Goal: Task Accomplishment & Management: Manage account settings

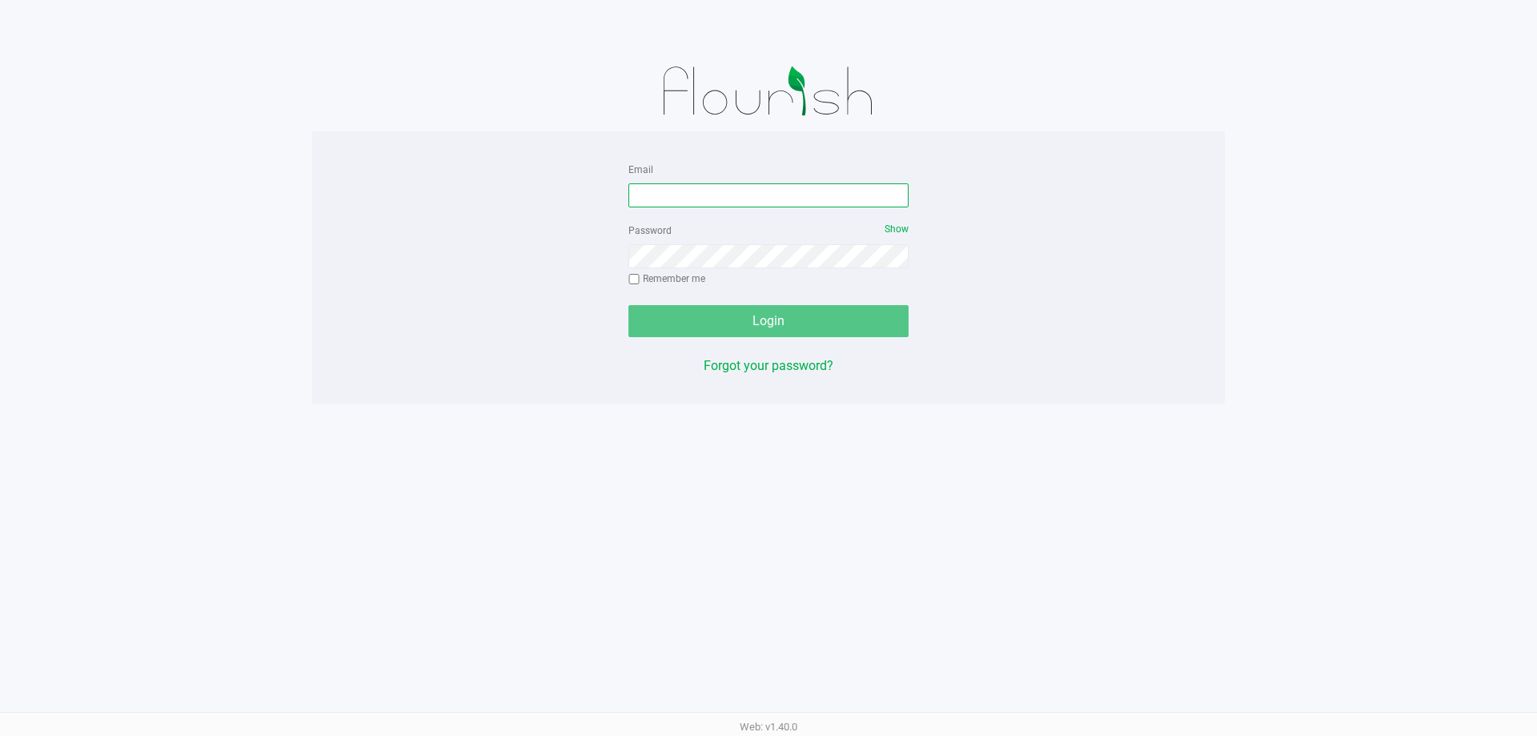
click at [707, 191] on input "Email" at bounding box center [768, 195] width 280 height 24
type input "[EMAIL_ADDRESS][DOMAIN_NAME]"
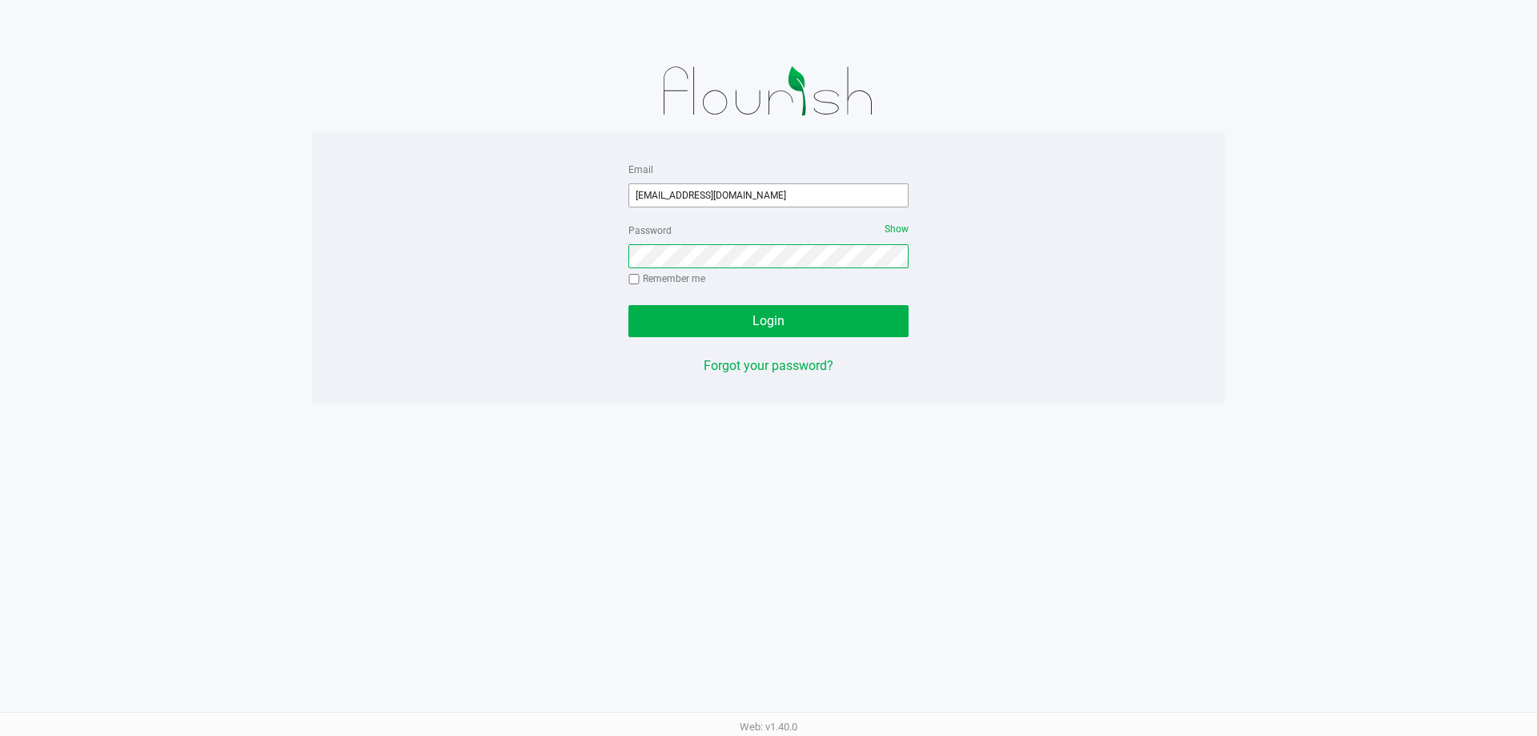
click at [628, 305] on button "Login" at bounding box center [768, 321] width 280 height 32
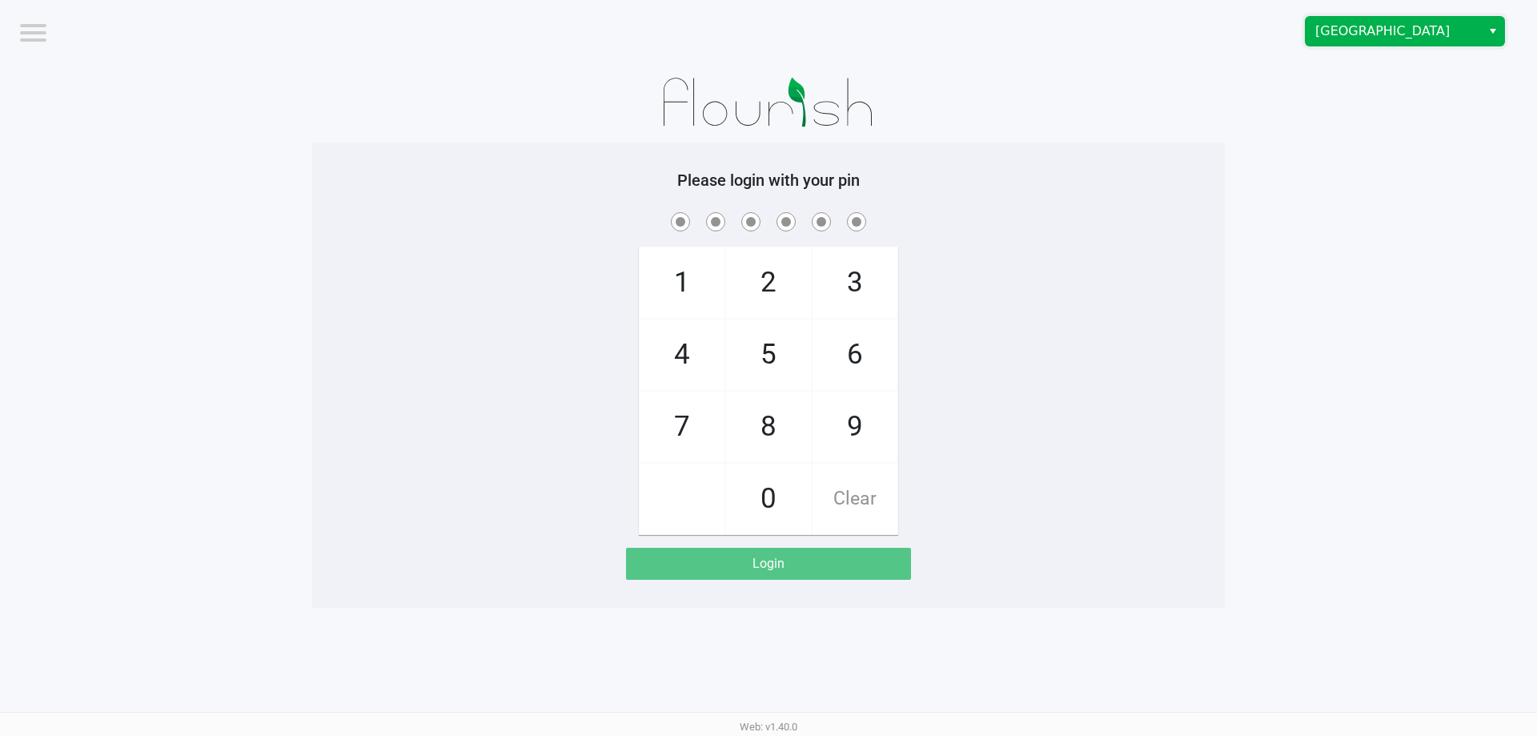
click at [1367, 30] on span "[GEOGRAPHIC_DATA]" at bounding box center [1393, 31] width 156 height 19
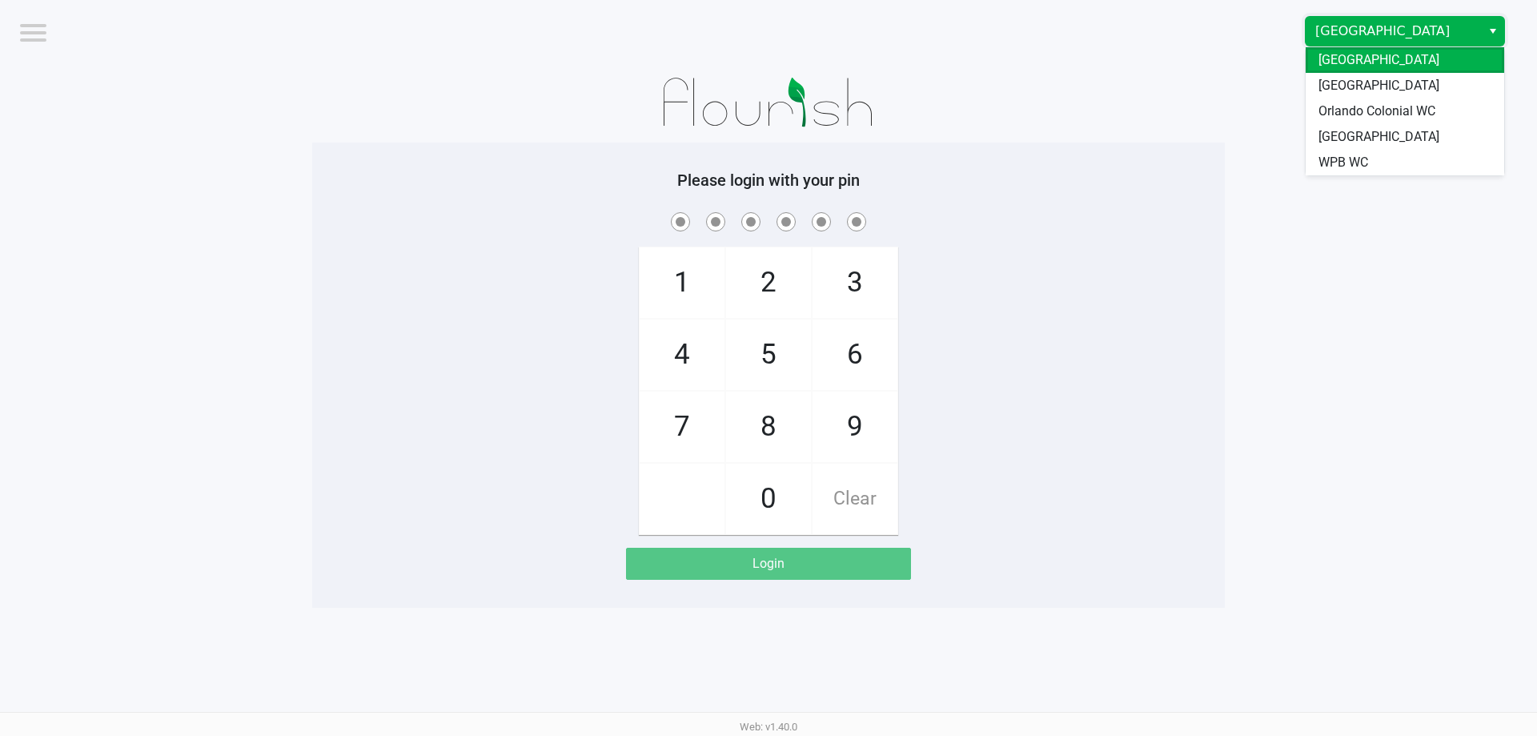
click at [1362, 80] on span "[GEOGRAPHIC_DATA]" at bounding box center [1379, 85] width 121 height 19
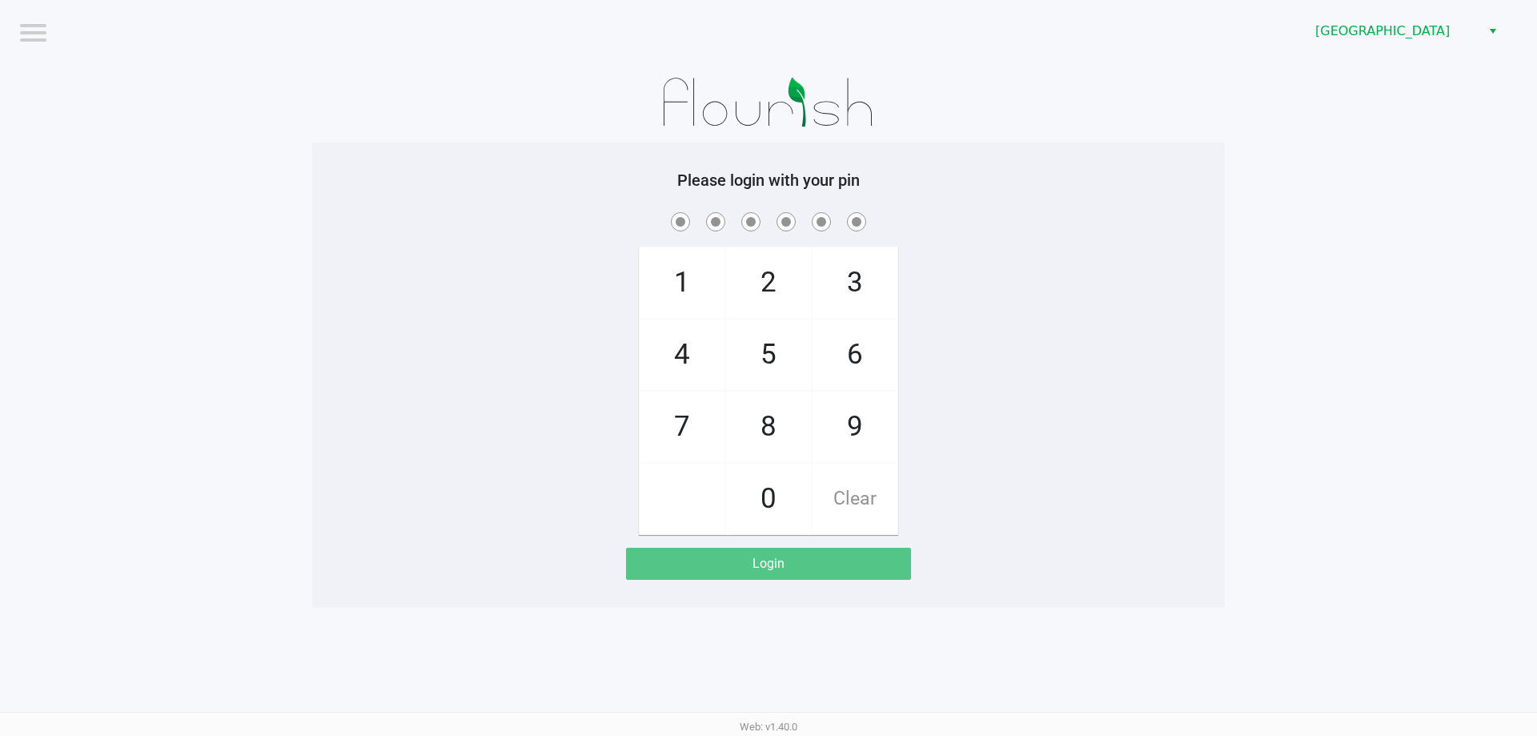
click at [1359, 211] on app-pos-login-wrapper "Logout North Palm Beach WC Please login with your pin 1 4 7 2 5 8 0 3 6 9 Clear…" at bounding box center [768, 304] width 1537 height 608
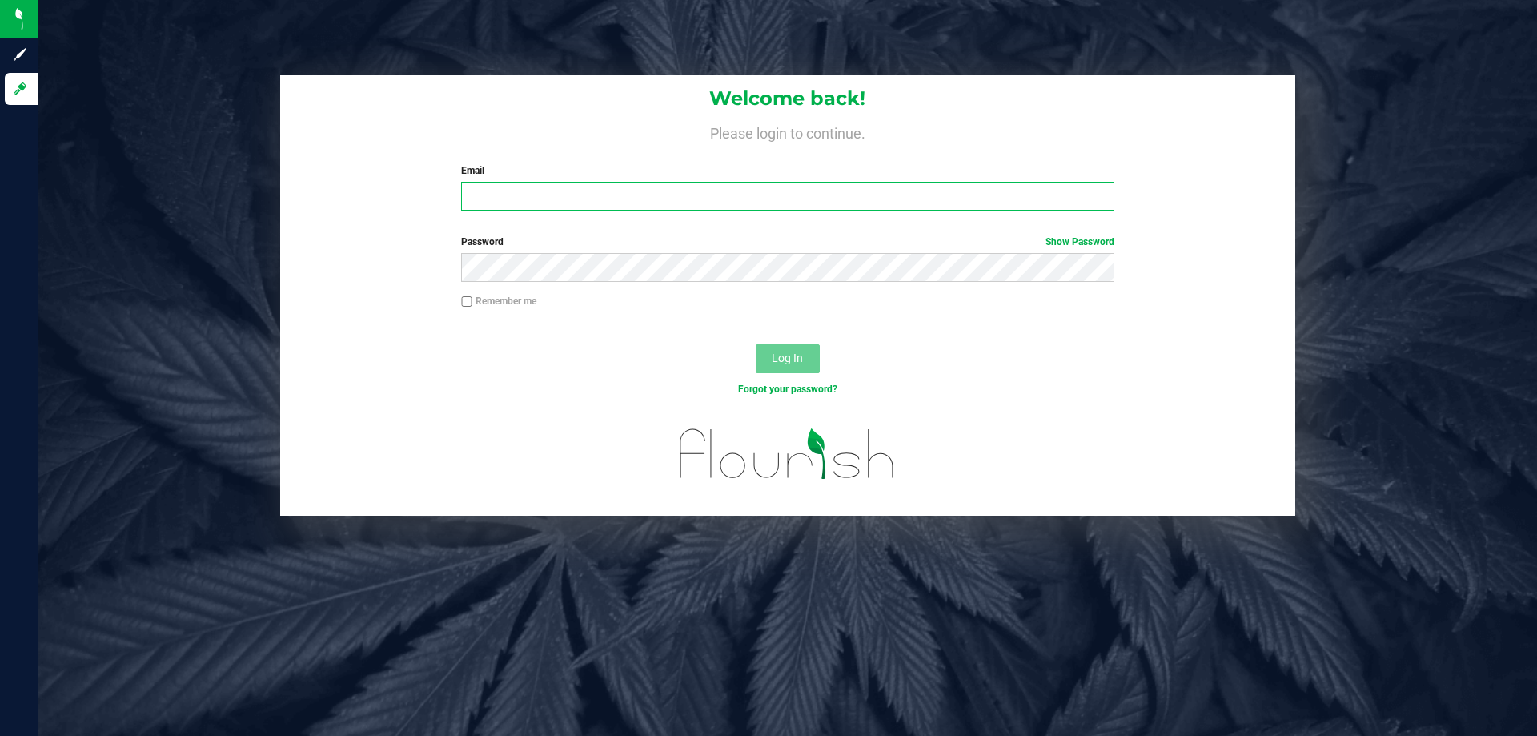
drag, startPoint x: 584, startPoint y: 194, endPoint x: 608, endPoint y: 173, distance: 31.8
click at [584, 191] on input "Email" at bounding box center [787, 196] width 652 height 29
type input "[EMAIL_ADDRESS][DOMAIN_NAME]"
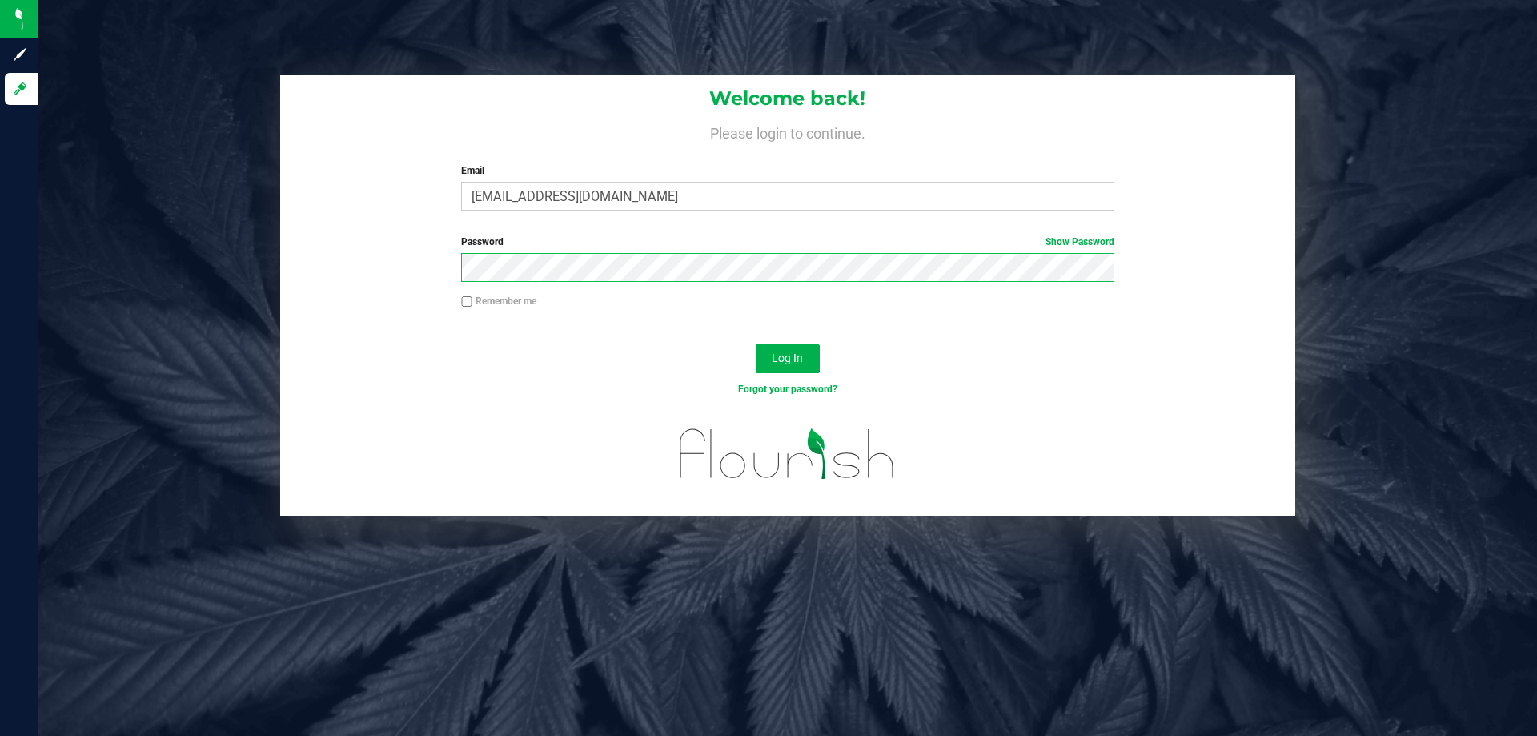
click at [756, 344] on button "Log In" at bounding box center [788, 358] width 64 height 29
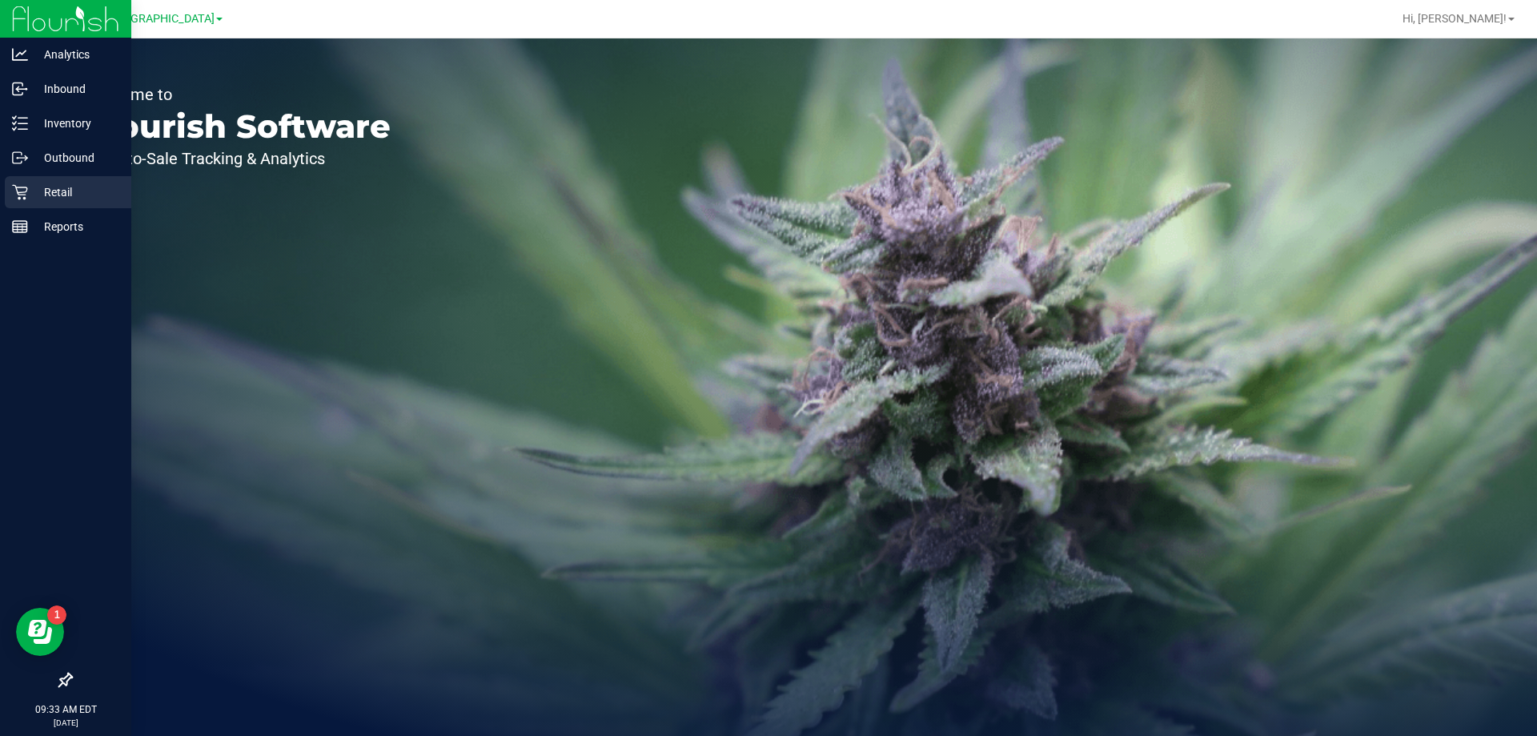
click at [30, 198] on p "Retail" at bounding box center [76, 192] width 96 height 19
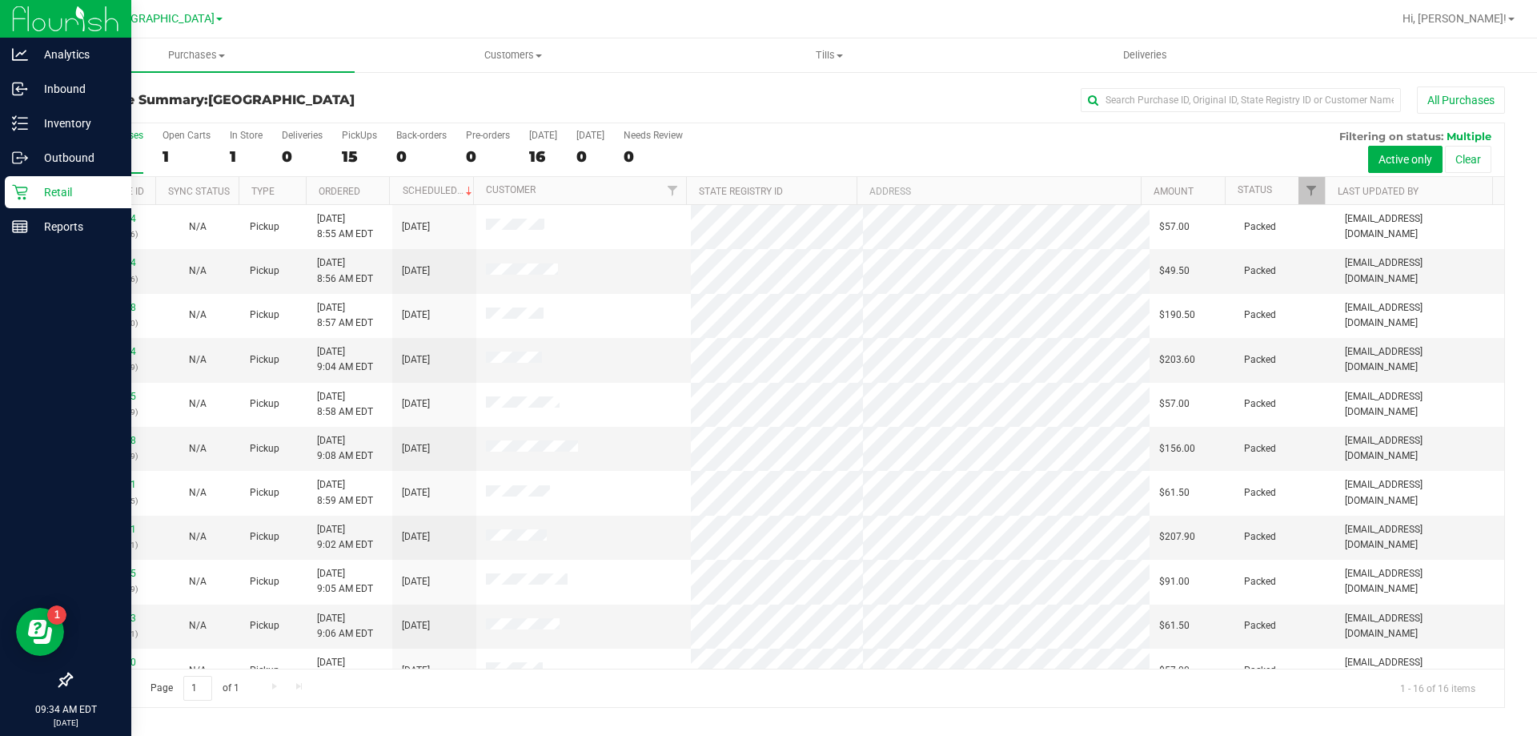
click at [333, 688] on div "Page 1 of 1 1 - 16 of 16 items" at bounding box center [787, 687] width 1433 height 38
click at [516, 51] on span "Customers" at bounding box center [512, 55] width 315 height 14
click at [439, 94] on span "All customers" at bounding box center [412, 97] width 115 height 14
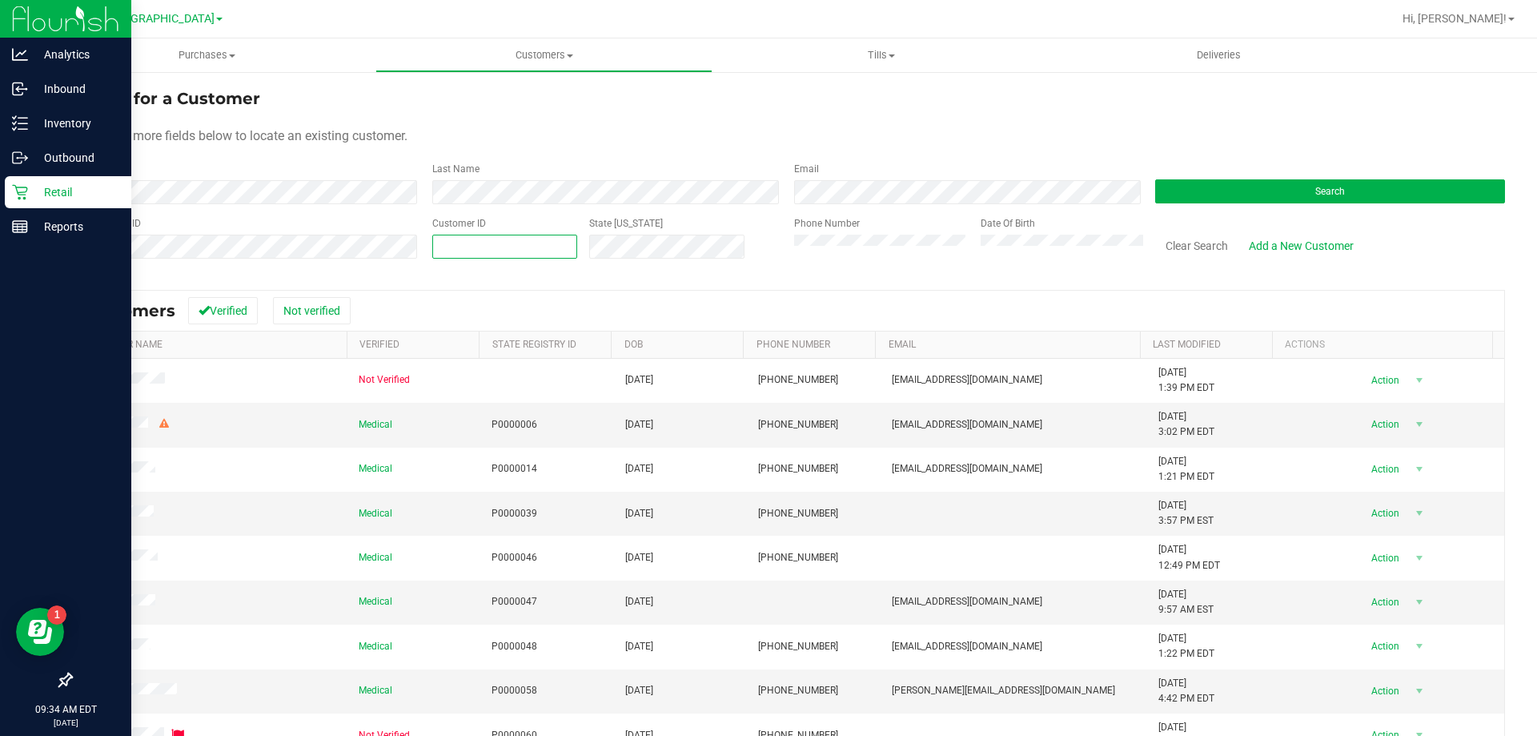
click at [505, 239] on span at bounding box center [504, 247] width 145 height 24
paste input "194045"
type input "194045"
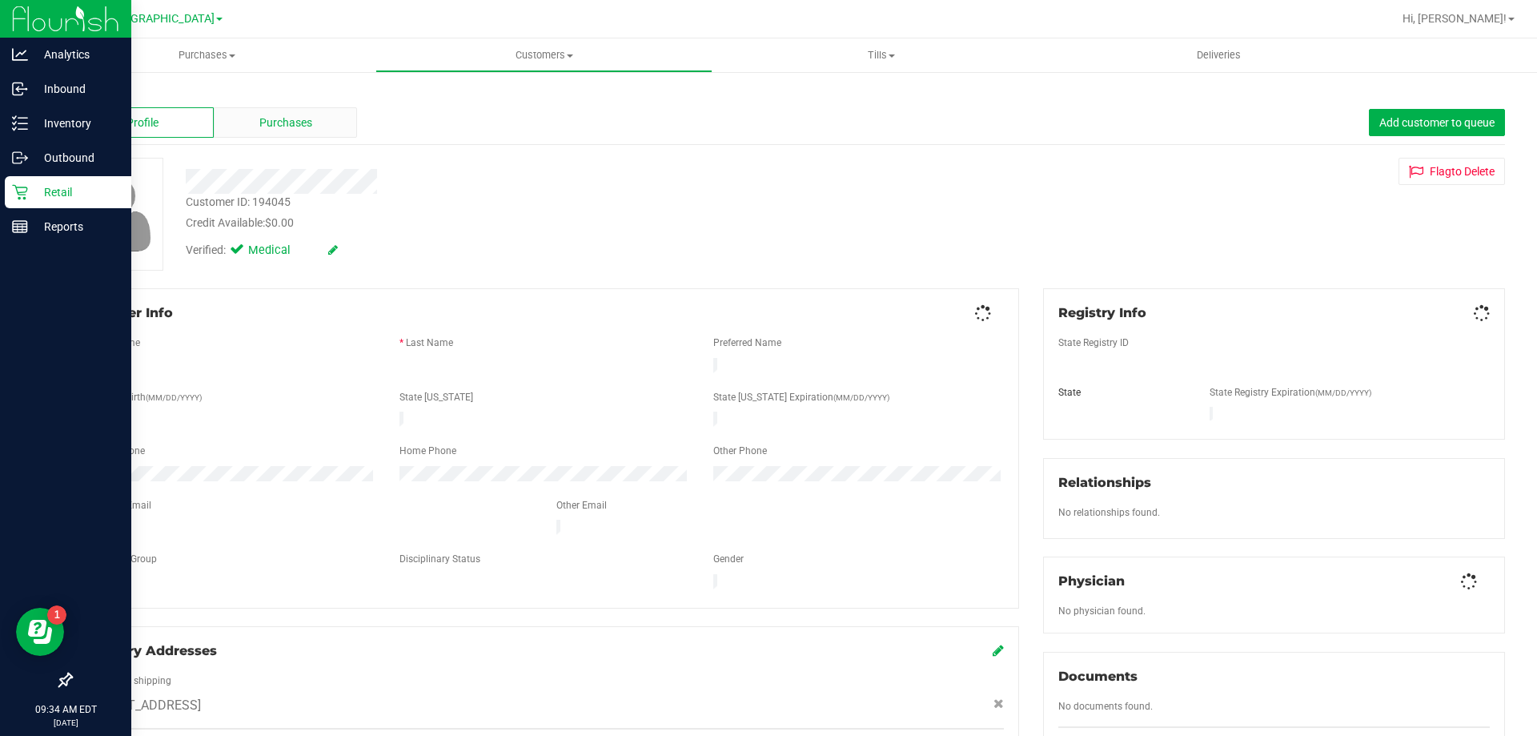
click at [282, 118] on span "Purchases" at bounding box center [285, 122] width 53 height 17
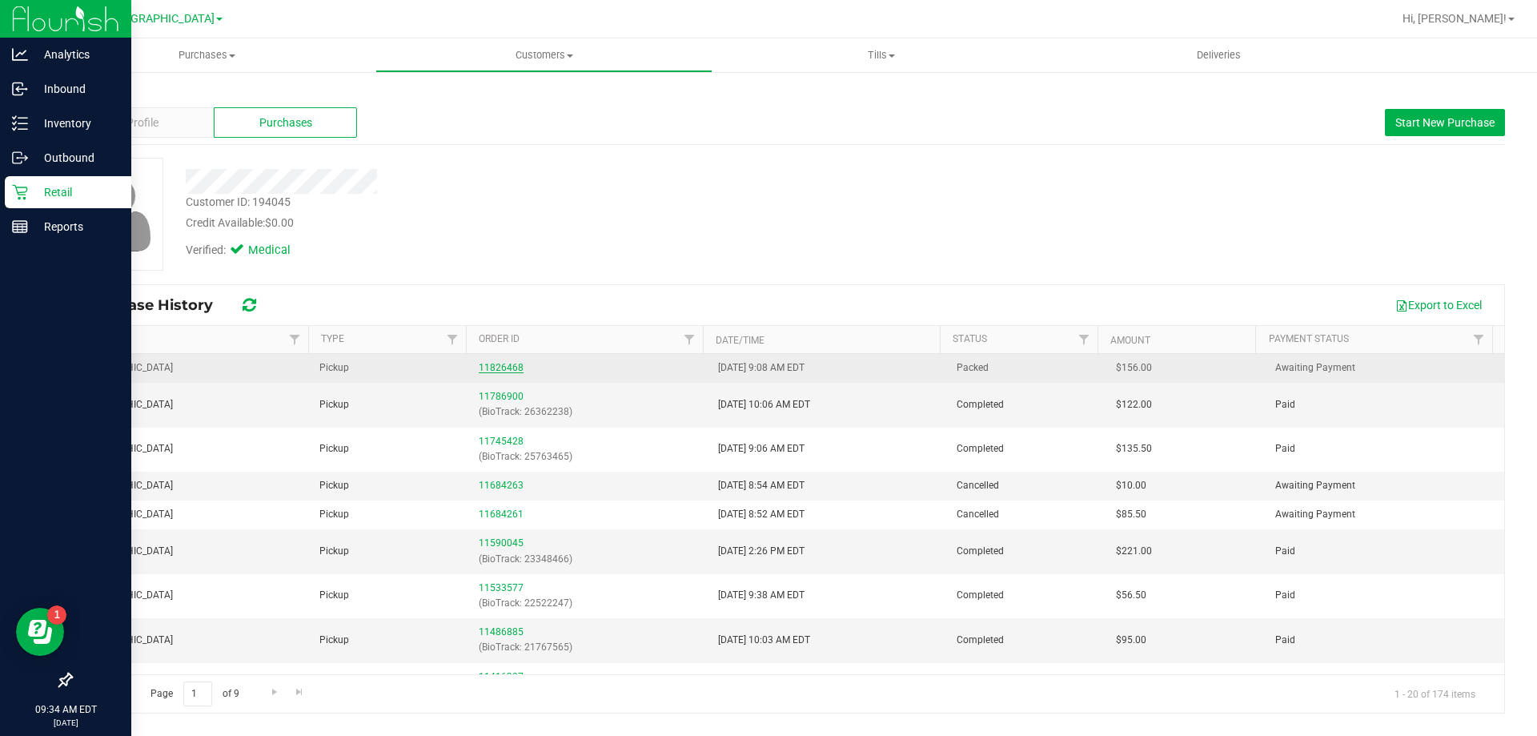
click at [503, 367] on link "11826468" at bounding box center [501, 367] width 45 height 11
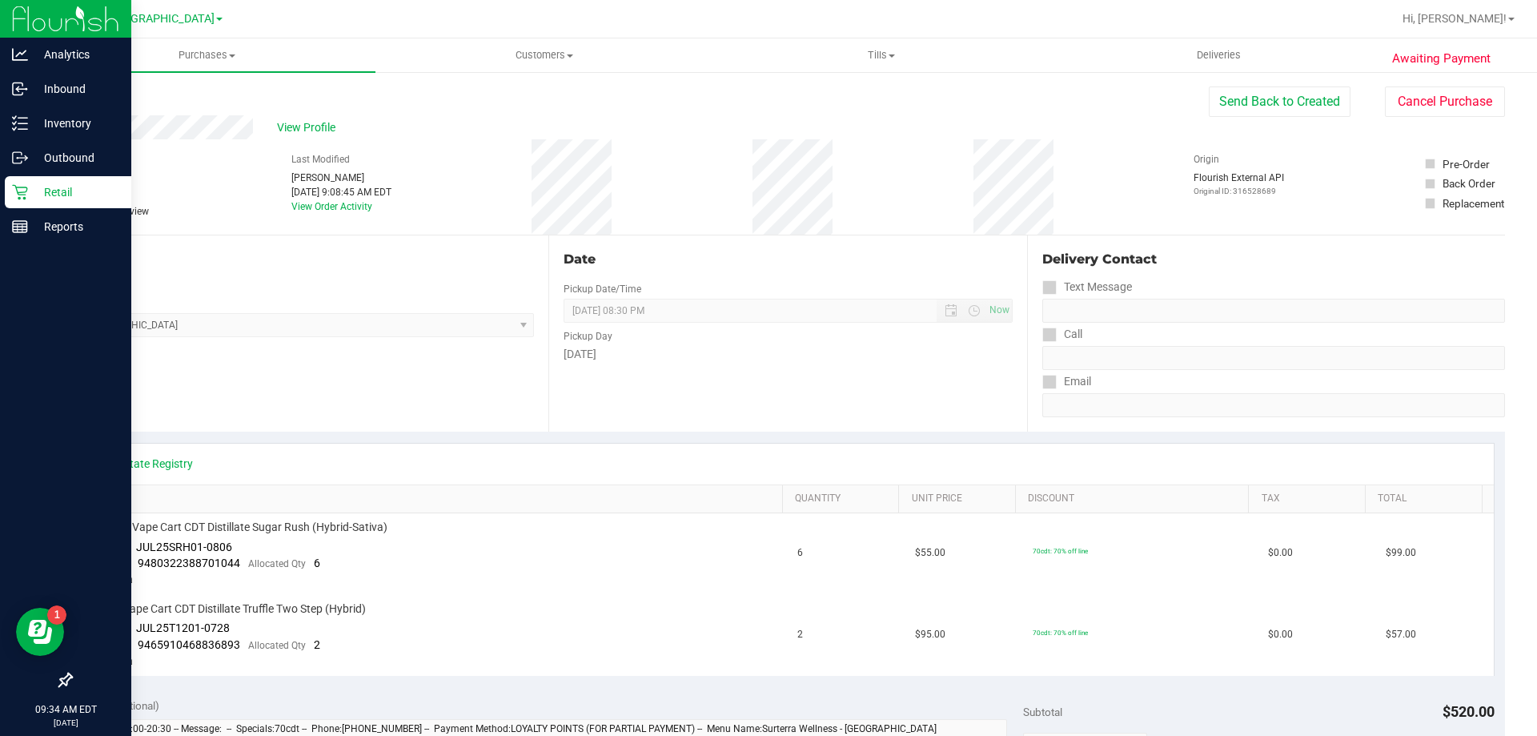
drag, startPoint x: 461, startPoint y: 568, endPoint x: 640, endPoint y: 436, distance: 222.1
click at [461, 568] on td "FT 0.5g Vape Cart CDT Distillate Sugar Rush (Hybrid-Sativa) Batch ID JUL25SRH01…" at bounding box center [435, 554] width 706 height 82
click at [1249, 104] on button "Send Back to Created" at bounding box center [1280, 101] width 142 height 30
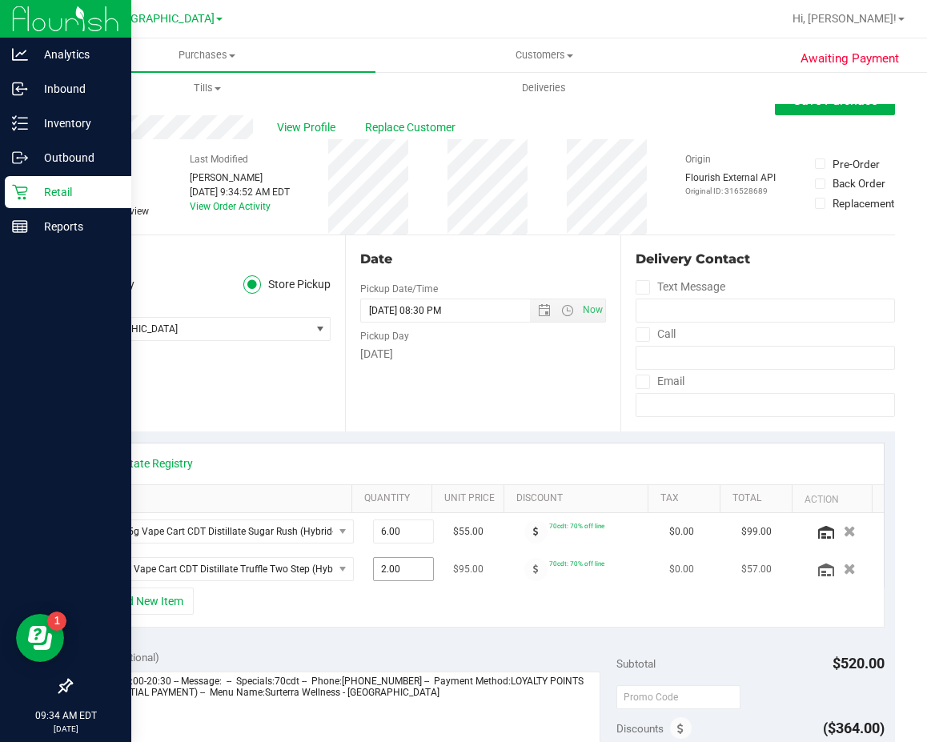
click at [388, 564] on span "2.00 2" at bounding box center [403, 569] width 61 height 24
type input "4"
type input "4.00"
click at [395, 596] on div "+ Add New Item" at bounding box center [483, 608] width 803 height 40
click at [150, 604] on button "+ Add New Item" at bounding box center [143, 601] width 99 height 27
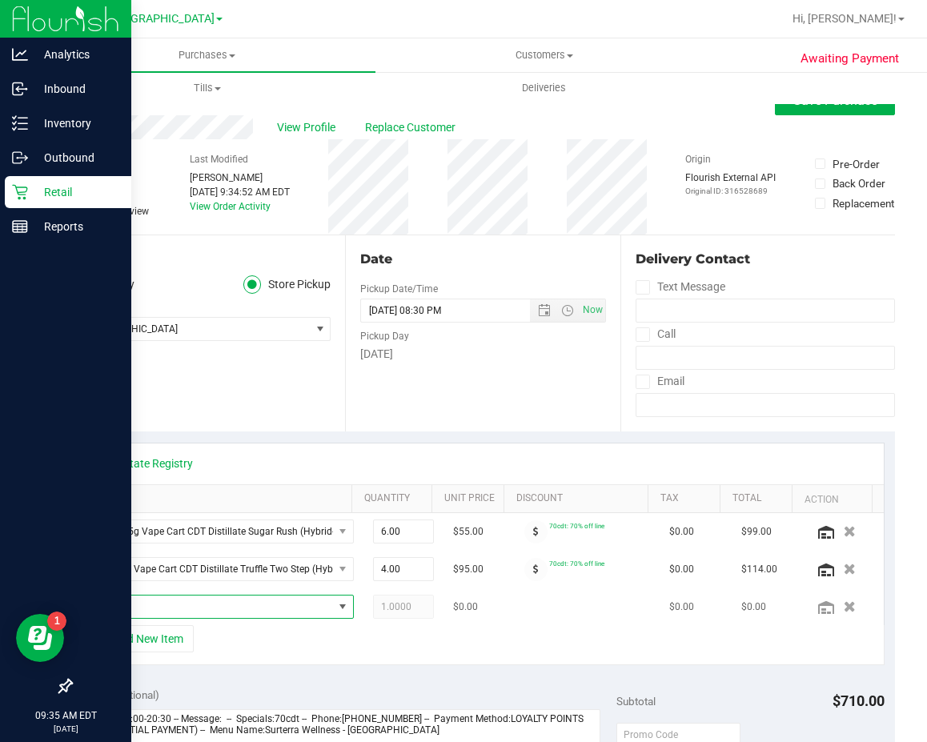
click at [158, 604] on span "NO DATA FOUND" at bounding box center [213, 607] width 240 height 22
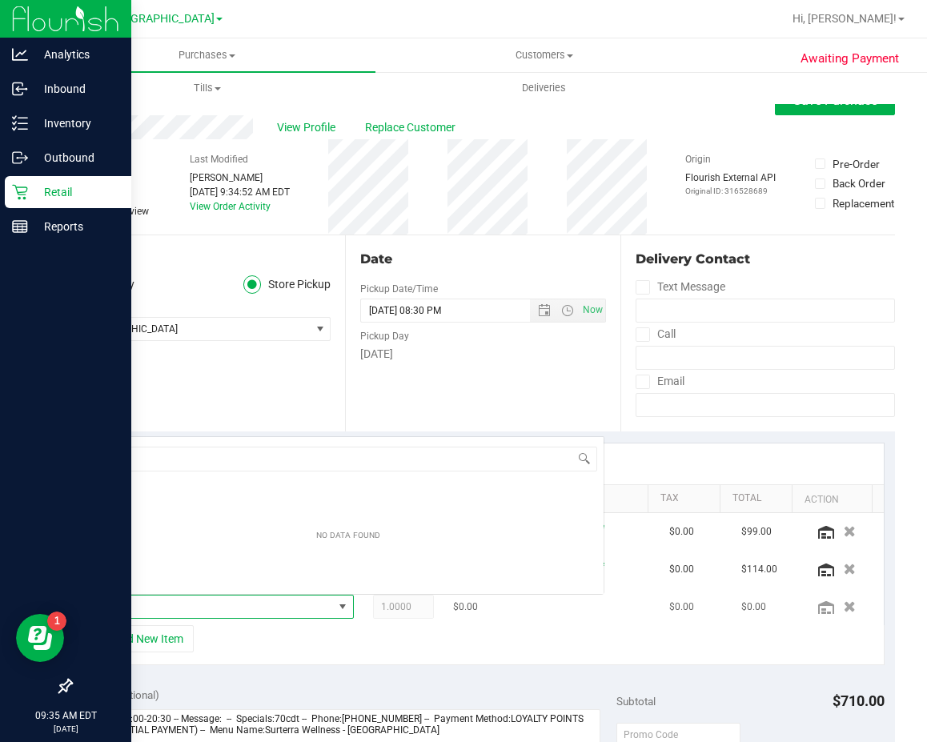
scroll to position [24, 226]
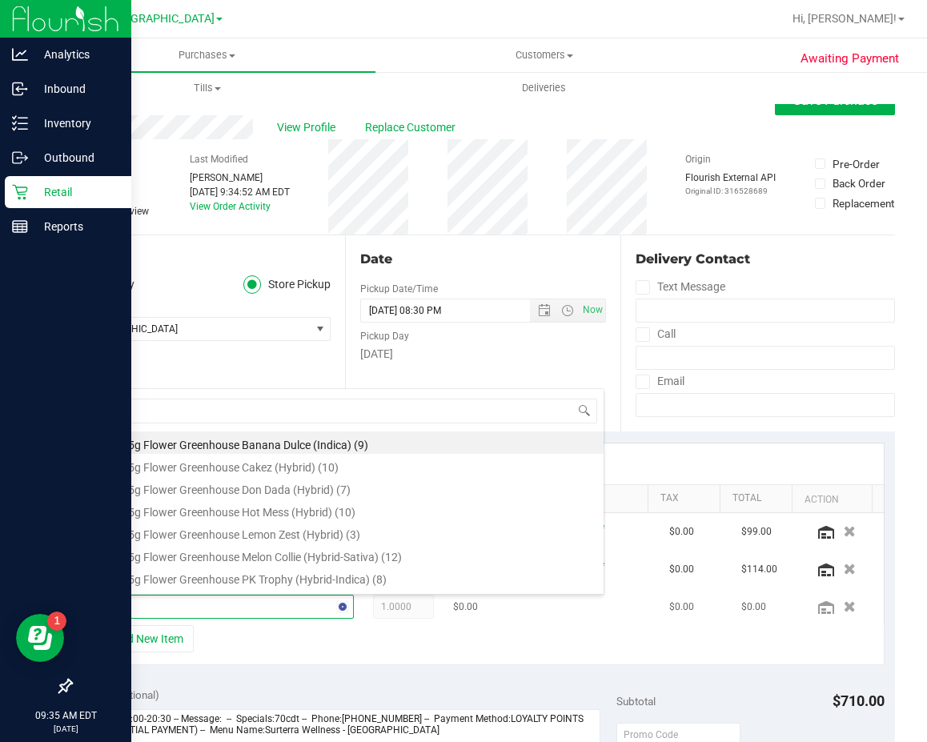
type input "cdt"
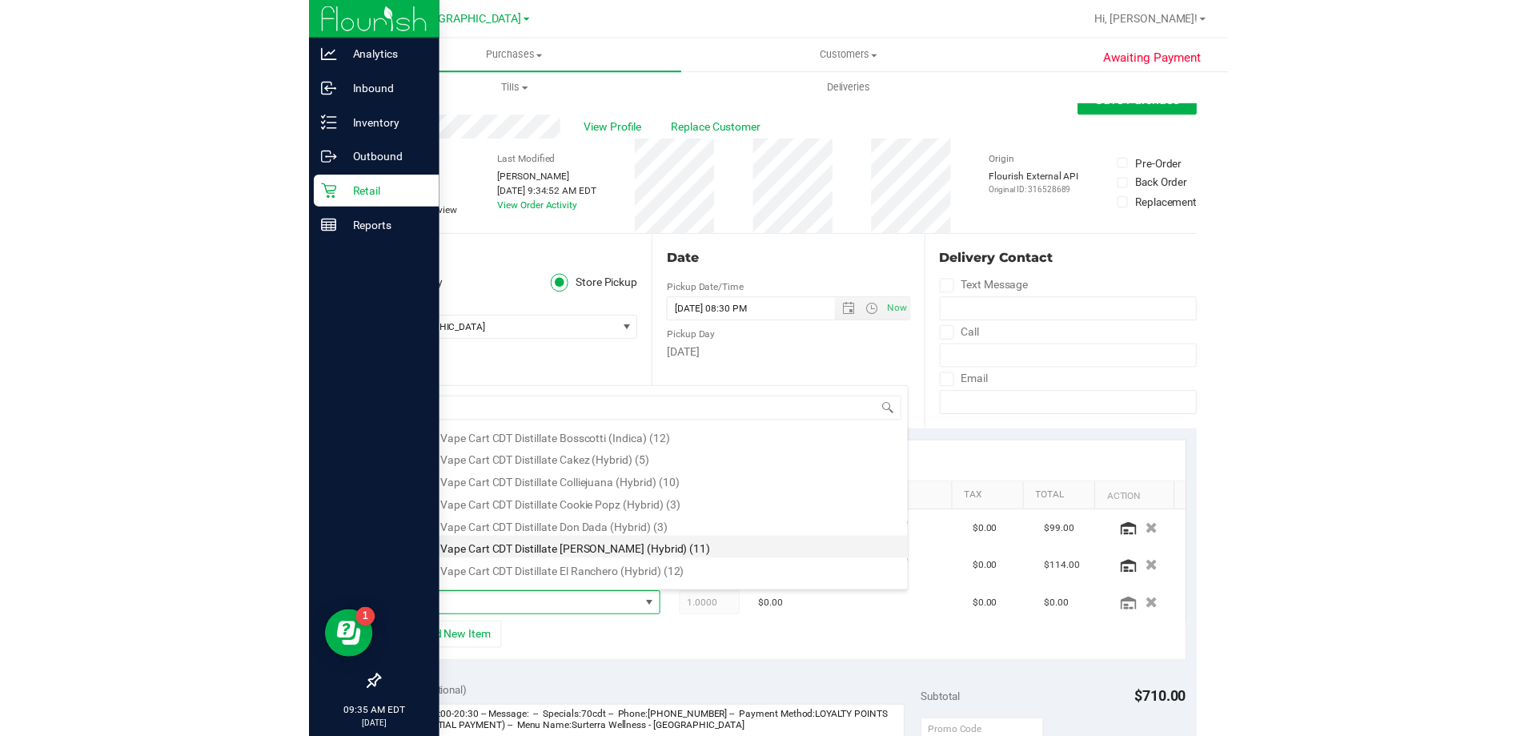
scroll to position [560, 0]
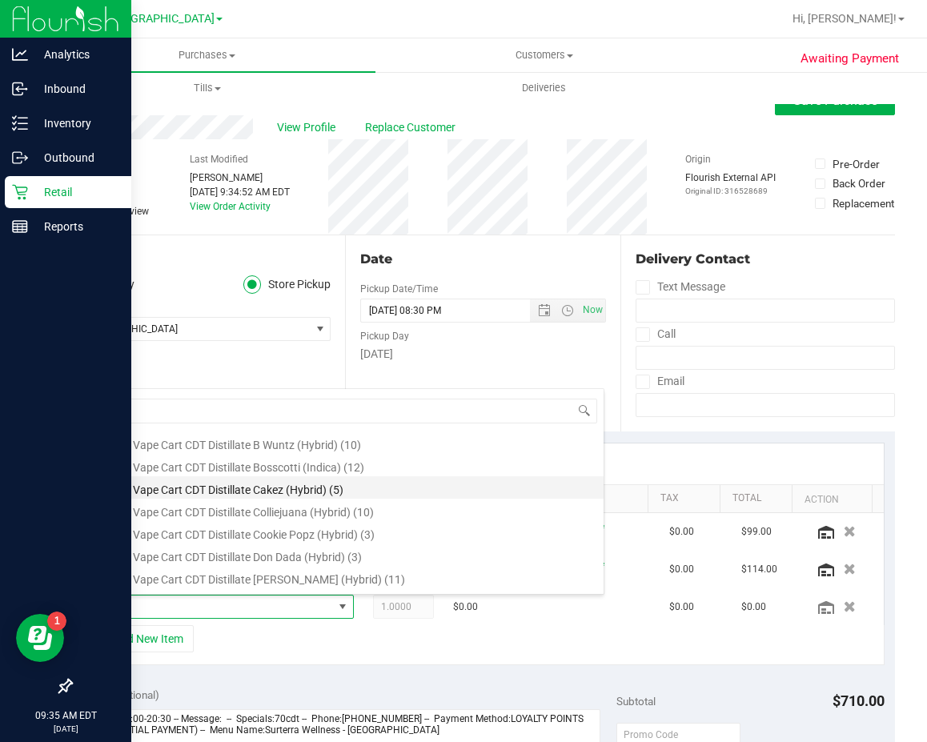
click at [335, 493] on li "FT 1g Vape Cart CDT Distillate Cakez (Hybrid) (5)" at bounding box center [348, 487] width 511 height 22
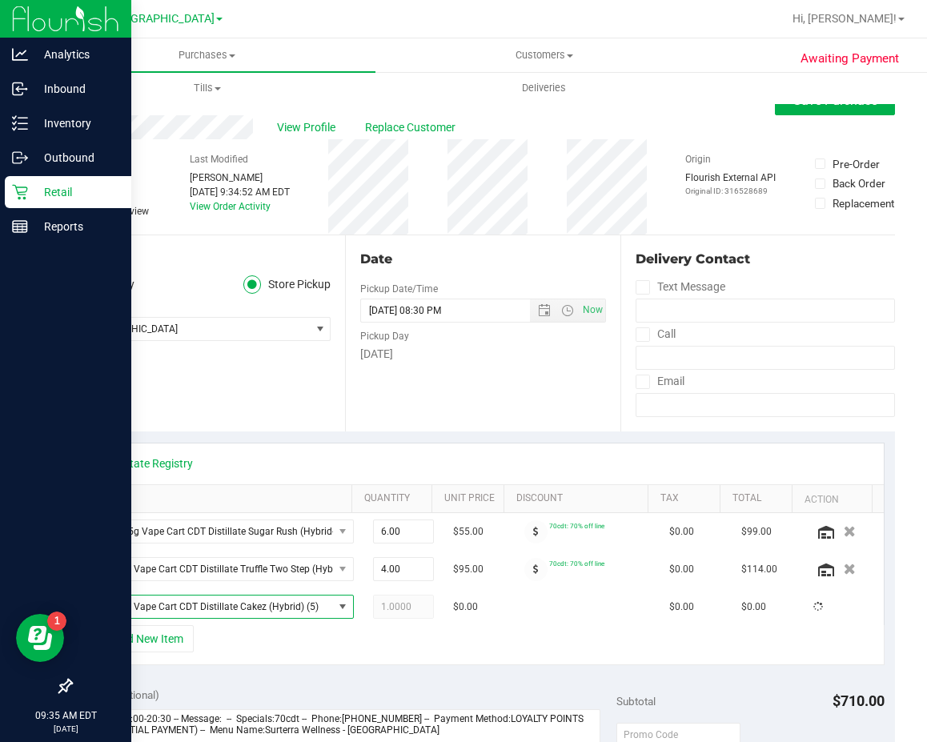
click at [394, 635] on div "+ Add New Item" at bounding box center [483, 645] width 803 height 40
click at [402, 600] on span "1.00 1" at bounding box center [403, 607] width 61 height 24
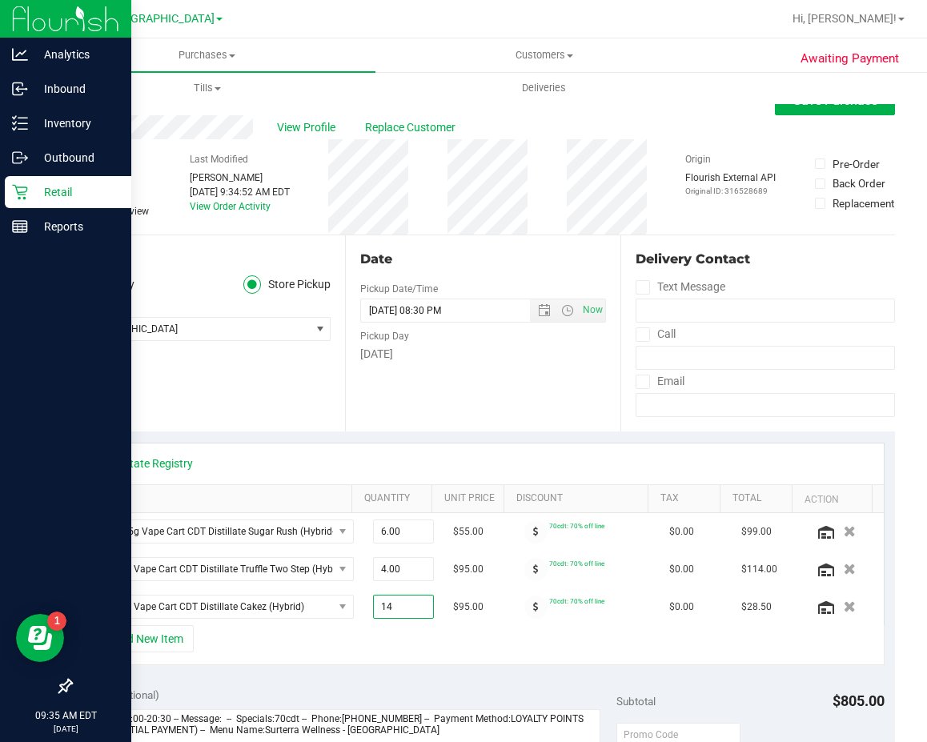
type input "1"
type input "4"
type input "4.00"
click at [401, 652] on div "+ Add New Item" at bounding box center [483, 645] width 803 height 40
click at [859, 109] on button "Save Purchase" at bounding box center [835, 100] width 120 height 29
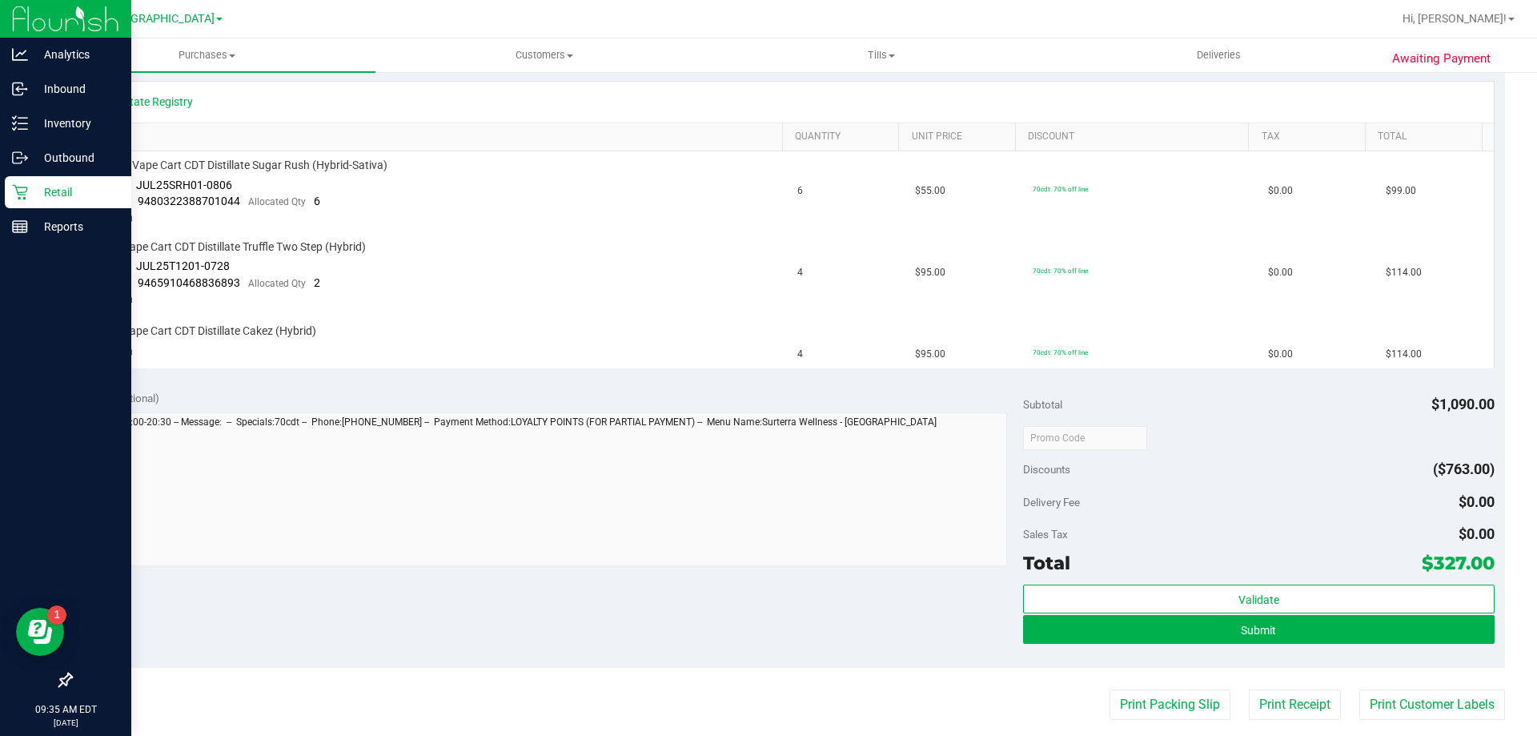
scroll to position [400, 0]
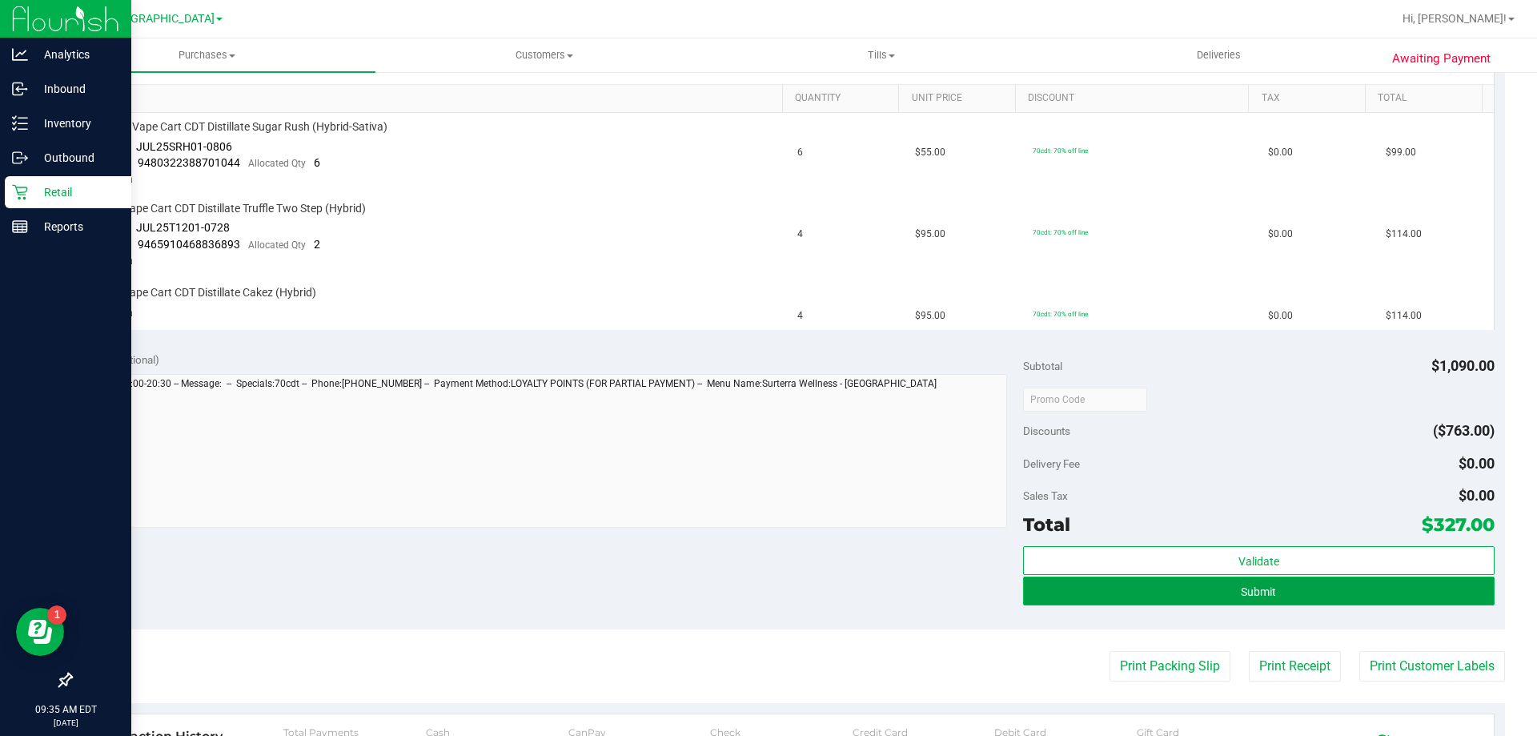
drag, startPoint x: 1190, startPoint y: 590, endPoint x: 1179, endPoint y: 584, distance: 11.8
click at [1189, 590] on button "Submit" at bounding box center [1258, 590] width 471 height 29
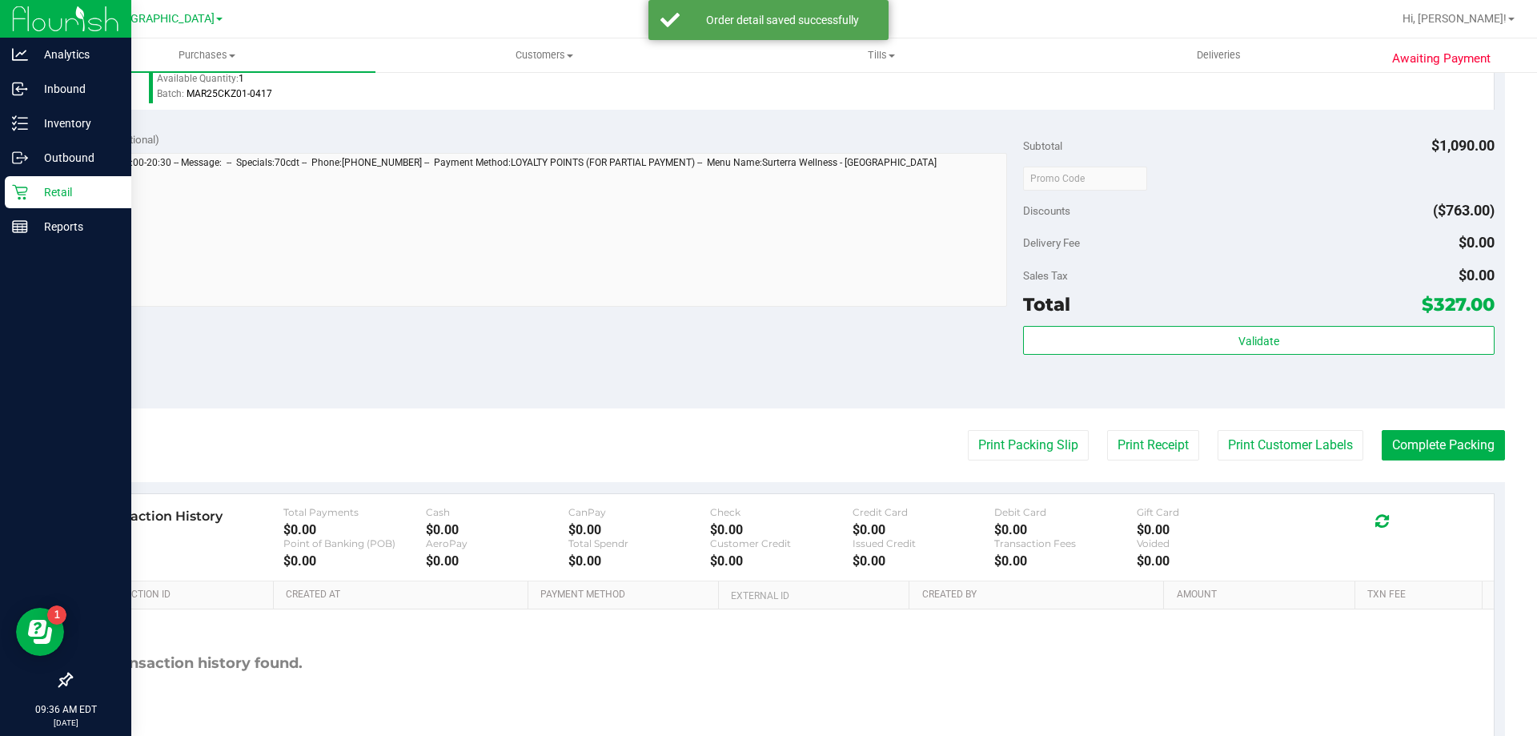
scroll to position [721, 0]
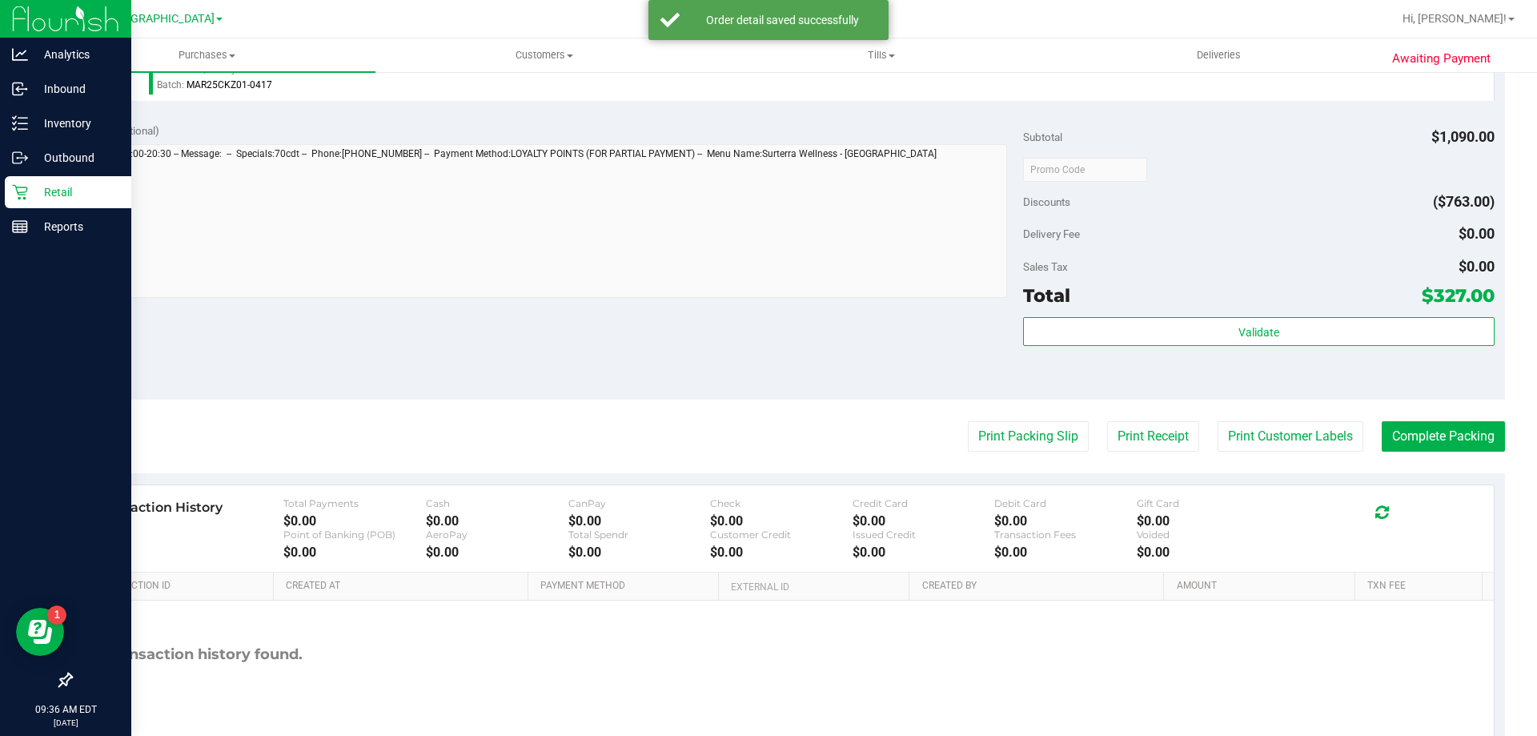
click at [1125, 309] on div "Total $327.00" at bounding box center [1258, 295] width 471 height 29
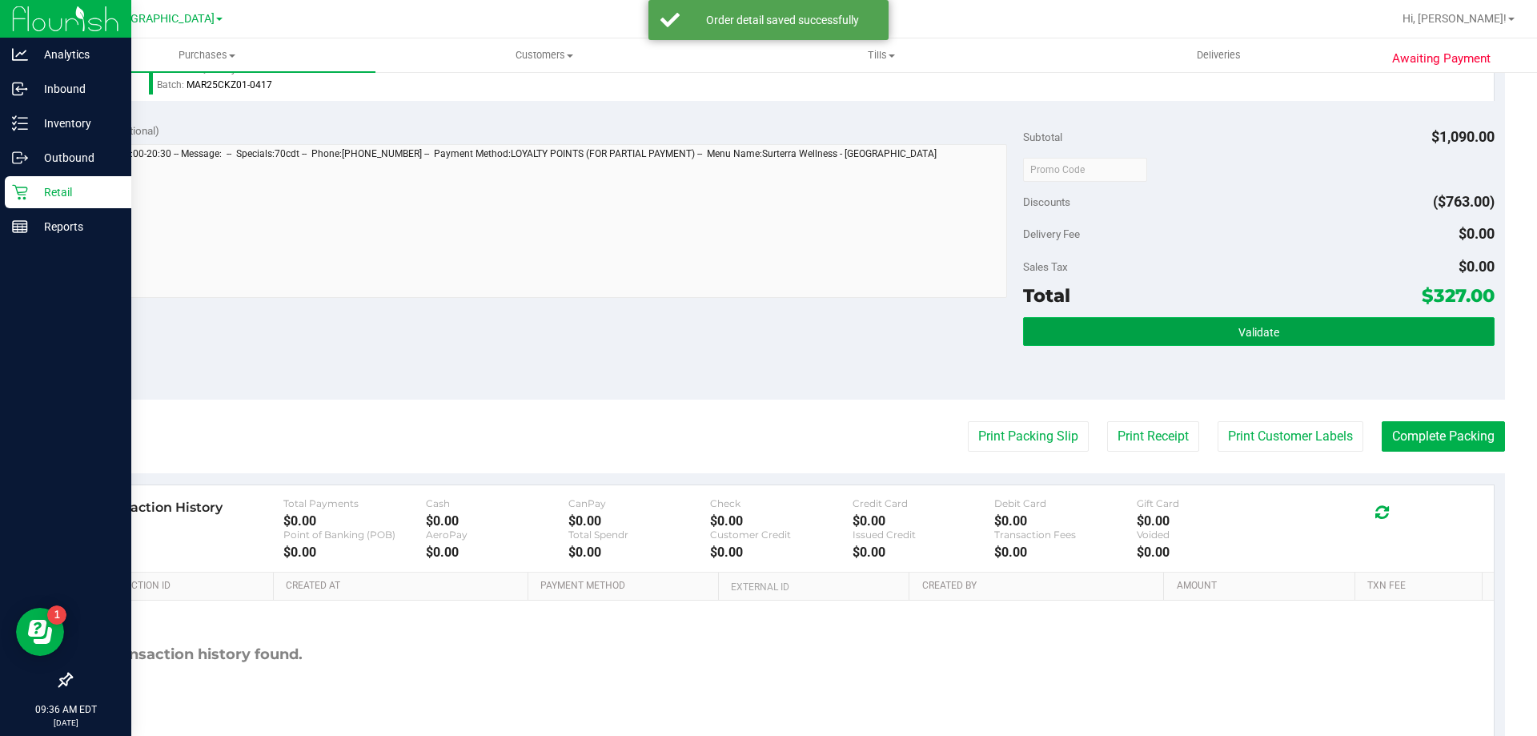
click at [1122, 317] on button "Validate" at bounding box center [1258, 331] width 471 height 29
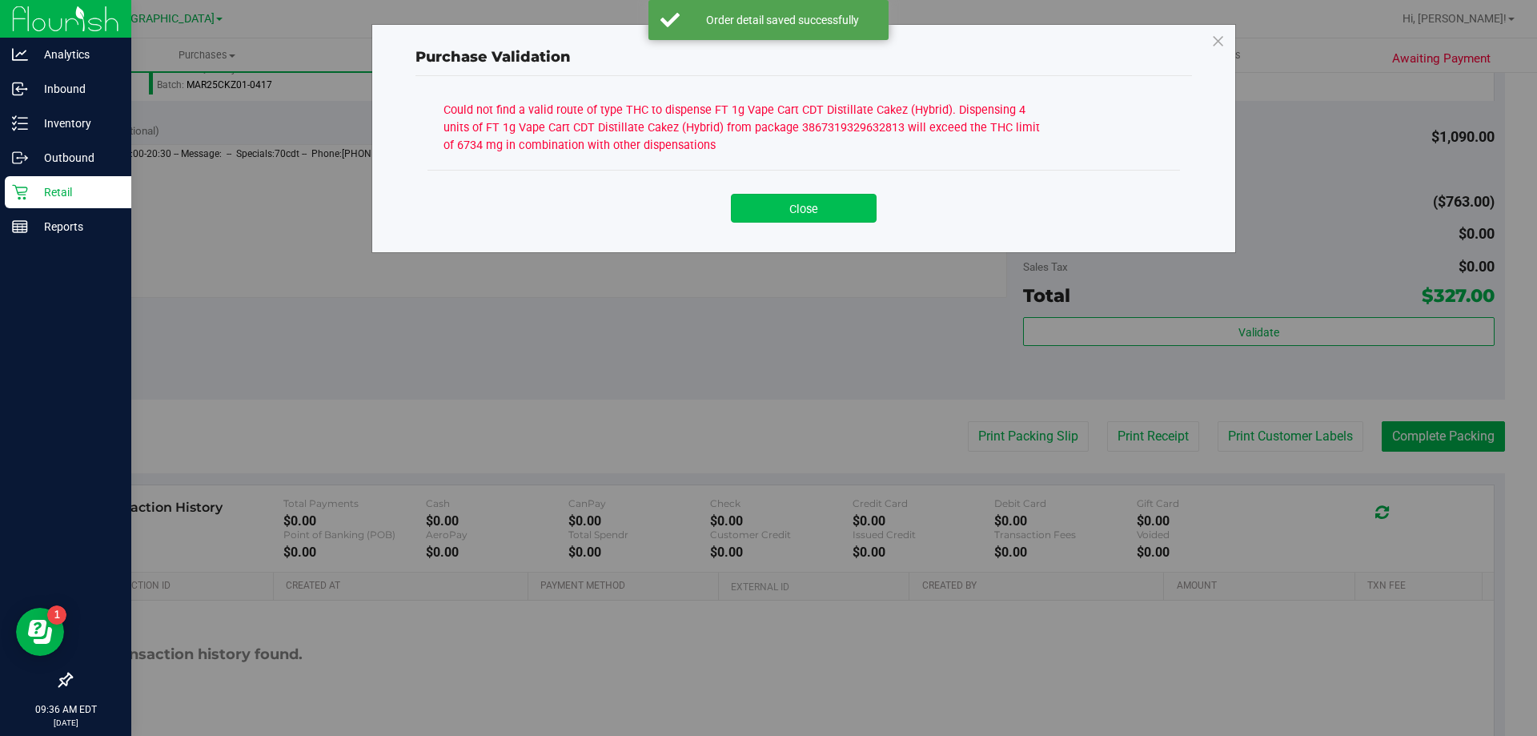
click at [812, 196] on button "Close" at bounding box center [804, 208] width 146 height 29
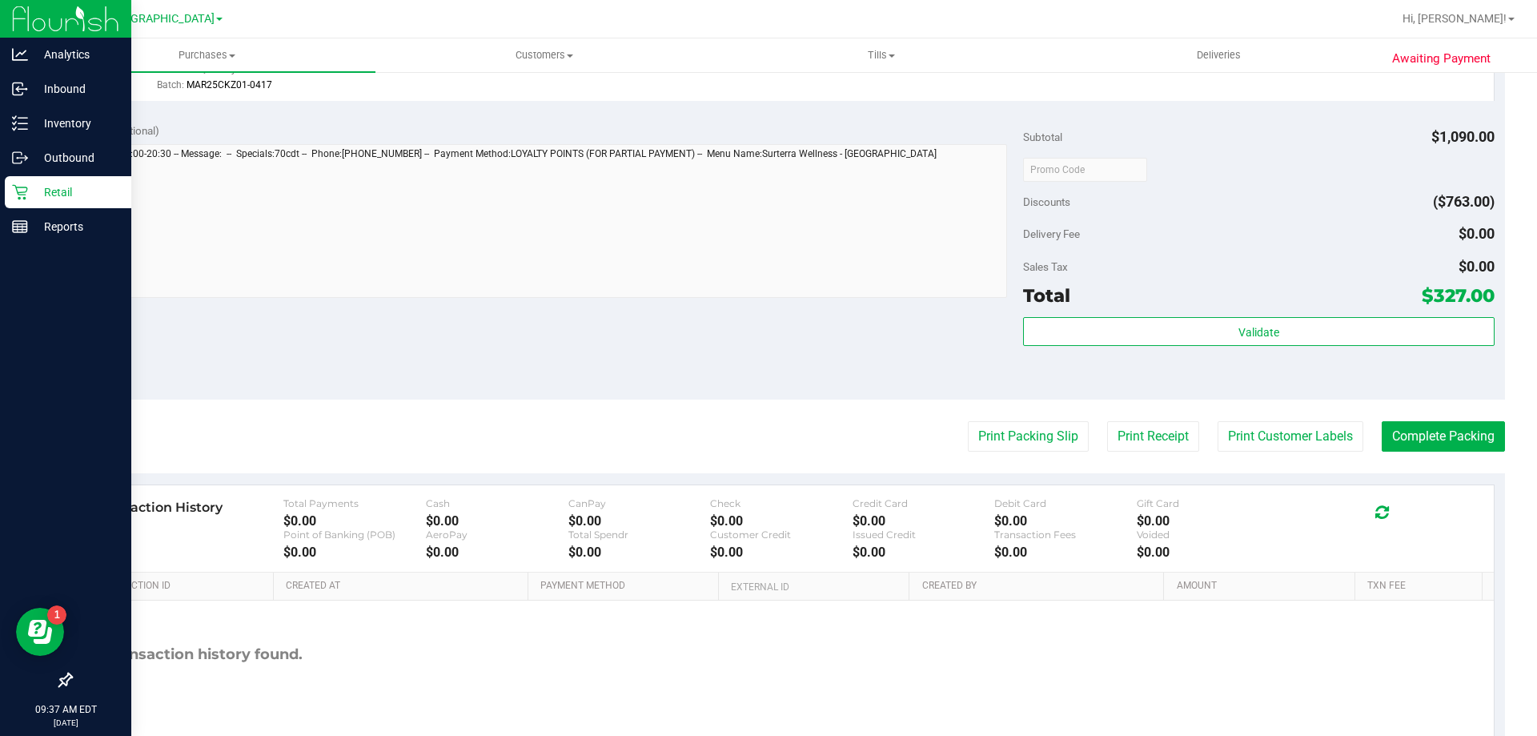
drag, startPoint x: 419, startPoint y: 356, endPoint x: 428, endPoint y: 341, distance: 18.0
click at [422, 347] on div "Notes (optional) Subtotal $1,090.00 Discounts ($763.00) Delivery Fee $0.00 Sale…" at bounding box center [787, 255] width 1435 height 288
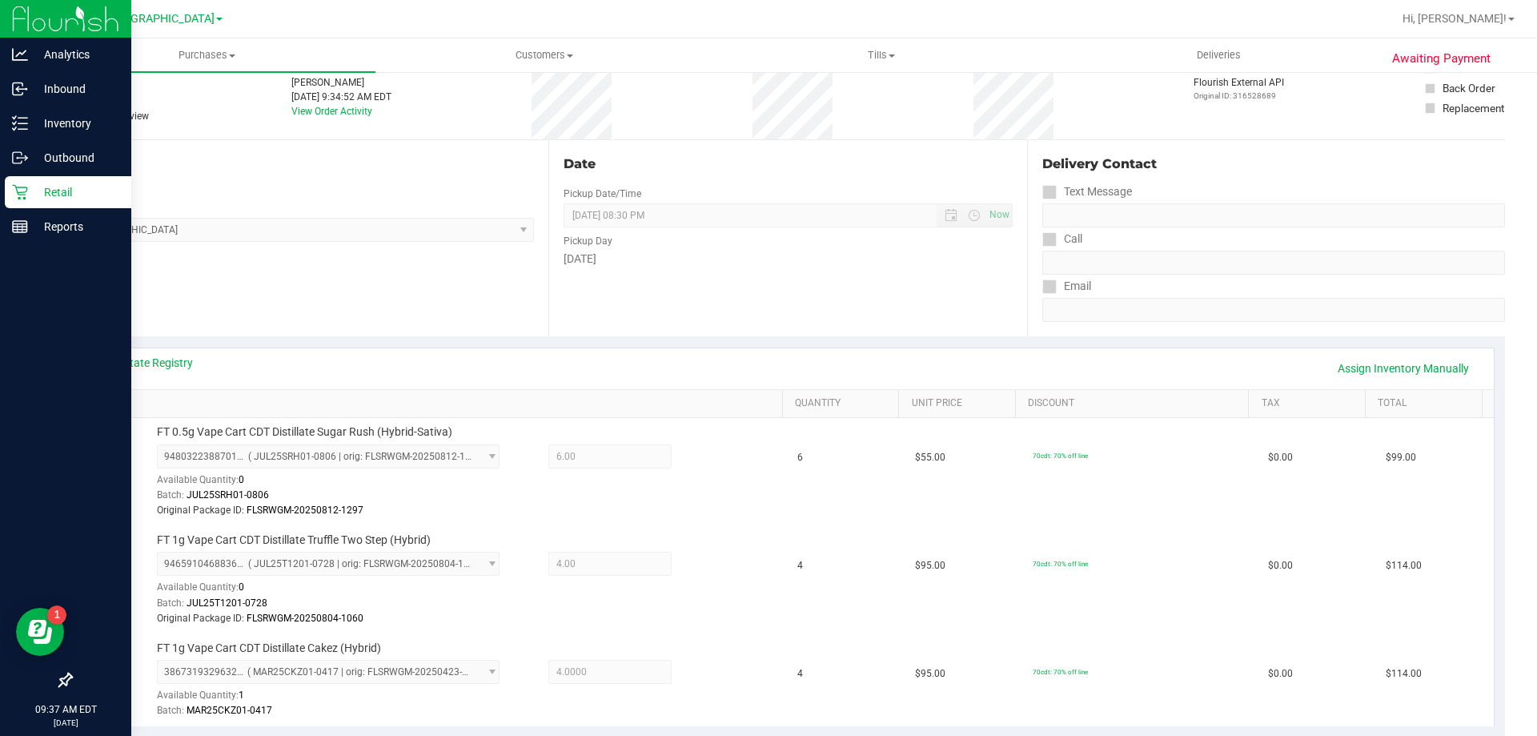
scroll to position [0, 0]
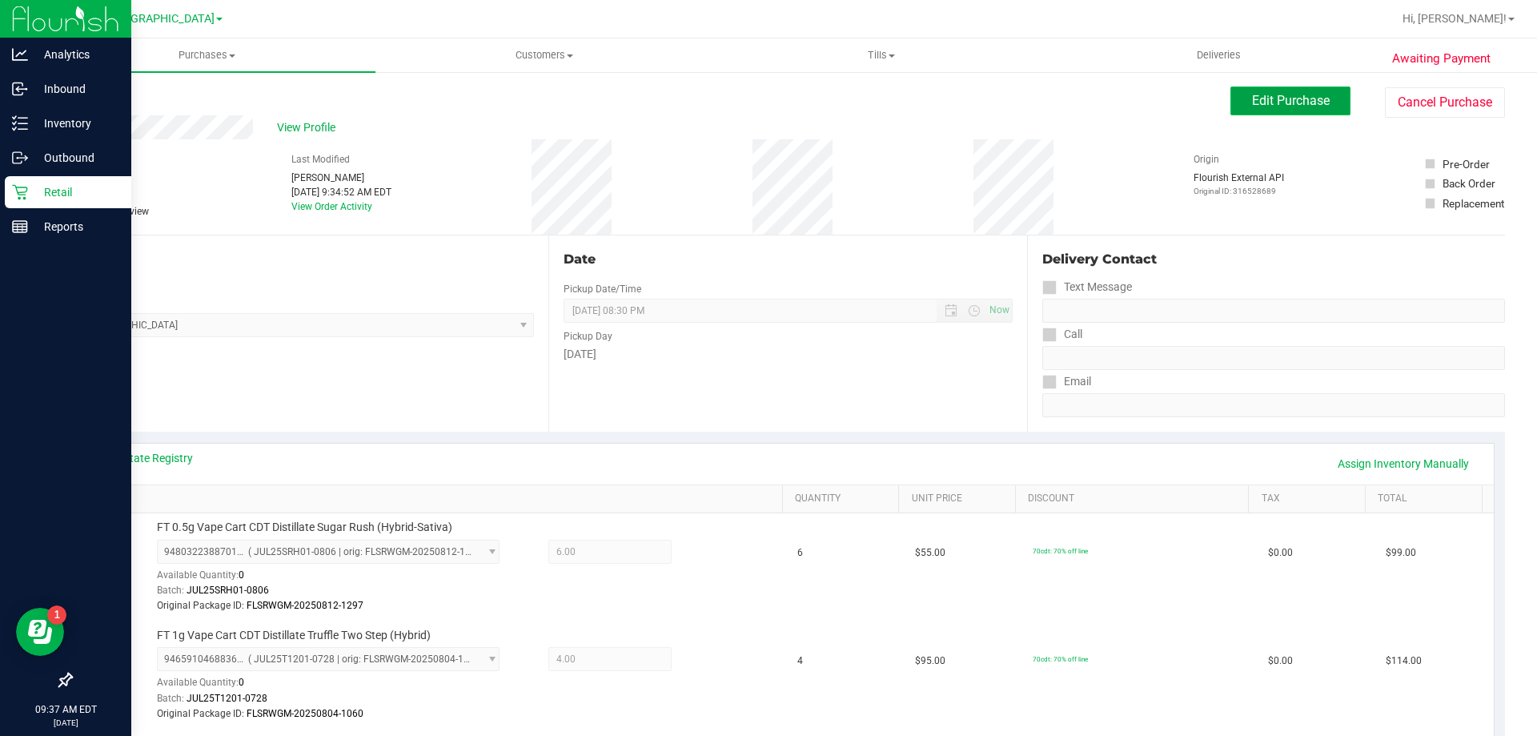
click at [1272, 94] on span "Edit Purchase" at bounding box center [1291, 100] width 78 height 15
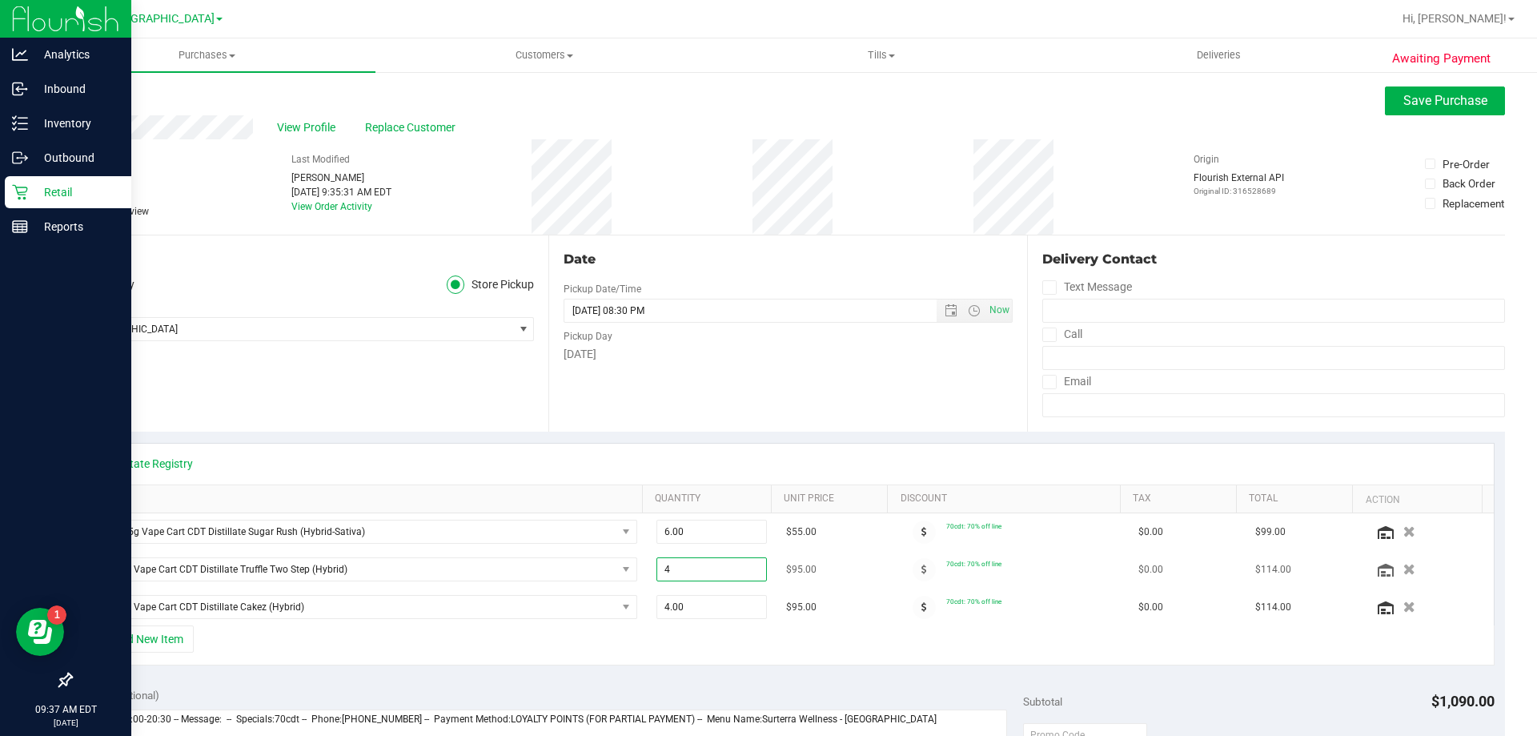
click at [735, 568] on span "4.00 4" at bounding box center [711, 569] width 111 height 24
type input "2"
type input "4.00"
click at [769, 628] on div "+ Add New Item" at bounding box center [788, 645] width 1413 height 40
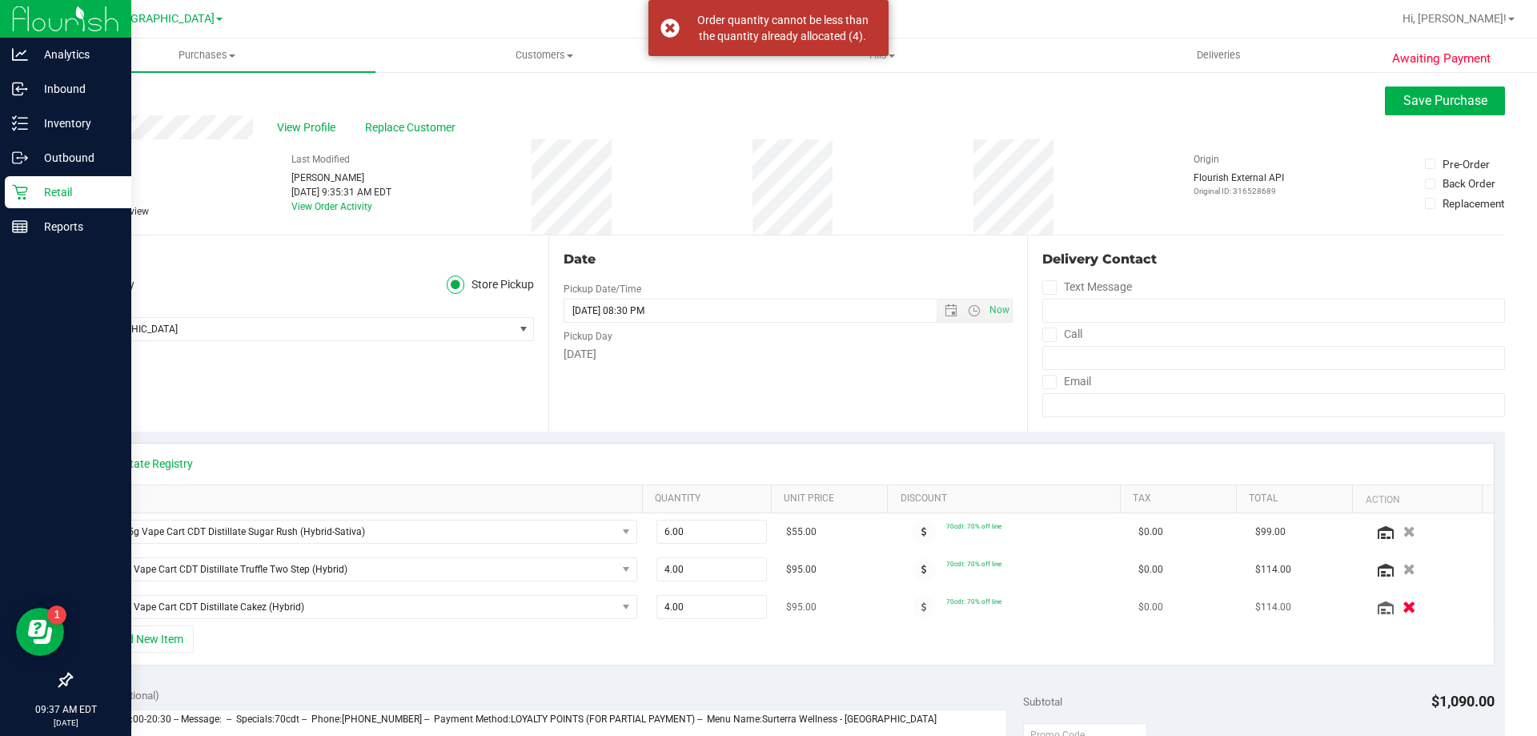
click at [1403, 604] on icon "button" at bounding box center [1410, 607] width 14 height 12
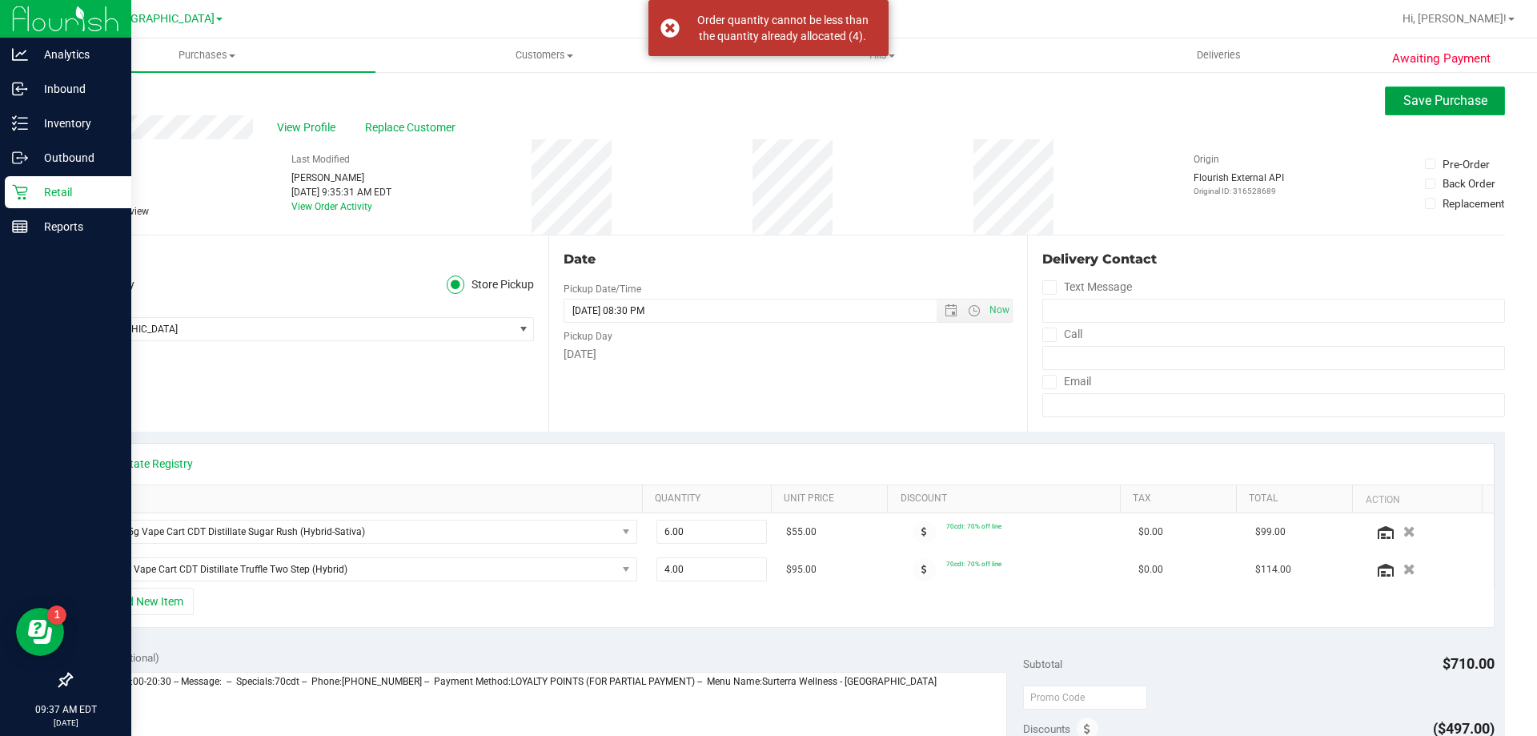
click at [1415, 113] on button "Save Purchase" at bounding box center [1445, 100] width 120 height 29
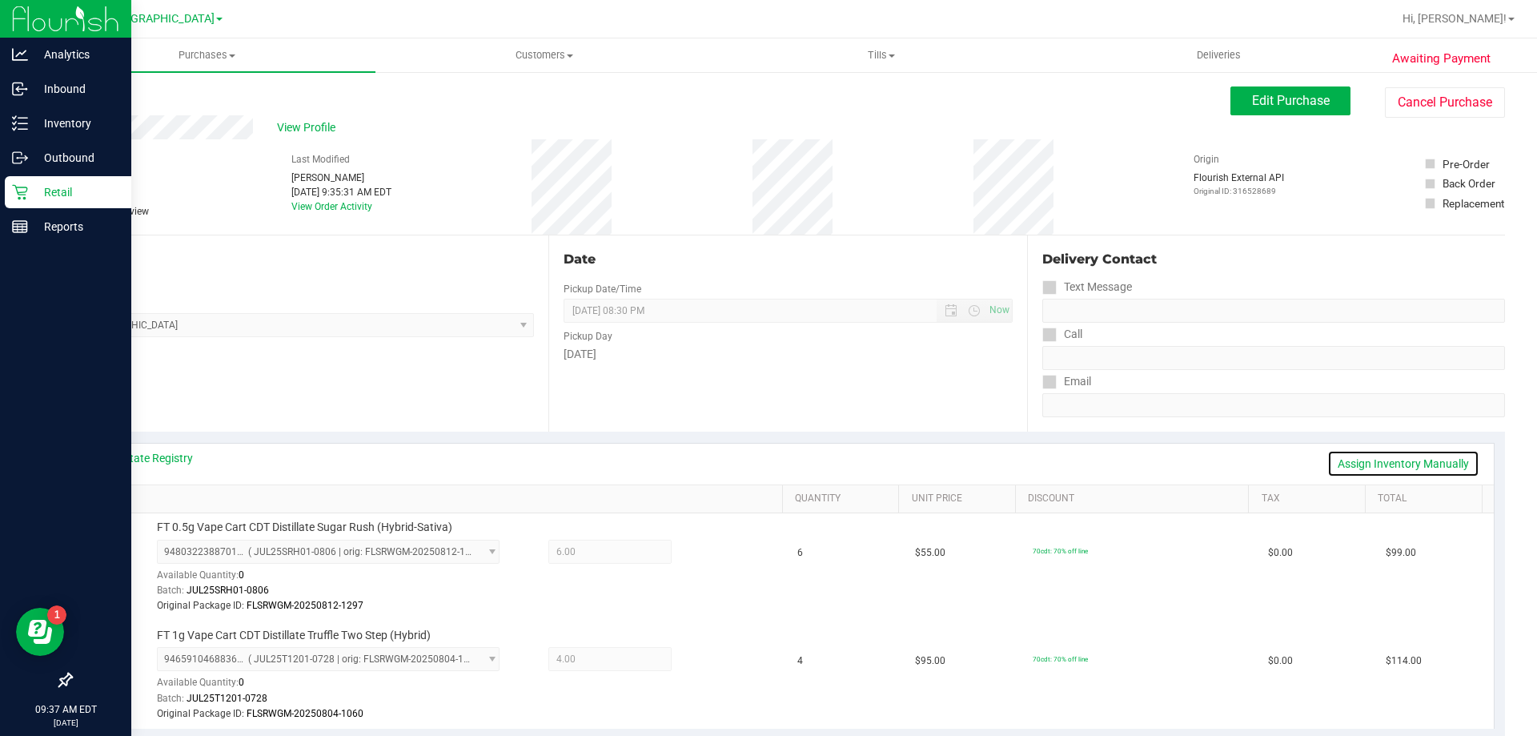
click at [1357, 453] on link "Assign Inventory Manually" at bounding box center [1403, 463] width 152 height 27
click at [701, 662] on icon at bounding box center [709, 661] width 17 height 18
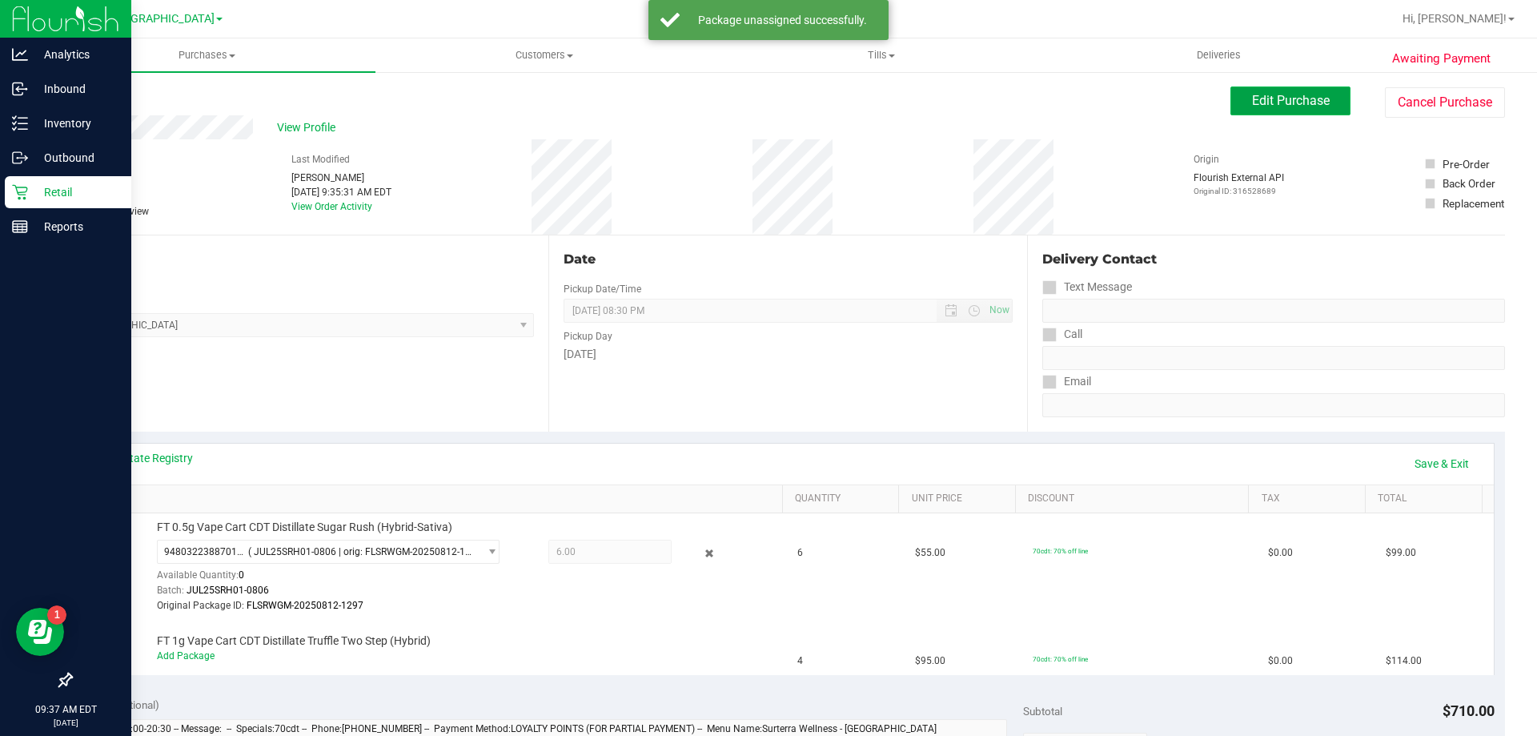
click at [1272, 97] on span "Edit Purchase" at bounding box center [1291, 100] width 78 height 15
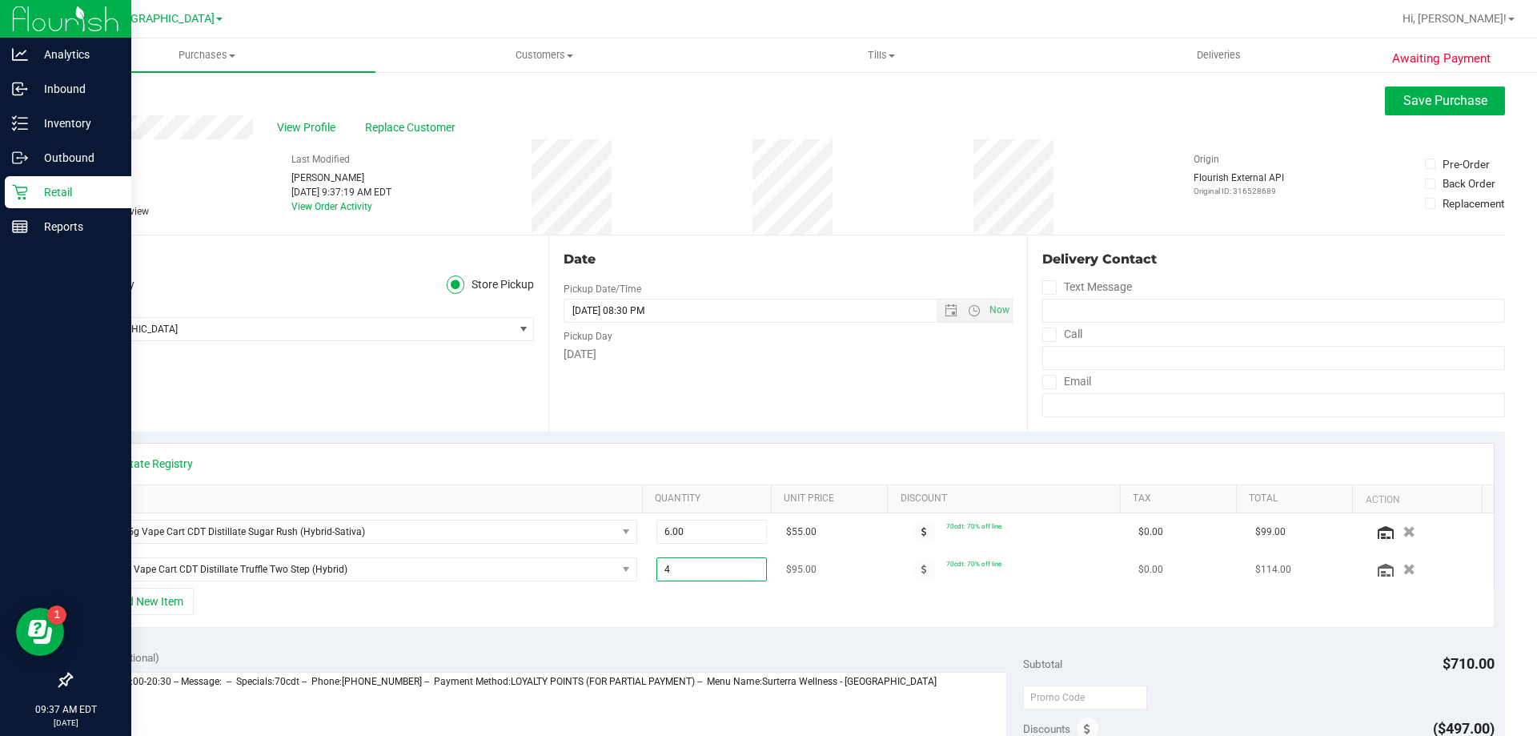
click at [707, 565] on span "4.00 4" at bounding box center [711, 569] width 111 height 24
type input "2"
type input "2.00"
click at [779, 593] on div "+ Add New Item" at bounding box center [788, 608] width 1413 height 40
click at [1423, 100] on span "Save Purchase" at bounding box center [1445, 100] width 84 height 15
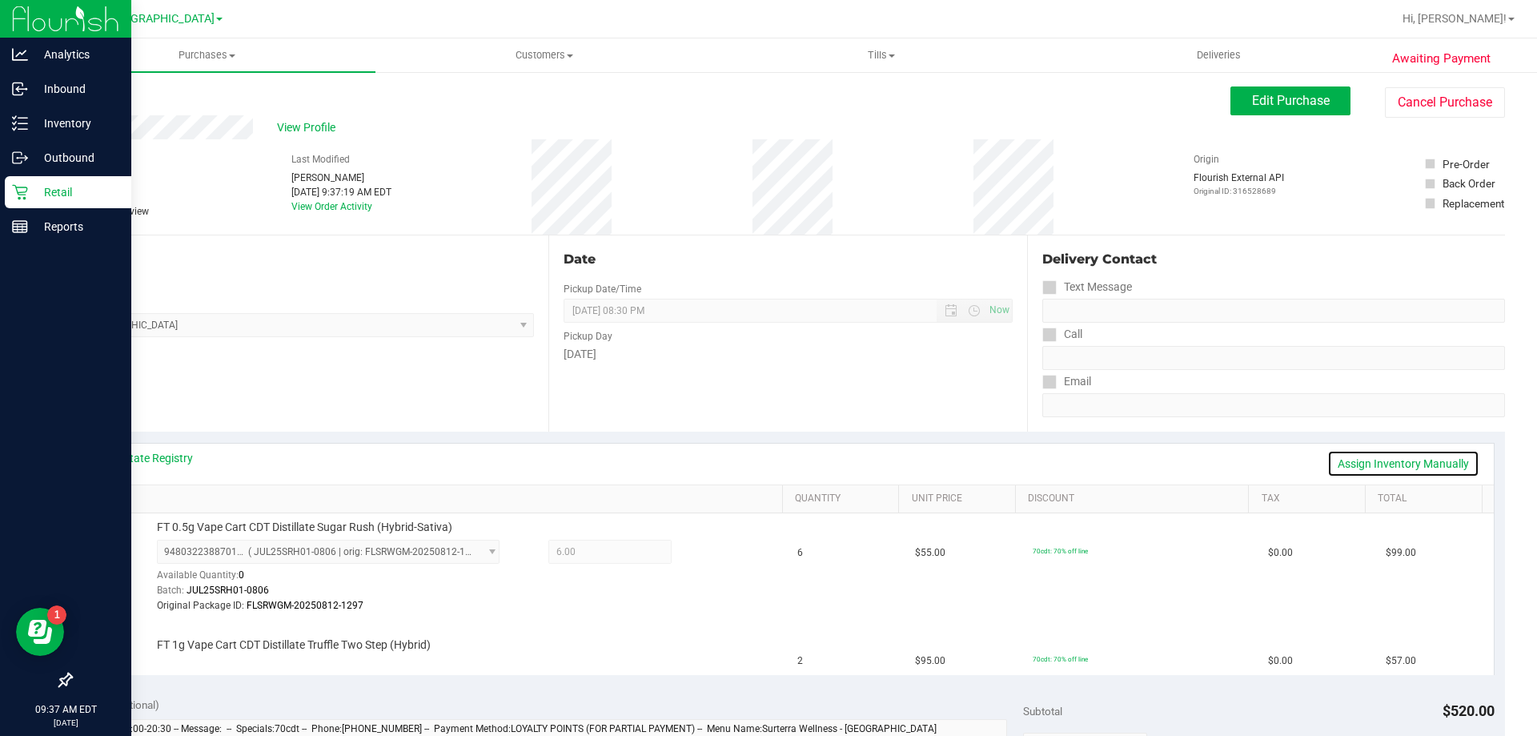
click at [1339, 466] on link "Assign Inventory Manually" at bounding box center [1403, 463] width 152 height 27
click at [167, 658] on link "Add Package" at bounding box center [186, 655] width 58 height 11
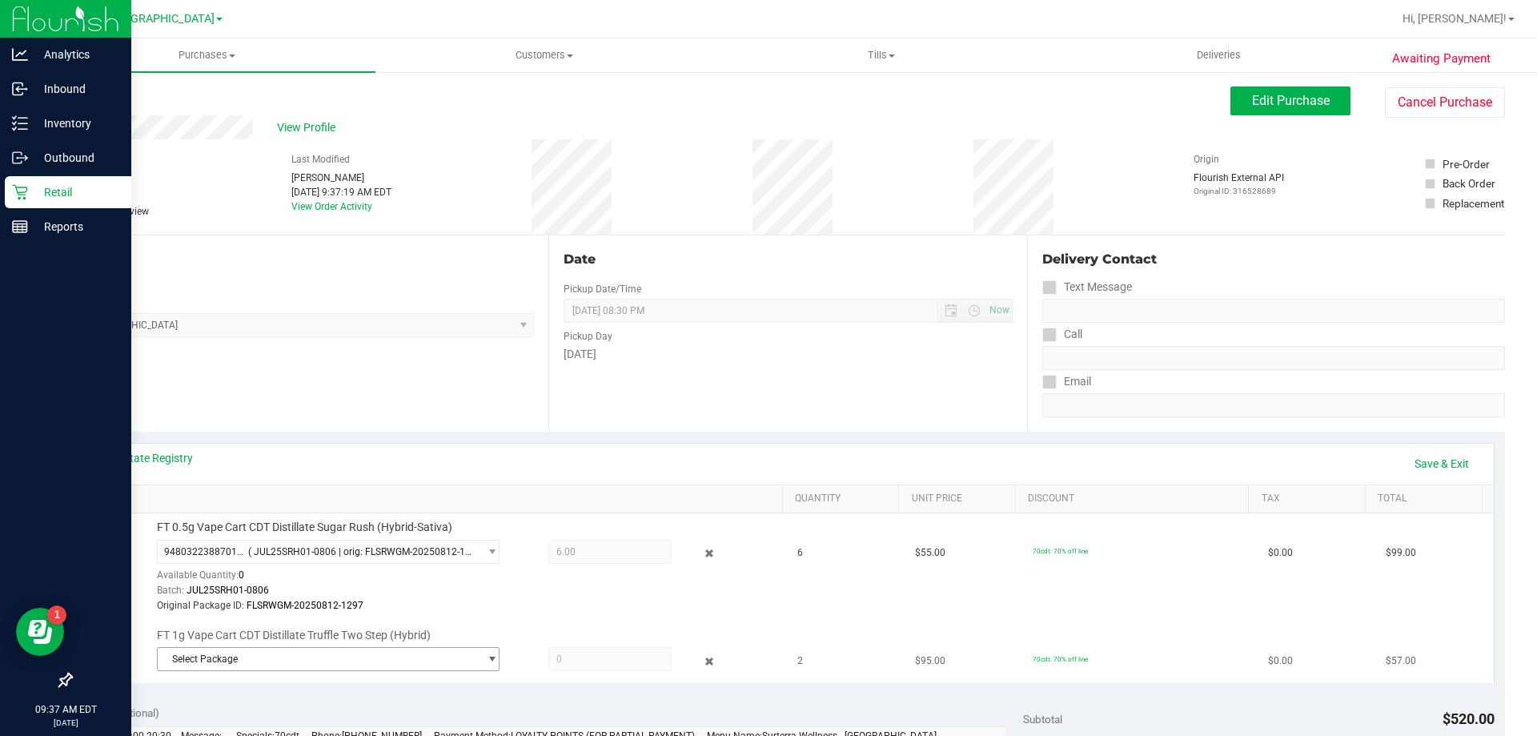
click at [229, 654] on span "Select Package" at bounding box center [318, 659] width 321 height 22
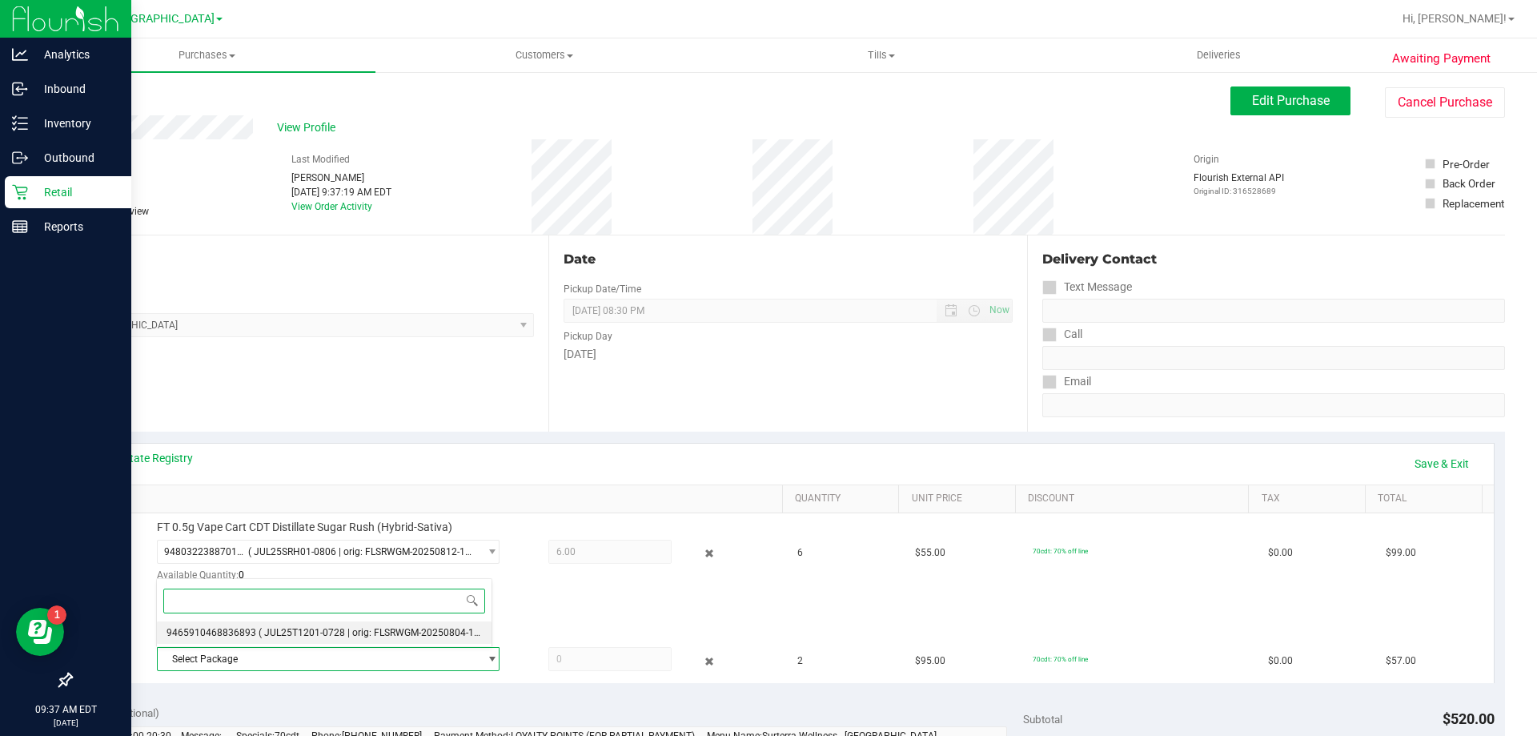
drag, startPoint x: 334, startPoint y: 643, endPoint x: 453, endPoint y: 643, distance: 119.3
click at [335, 643] on li "9465910468836893 ( JUL25T1201-0728 | orig: FLSRWGM-20250804-1060 )" at bounding box center [324, 632] width 335 height 22
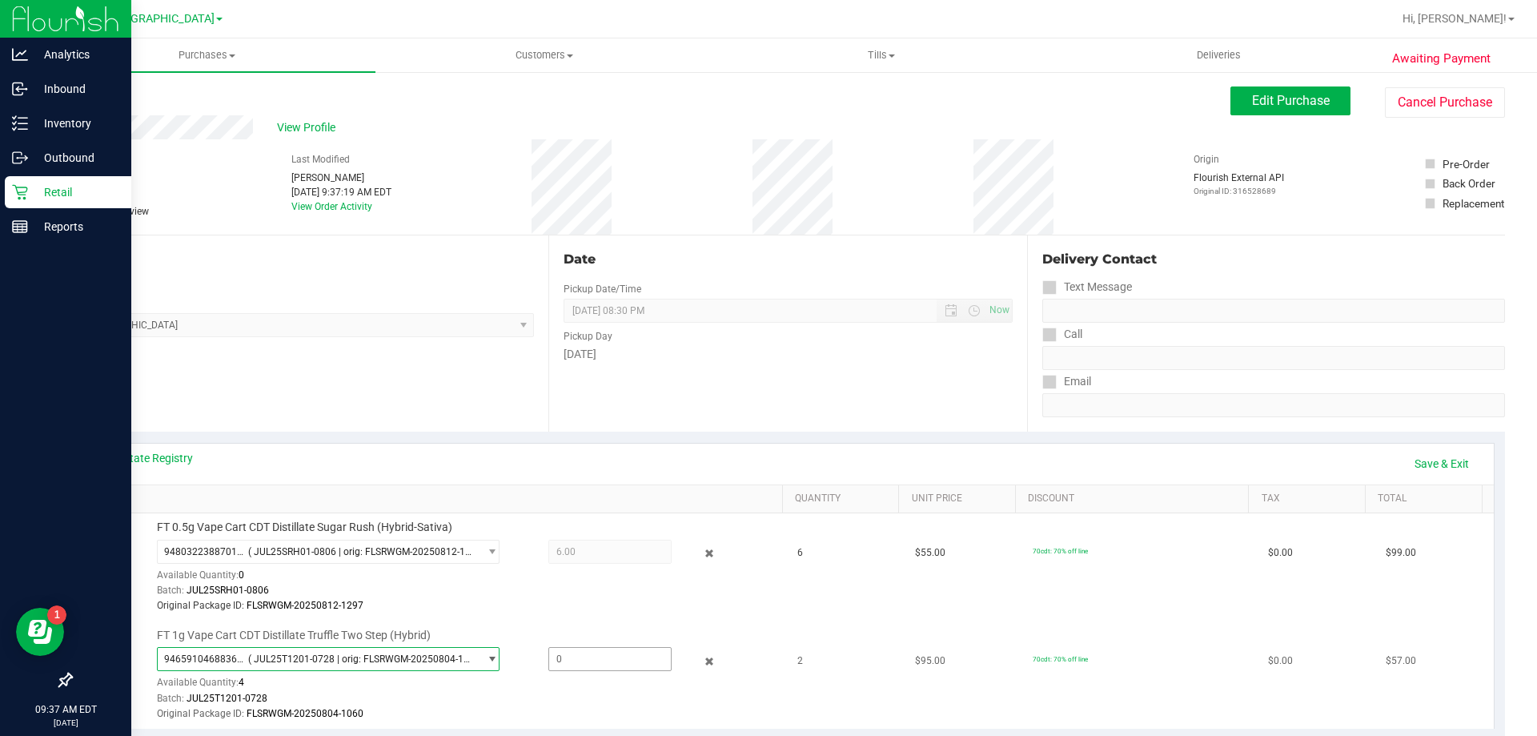
click at [592, 657] on span at bounding box center [609, 659] width 123 height 24
type input "2"
type input "2.0000"
click at [596, 714] on div "Original Package ID: FLSRWGM-20250804-1060" at bounding box center [466, 713] width 618 height 15
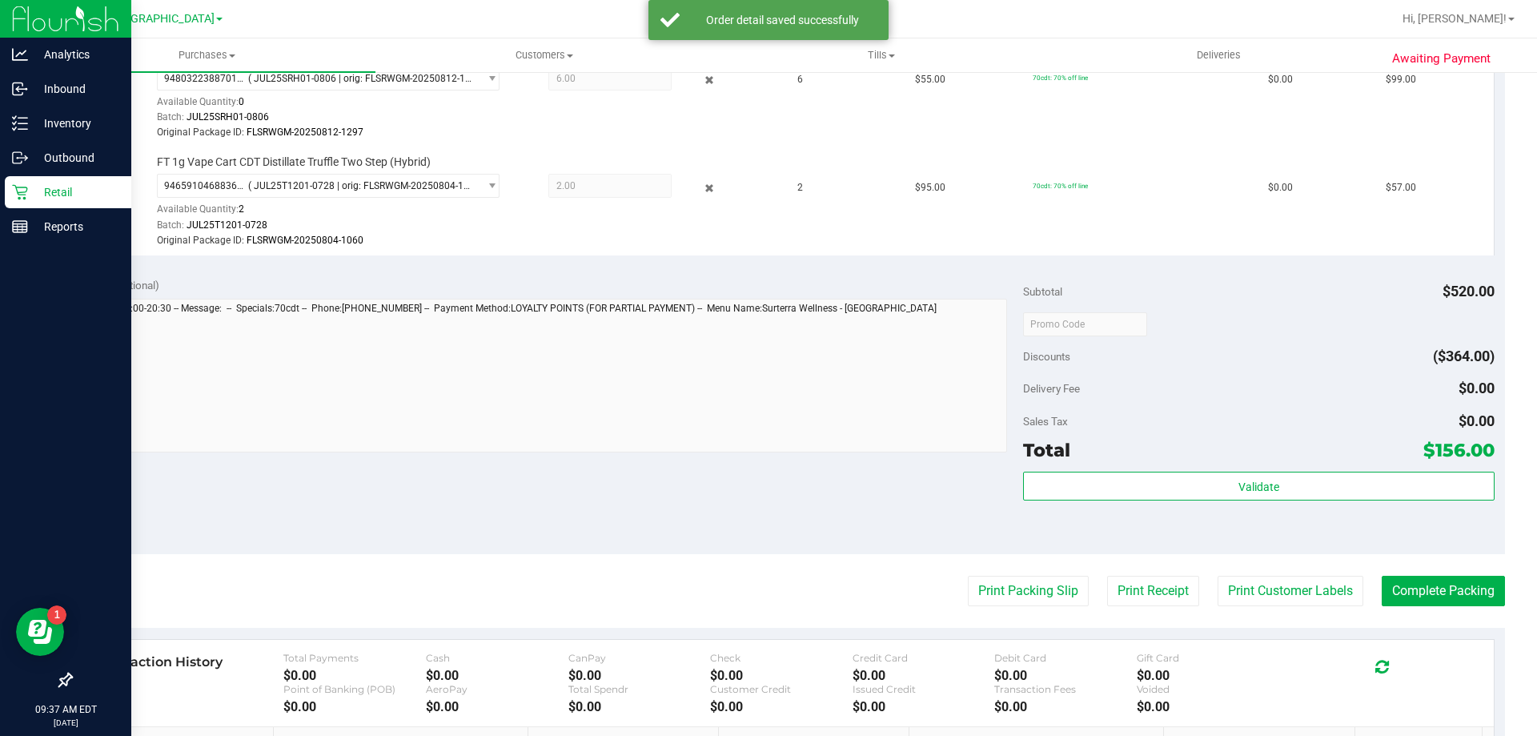
scroll to position [560, 0]
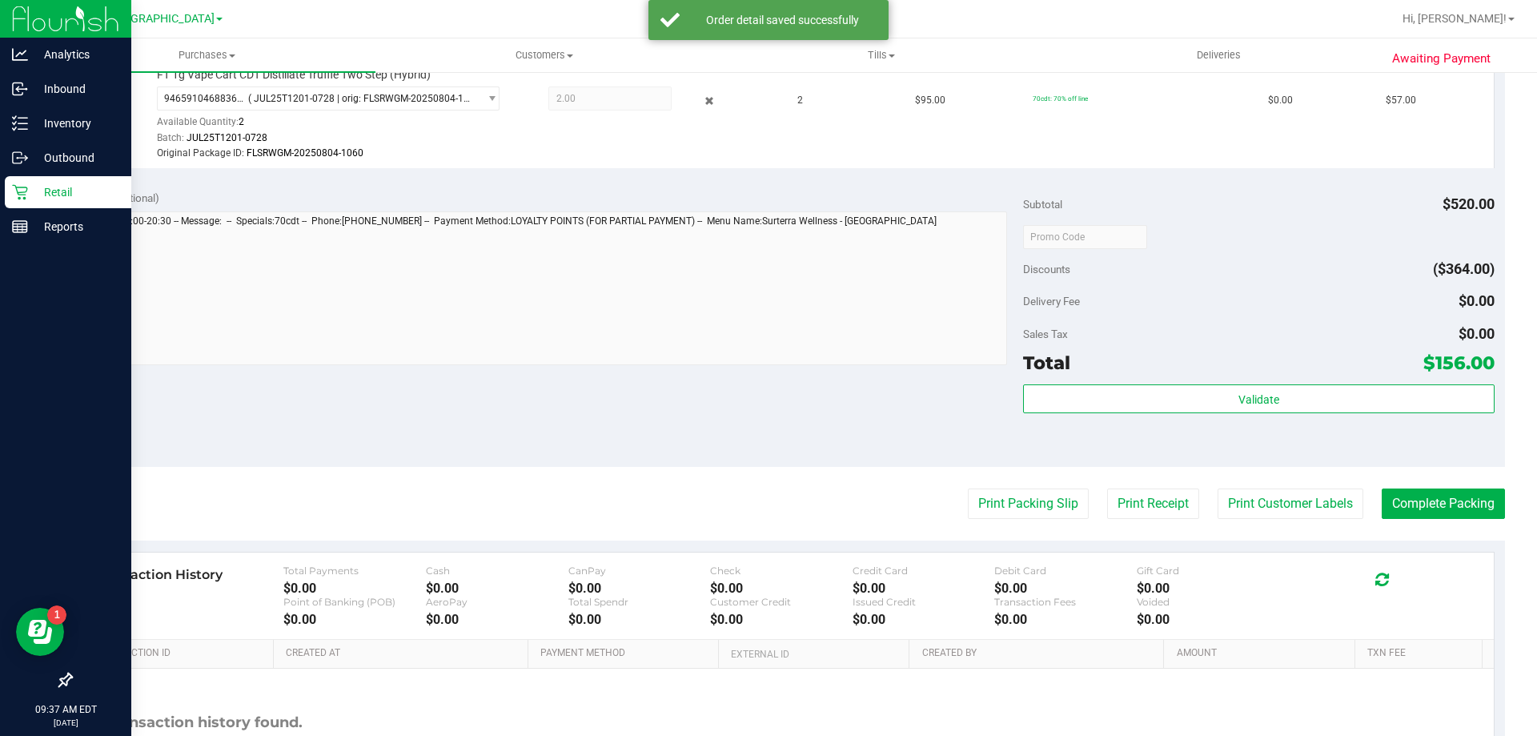
click at [1210, 421] on div "Validate" at bounding box center [1258, 420] width 471 height 72
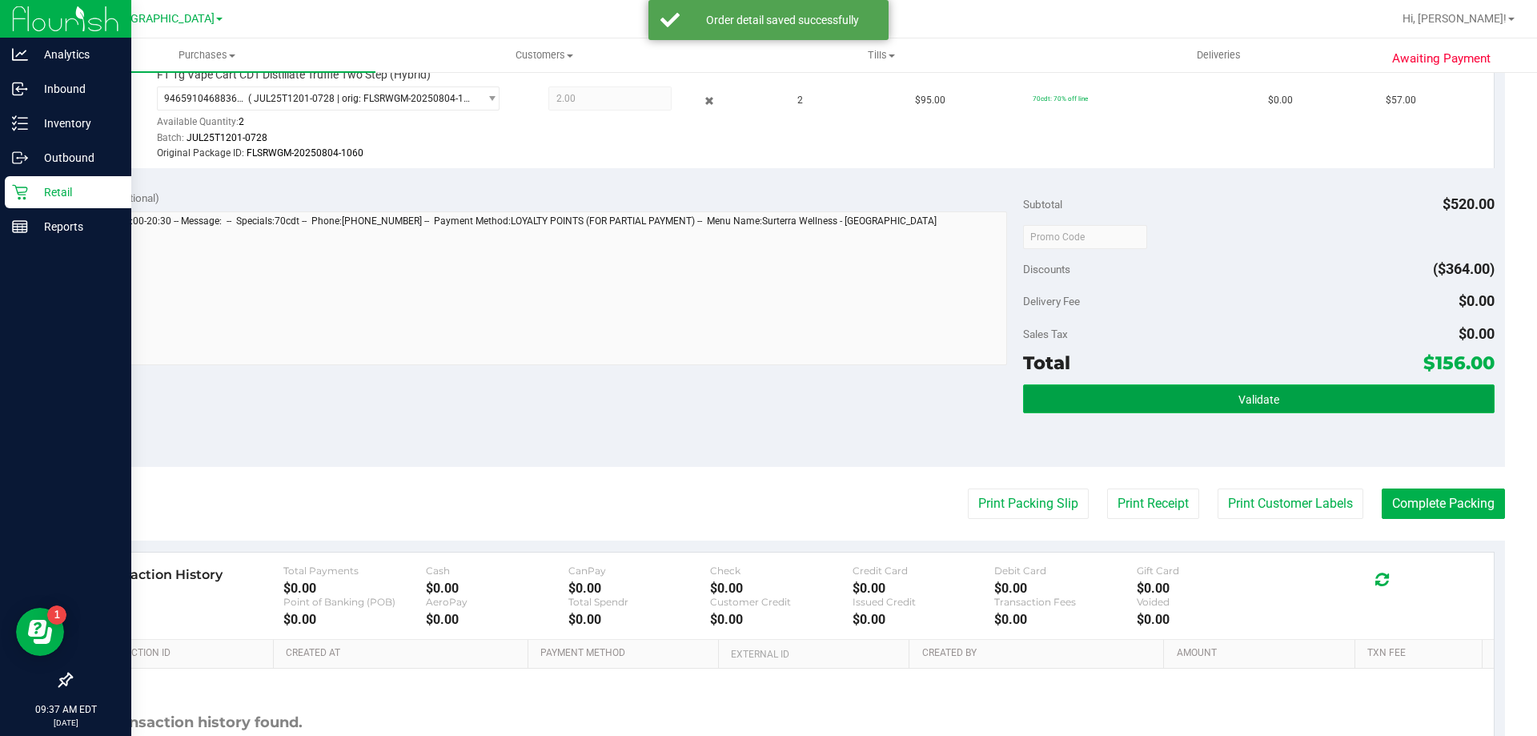
click at [1211, 402] on button "Validate" at bounding box center [1258, 398] width 471 height 29
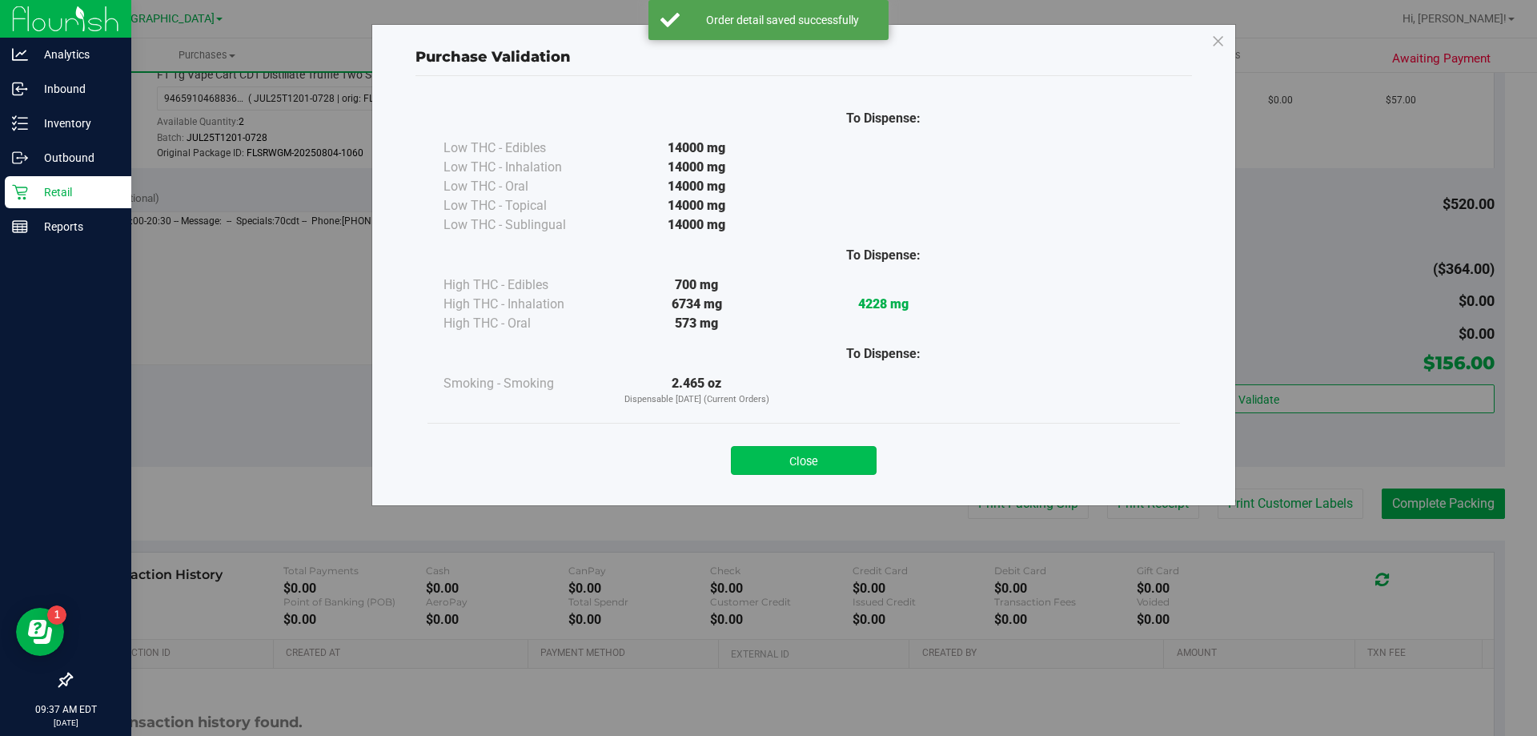
click at [833, 456] on button "Close" at bounding box center [804, 460] width 146 height 29
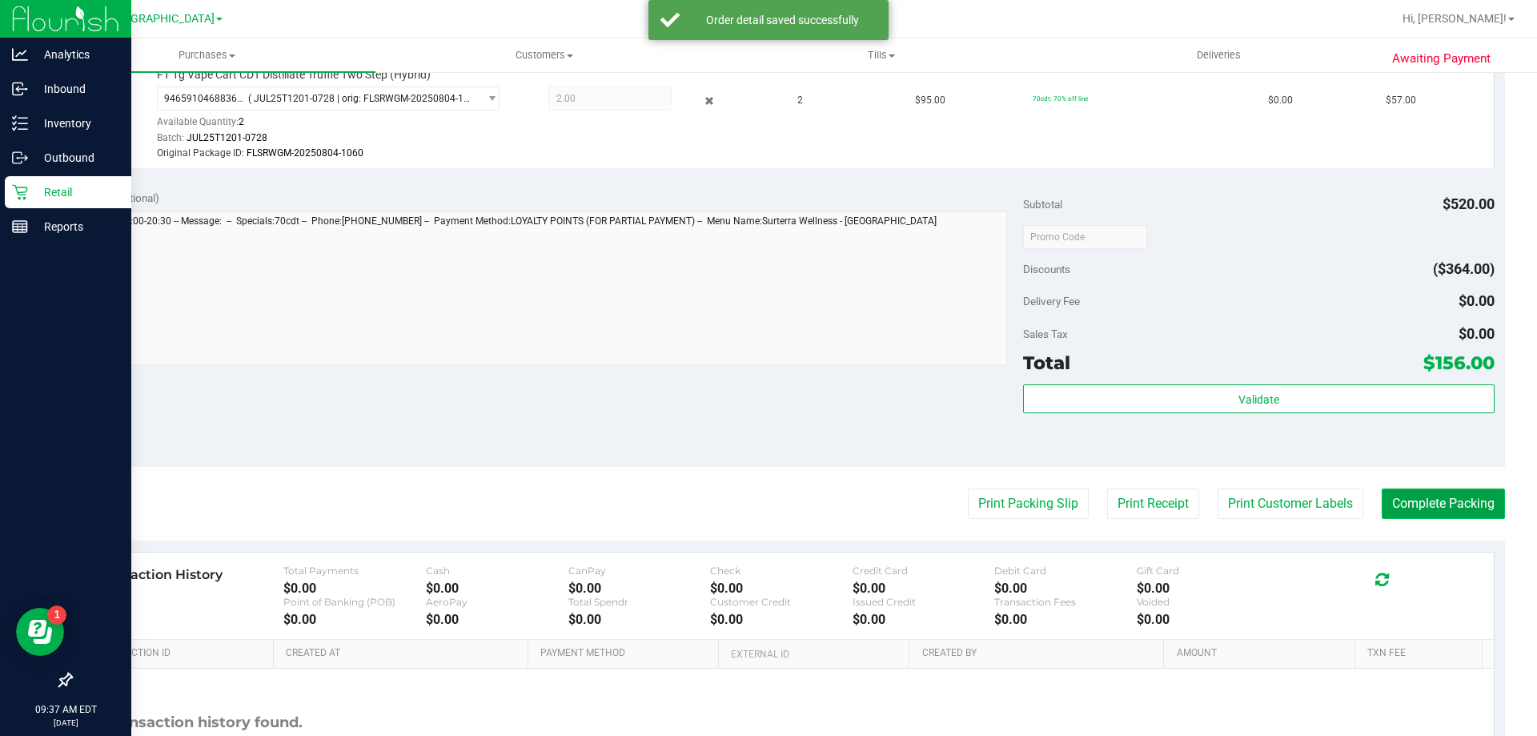
click at [1453, 498] on button "Complete Packing" at bounding box center [1443, 503] width 123 height 30
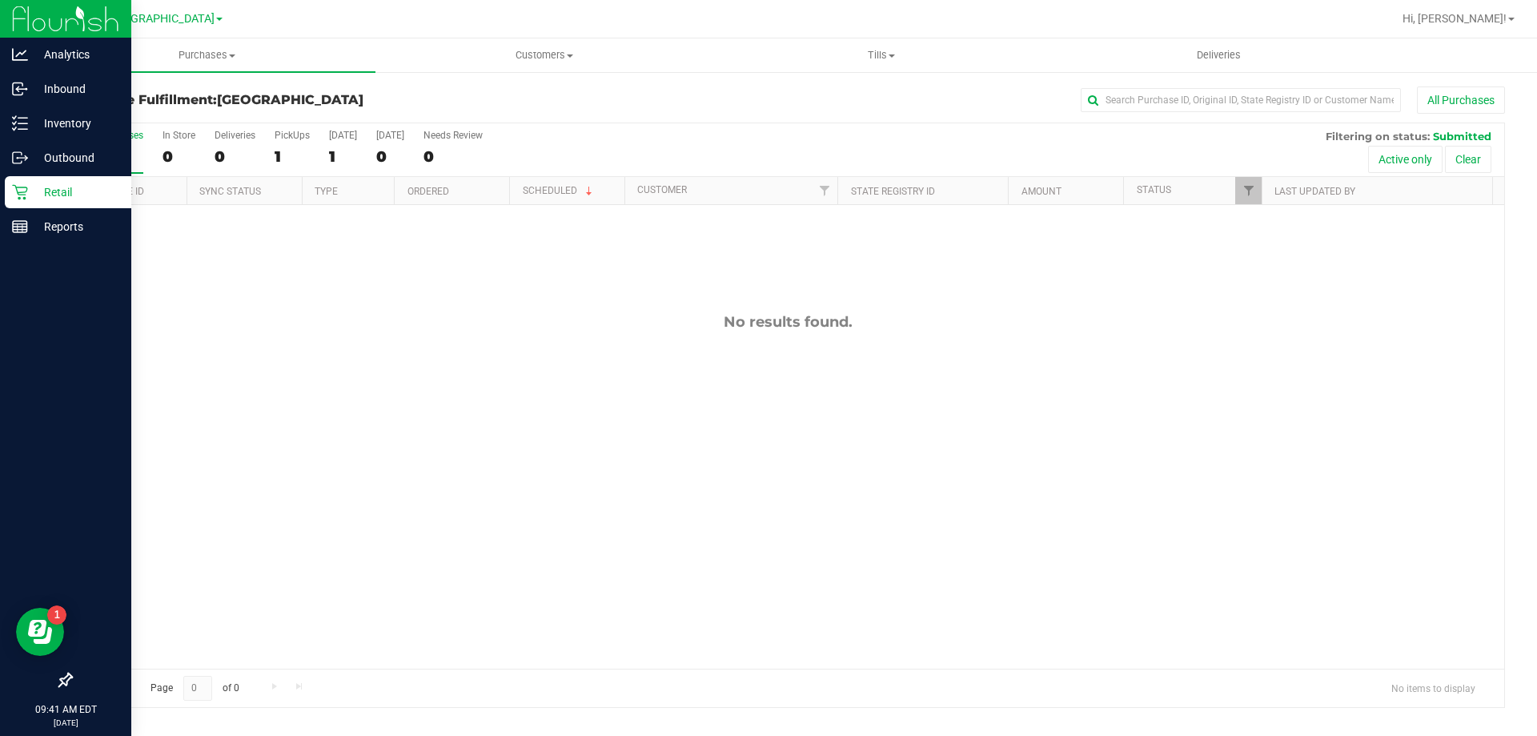
click at [921, 729] on div "Purchases Summary of purchases Fulfillment All purchases Customers All customer…" at bounding box center [787, 386] width 1499 height 697
click at [849, 727] on div "Purchases Summary of purchases Fulfillment All purchases Customers All customer…" at bounding box center [787, 386] width 1499 height 697
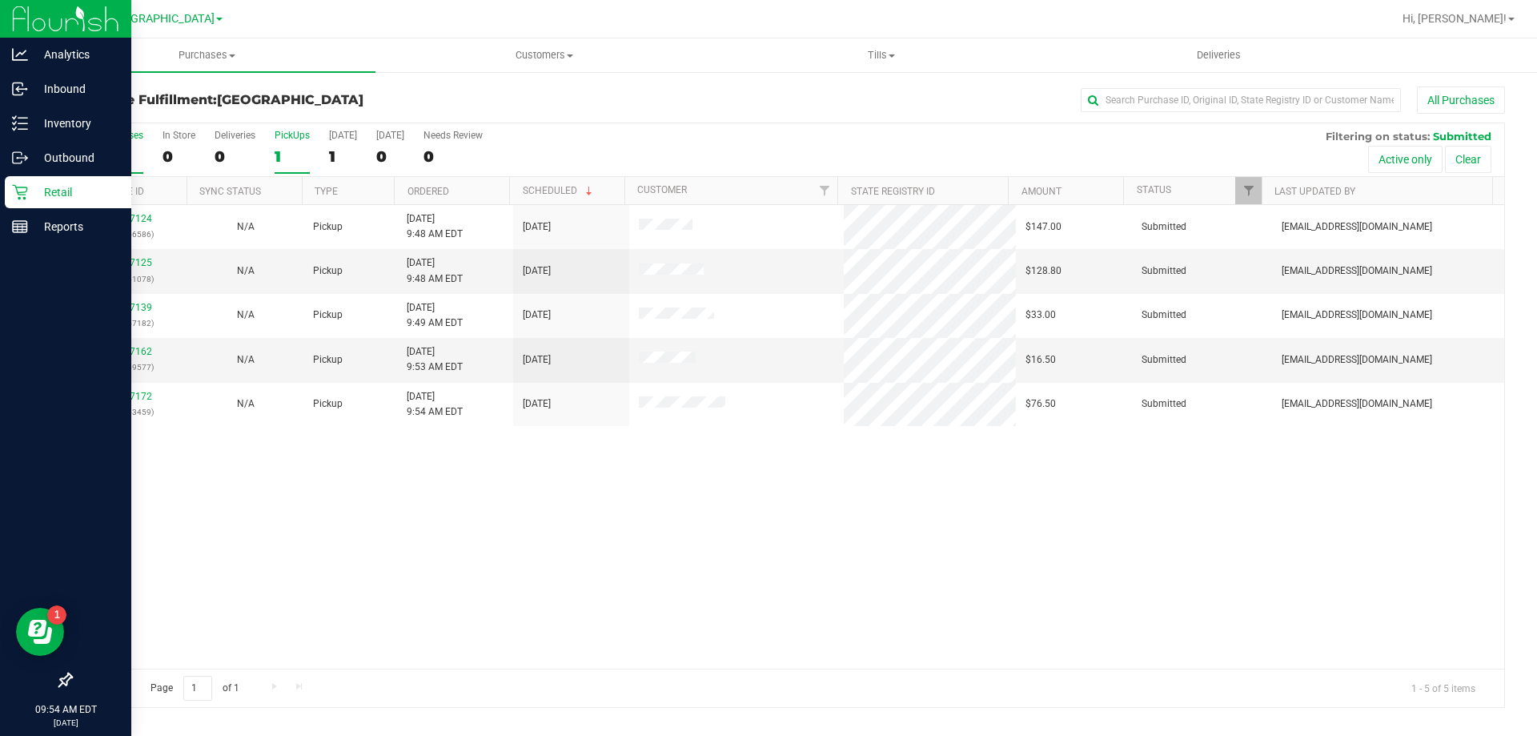
click at [281, 157] on div "1" at bounding box center [292, 156] width 35 height 18
click at [0, 0] on input "PickUps 1" at bounding box center [0, 0] width 0 height 0
click at [122, 267] on link "11827125" at bounding box center [129, 262] width 45 height 11
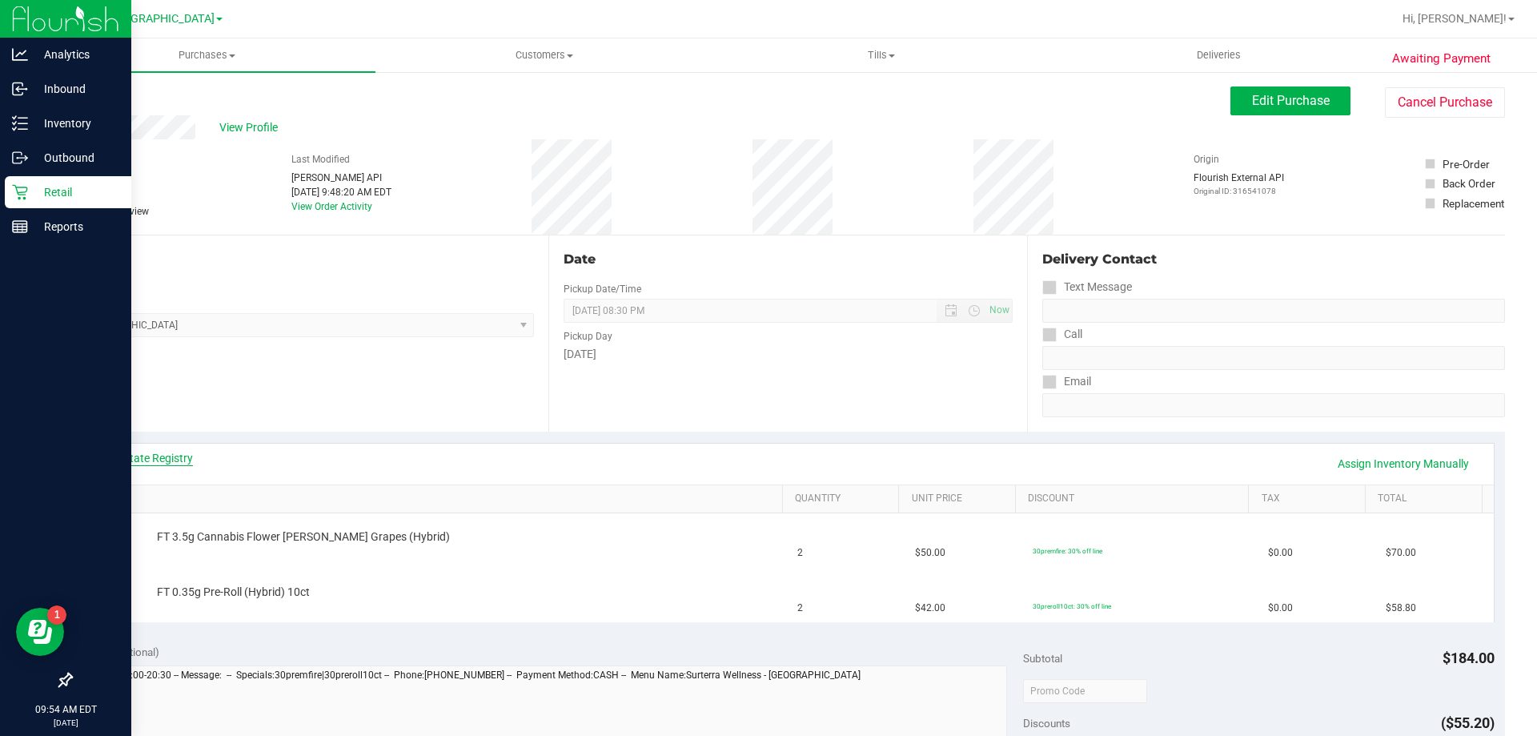
click at [151, 453] on link "View State Registry" at bounding box center [145, 458] width 96 height 16
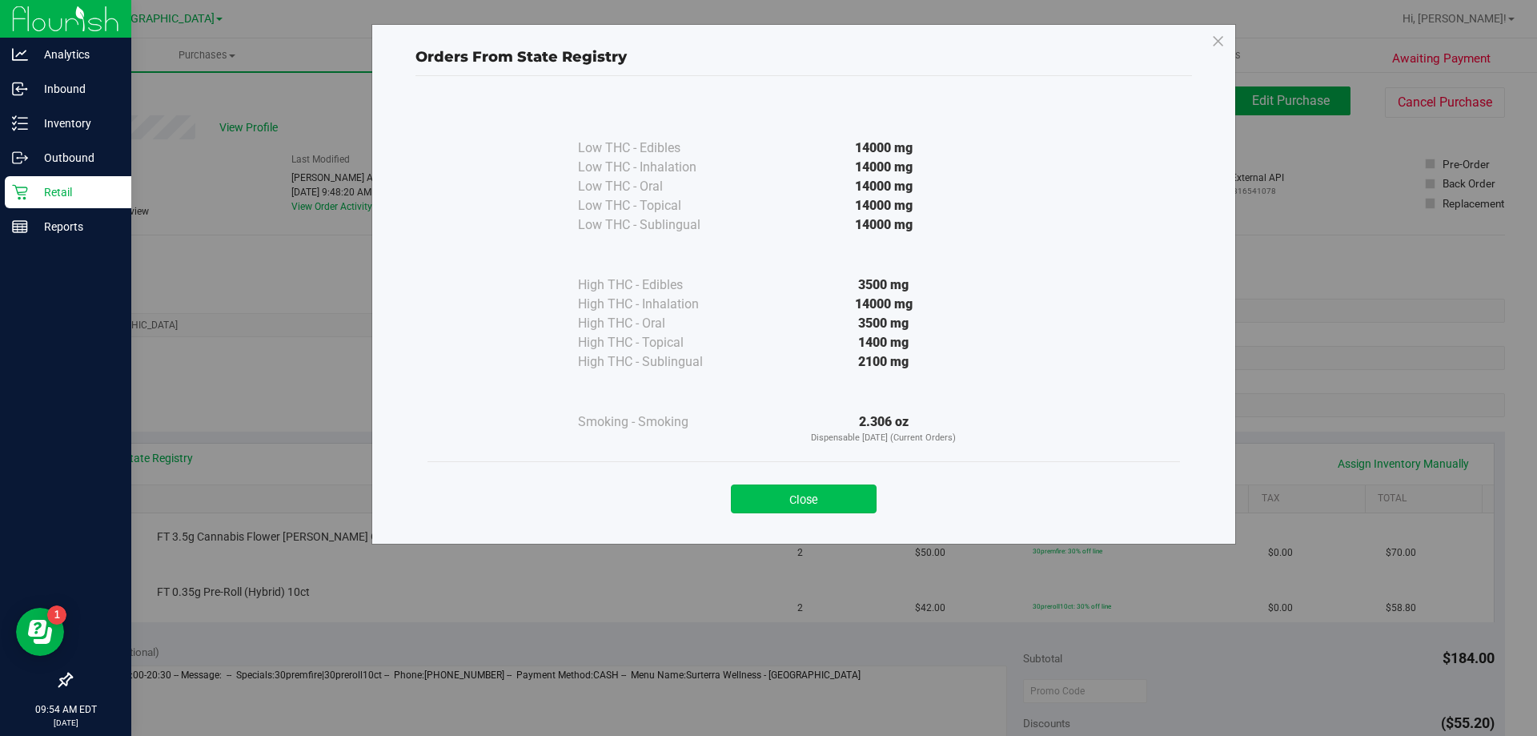
click at [808, 501] on button "Close" at bounding box center [804, 498] width 146 height 29
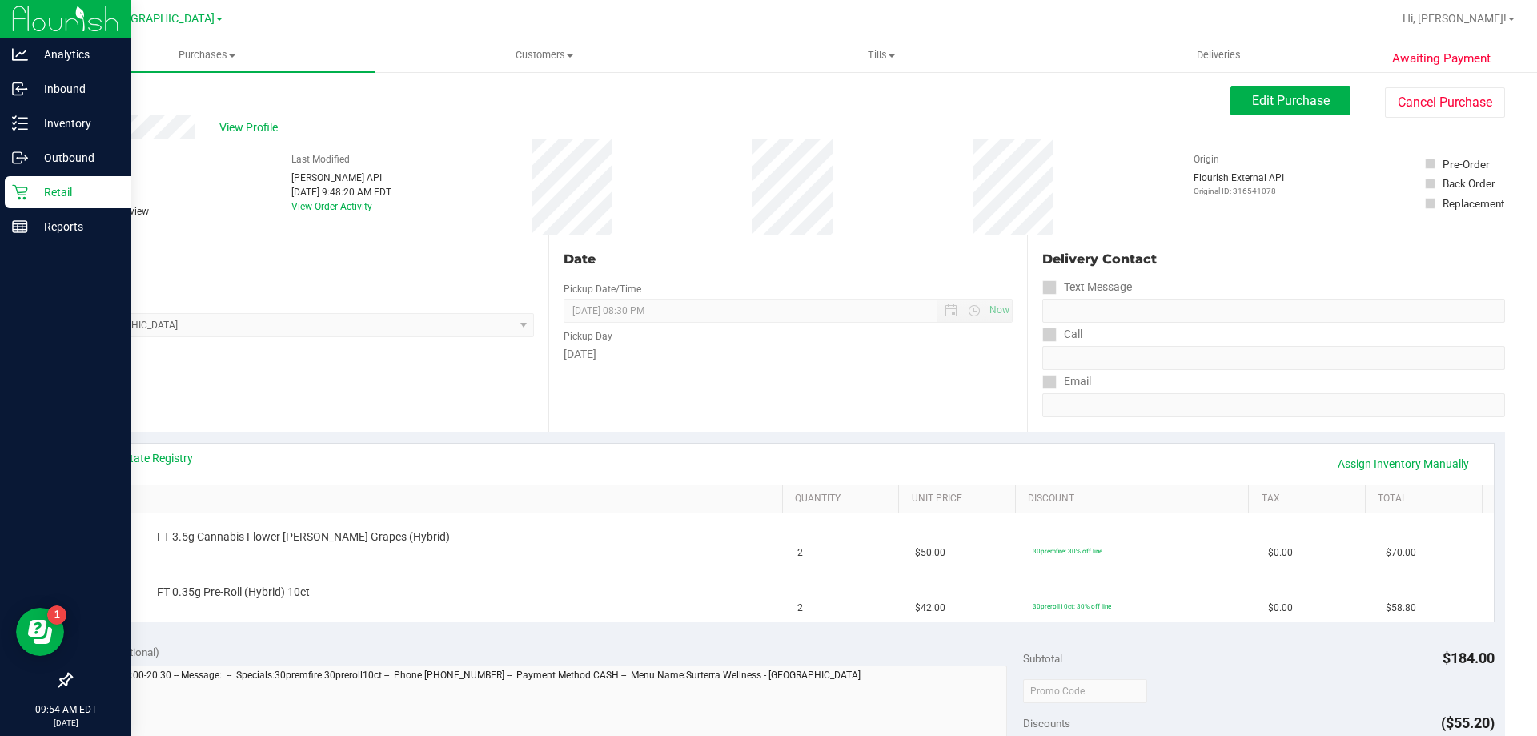
click at [682, 440] on div "View State Registry Assign Inventory Manually SKU Quantity Unit Price Discount …" at bounding box center [787, 532] width 1435 height 201
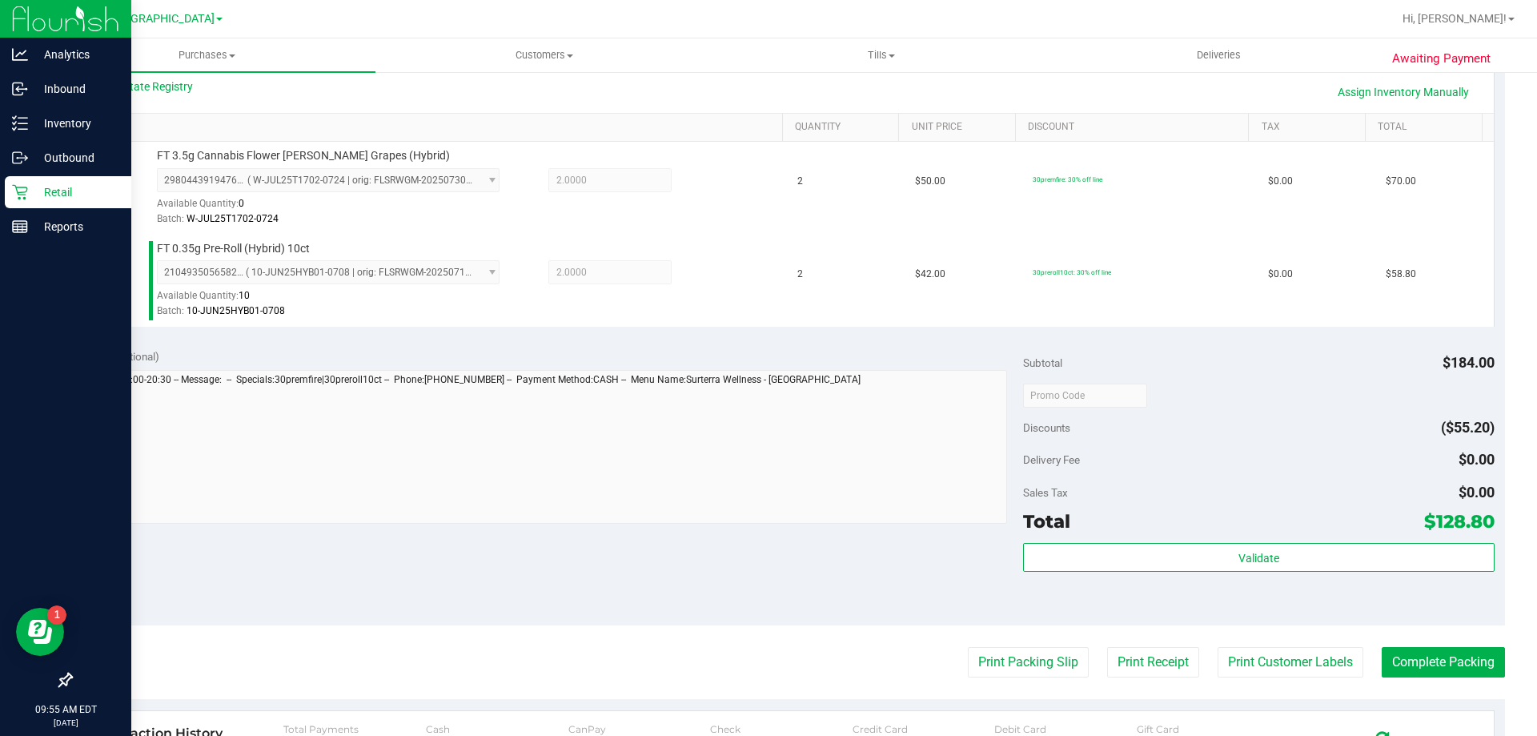
scroll to position [400, 0]
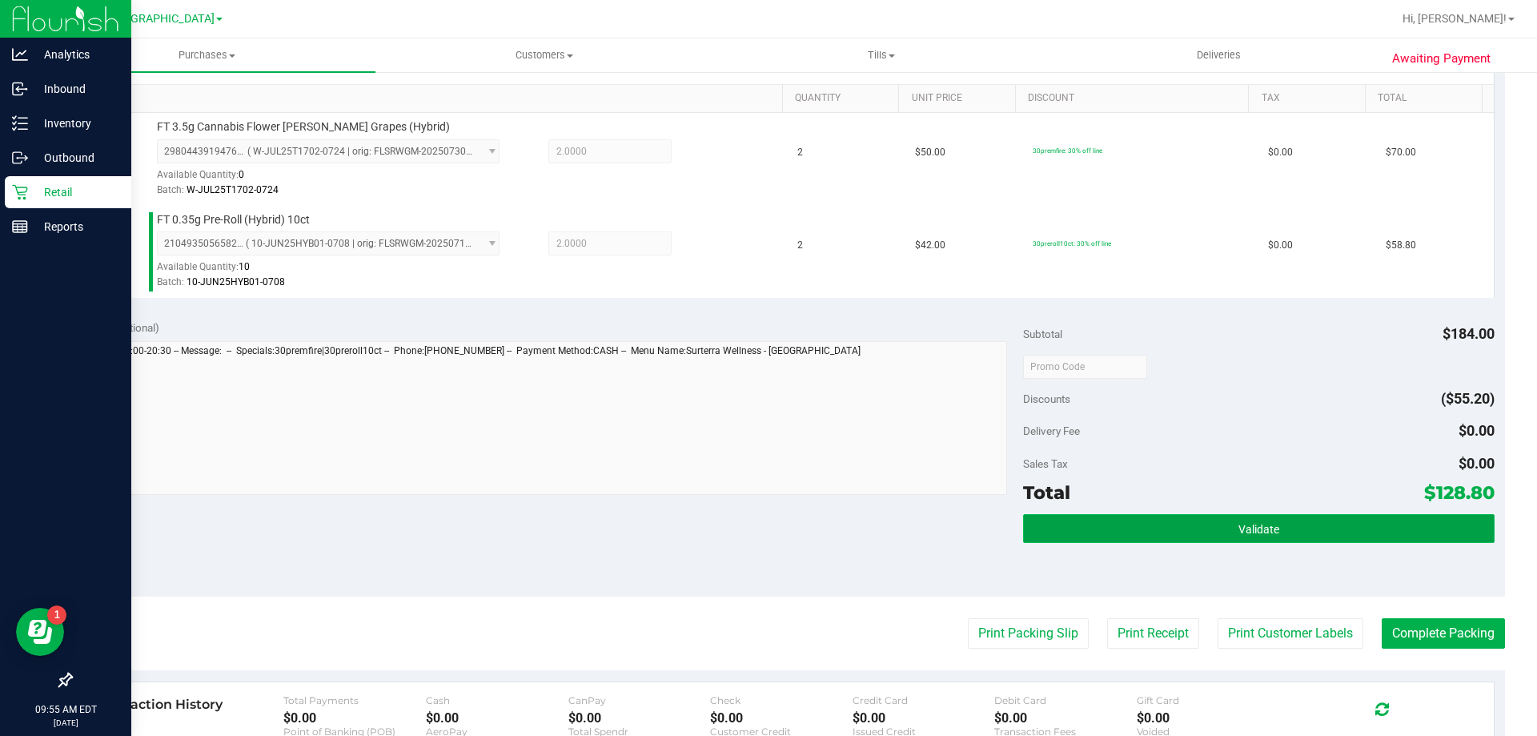
click at [1084, 531] on button "Validate" at bounding box center [1258, 528] width 471 height 29
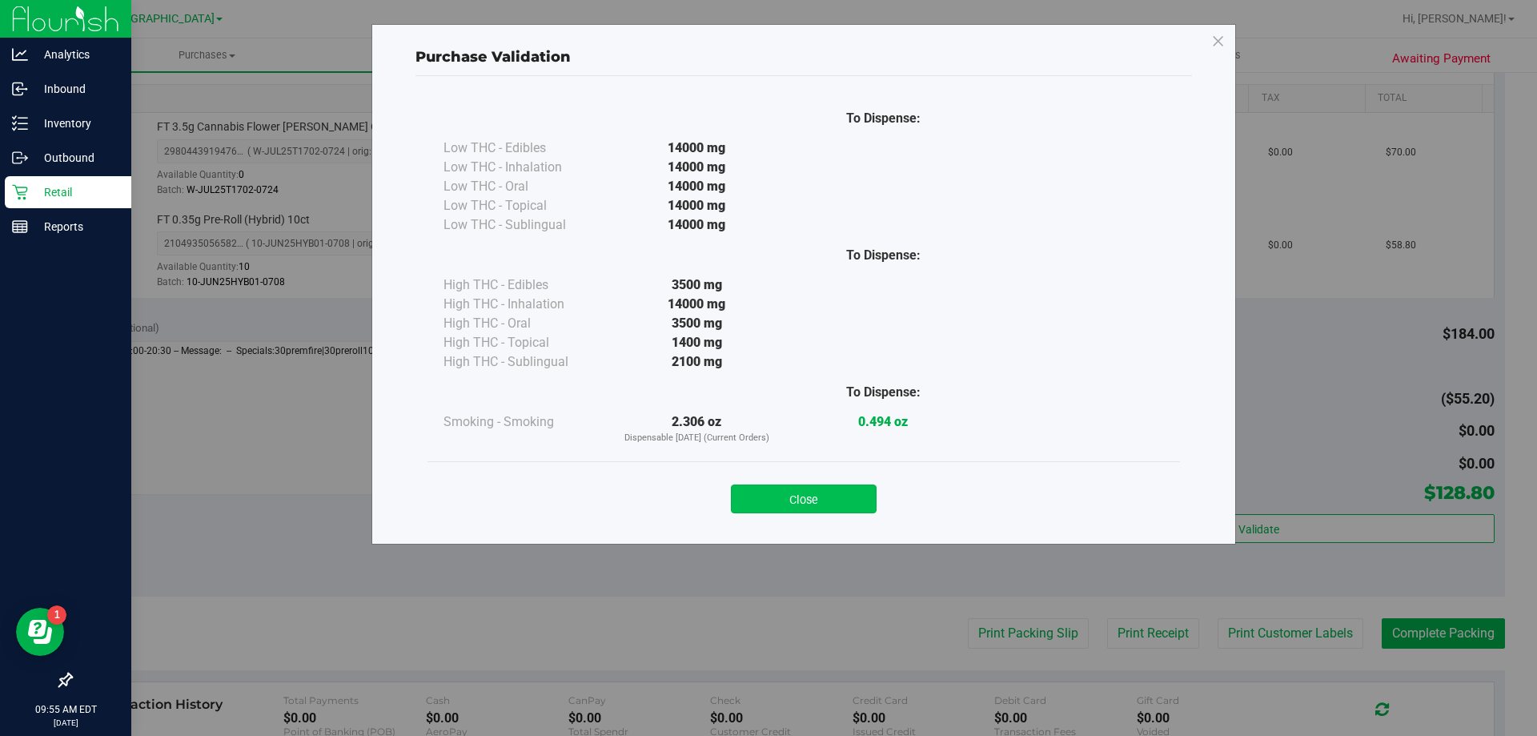
drag, startPoint x: 833, startPoint y: 484, endPoint x: 847, endPoint y: 499, distance: 21.0
click at [833, 488] on div "Close" at bounding box center [804, 494] width 729 height 40
drag, startPoint x: 837, startPoint y: 502, endPoint x: 892, endPoint y: 547, distance: 70.5
click at [839, 501] on button "Close" at bounding box center [804, 498] width 146 height 29
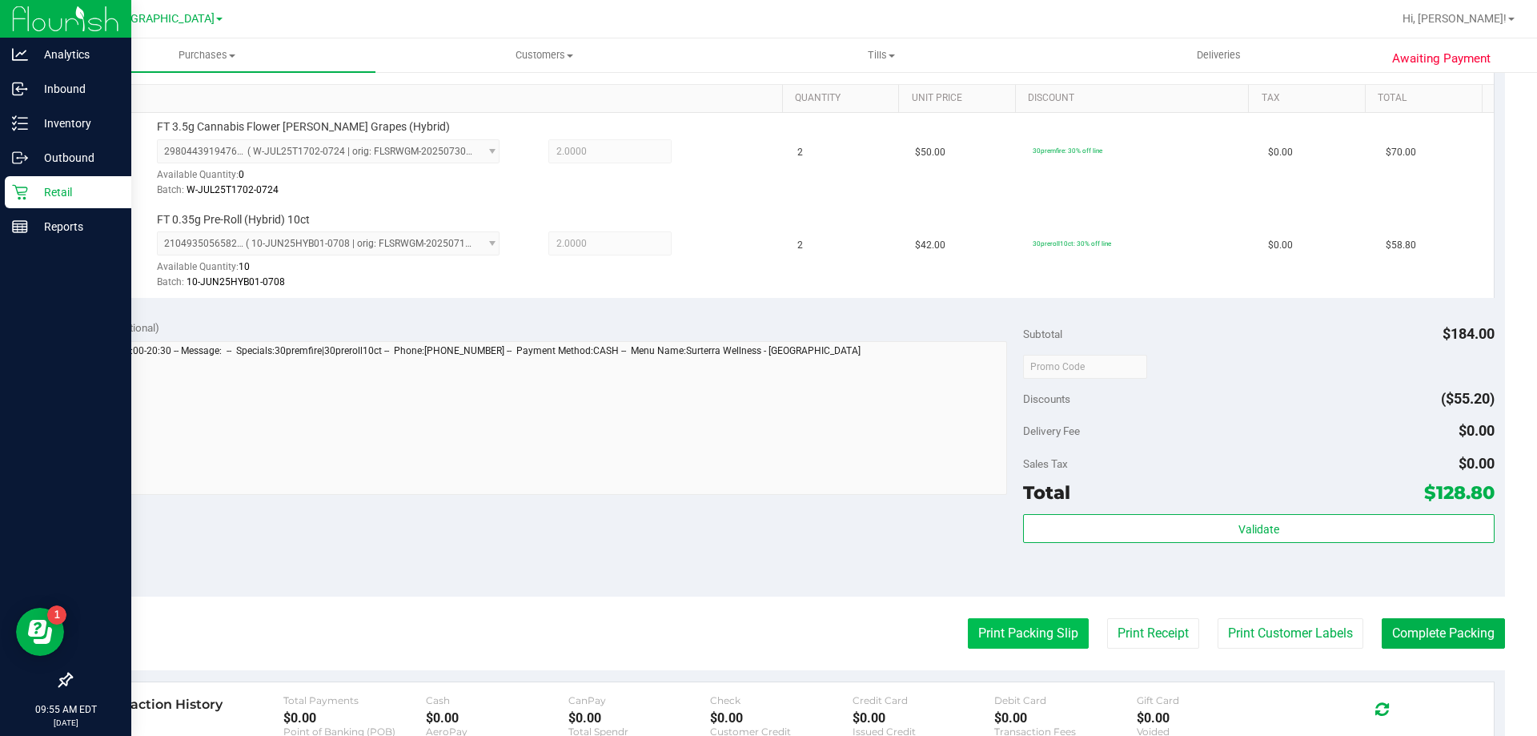
click at [1007, 644] on button "Print Packing Slip" at bounding box center [1028, 633] width 121 height 30
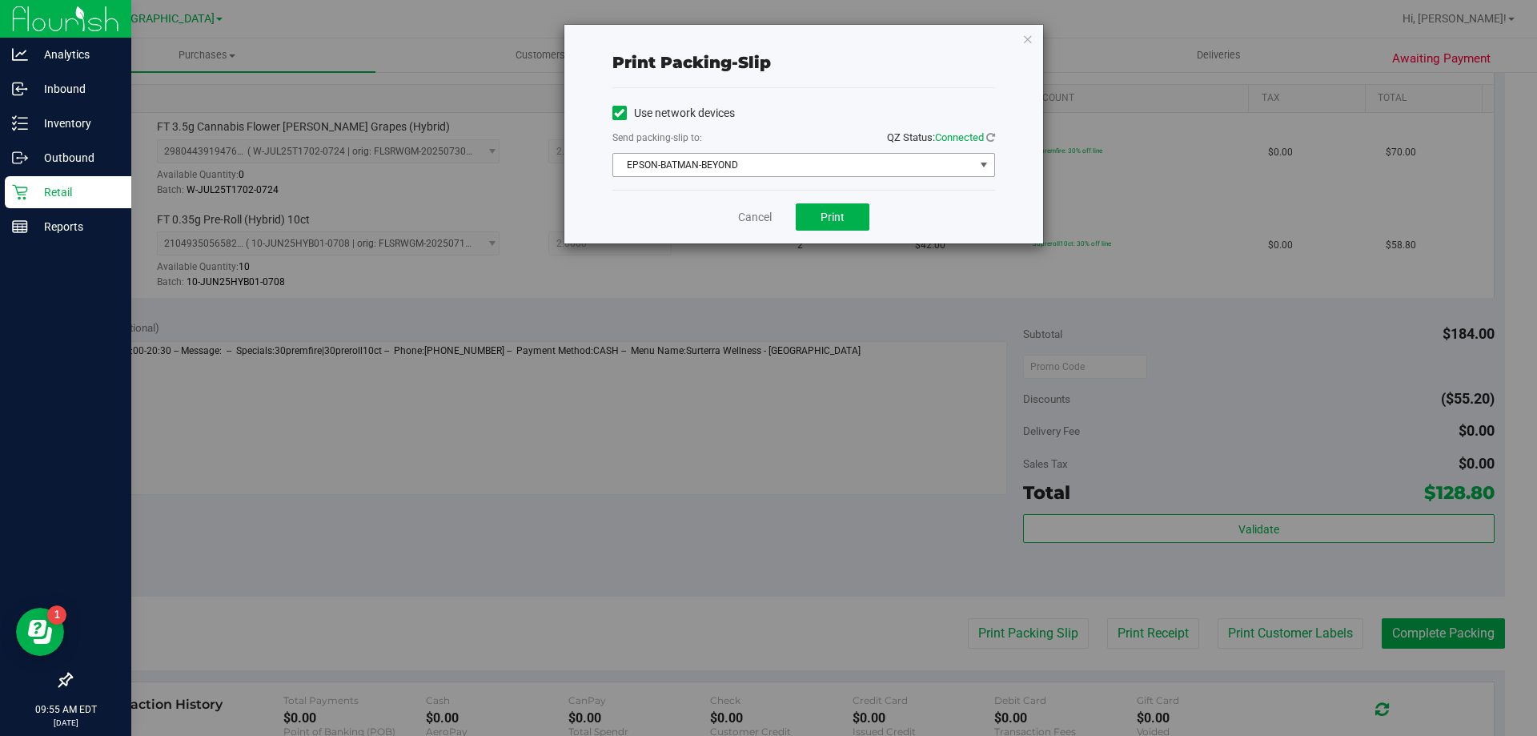
click at [798, 162] on span "EPSON-BATMAN-BEYOND" at bounding box center [793, 165] width 361 height 22
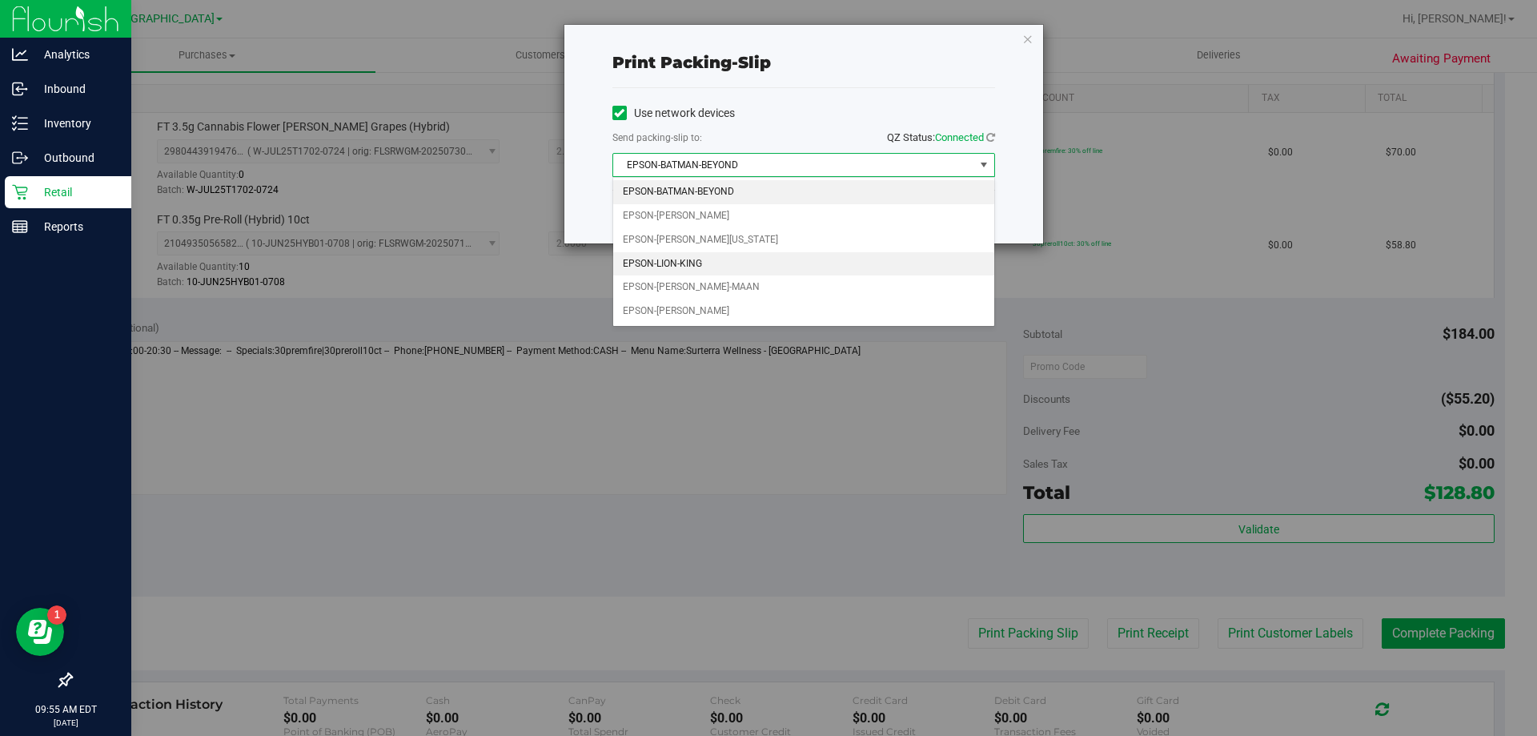
click at [677, 265] on li "EPSON-LION-KING" at bounding box center [803, 264] width 381 height 24
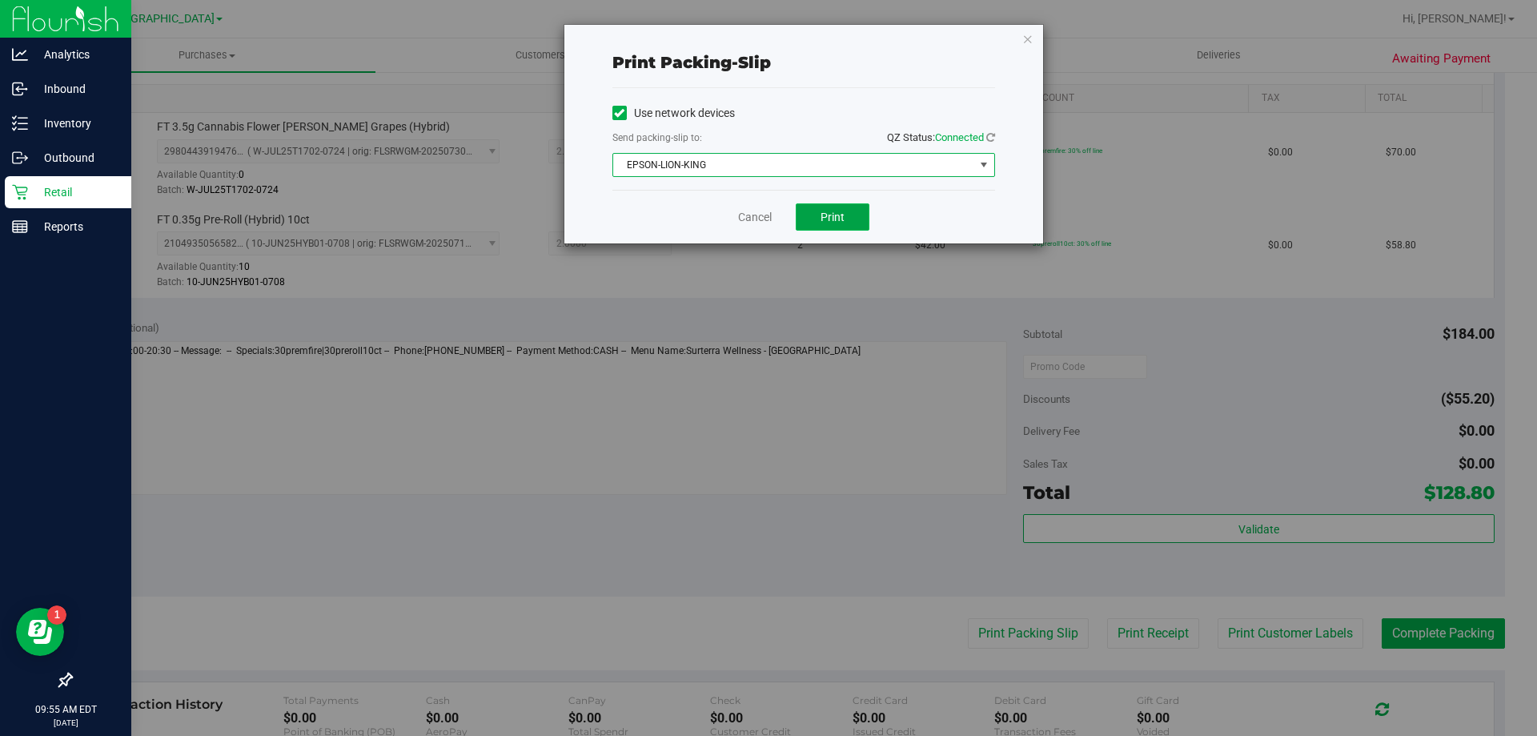
click at [850, 221] on button "Print" at bounding box center [833, 216] width 74 height 27
click at [751, 219] on link "Cancel" at bounding box center [755, 217] width 34 height 17
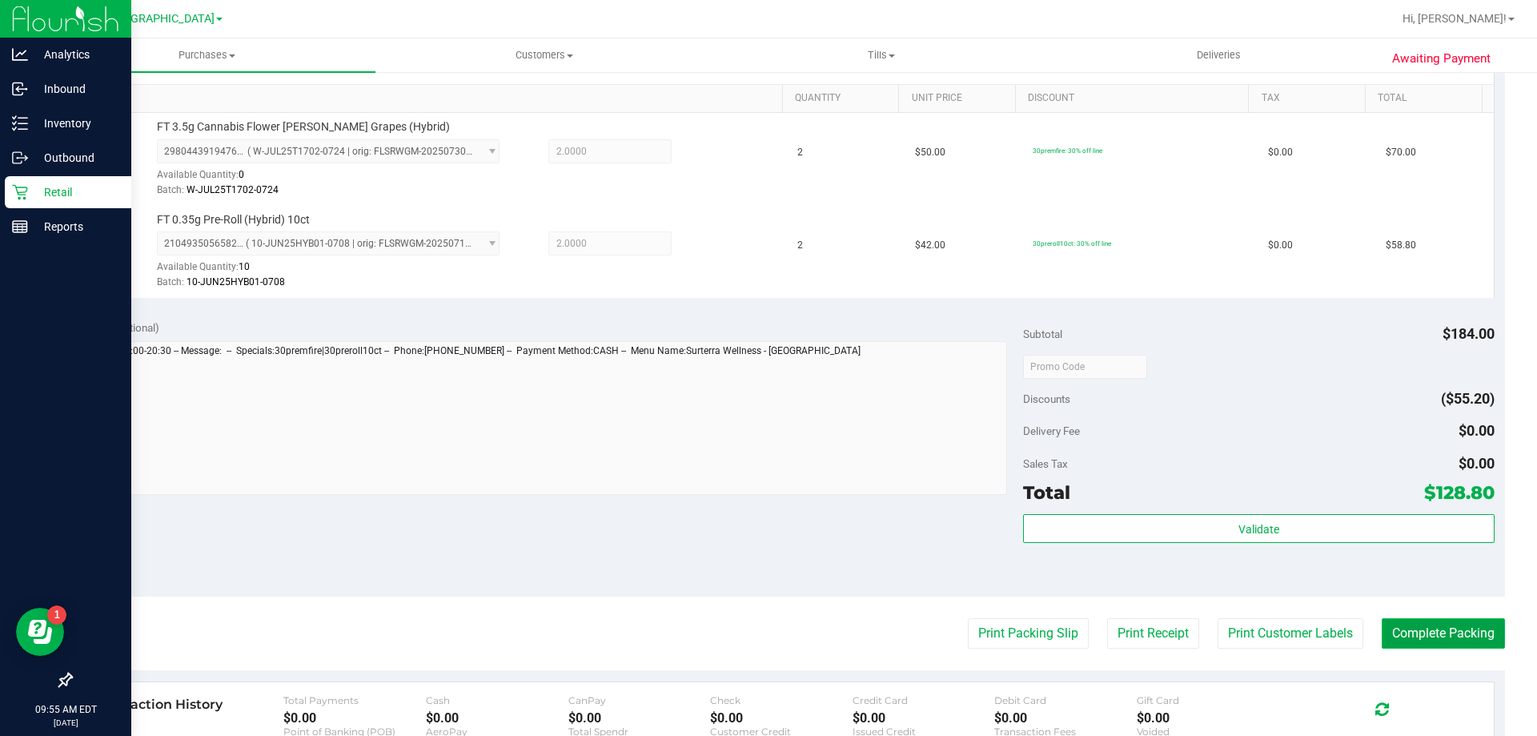
click at [1484, 632] on button "Complete Packing" at bounding box center [1443, 633] width 123 height 30
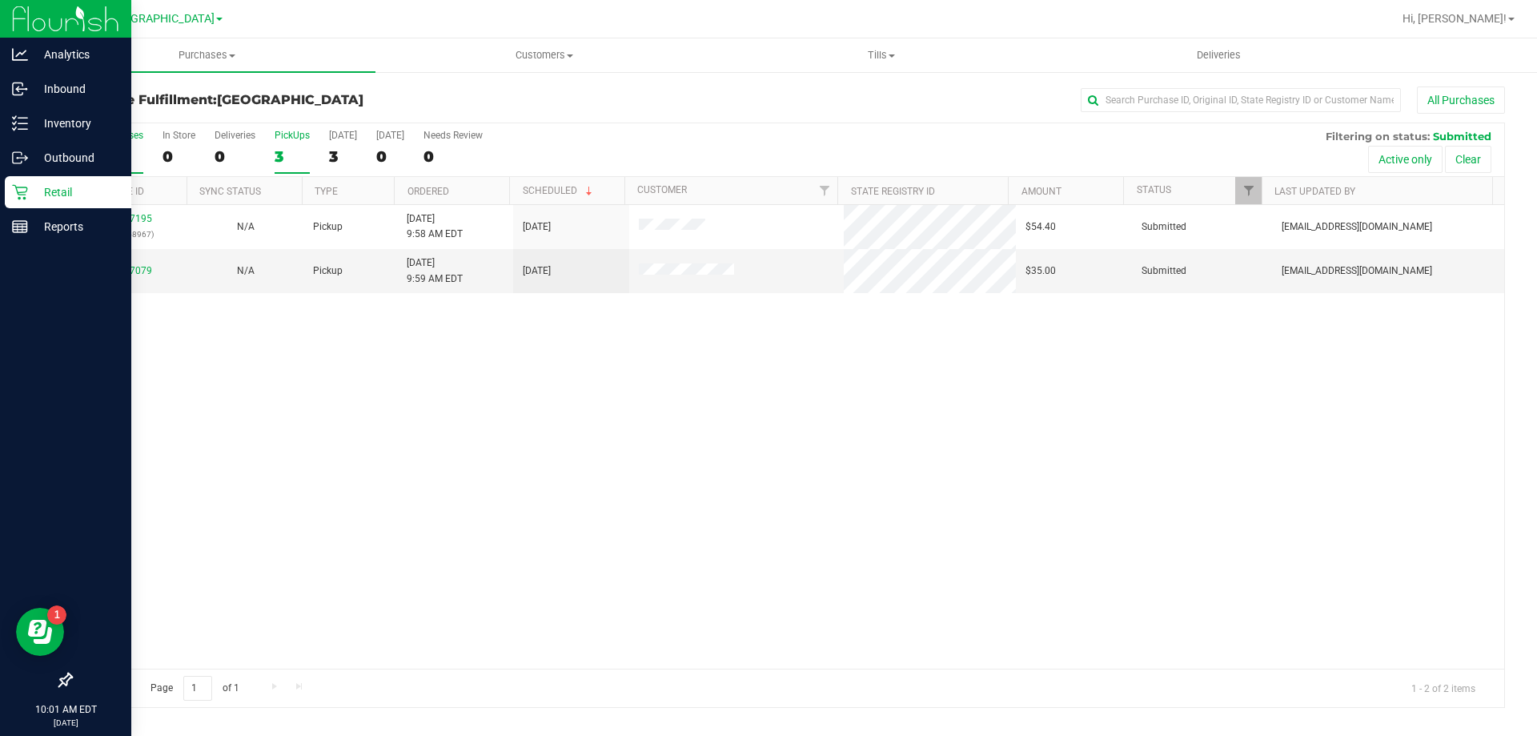
click at [284, 144] on label "PickUps 3" at bounding box center [292, 152] width 35 height 44
click at [0, 0] on input "PickUps 3" at bounding box center [0, 0] width 0 height 0
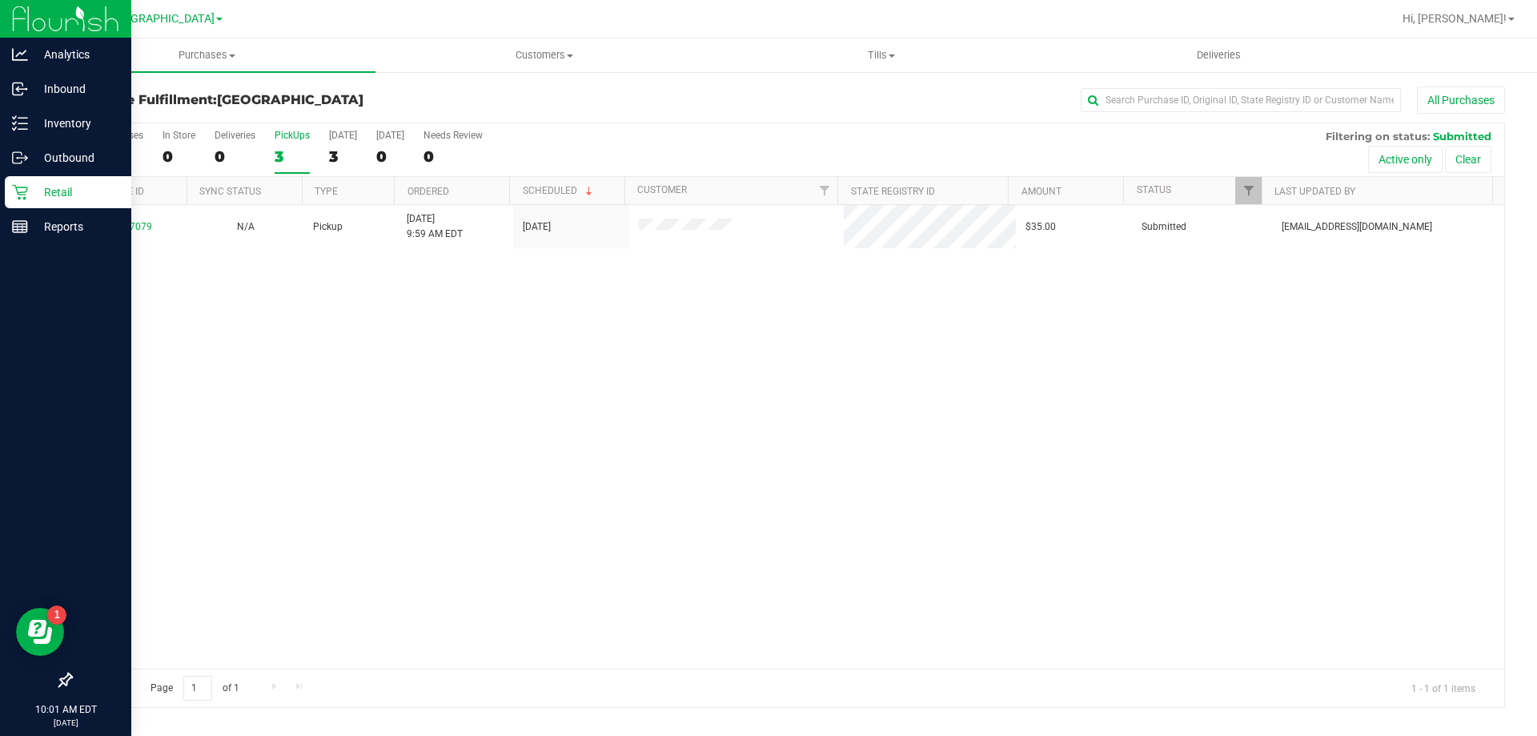
click at [284, 144] on label "PickUps 3" at bounding box center [292, 152] width 35 height 44
click at [0, 0] on input "PickUps 3" at bounding box center [0, 0] width 0 height 0
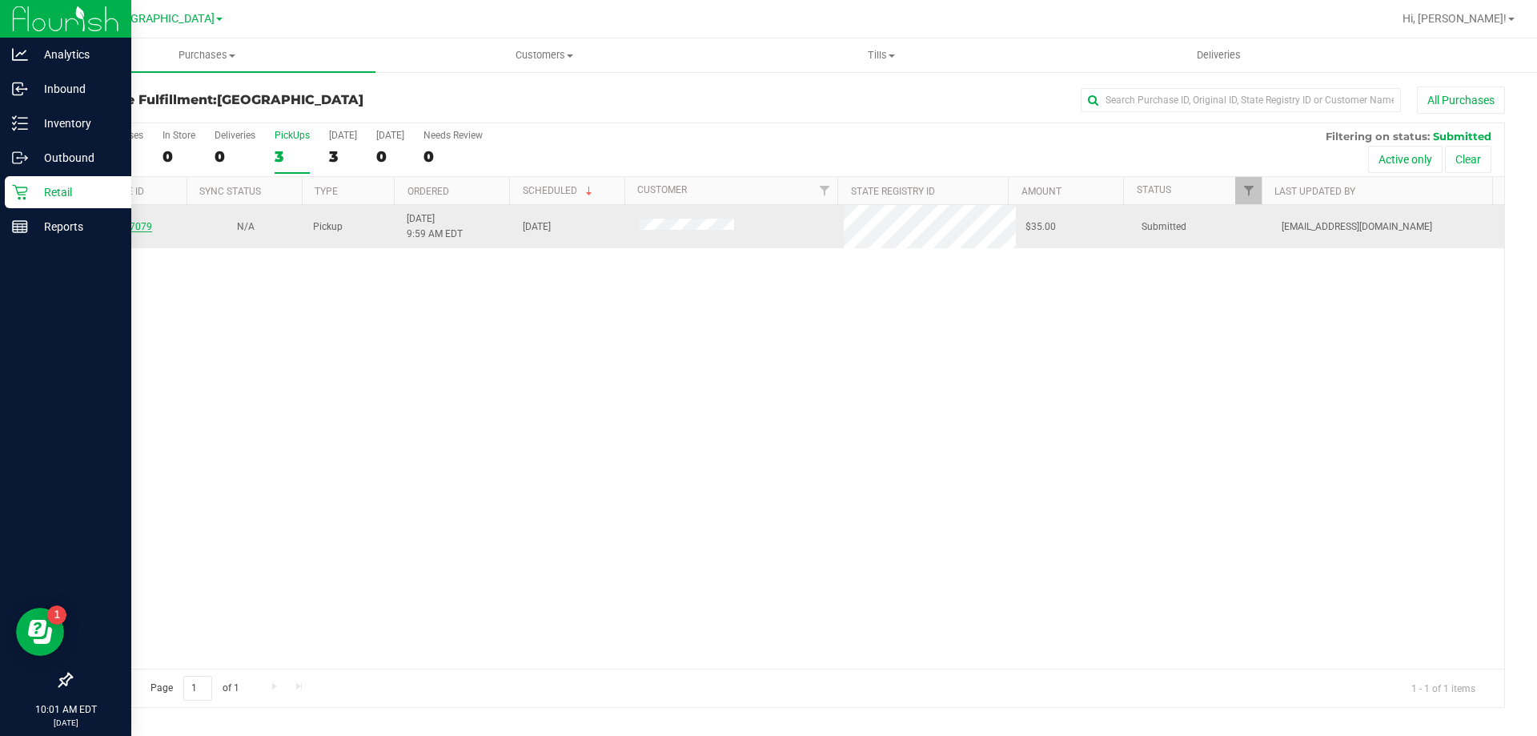
click at [135, 231] on link "11827079" at bounding box center [129, 226] width 45 height 11
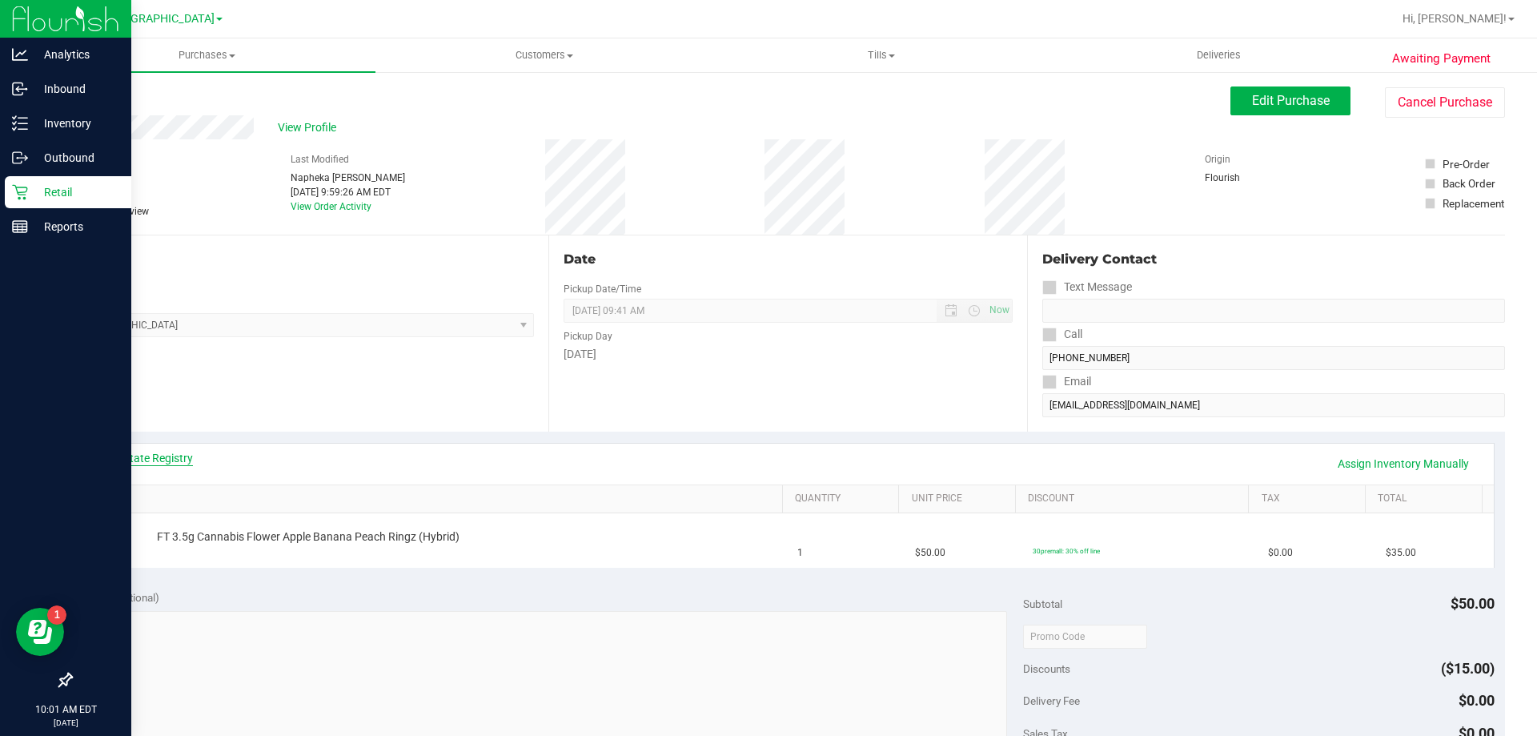
click at [167, 450] on div "View State Registry Assign Inventory Manually" at bounding box center [787, 464] width 1411 height 41
click at [167, 456] on link "View State Registry" at bounding box center [145, 458] width 96 height 16
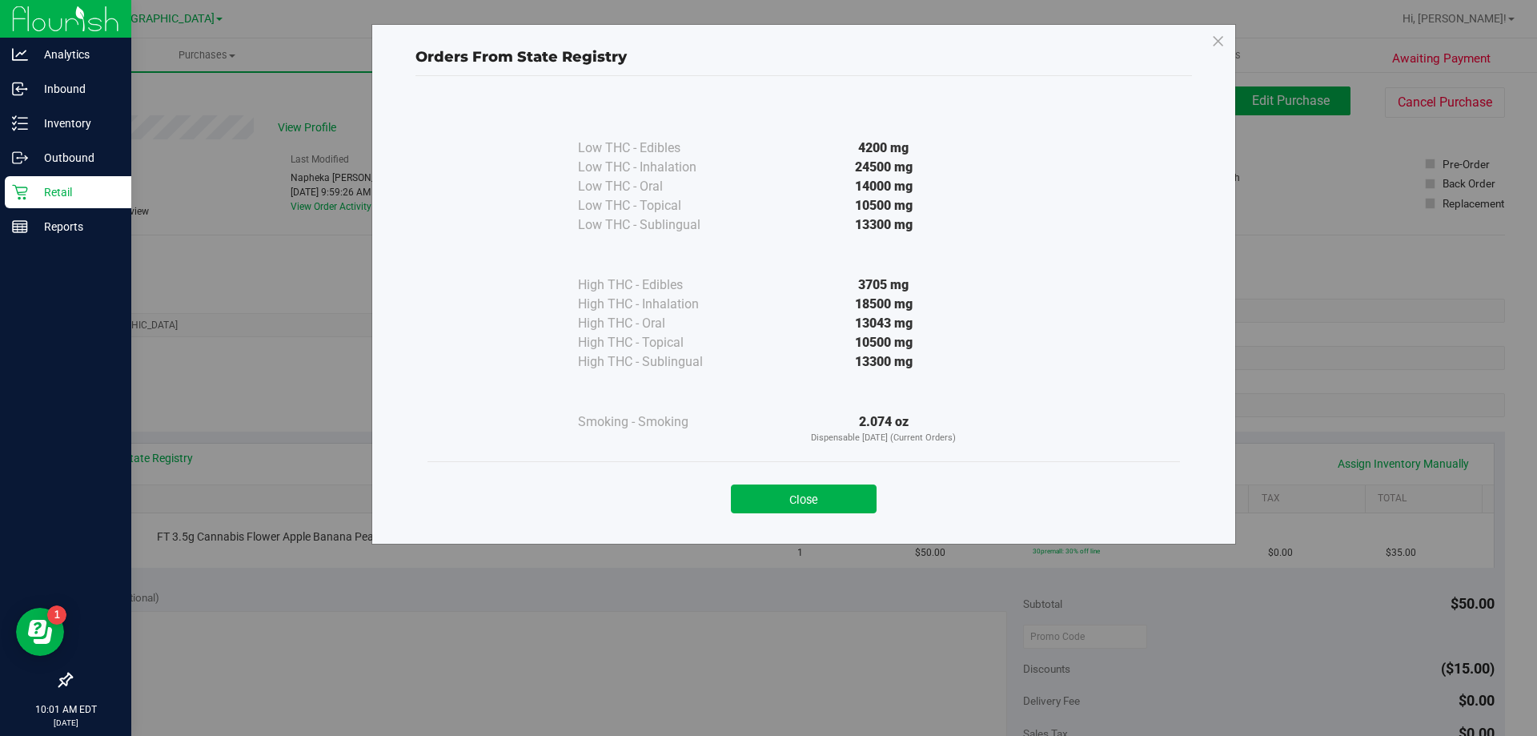
click at [811, 484] on div "Close" at bounding box center [804, 494] width 729 height 40
click at [797, 498] on button "Close" at bounding box center [804, 498] width 146 height 29
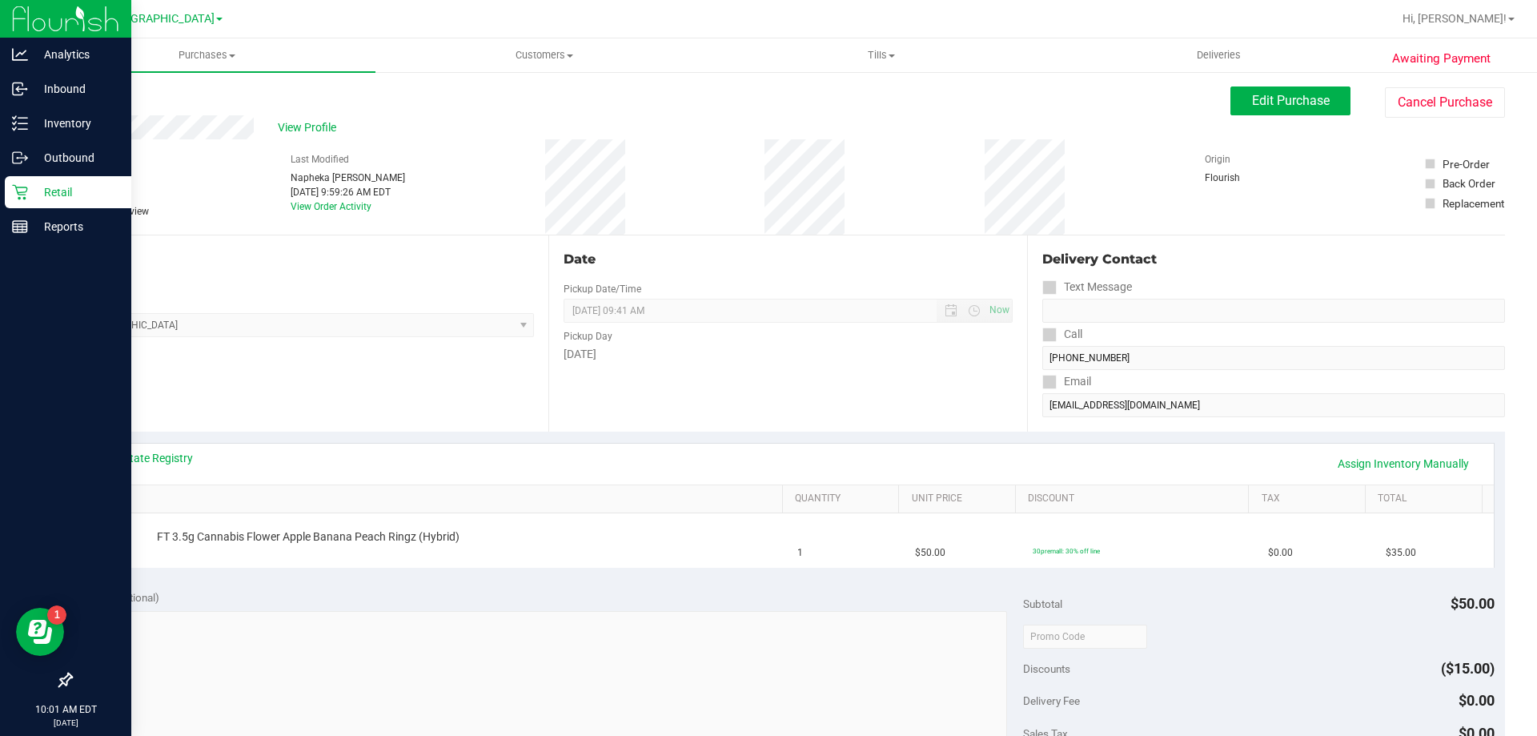
drag, startPoint x: 794, startPoint y: 447, endPoint x: 925, endPoint y: 464, distance: 131.7
click at [813, 447] on div "View State Registry Assign Inventory Manually" at bounding box center [787, 464] width 1411 height 41
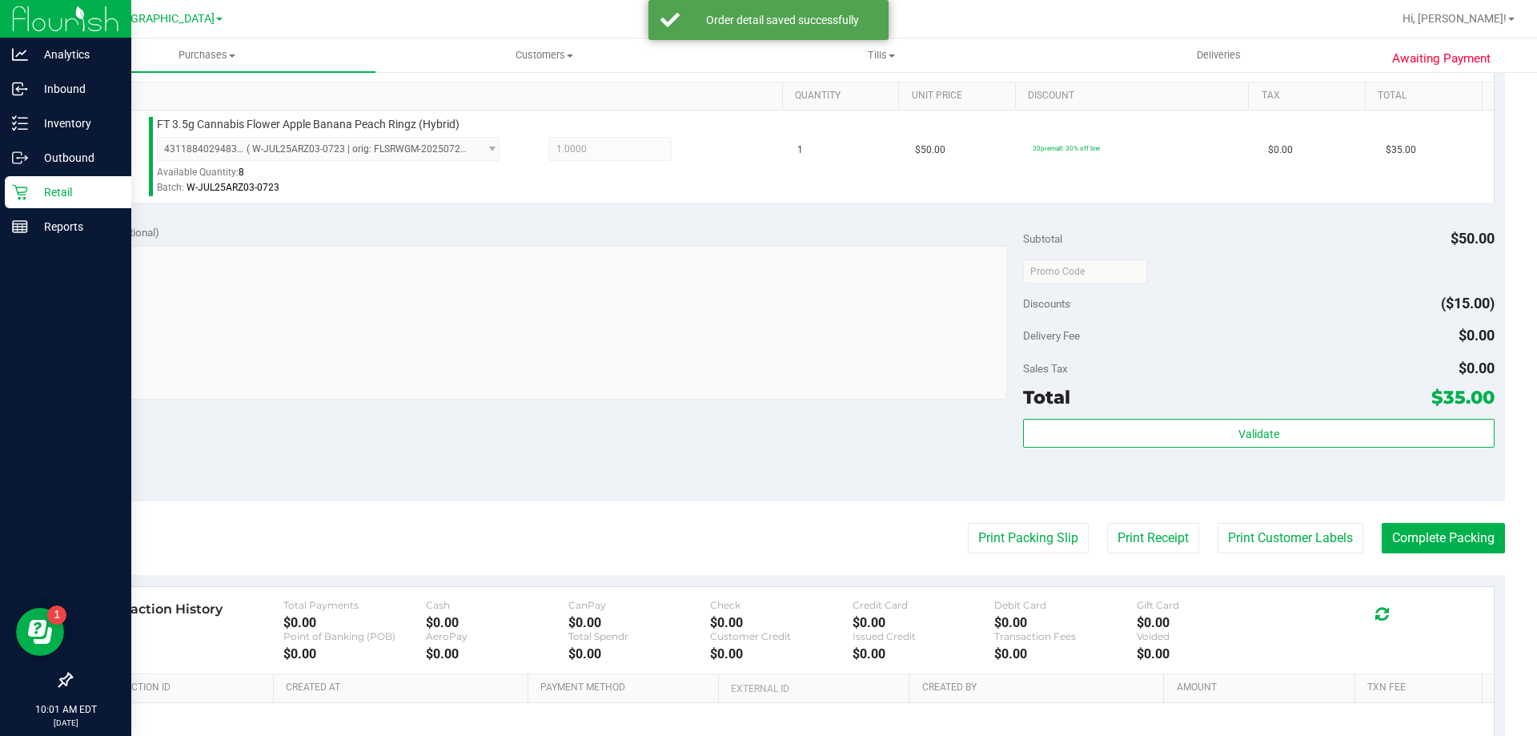
scroll to position [480, 0]
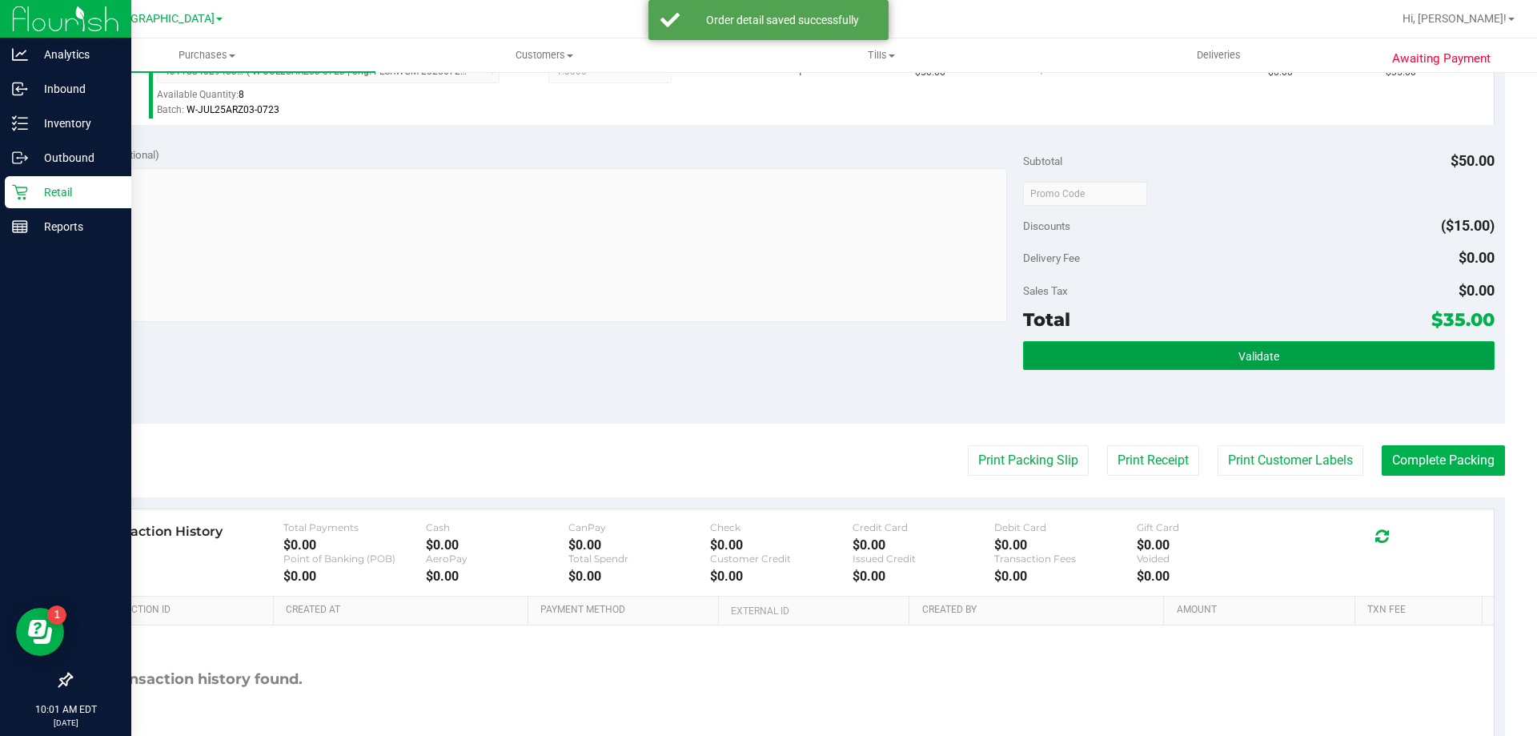
click at [1259, 360] on span "Validate" at bounding box center [1258, 356] width 41 height 13
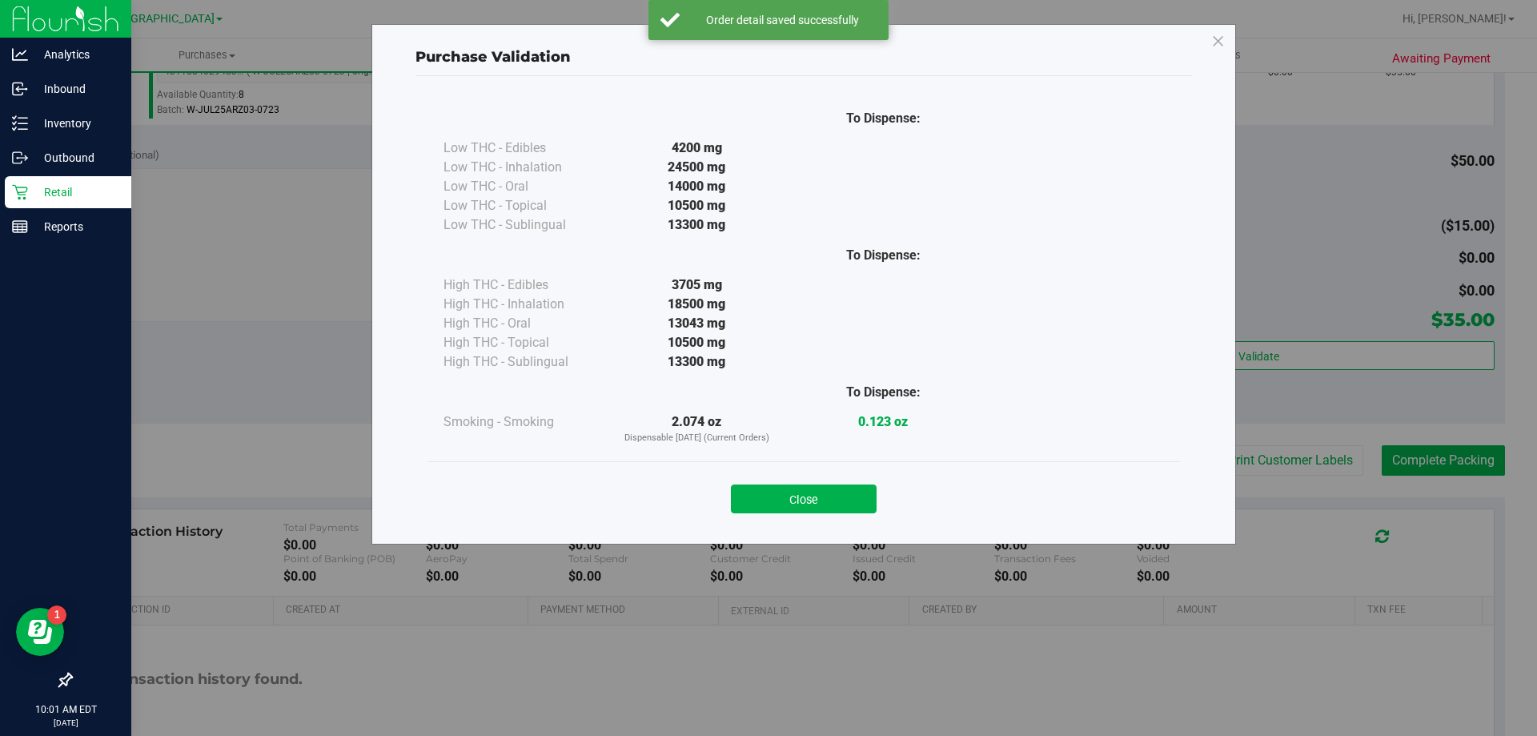
drag, startPoint x: 830, startPoint y: 500, endPoint x: 1018, endPoint y: 498, distance: 188.1
click at [835, 498] on button "Close" at bounding box center [804, 498] width 146 height 29
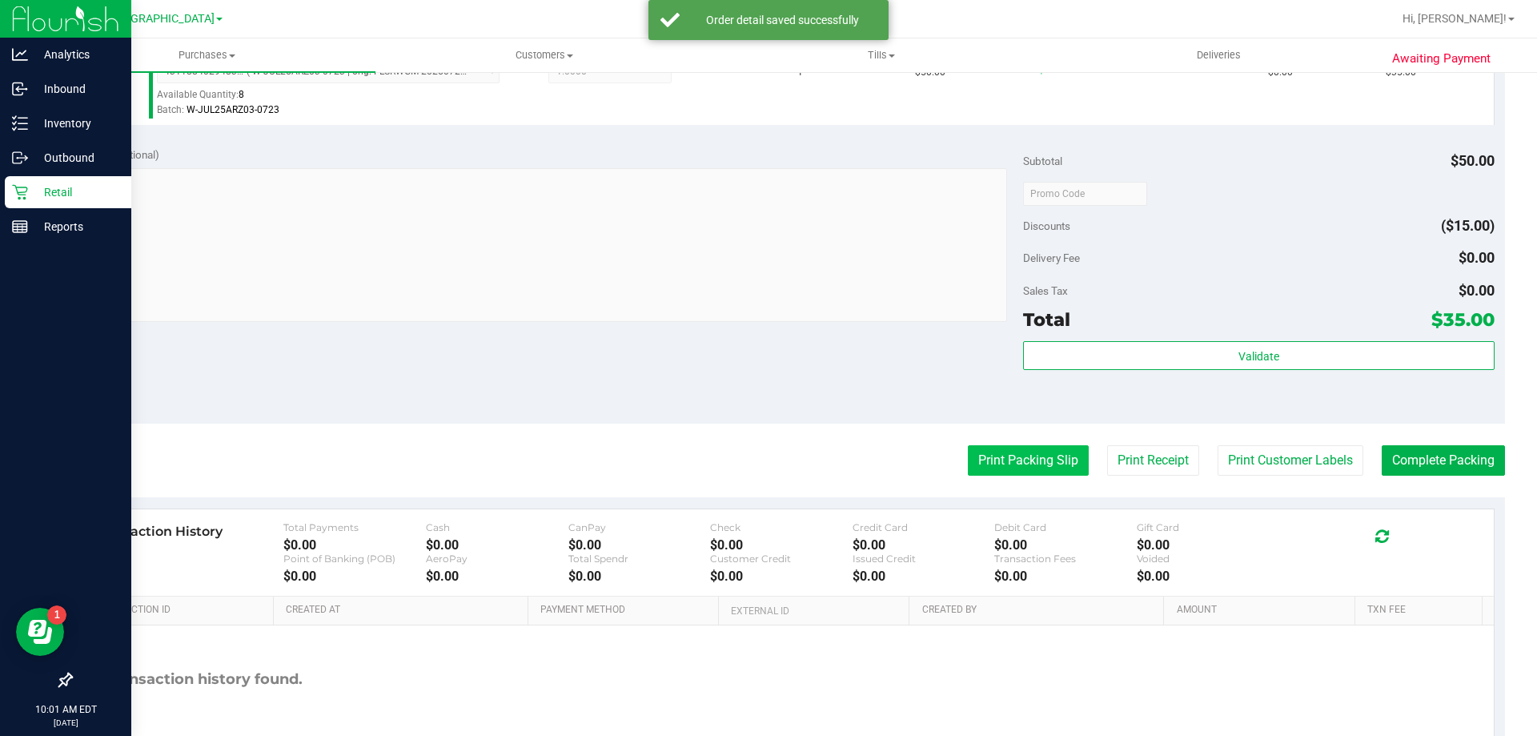
click at [1028, 456] on button "Print Packing Slip" at bounding box center [1028, 460] width 121 height 30
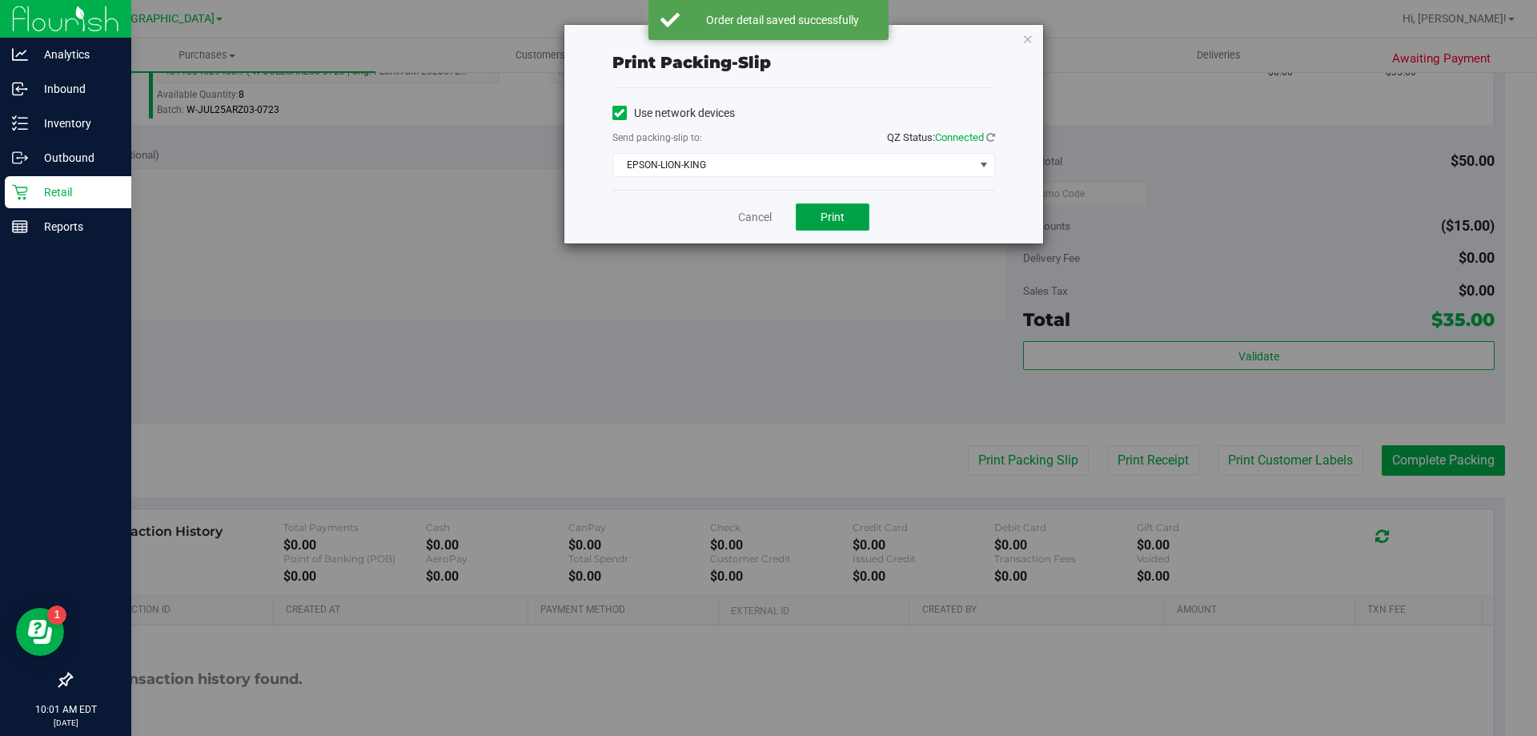
click at [831, 221] on span "Print" at bounding box center [833, 217] width 24 height 13
click at [753, 219] on link "Cancel" at bounding box center [755, 217] width 34 height 17
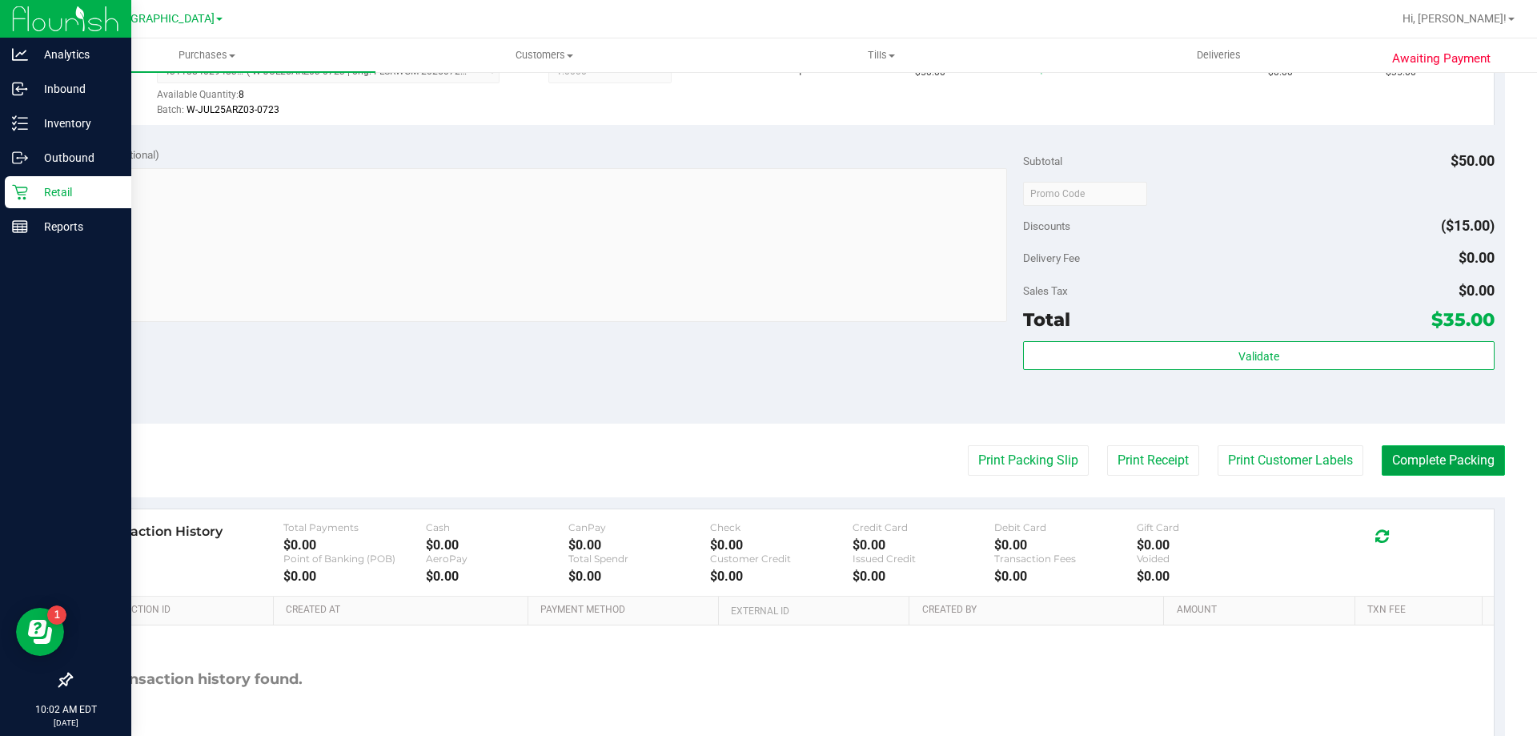
click at [1400, 471] on button "Complete Packing" at bounding box center [1443, 460] width 123 height 30
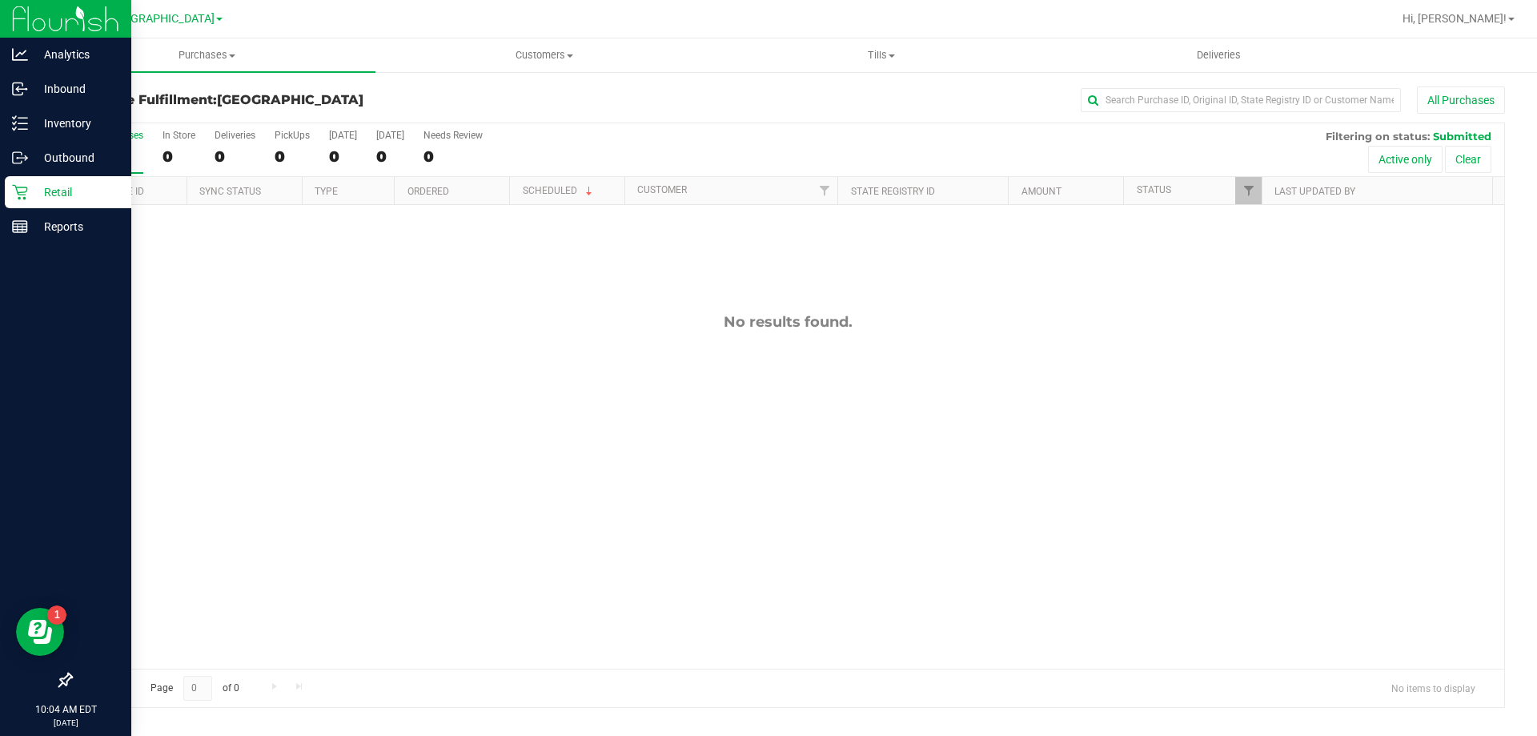
drag, startPoint x: 889, startPoint y: 723, endPoint x: 889, endPoint y: 711, distance: 12.0
click at [889, 723] on div "Purchase Fulfillment: North Palm Beach WC All Purchases All Purchases 0 In Stor…" at bounding box center [787, 396] width 1499 height 653
click at [214, 376] on div "No results found." at bounding box center [787, 491] width 1433 height 572
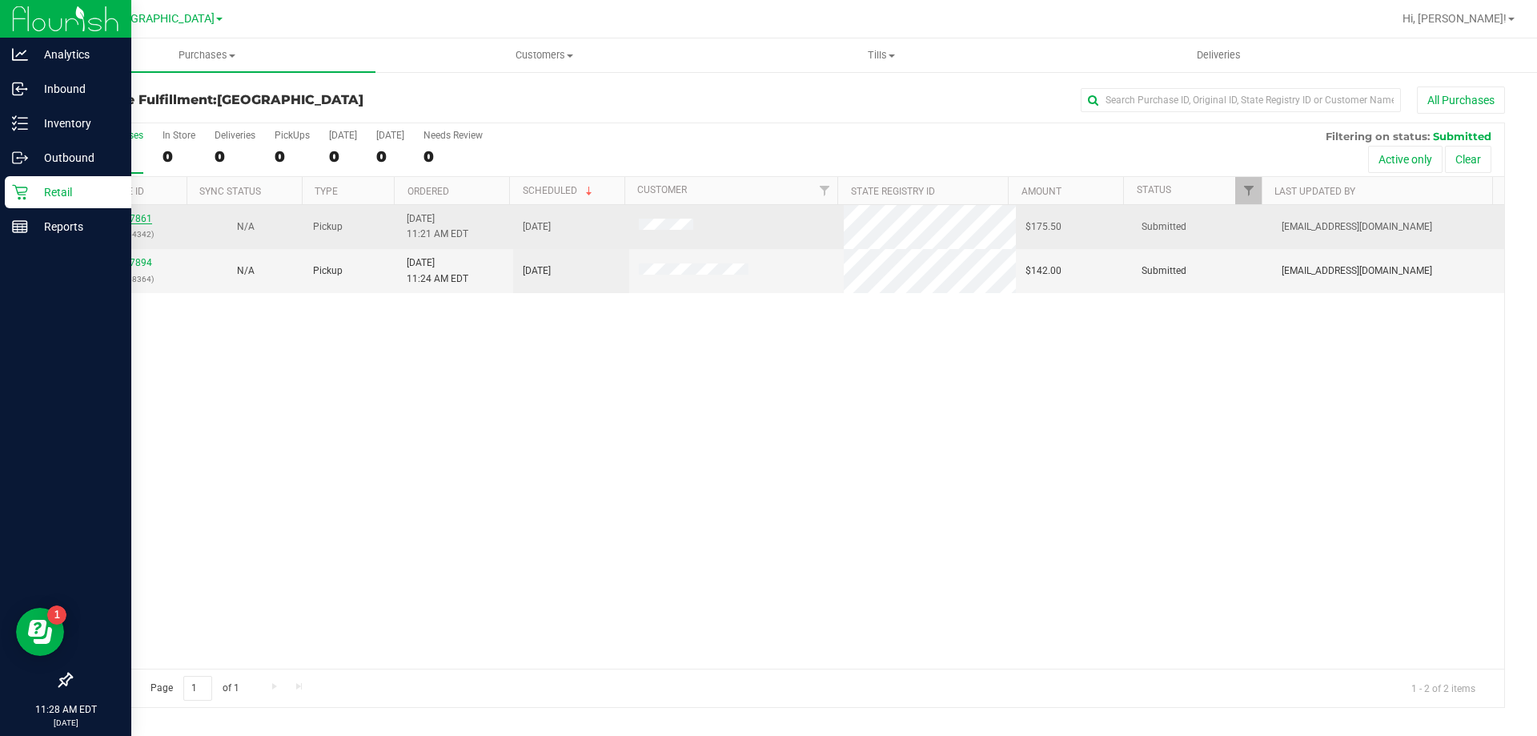
click at [117, 214] on link "11827861" at bounding box center [129, 218] width 45 height 11
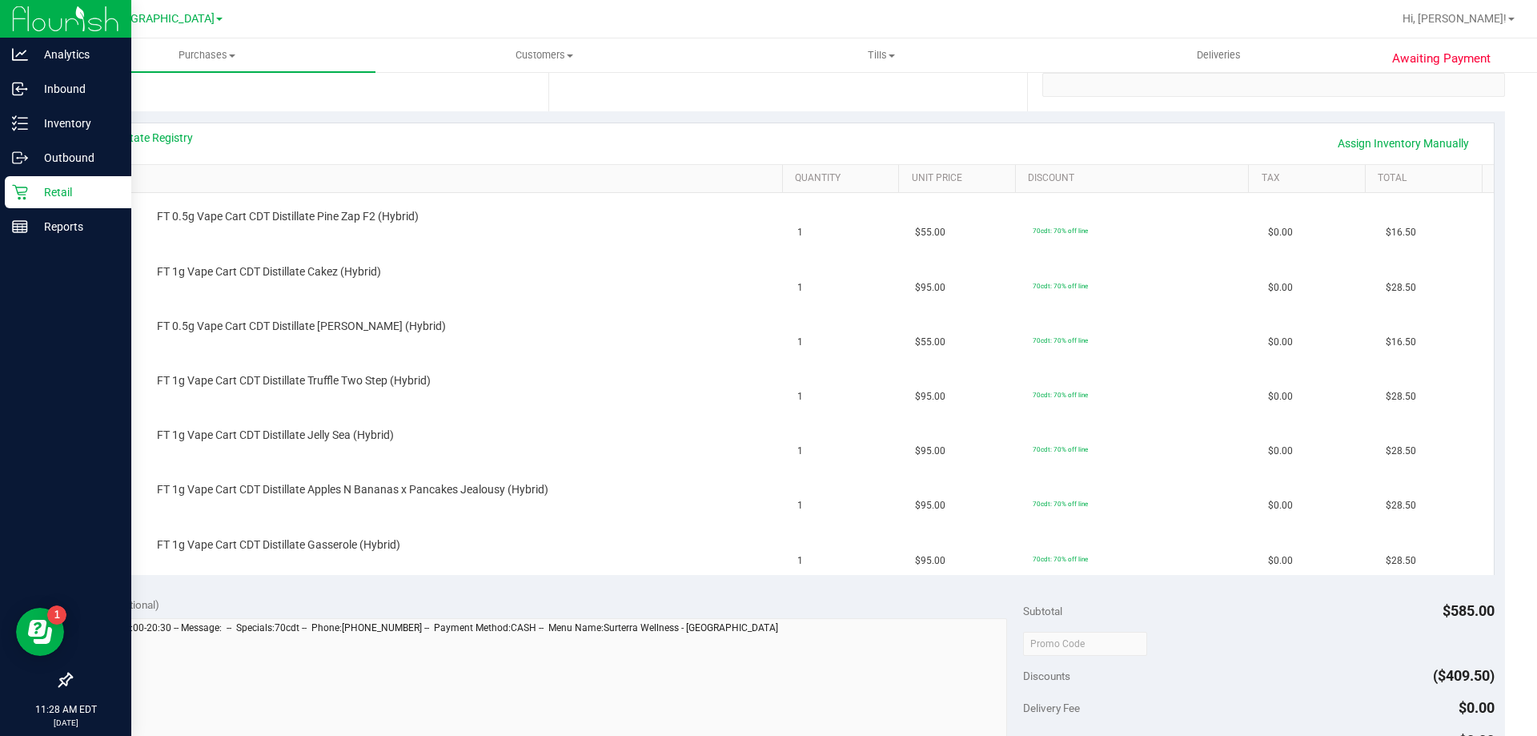
scroll to position [240, 0]
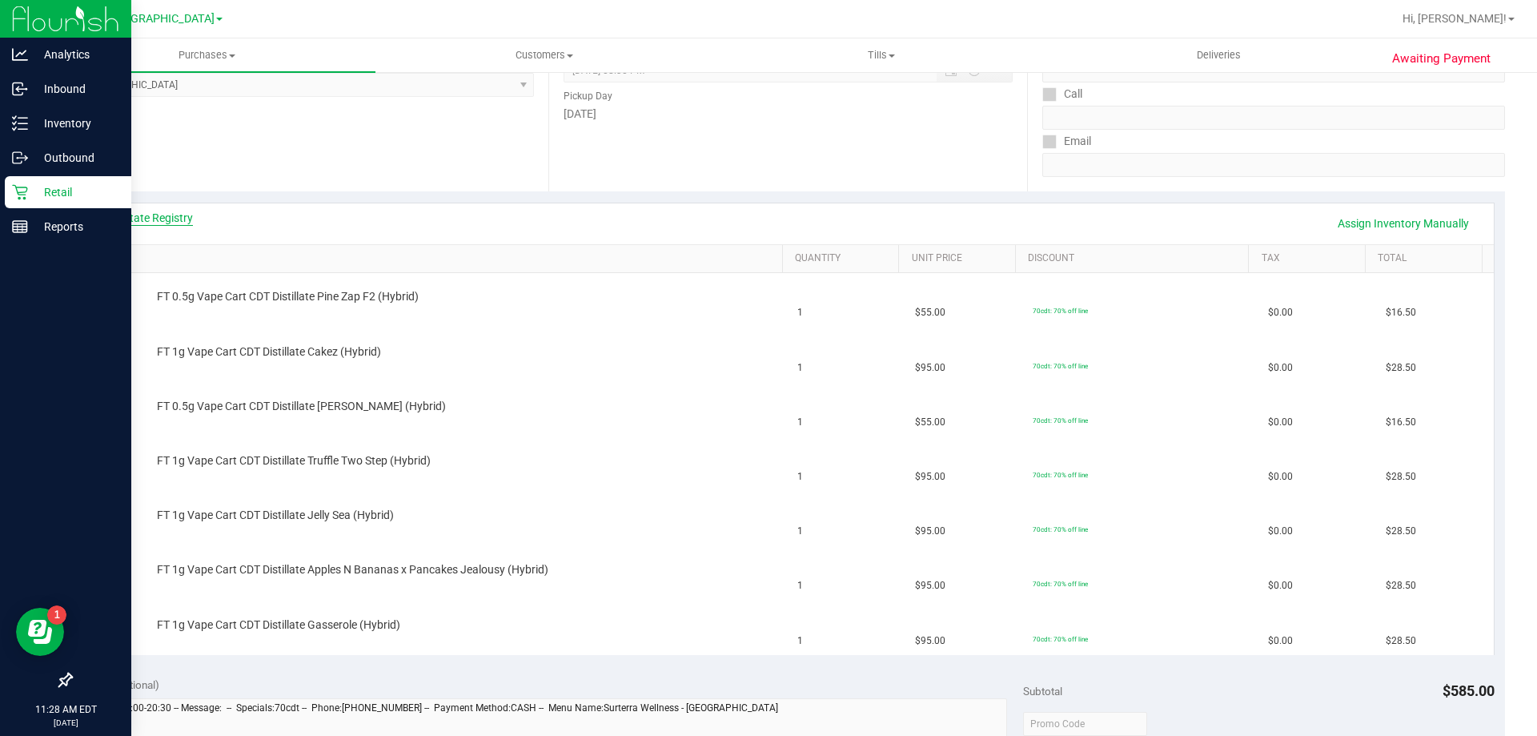
click at [167, 213] on link "View State Registry" at bounding box center [145, 218] width 96 height 16
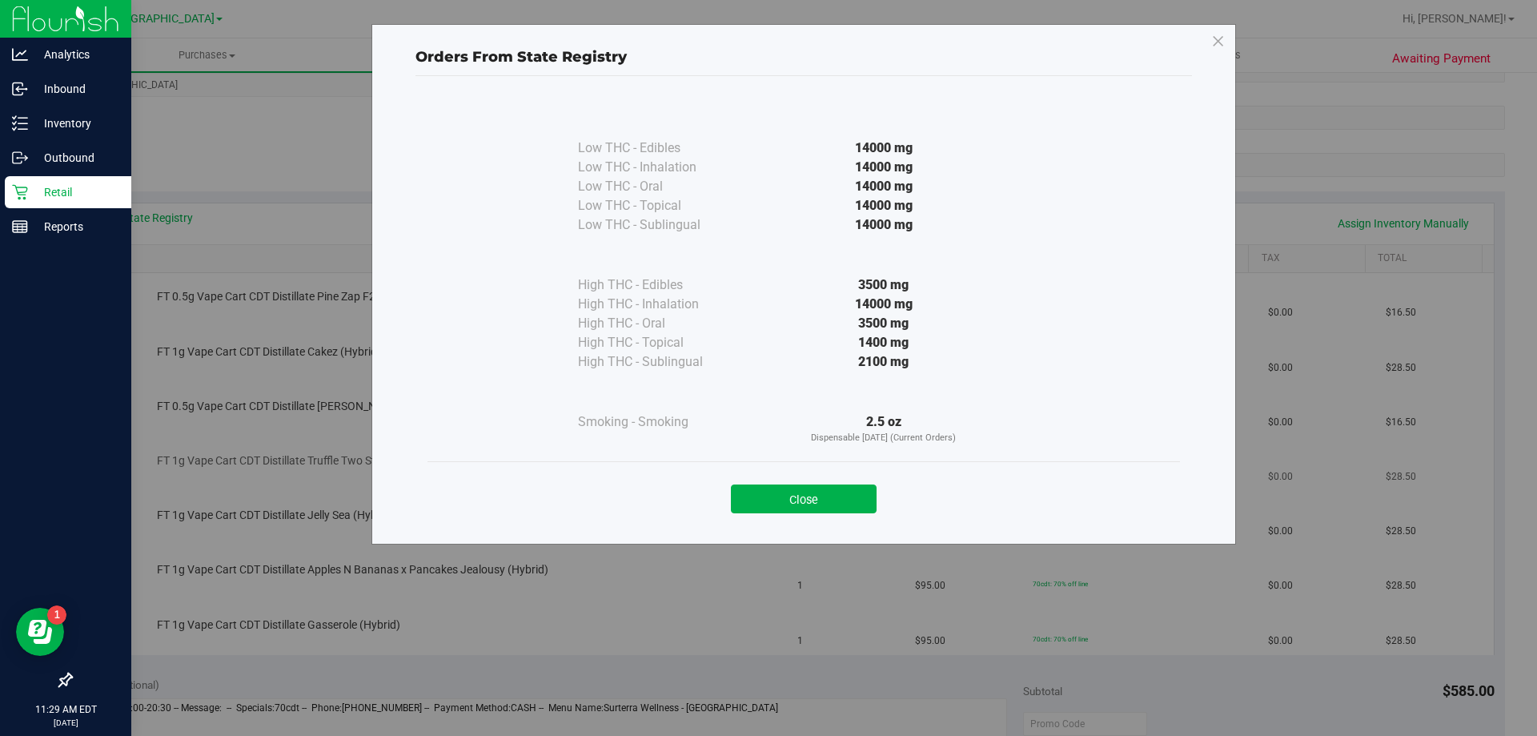
drag, startPoint x: 818, startPoint y: 492, endPoint x: 771, endPoint y: 476, distance: 49.9
click at [818, 492] on button "Close" at bounding box center [804, 498] width 146 height 29
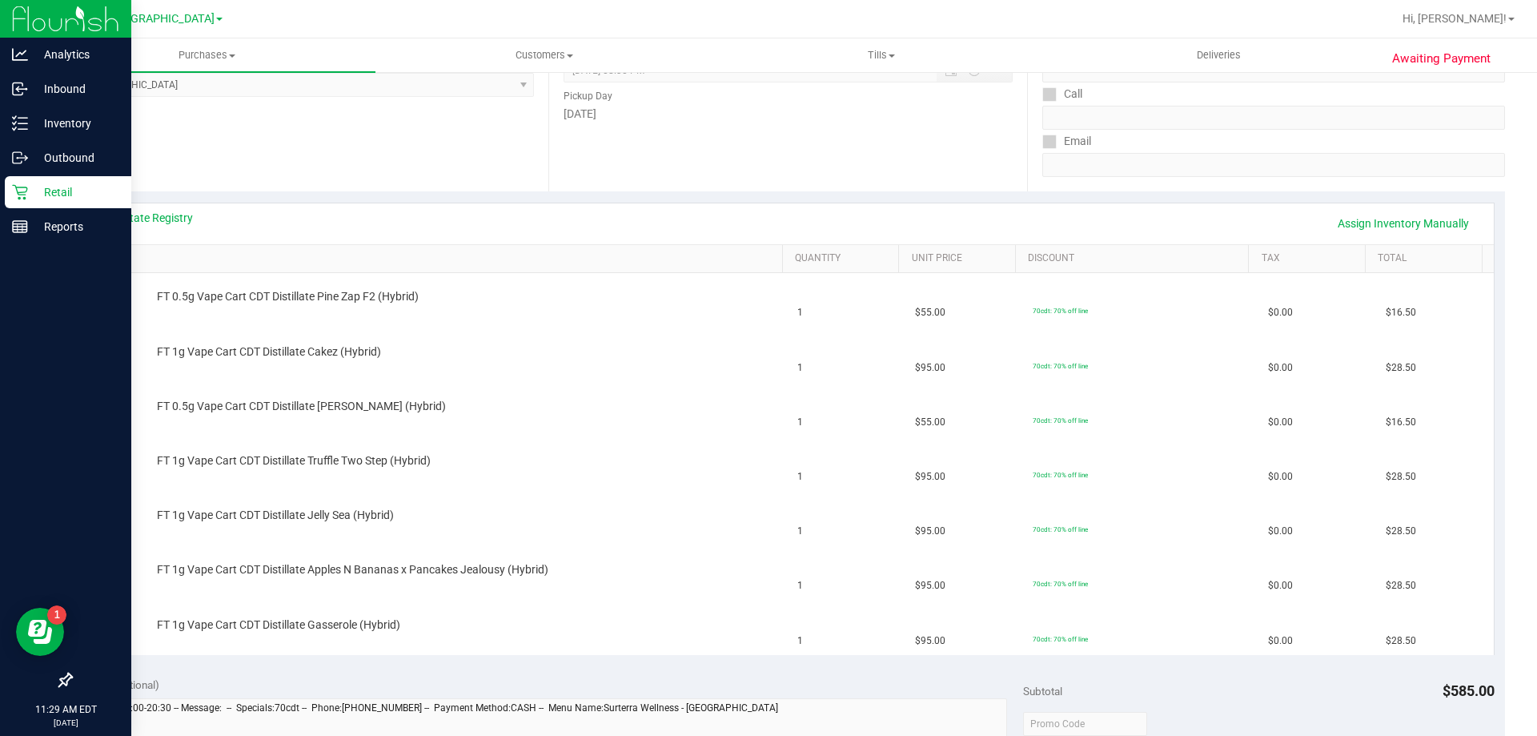
scroll to position [560, 0]
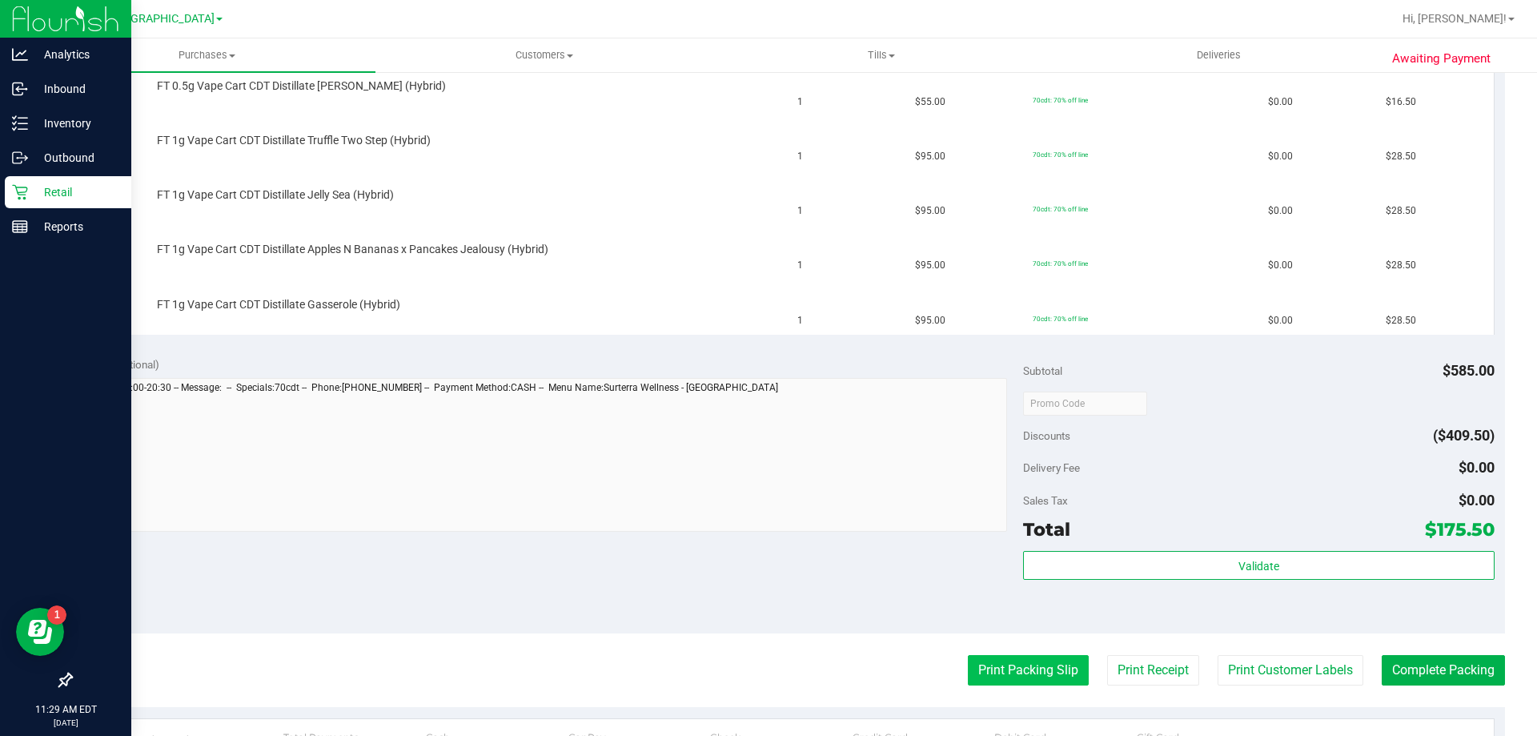
click at [1006, 672] on button "Print Packing Slip" at bounding box center [1028, 670] width 121 height 30
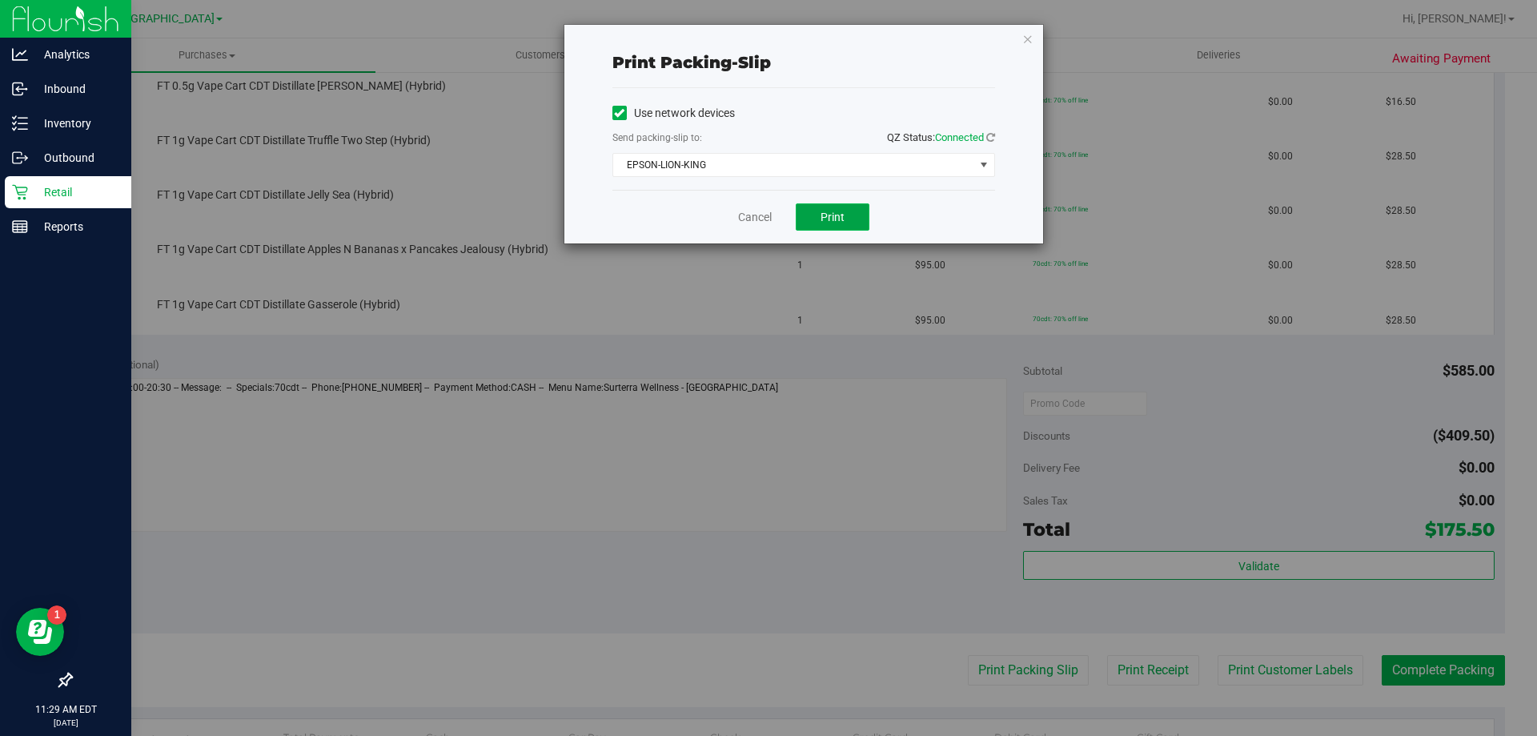
click at [833, 220] on span "Print" at bounding box center [833, 217] width 24 height 13
click at [746, 223] on link "Cancel" at bounding box center [755, 217] width 34 height 17
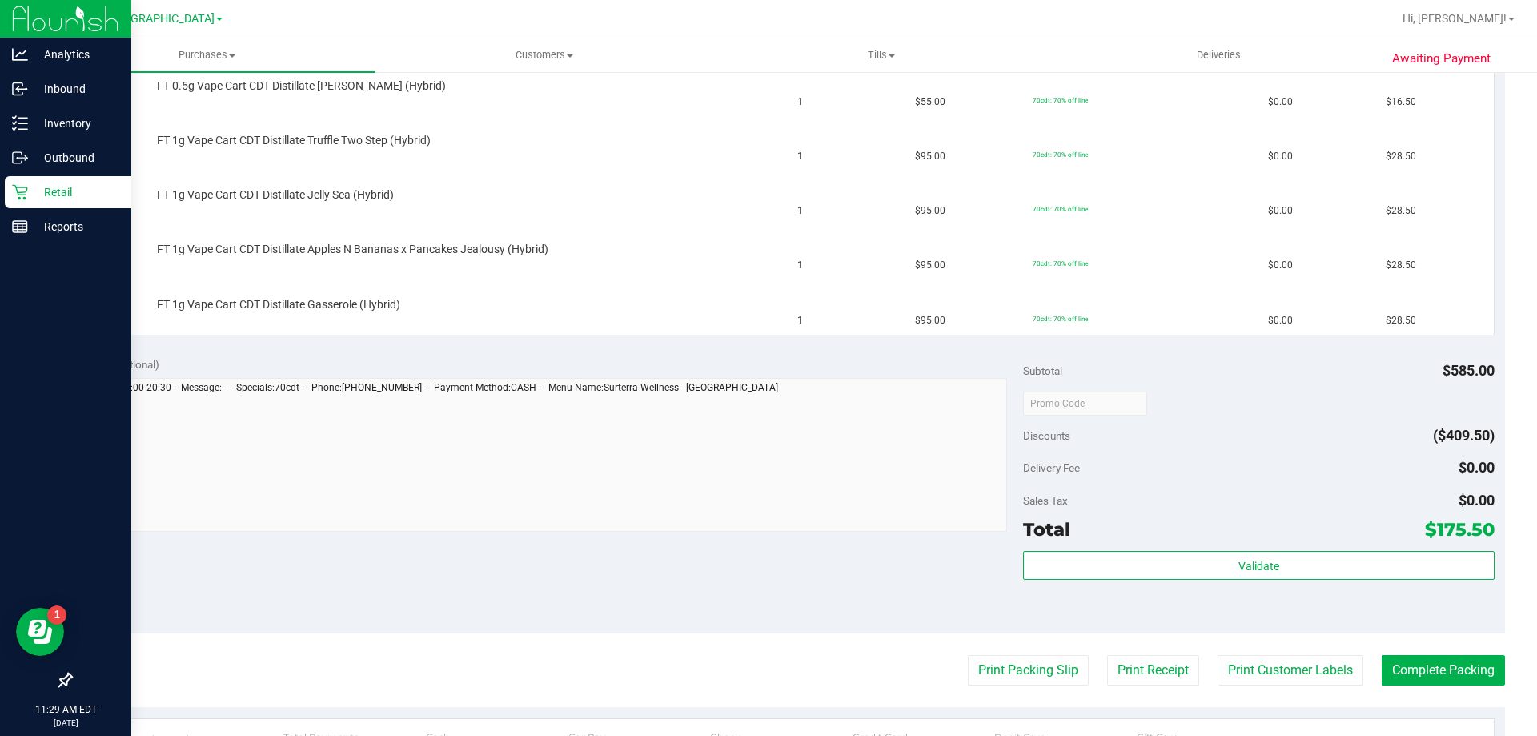
click at [968, 655] on button "Print Packing Slip" at bounding box center [1028, 670] width 121 height 30
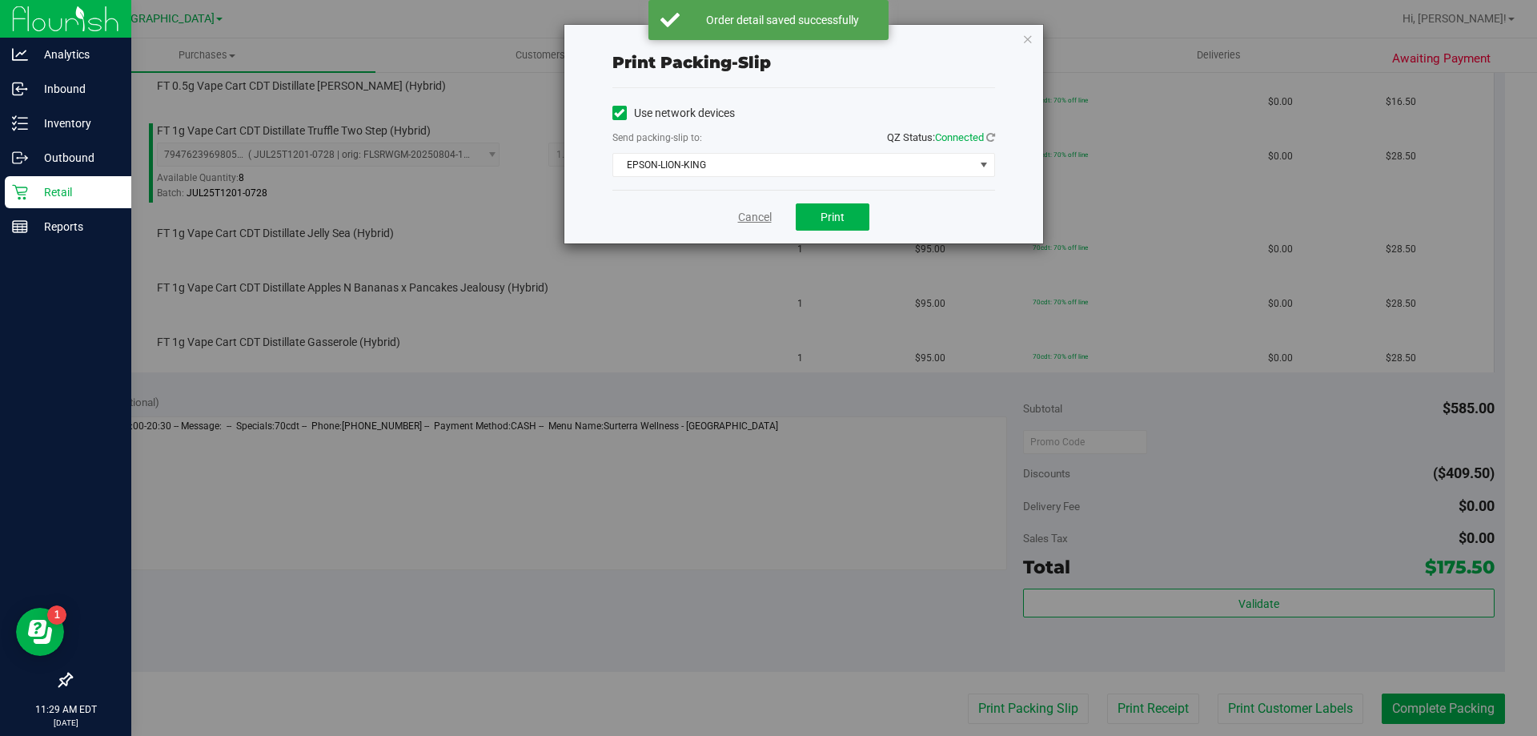
click at [761, 215] on link "Cancel" at bounding box center [755, 217] width 34 height 17
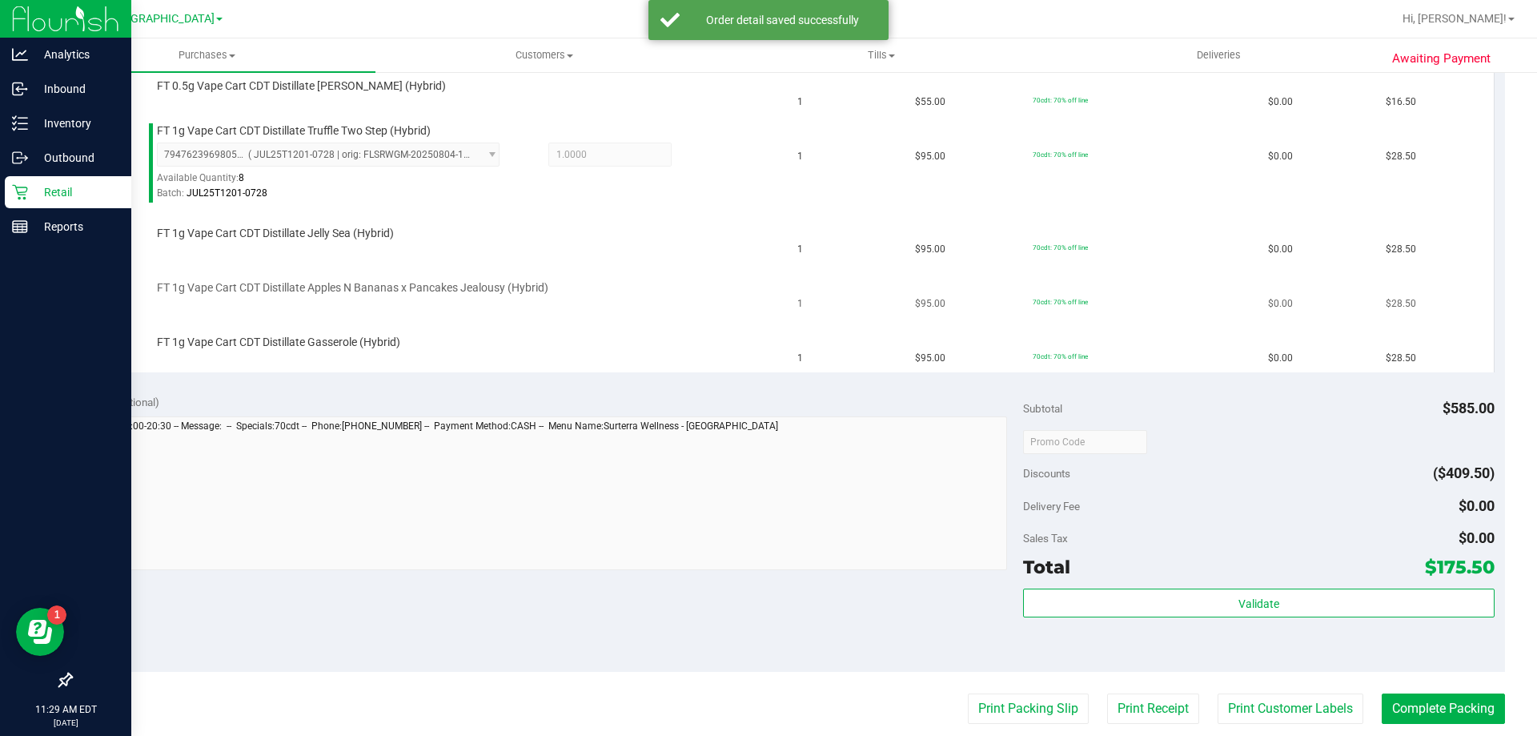
click at [724, 283] on div "FT 1g Vape Cart CDT Distillate Apples N Bananas x Pancakes Jealousy (Hybrid)" at bounding box center [462, 288] width 626 height 16
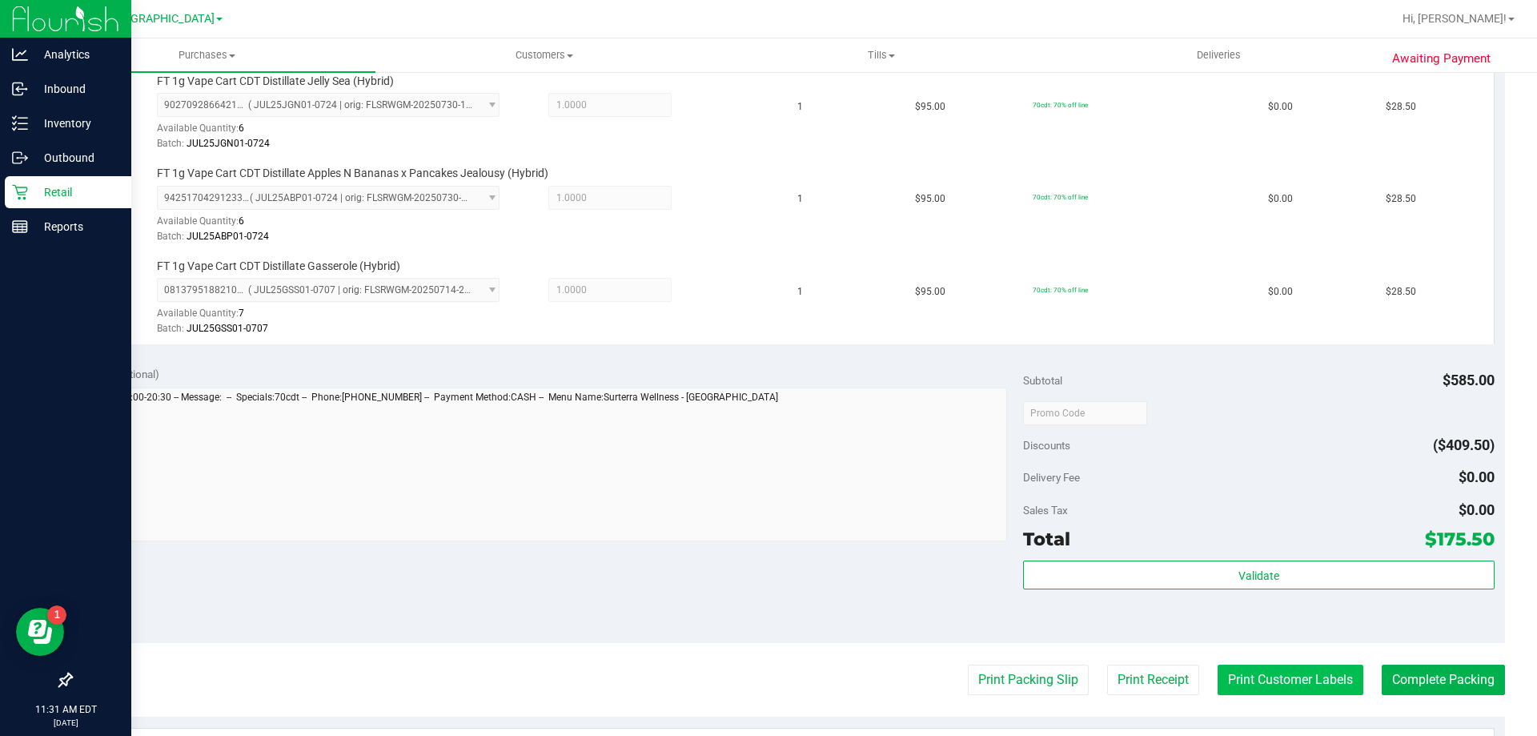
scroll to position [881, 0]
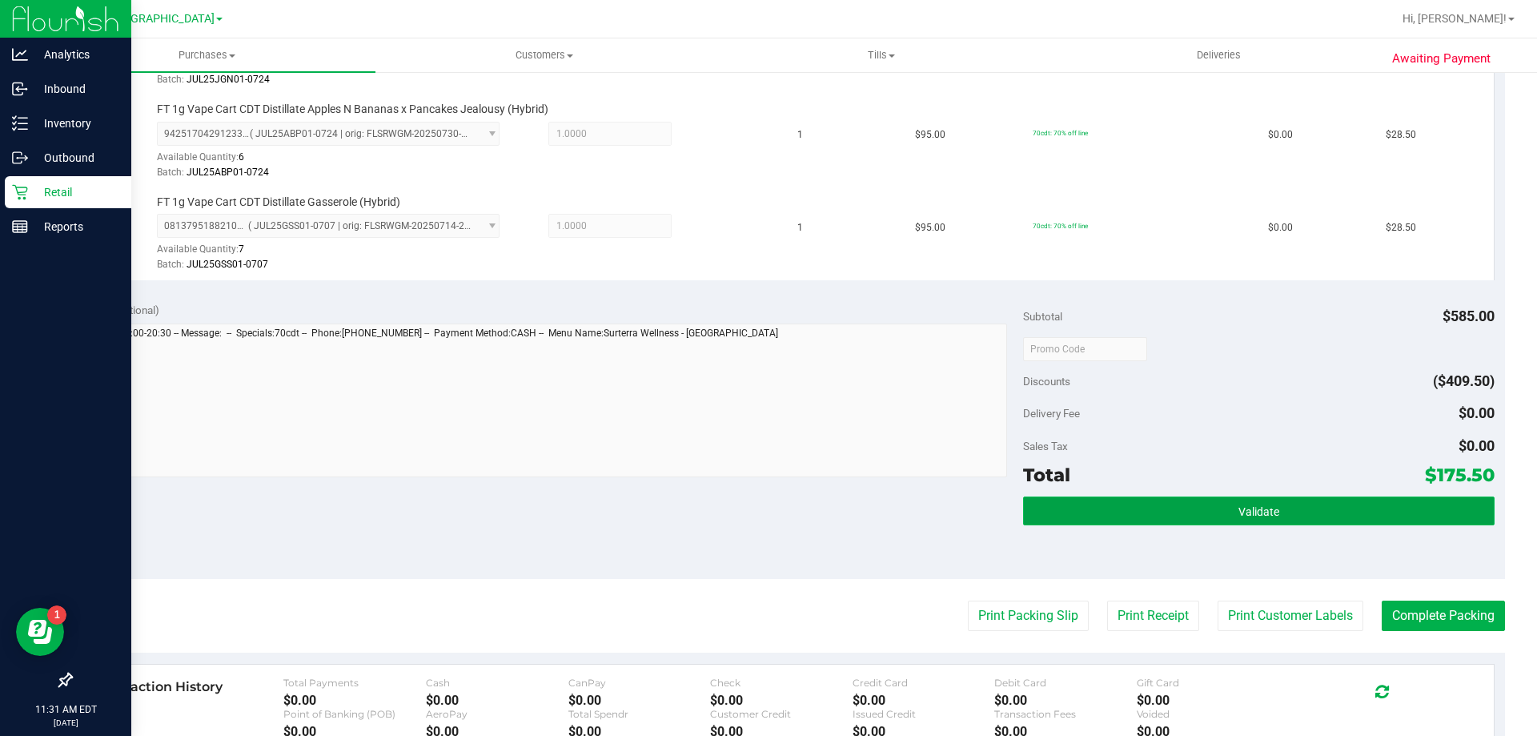
click at [1251, 512] on span "Validate" at bounding box center [1258, 511] width 41 height 13
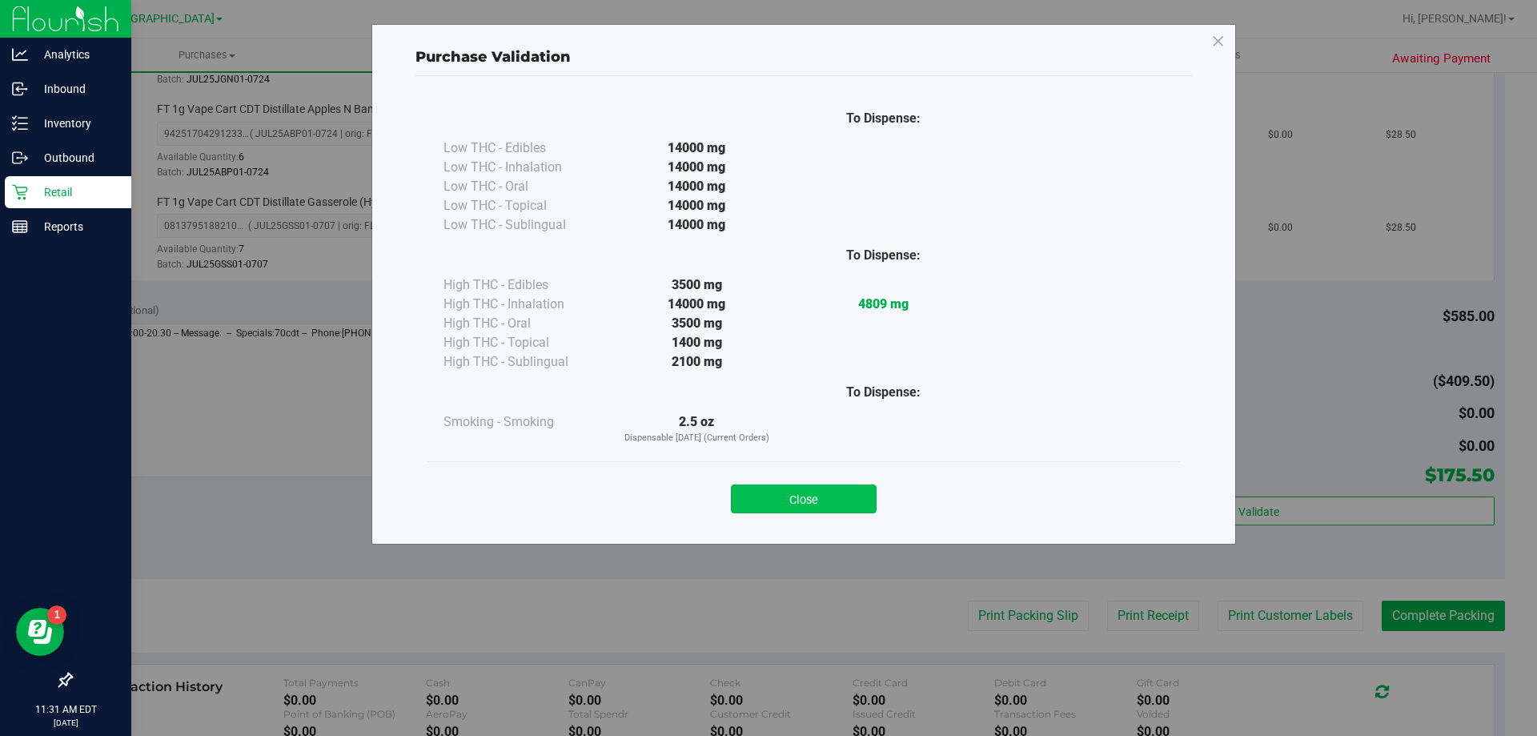
click at [837, 507] on button "Close" at bounding box center [804, 498] width 146 height 29
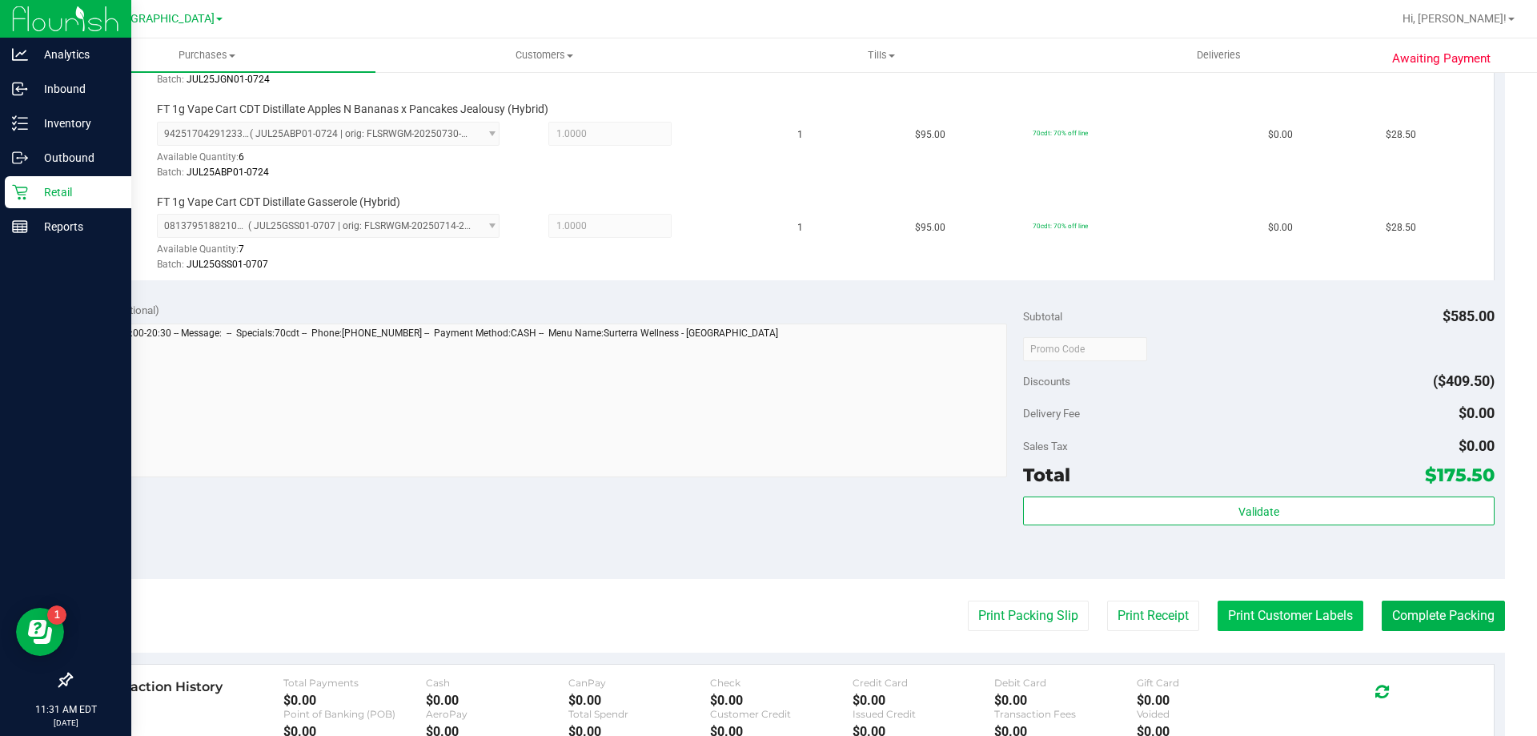
click at [1286, 608] on button "Print Customer Labels" at bounding box center [1291, 615] width 146 height 30
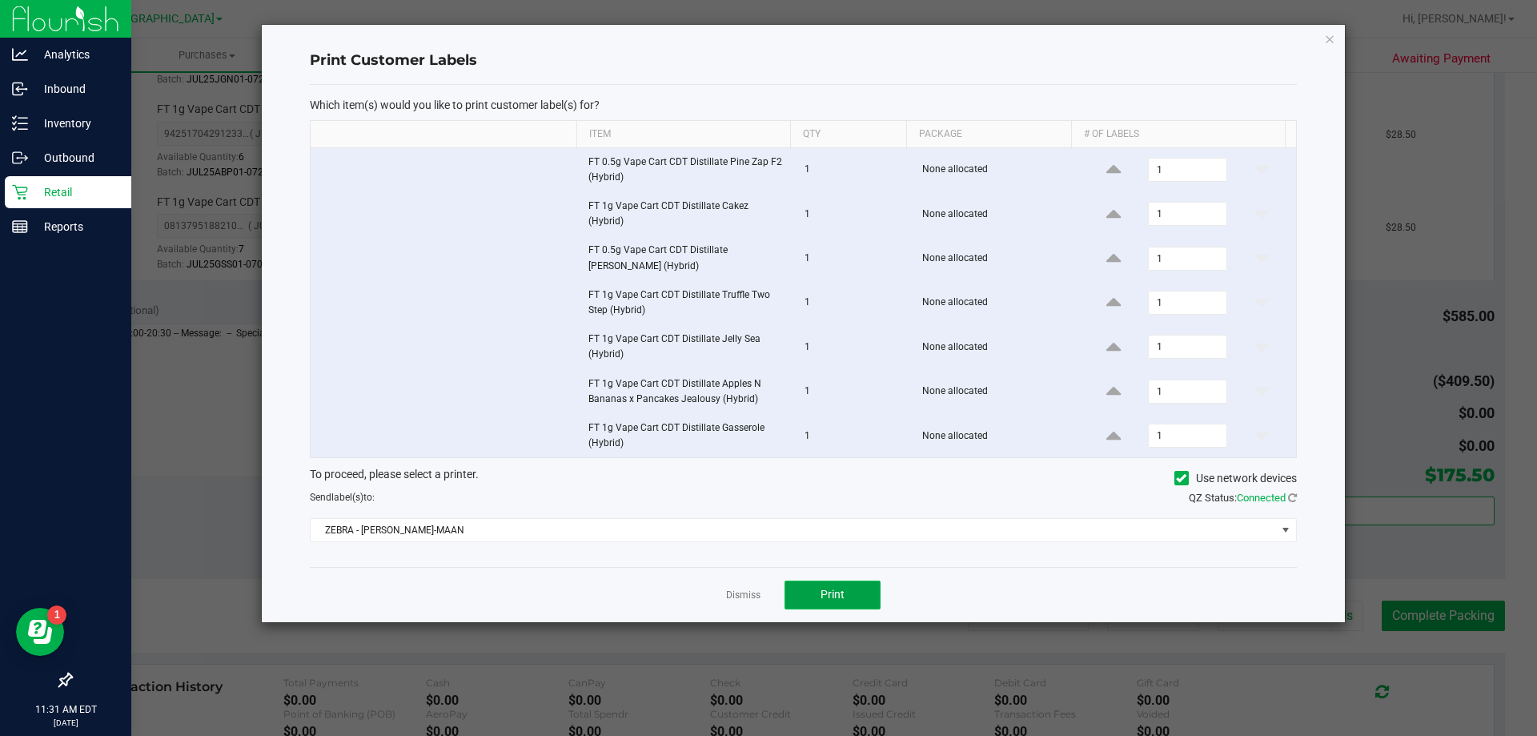
click at [833, 588] on span "Print" at bounding box center [833, 594] width 24 height 13
click at [753, 588] on link "Dismiss" at bounding box center [743, 595] width 34 height 14
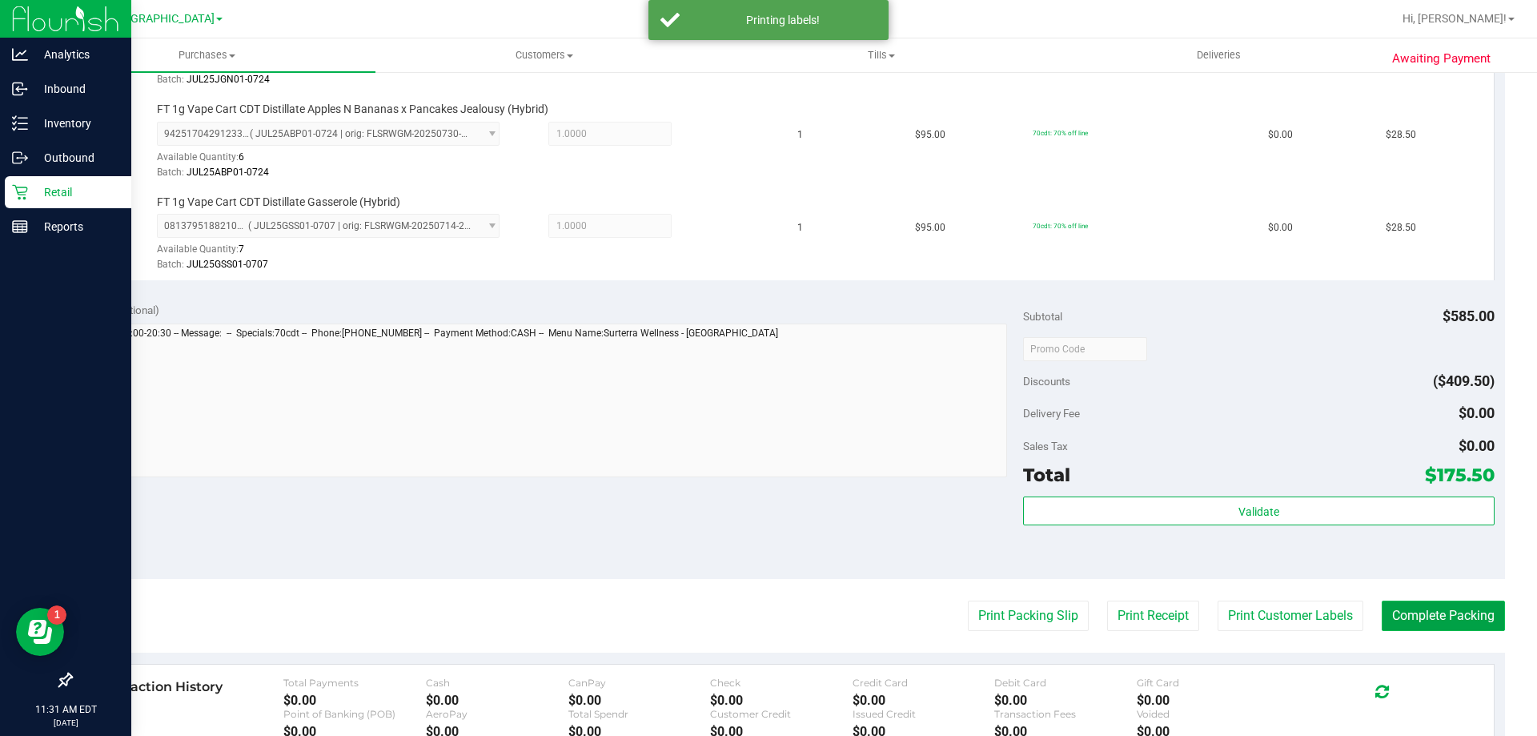
click at [1423, 606] on button "Complete Packing" at bounding box center [1443, 615] width 123 height 30
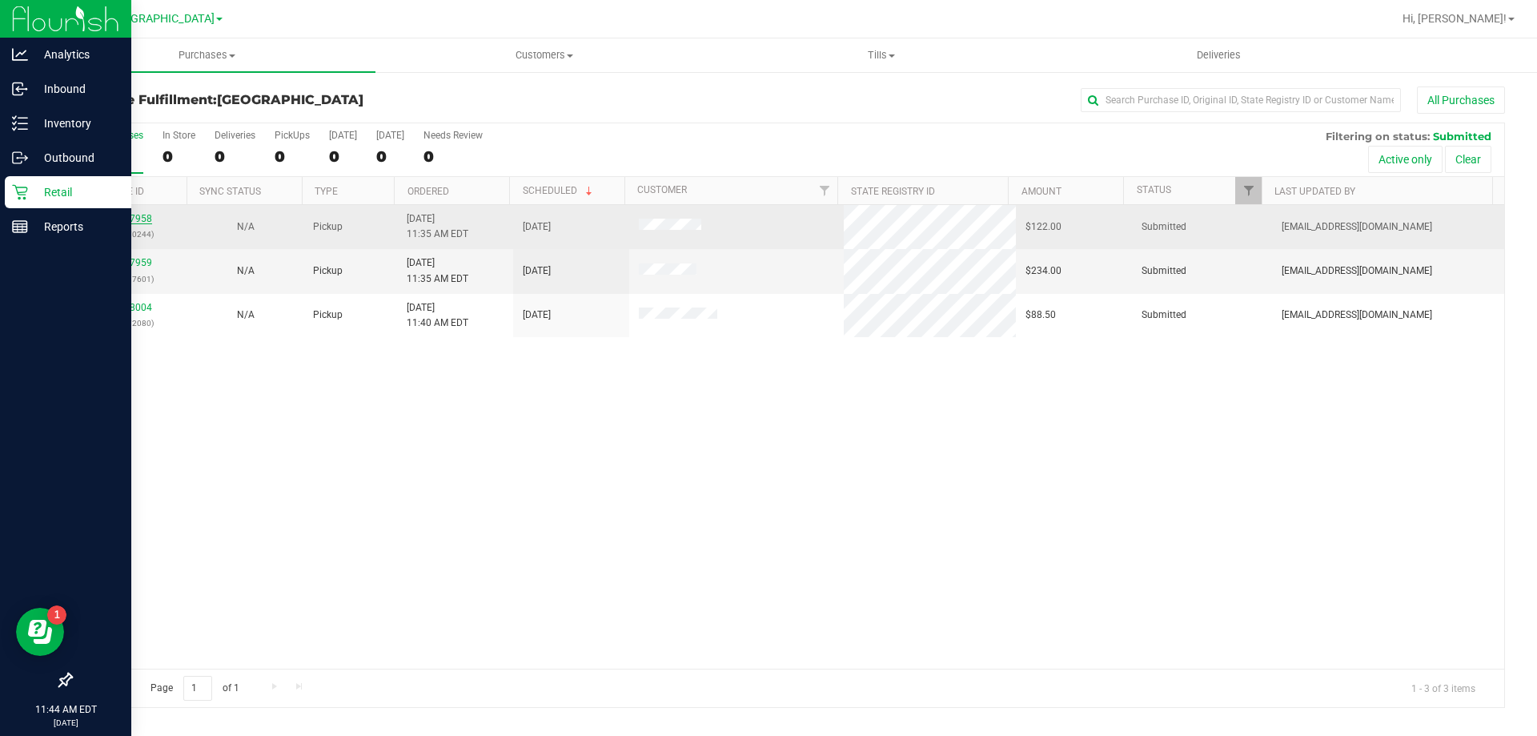
click at [143, 219] on link "11827958" at bounding box center [129, 218] width 45 height 11
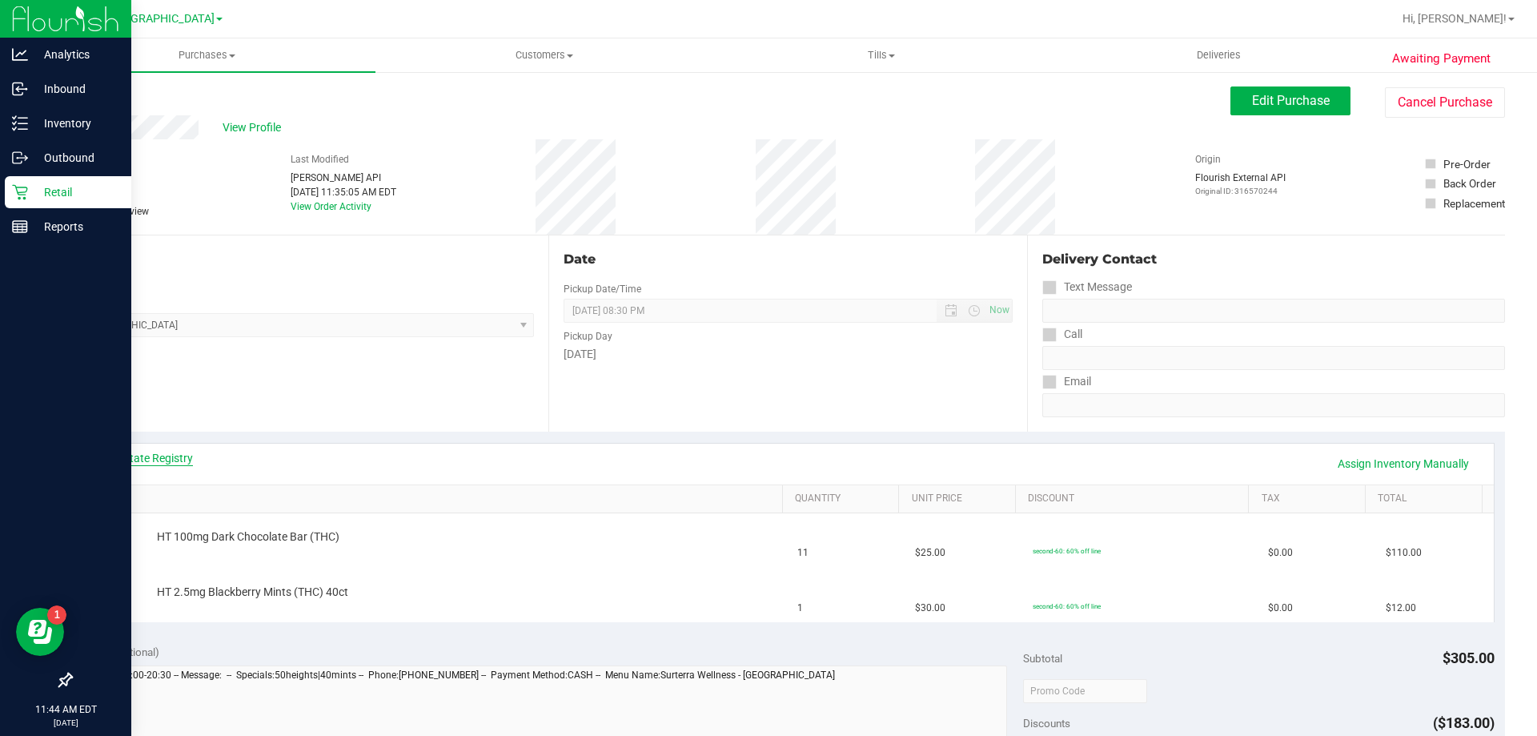
click at [168, 454] on link "View State Registry" at bounding box center [145, 458] width 96 height 16
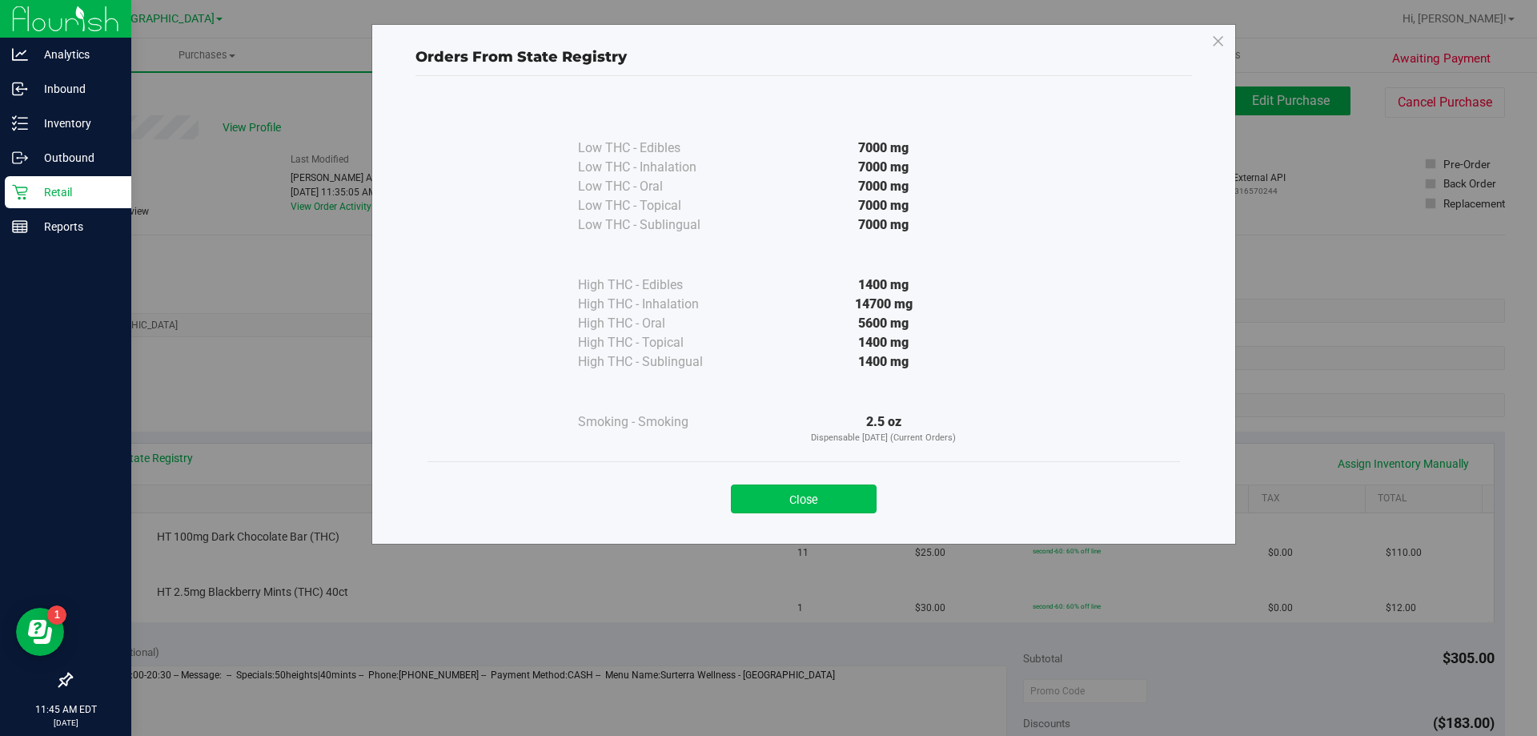
click at [797, 496] on button "Close" at bounding box center [804, 498] width 146 height 29
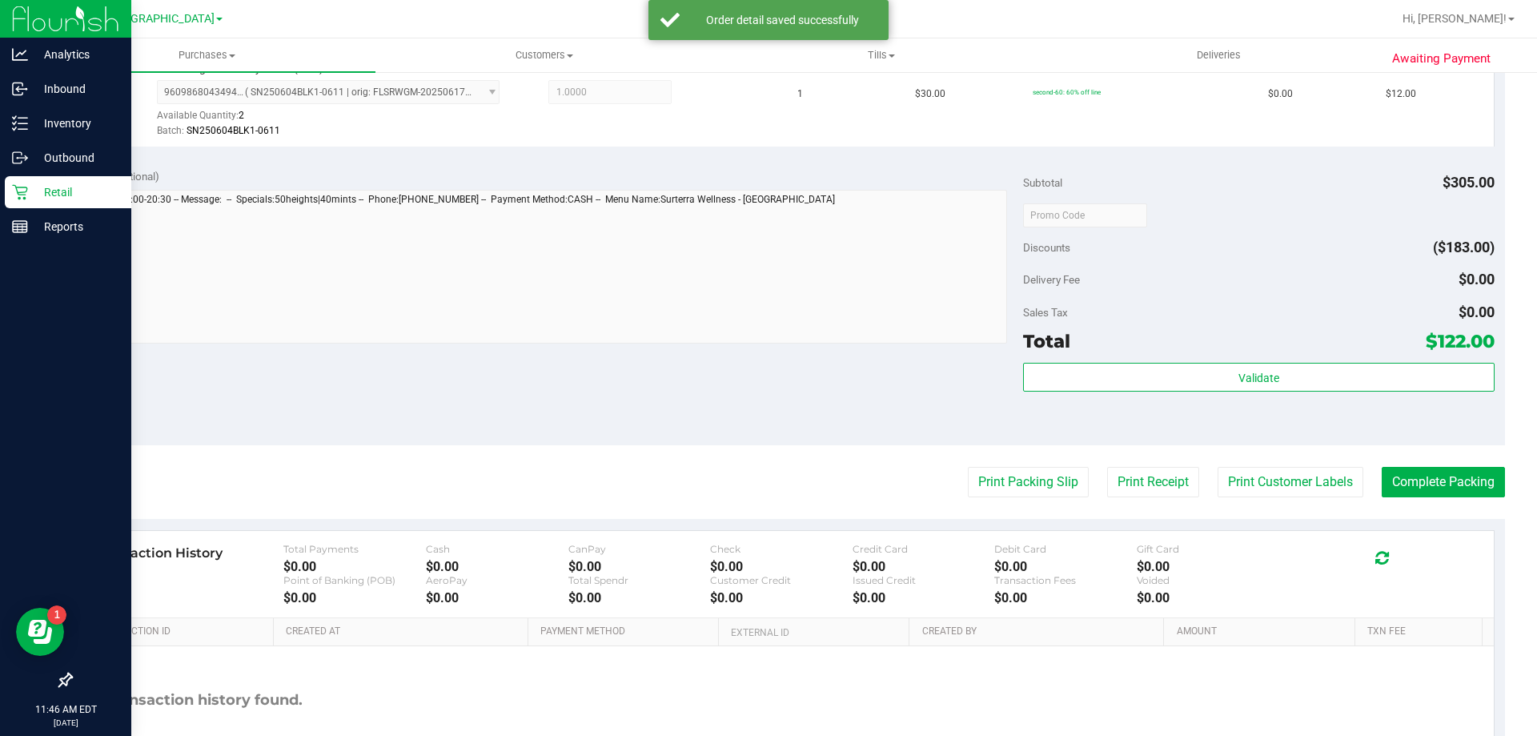
scroll to position [666, 0]
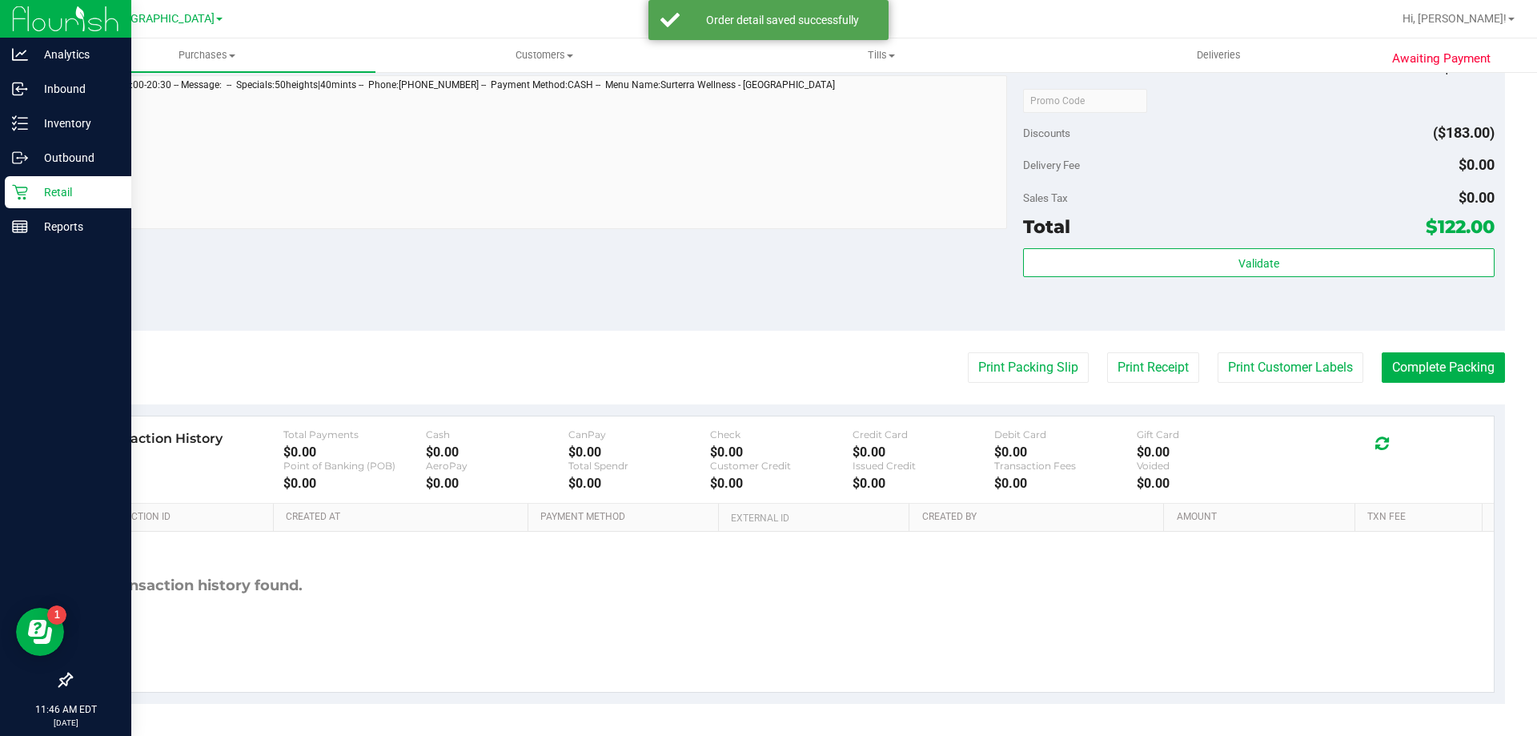
click at [1114, 295] on div "Validate" at bounding box center [1258, 284] width 471 height 72
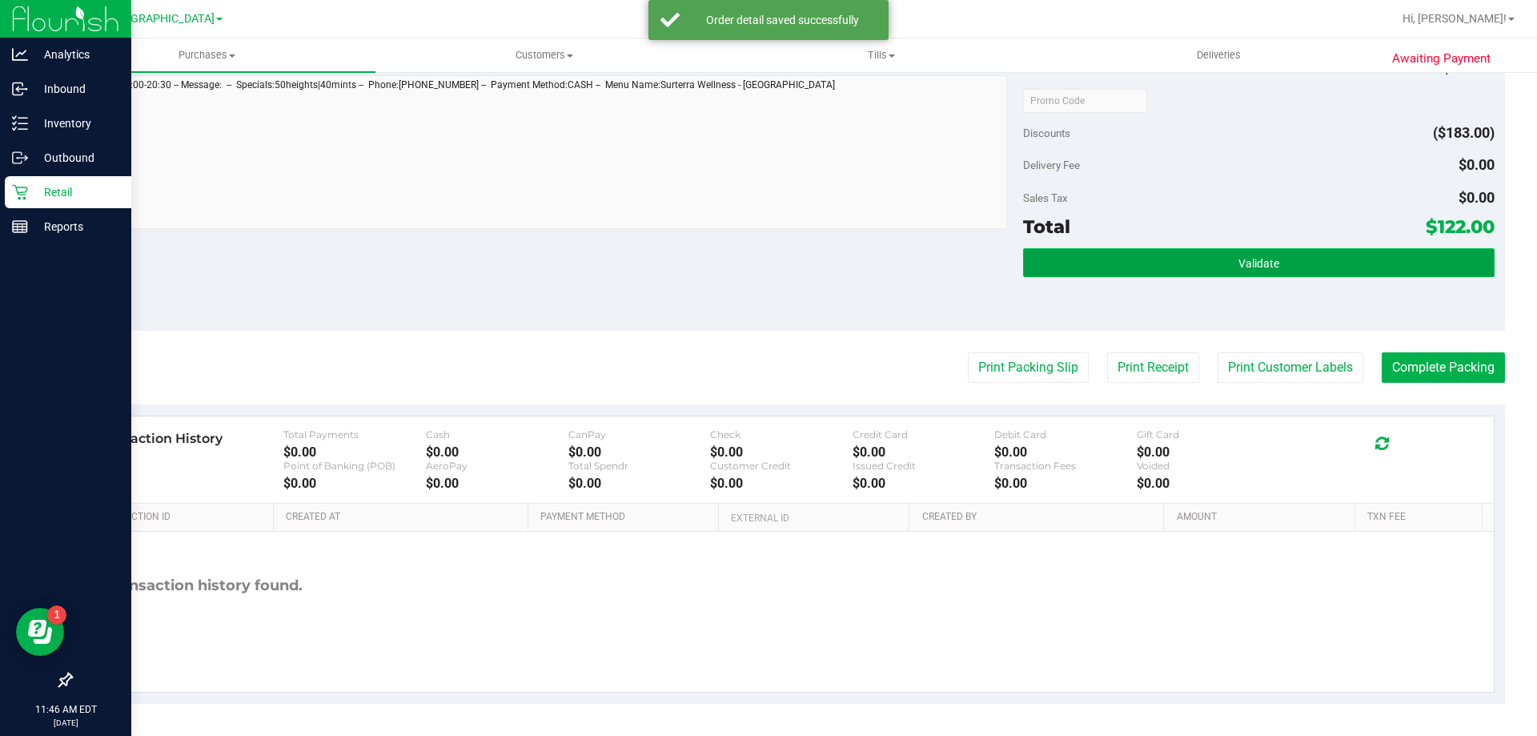
click at [1118, 267] on button "Validate" at bounding box center [1258, 262] width 471 height 29
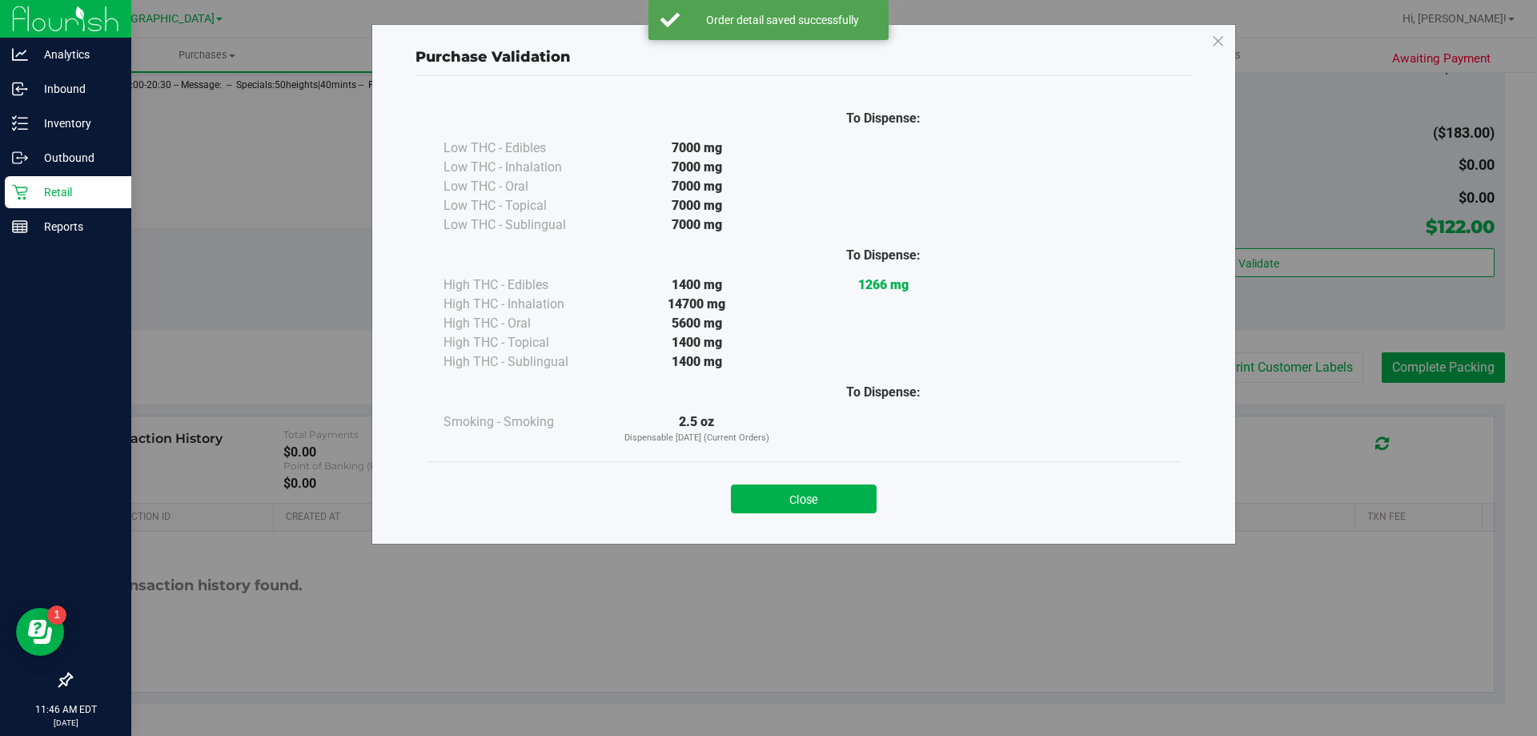
click at [807, 518] on div "Close" at bounding box center [804, 493] width 753 height 65
drag, startPoint x: 811, startPoint y: 512, endPoint x: 909, endPoint y: 459, distance: 111.4
click at [812, 512] on button "Close" at bounding box center [804, 498] width 146 height 29
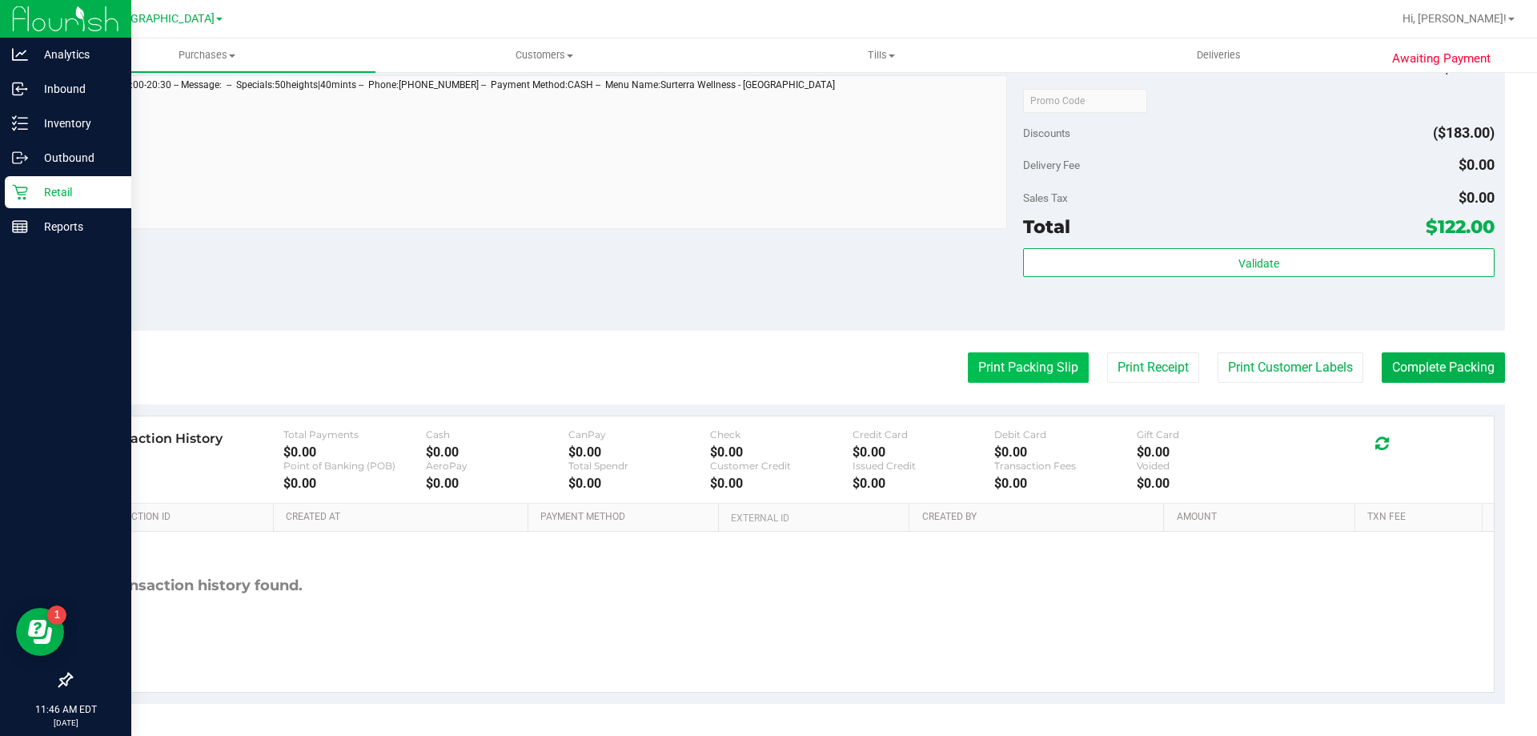
click at [1021, 368] on button "Print Packing Slip" at bounding box center [1028, 367] width 121 height 30
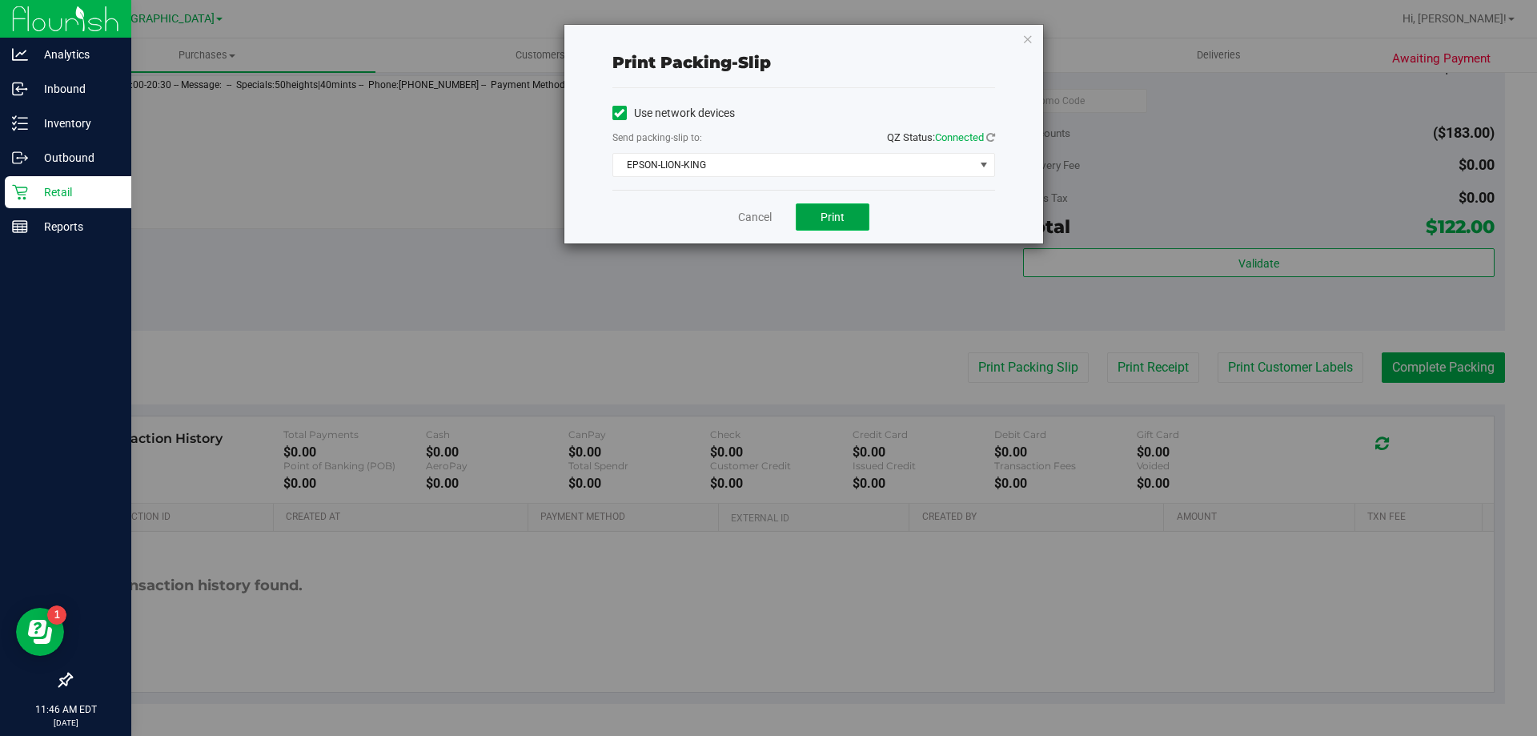
click at [840, 225] on button "Print" at bounding box center [833, 216] width 74 height 27
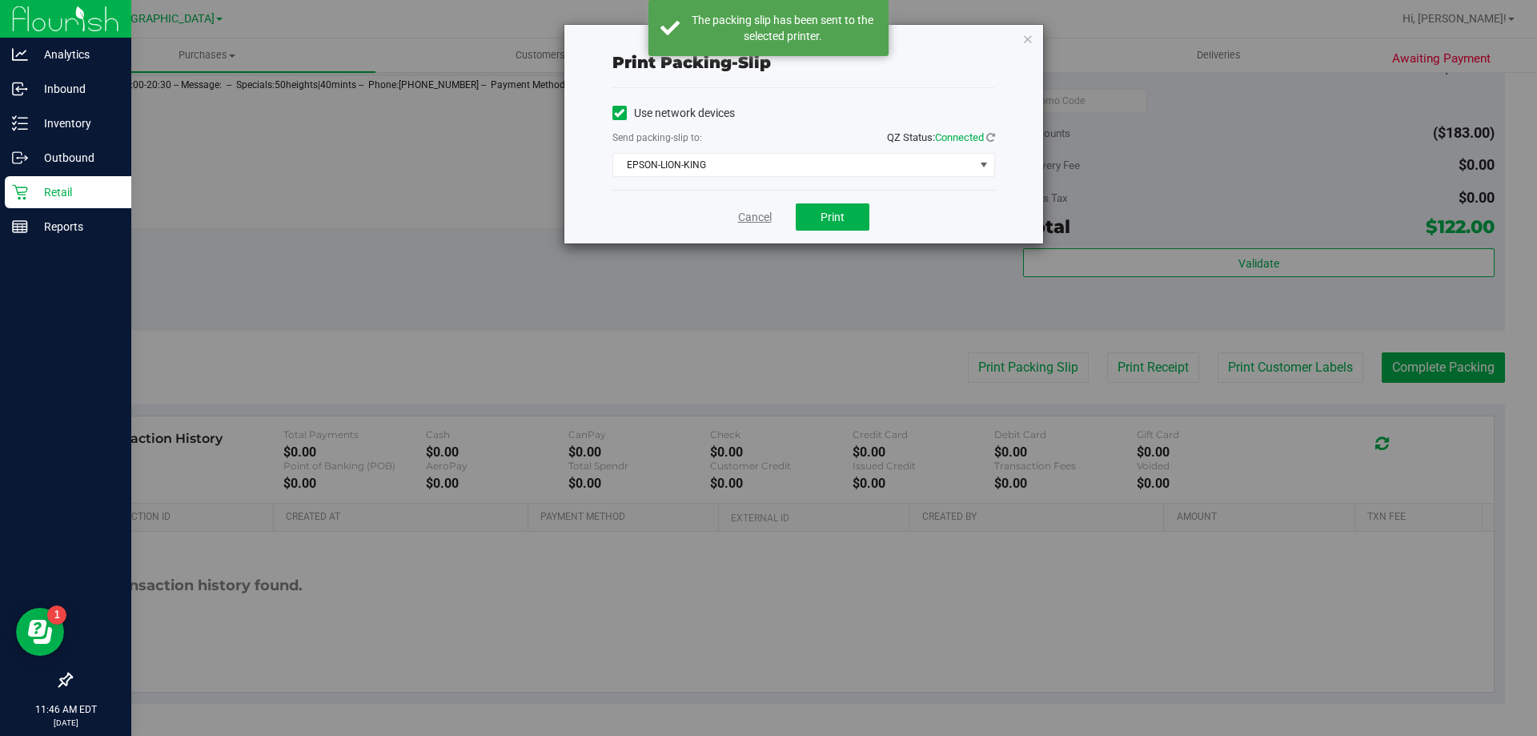
click at [753, 214] on link "Cancel" at bounding box center [755, 217] width 34 height 17
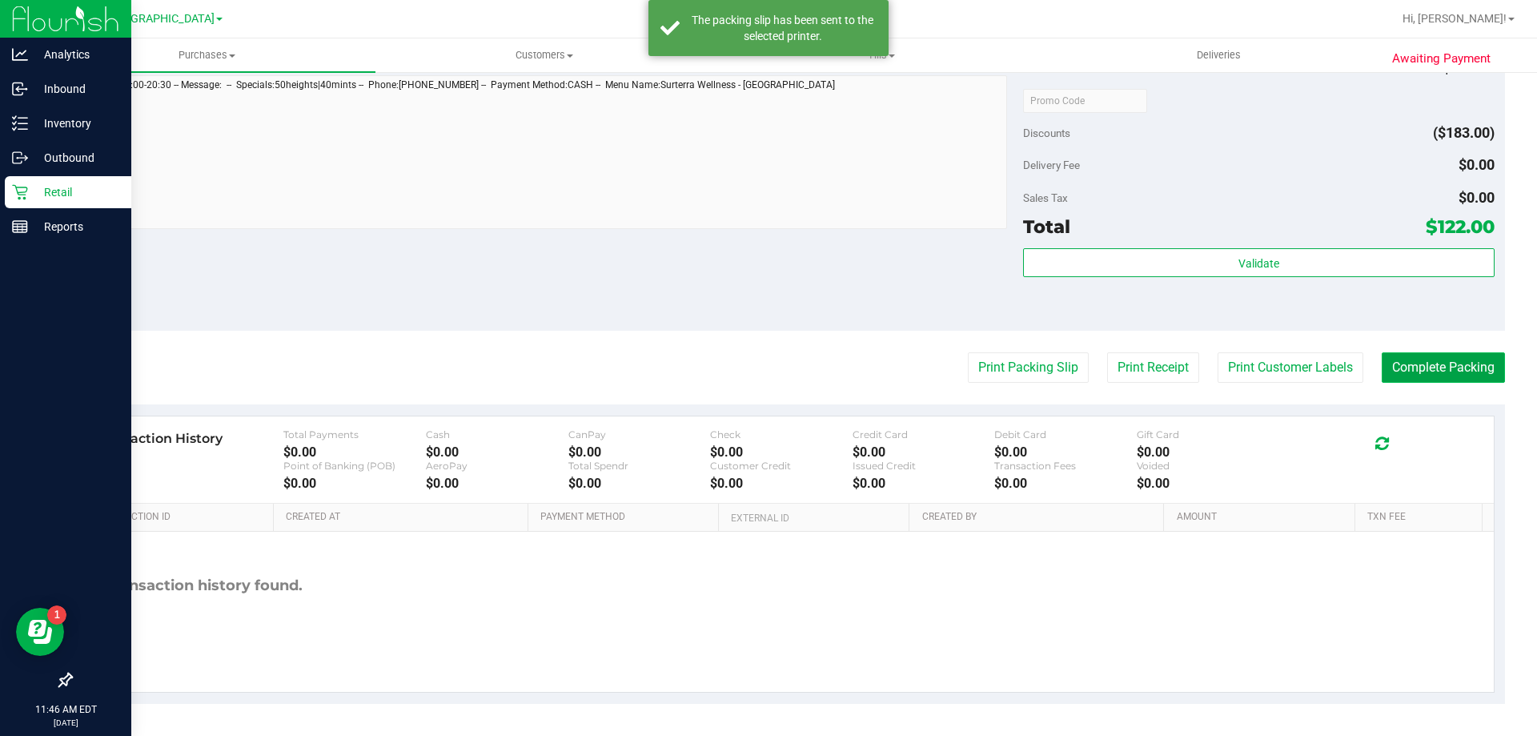
click at [1397, 352] on button "Complete Packing" at bounding box center [1443, 367] width 123 height 30
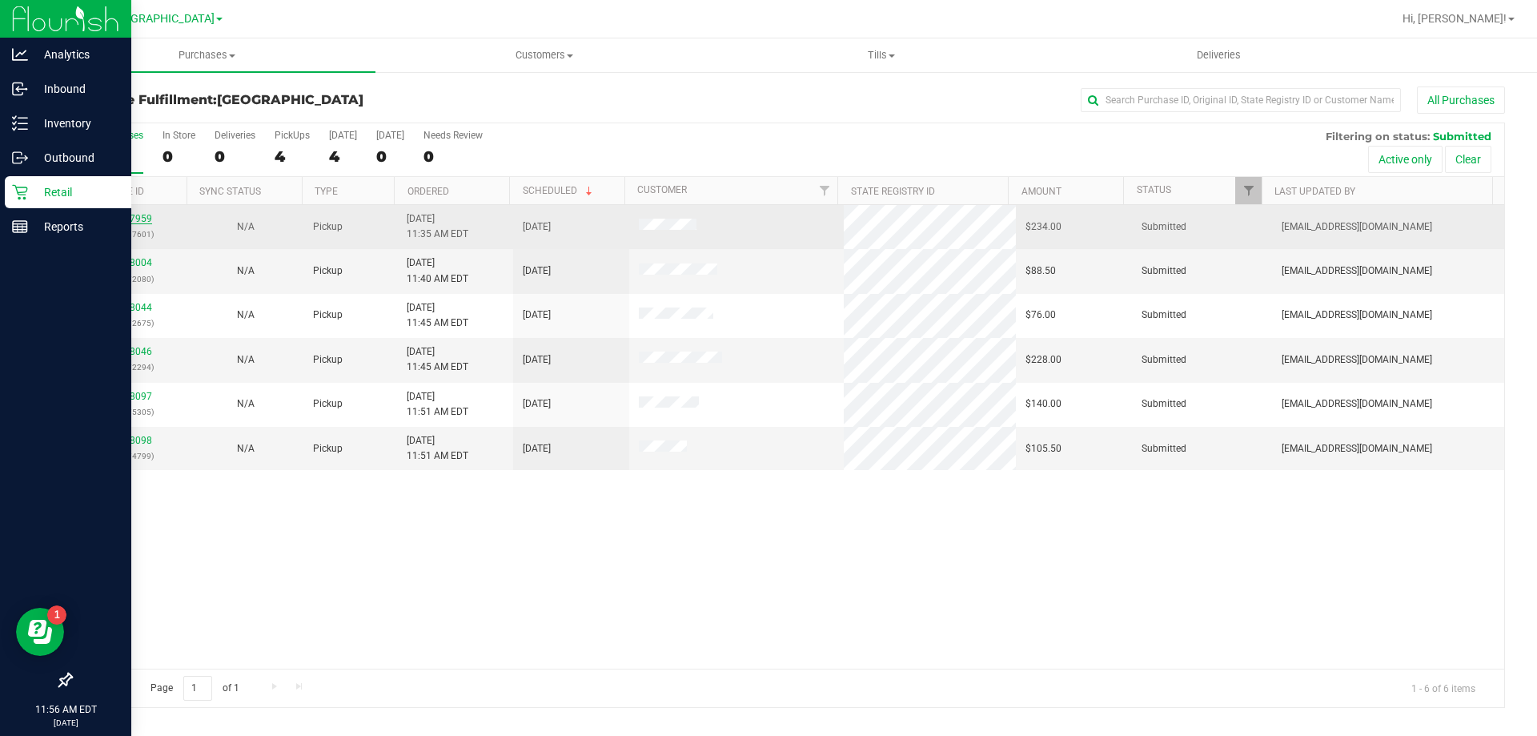
click at [138, 214] on link "11827959" at bounding box center [129, 218] width 45 height 11
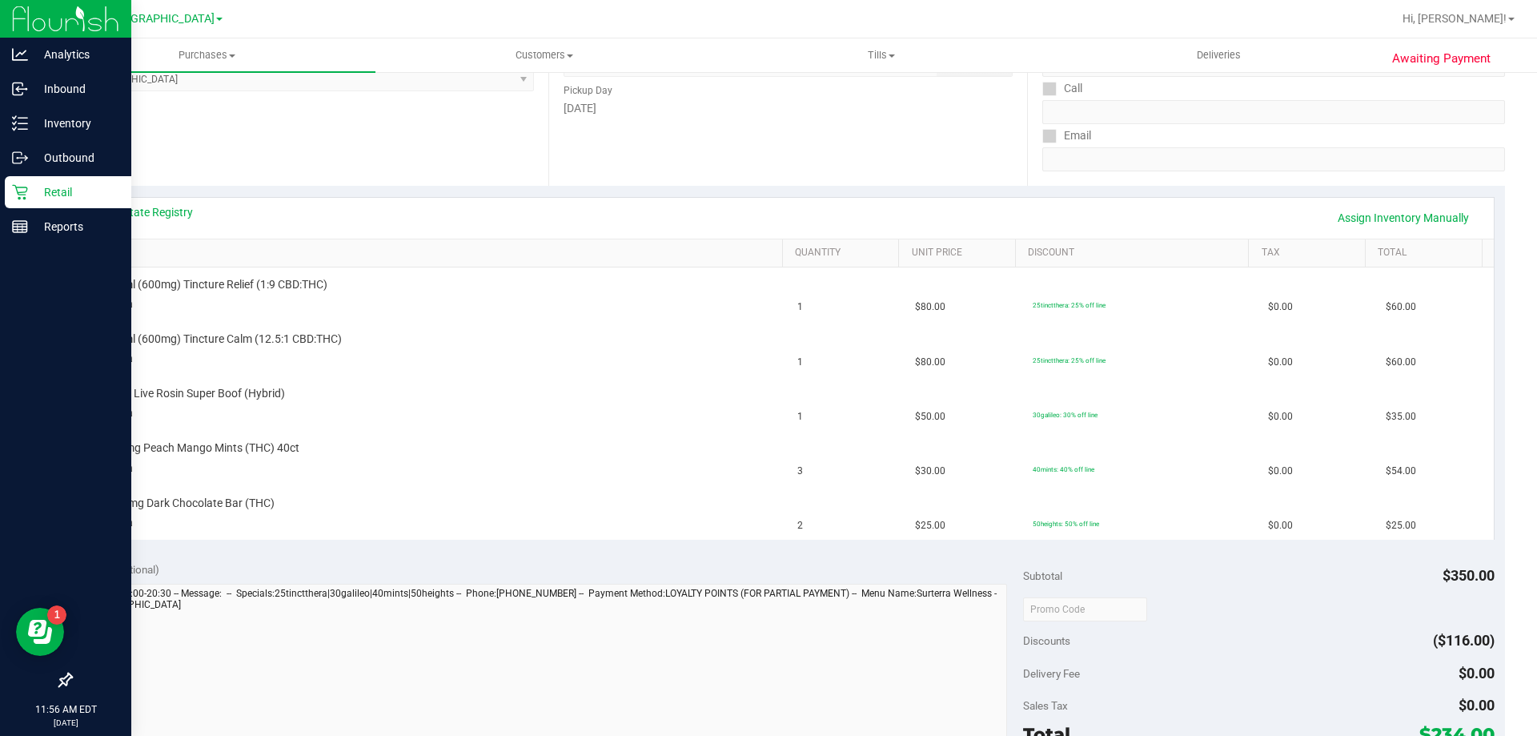
scroll to position [483, 0]
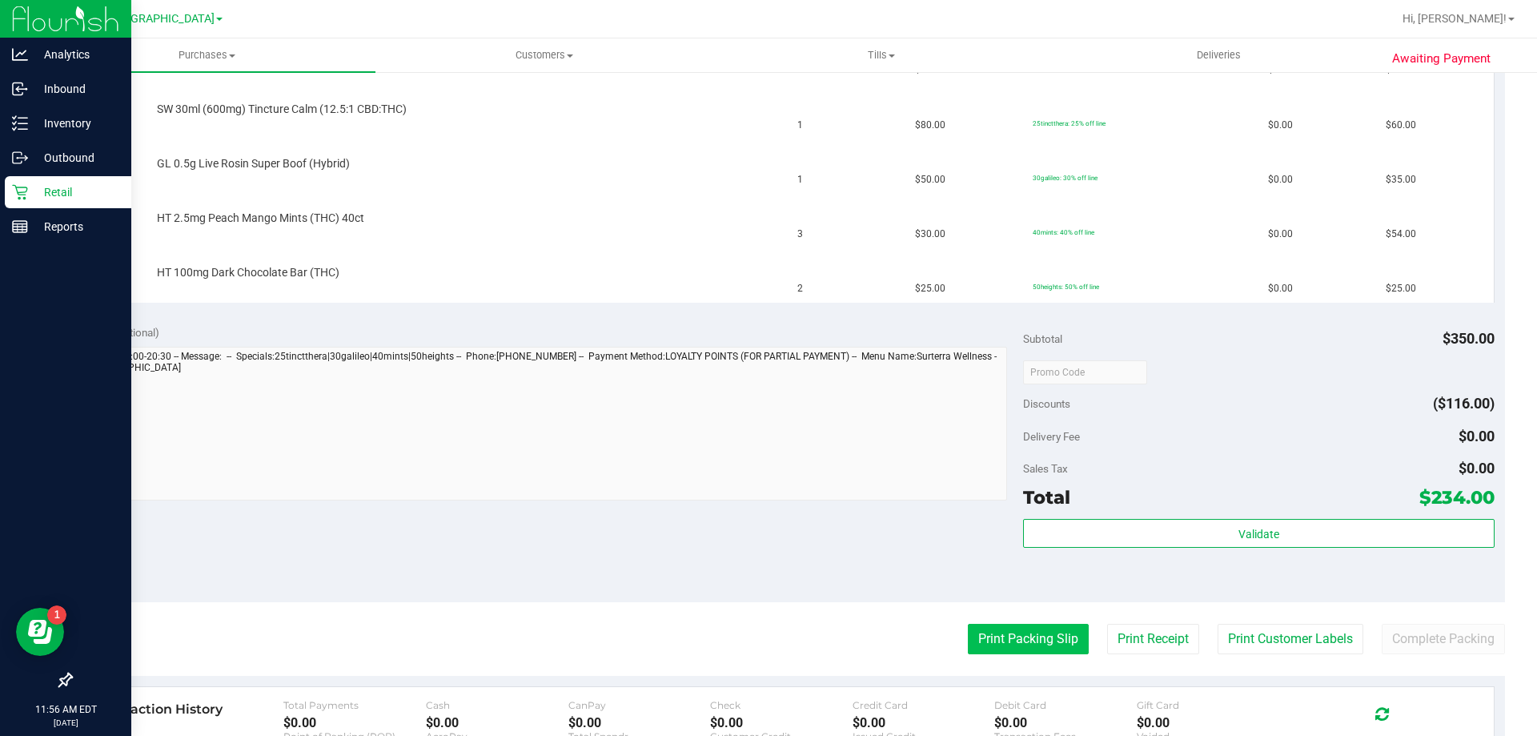
click at [1023, 644] on button "Print Packing Slip" at bounding box center [1028, 639] width 121 height 30
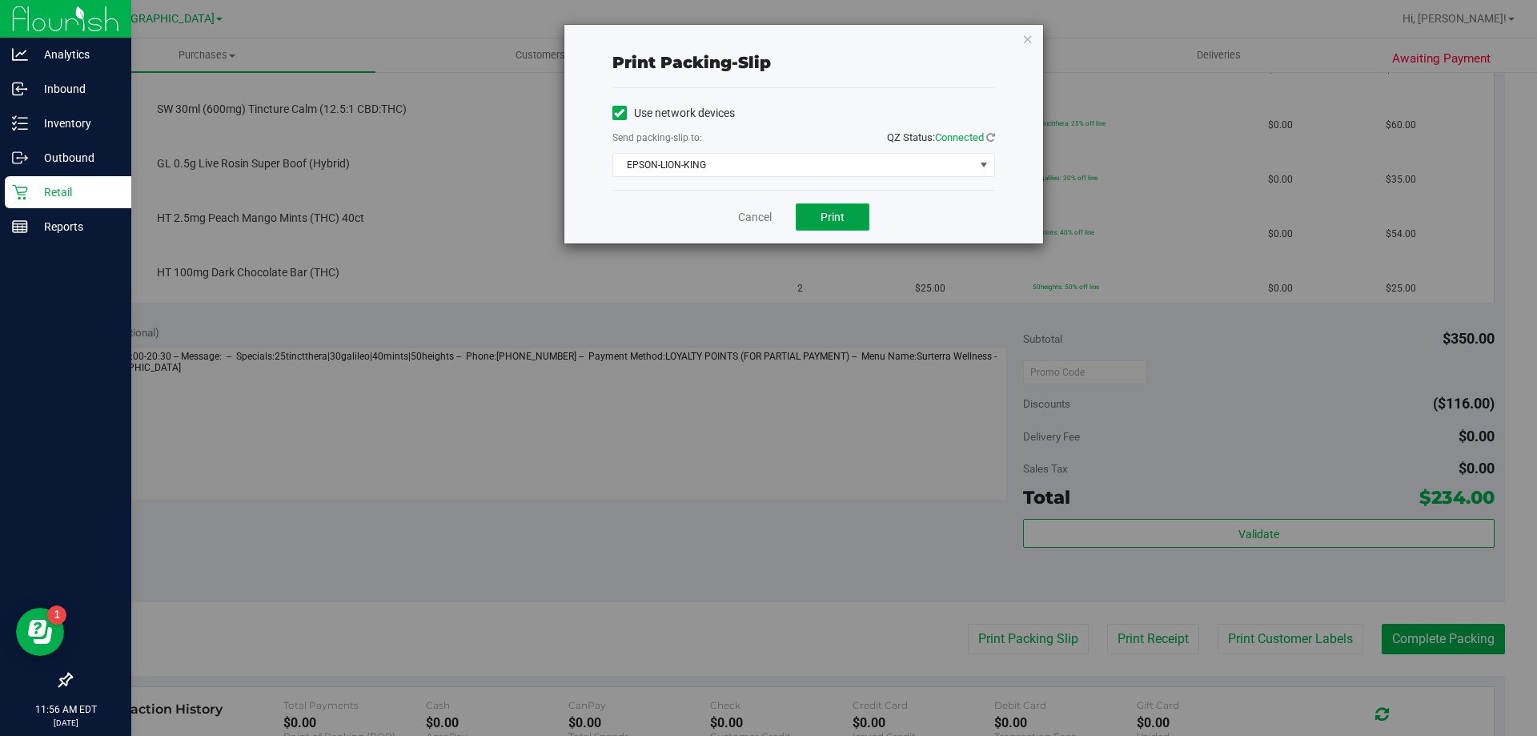
click at [842, 207] on button "Print" at bounding box center [833, 216] width 74 height 27
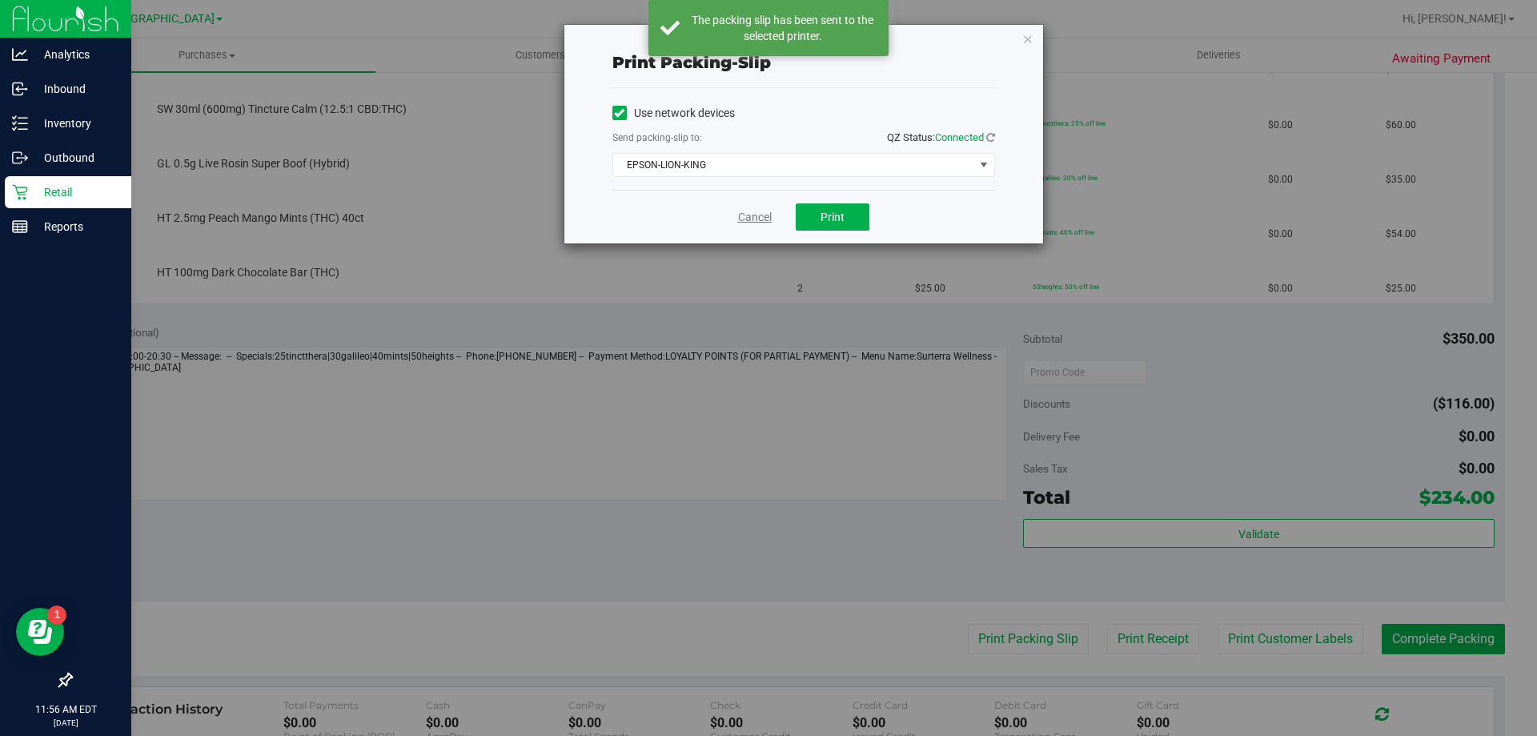
click at [755, 214] on link "Cancel" at bounding box center [755, 217] width 34 height 17
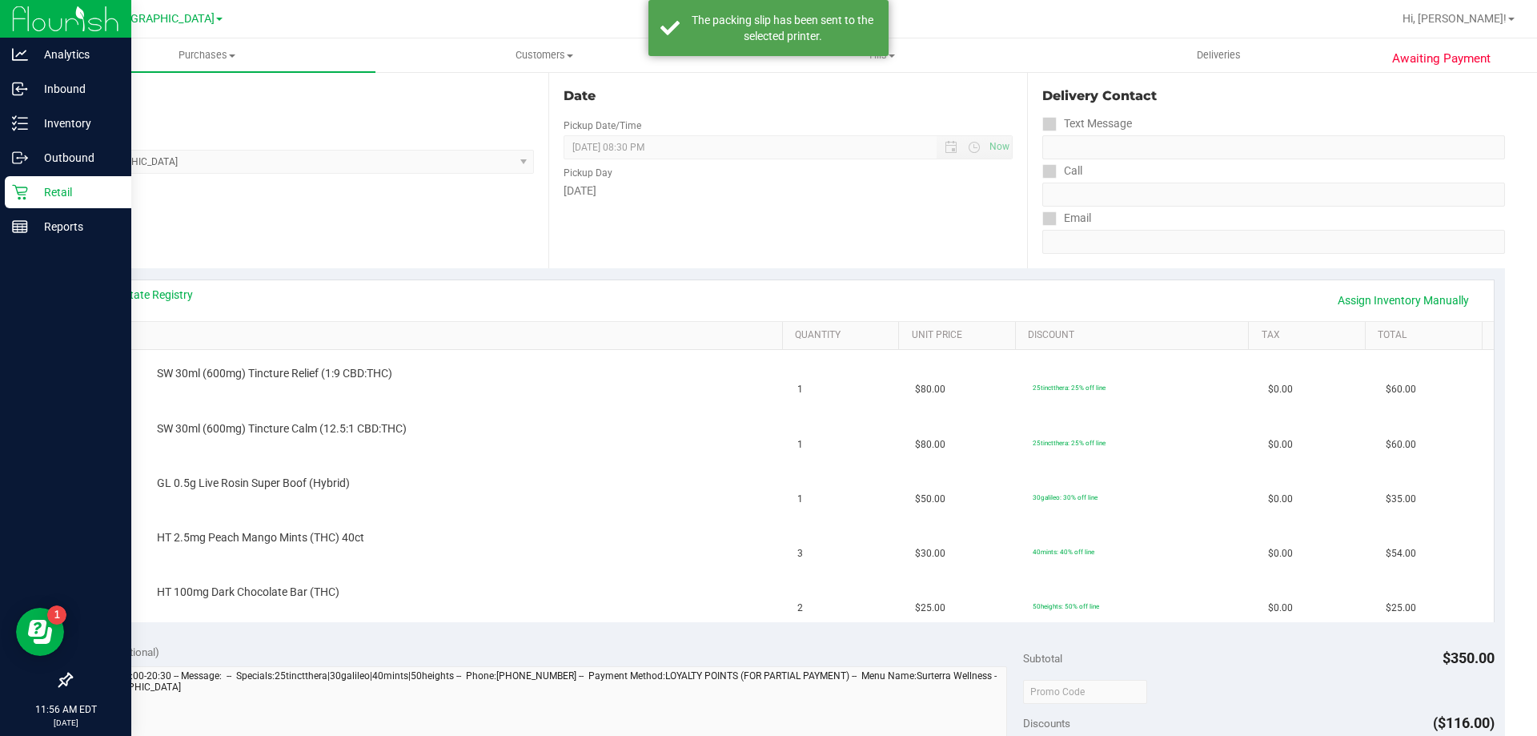
scroll to position [163, 0]
click at [145, 292] on link "View State Registry" at bounding box center [145, 295] width 96 height 16
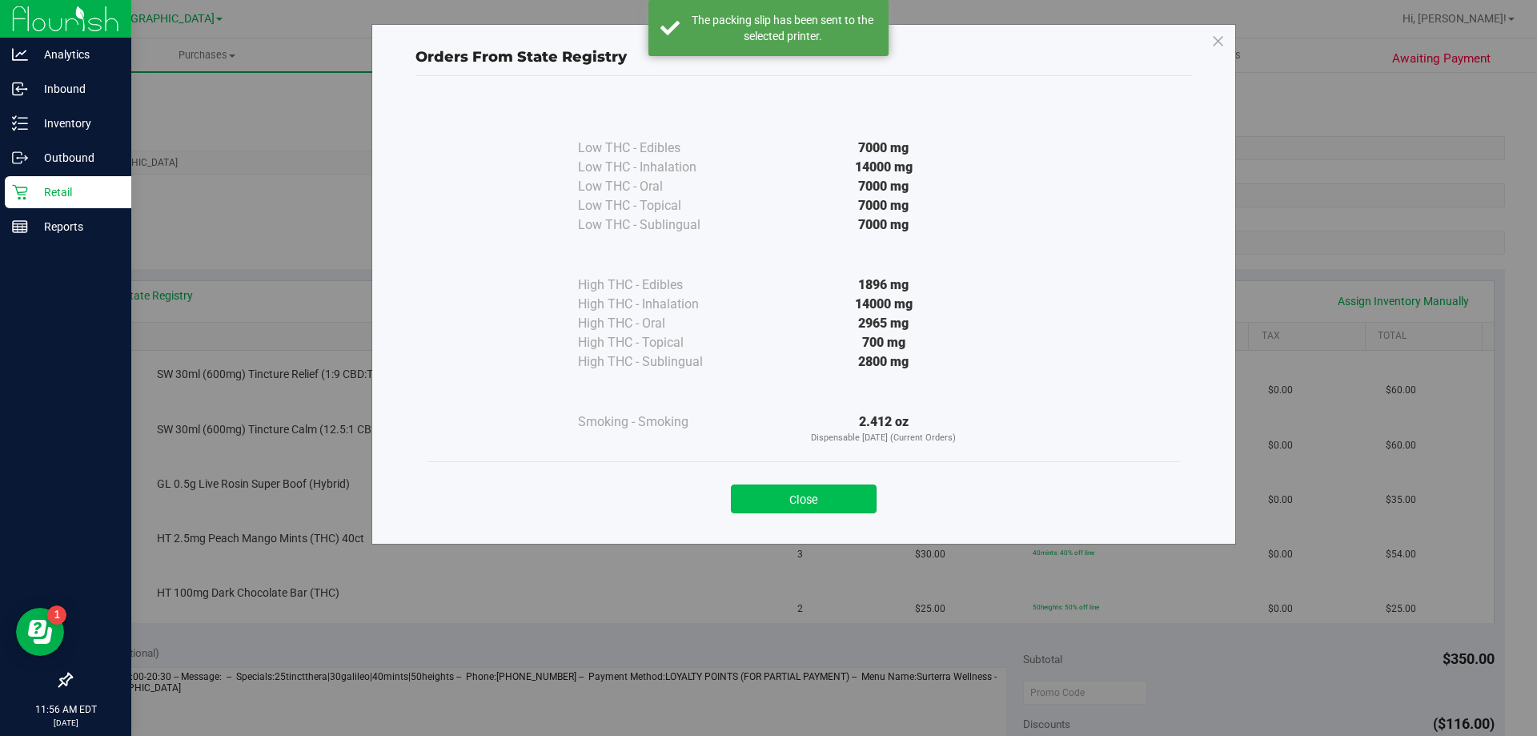
click at [829, 500] on button "Close" at bounding box center [804, 498] width 146 height 29
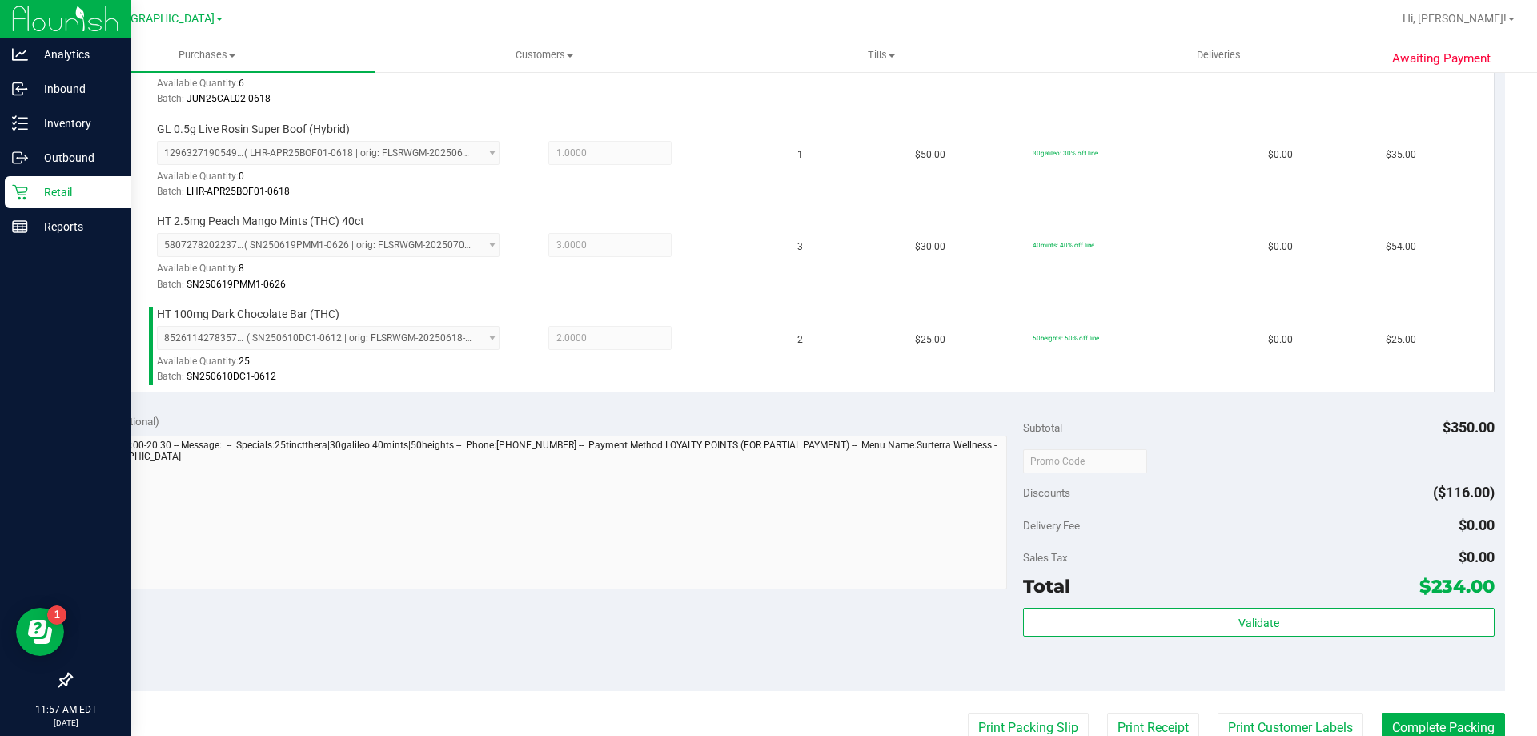
scroll to position [723, 0]
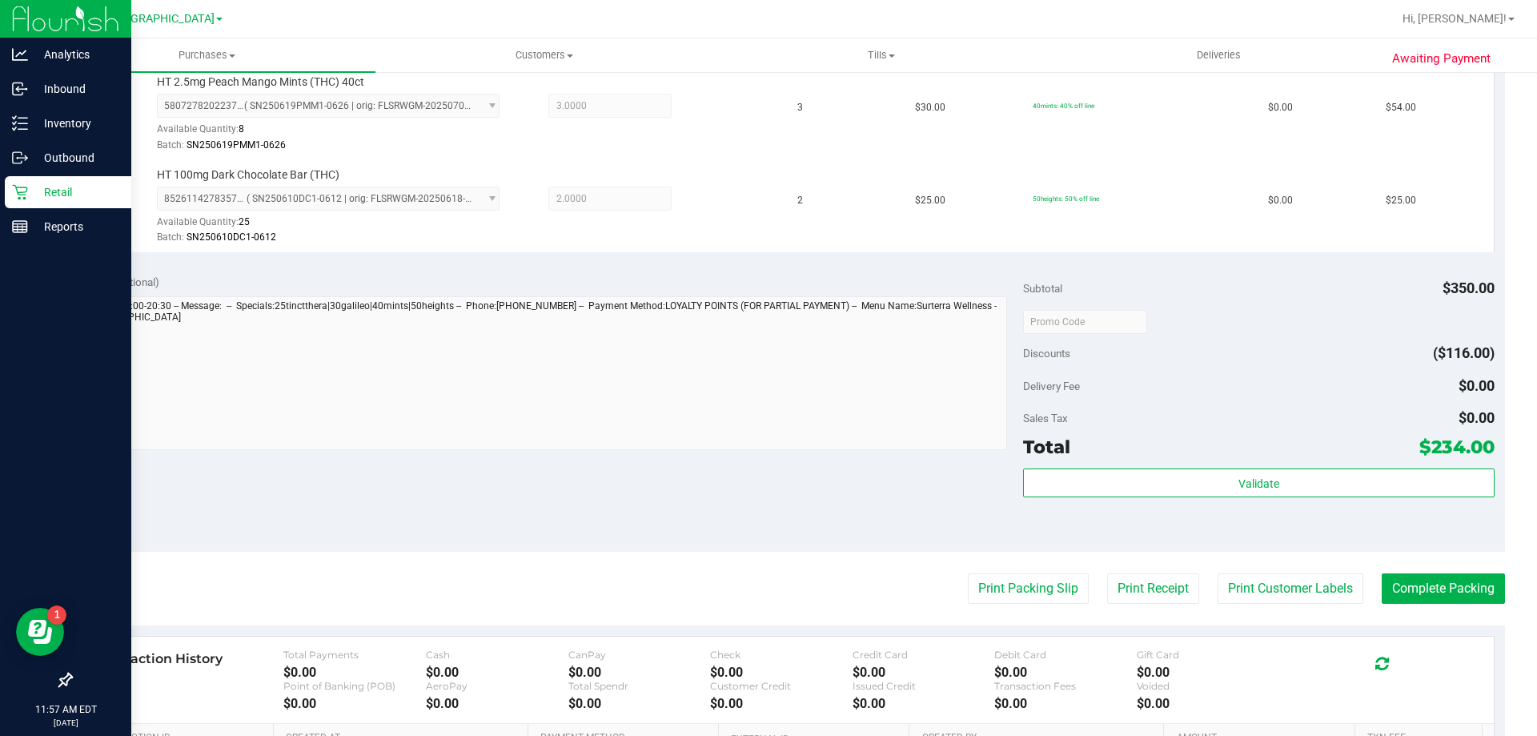
click at [1154, 464] on div "Subtotal $350.00 Discounts ($116.00) Delivery Fee $0.00 Sales Tax $0.00 Total $…" at bounding box center [1258, 407] width 471 height 267
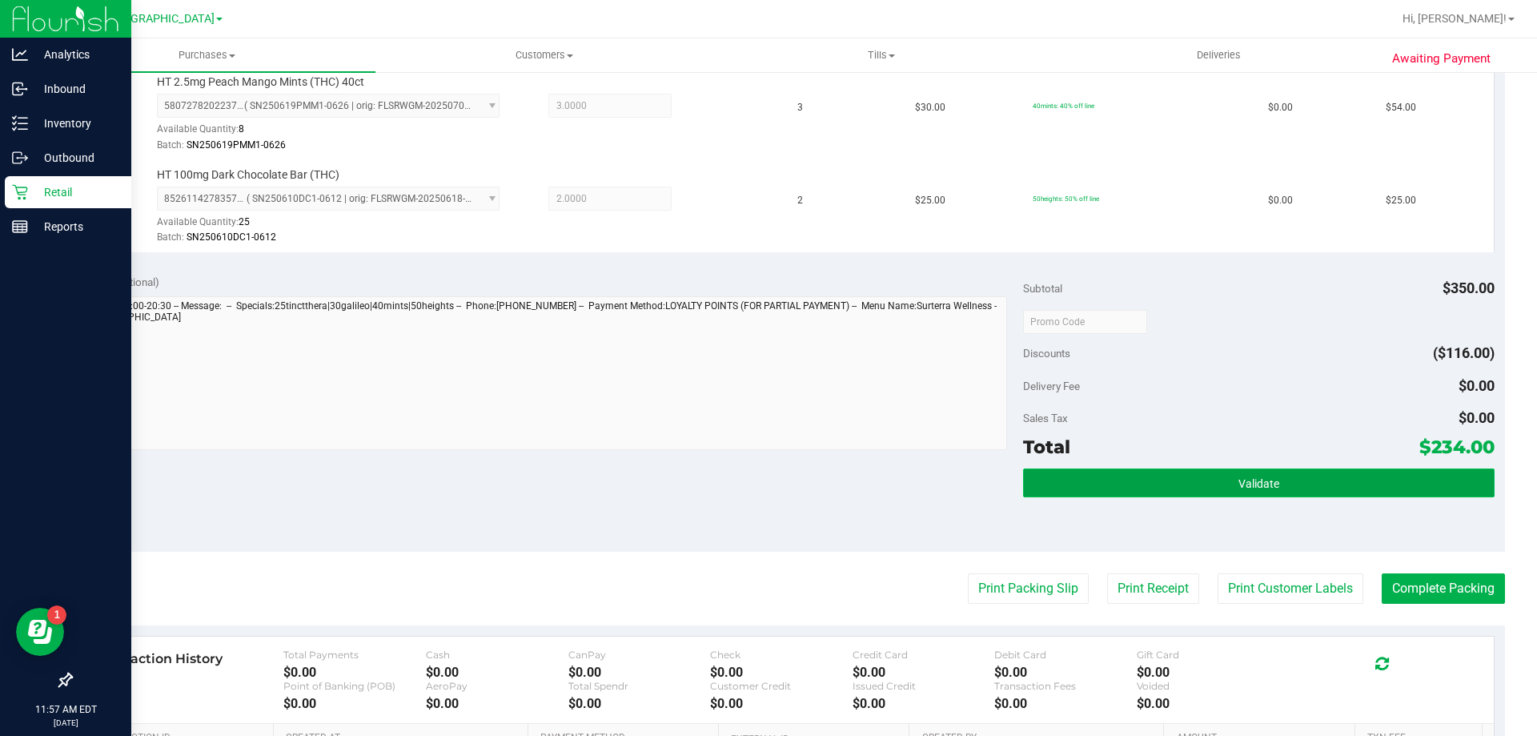
click at [1155, 485] on button "Validate" at bounding box center [1258, 482] width 471 height 29
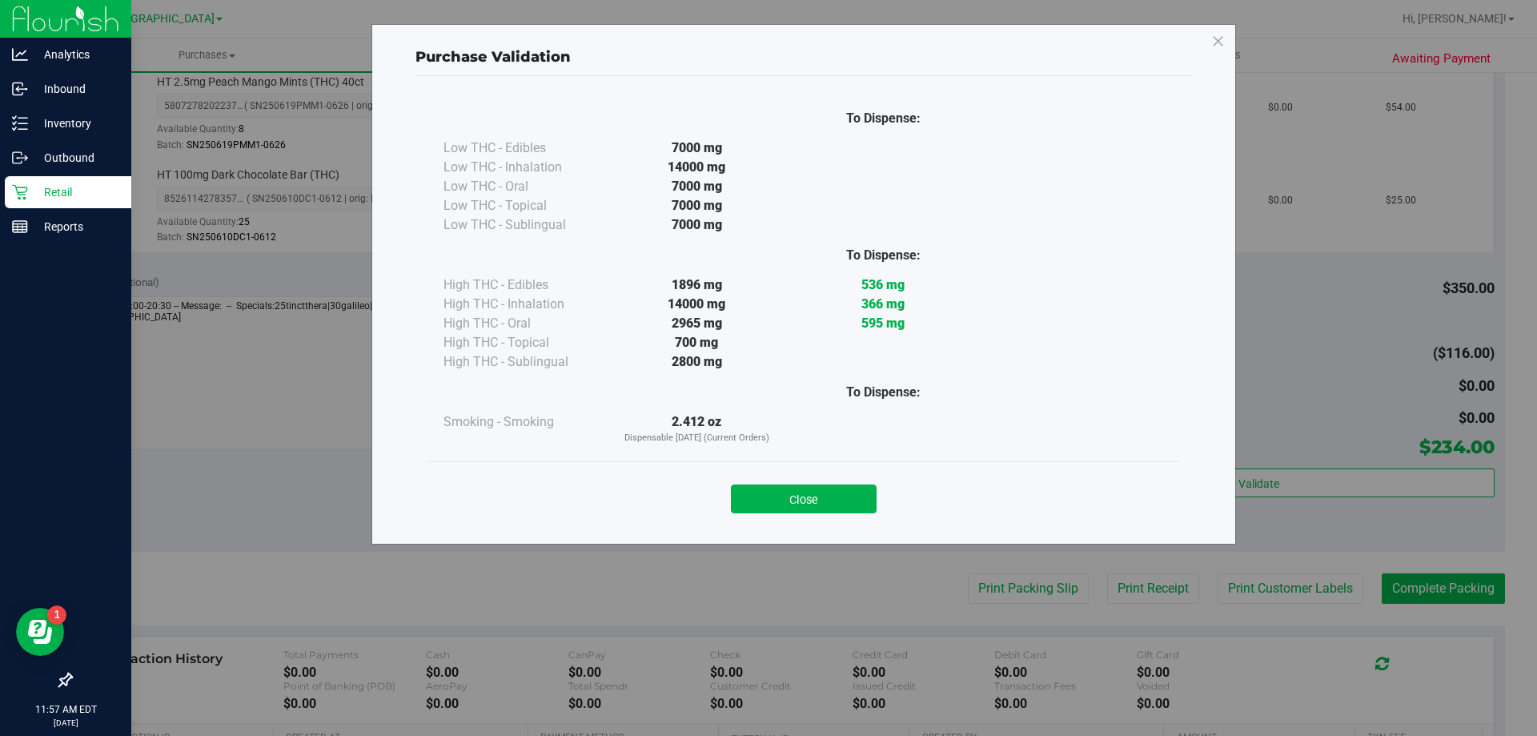
drag, startPoint x: 844, startPoint y: 476, endPoint x: 920, endPoint y: 540, distance: 98.9
click at [845, 479] on div "Close" at bounding box center [804, 494] width 729 height 40
click at [848, 492] on button "Close" at bounding box center [804, 498] width 146 height 29
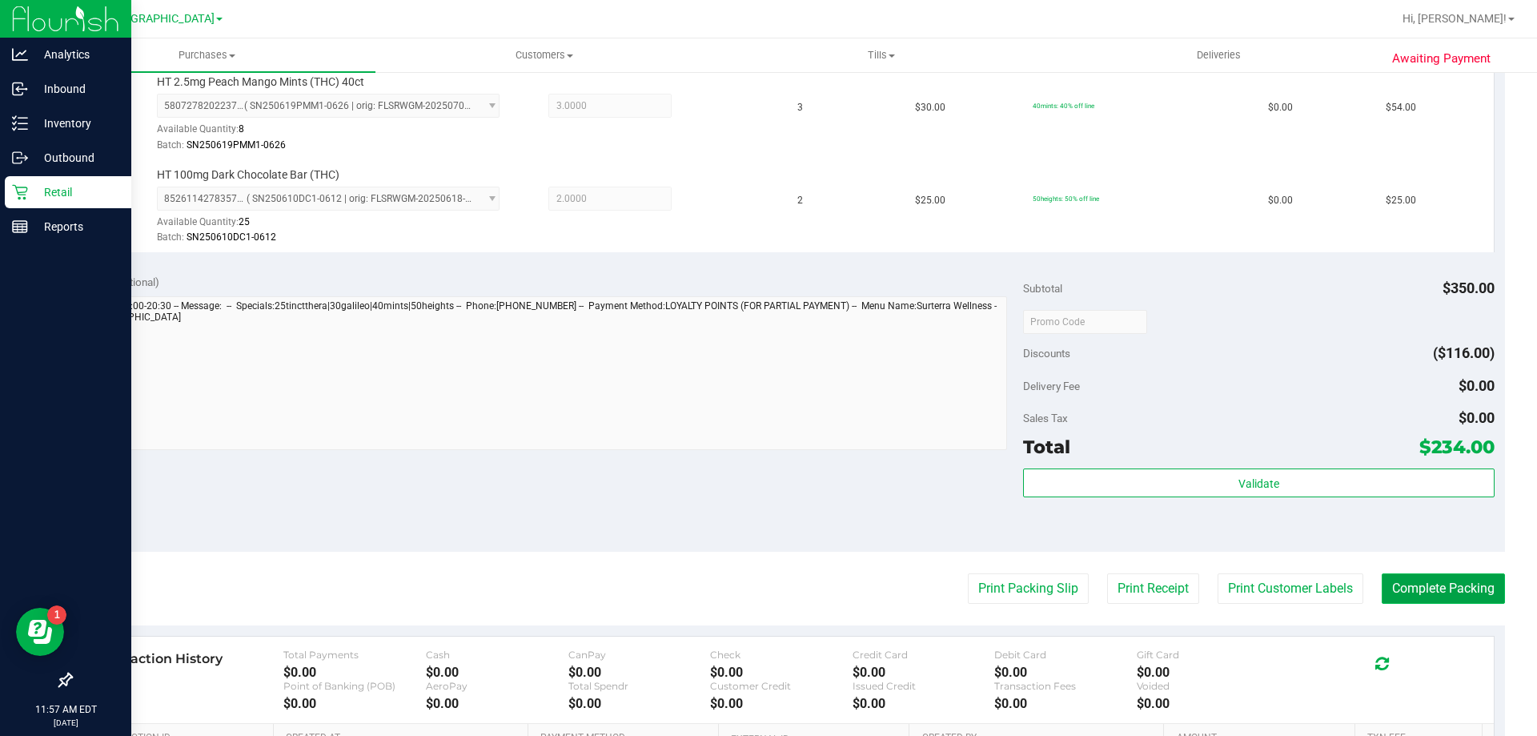
click at [1447, 586] on button "Complete Packing" at bounding box center [1443, 588] width 123 height 30
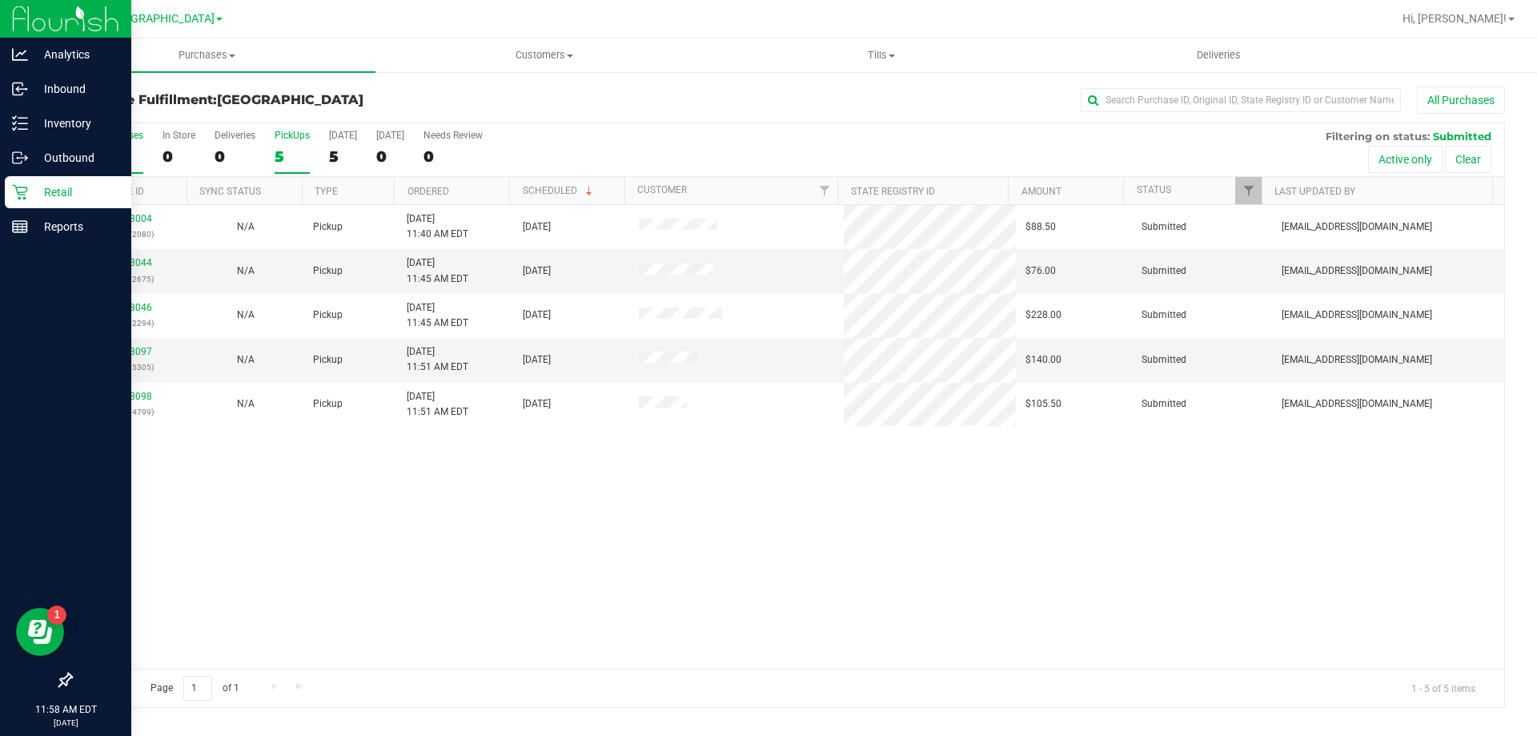
click at [275, 158] on div "5" at bounding box center [292, 156] width 35 height 18
click at [0, 0] on input "PickUps 5" at bounding box center [0, 0] width 0 height 0
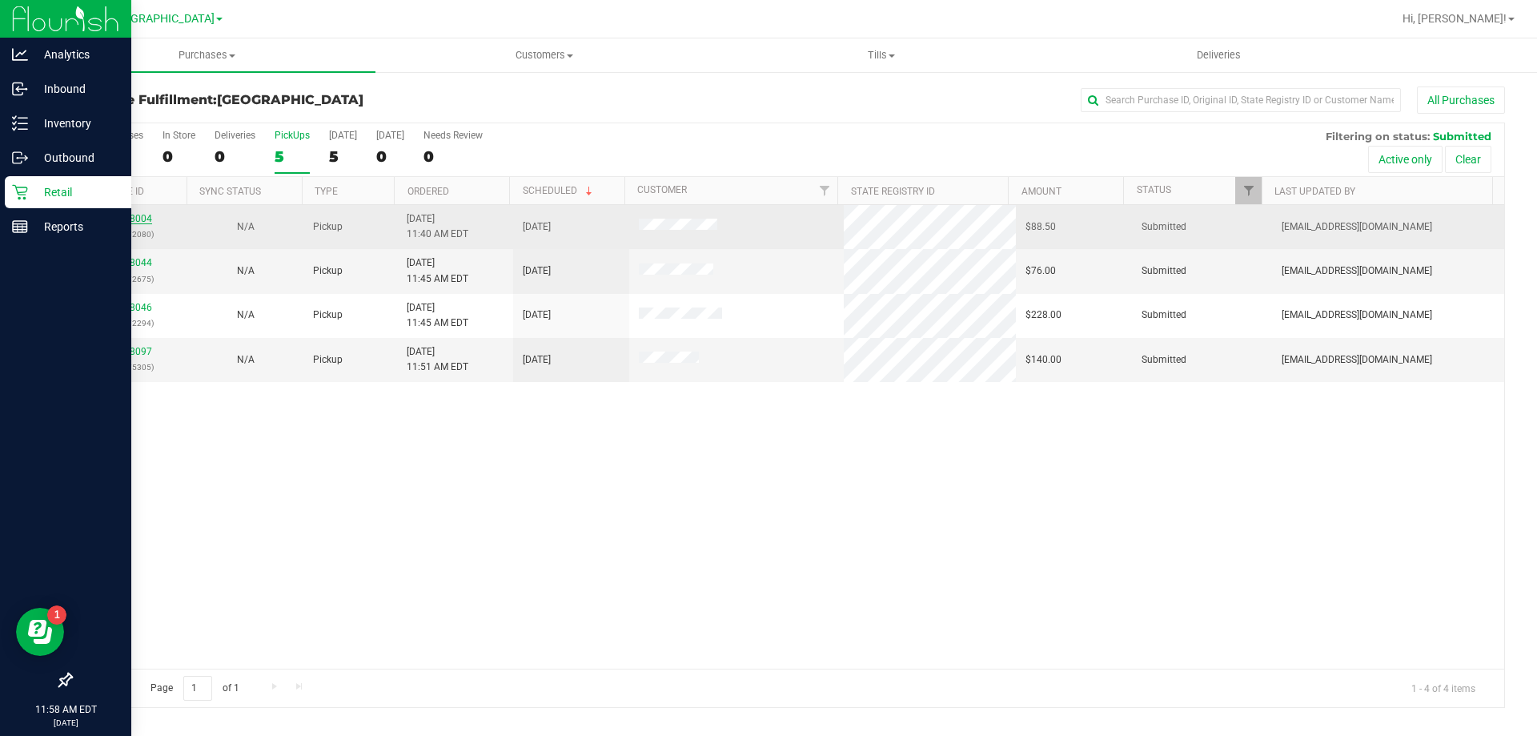
click at [129, 219] on link "11828004" at bounding box center [129, 218] width 45 height 11
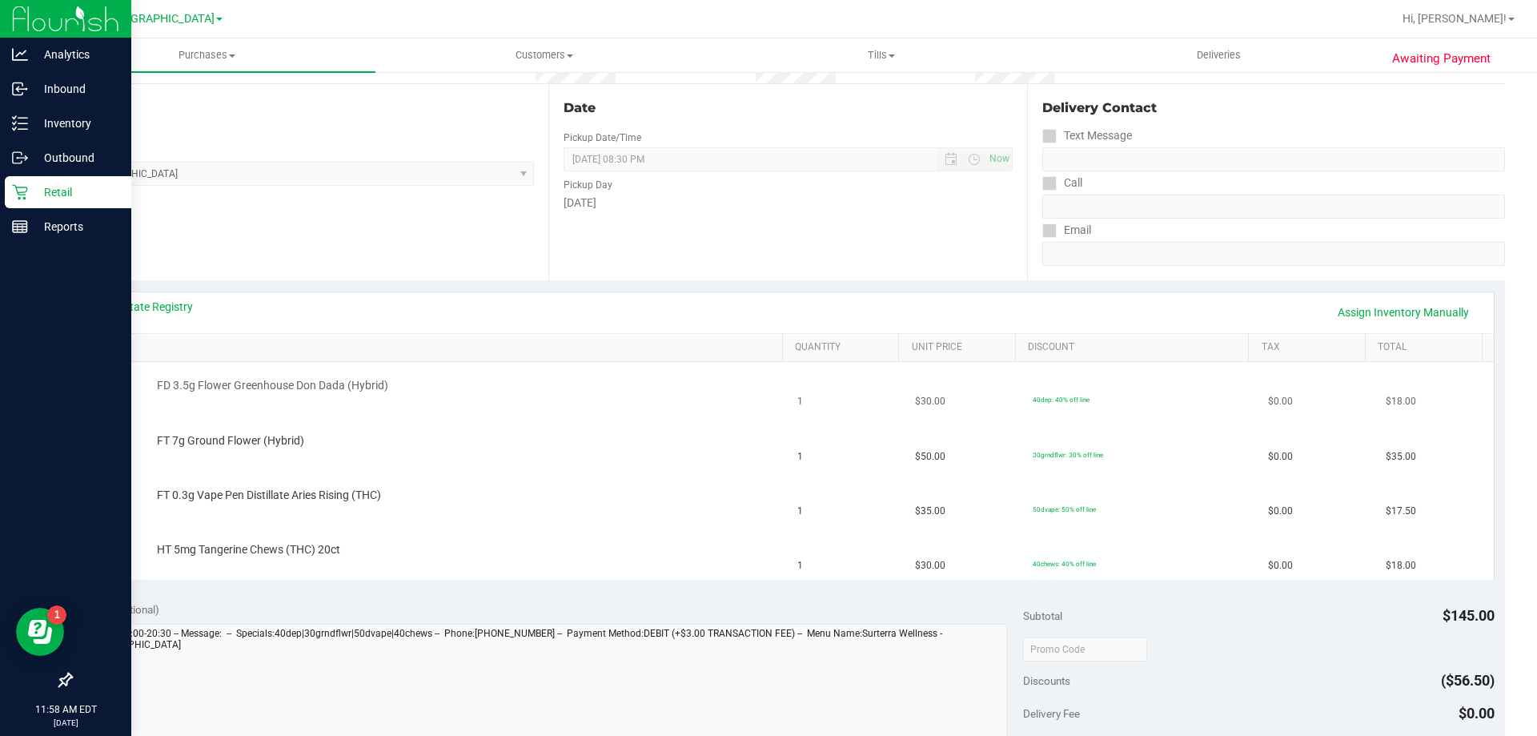
scroll to position [240, 0]
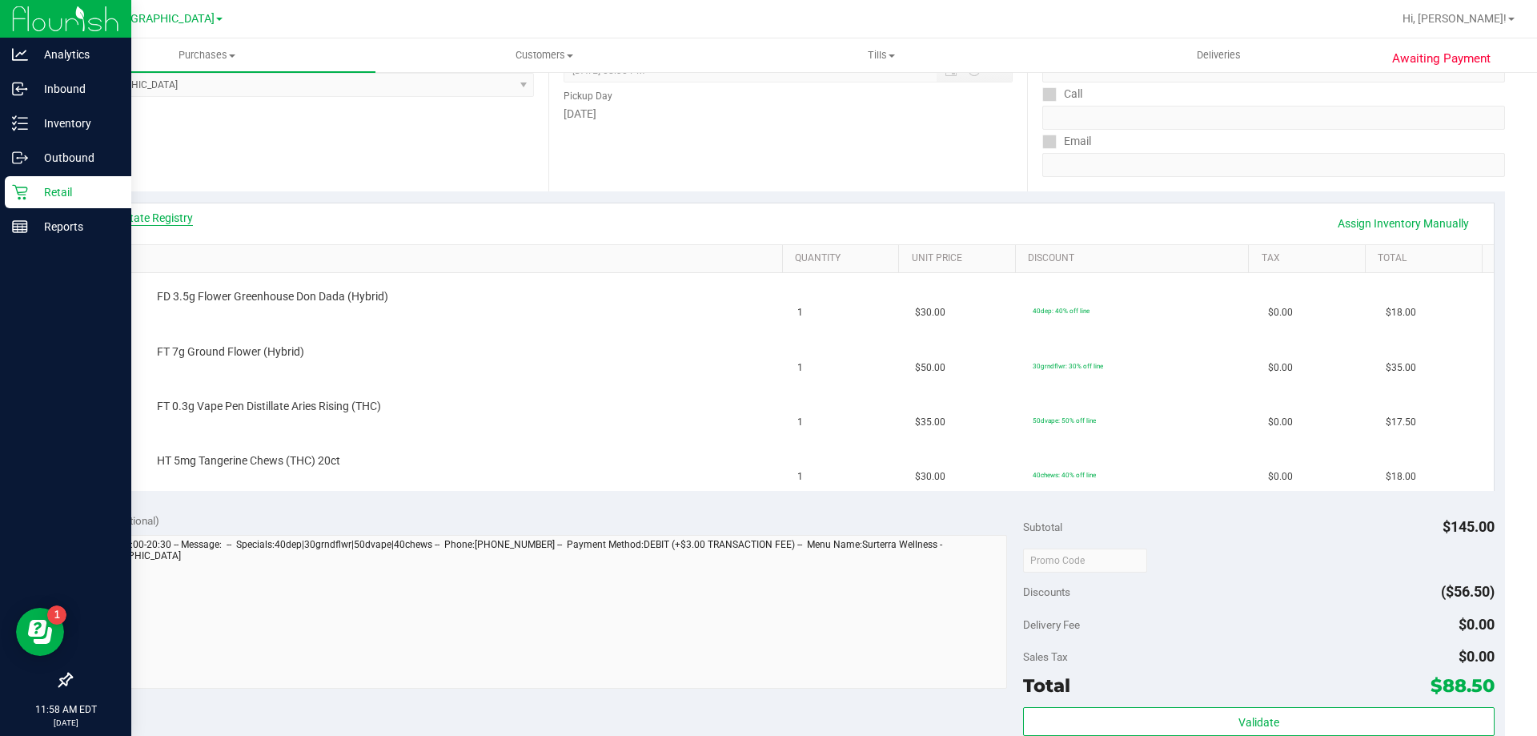
click at [158, 220] on link "View State Registry" at bounding box center [145, 218] width 96 height 16
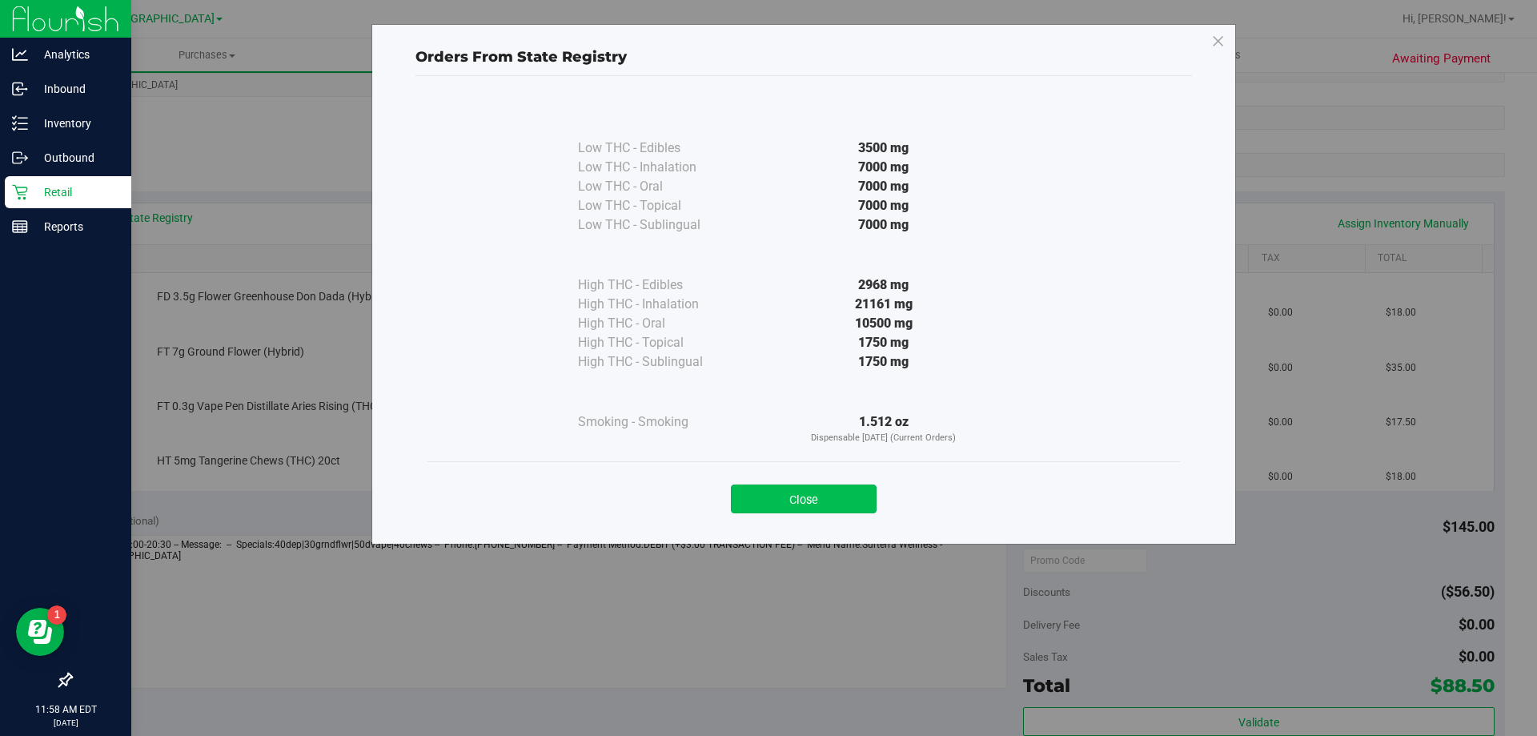
click at [835, 496] on button "Close" at bounding box center [804, 498] width 146 height 29
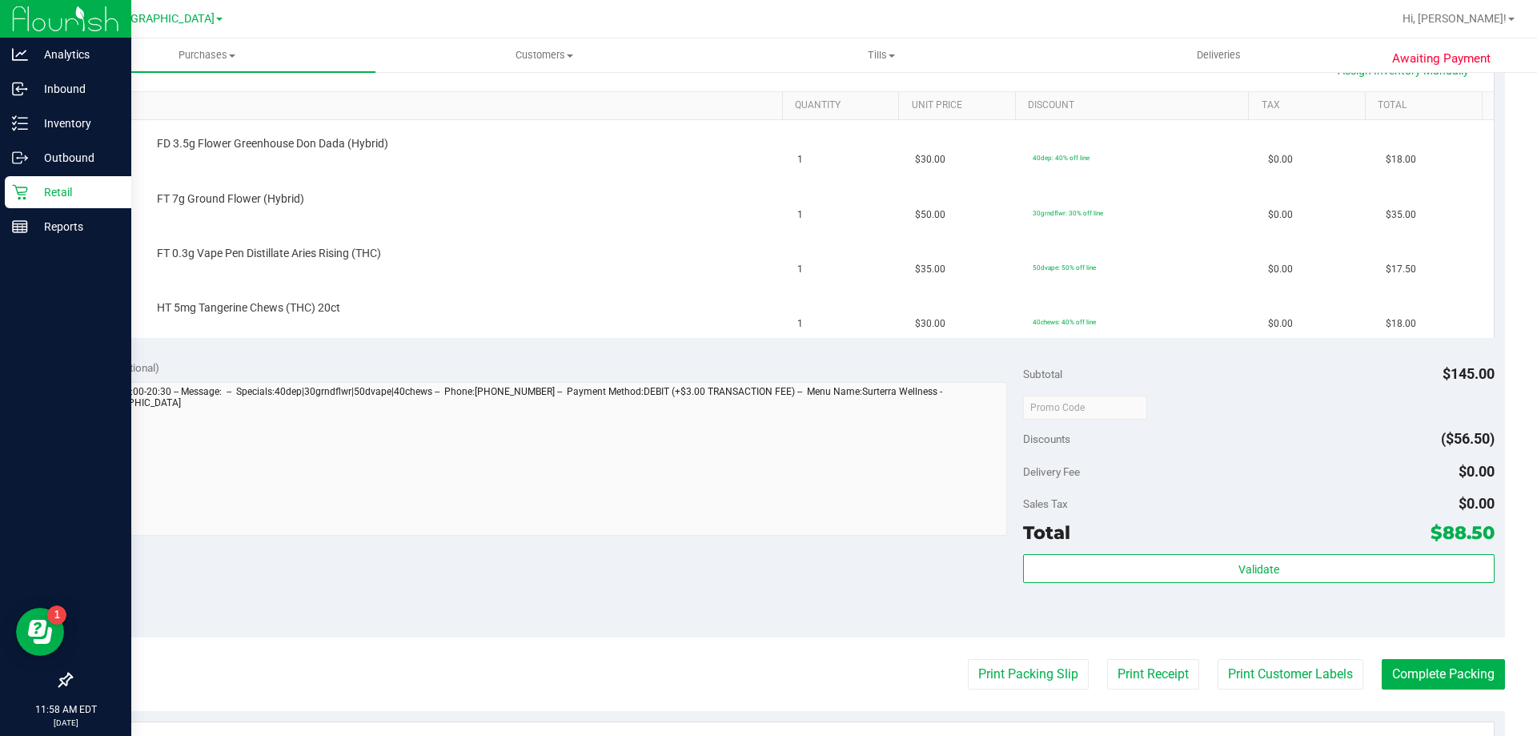
scroll to position [480, 0]
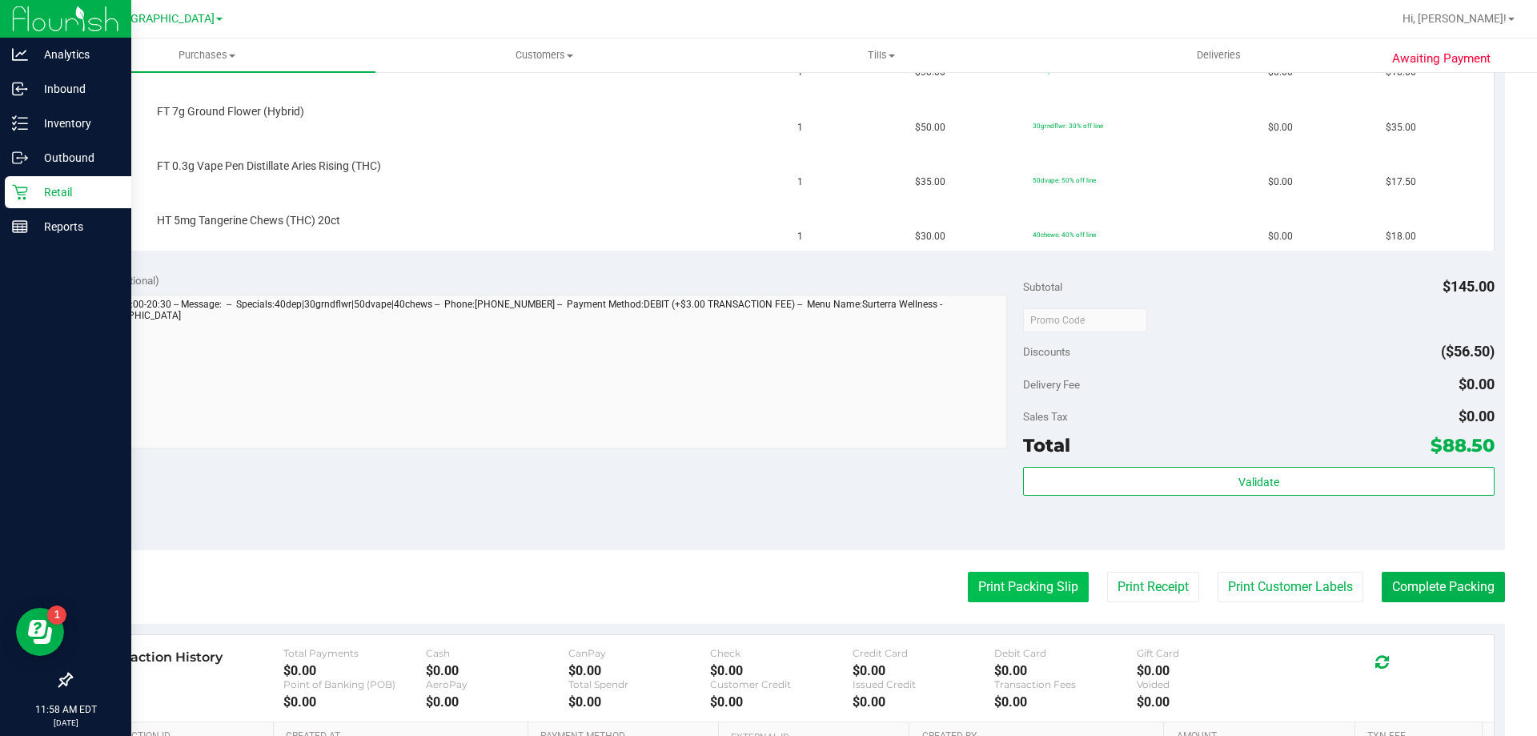
click at [994, 598] on button "Print Packing Slip" at bounding box center [1028, 587] width 121 height 30
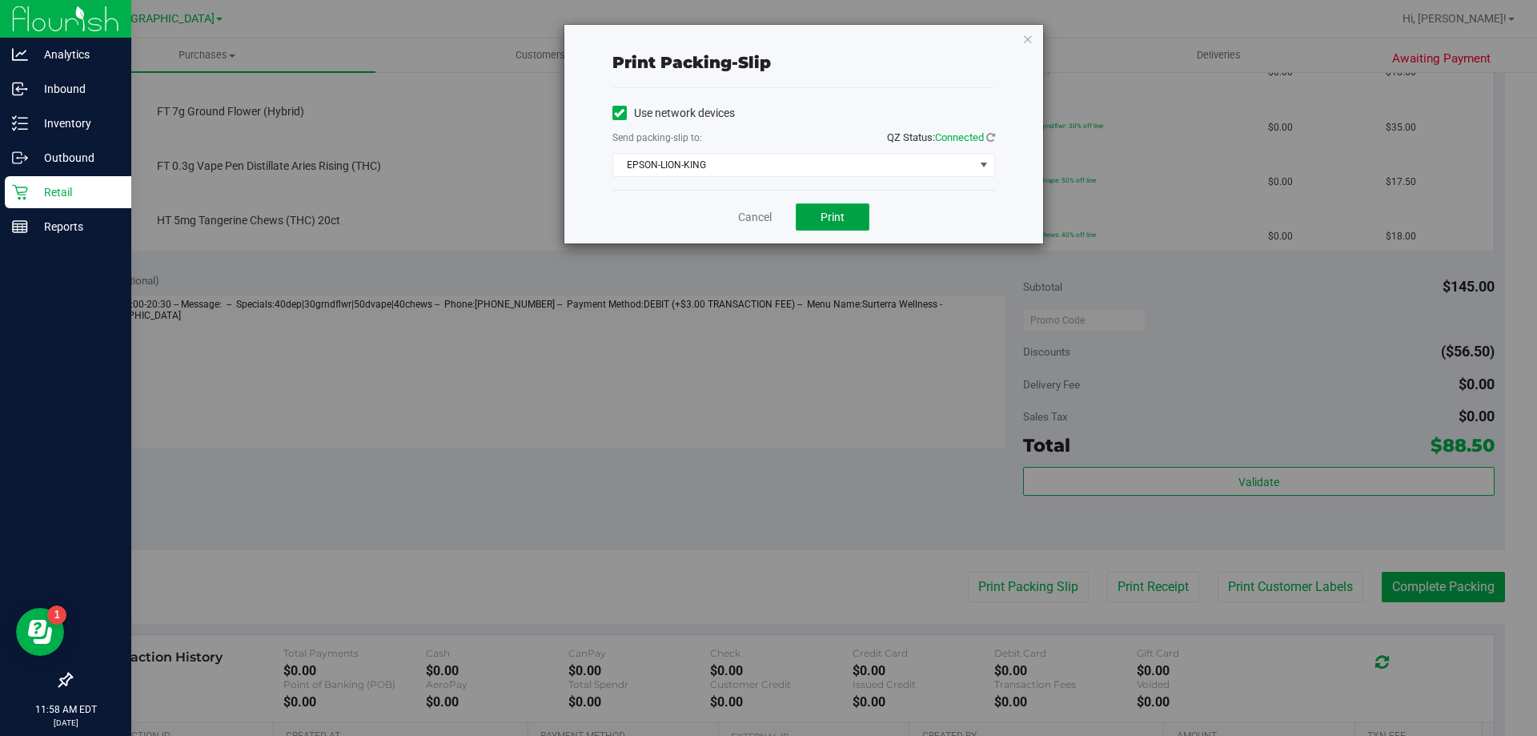
click at [812, 211] on button "Print" at bounding box center [833, 216] width 74 height 27
drag, startPoint x: 747, startPoint y: 218, endPoint x: 660, endPoint y: 138, distance: 118.4
click at [747, 216] on link "Cancel" at bounding box center [755, 217] width 34 height 17
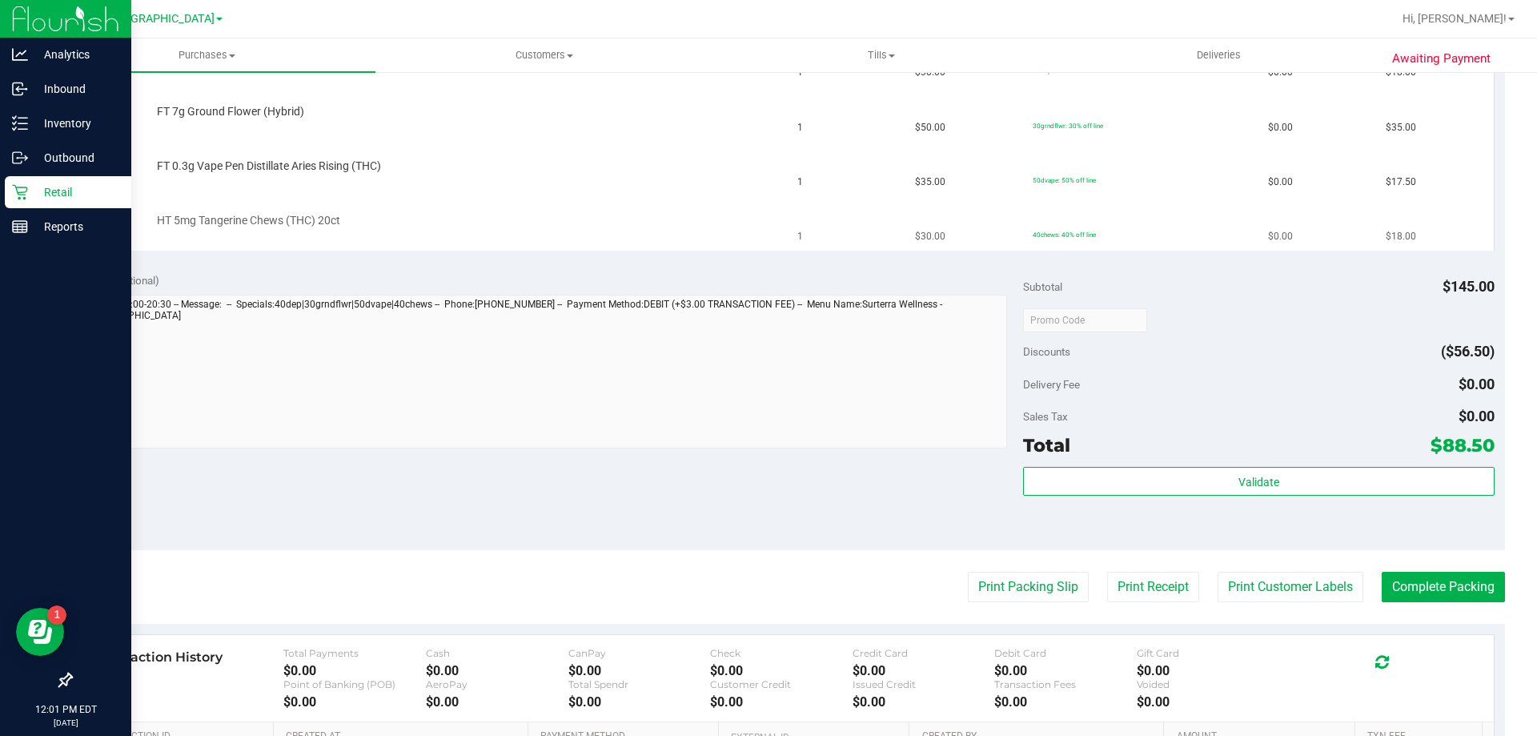
click at [552, 198] on td "HT 5mg Tangerine Chews (THC) 20ct" at bounding box center [435, 224] width 706 height 54
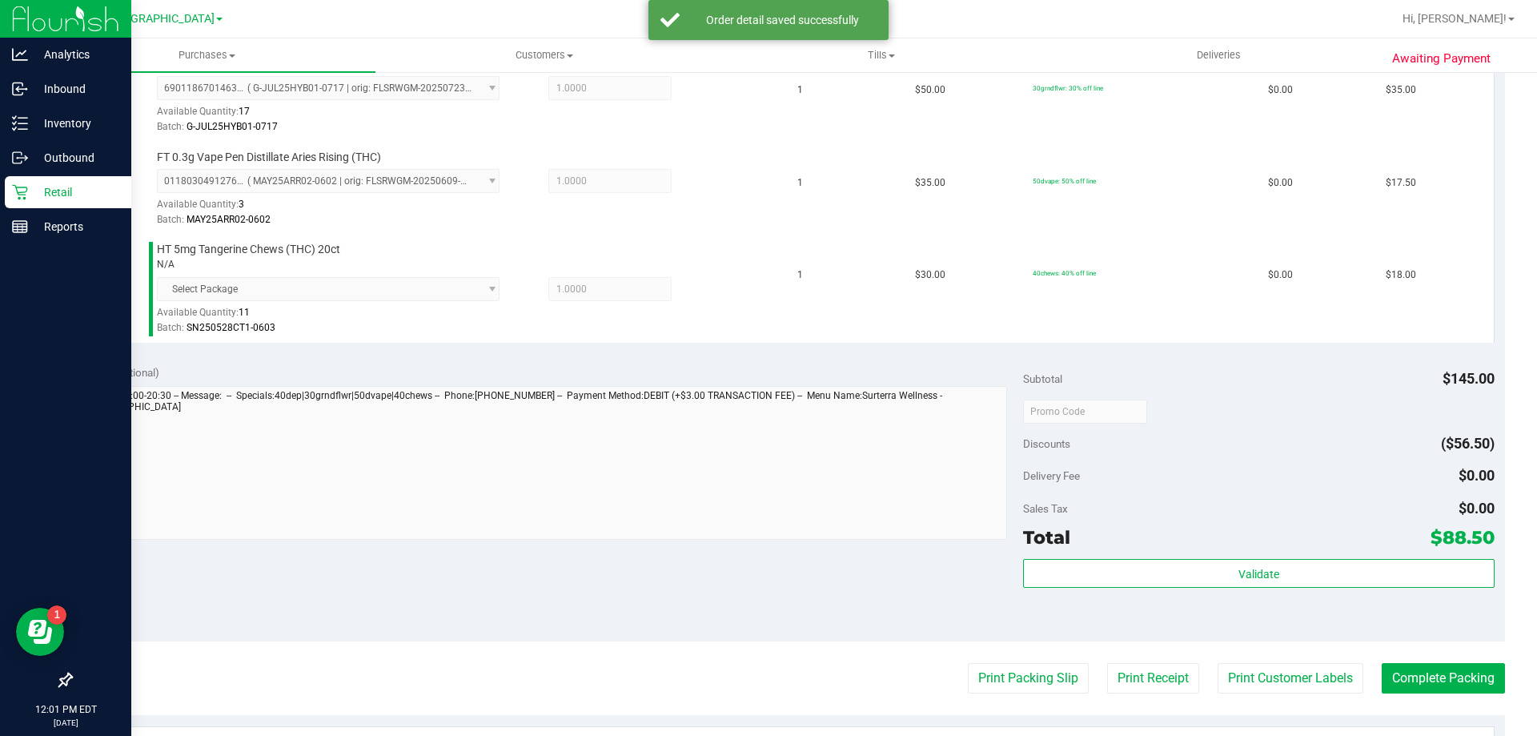
scroll to position [640, 0]
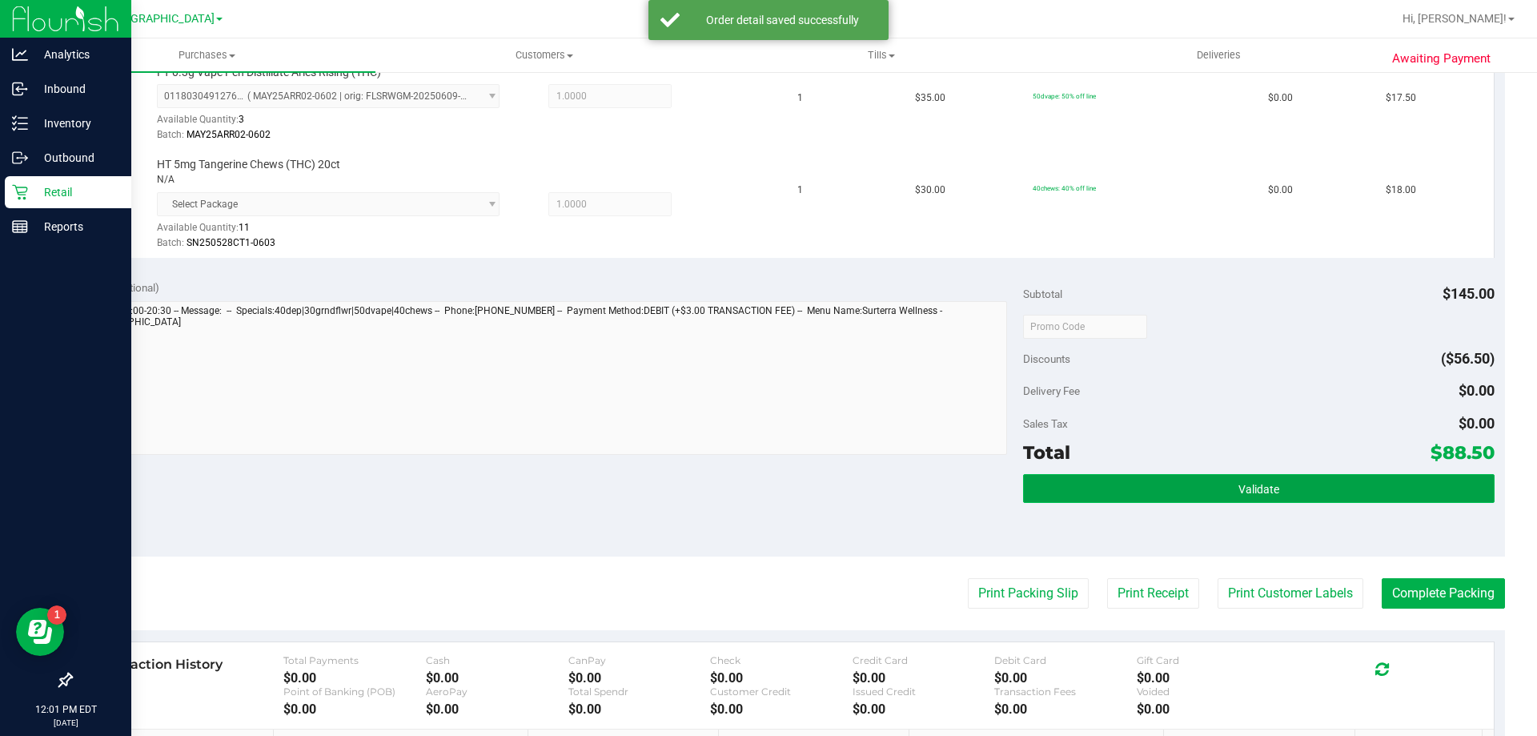
click at [1186, 490] on button "Validate" at bounding box center [1258, 488] width 471 height 29
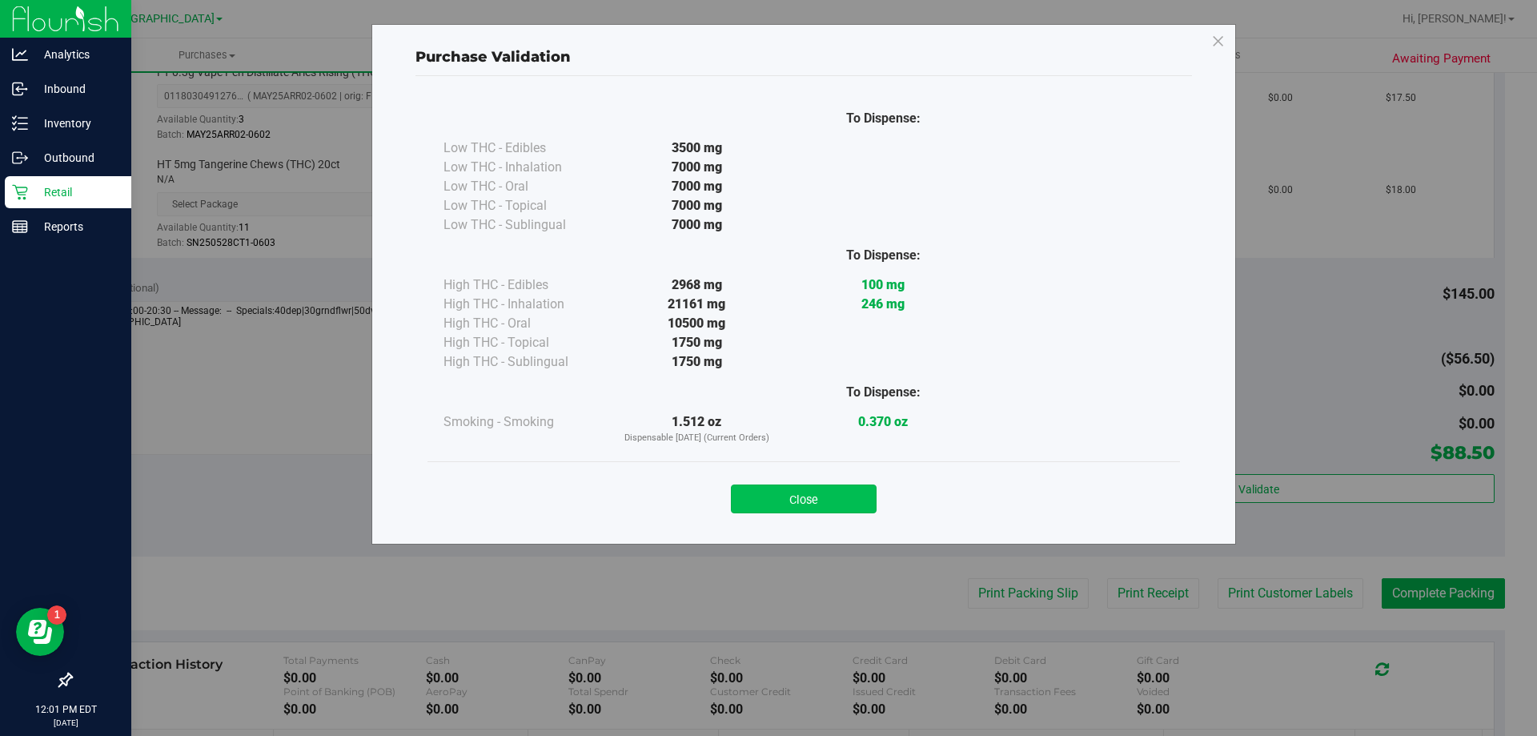
click at [857, 500] on button "Close" at bounding box center [804, 498] width 146 height 29
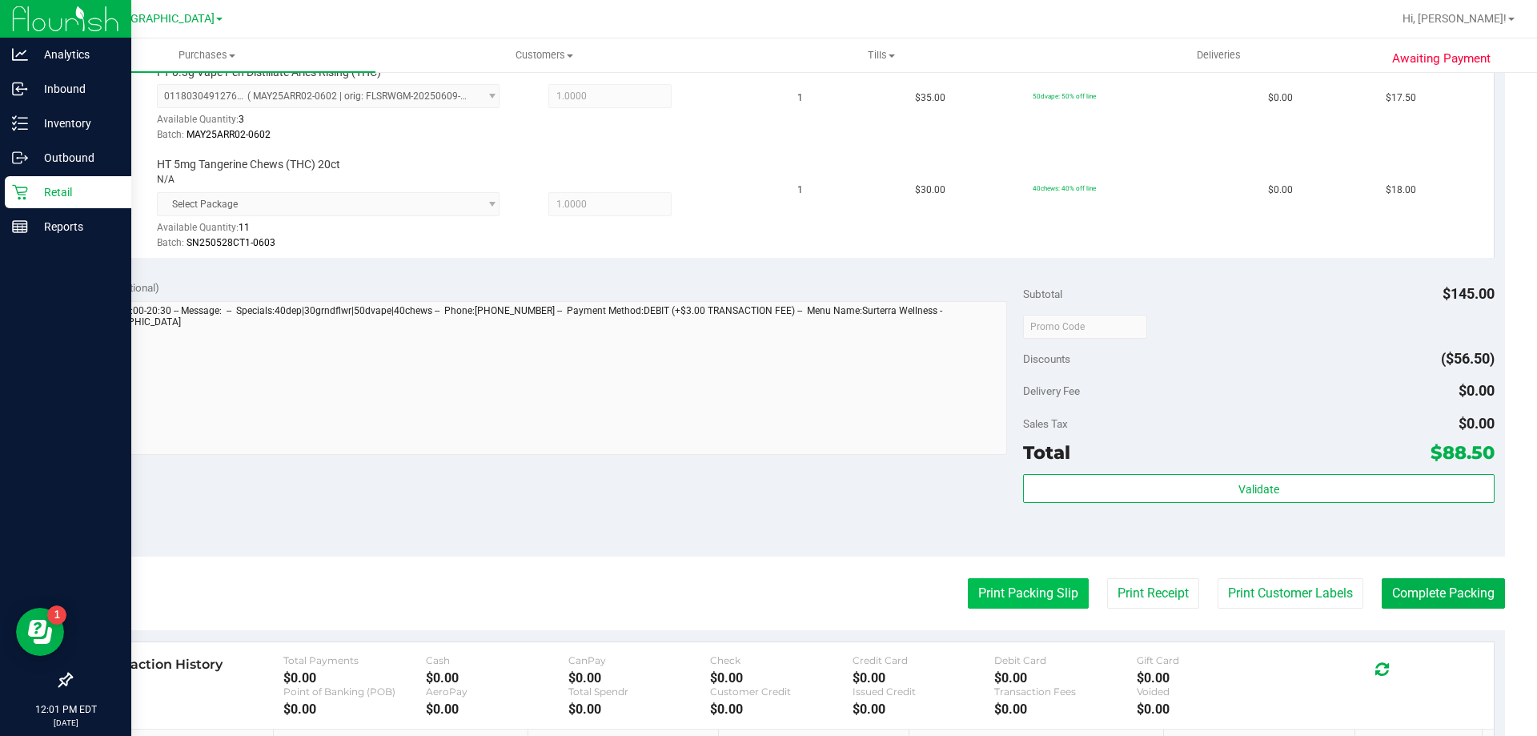
click at [983, 584] on button "Print Packing Slip" at bounding box center [1028, 593] width 121 height 30
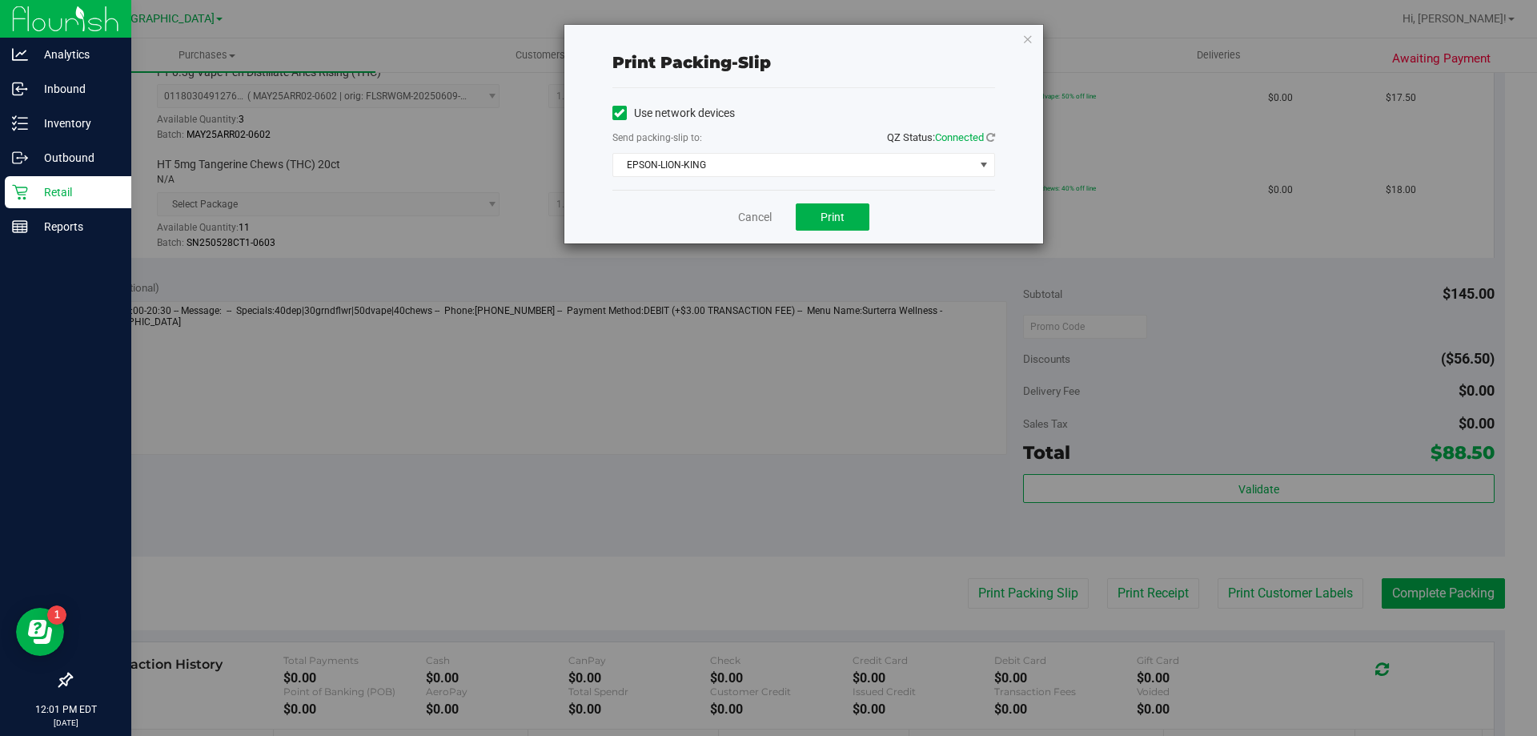
click at [838, 203] on div "Cancel Print" at bounding box center [803, 217] width 383 height 54
click at [833, 220] on span "Print" at bounding box center [833, 217] width 24 height 13
click at [1434, 600] on div "Print packing-slip Use network devices Send packing-slip to: QZ Status: Connect…" at bounding box center [774, 368] width 1549 height 736
click at [742, 219] on link "Cancel" at bounding box center [755, 217] width 34 height 17
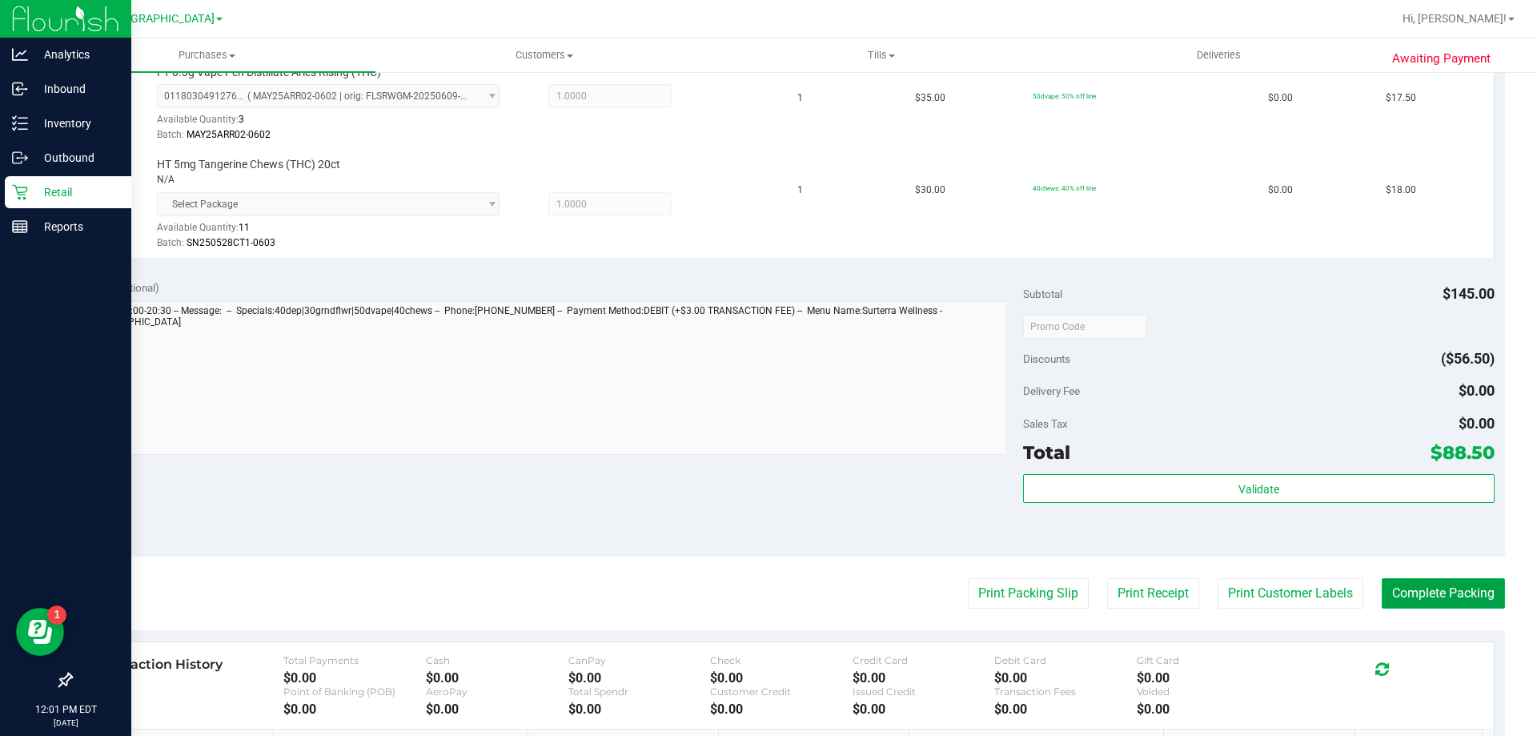
click at [1449, 602] on button "Complete Packing" at bounding box center [1443, 593] width 123 height 30
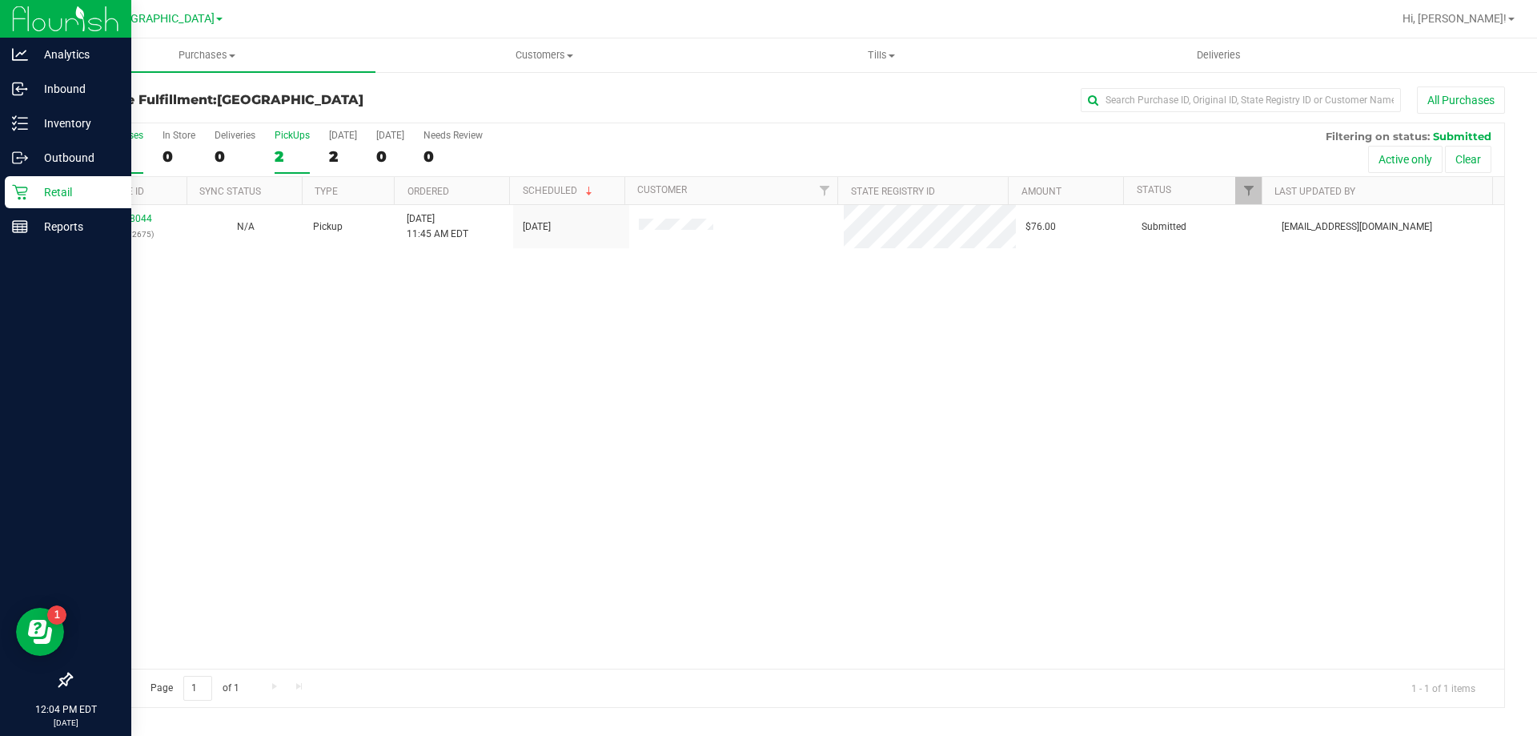
click at [292, 156] on div "2" at bounding box center [292, 156] width 35 height 18
click at [0, 0] on input "PickUps 2" at bounding box center [0, 0] width 0 height 0
click at [284, 148] on div "1" at bounding box center [292, 156] width 35 height 18
click at [0, 0] on input "PickUps 1" at bounding box center [0, 0] width 0 height 0
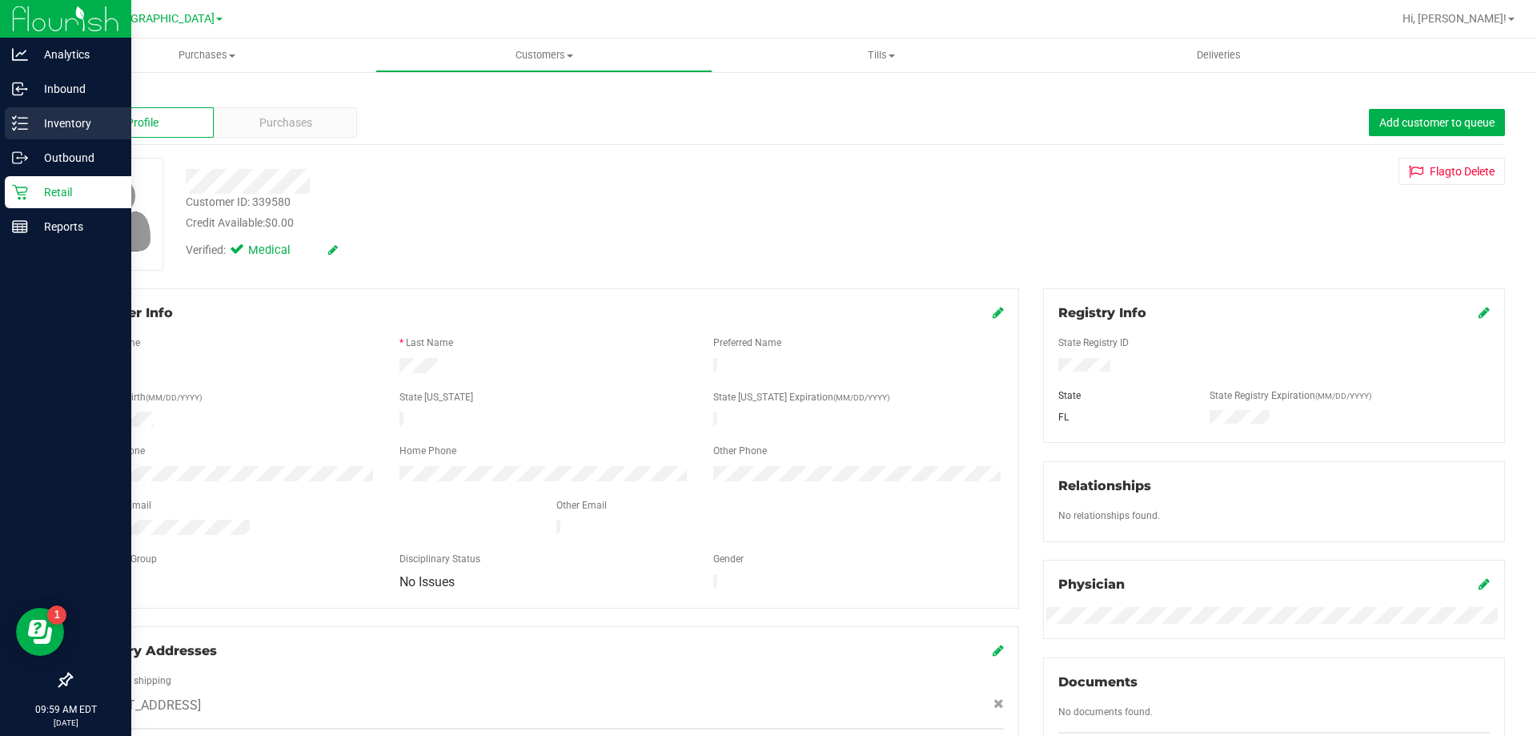
click at [28, 119] on p "Inventory" at bounding box center [76, 123] width 96 height 19
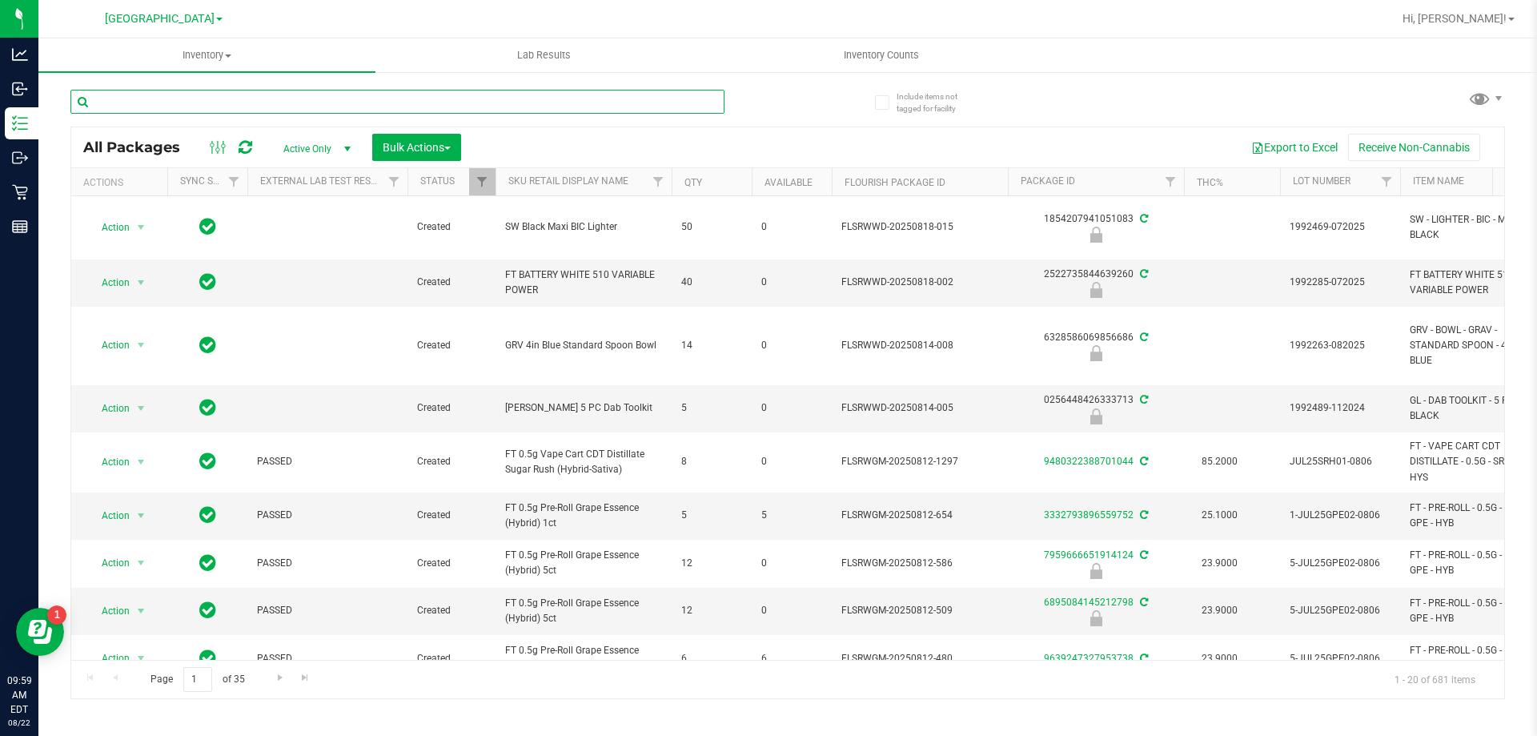
click at [309, 97] on input "text" at bounding box center [397, 102] width 654 height 24
type input "0468026350028676"
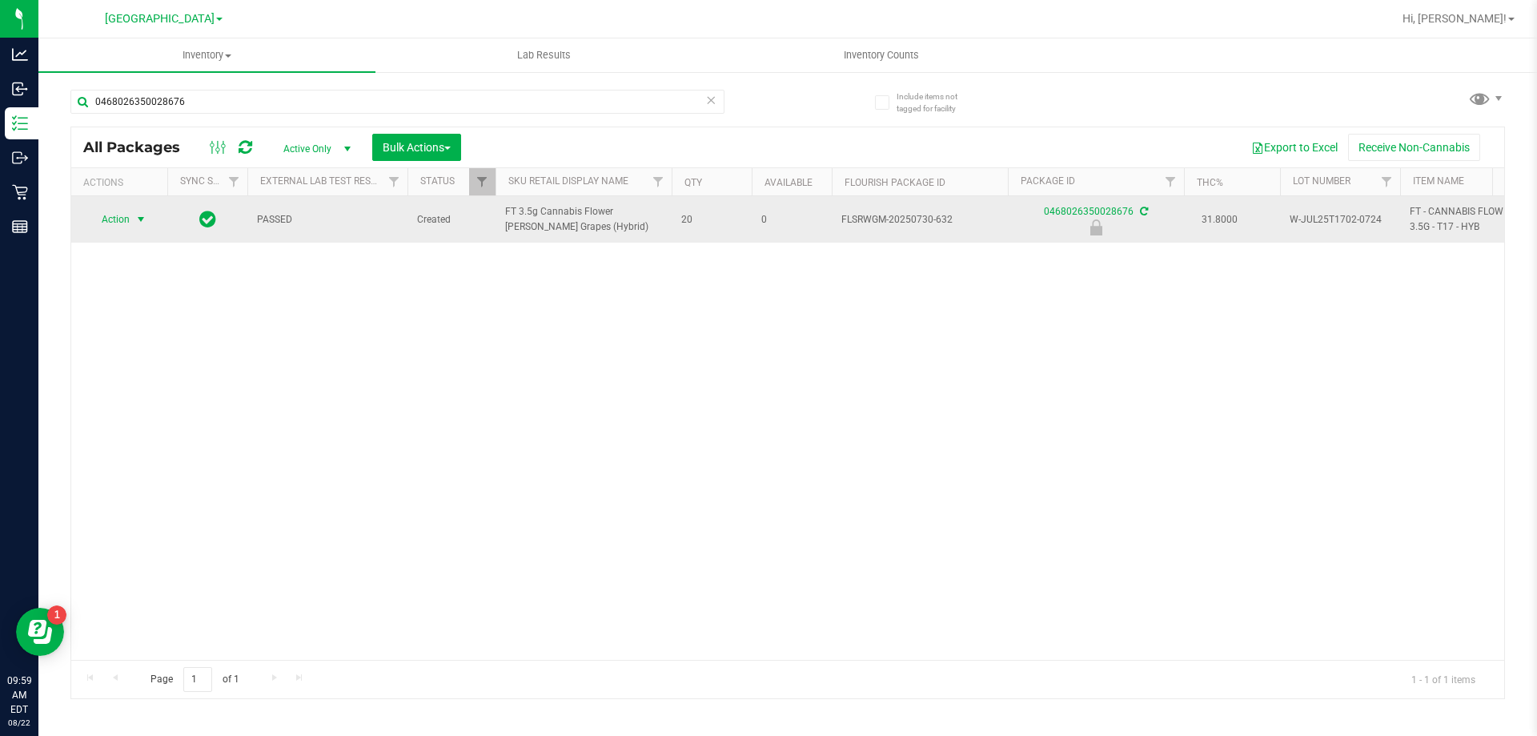
click at [126, 223] on span "Action" at bounding box center [108, 219] width 43 height 22
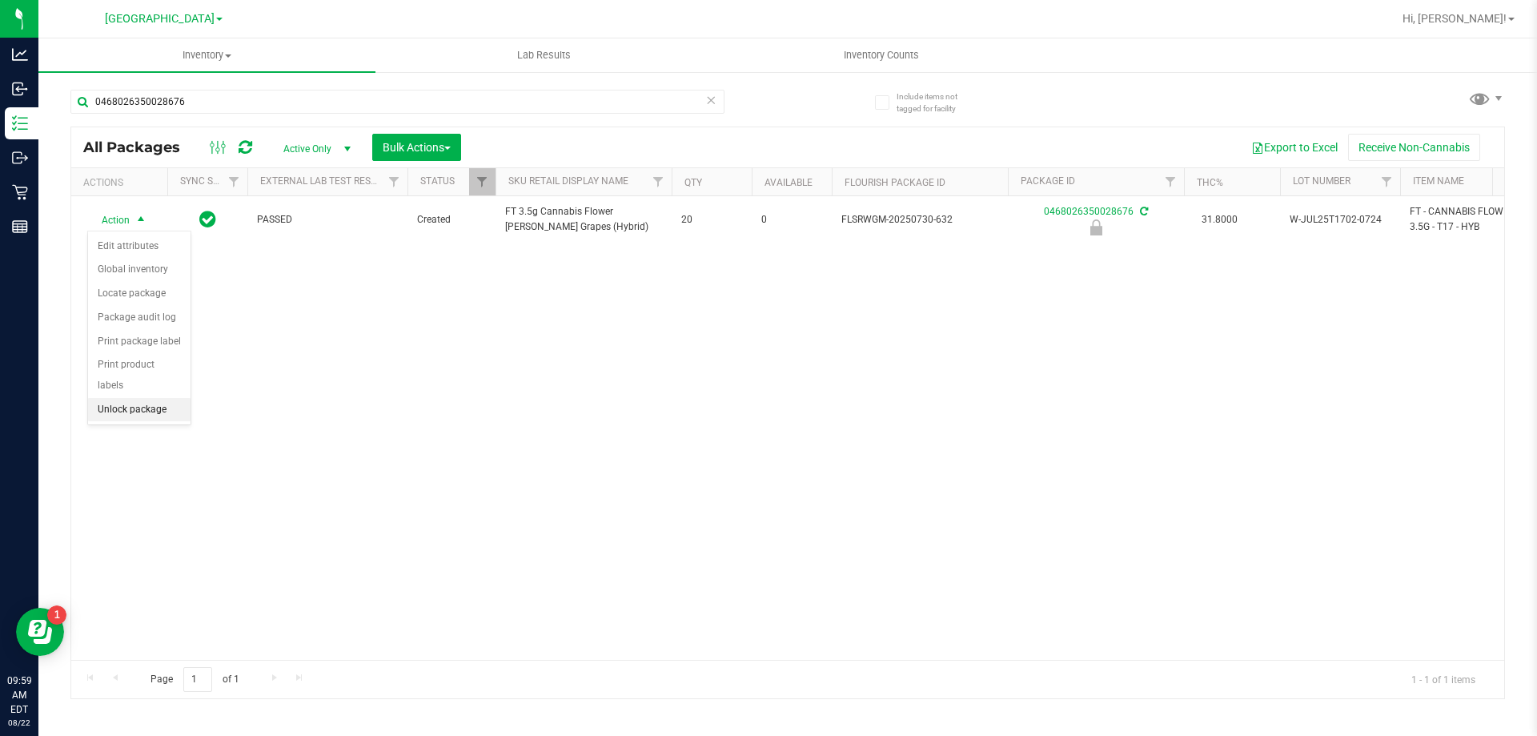
click at [150, 398] on li "Unlock package" at bounding box center [139, 410] width 102 height 24
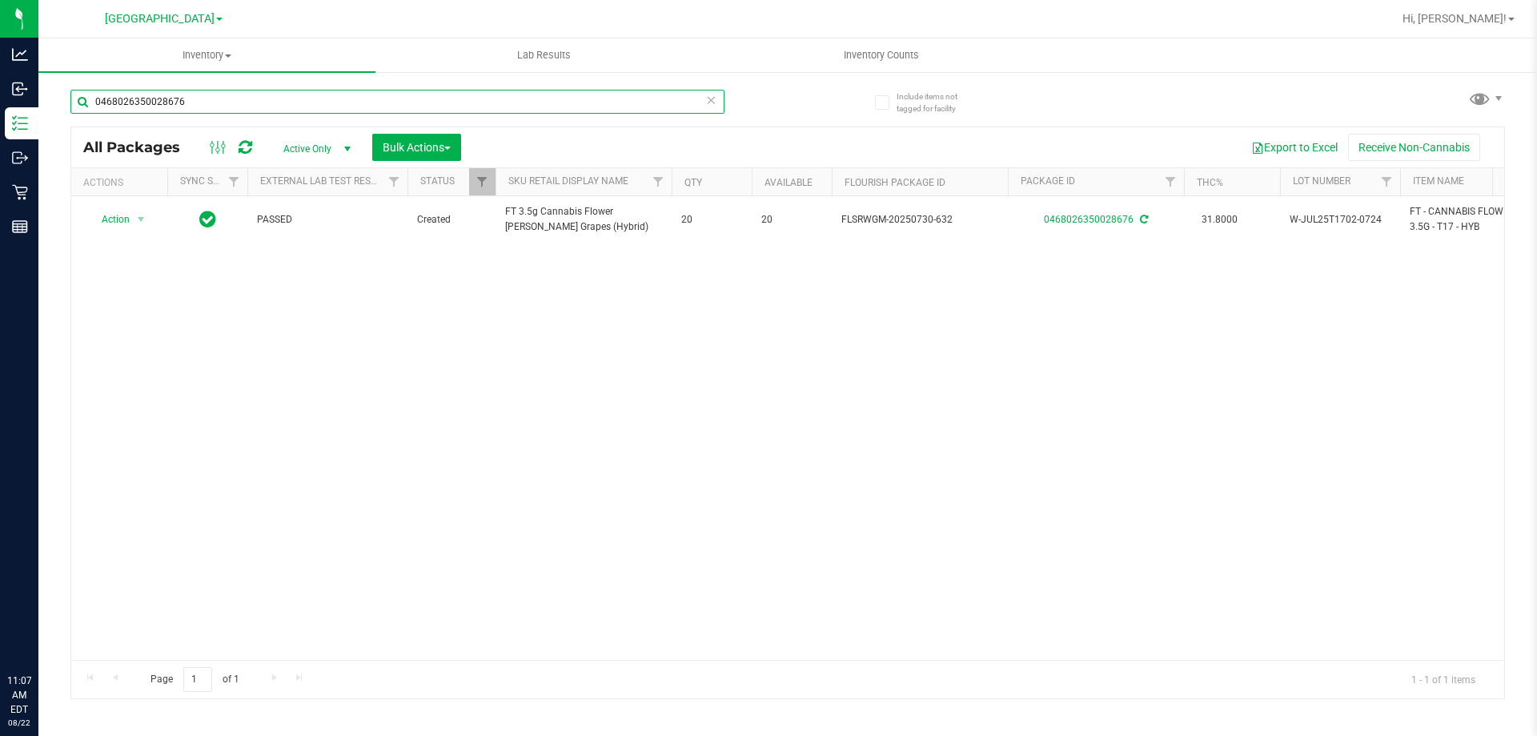
click at [210, 99] on input "0468026350028676" at bounding box center [397, 102] width 654 height 24
type input "0652863153203840"
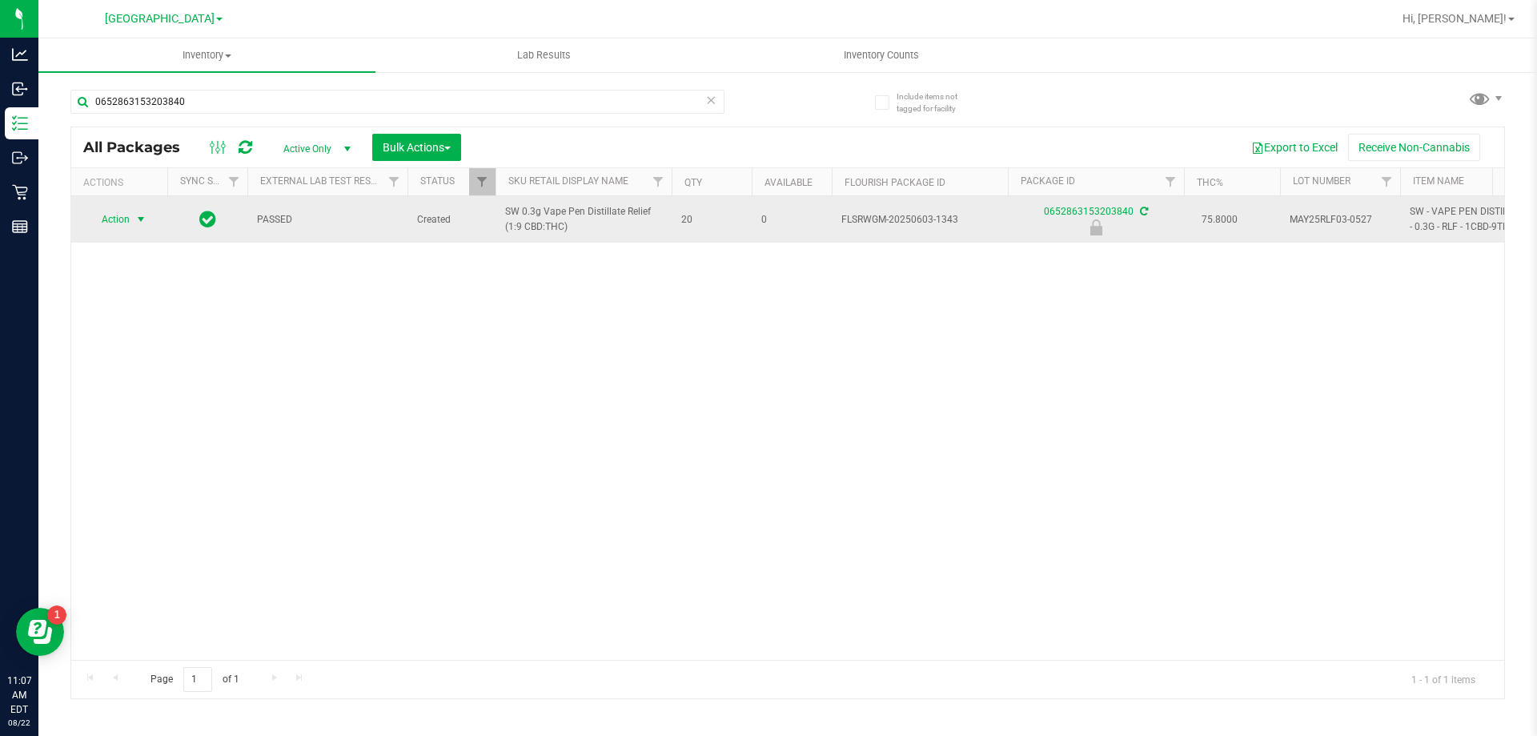
click at [131, 219] on span "select" at bounding box center [141, 219] width 20 height 22
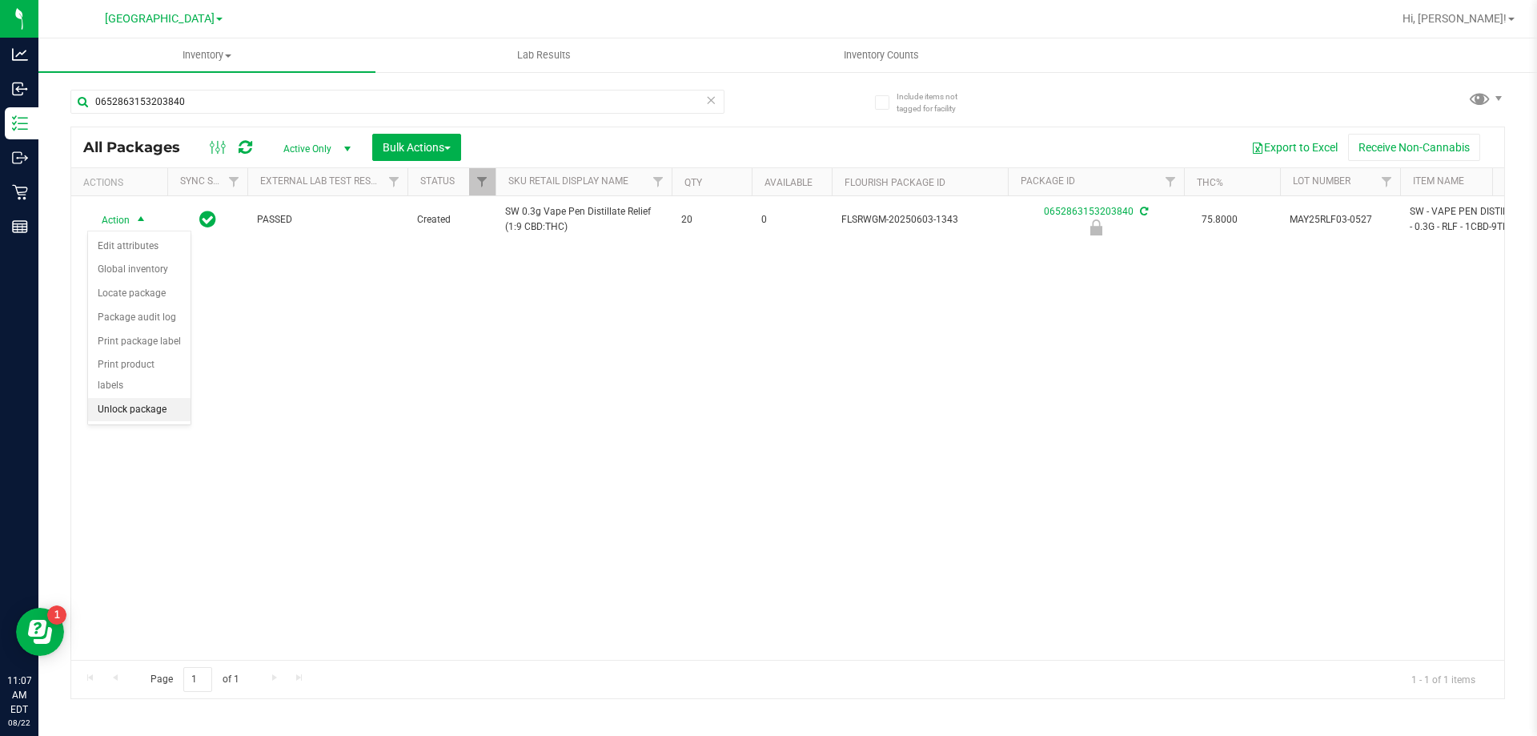
click at [155, 398] on li "Unlock package" at bounding box center [139, 410] width 102 height 24
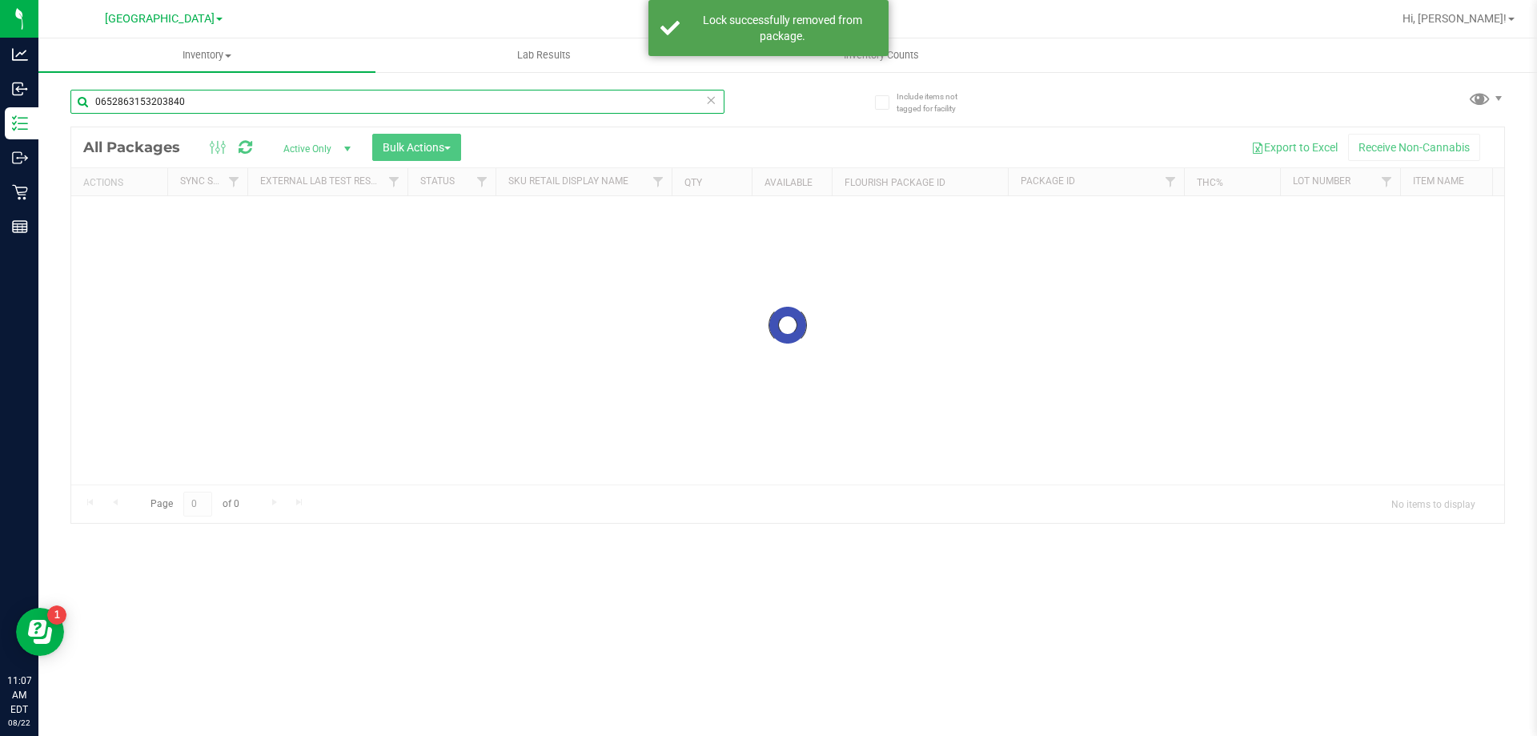
click at [248, 102] on input "0652863153203840" at bounding box center [397, 102] width 654 height 24
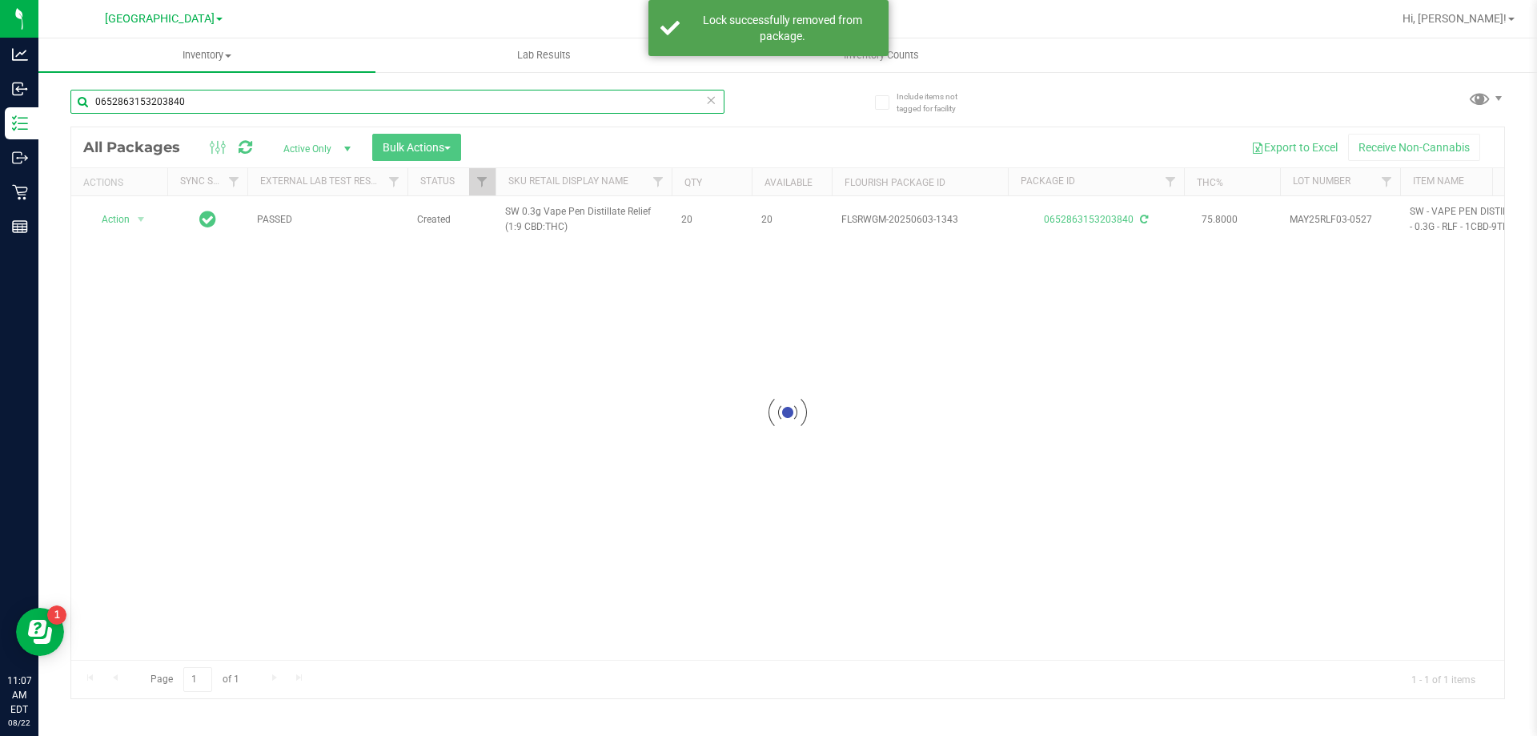
click at [248, 102] on input "0652863153203840" at bounding box center [397, 102] width 654 height 24
type input "5489540150055948"
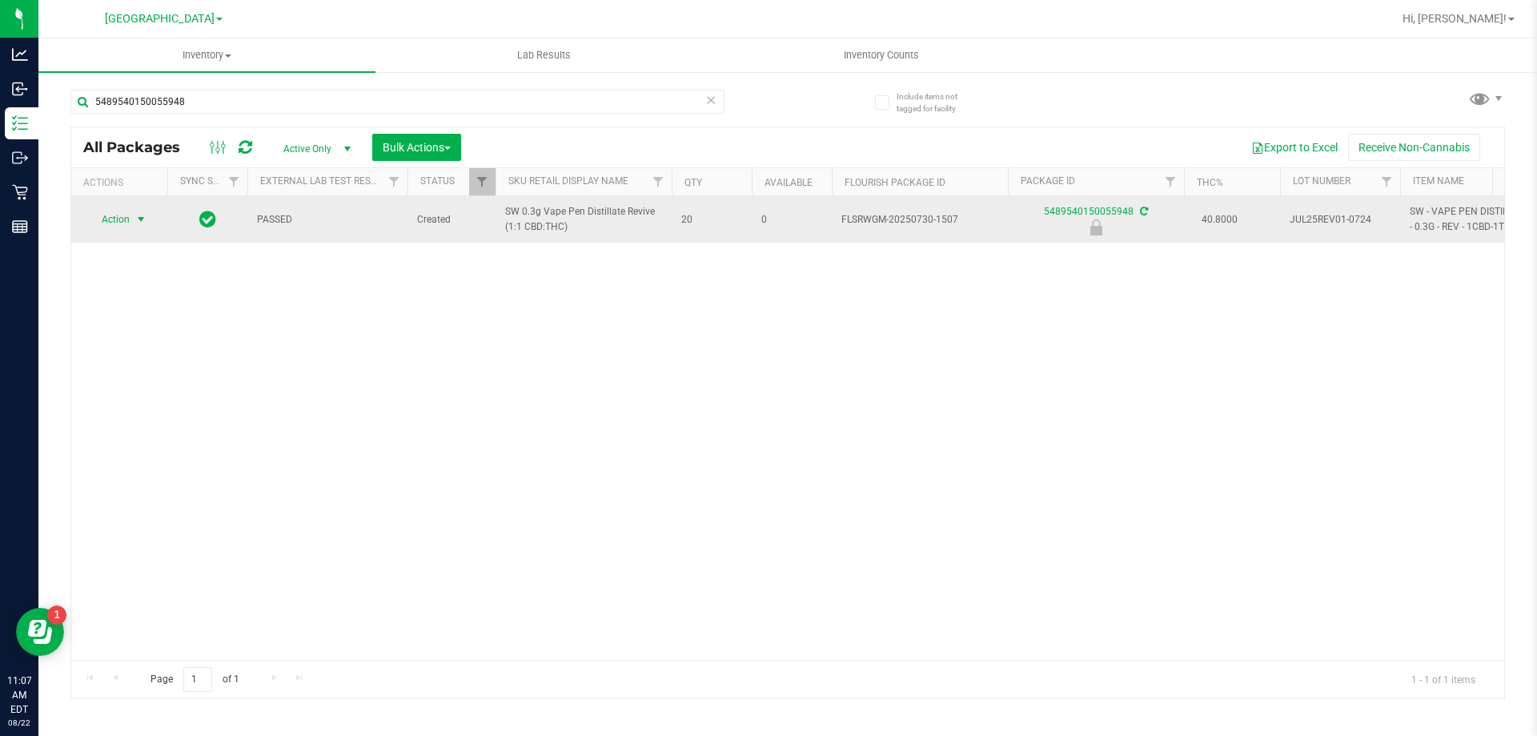
click at [133, 219] on span "select" at bounding box center [141, 219] width 20 height 22
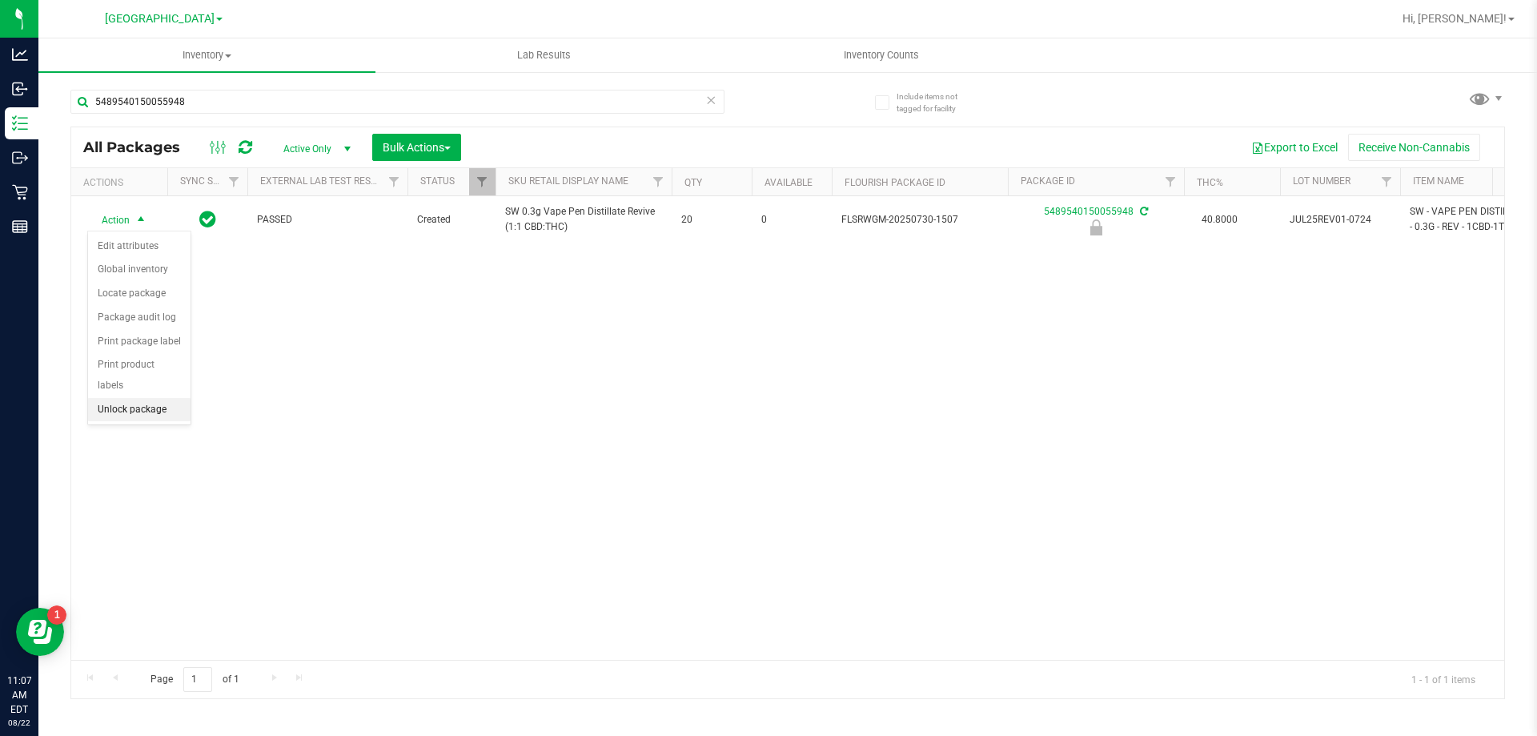
click at [153, 398] on li "Unlock package" at bounding box center [139, 410] width 102 height 24
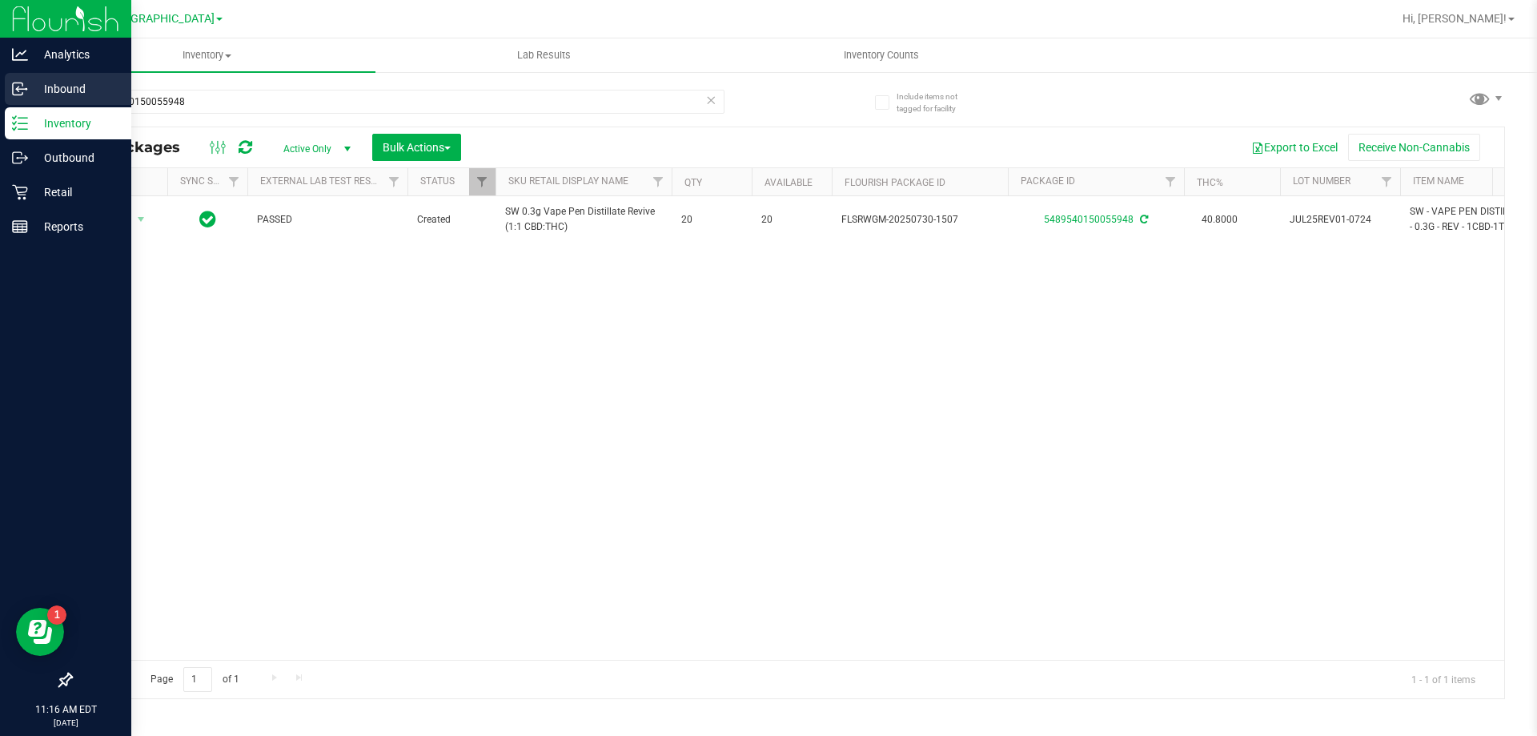
click at [15, 81] on icon at bounding box center [20, 89] width 16 height 16
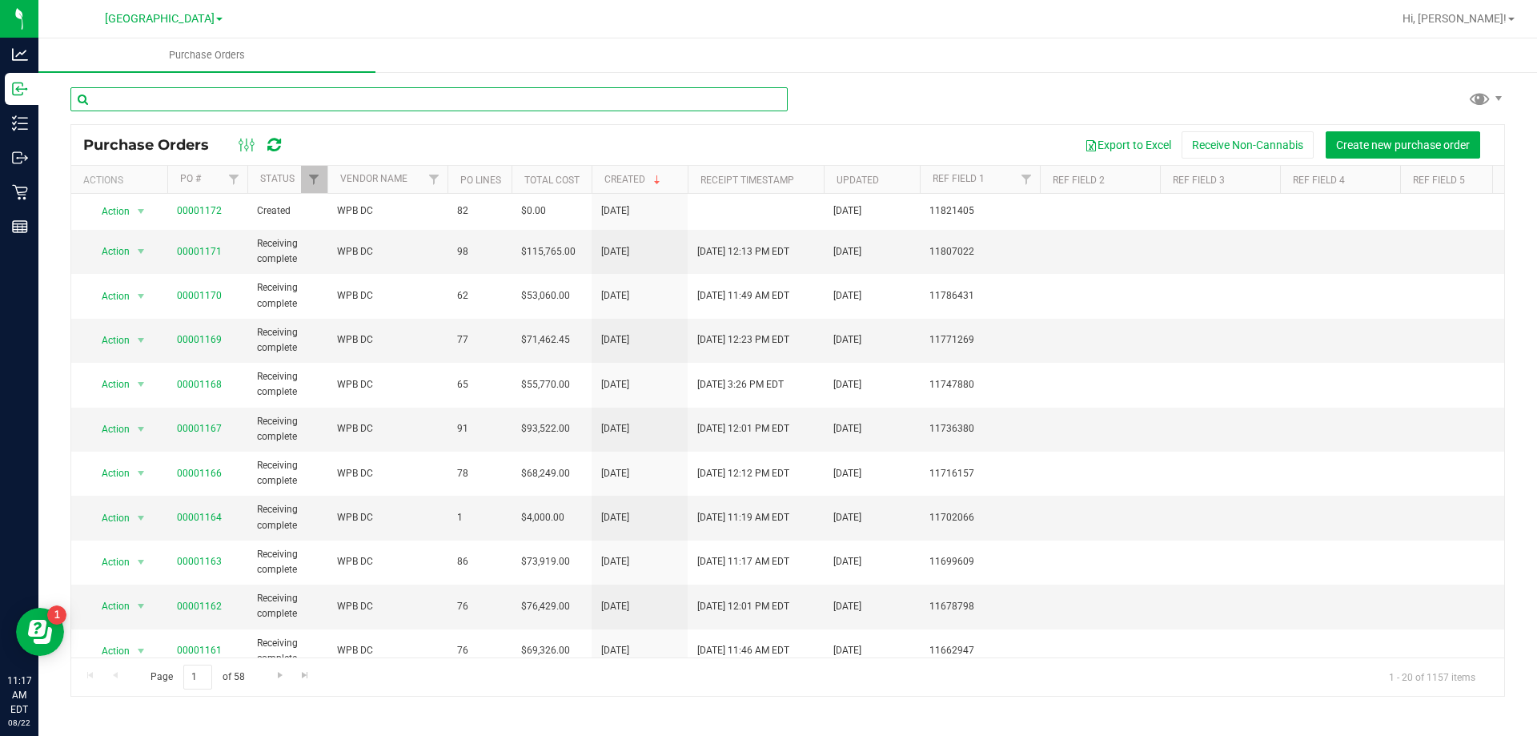
click at [200, 108] on input "text" at bounding box center [428, 99] width 717 height 24
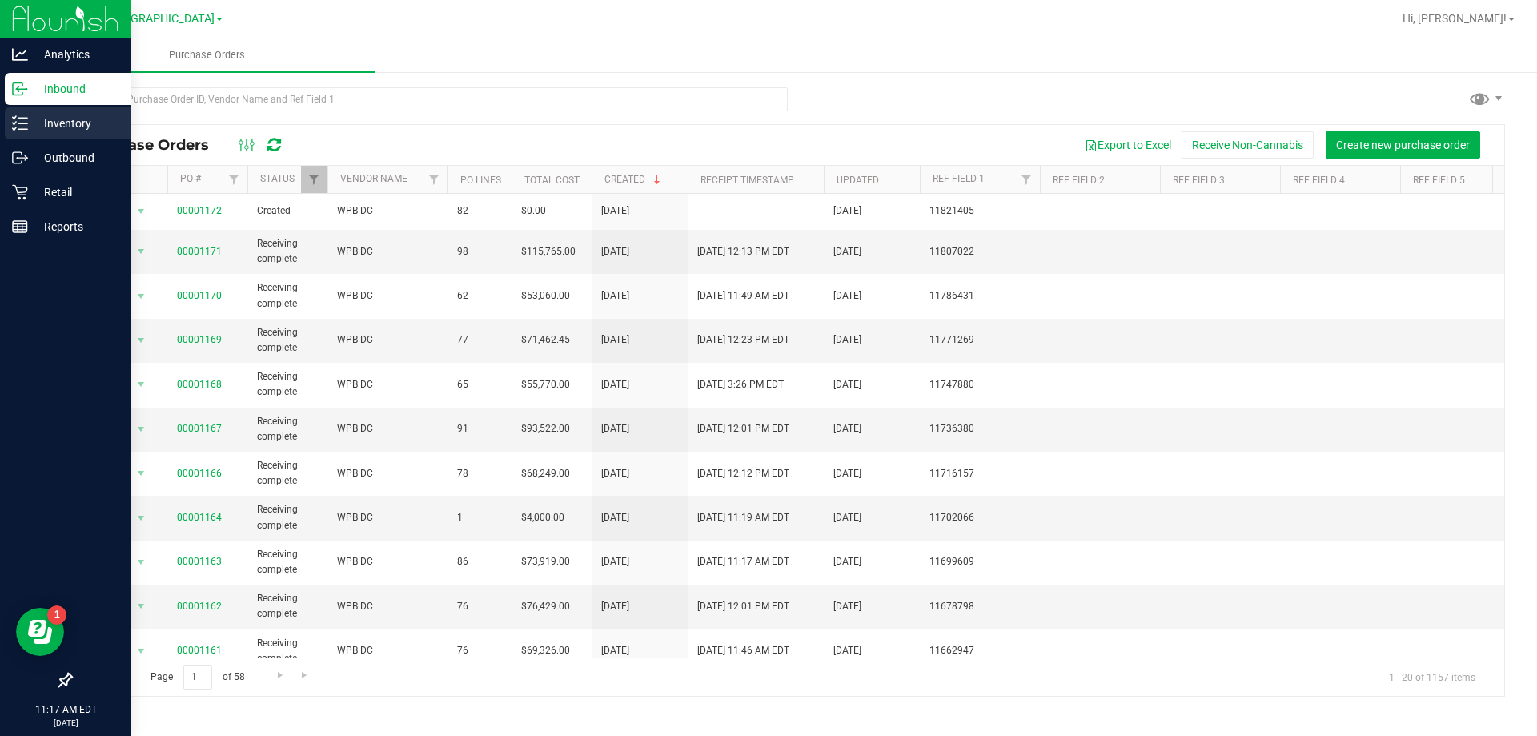
click at [25, 126] on icon at bounding box center [20, 123] width 16 height 16
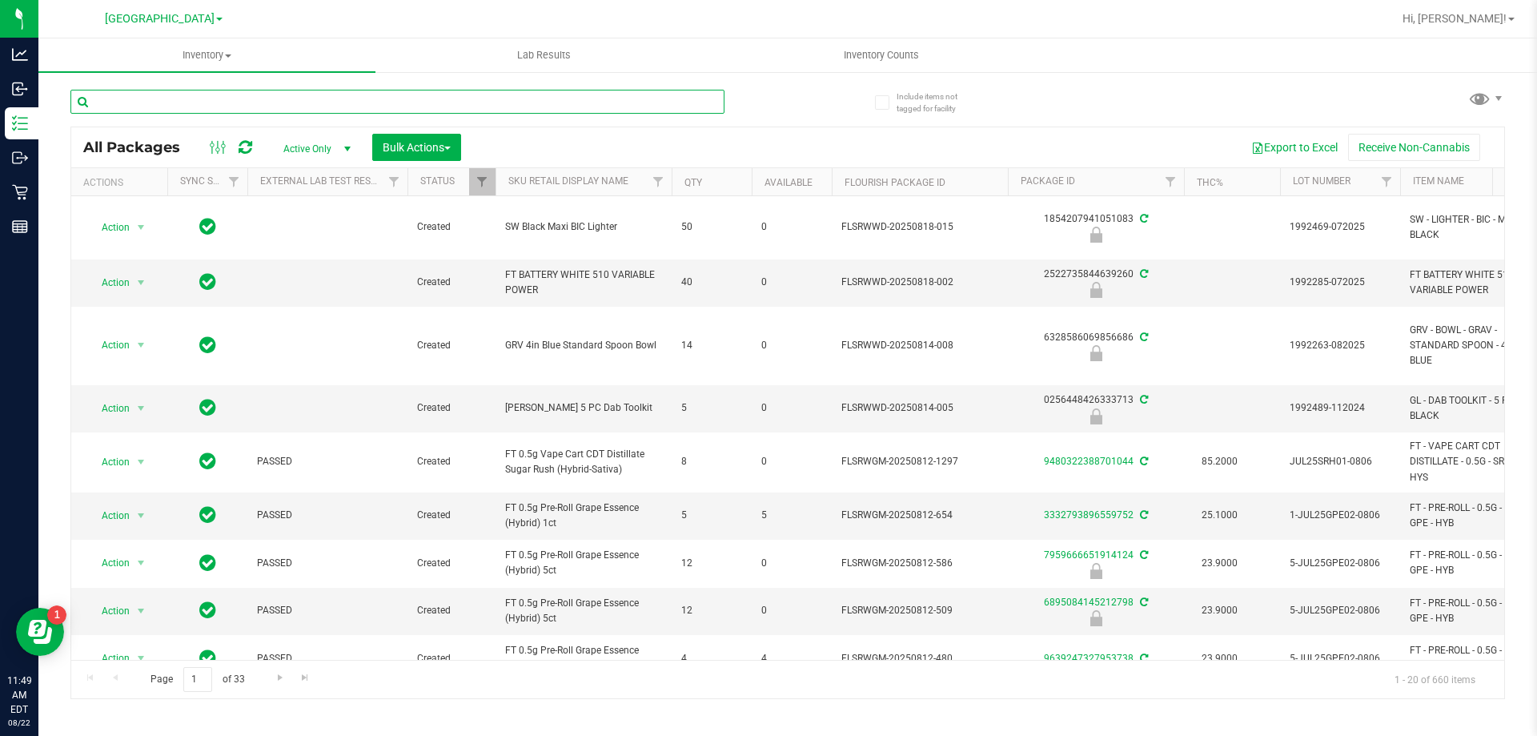
click at [231, 94] on input "text" at bounding box center [397, 102] width 654 height 24
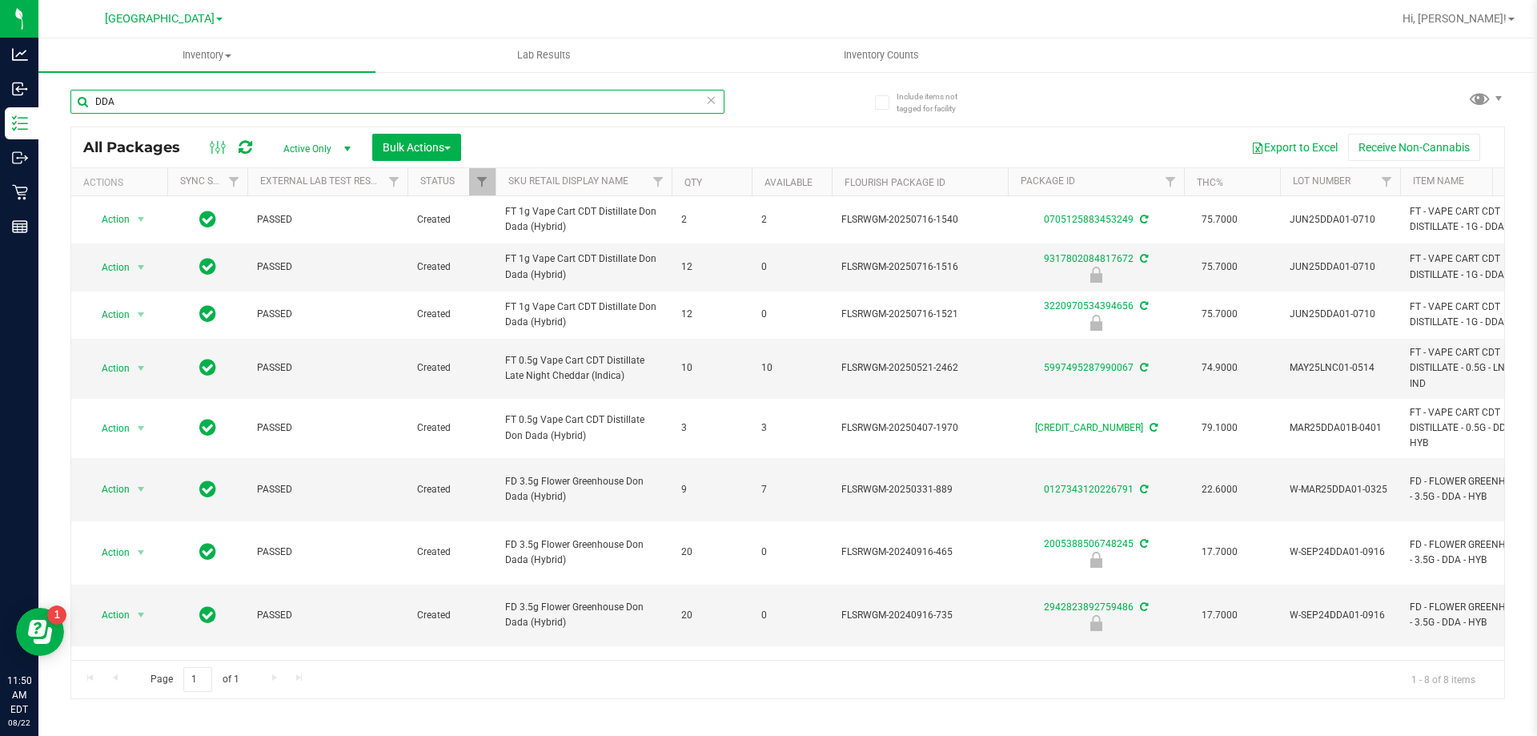
click at [224, 96] on input "DDA" at bounding box center [397, 102] width 654 height 24
type input "007"
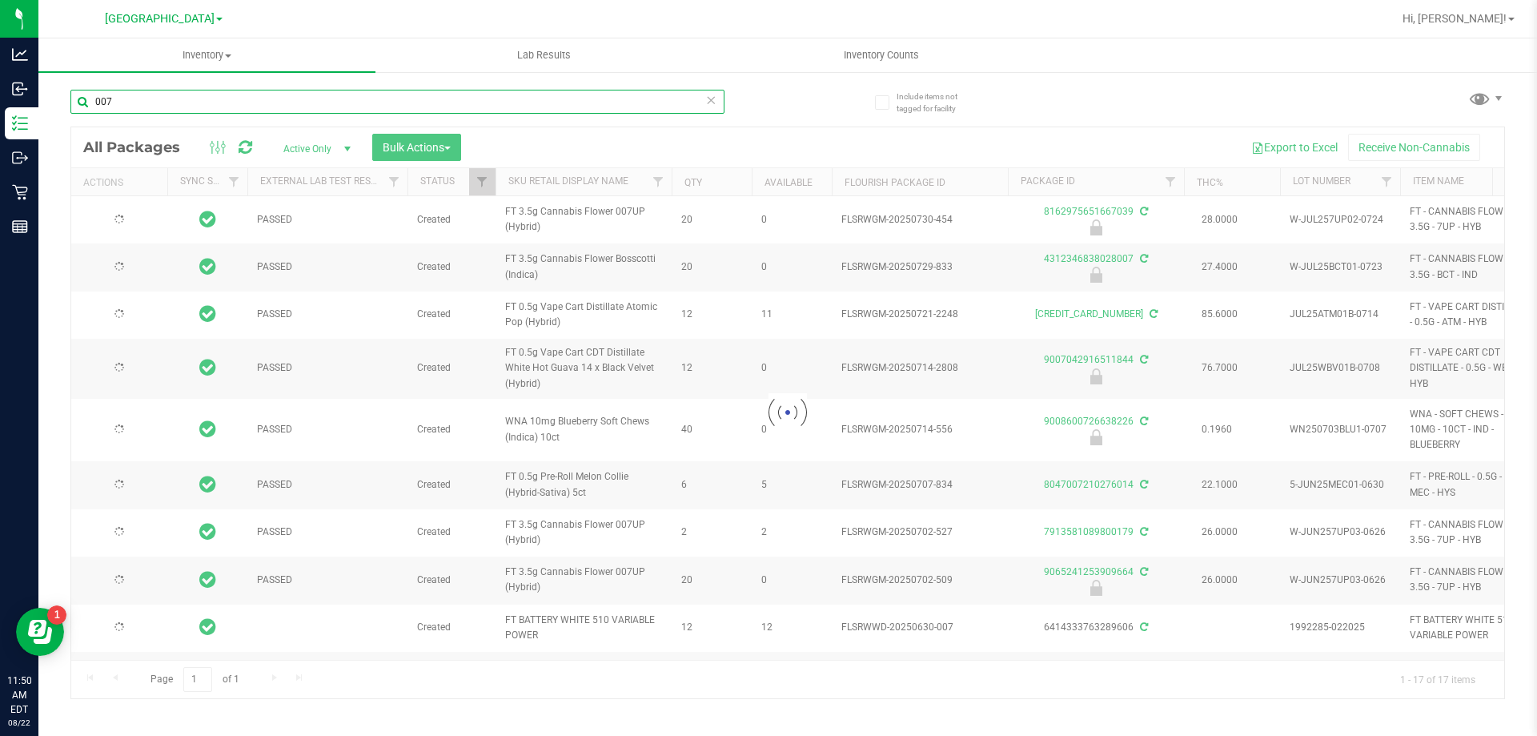
type input "2026-07-03"
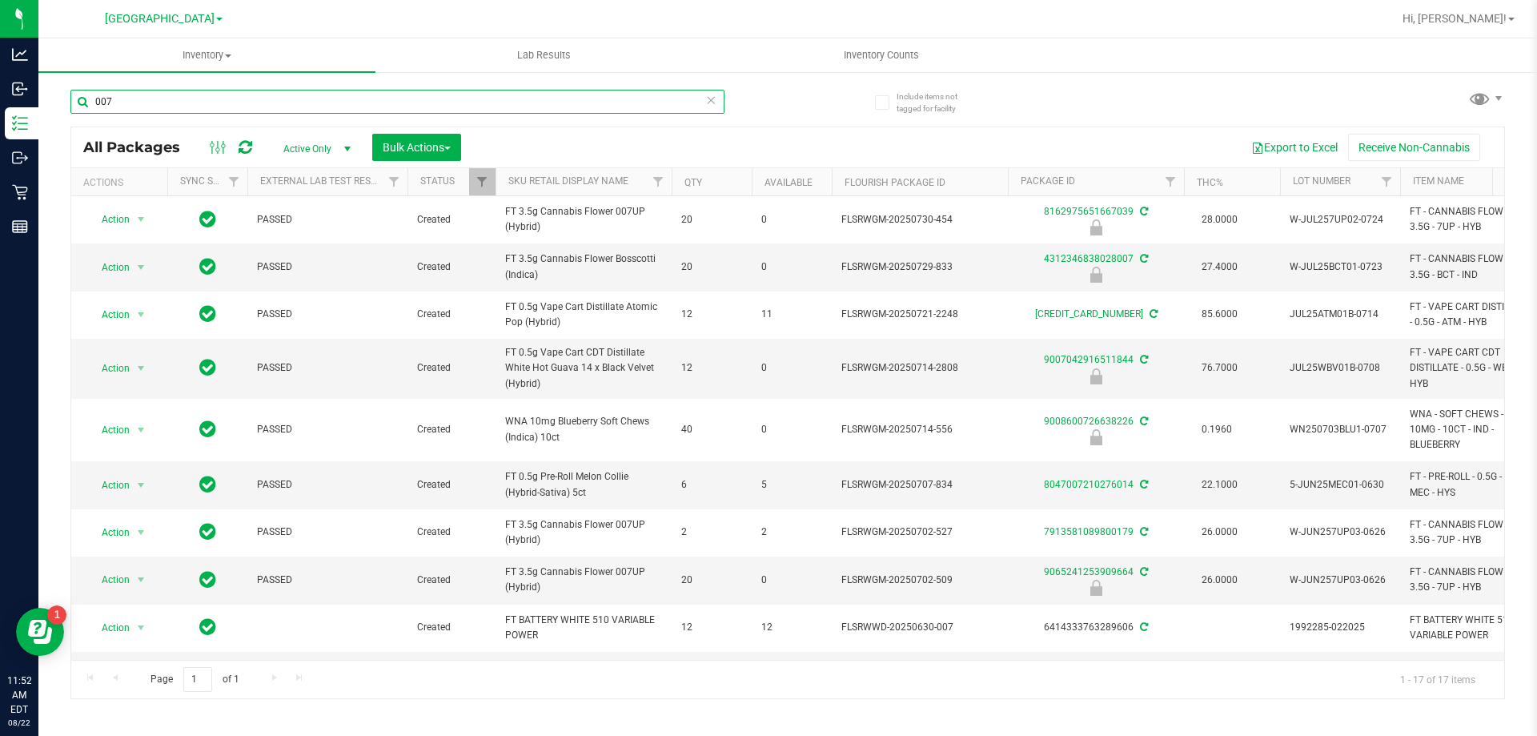
click at [130, 107] on input "007" at bounding box center [397, 102] width 654 height 24
click at [131, 106] on input "007" at bounding box center [397, 102] width 654 height 24
type input "8162975651667039"
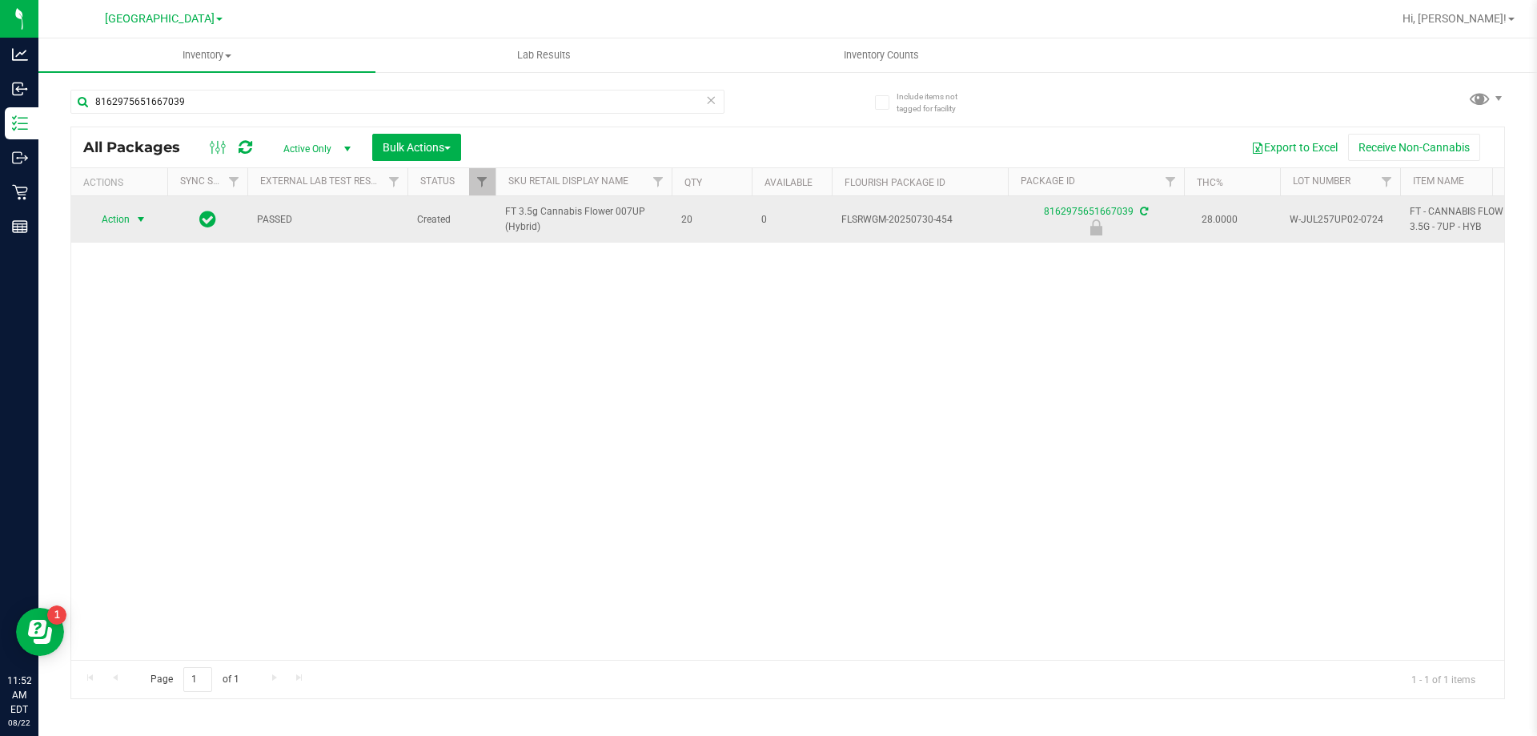
click at [123, 210] on span "Action" at bounding box center [108, 219] width 43 height 22
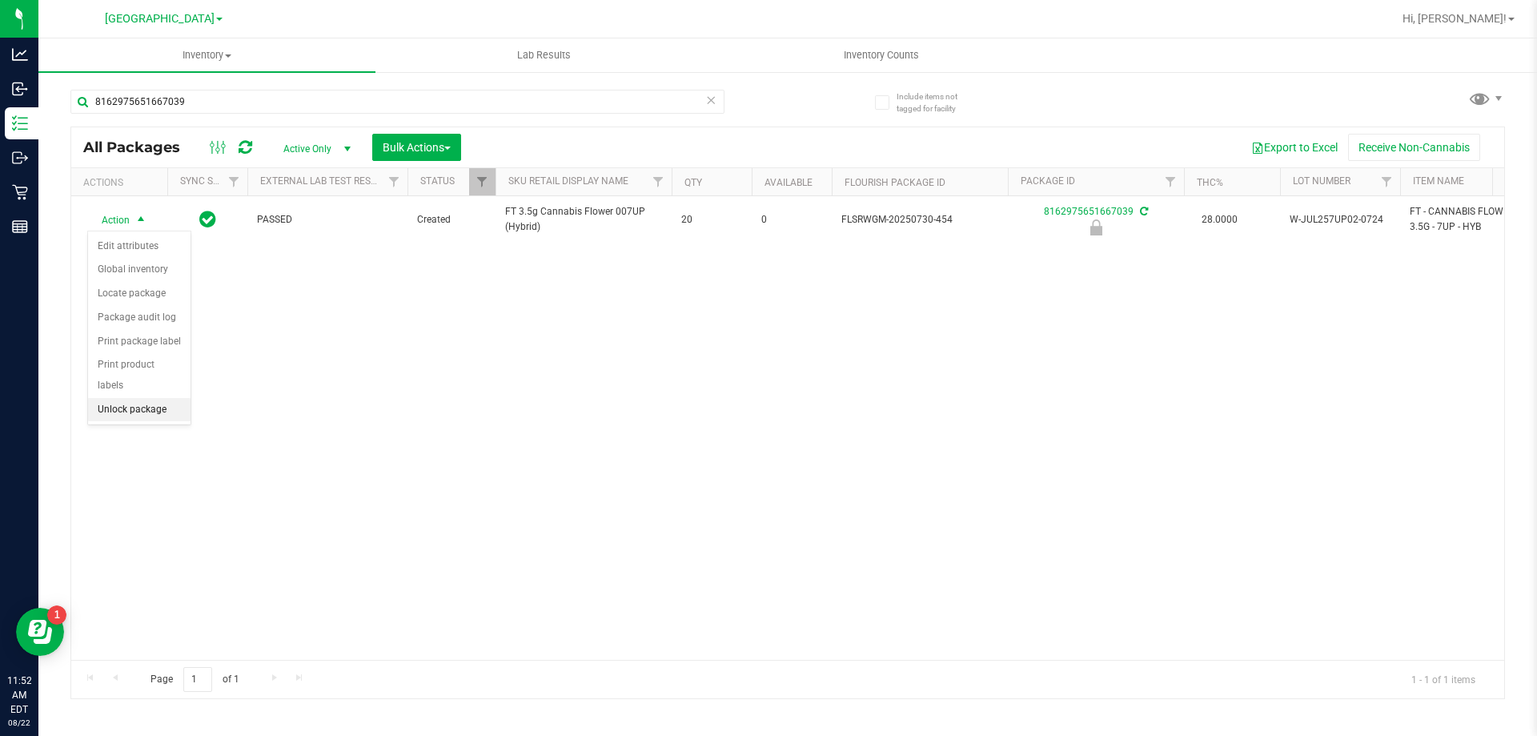
click at [115, 398] on li "Unlock package" at bounding box center [139, 410] width 102 height 24
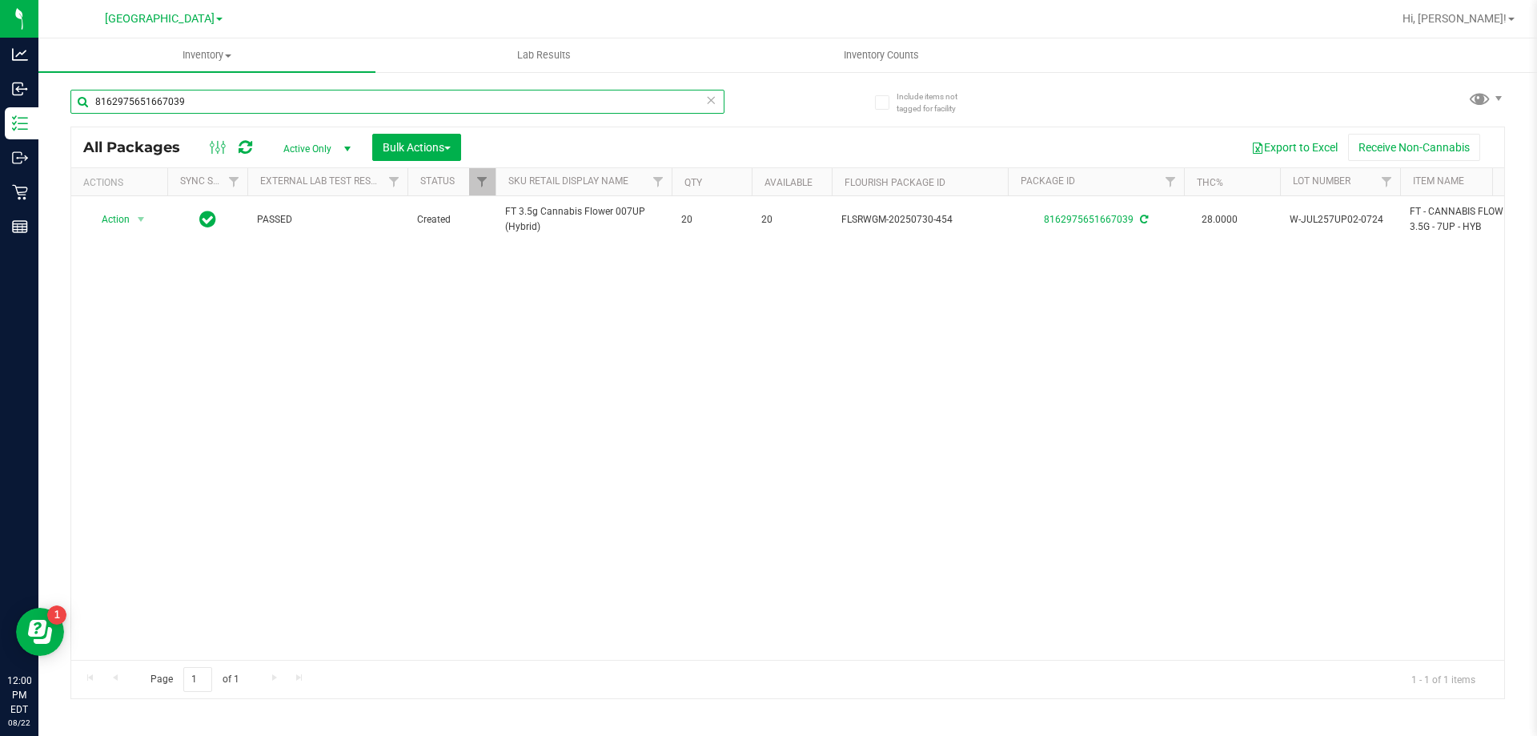
click at [357, 101] on input "8162975651667039" at bounding box center [397, 102] width 654 height 24
type input "1699333469424119"
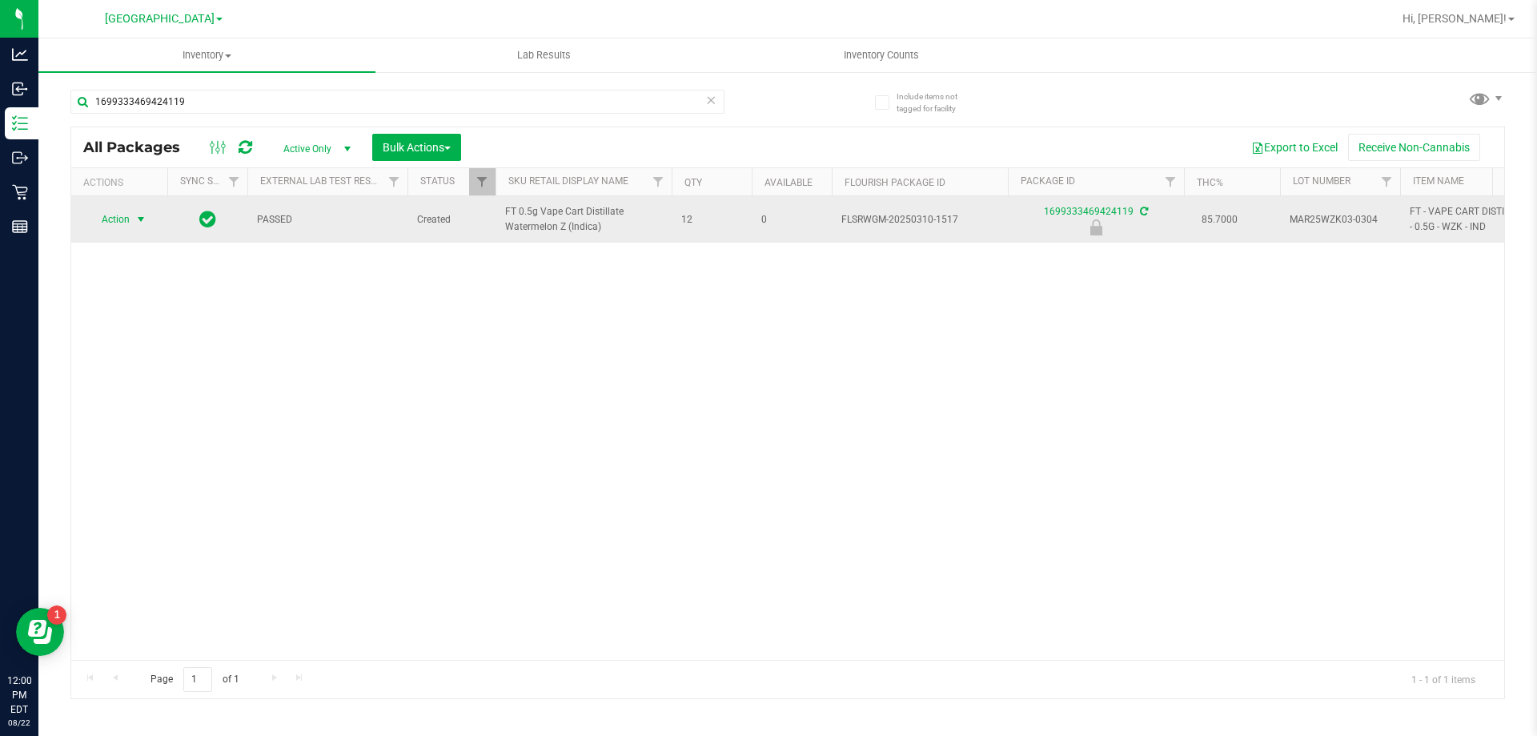
click at [116, 224] on span "Action" at bounding box center [108, 219] width 43 height 22
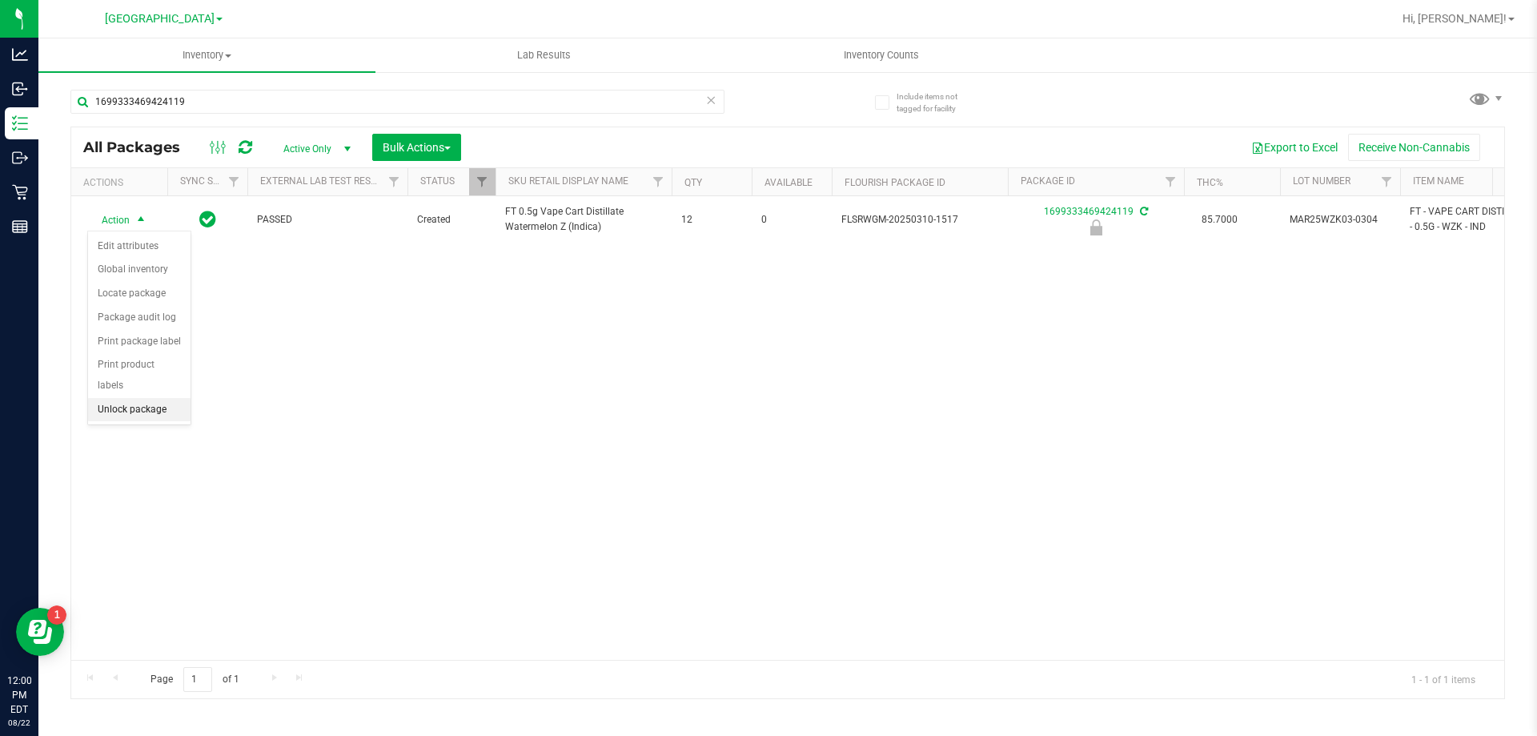
click at [142, 398] on li "Unlock package" at bounding box center [139, 410] width 102 height 24
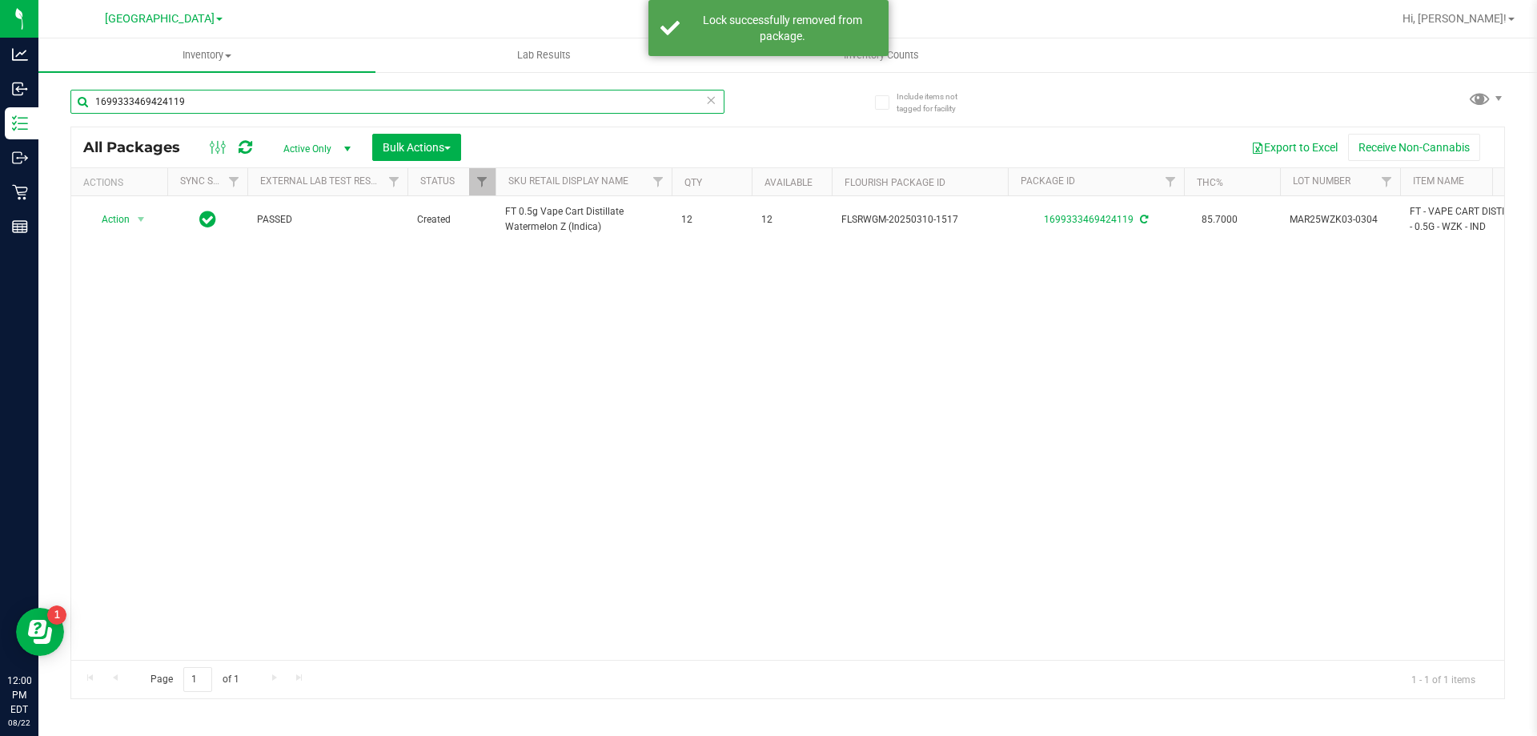
click at [269, 103] on input "1699333469424119" at bounding box center [397, 102] width 654 height 24
type input "8114678429621169"
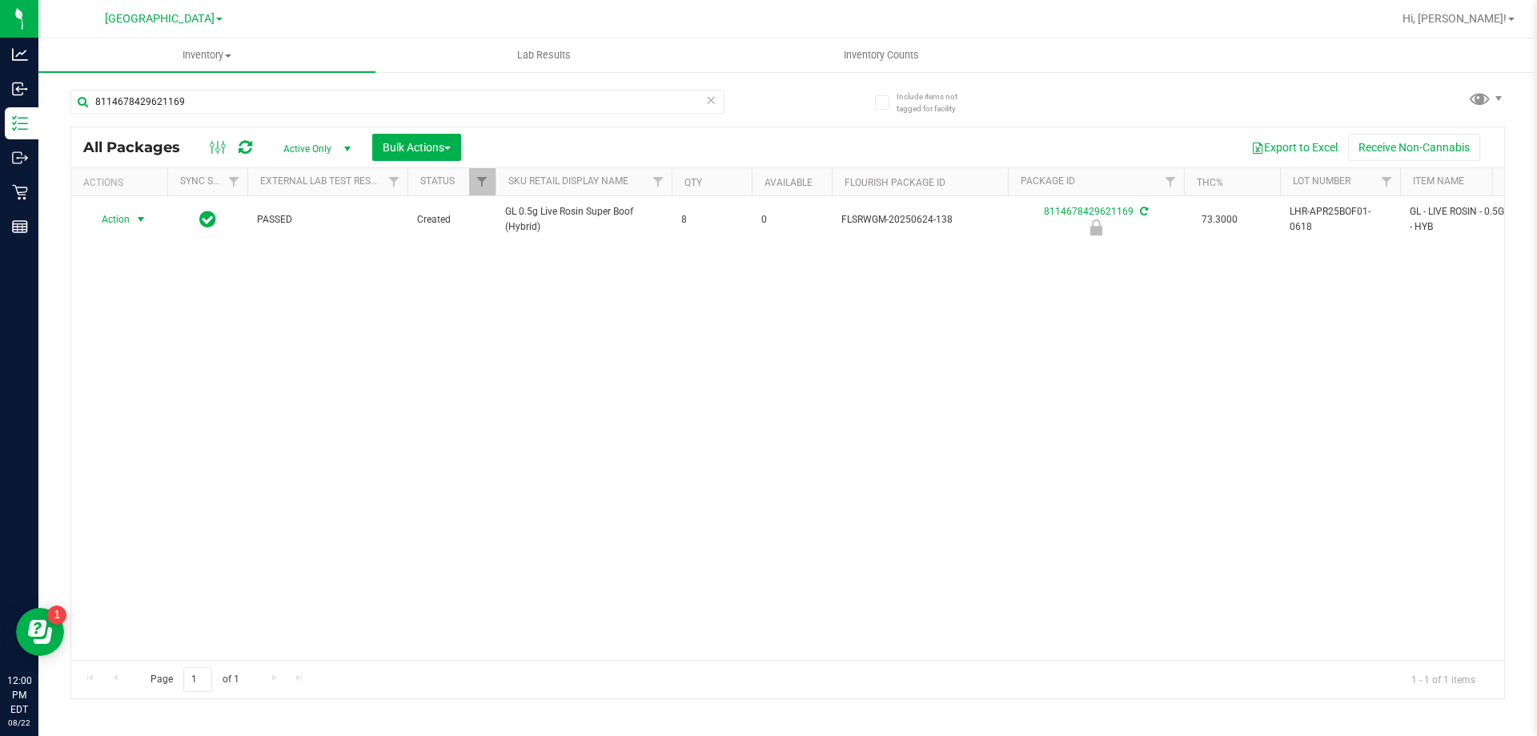
click at [107, 219] on span "Action" at bounding box center [108, 219] width 43 height 22
click at [179, 400] on li "Unlock package" at bounding box center [139, 410] width 102 height 24
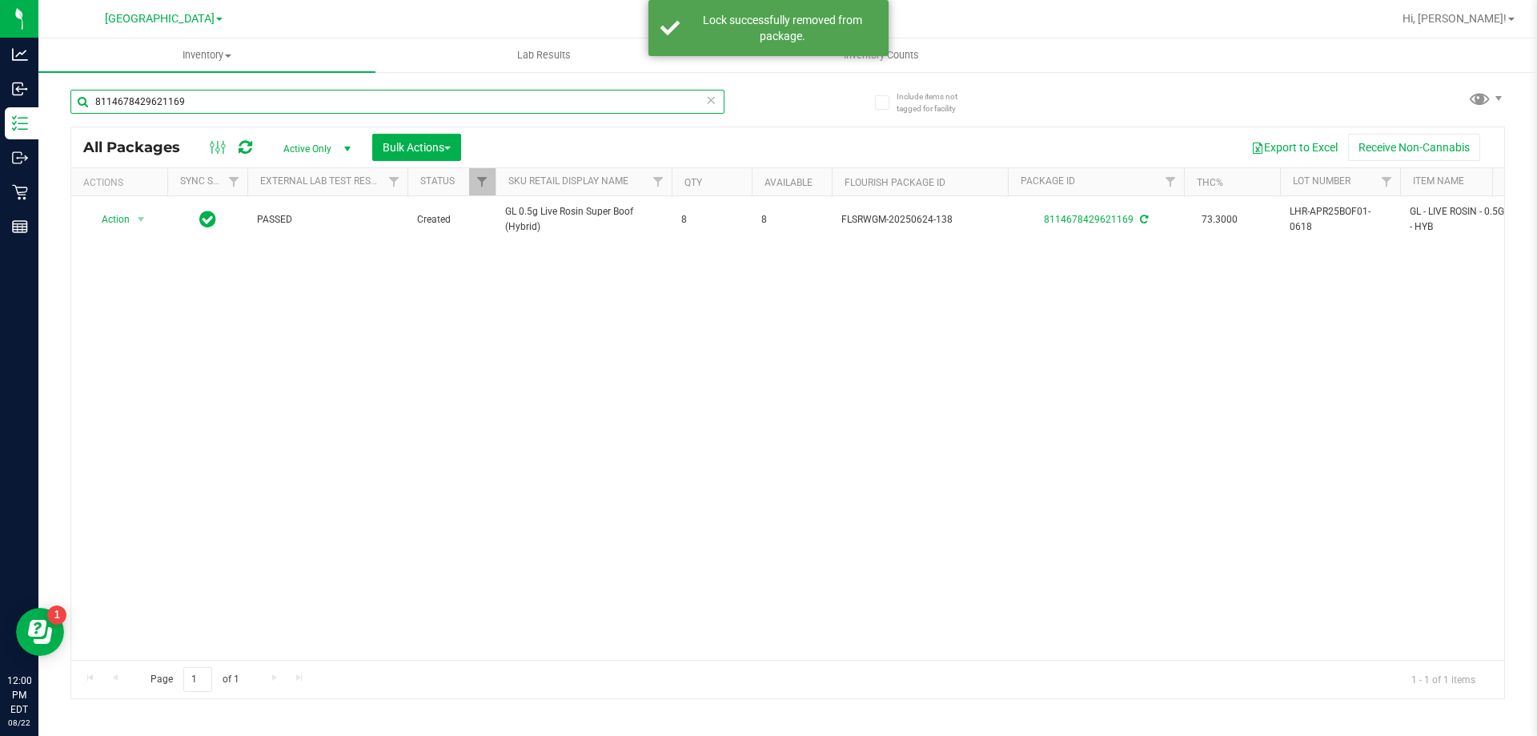
click at [315, 102] on input "8114678429621169" at bounding box center [397, 102] width 654 height 24
type input "9020478701807011"
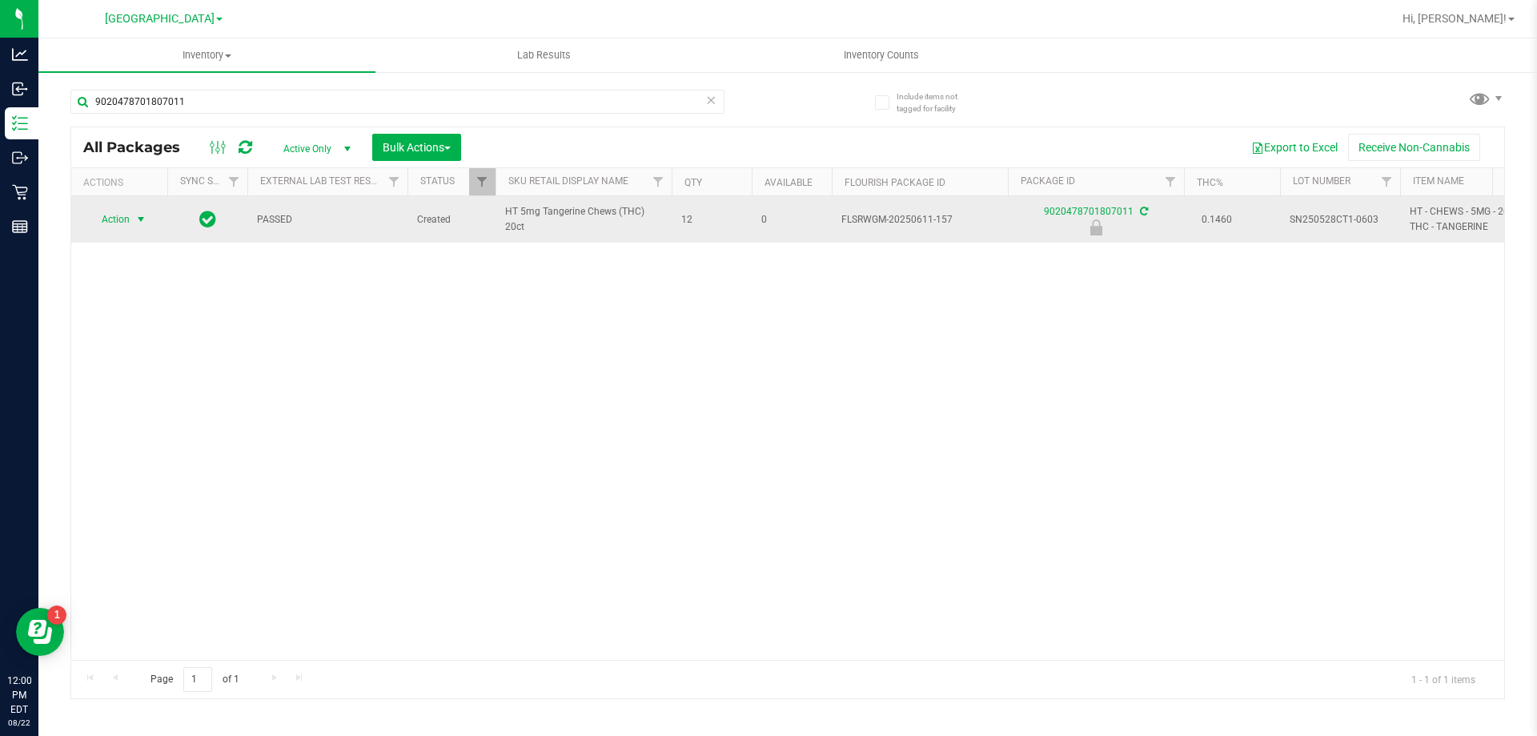
click at [124, 224] on span "Action" at bounding box center [108, 219] width 43 height 22
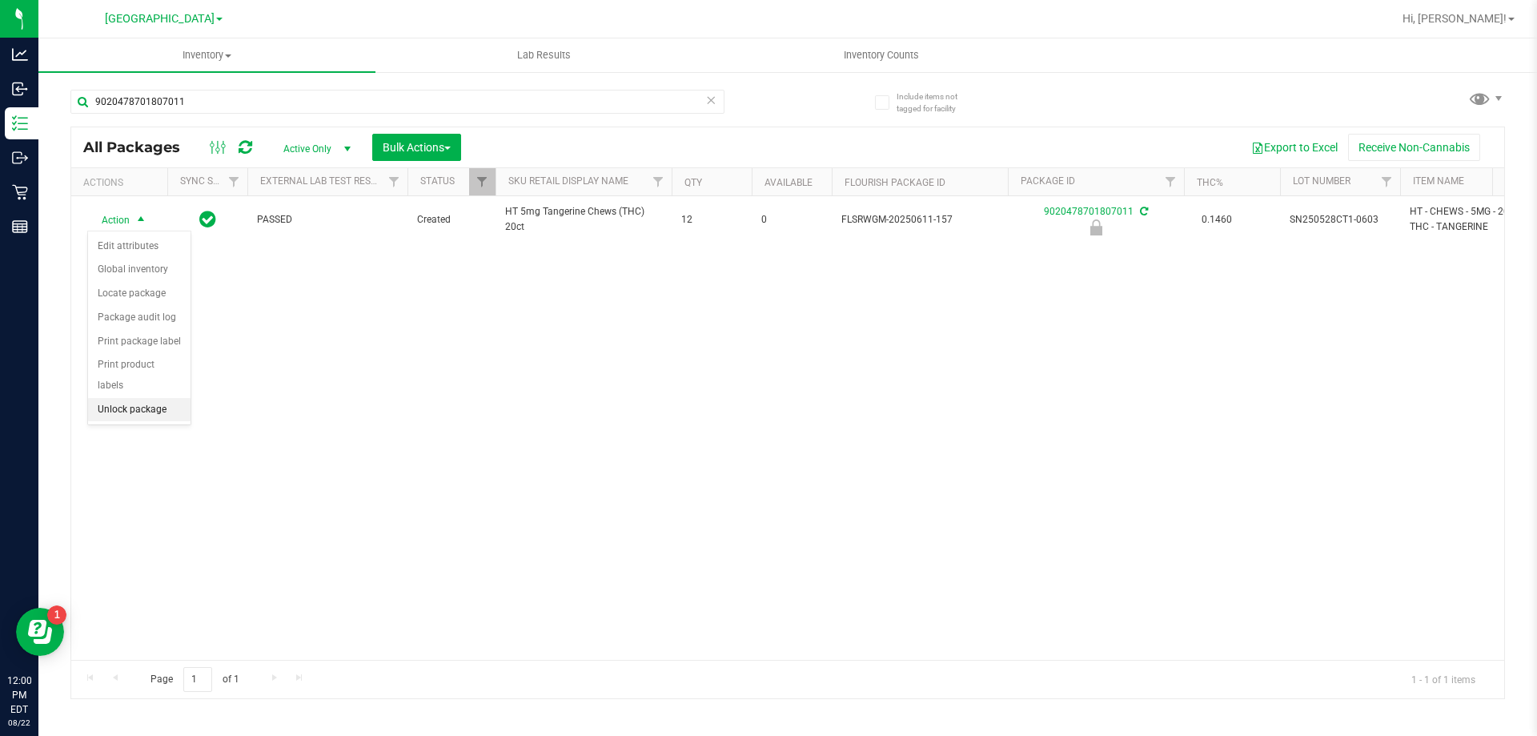
click at [153, 398] on li "Unlock package" at bounding box center [139, 410] width 102 height 24
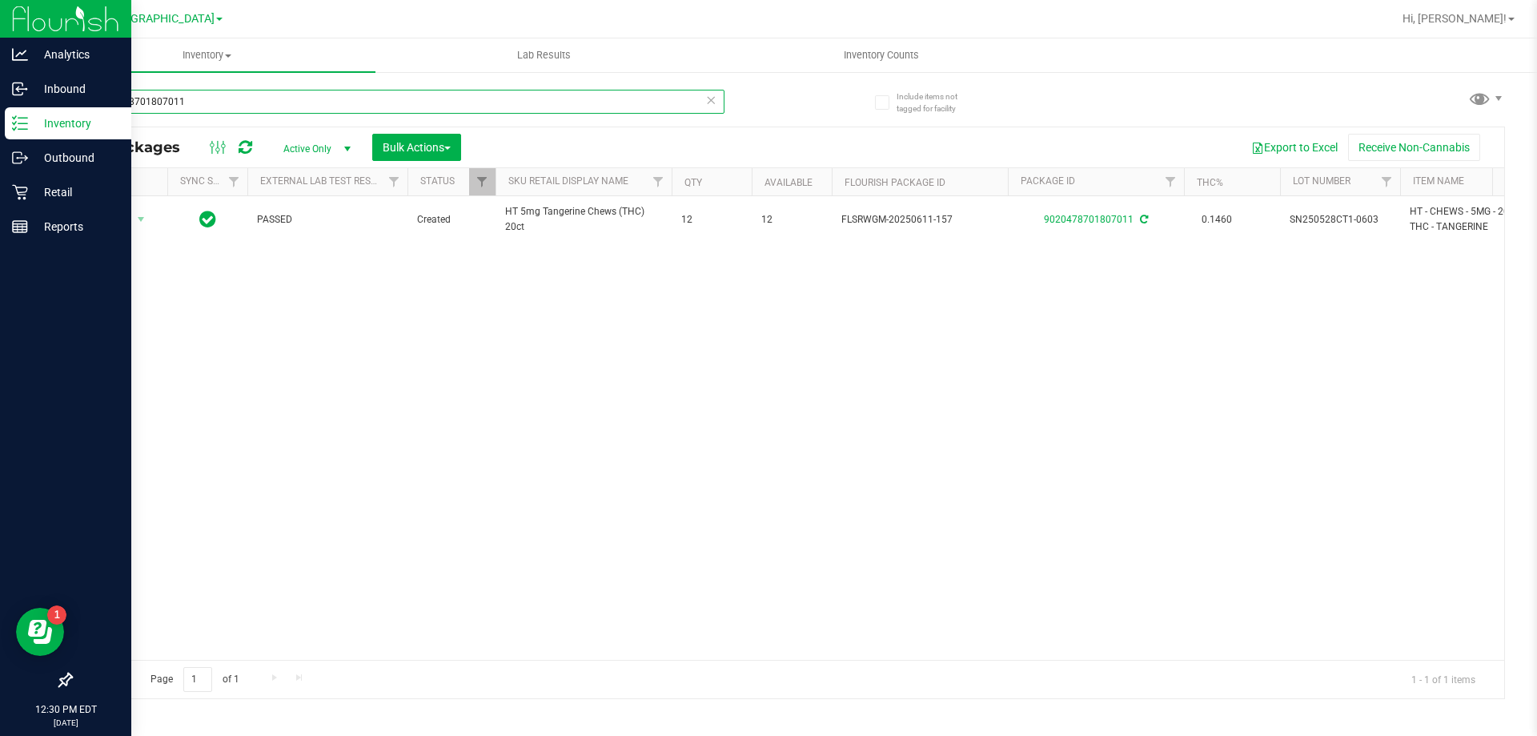
drag, startPoint x: 207, startPoint y: 112, endPoint x: 0, endPoint y: 113, distance: 206.6
click at [0, 113] on div "Analytics Inbound Inventory Outbound Retail Reports 12:30 PM EDT 08/22/2025 08/…" at bounding box center [768, 368] width 1537 height 736
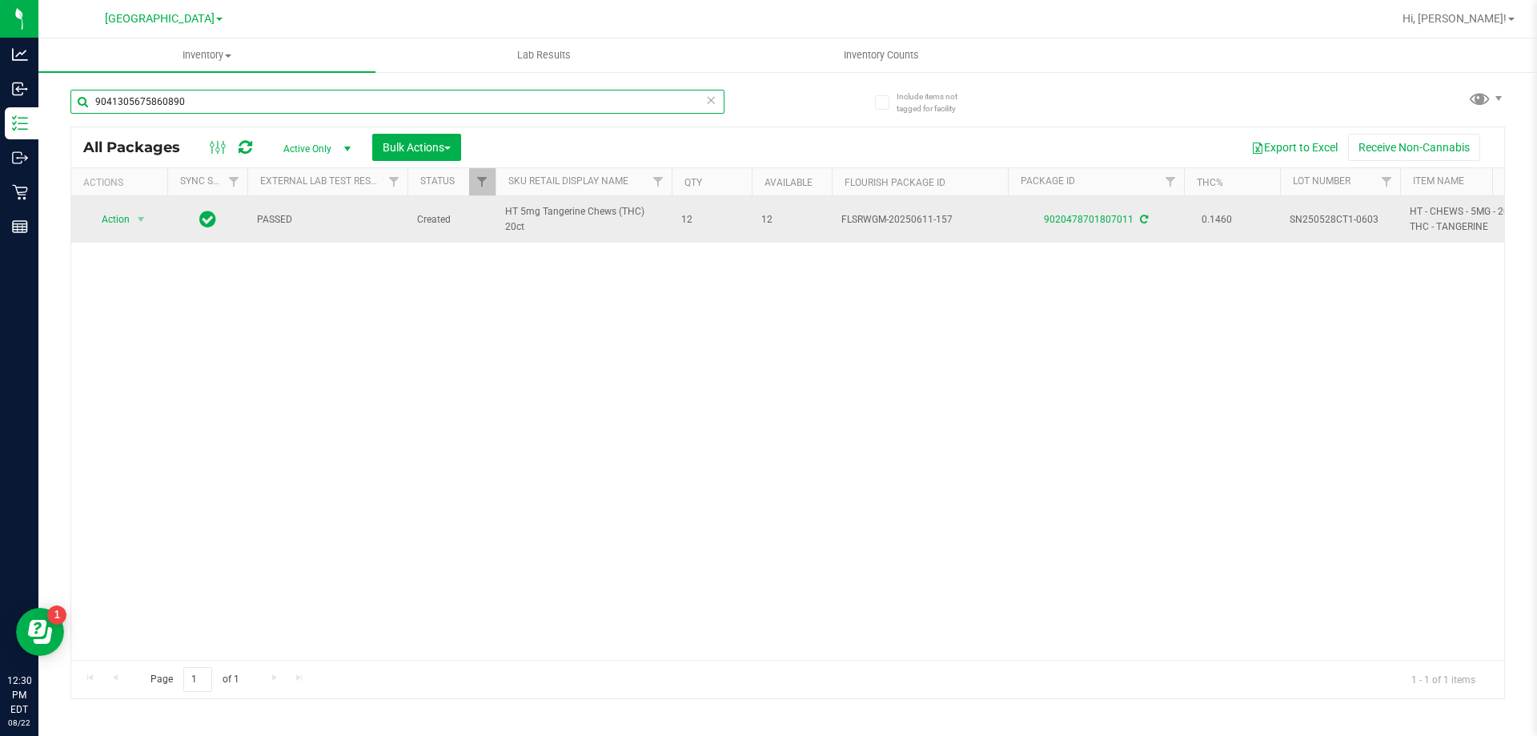
type input "9041305675860890"
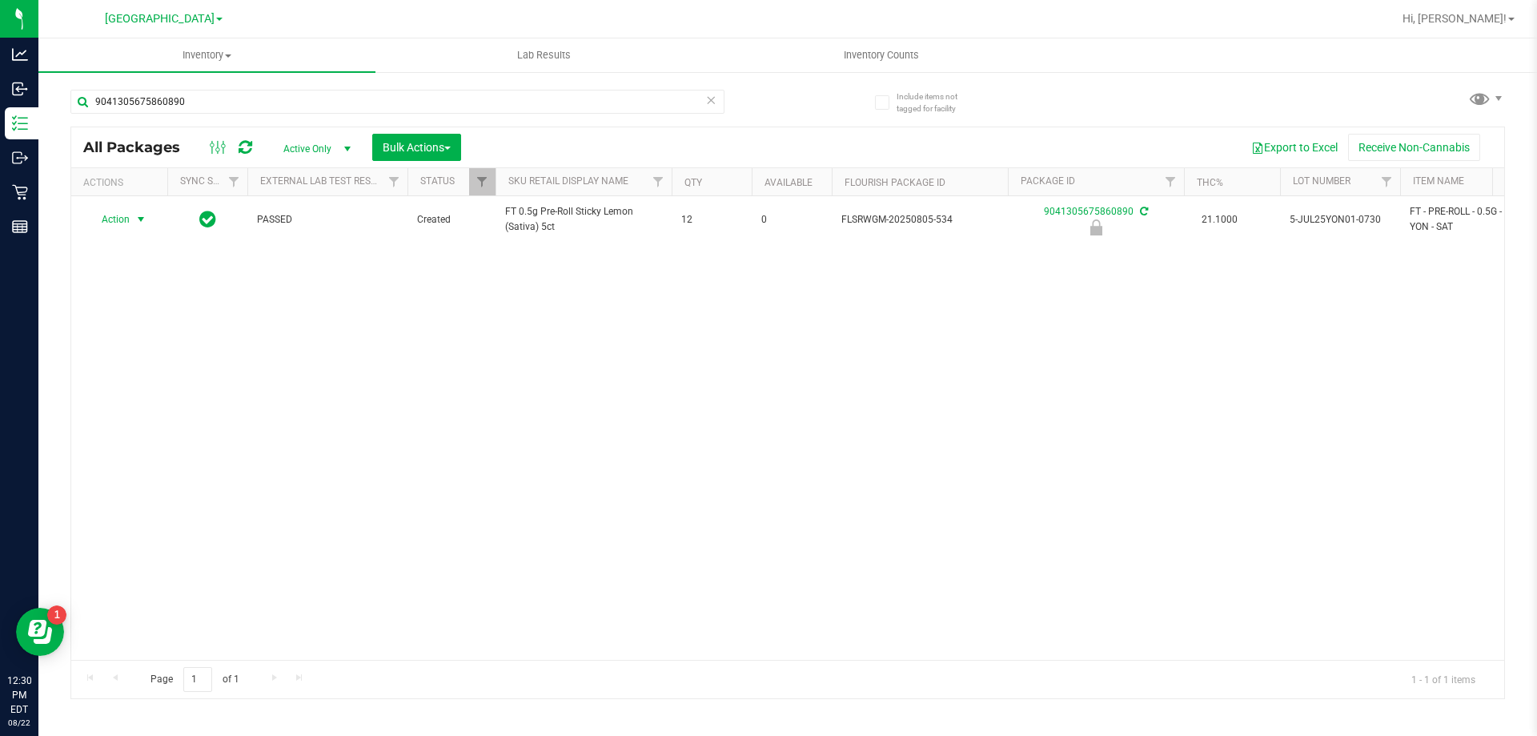
click at [131, 227] on span "select" at bounding box center [141, 219] width 20 height 22
click at [166, 398] on li "Unlock package" at bounding box center [139, 410] width 102 height 24
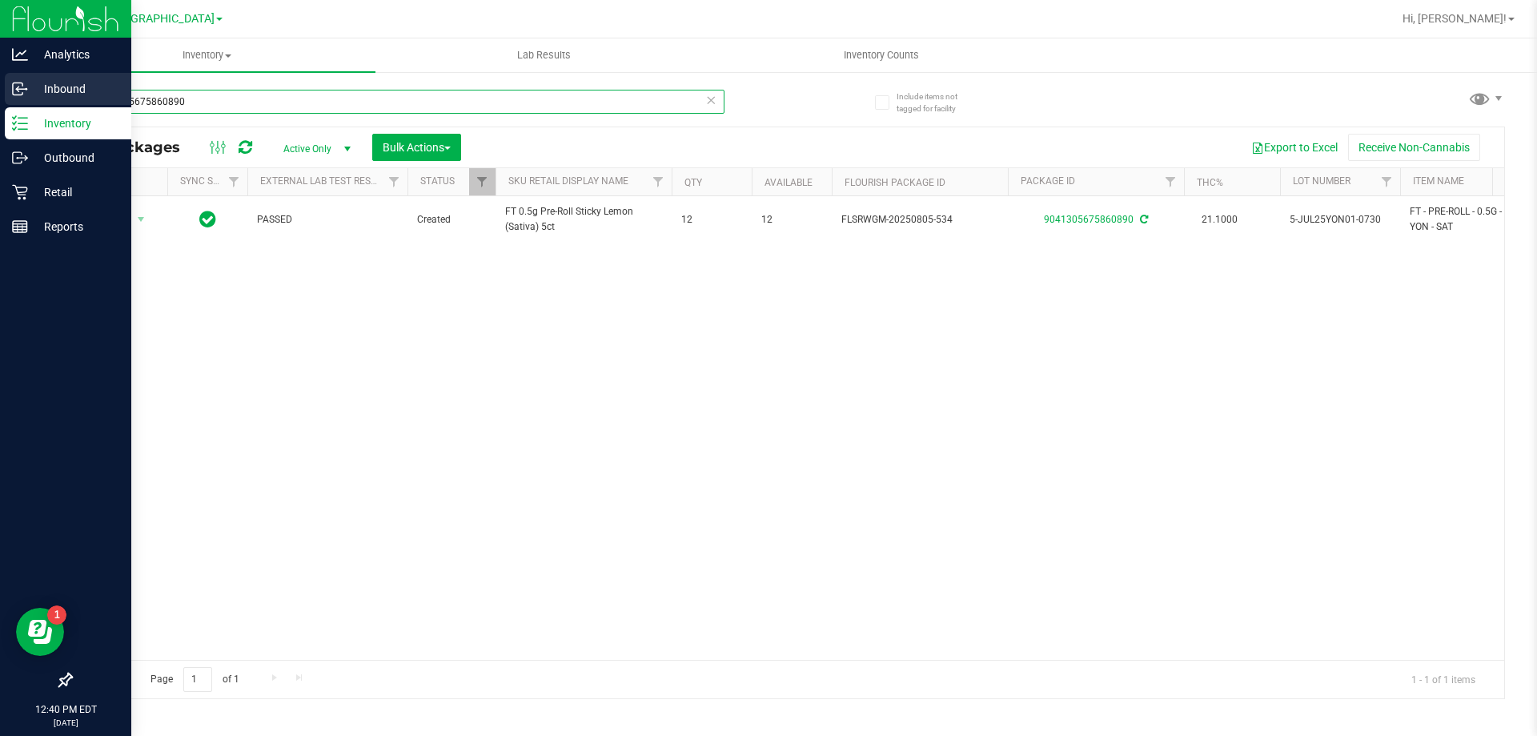
drag, startPoint x: 267, startPoint y: 95, endPoint x: 0, endPoint y: 94, distance: 266.6
click at [0, 99] on div "Analytics Inbound Inventory Outbound Retail Reports 12:40 PM EDT 08/22/2025 08/…" at bounding box center [768, 368] width 1537 height 736
type input "9367677357244816"
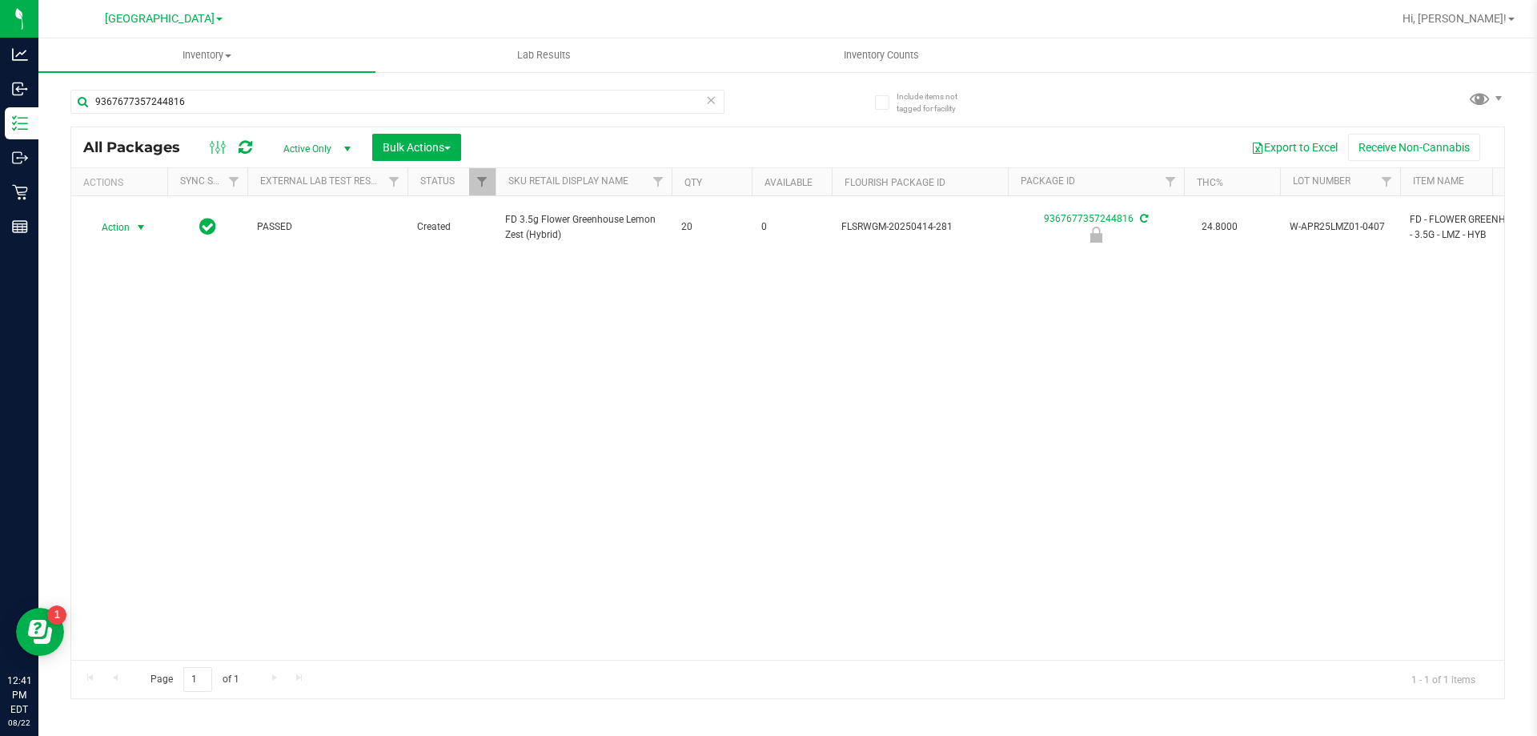
click at [131, 223] on span "select" at bounding box center [141, 227] width 20 height 22
click at [144, 398] on li "Unlock package" at bounding box center [139, 410] width 102 height 24
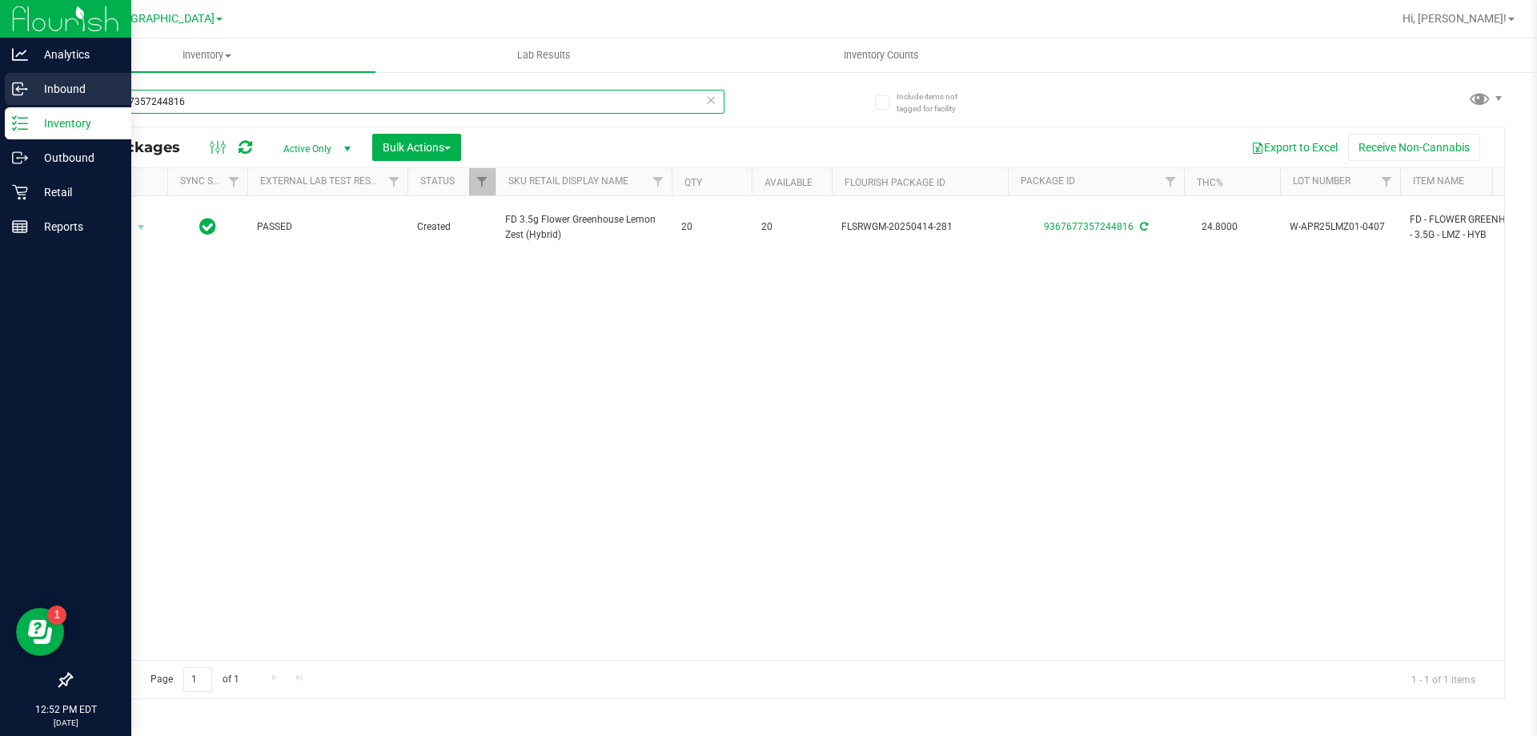
drag, startPoint x: 282, startPoint y: 100, endPoint x: 0, endPoint y: 100, distance: 281.8
click at [0, 100] on div "Analytics Inbound Inventory Outbound Retail Reports 12:52 PM EDT 08/22/2025 08/…" at bounding box center [768, 368] width 1537 height 736
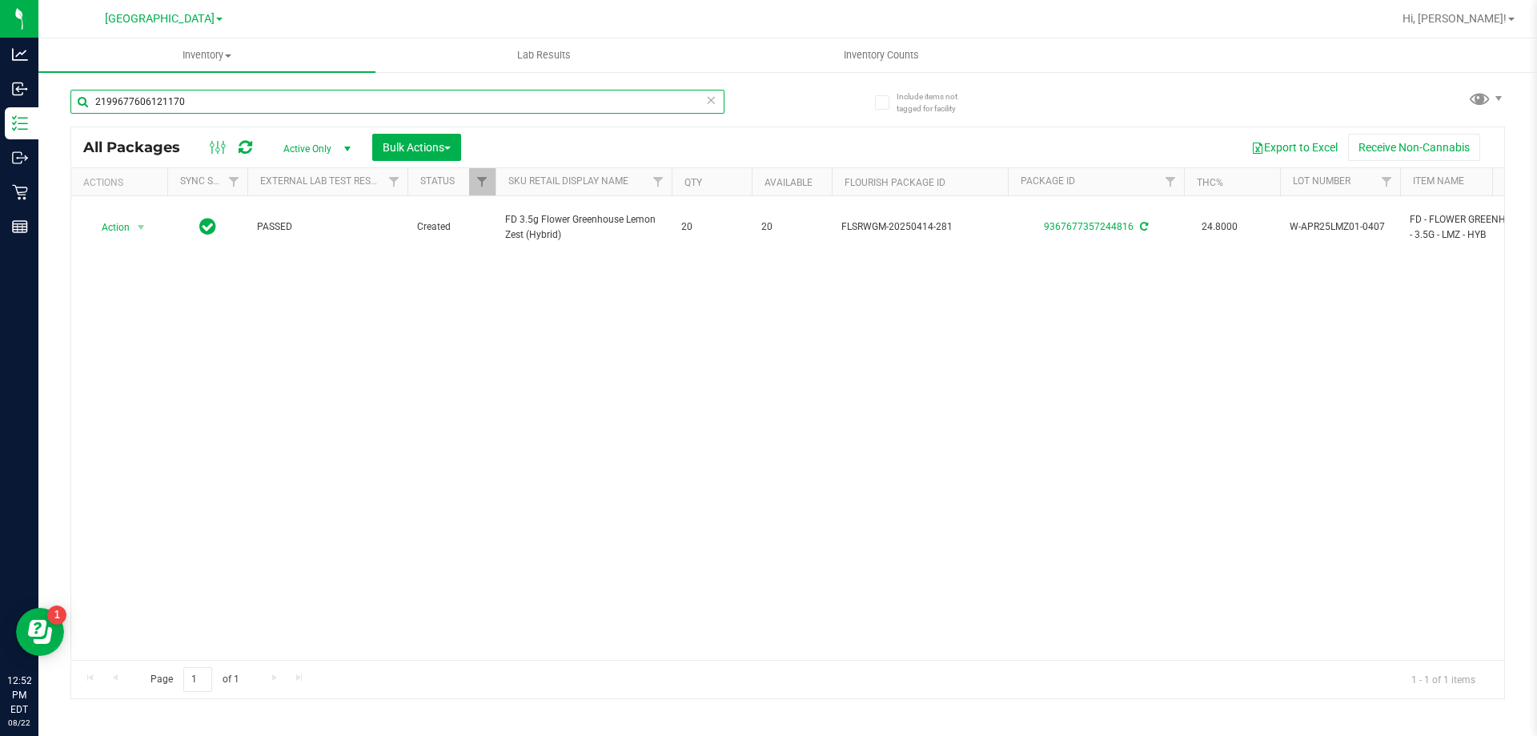
type input "2199677606121170"
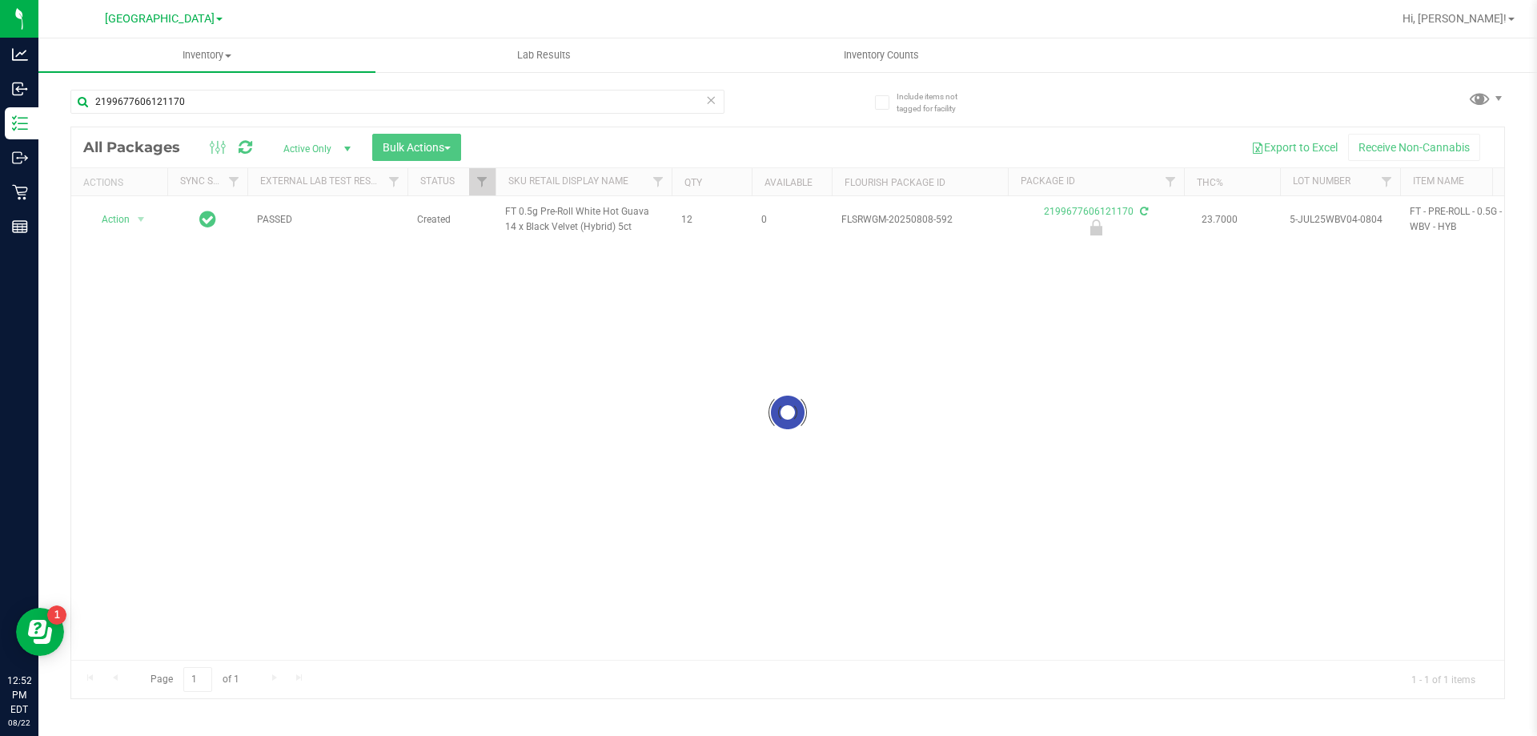
click at [134, 217] on div at bounding box center [787, 412] width 1433 height 571
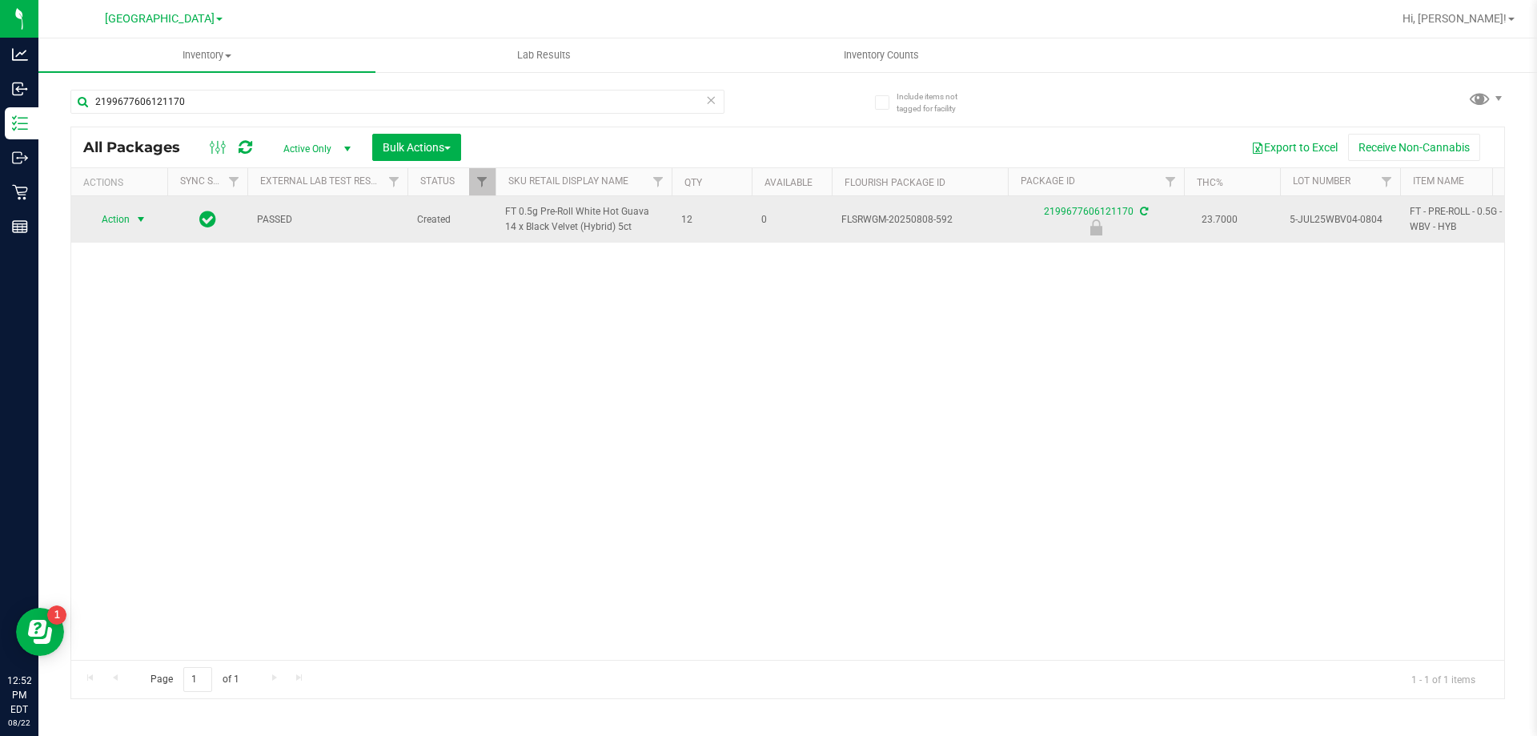
click at [136, 223] on span "select" at bounding box center [140, 219] width 13 height 13
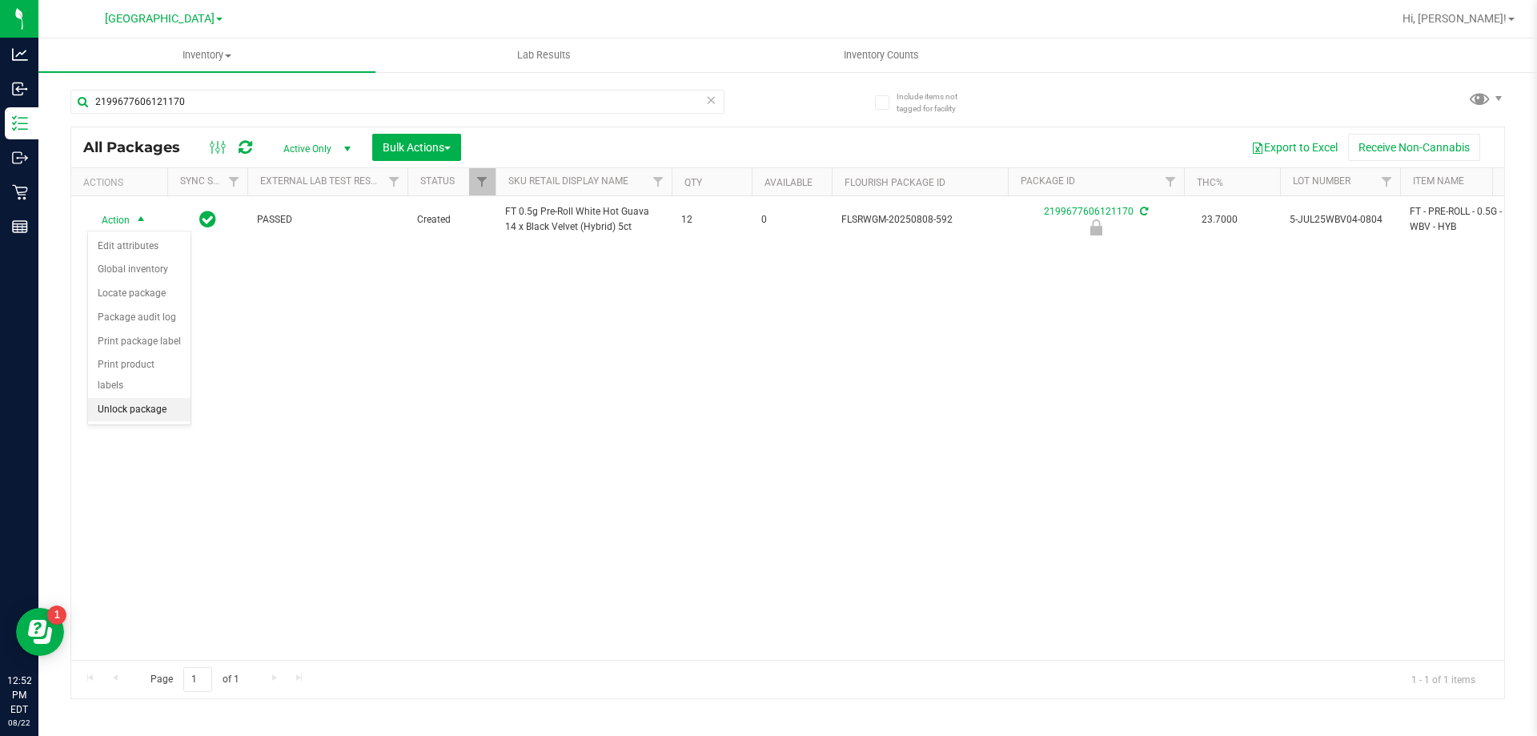
click at [162, 398] on li "Unlock package" at bounding box center [139, 410] width 102 height 24
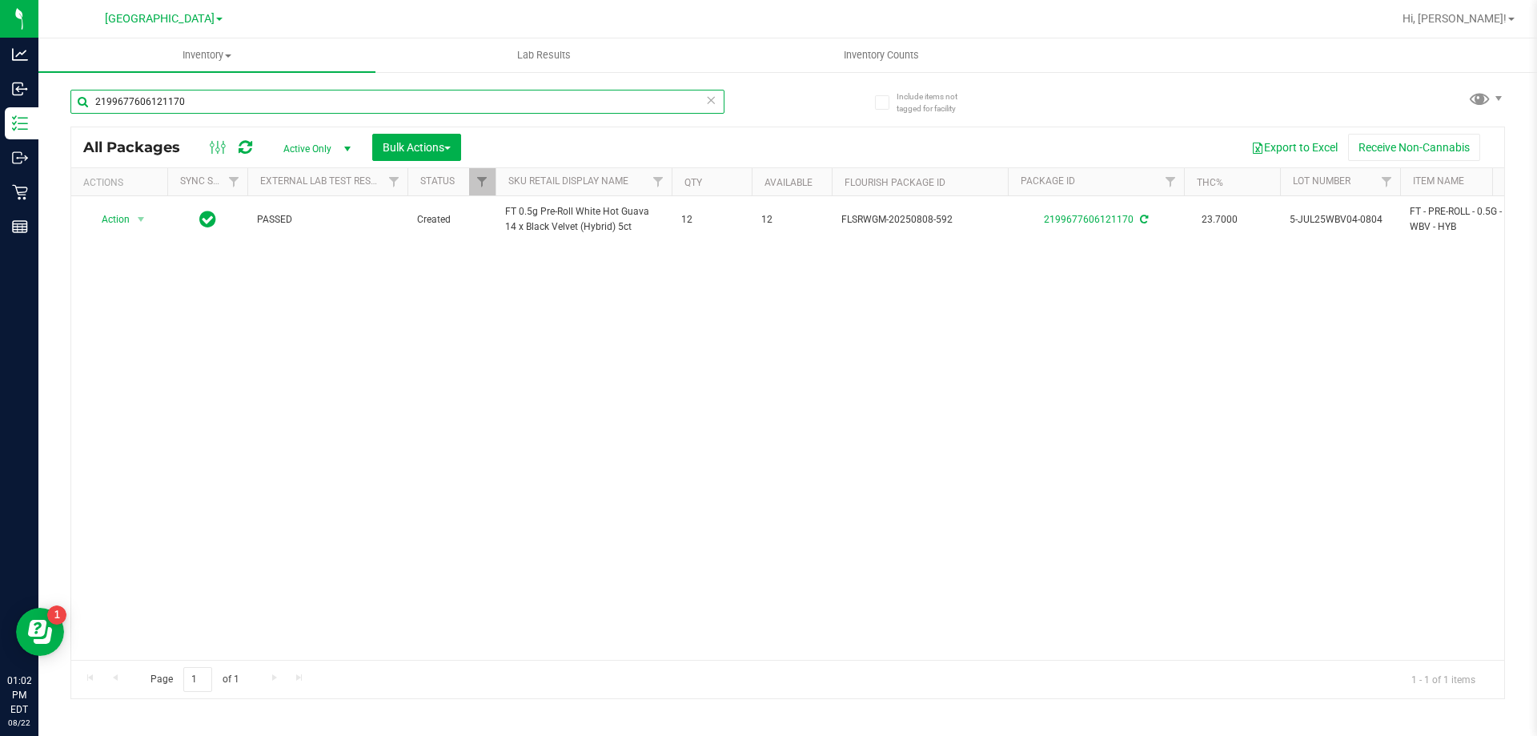
click at [250, 107] on input "2199677606121170" at bounding box center [397, 102] width 654 height 24
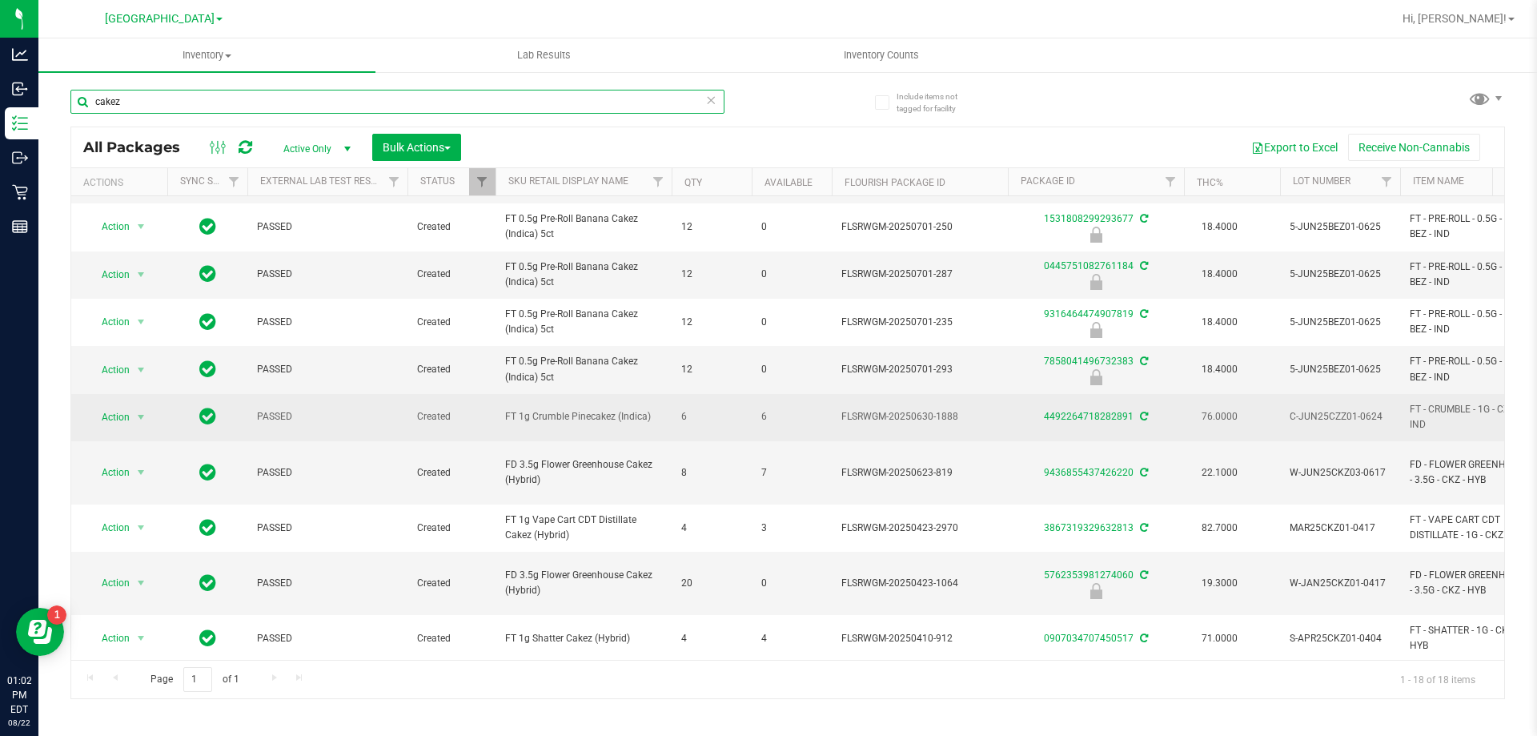
scroll to position [400, 0]
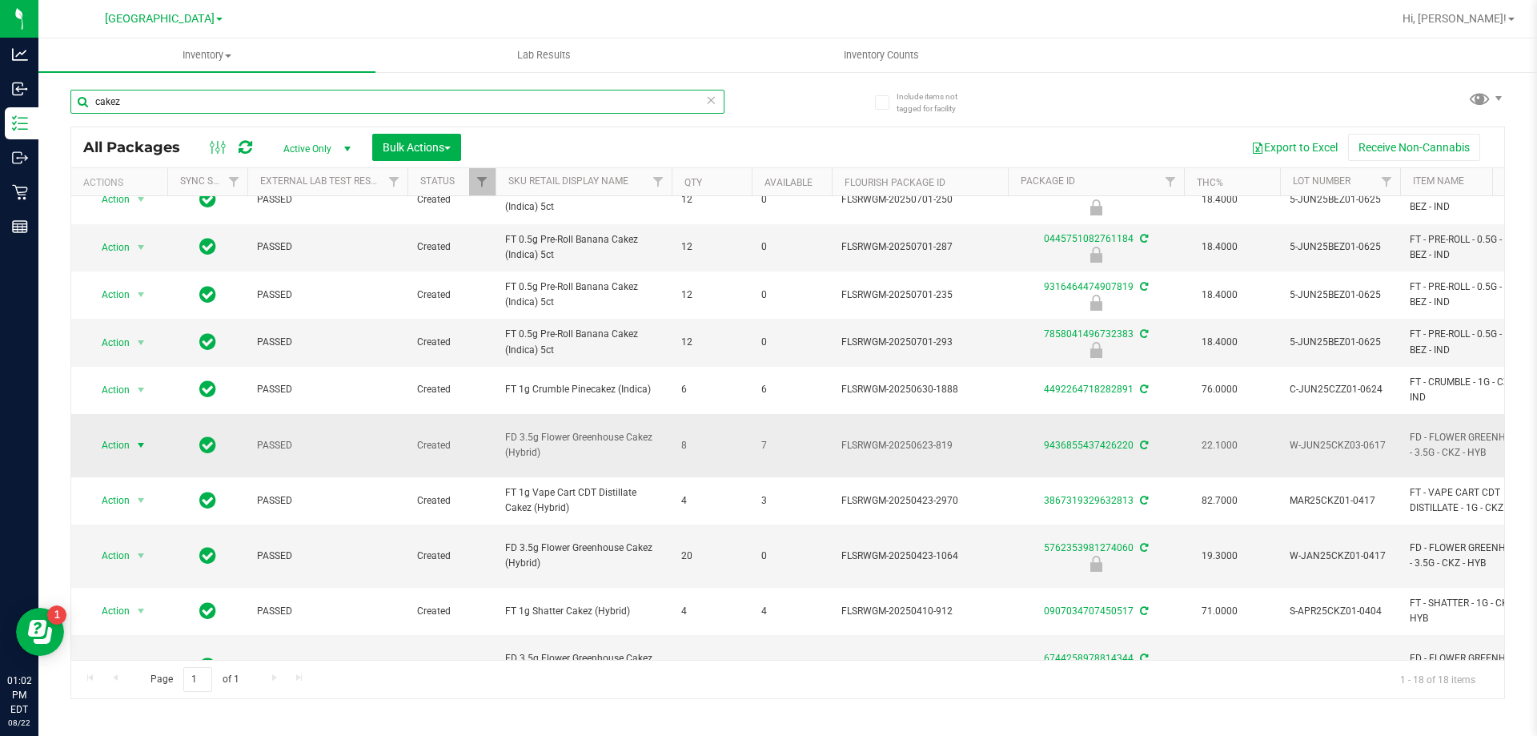
type input "cakez"
click at [112, 456] on span "Action" at bounding box center [108, 445] width 43 height 22
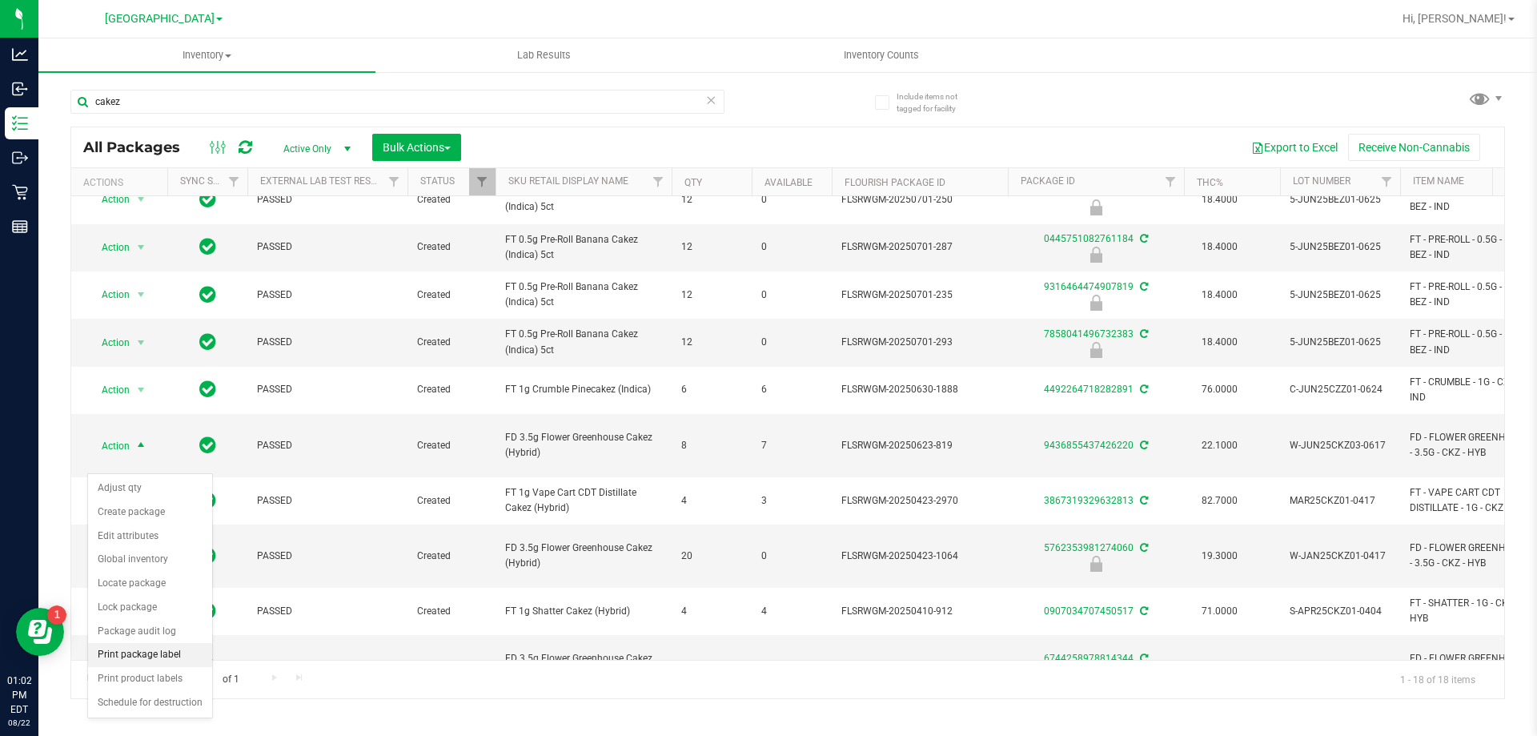
click at [167, 648] on li "Print package label" at bounding box center [150, 655] width 124 height 24
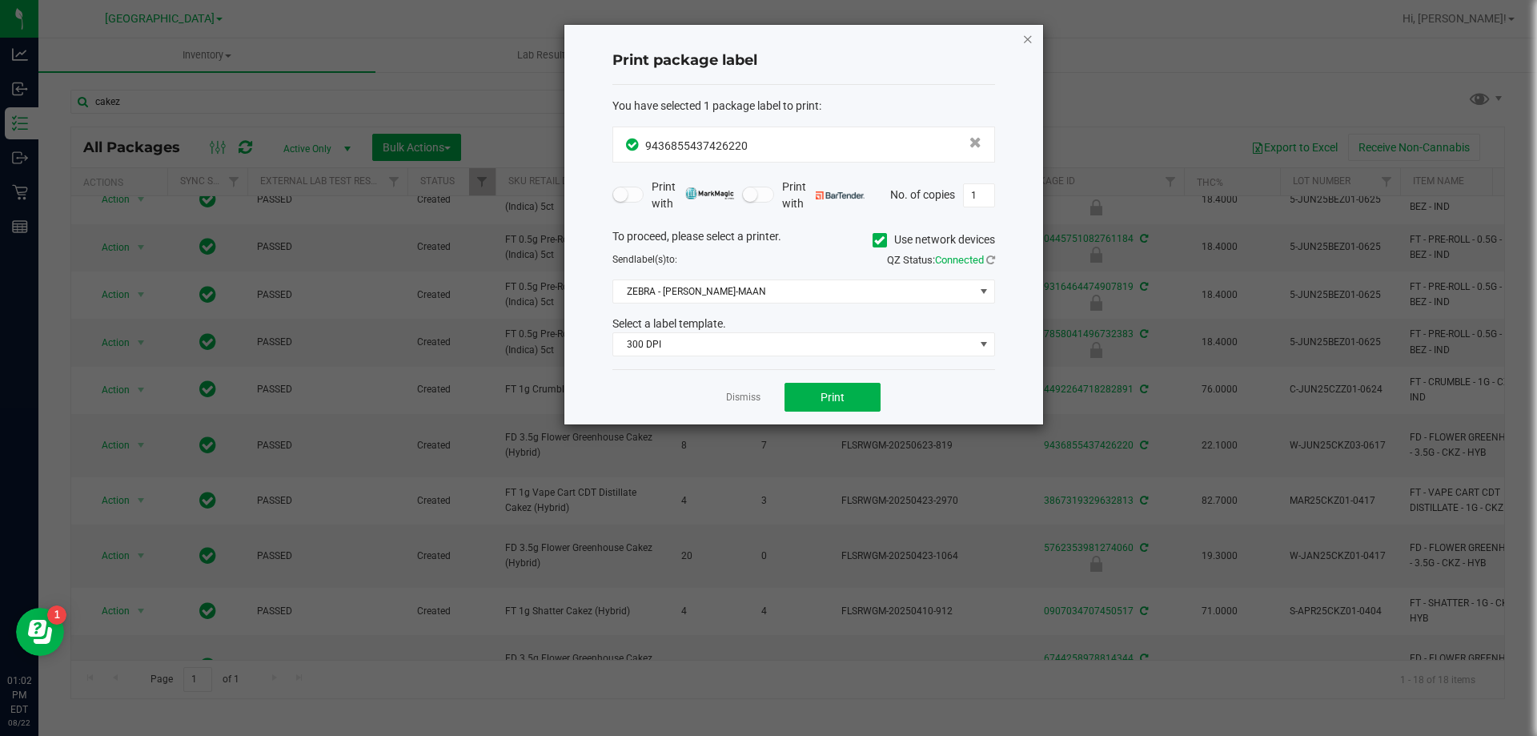
click at [1032, 31] on icon "button" at bounding box center [1027, 38] width 11 height 19
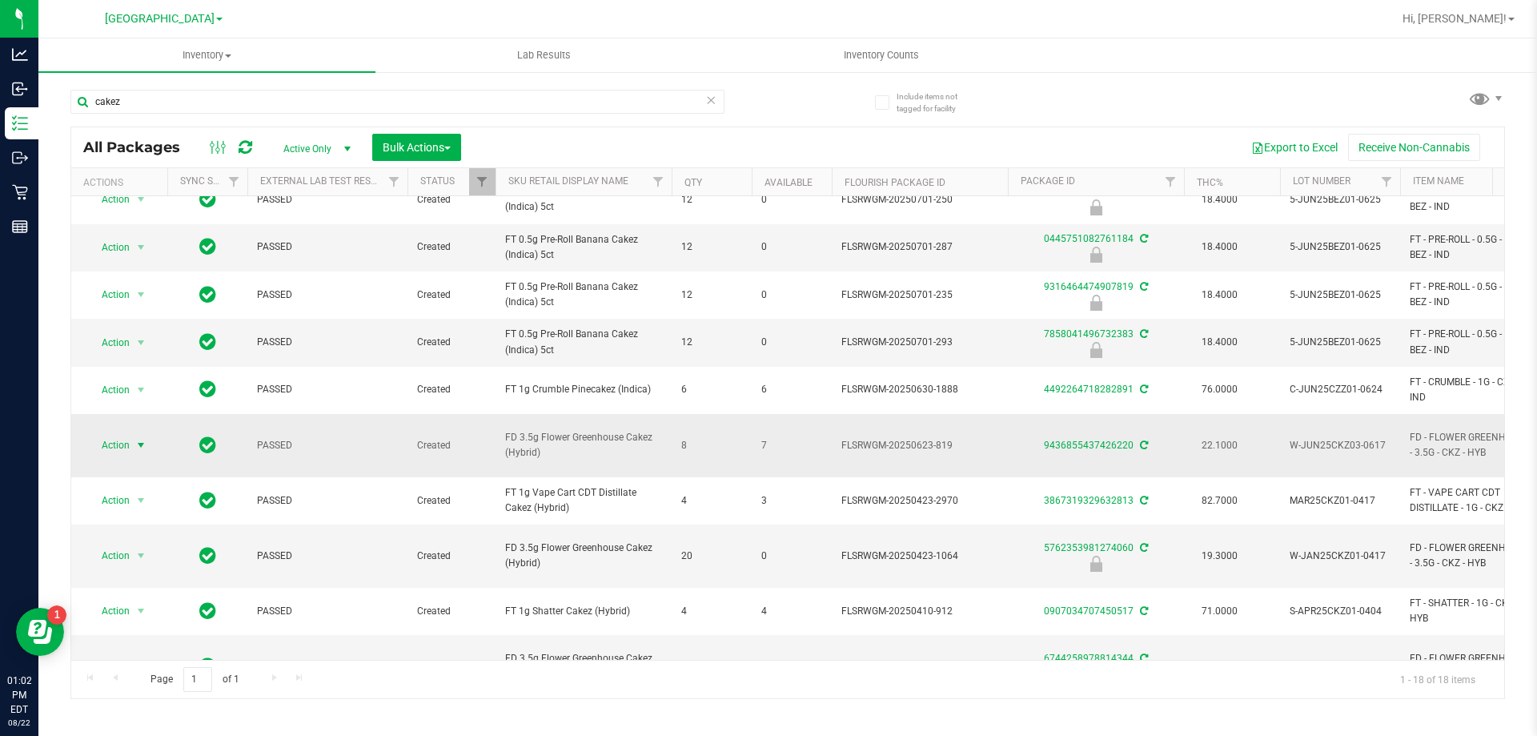
click at [114, 456] on span "Action" at bounding box center [108, 445] width 43 height 22
click at [153, 676] on li "Print product labels" at bounding box center [150, 679] width 124 height 24
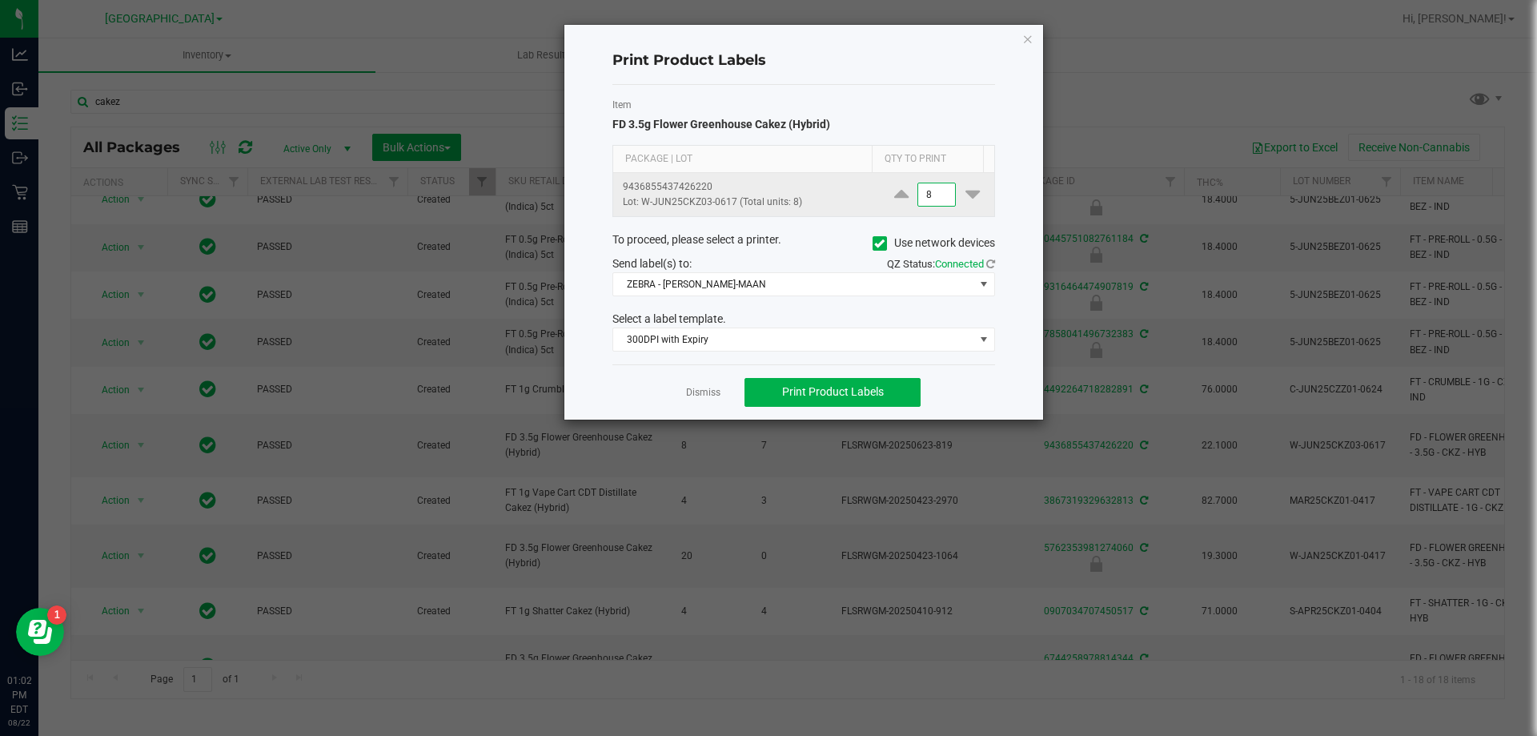
click at [933, 195] on input "8" at bounding box center [936, 194] width 37 height 22
type input "1"
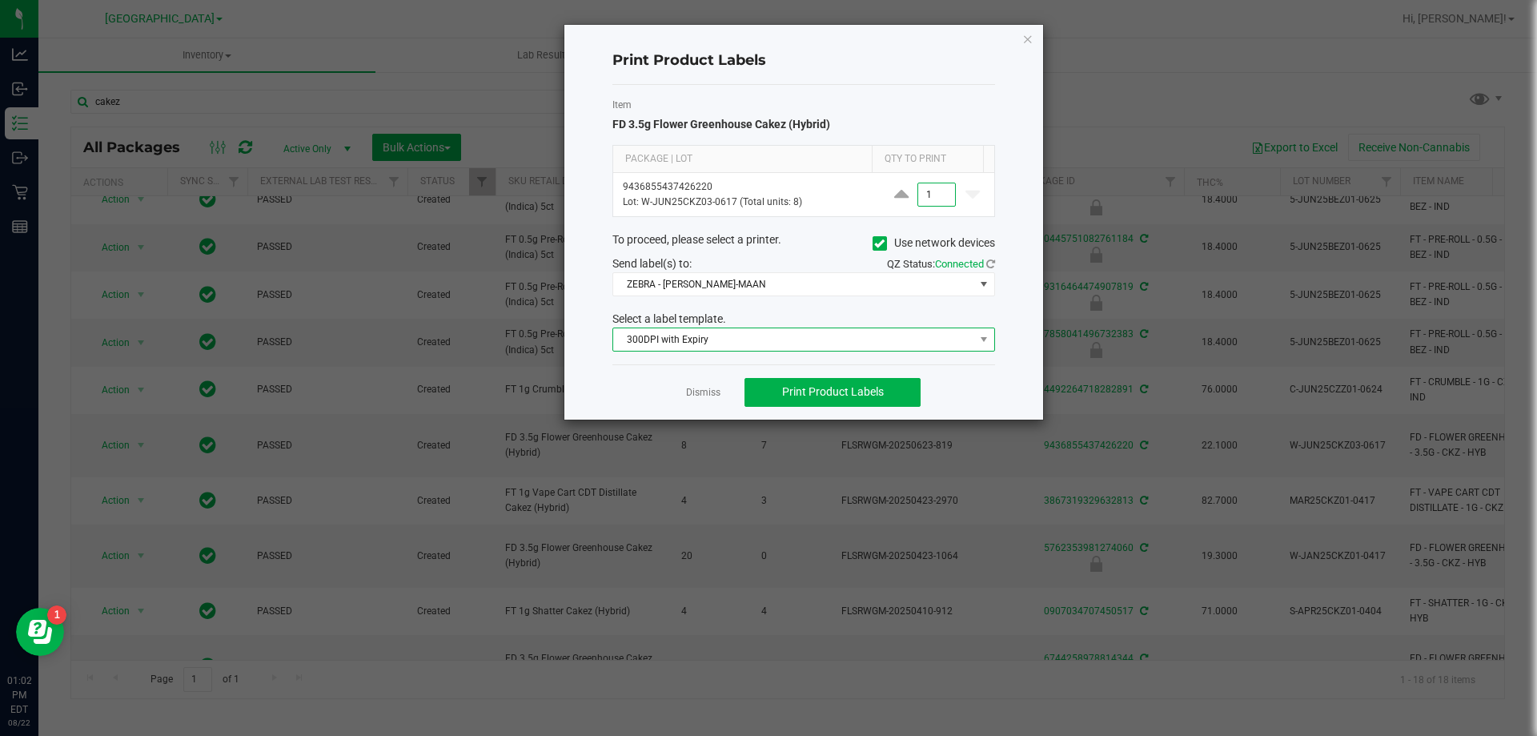
click at [728, 346] on span "300DPI with Expiry" at bounding box center [793, 339] width 361 height 22
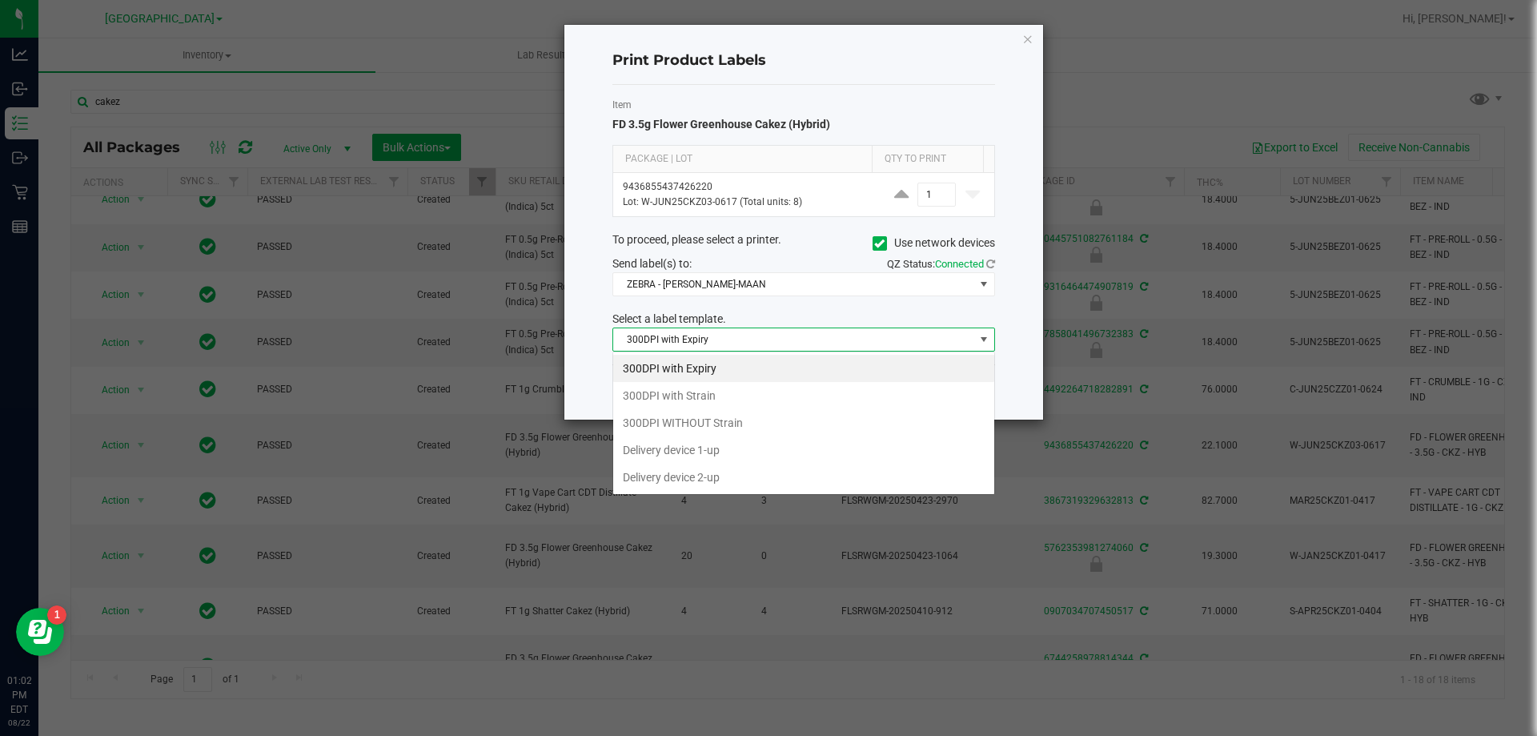
scroll to position [24, 383]
drag, startPoint x: 721, startPoint y: 389, endPoint x: 780, endPoint y: 424, distance: 68.9
click at [723, 393] on li "300DPI with Strain" at bounding box center [803, 395] width 381 height 27
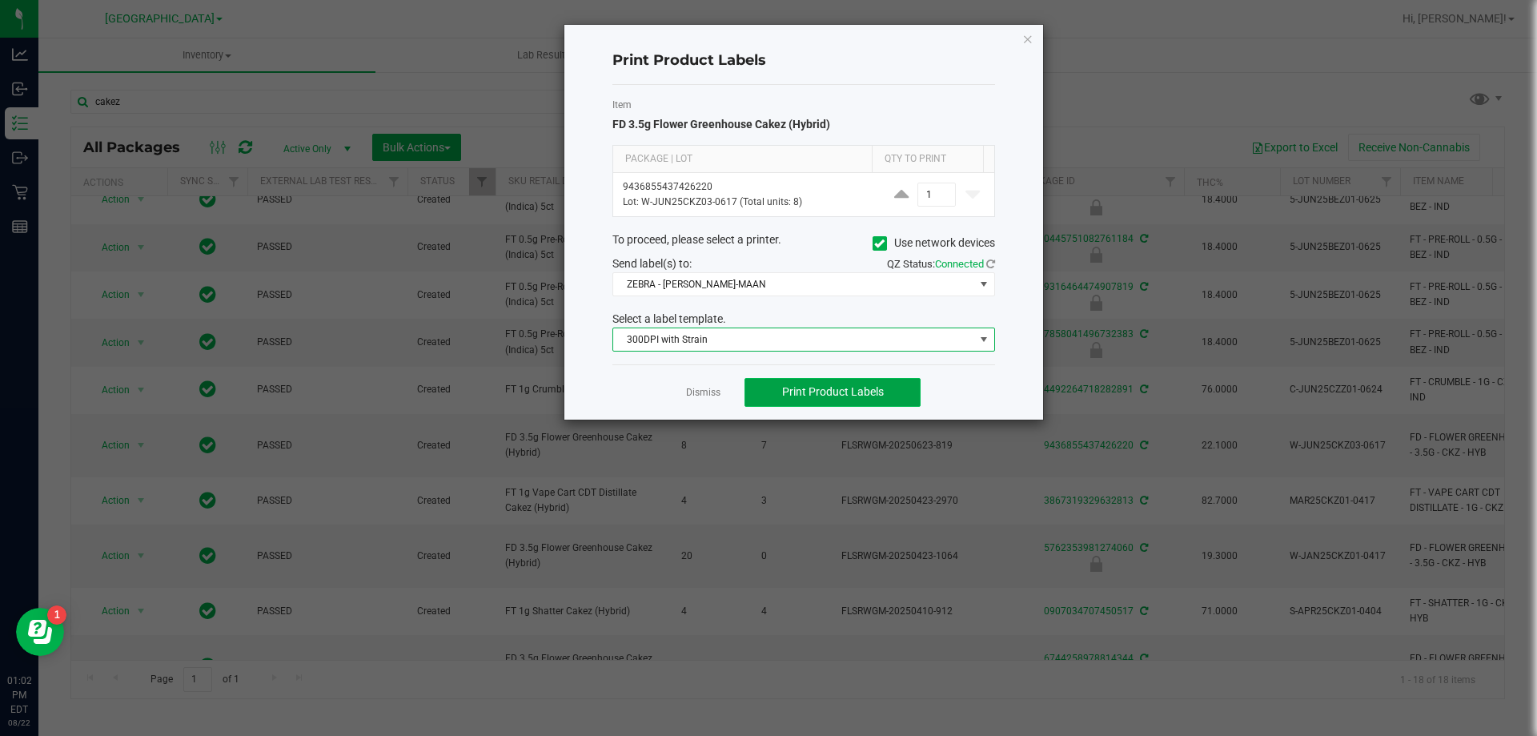
click at [805, 390] on span "Print Product Labels" at bounding box center [833, 391] width 102 height 13
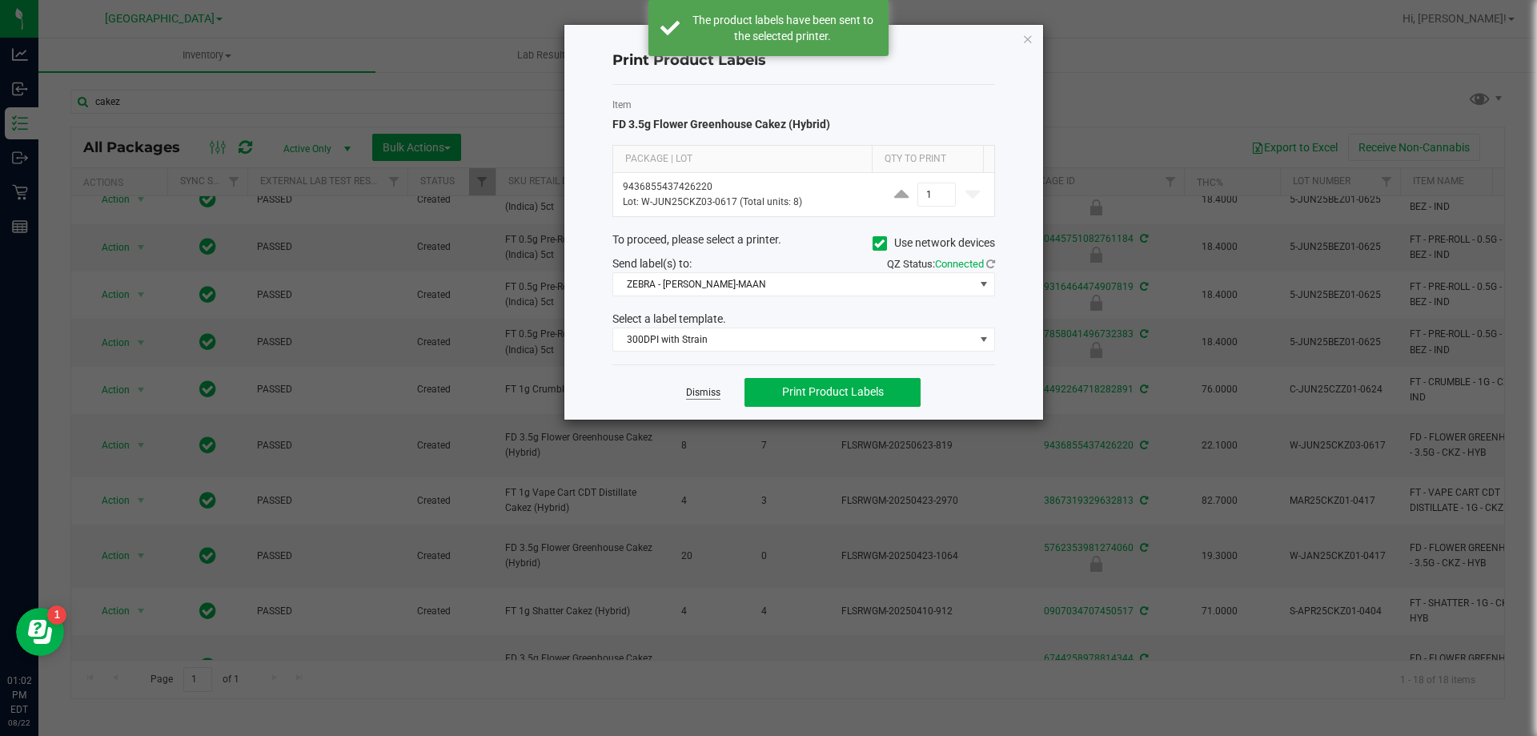
click at [716, 391] on link "Dismiss" at bounding box center [703, 393] width 34 height 14
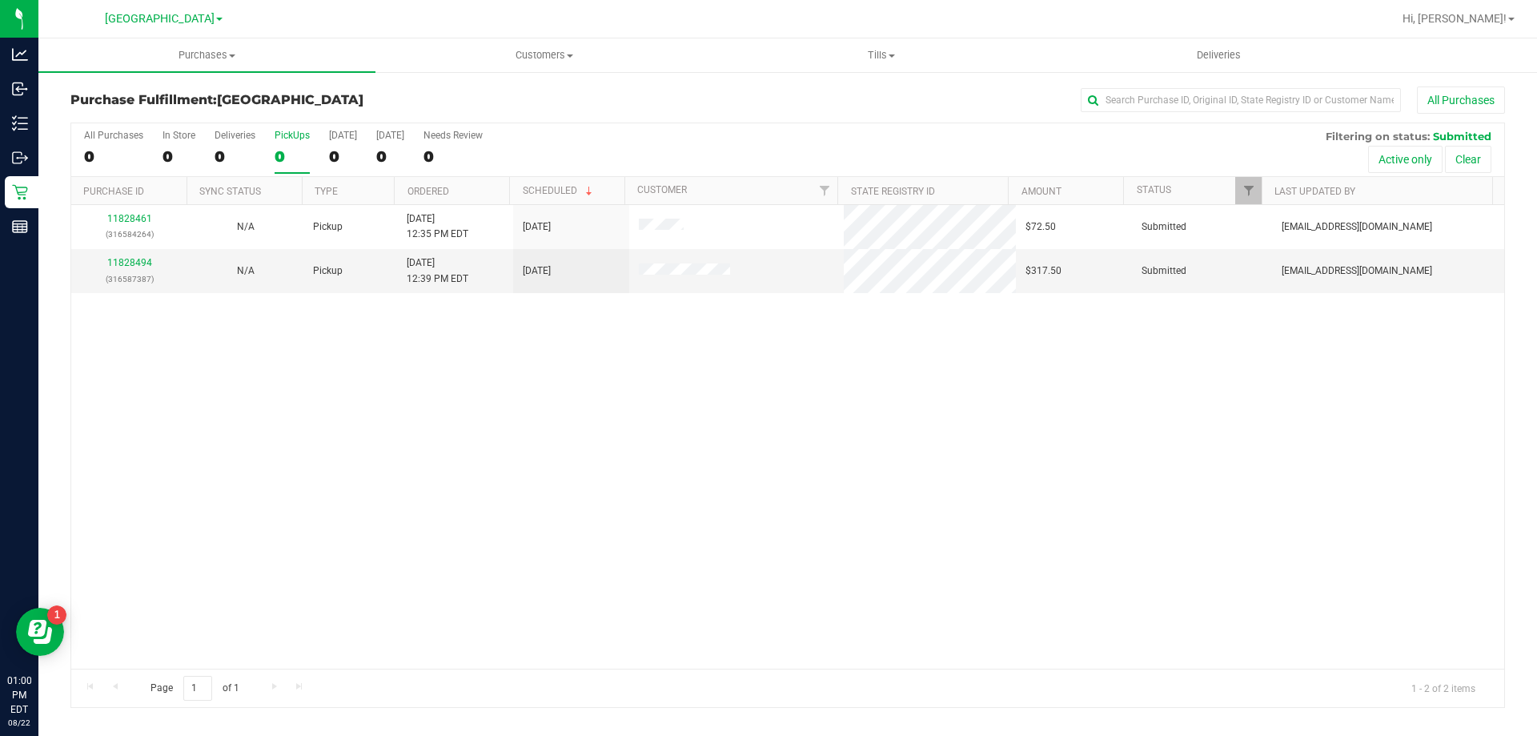
click at [279, 150] on div "0" at bounding box center [292, 156] width 35 height 18
click at [0, 0] on input "PickUps 0" at bounding box center [0, 0] width 0 height 0
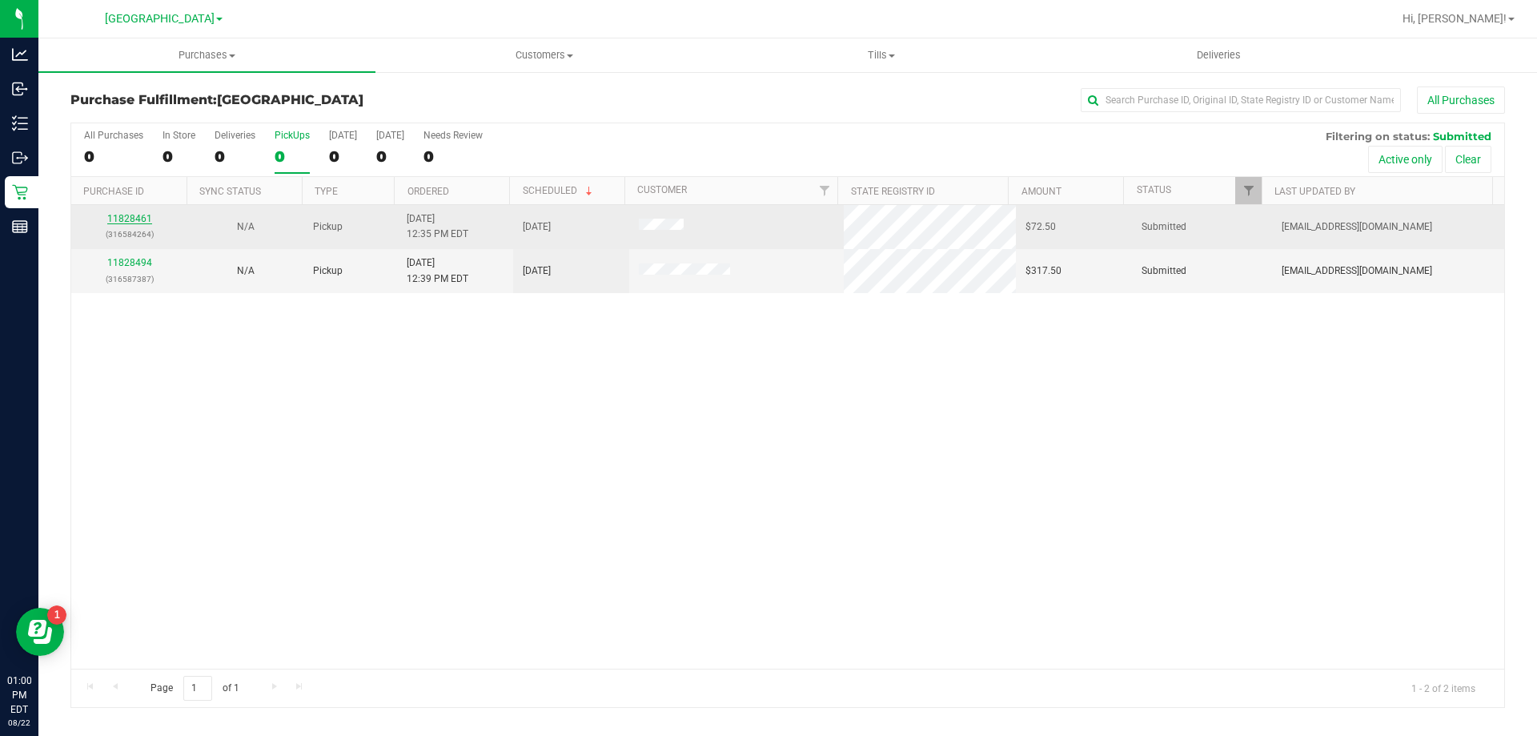
click at [132, 219] on link "11828461" at bounding box center [129, 218] width 45 height 11
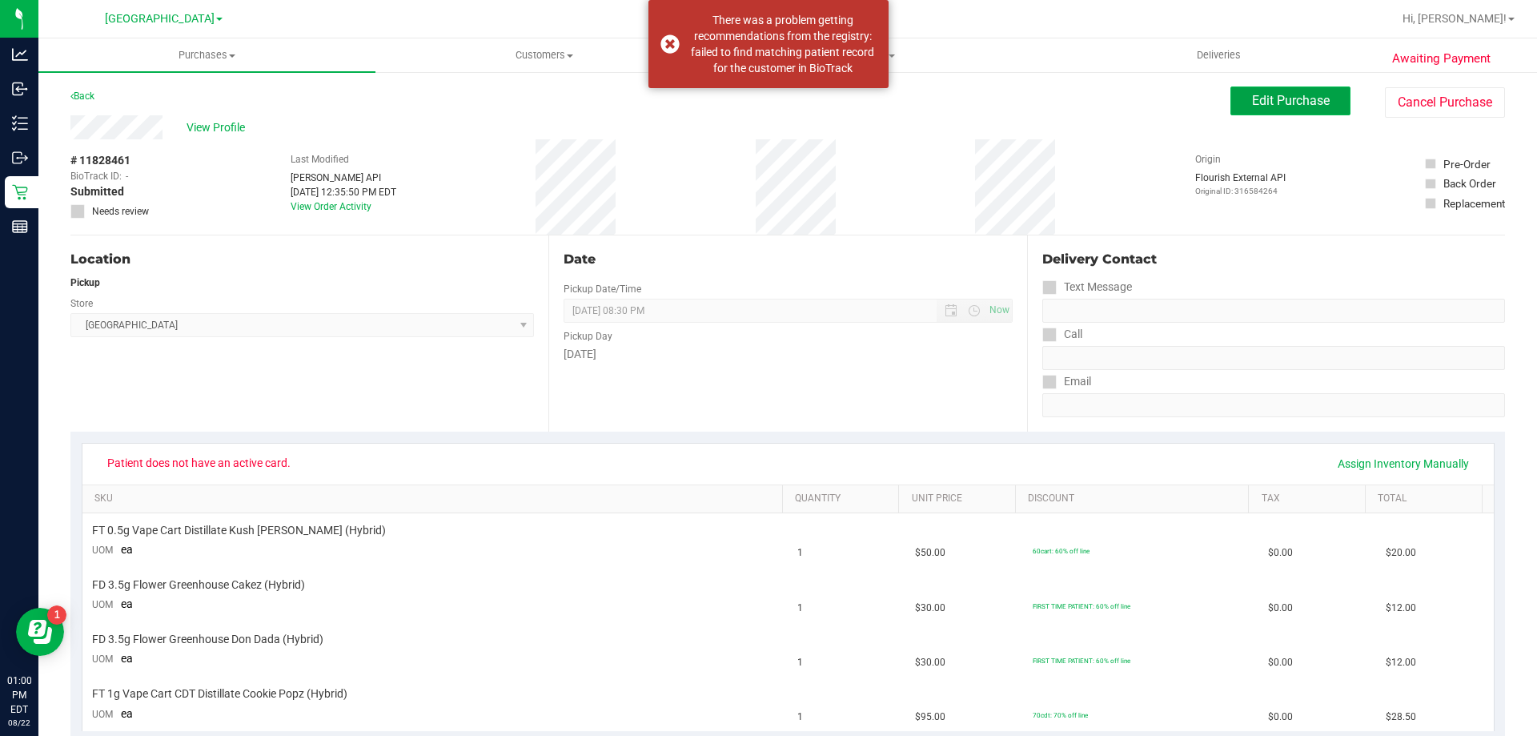
click at [1256, 107] on span "Edit Purchase" at bounding box center [1291, 100] width 78 height 15
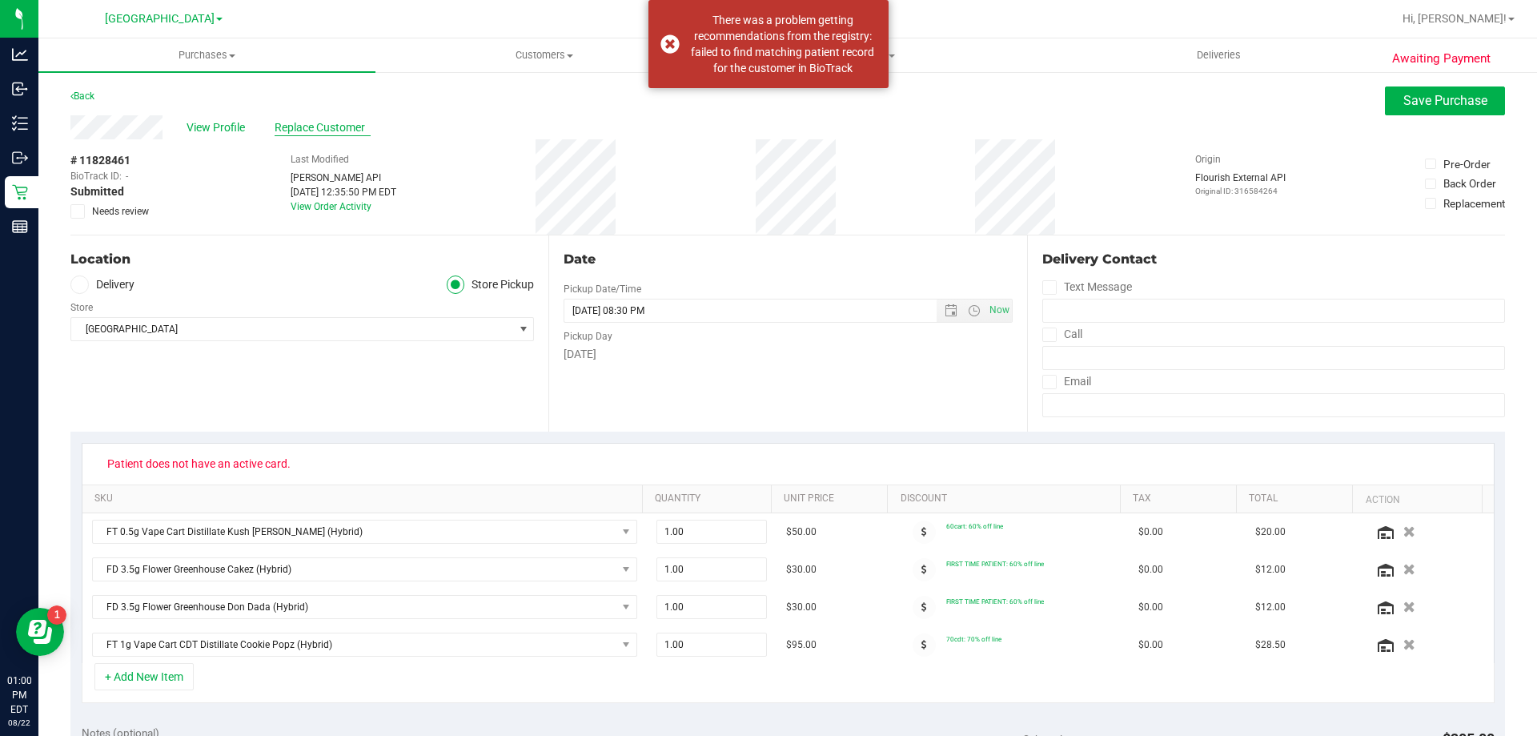
click at [344, 127] on span "Replace Customer" at bounding box center [323, 127] width 96 height 17
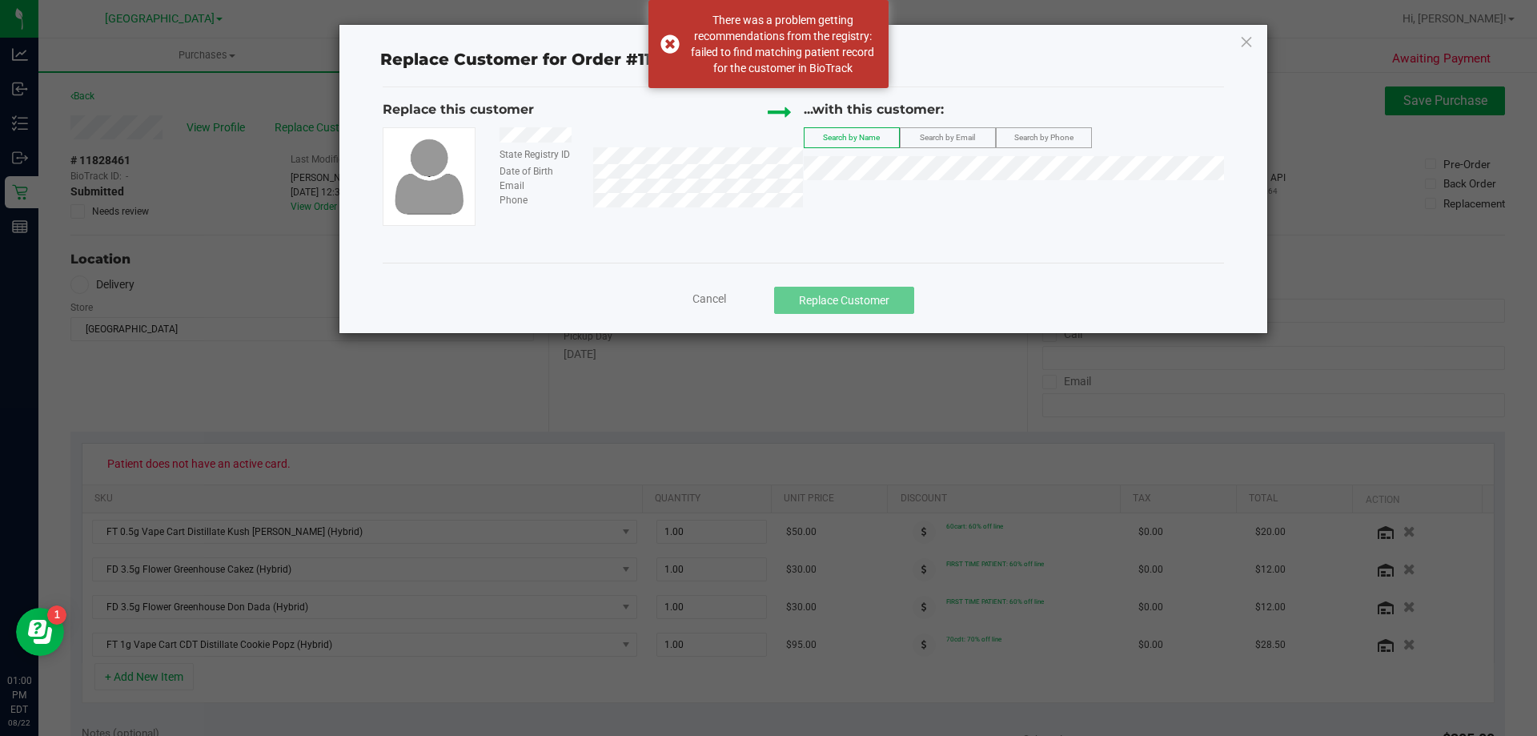
click at [500, 137] on div at bounding box center [645, 137] width 315 height 20
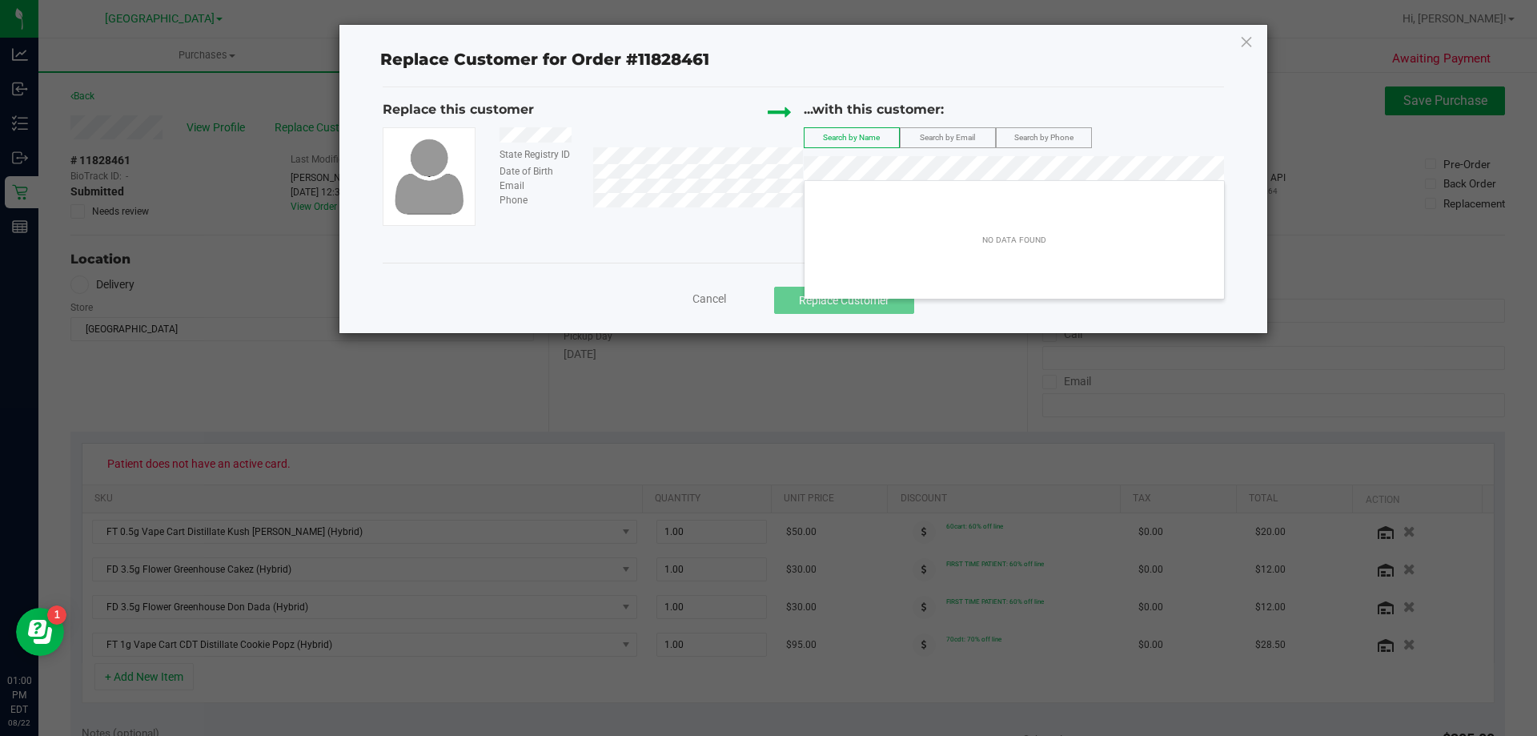
click at [712, 307] on div "Cancel Replace Customer" at bounding box center [803, 300] width 817 height 27
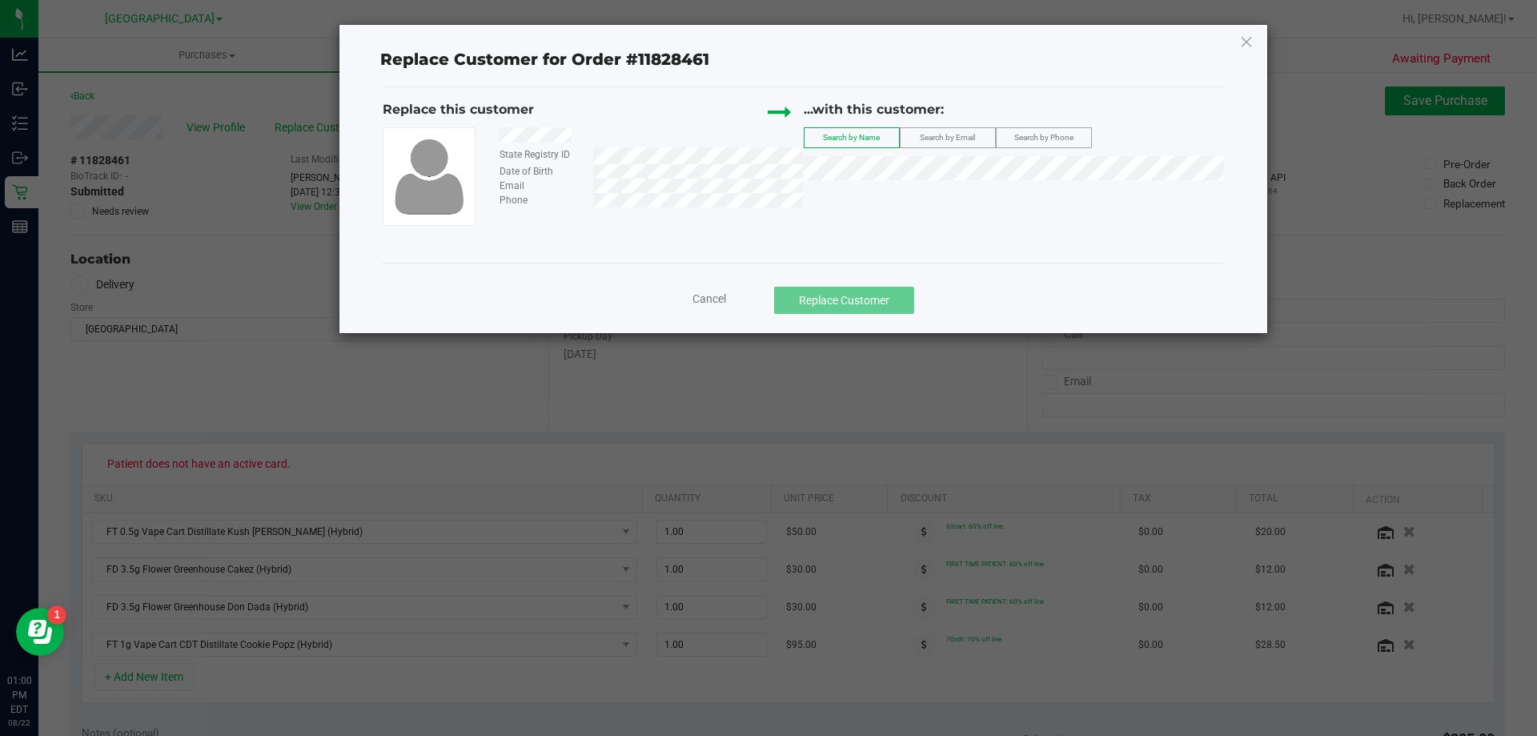
click at [695, 300] on span "Cancel" at bounding box center [709, 298] width 34 height 13
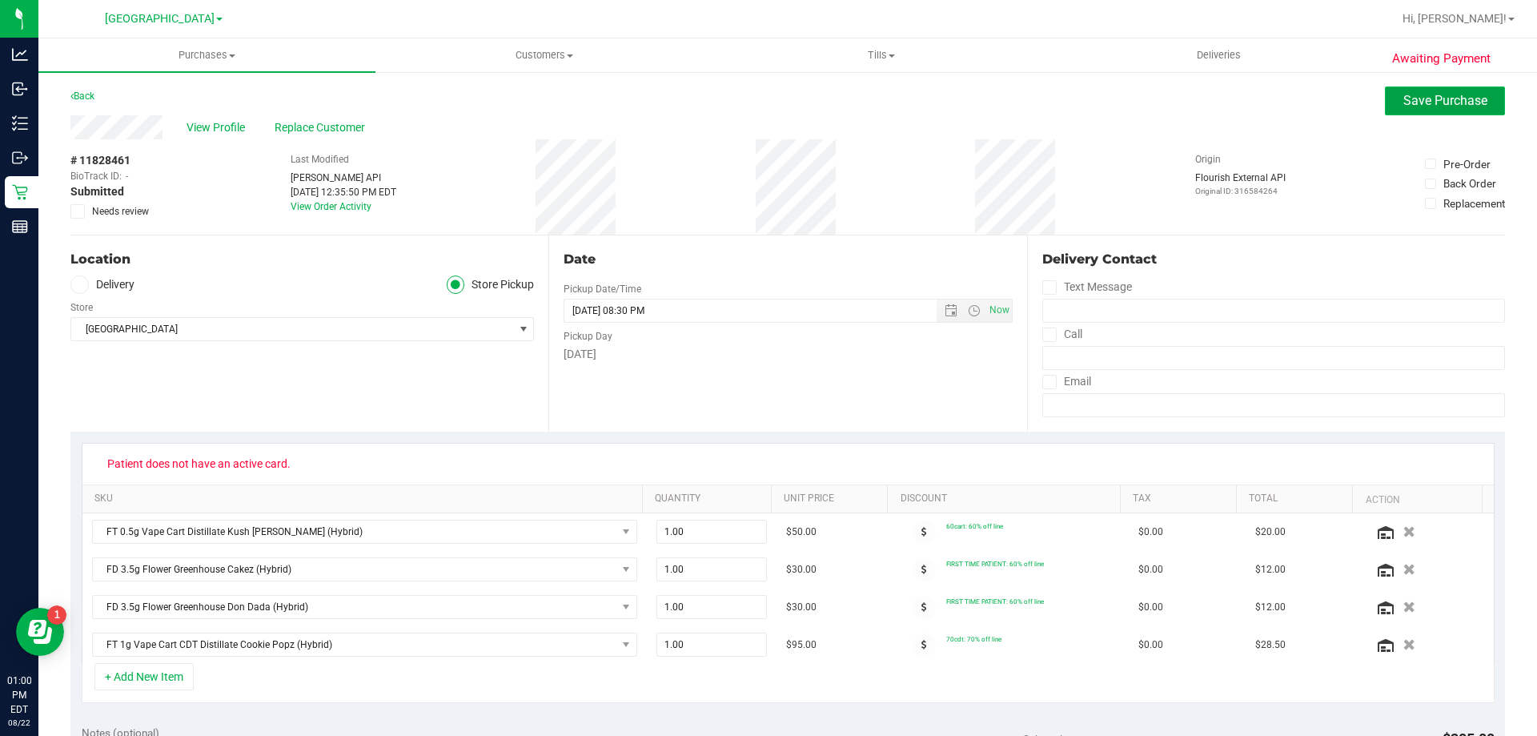
click at [1451, 102] on span "Save Purchase" at bounding box center [1445, 100] width 84 height 15
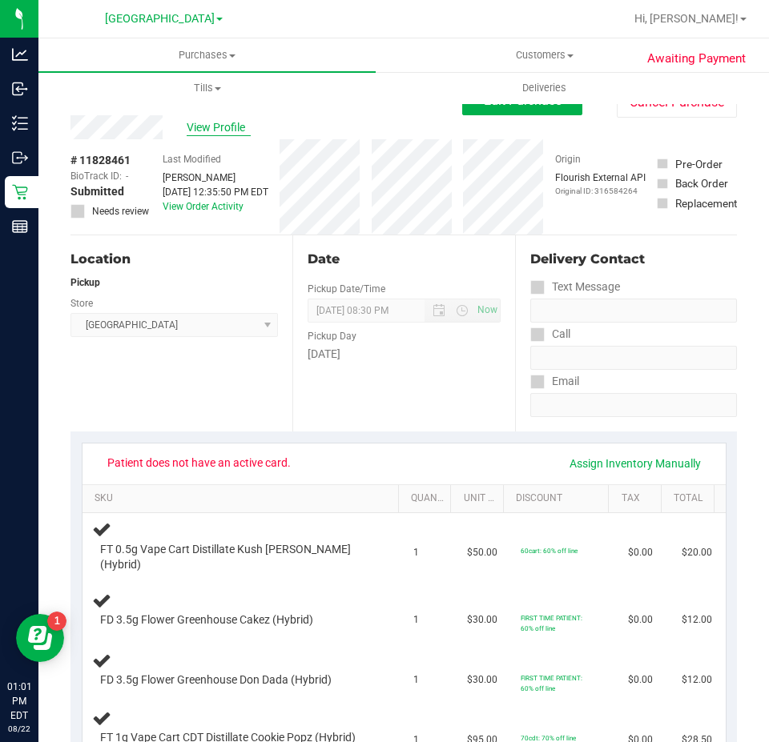
click at [214, 128] on span "View Profile" at bounding box center [219, 127] width 64 height 17
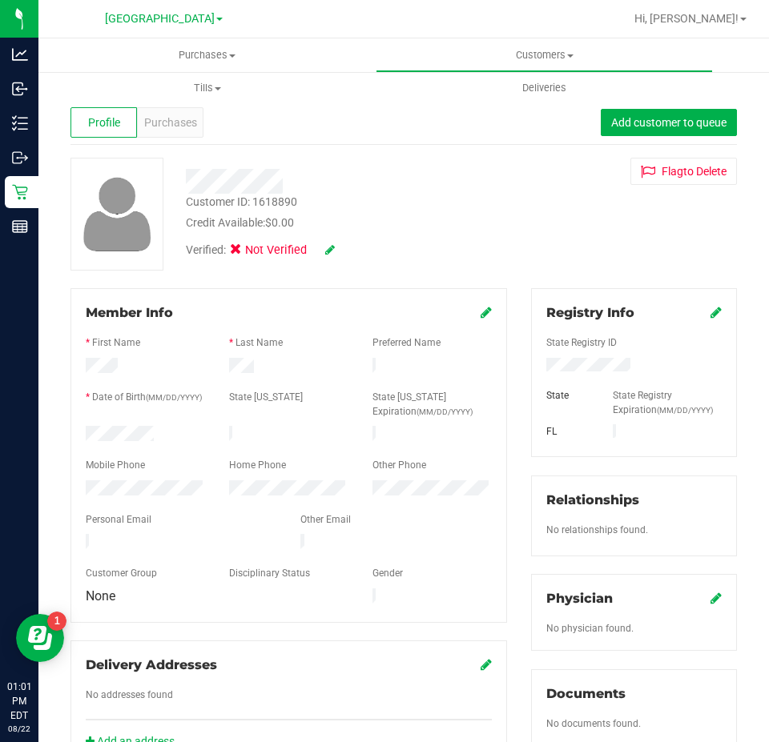
click at [710, 310] on icon at bounding box center [715, 312] width 11 height 13
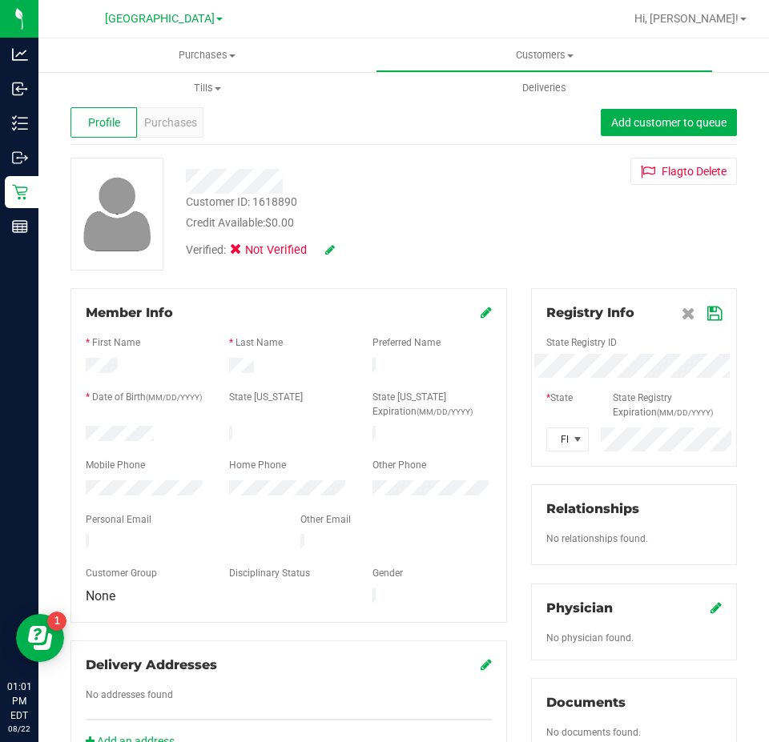
click at [420, 359] on div "Member Info * First Name * Last Name Preferred Name * Date of Birth (MM/DD/YYYY…" at bounding box center [403, 708] width 690 height 840
click at [691, 317] on span at bounding box center [701, 312] width 40 height 19
click at [707, 318] on icon at bounding box center [714, 313] width 14 height 13
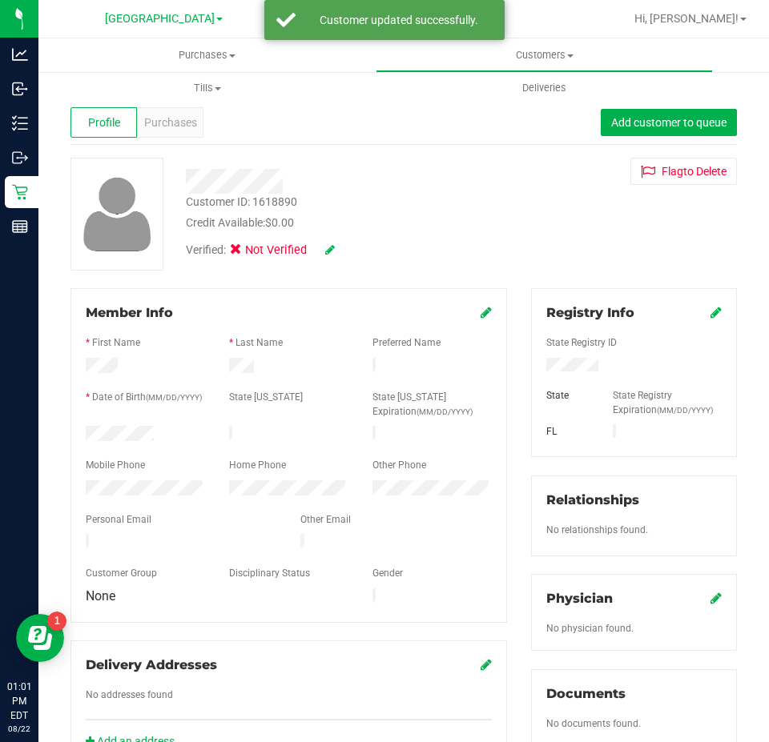
click at [322, 249] on div "Verified: Not Verified" at bounding box center [260, 251] width 149 height 18
click at [331, 254] on icon at bounding box center [330, 249] width 10 height 11
click at [245, 252] on icon at bounding box center [240, 252] width 10 height 0
click at [0, 0] on input "Medical" at bounding box center [0, 0] width 0 height 0
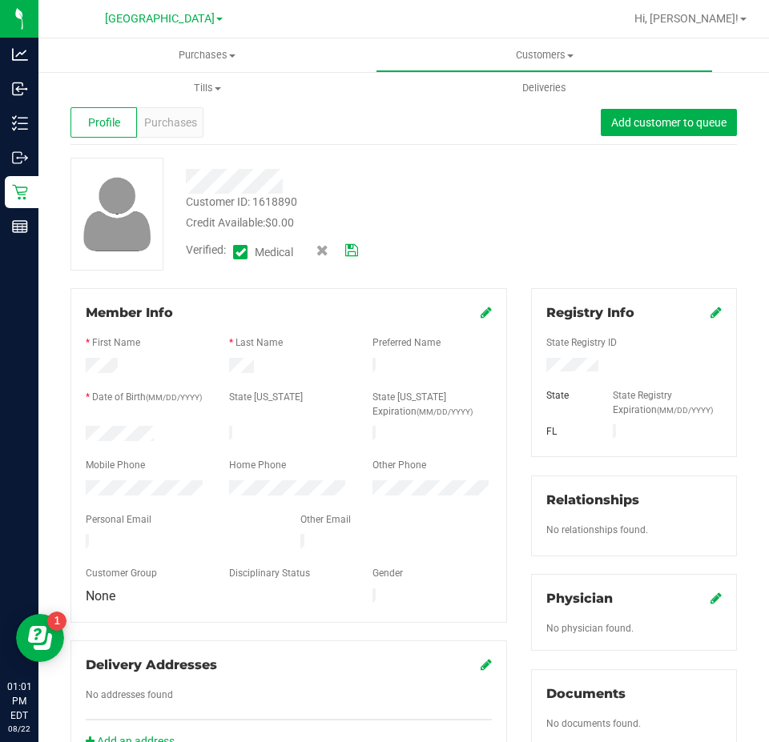
click at [358, 250] on icon at bounding box center [351, 250] width 13 height 11
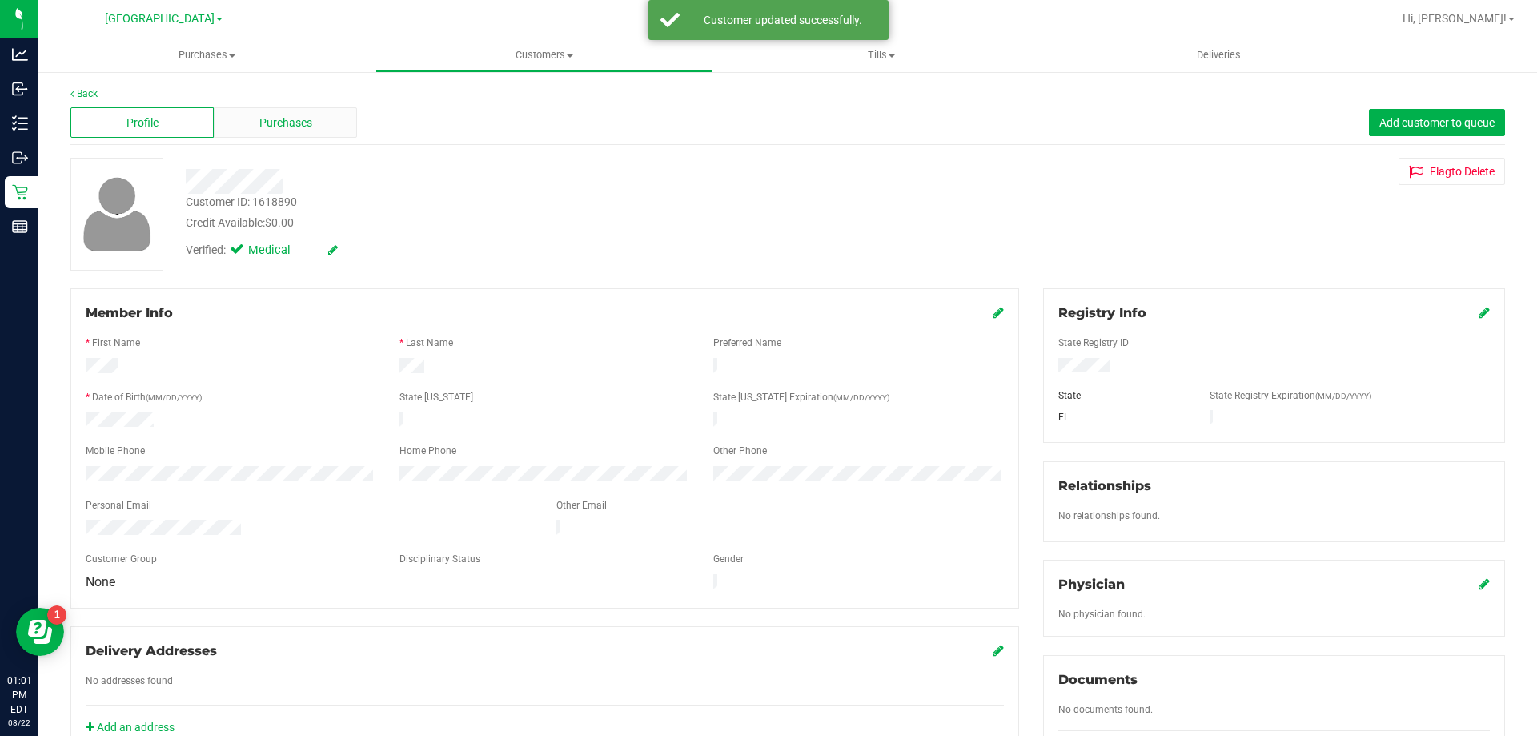
click at [263, 123] on span "Purchases" at bounding box center [285, 122] width 53 height 17
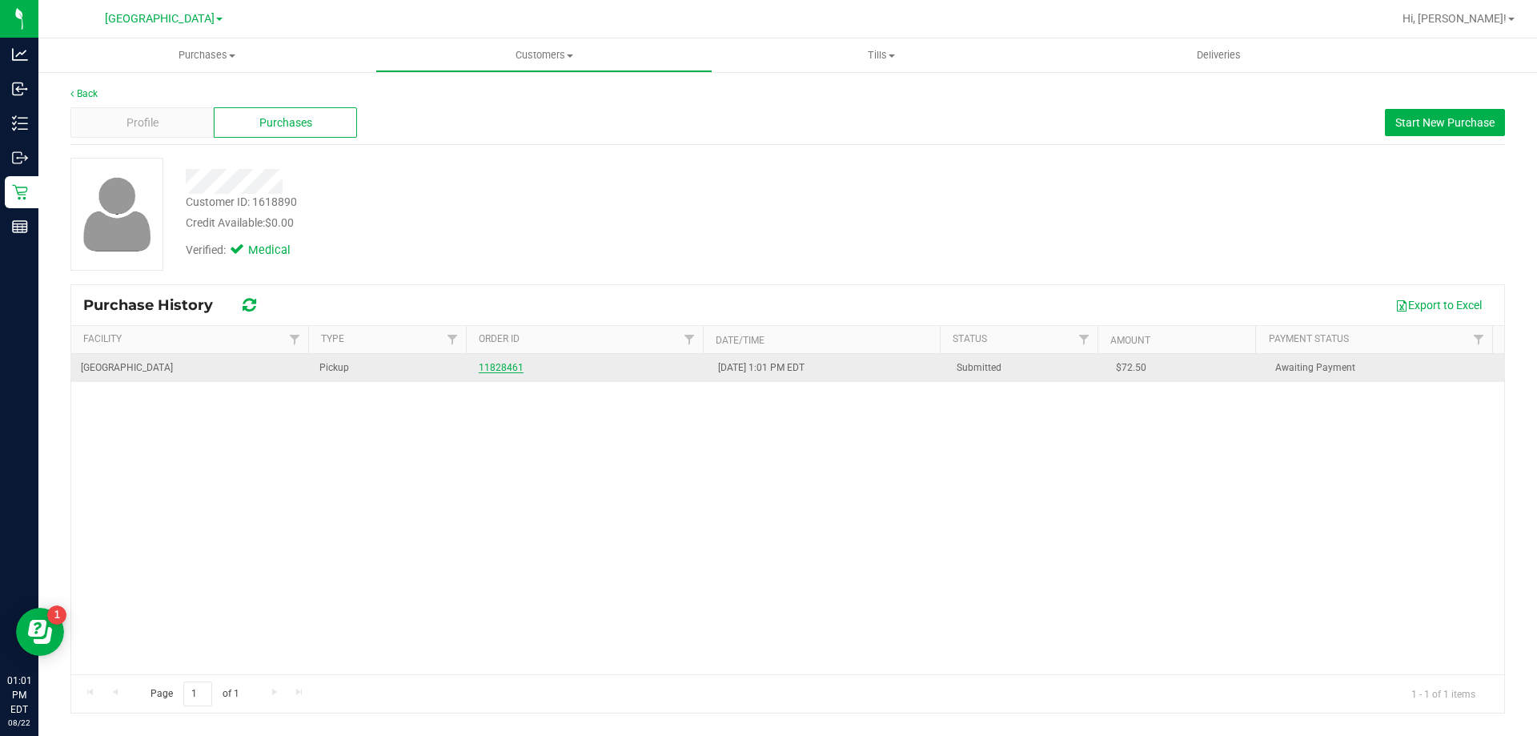
click at [492, 367] on link "11828461" at bounding box center [501, 367] width 45 height 11
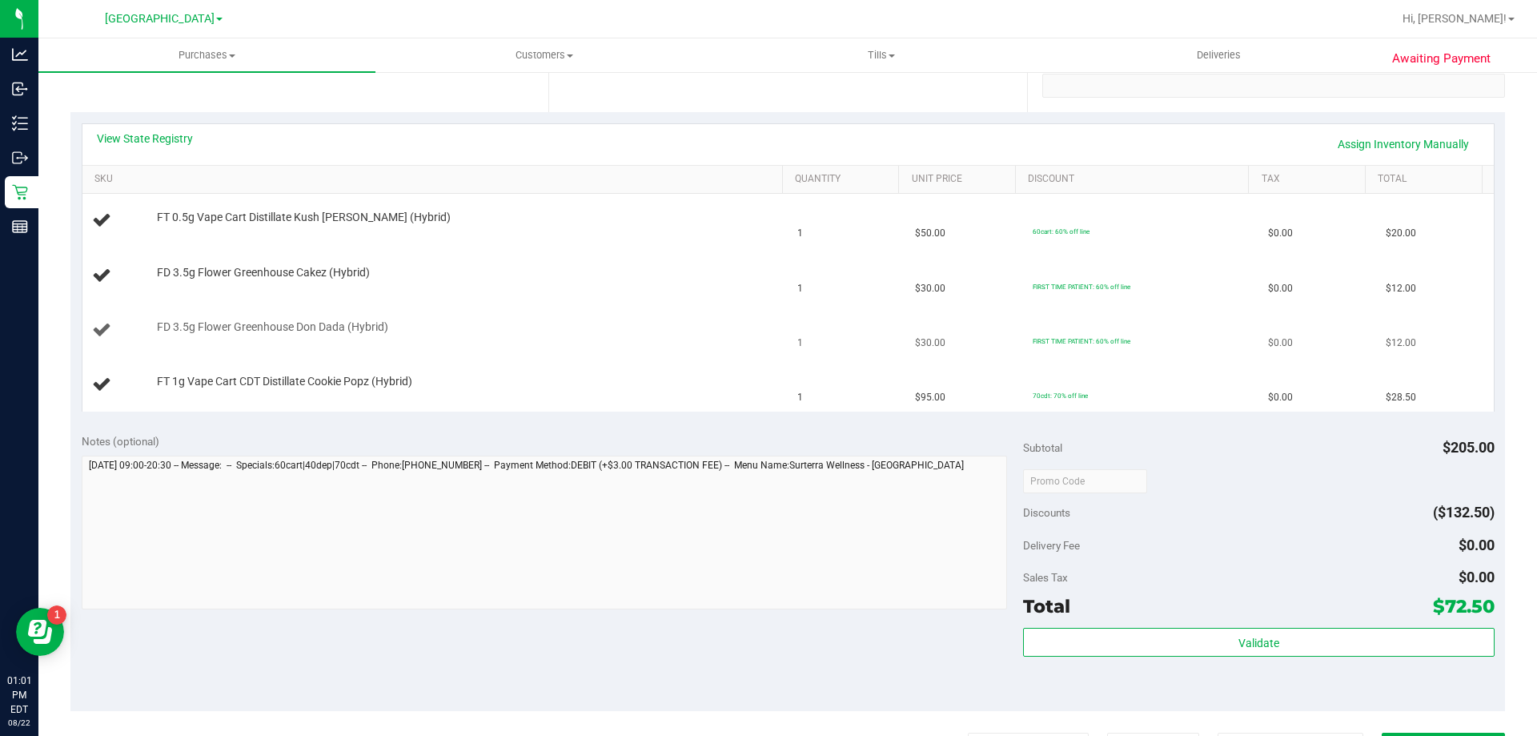
scroll to position [320, 0]
click at [150, 141] on link "View State Registry" at bounding box center [145, 138] width 96 height 16
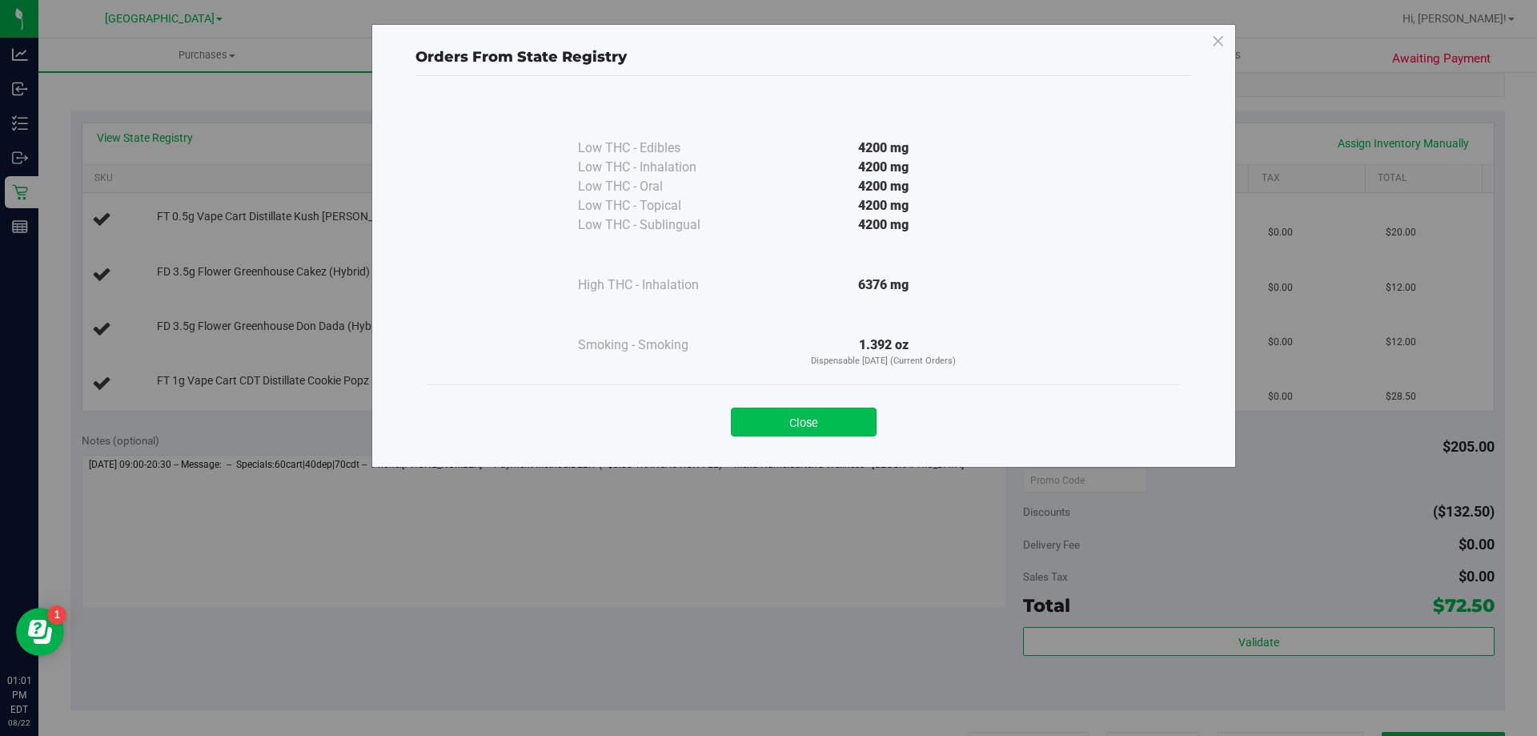
click at [833, 417] on button "Close" at bounding box center [804, 421] width 146 height 29
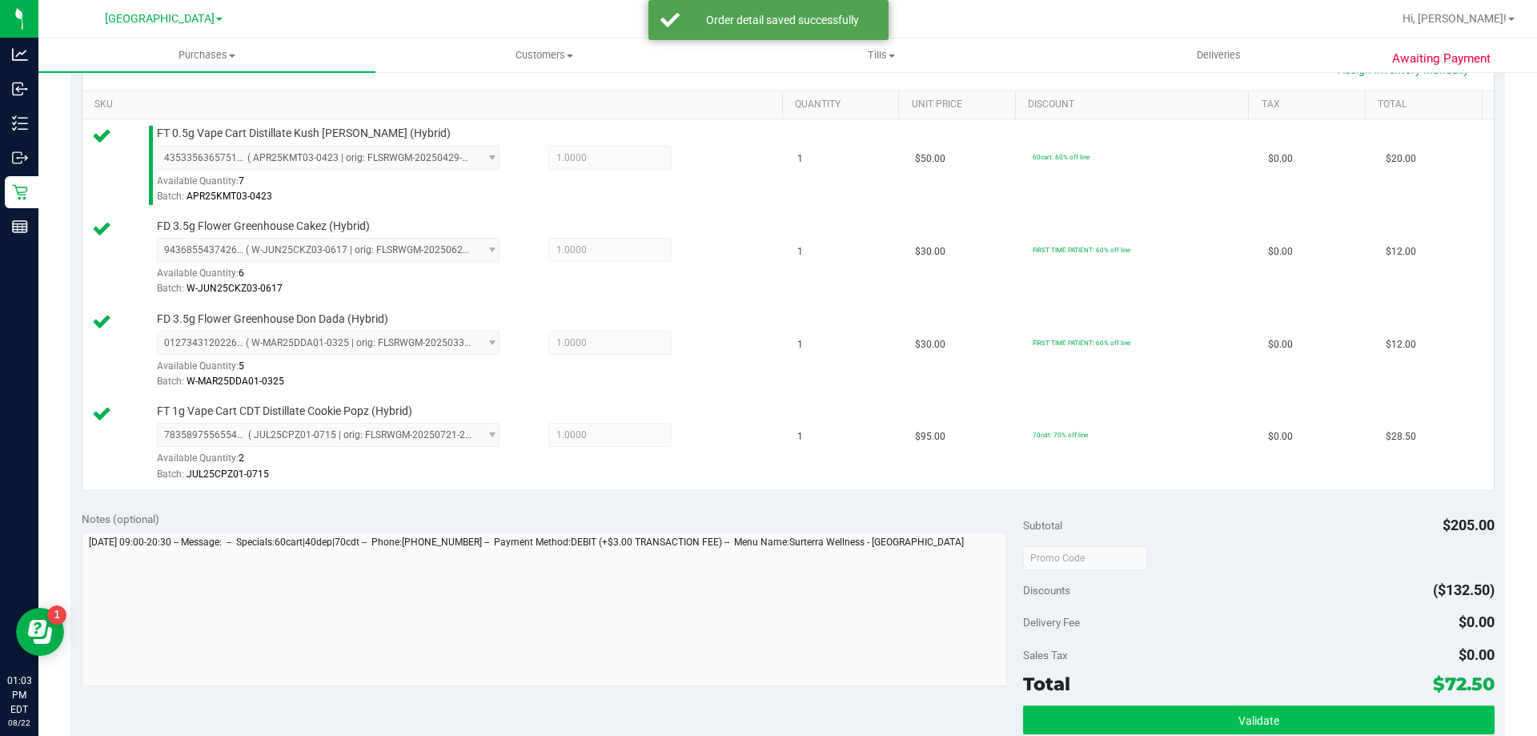
scroll to position [560, 0]
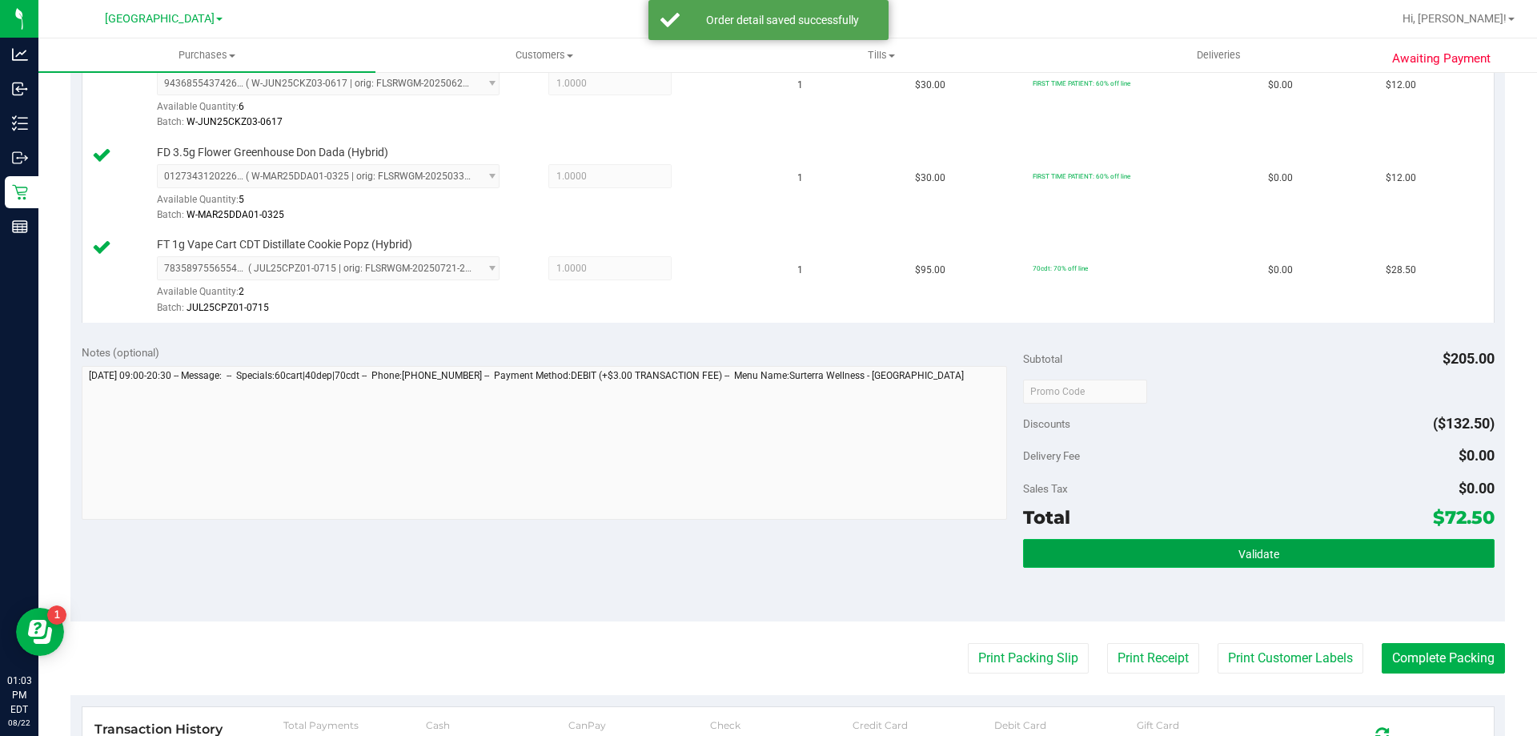
click at [1189, 544] on button "Validate" at bounding box center [1258, 553] width 471 height 29
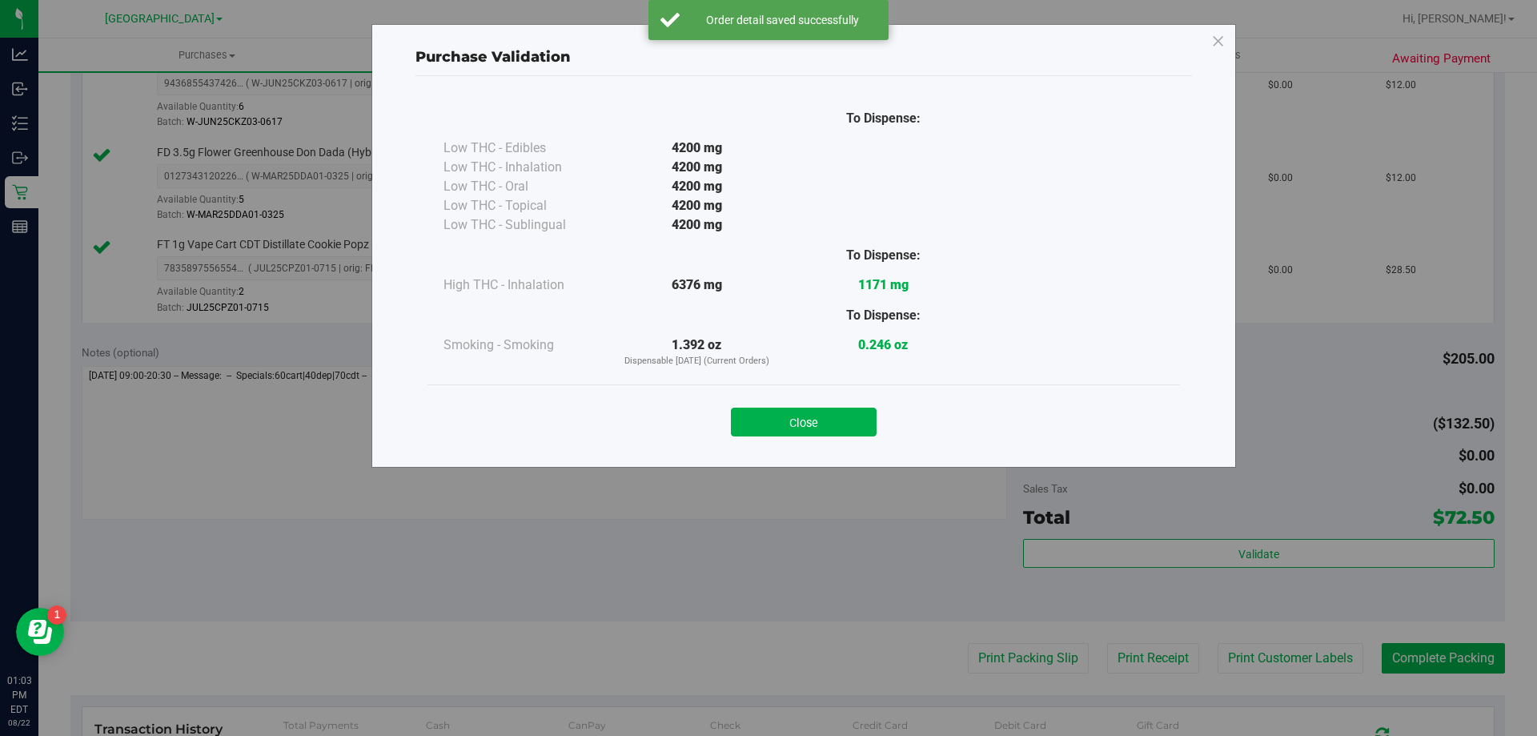
click at [832, 424] on button "Close" at bounding box center [804, 421] width 146 height 29
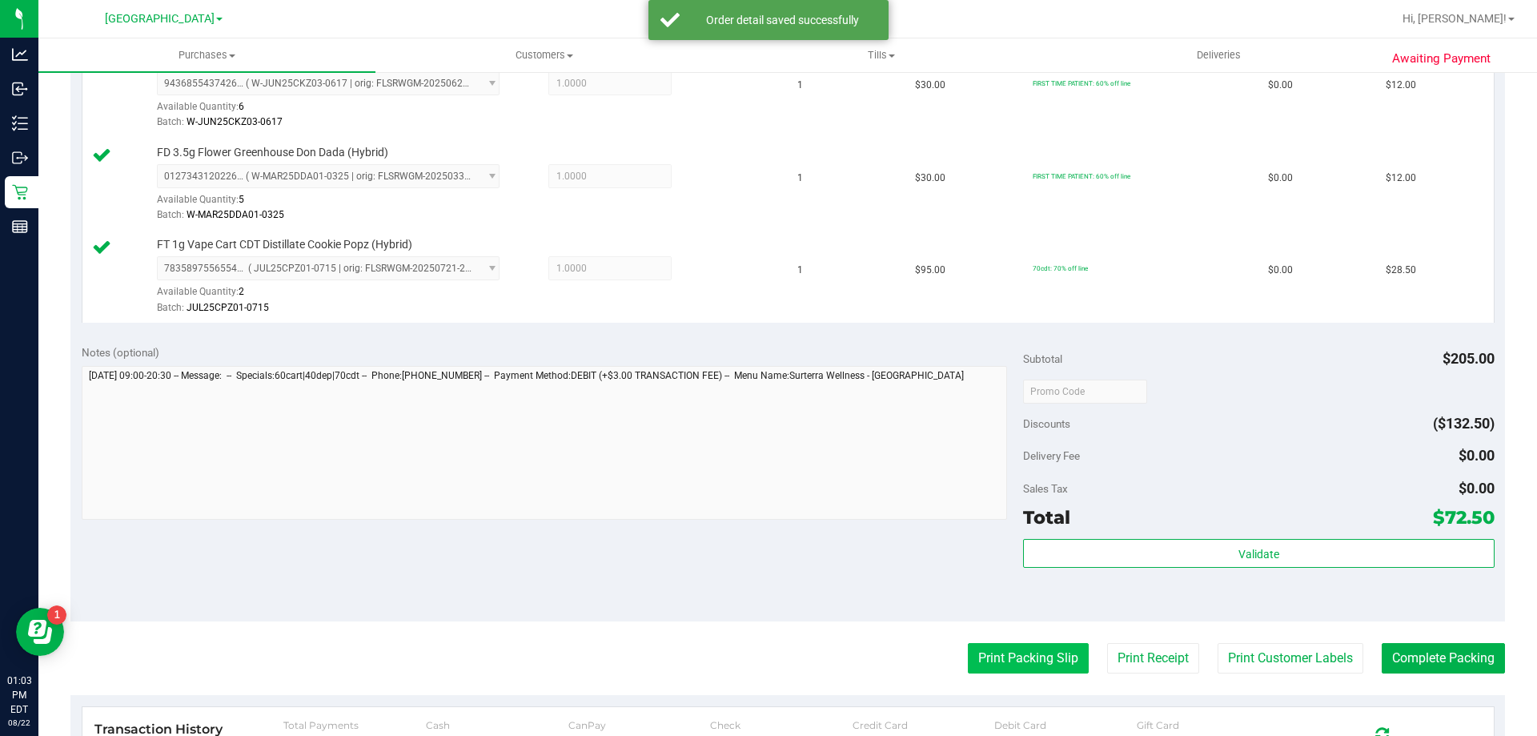
click at [1008, 649] on button "Print Packing Slip" at bounding box center [1028, 658] width 121 height 30
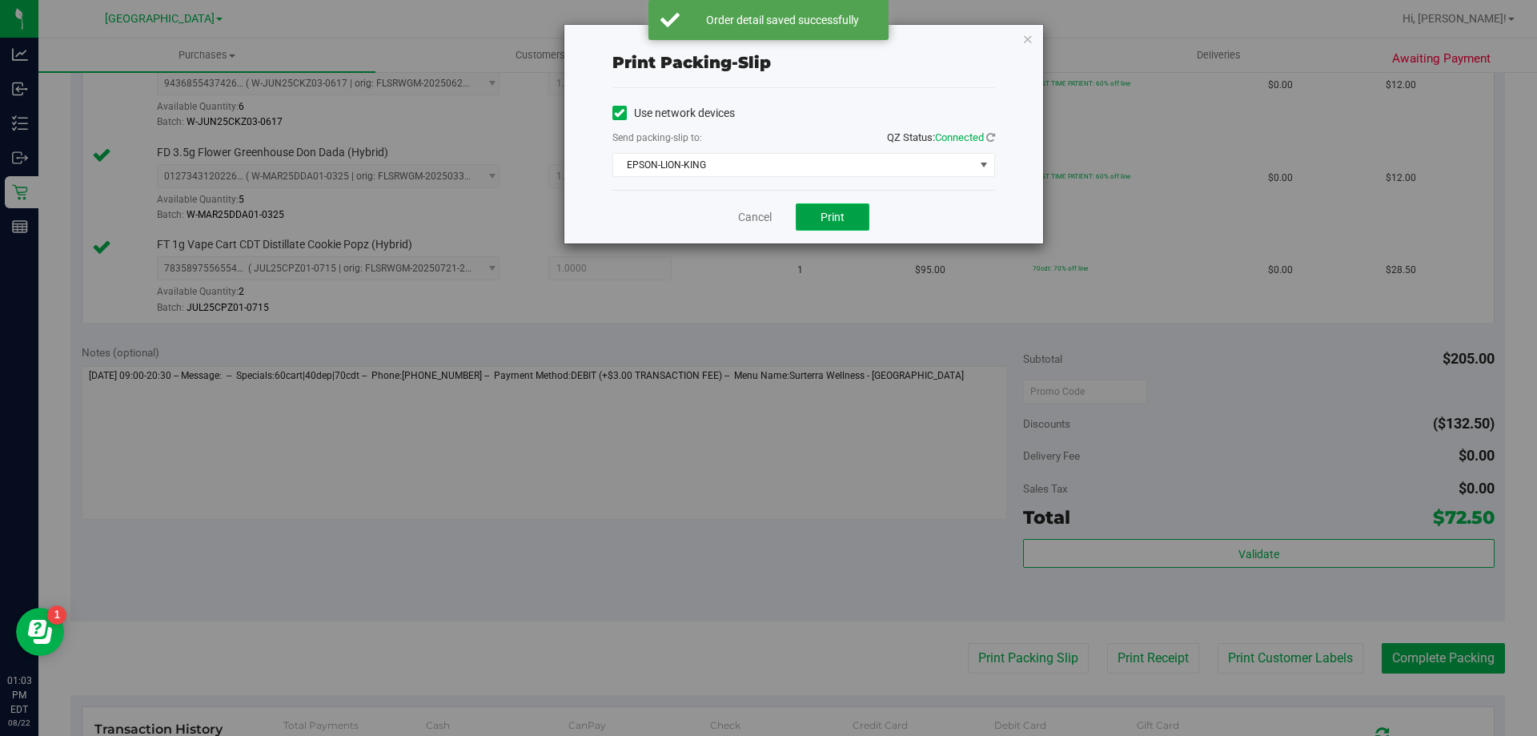
click at [823, 218] on span "Print" at bounding box center [833, 217] width 24 height 13
click at [747, 222] on link "Cancel" at bounding box center [755, 217] width 34 height 17
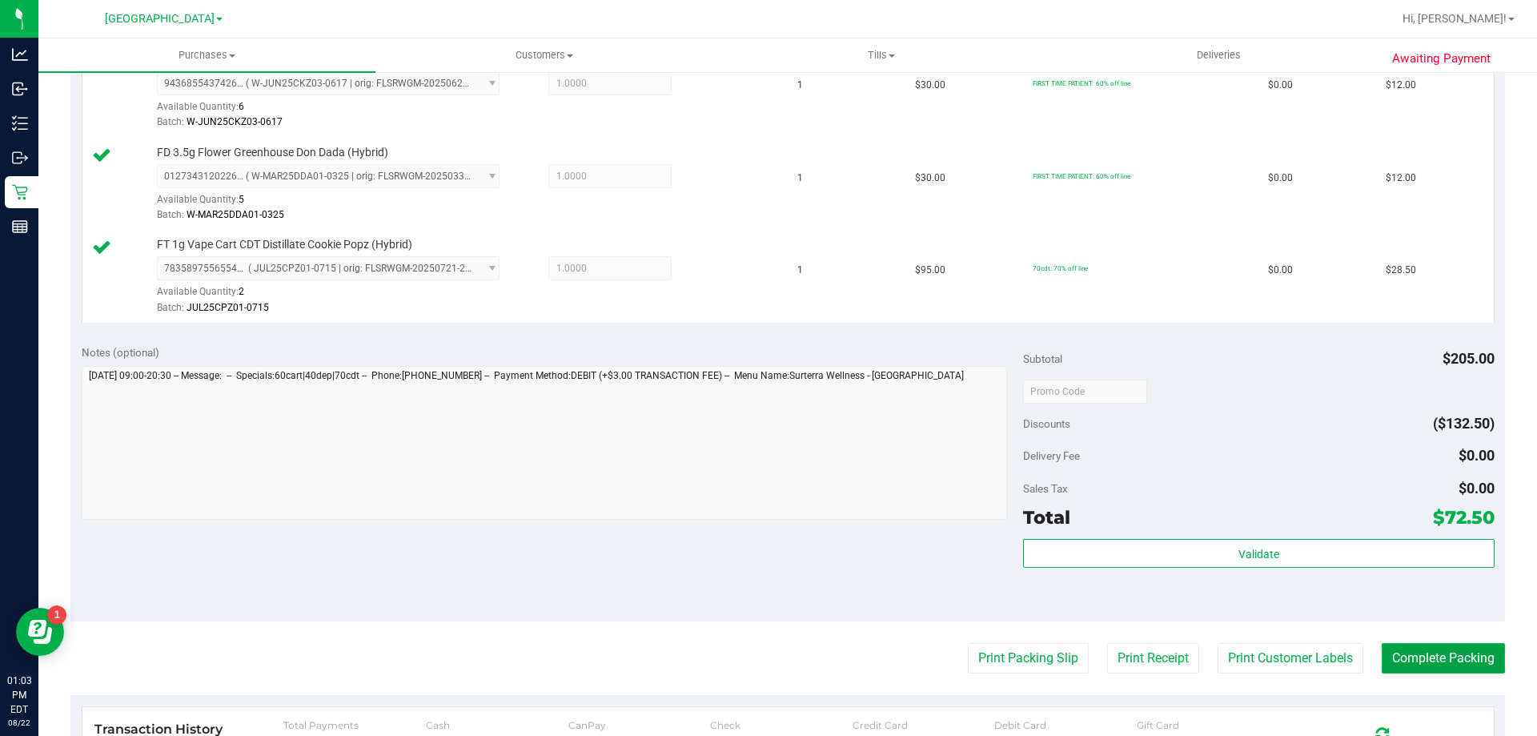
click at [1445, 658] on button "Complete Packing" at bounding box center [1443, 658] width 123 height 30
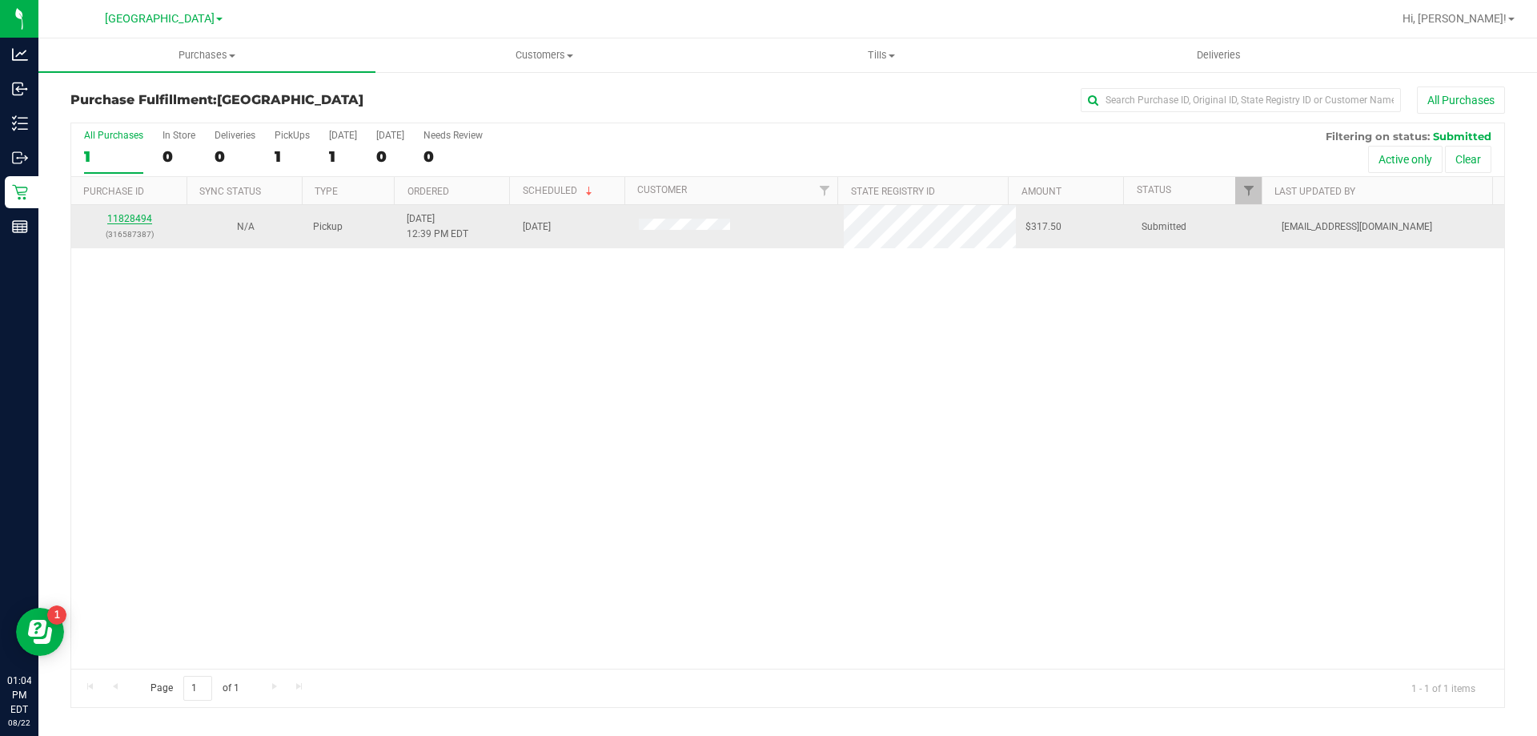
click at [124, 218] on link "11828494" at bounding box center [129, 218] width 45 height 11
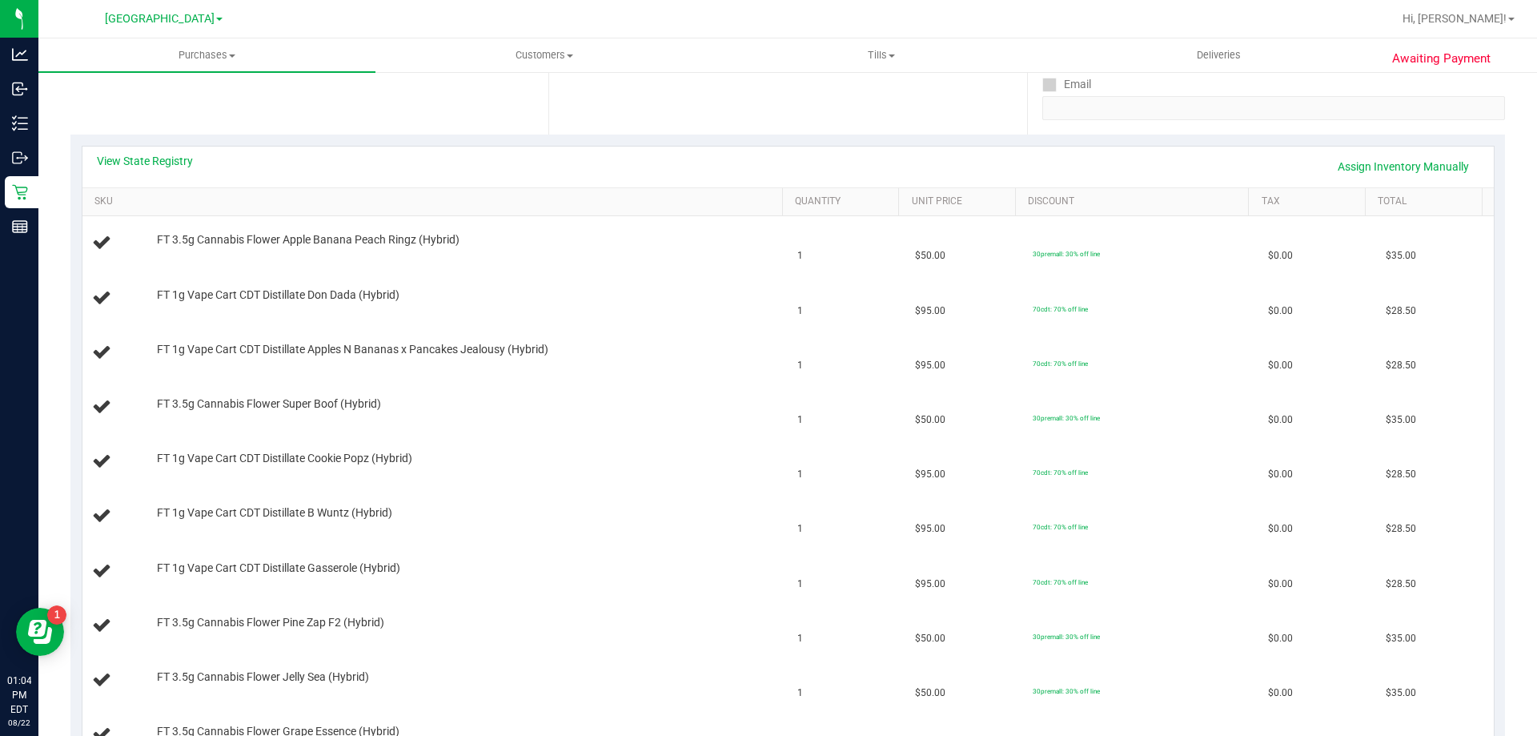
scroll to position [240, 0]
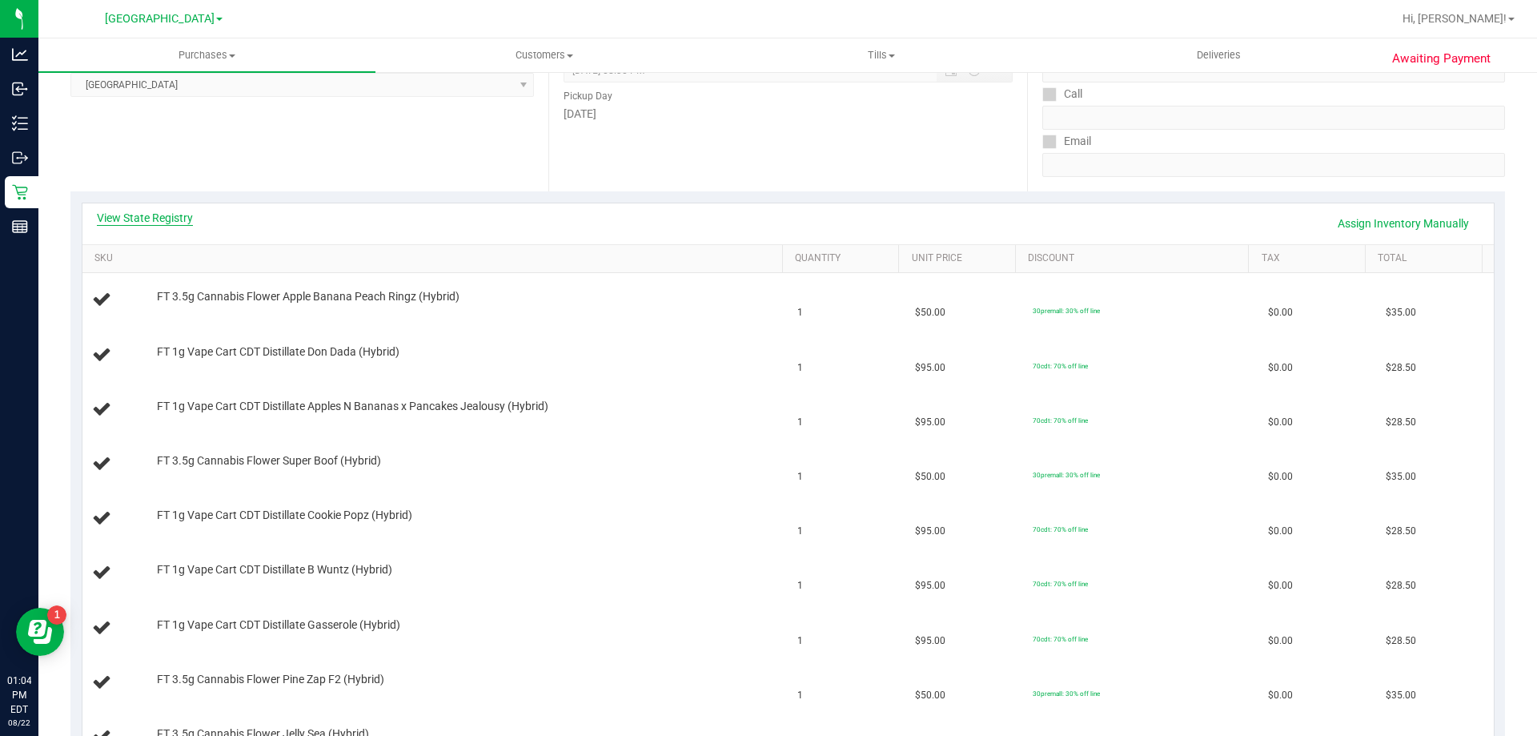
click at [151, 219] on link "View State Registry" at bounding box center [145, 218] width 96 height 16
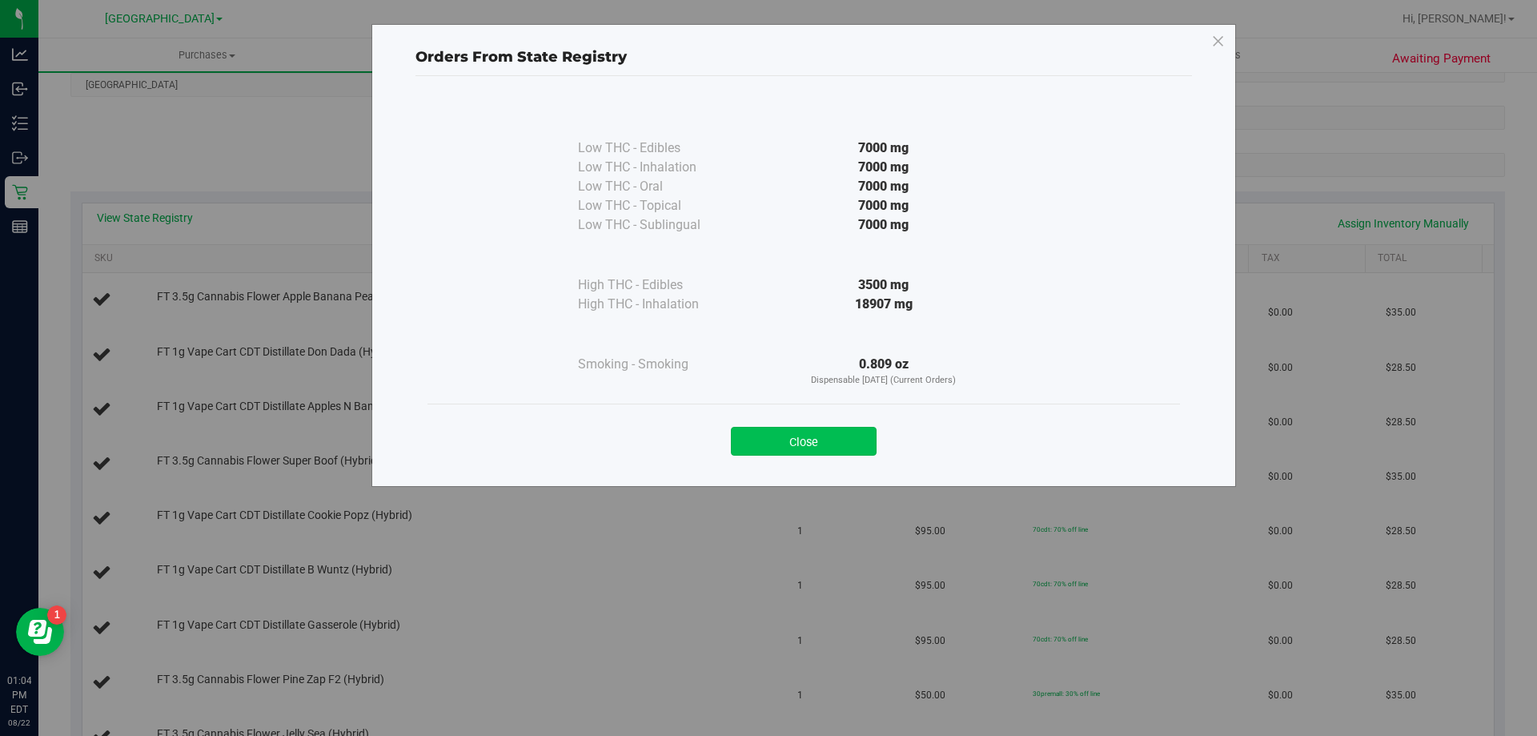
click at [854, 432] on button "Close" at bounding box center [804, 441] width 146 height 29
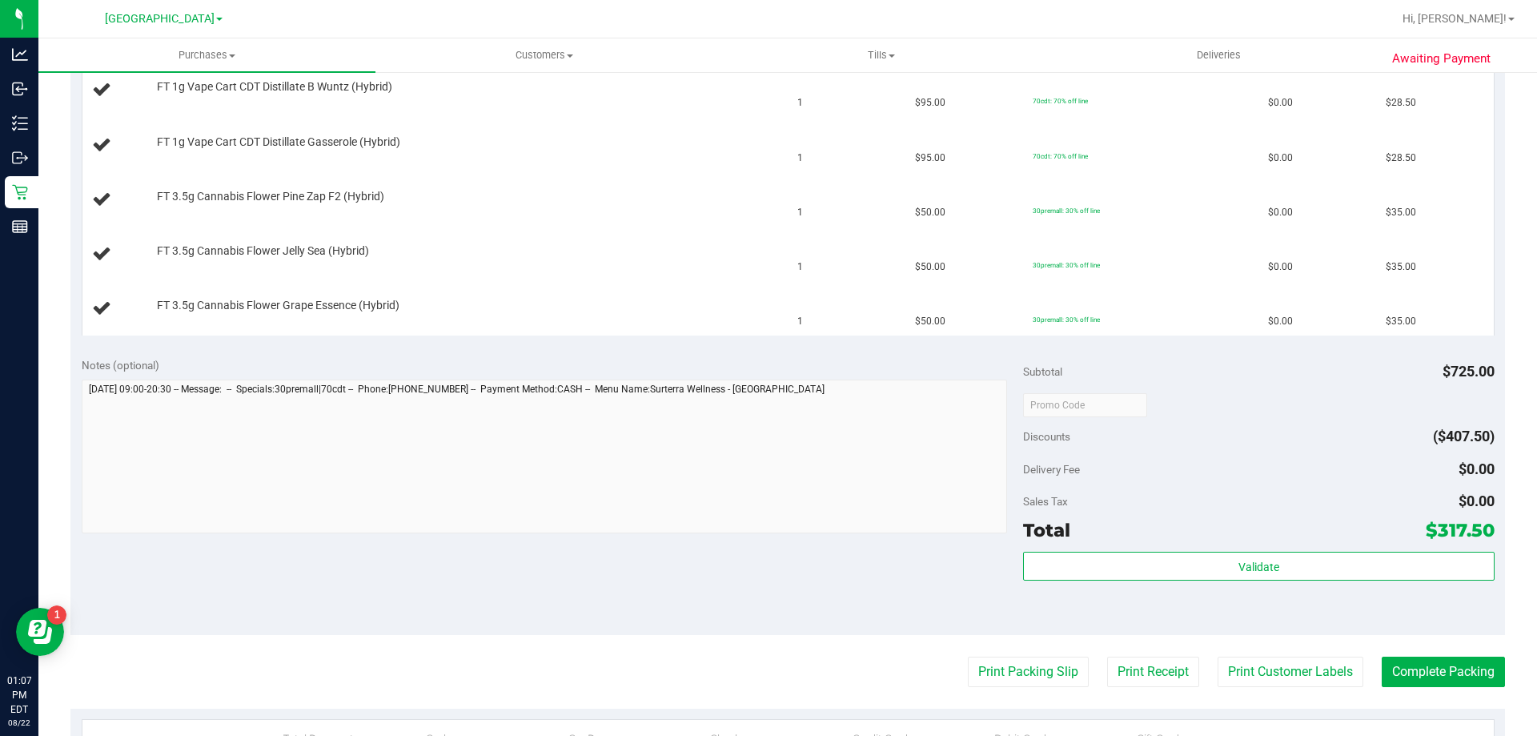
scroll to position [801, 0]
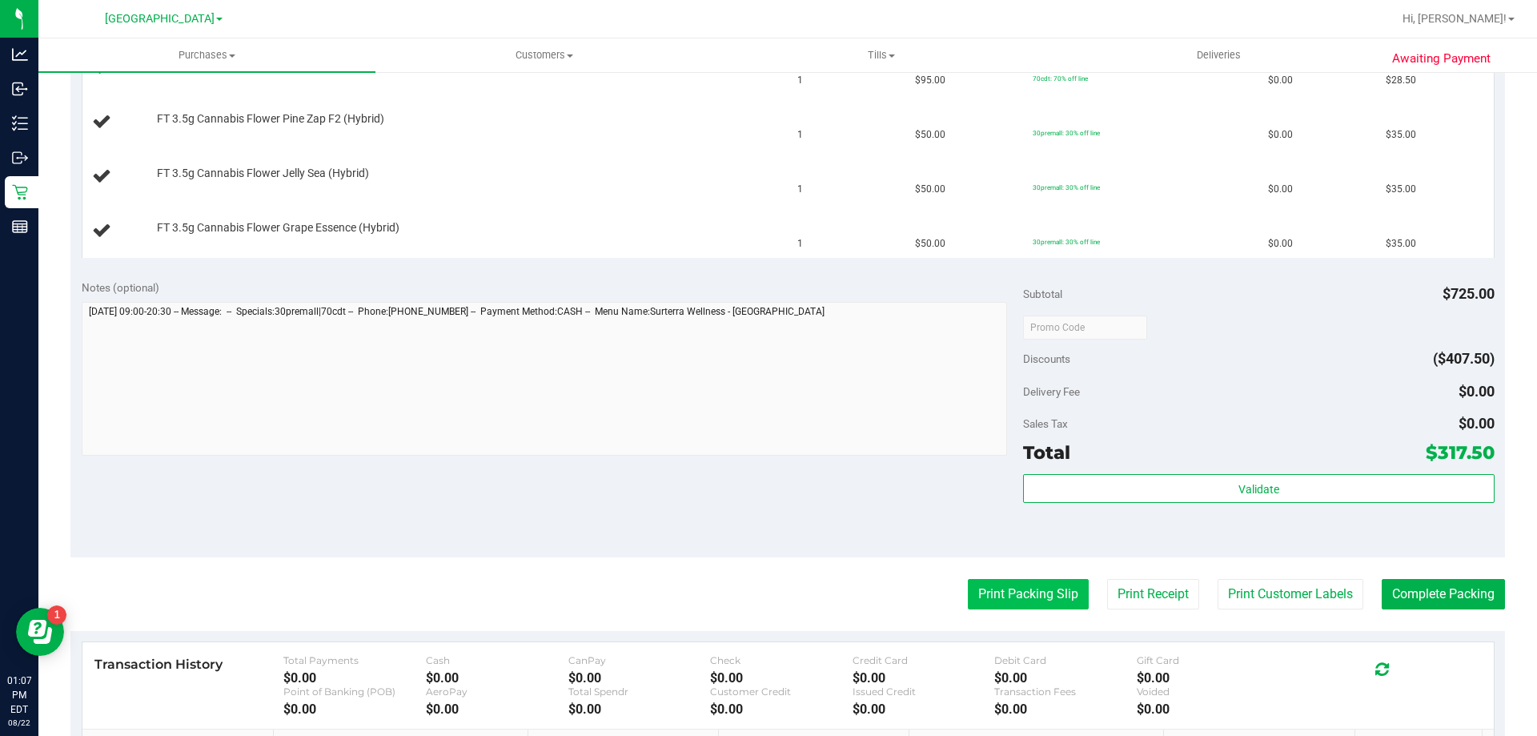
click at [974, 603] on button "Print Packing Slip" at bounding box center [1028, 594] width 121 height 30
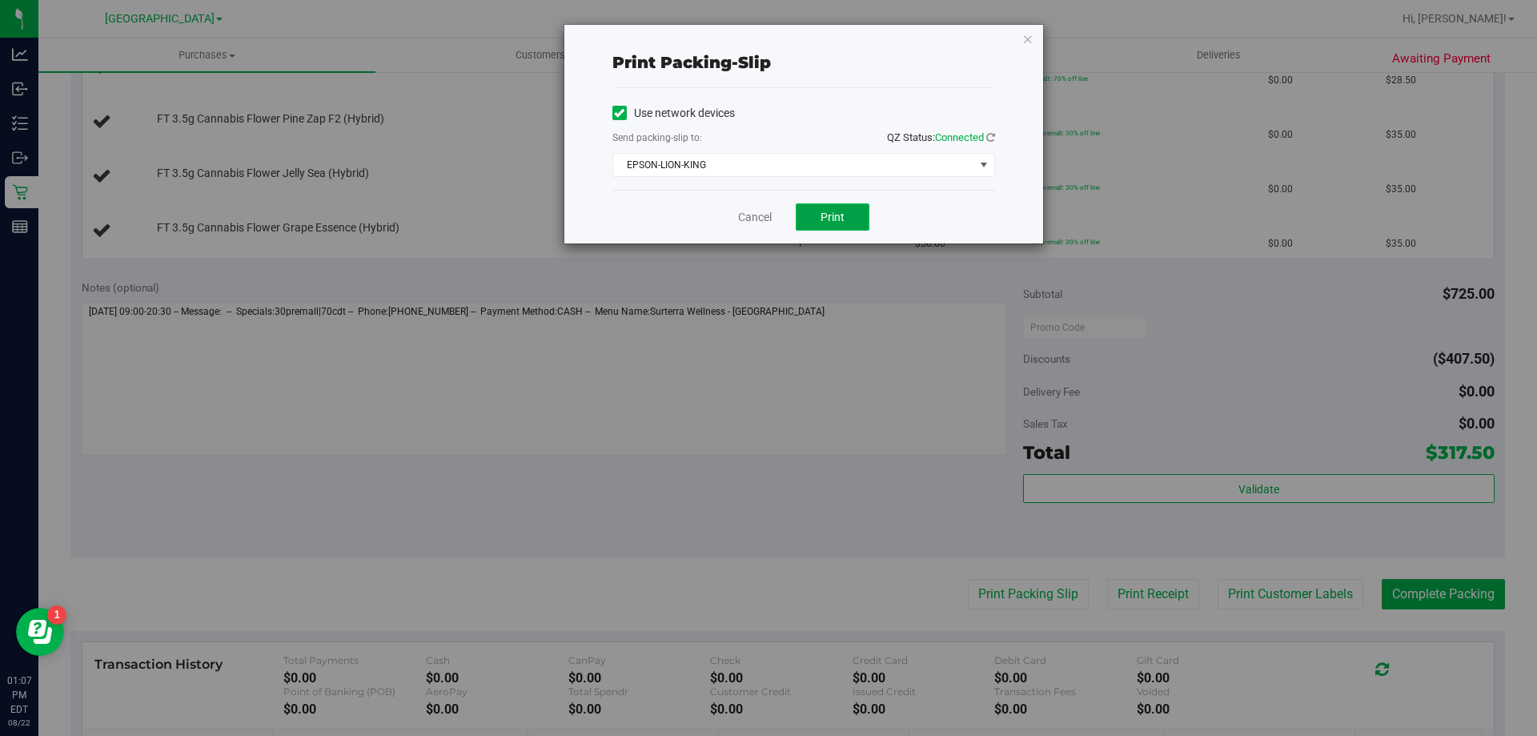
click at [828, 214] on span "Print" at bounding box center [833, 217] width 24 height 13
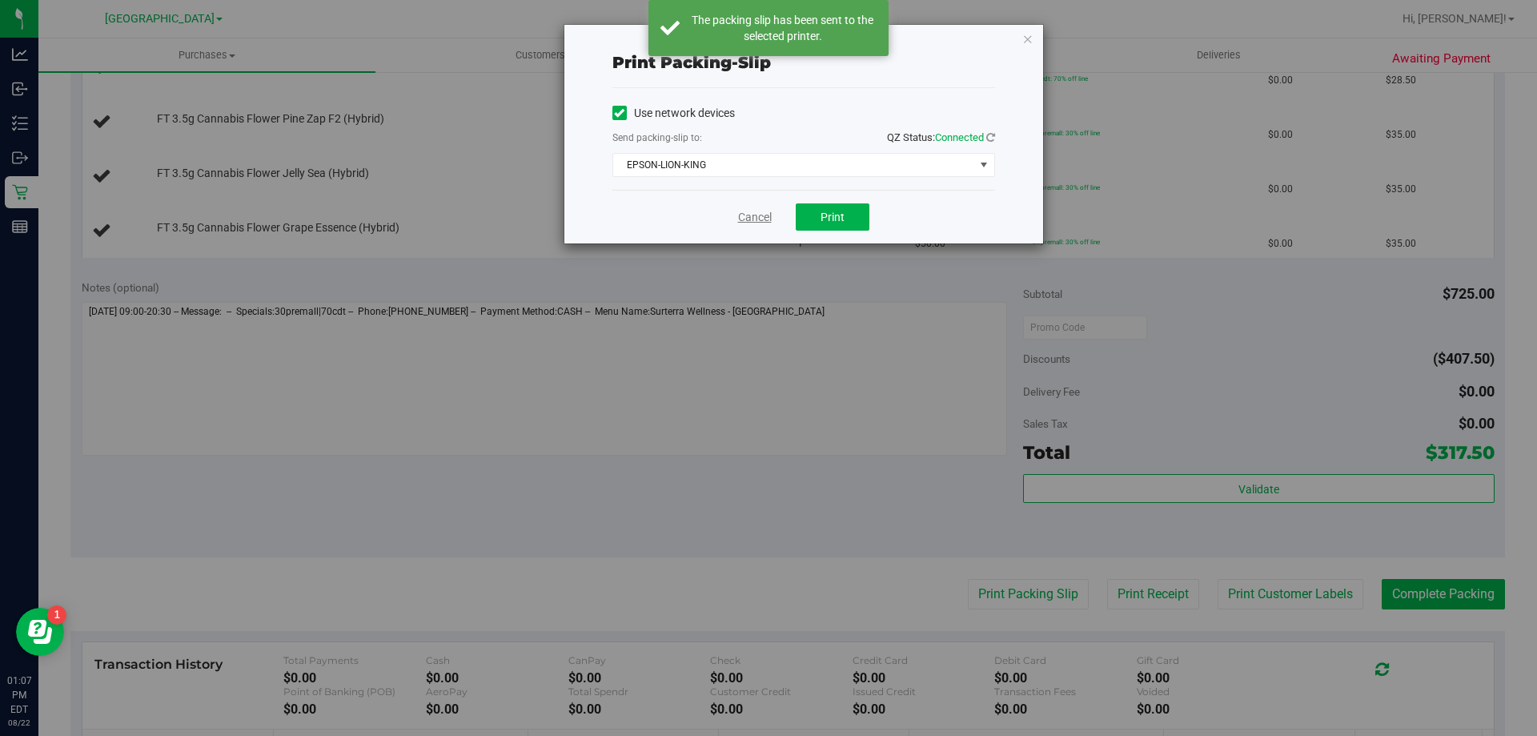
click at [756, 218] on link "Cancel" at bounding box center [755, 217] width 34 height 17
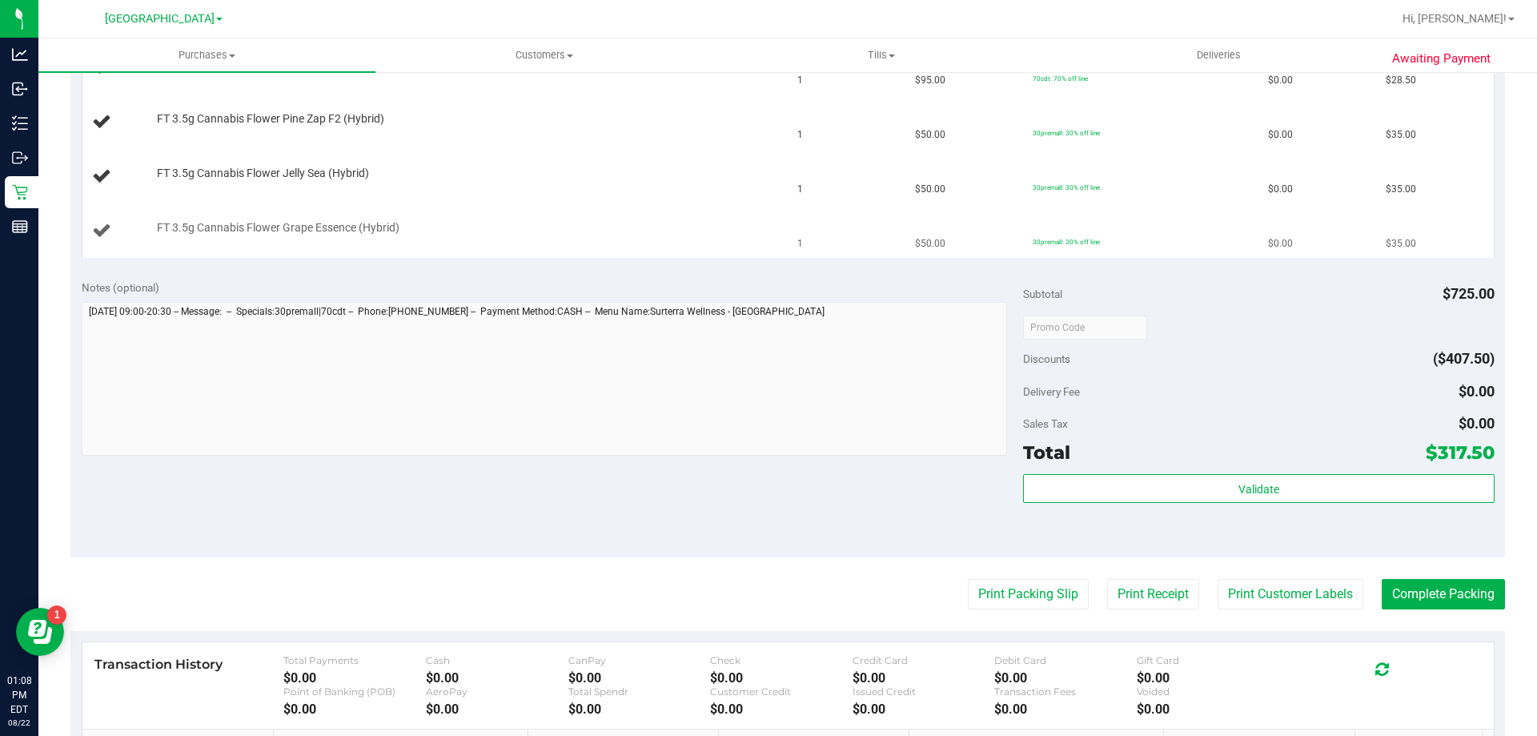
click at [968, 579] on button "Print Packing Slip" at bounding box center [1028, 594] width 121 height 30
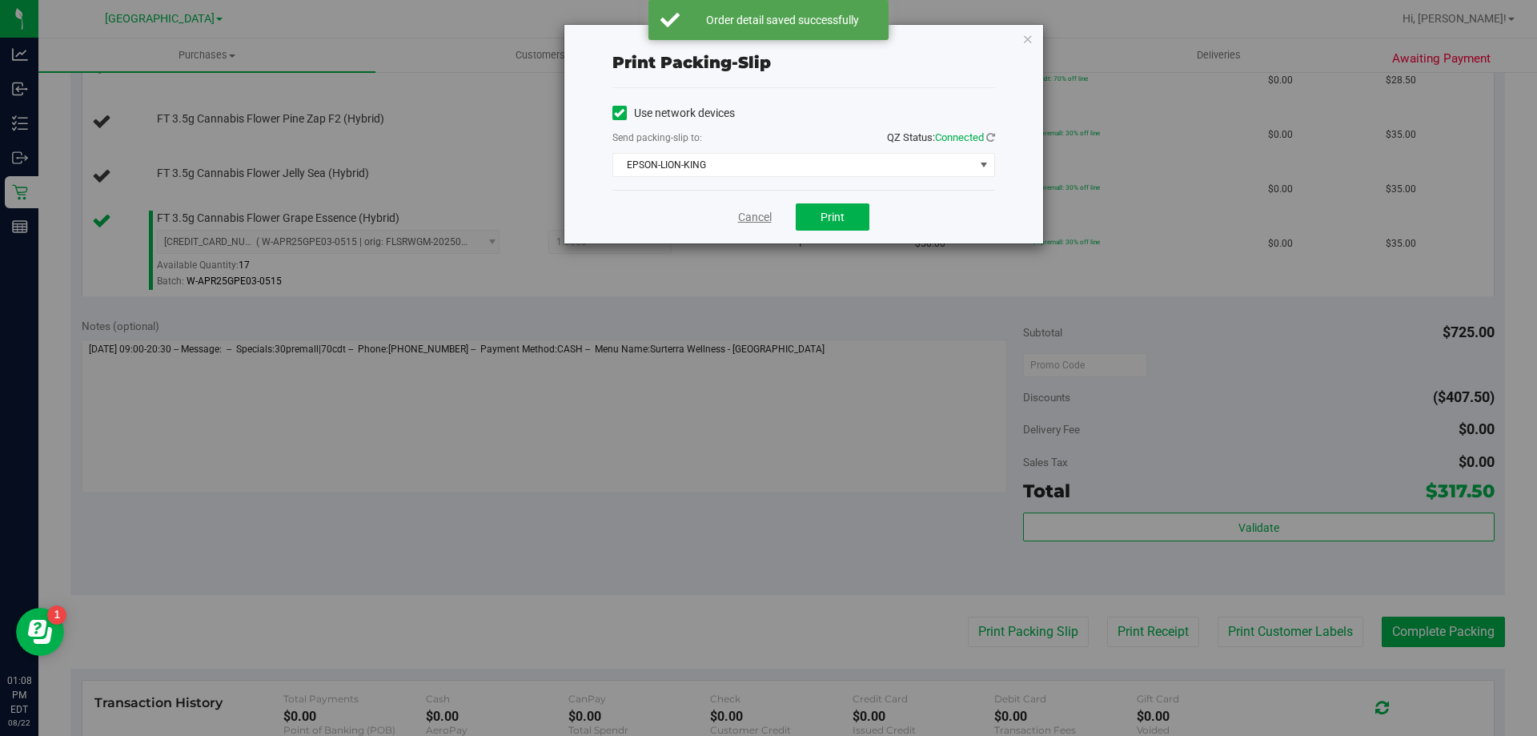
click at [740, 217] on link "Cancel" at bounding box center [755, 217] width 34 height 17
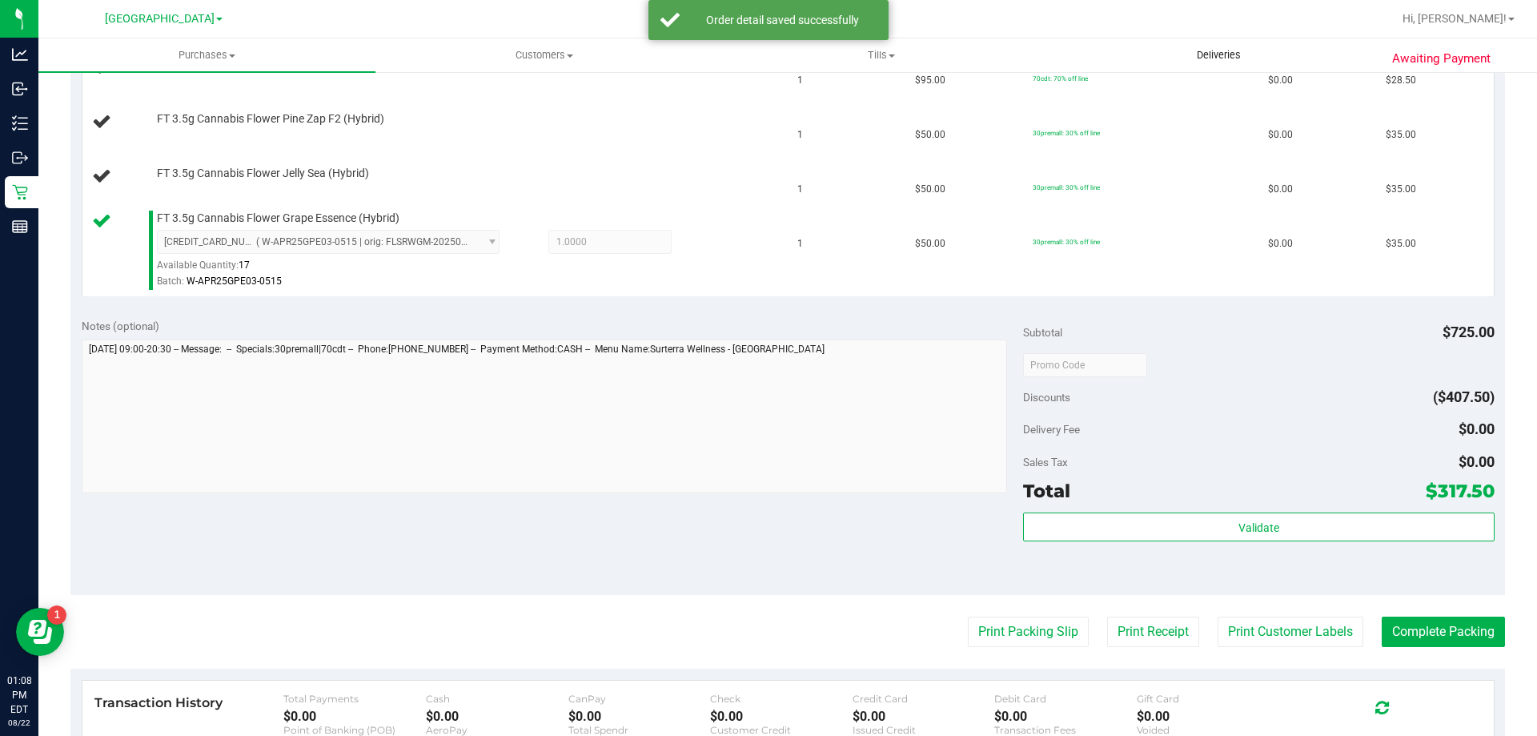
drag, startPoint x: 929, startPoint y: 190, endPoint x: 1086, endPoint y: 63, distance: 202.2
click at [1082, 86] on tbody "FT 3.5g Cannabis Flower Apple Banana Peach Ringz (Hybrid) 1 $50.00 30premall: 3…" at bounding box center [787, 4] width 1411 height 583
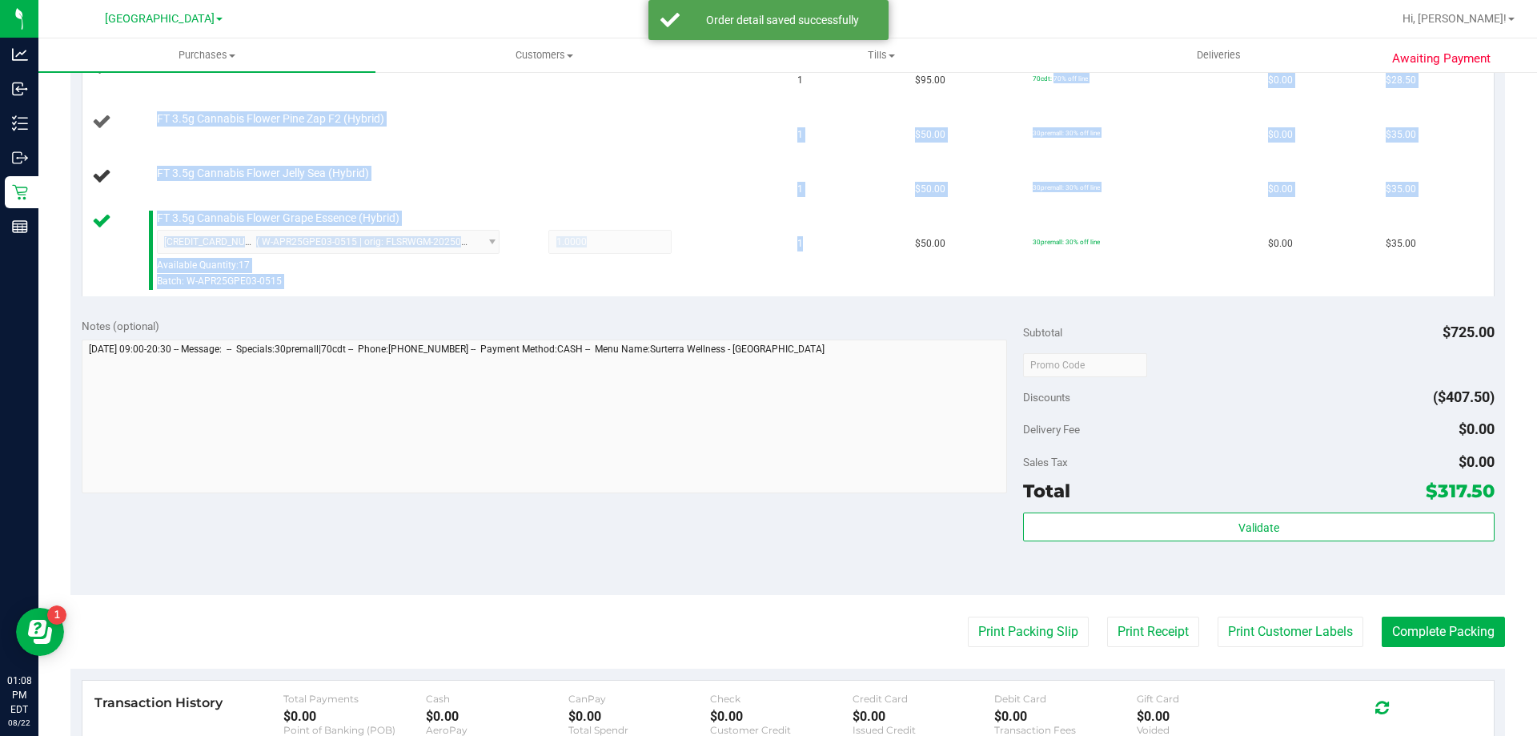
click at [1098, 125] on td "30premall: 30% off line" at bounding box center [1140, 122] width 235 height 54
click at [1120, 100] on td "30premall: 30% off line" at bounding box center [1140, 122] width 235 height 54
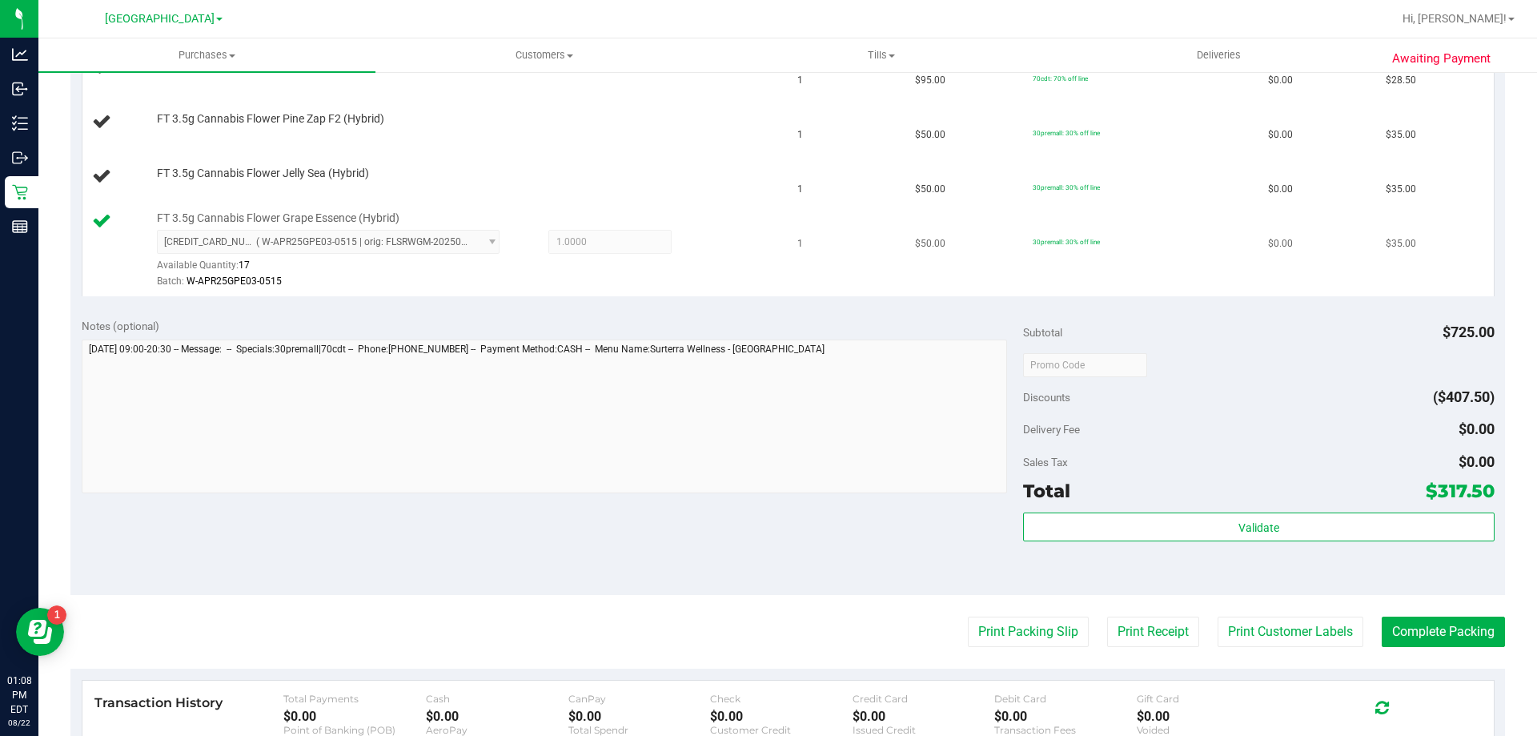
drag, startPoint x: 802, startPoint y: 314, endPoint x: 734, endPoint y: 239, distance: 101.5
click at [769, 316] on div "Notes (optional) Subtotal $725.00 Discounts ($407.50) Delivery Fee $0.00 Sales …" at bounding box center [787, 451] width 1435 height 288
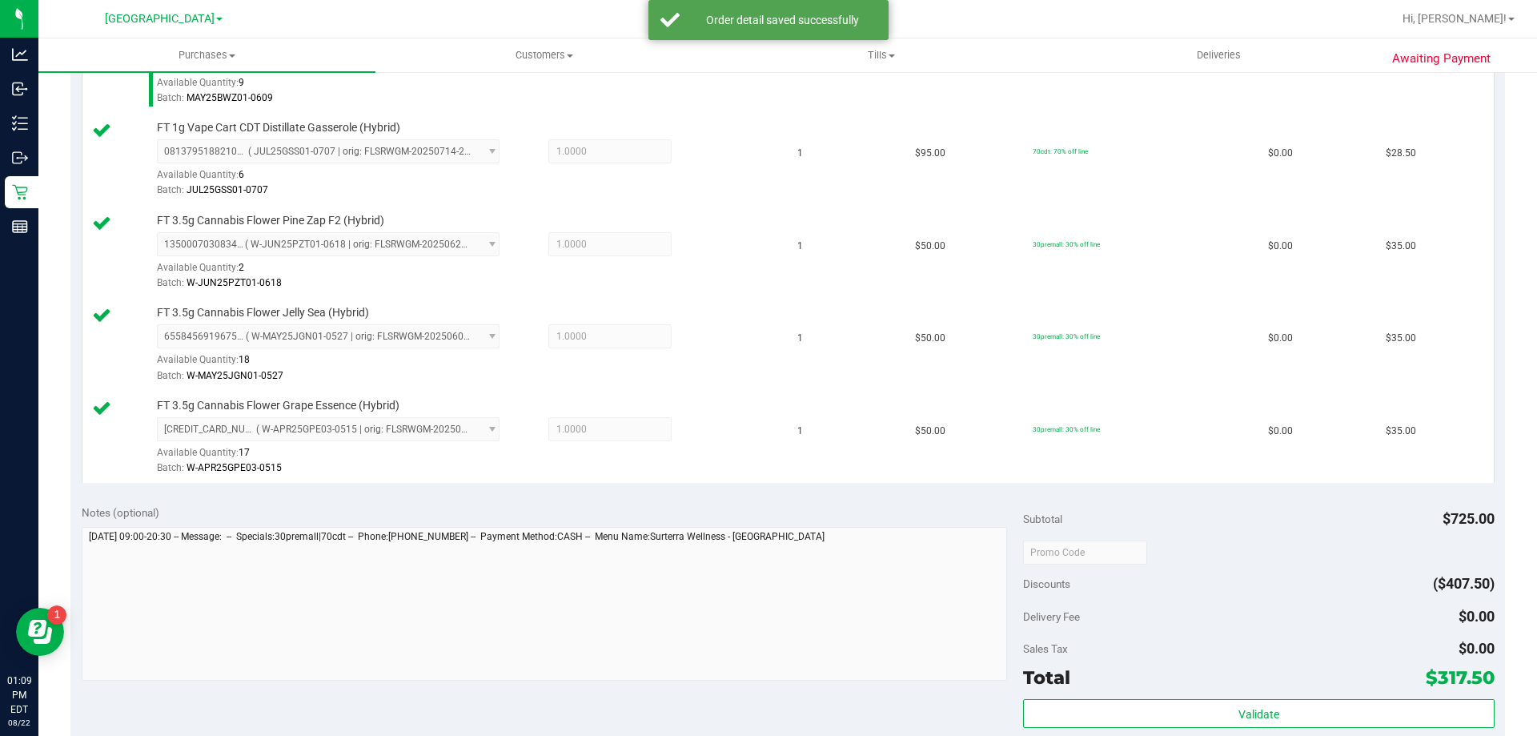
scroll to position [1121, 0]
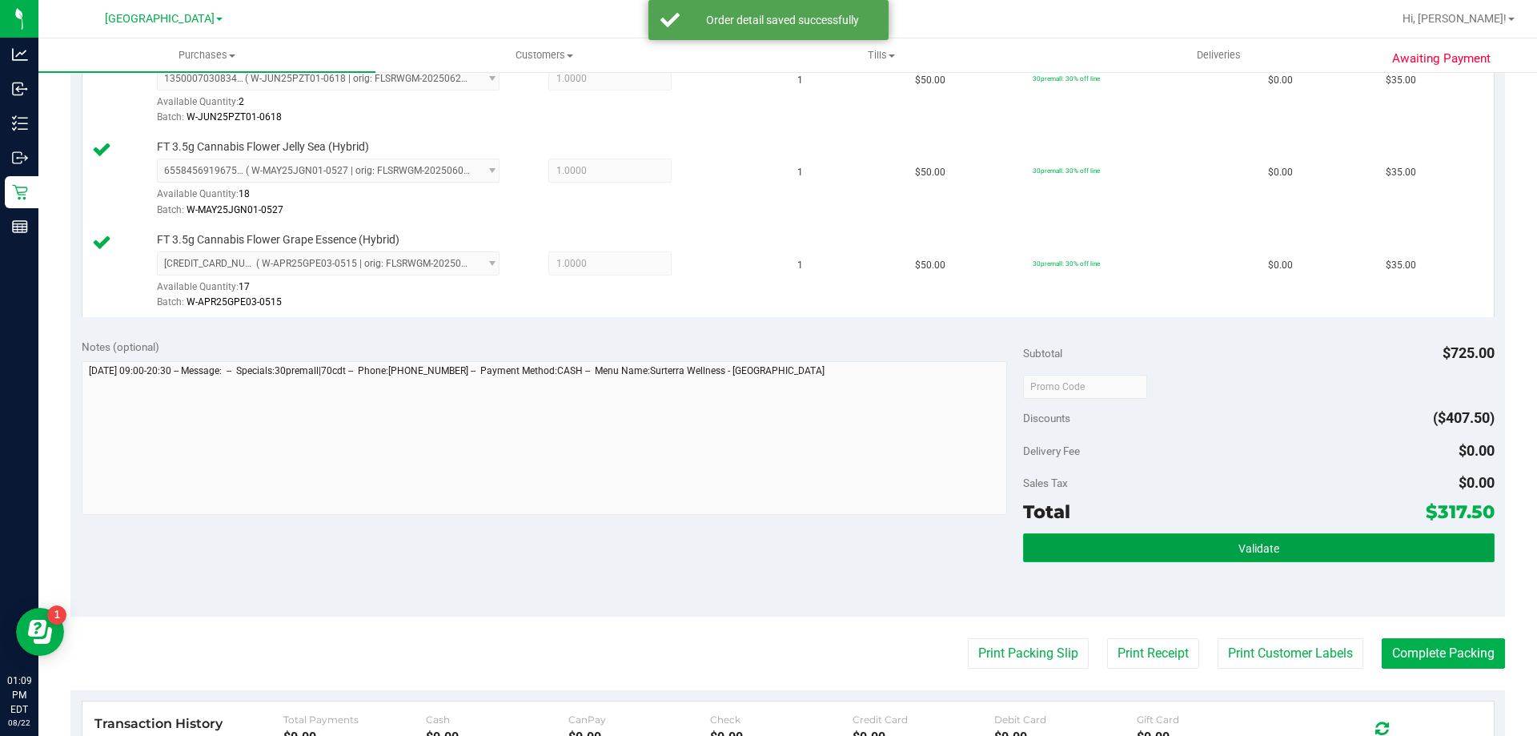
click at [1063, 548] on button "Validate" at bounding box center [1258, 547] width 471 height 29
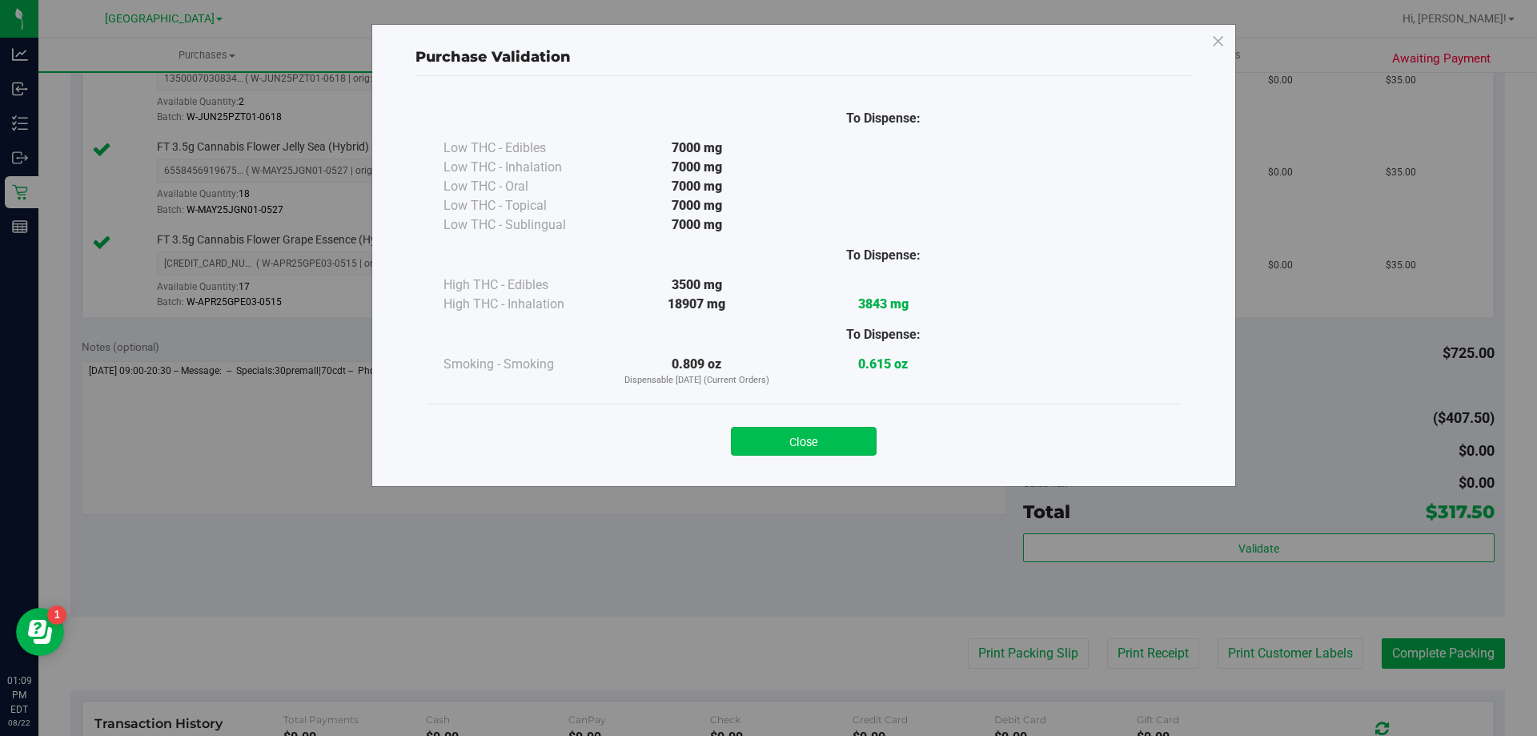
click at [847, 430] on button "Close" at bounding box center [804, 441] width 146 height 29
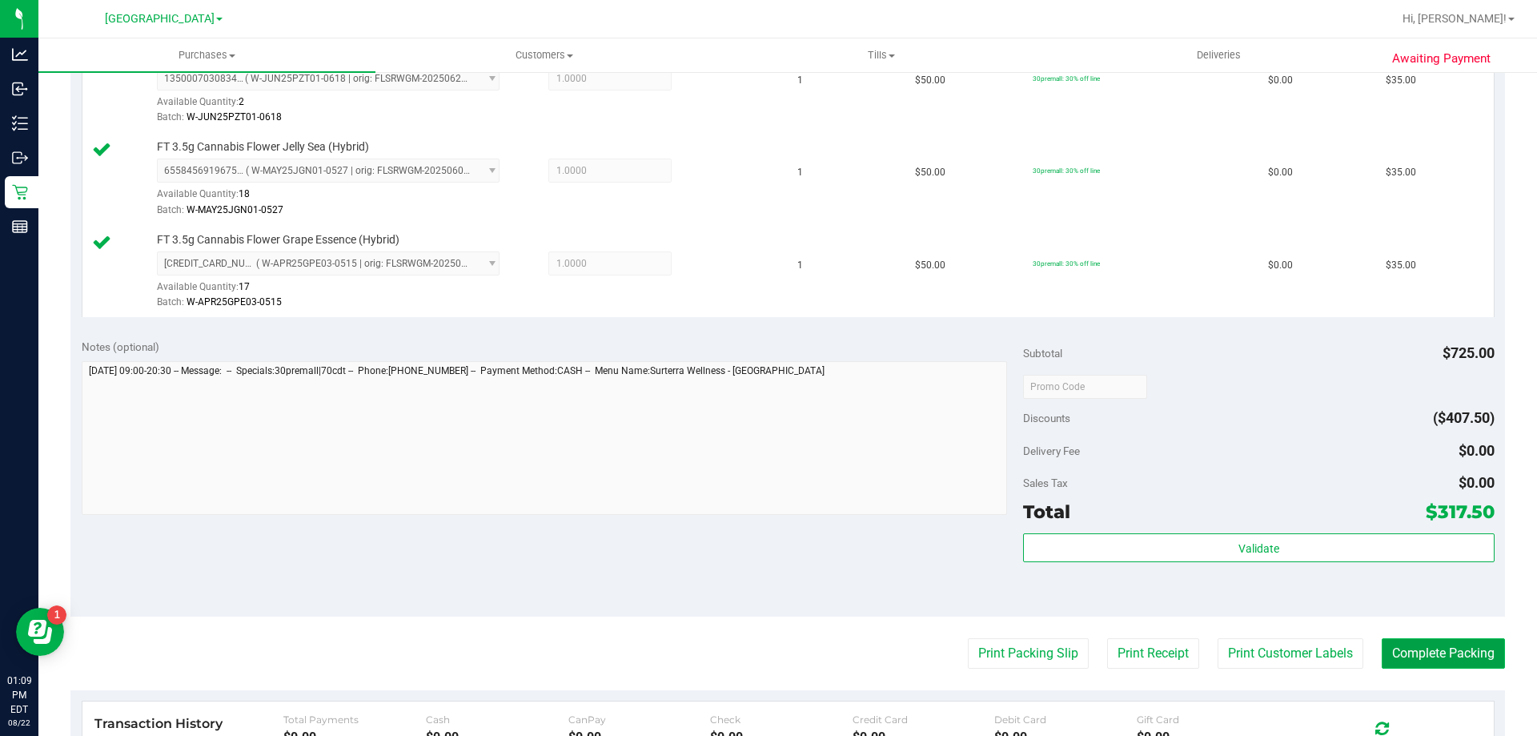
click at [1465, 658] on button "Complete Packing" at bounding box center [1443, 653] width 123 height 30
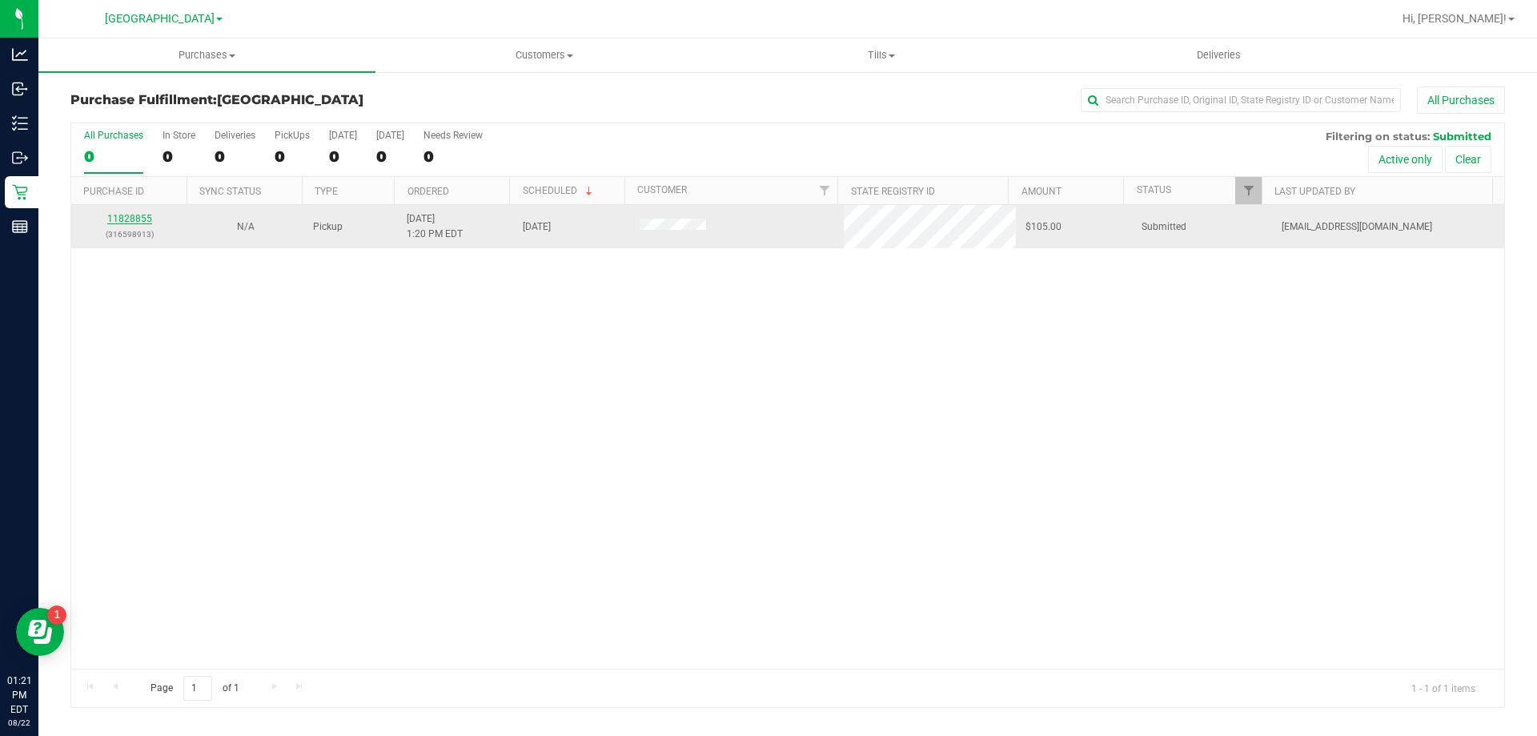
click at [126, 215] on link "11828855" at bounding box center [129, 218] width 45 height 11
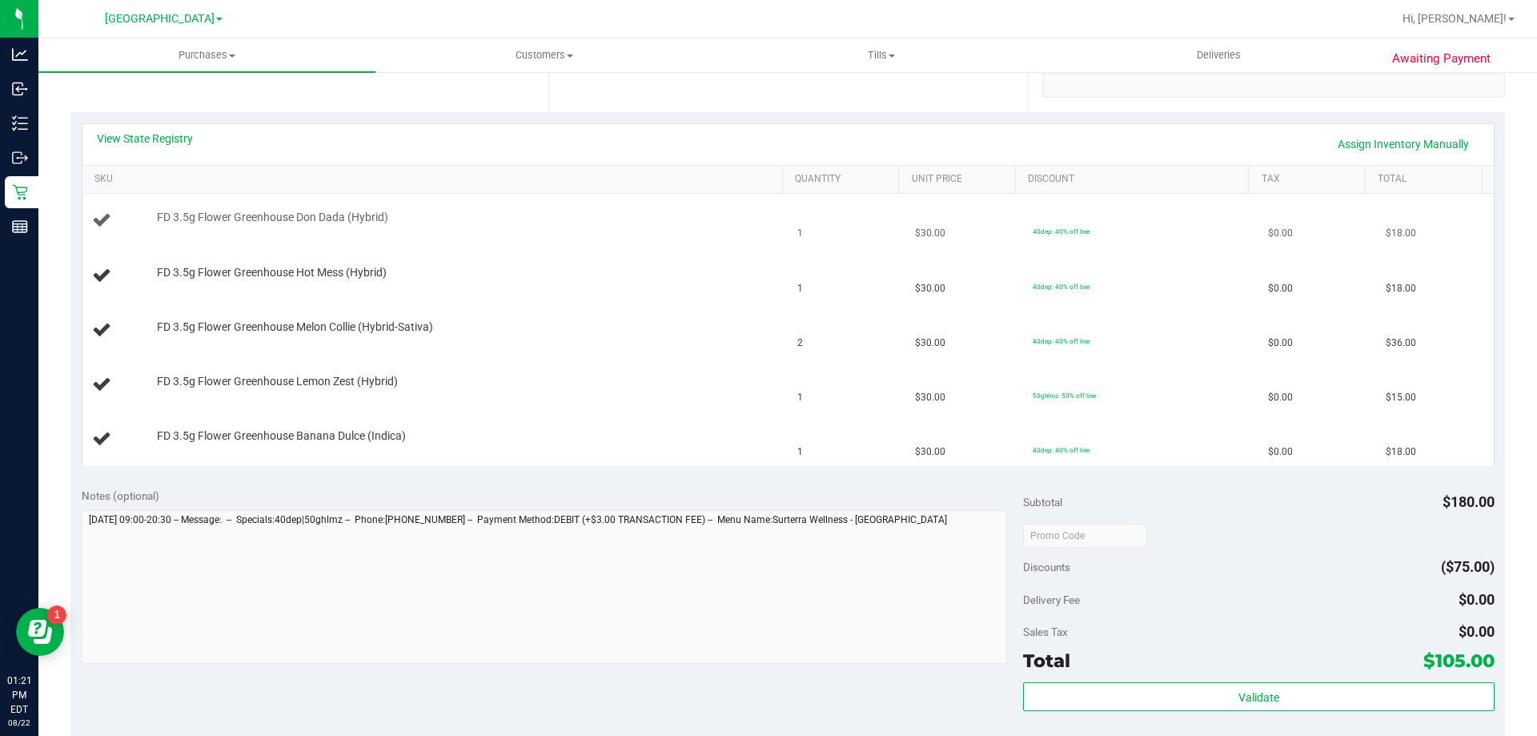
scroll to position [320, 0]
click at [163, 126] on div "View State Registry Assign Inventory Manually" at bounding box center [787, 143] width 1411 height 41
click at [161, 128] on div "View State Registry Assign Inventory Manually" at bounding box center [787, 143] width 1411 height 41
click at [167, 134] on link "View State Registry" at bounding box center [145, 138] width 96 height 16
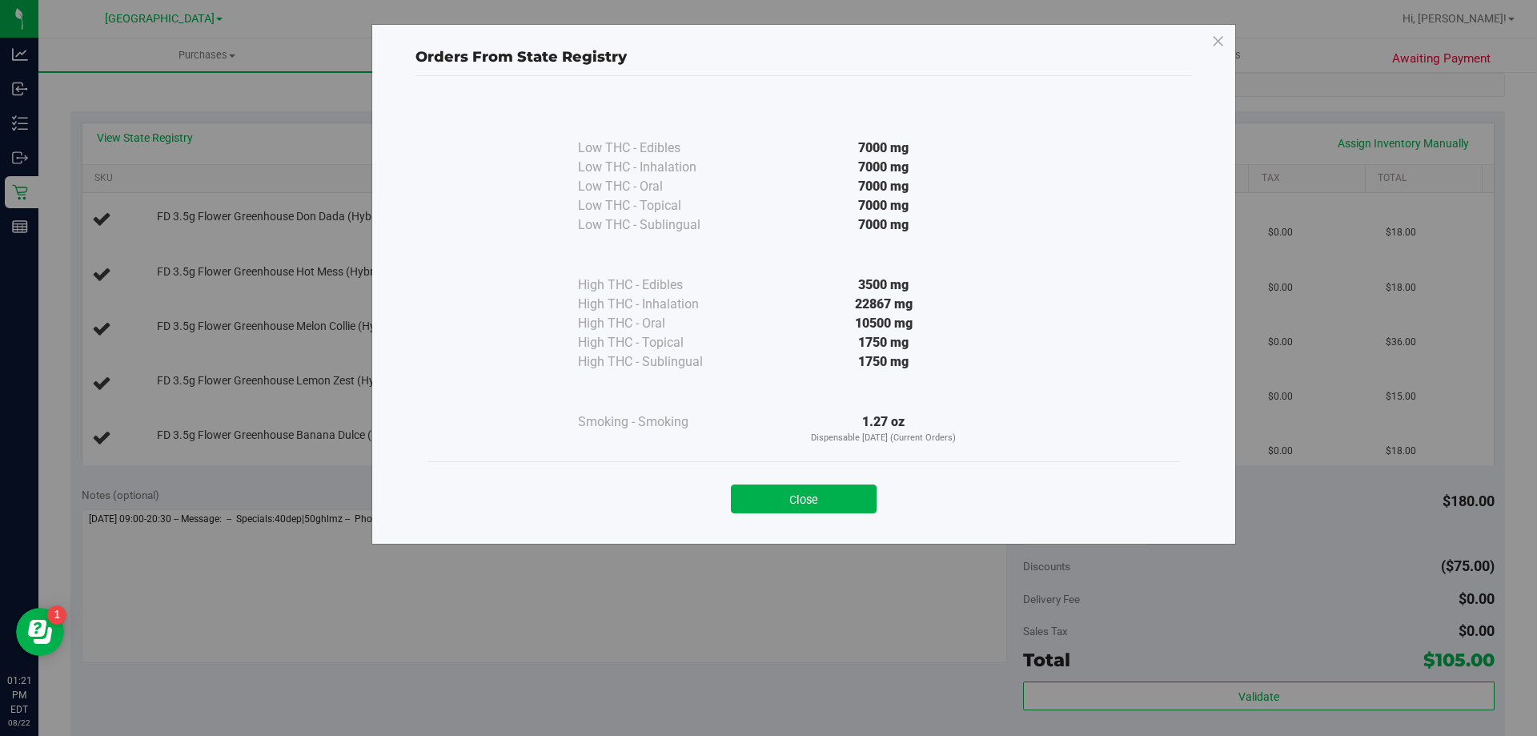
click at [821, 492] on button "Close" at bounding box center [804, 498] width 146 height 29
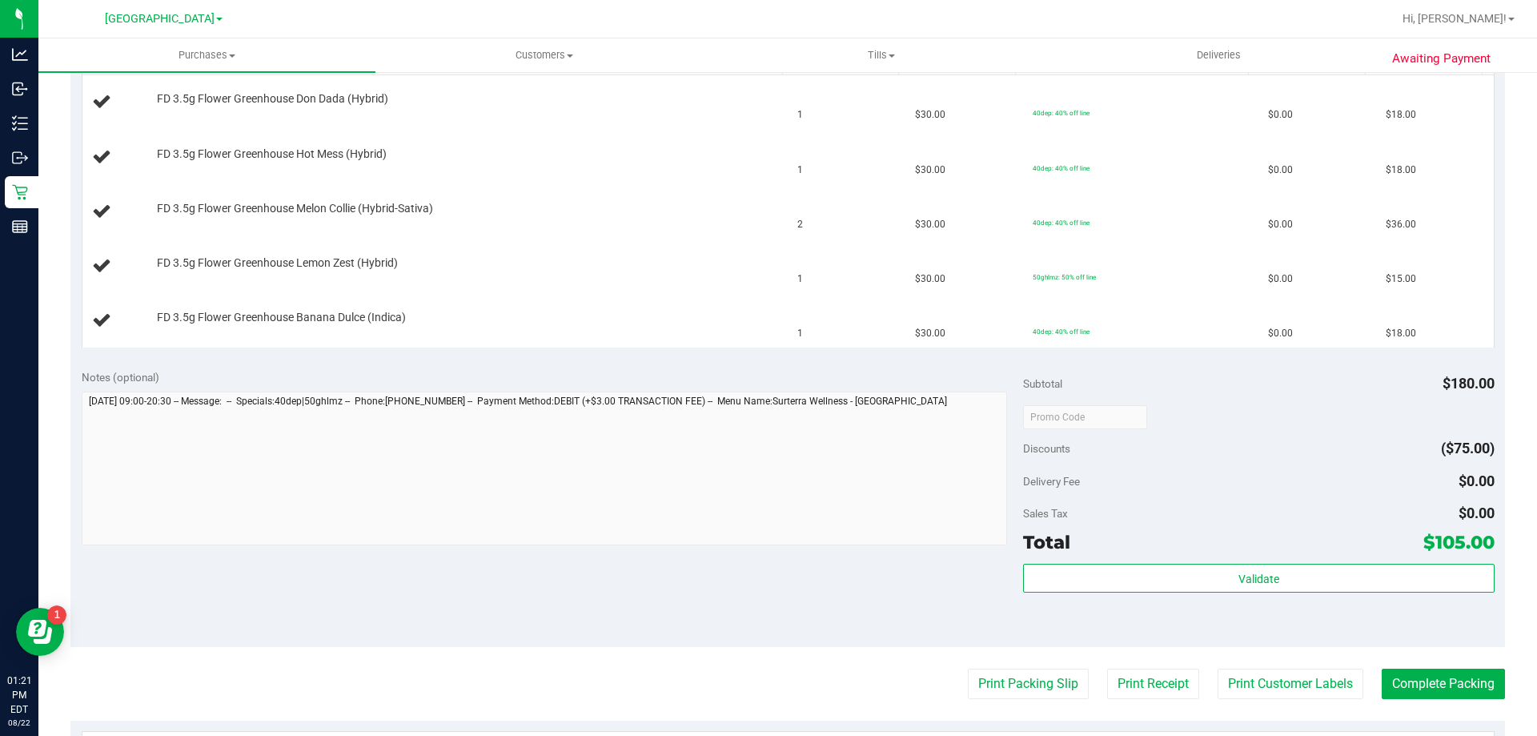
scroll to position [640, 0]
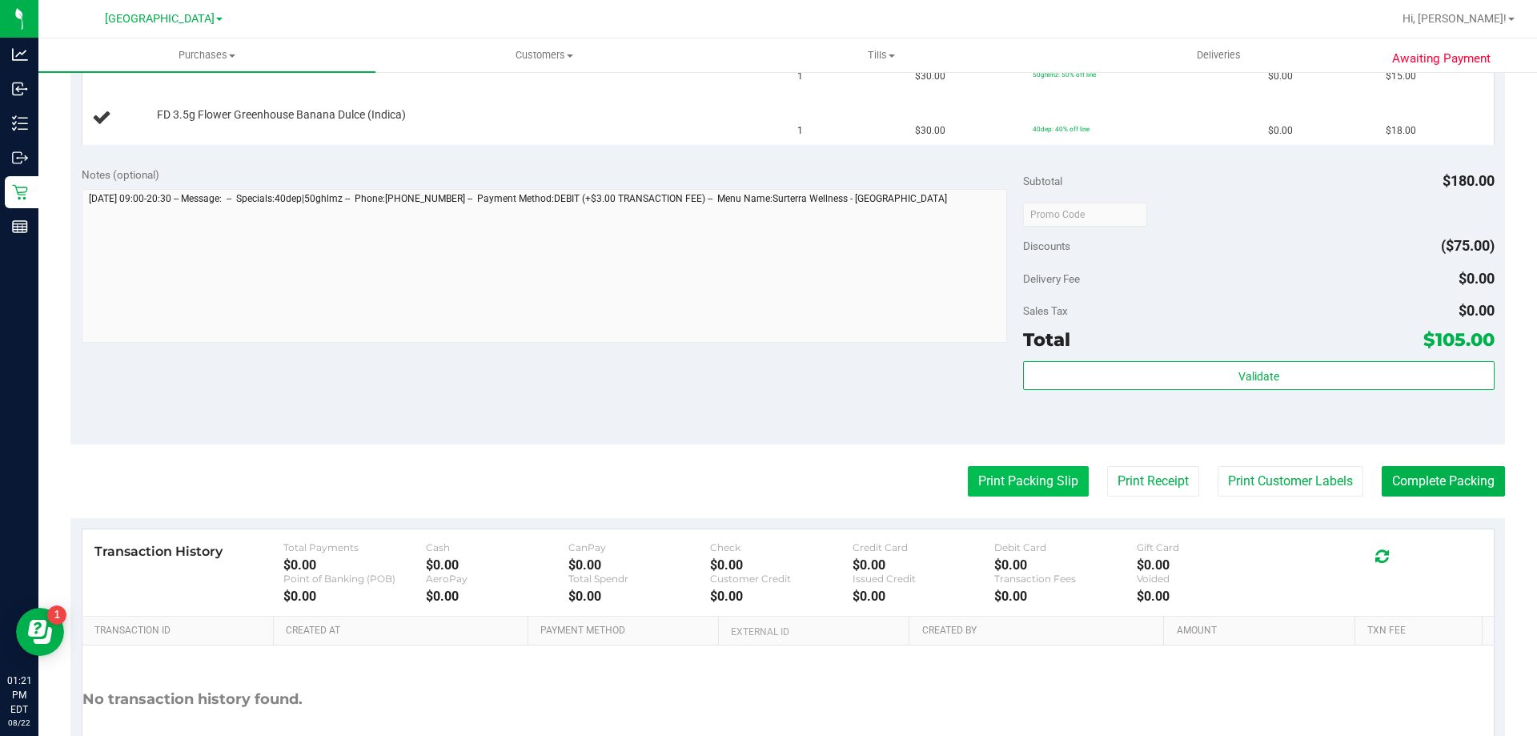
click at [975, 489] on button "Print Packing Slip" at bounding box center [1028, 481] width 121 height 30
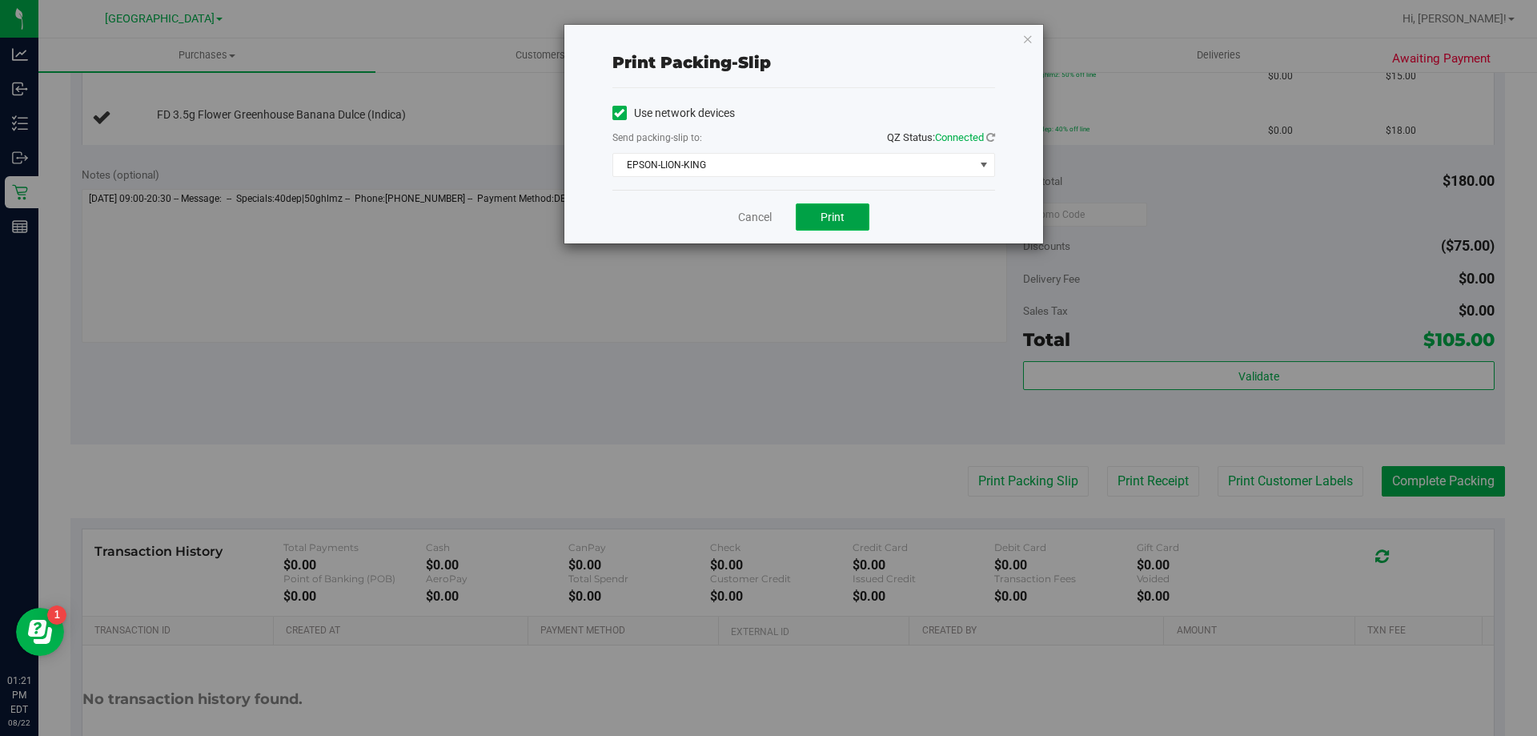
click at [820, 218] on button "Print" at bounding box center [833, 216] width 74 height 27
click at [765, 213] on link "Cancel" at bounding box center [755, 217] width 34 height 17
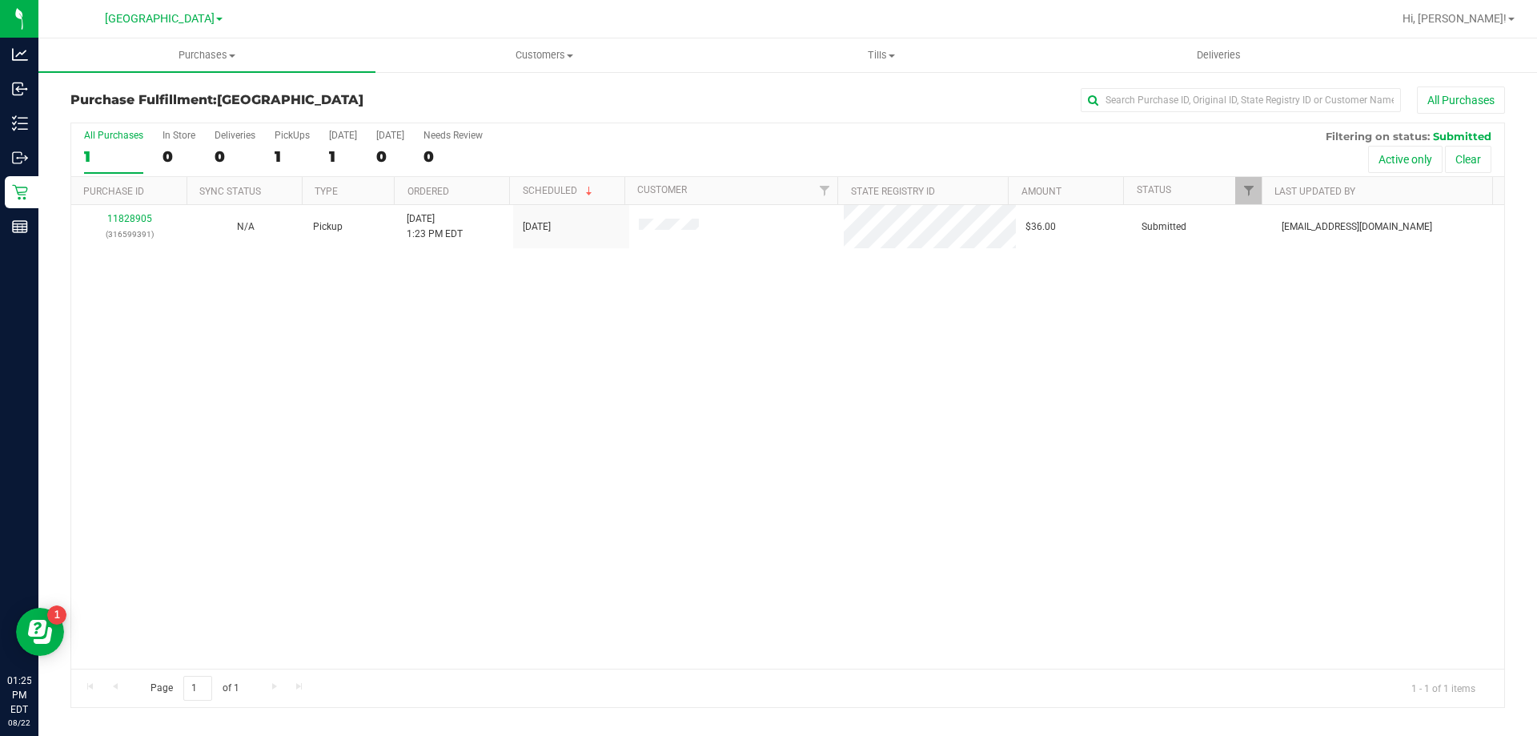
click at [323, 329] on div "11828905 (316599391) N/A Pickup 8/22/2025 1:23 PM EDT 8/22/2025 $36.00 Submitte…" at bounding box center [787, 437] width 1433 height 464
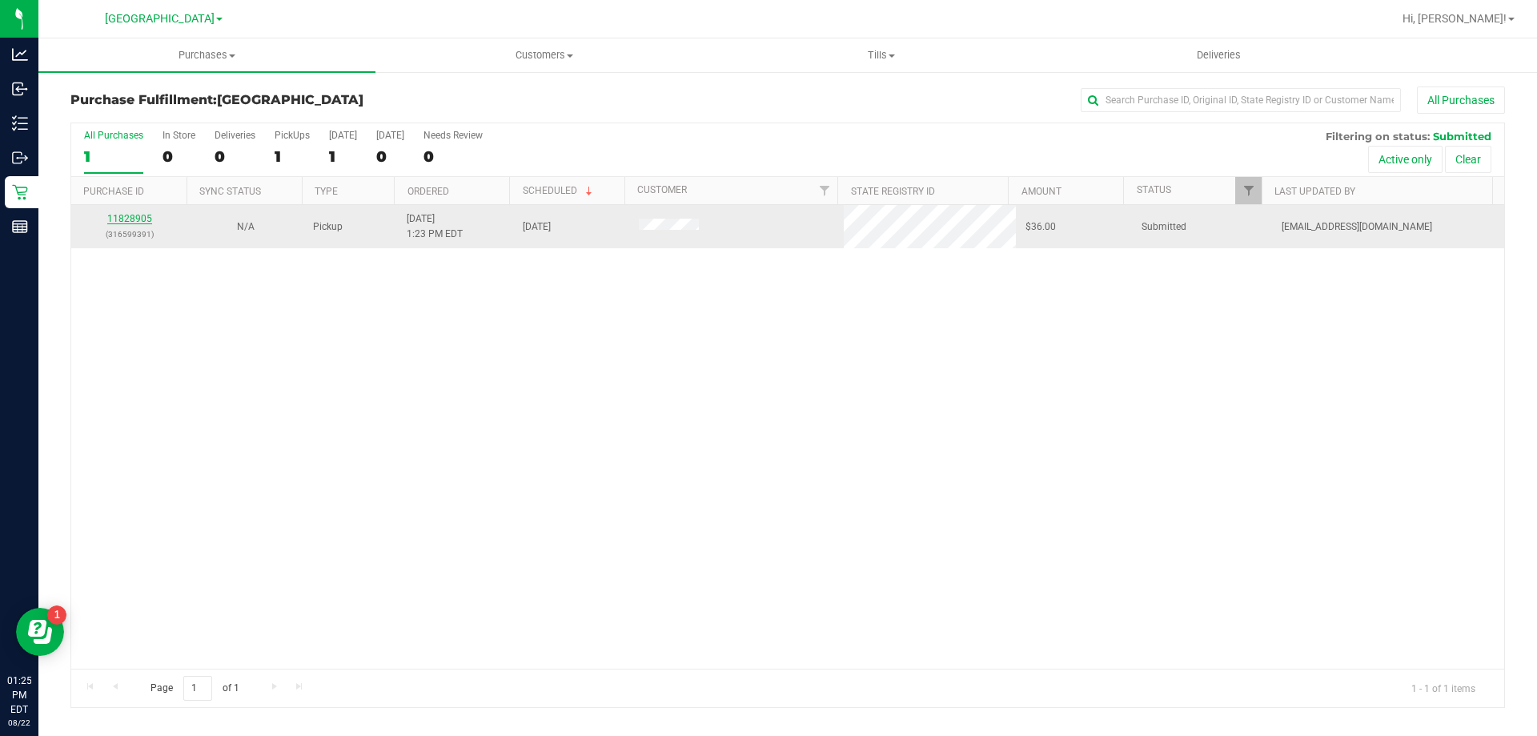
drag, startPoint x: 141, startPoint y: 209, endPoint x: 131, endPoint y: 220, distance: 14.8
click at [133, 218] on td "11828905 (316599391)" at bounding box center [129, 226] width 116 height 43
click at [131, 220] on link "11828905" at bounding box center [129, 218] width 45 height 11
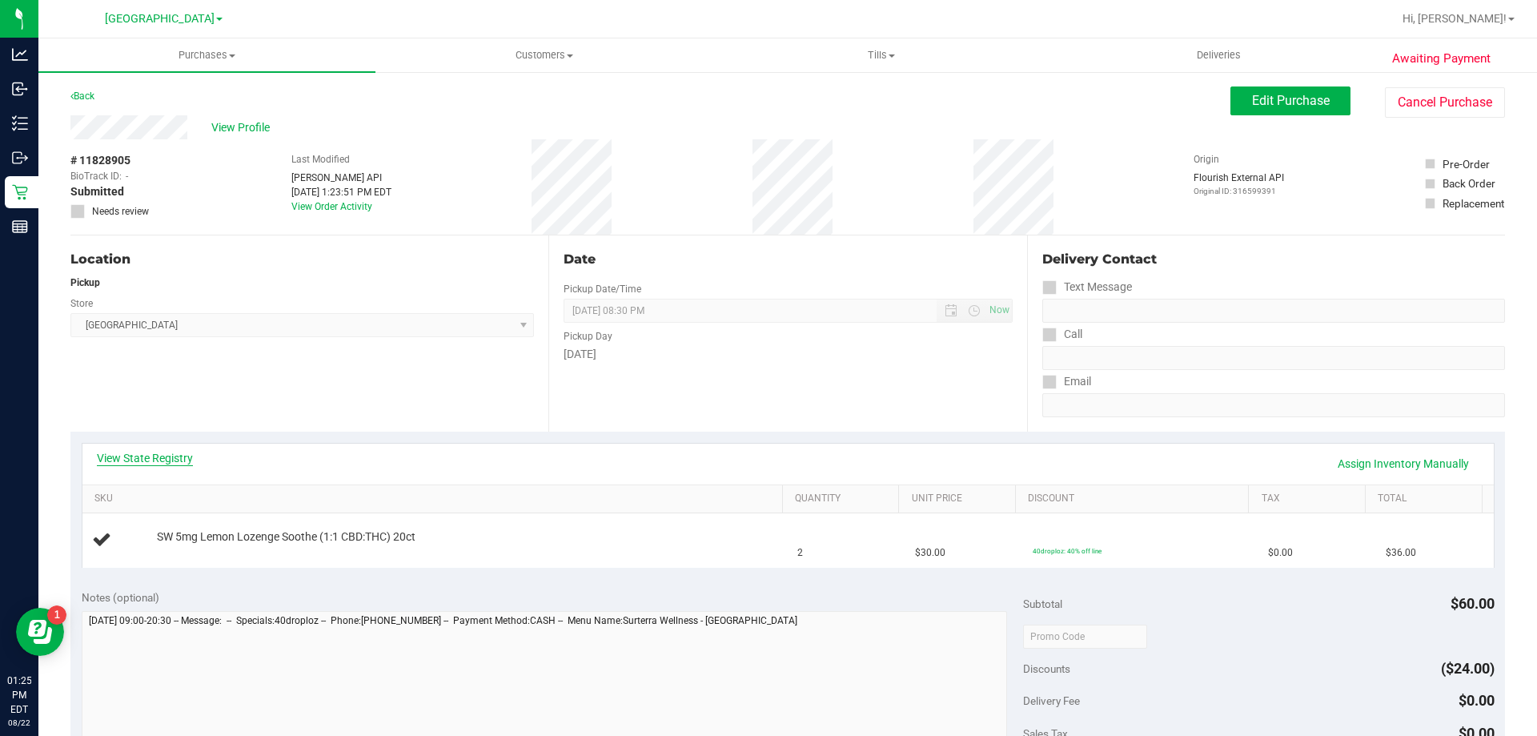
click at [164, 460] on link "View State Registry" at bounding box center [145, 458] width 96 height 16
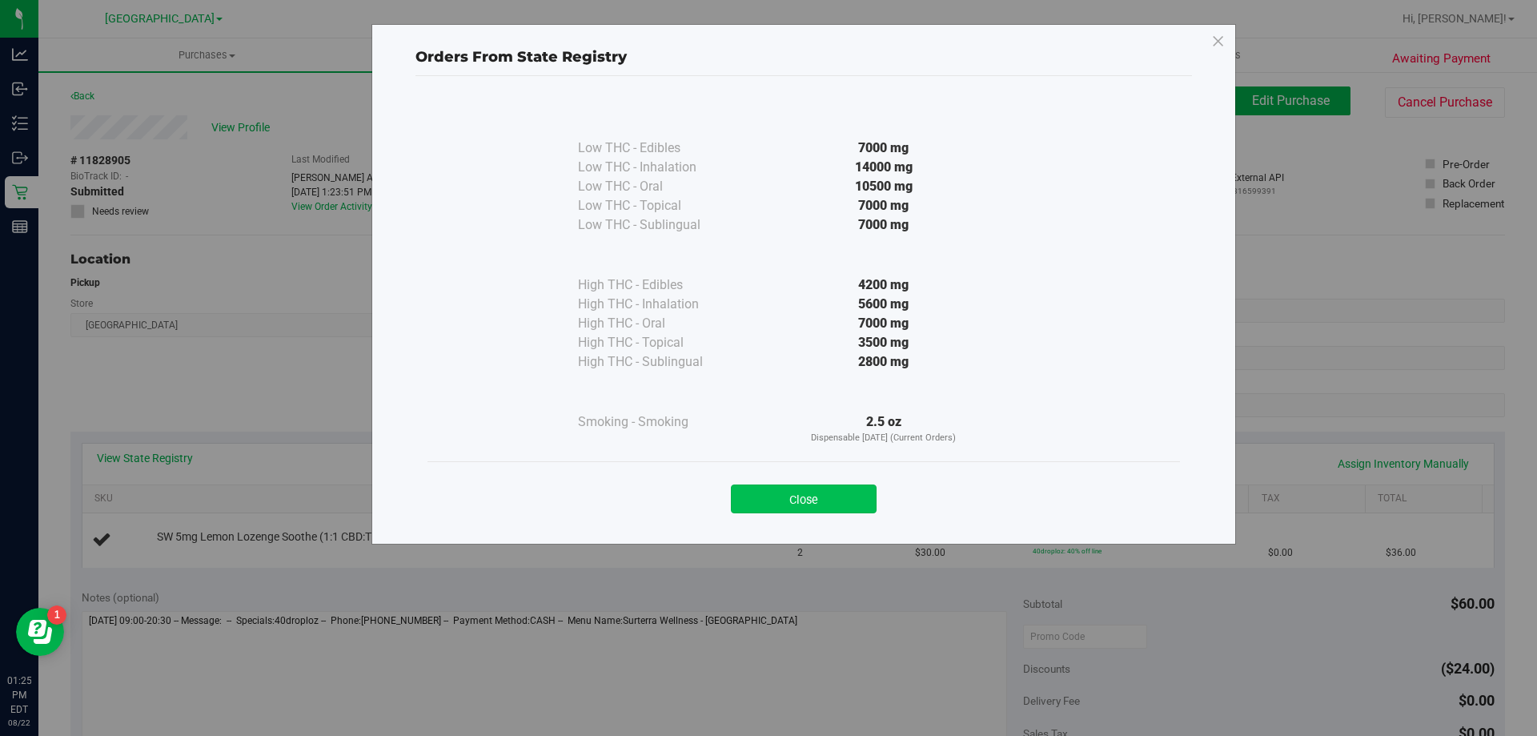
click at [852, 500] on button "Close" at bounding box center [804, 498] width 146 height 29
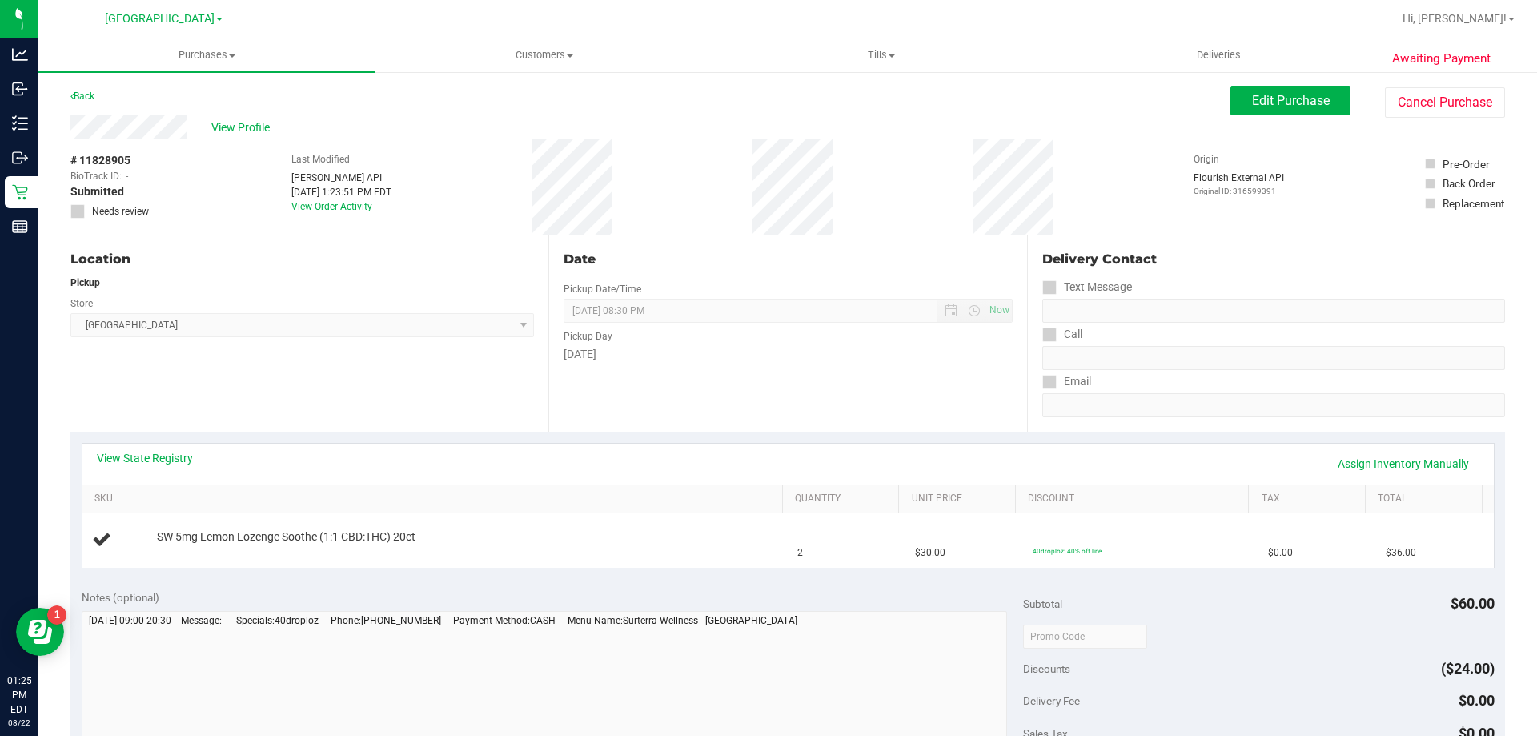
click at [824, 405] on div "Date Pickup Date/Time 08/22/2025 Now 08/22/2025 08:30 PM Now Pickup Day Friday" at bounding box center [787, 333] width 478 height 196
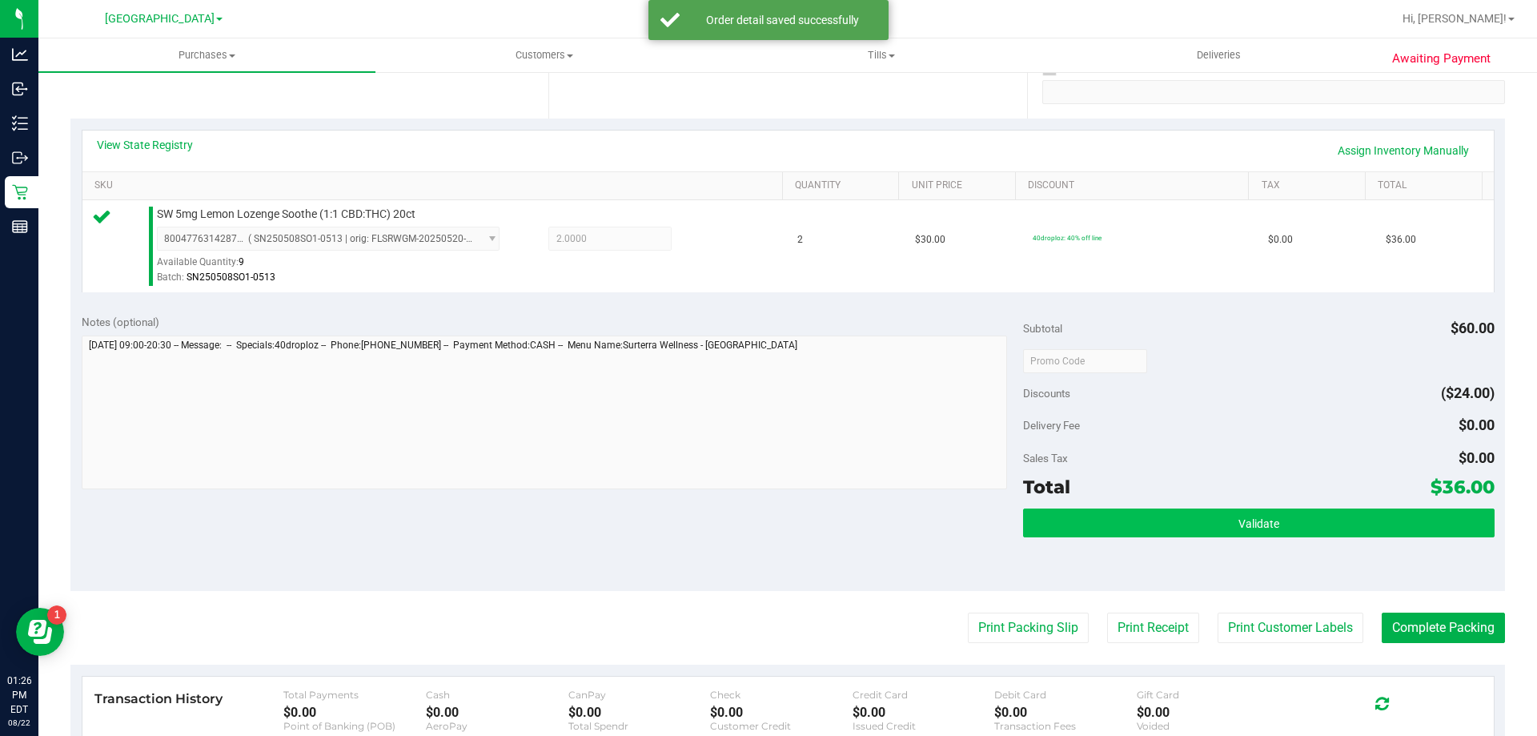
scroll to position [320, 0]
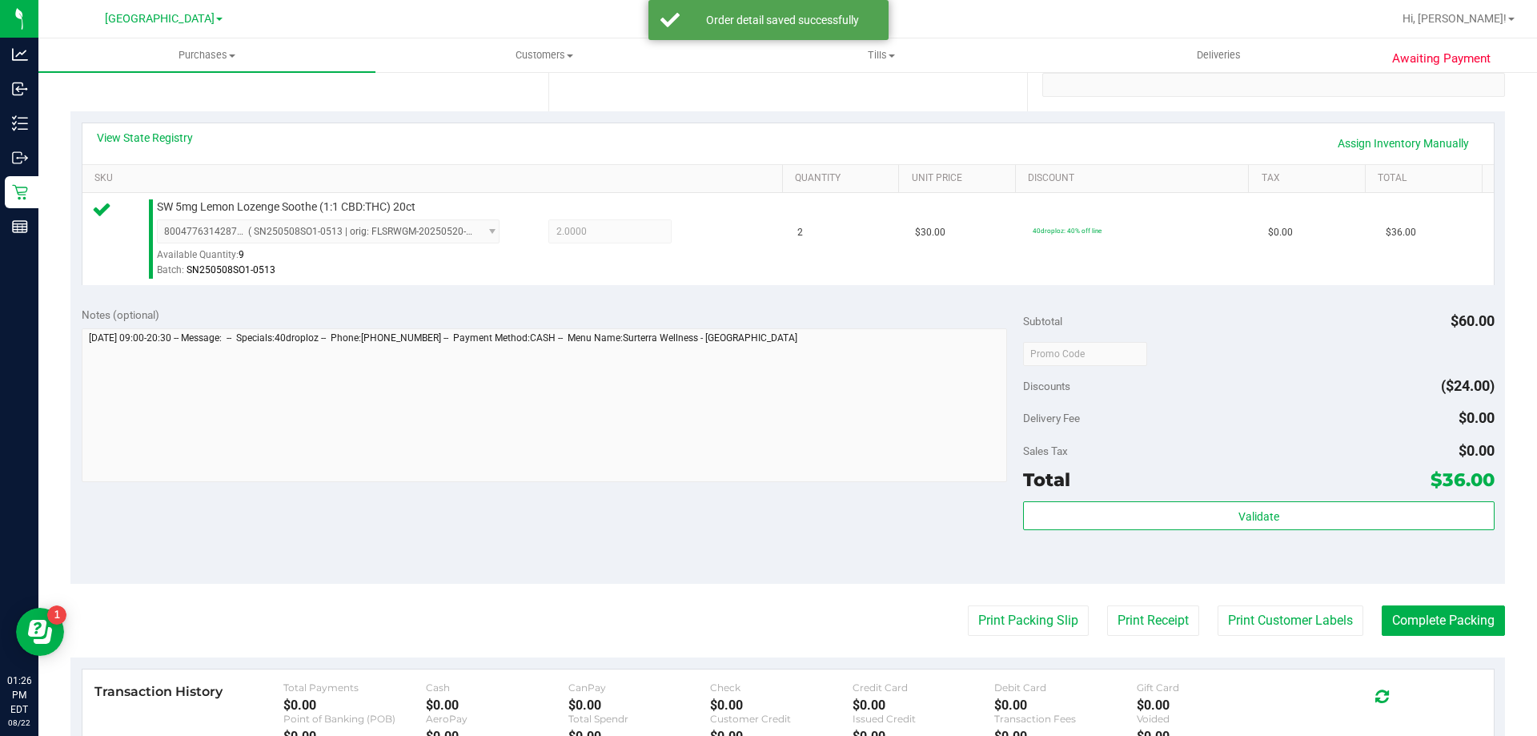
click at [1371, 497] on div "Subtotal $60.00 Discounts ($24.00) Delivery Fee $0.00 Sales Tax $0.00 Total $36…" at bounding box center [1258, 440] width 471 height 267
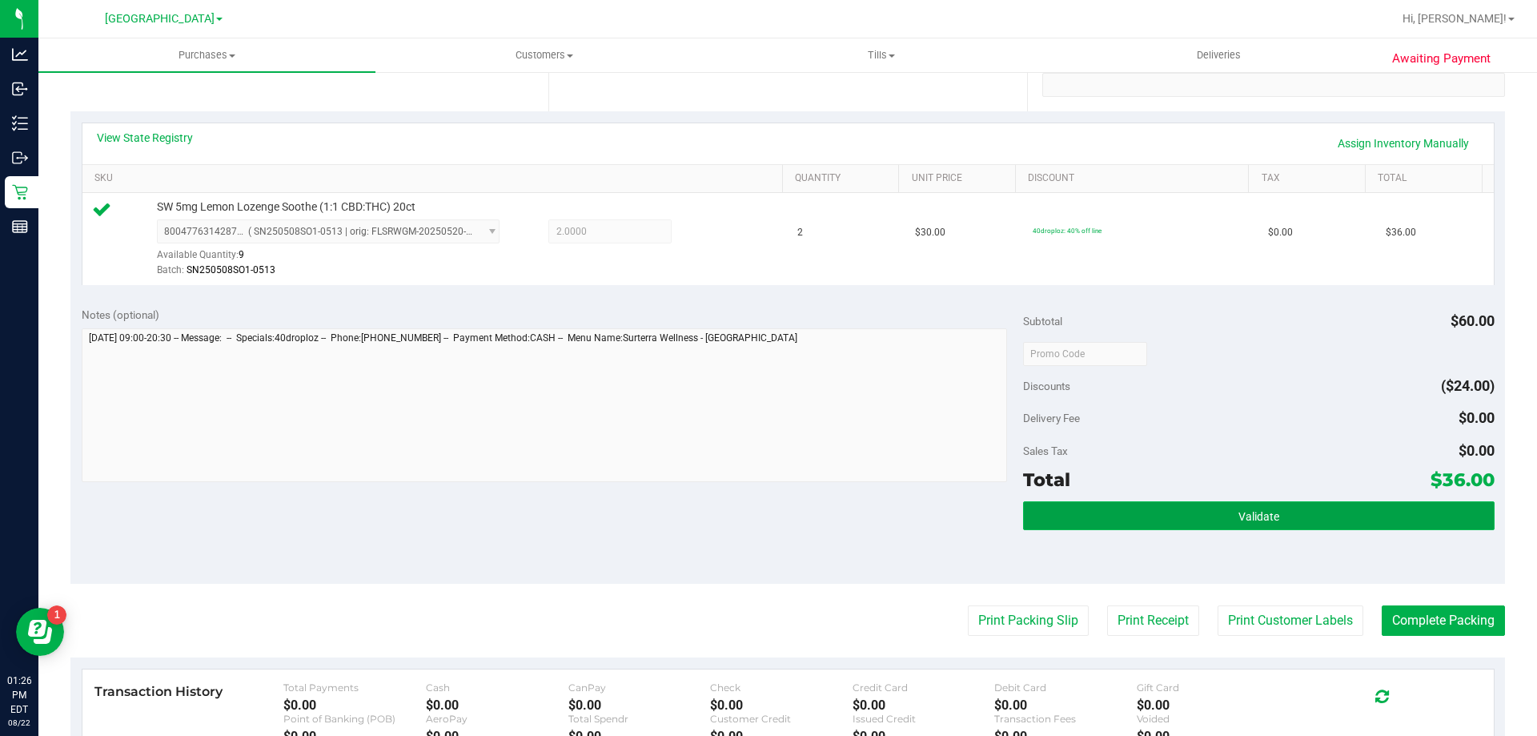
click at [1070, 506] on button "Validate" at bounding box center [1258, 515] width 471 height 29
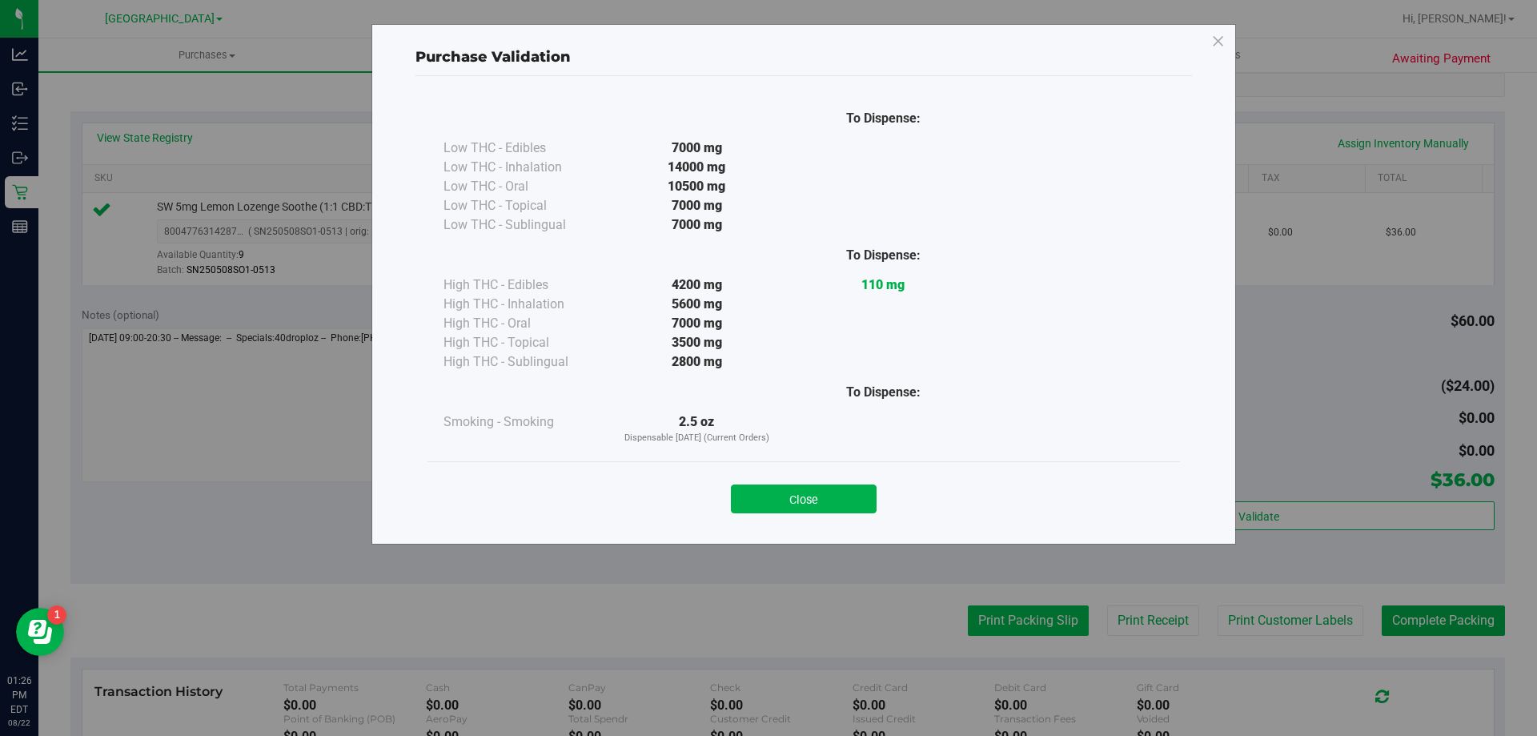
click at [1026, 616] on div "Purchase Validation To Dispense: Low THC - Edibles 7000 mg" at bounding box center [774, 368] width 1549 height 736
click at [825, 500] on button "Close" at bounding box center [804, 498] width 146 height 29
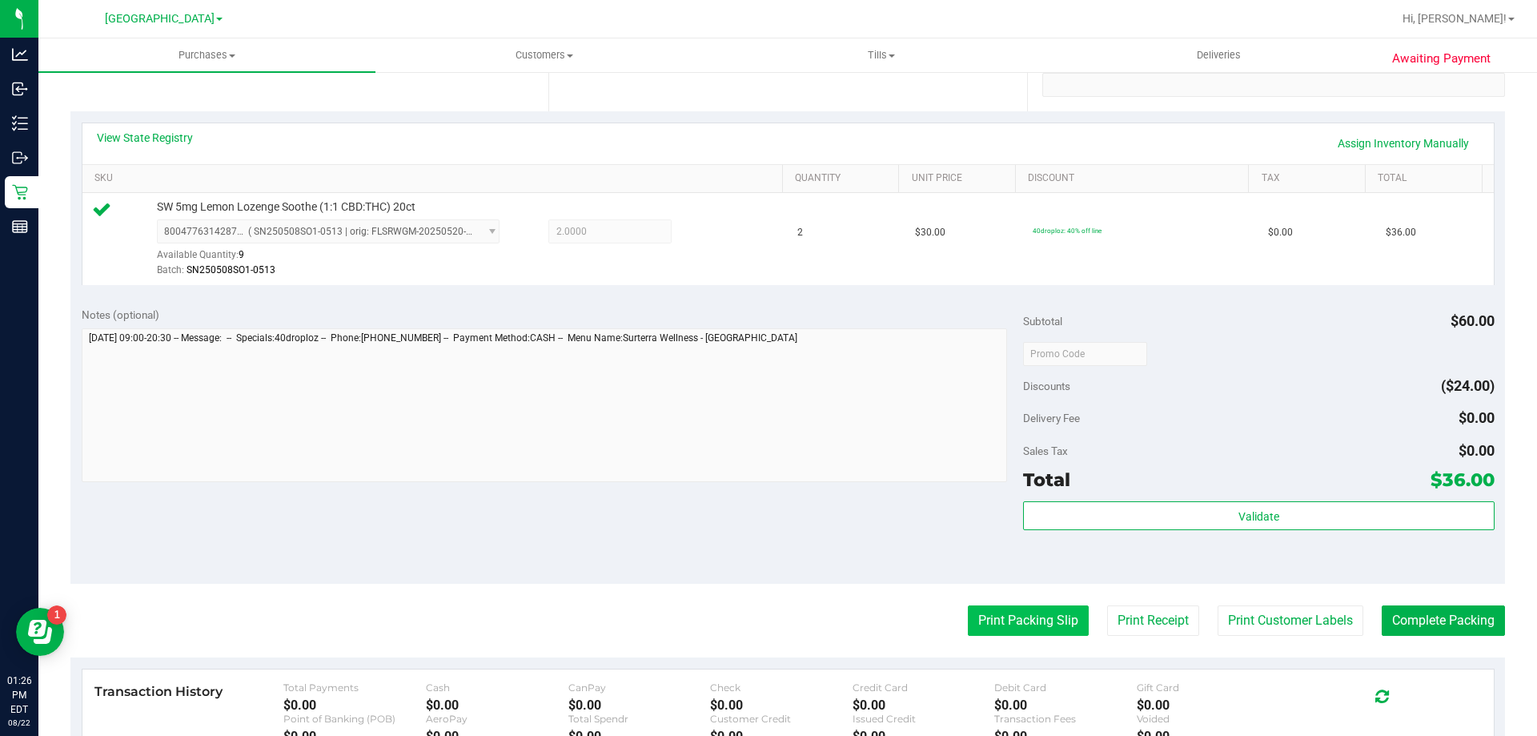
click at [994, 608] on button "Print Packing Slip" at bounding box center [1028, 620] width 121 height 30
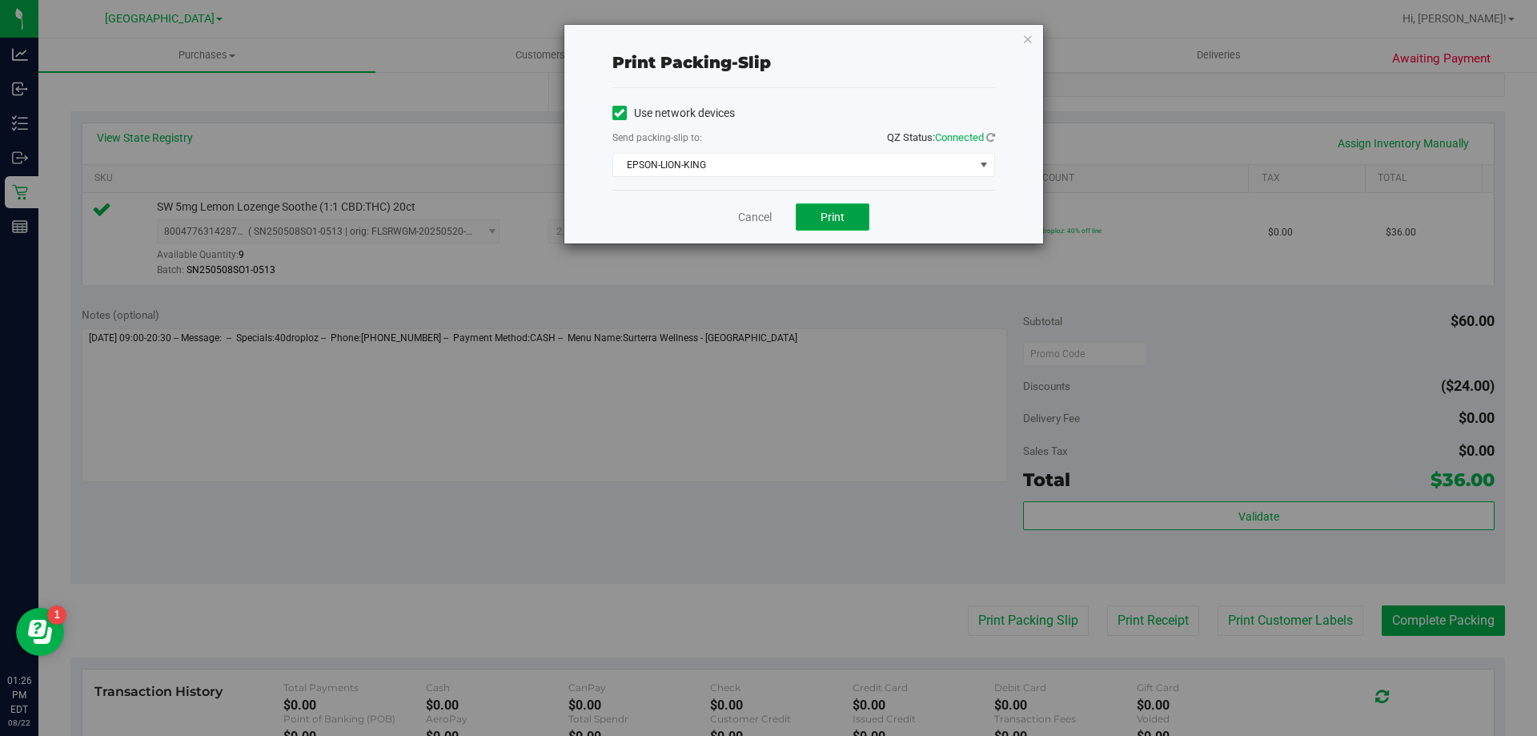
click at [837, 215] on span "Print" at bounding box center [833, 217] width 24 height 13
click at [757, 215] on link "Cancel" at bounding box center [755, 217] width 34 height 17
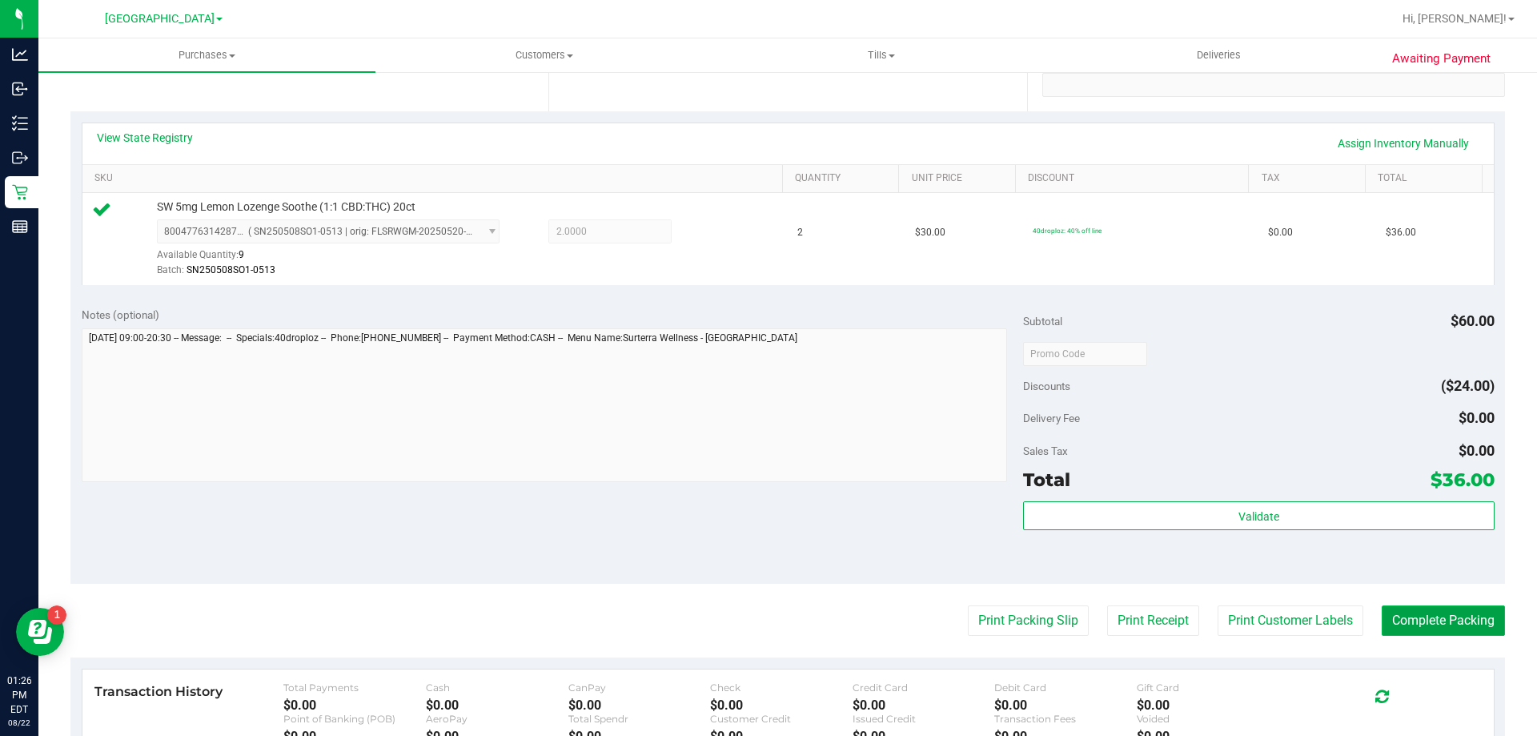
click at [1454, 611] on button "Complete Packing" at bounding box center [1443, 620] width 123 height 30
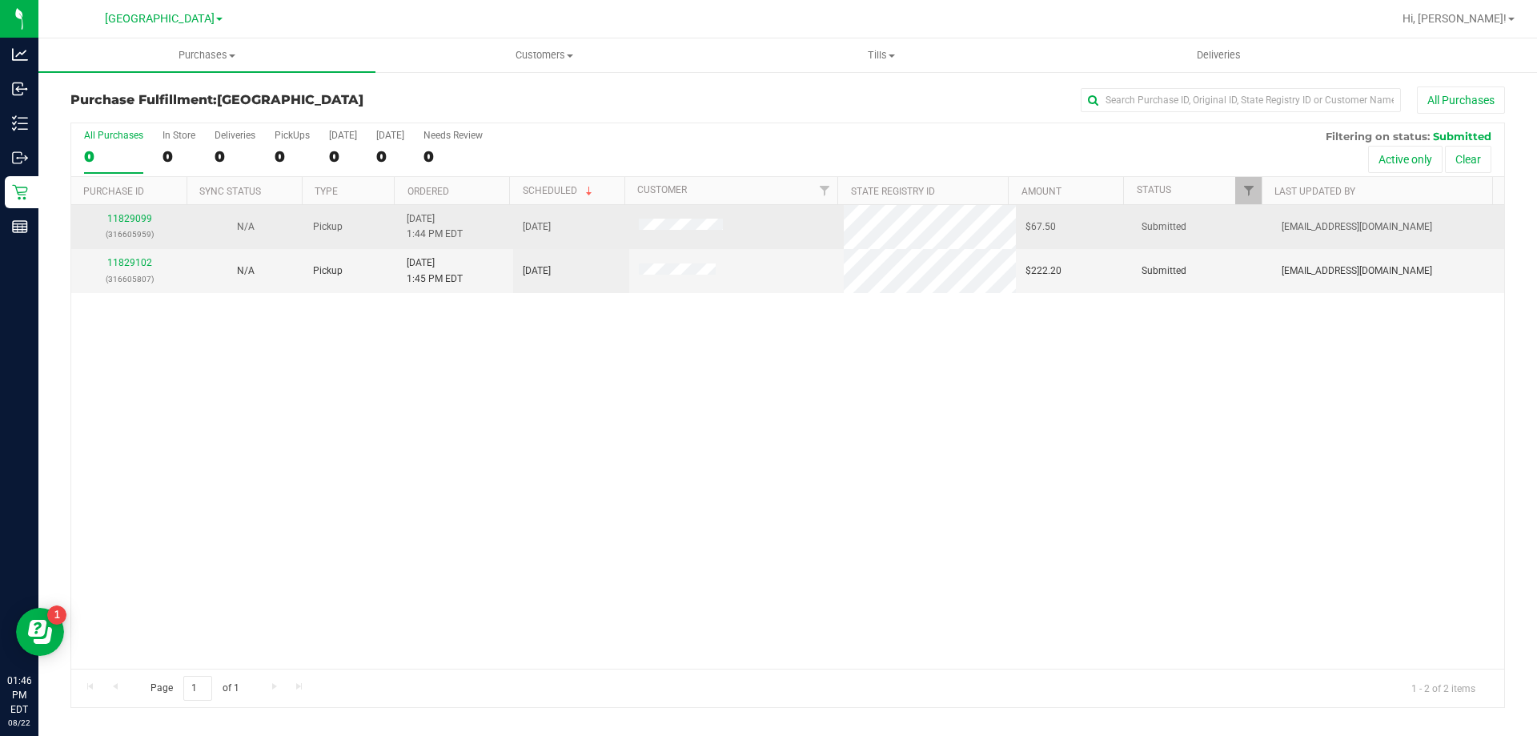
click at [276, 236] on td "N/A" at bounding box center [245, 227] width 116 height 44
click at [136, 218] on link "11829099" at bounding box center [129, 218] width 45 height 11
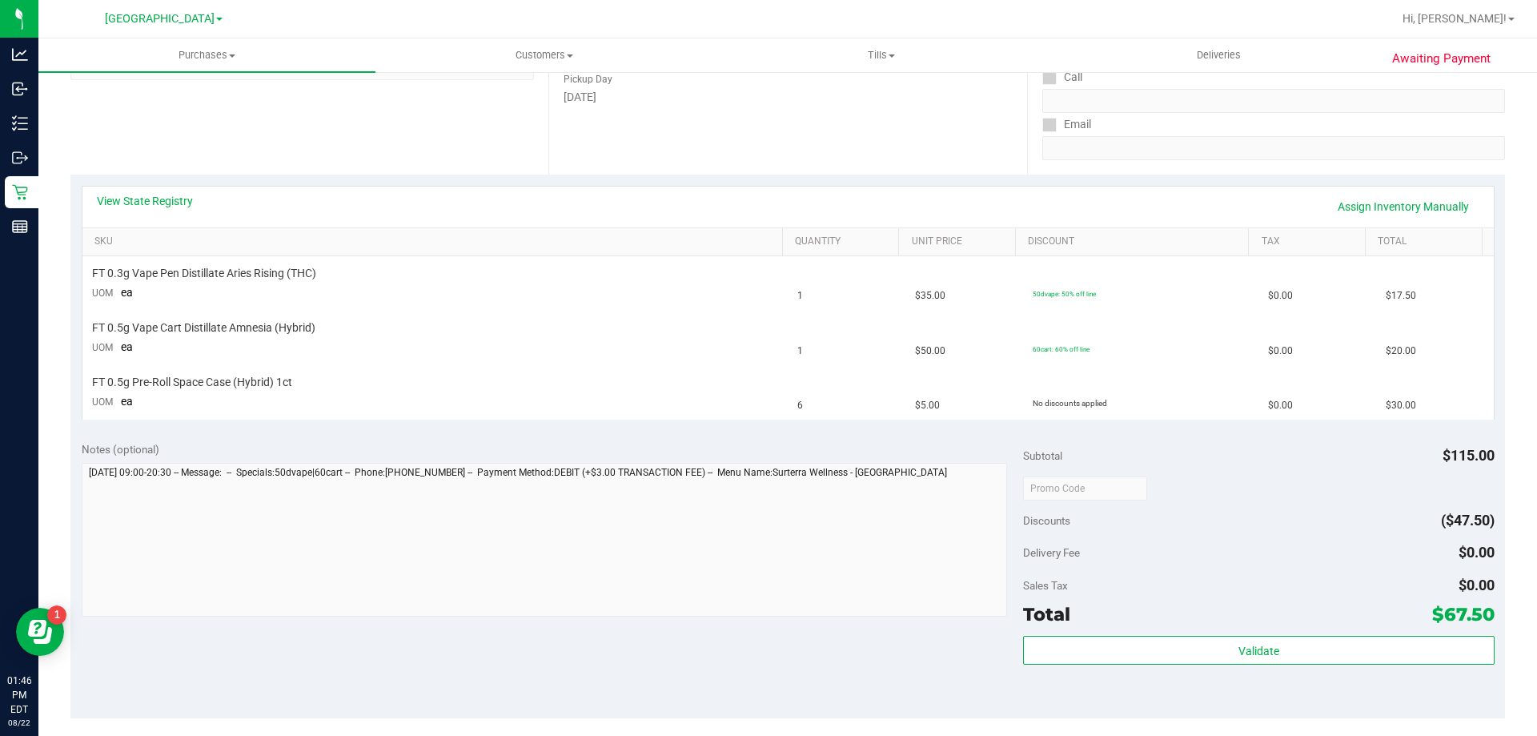
scroll to position [320, 0]
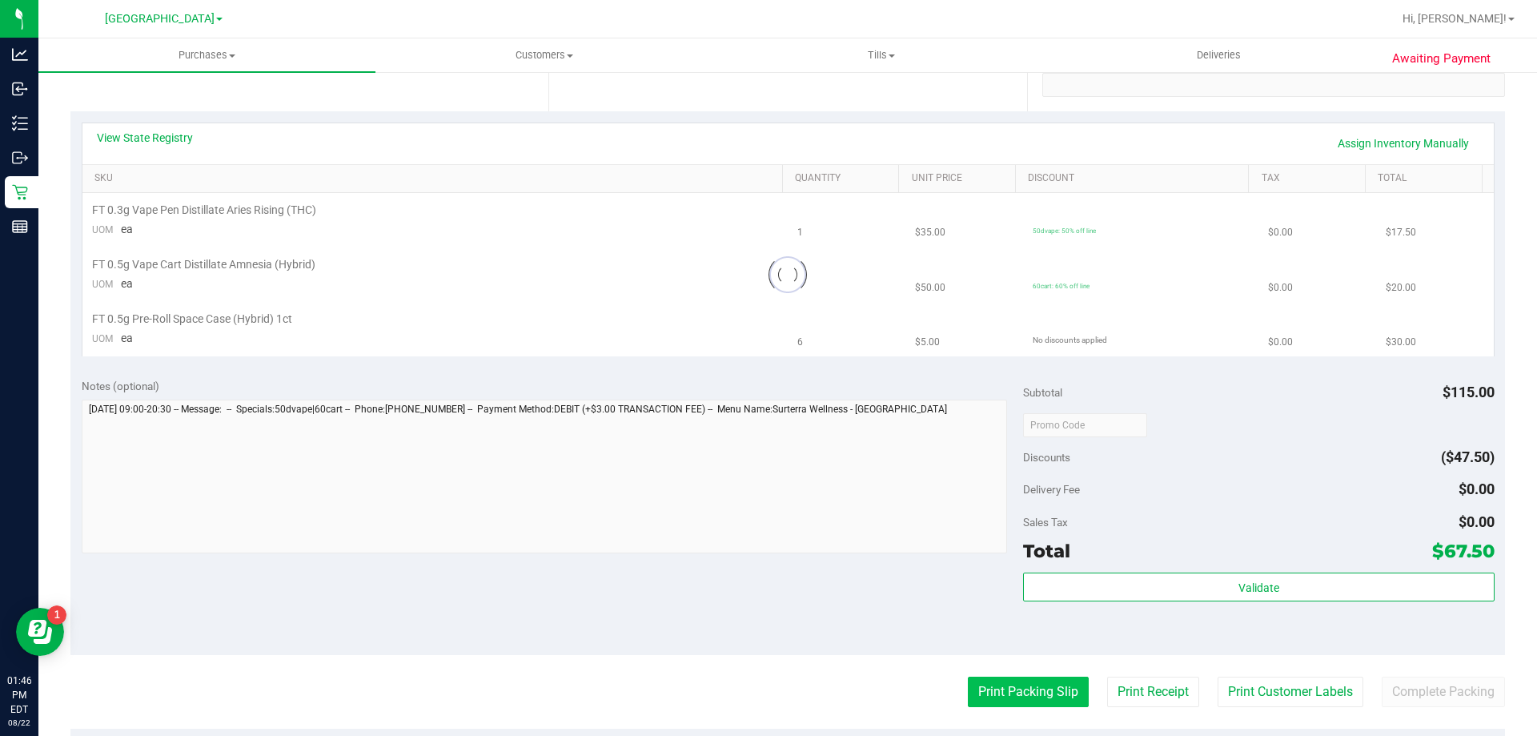
click at [1060, 686] on button "Print Packing Slip" at bounding box center [1028, 691] width 121 height 30
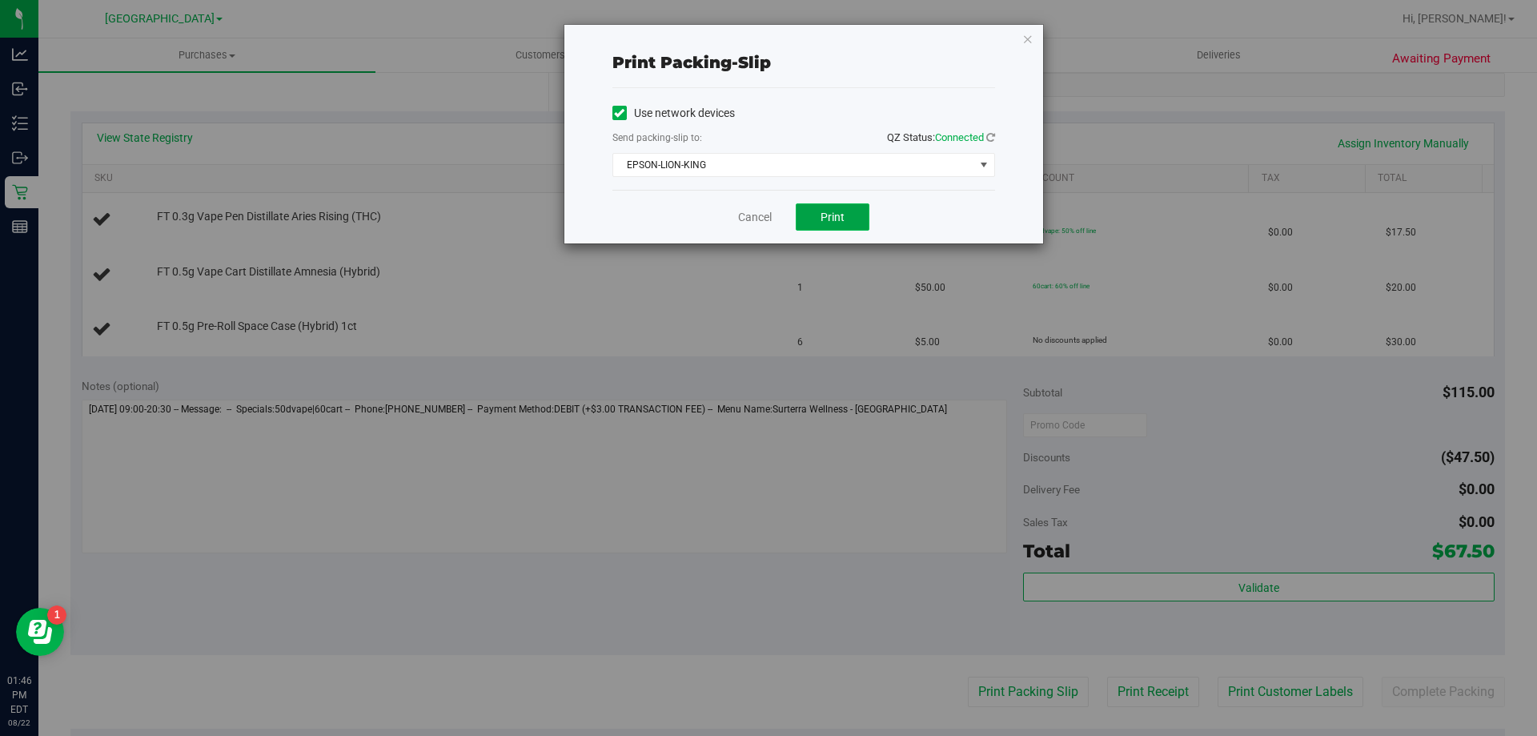
click at [821, 216] on span "Print" at bounding box center [833, 217] width 24 height 13
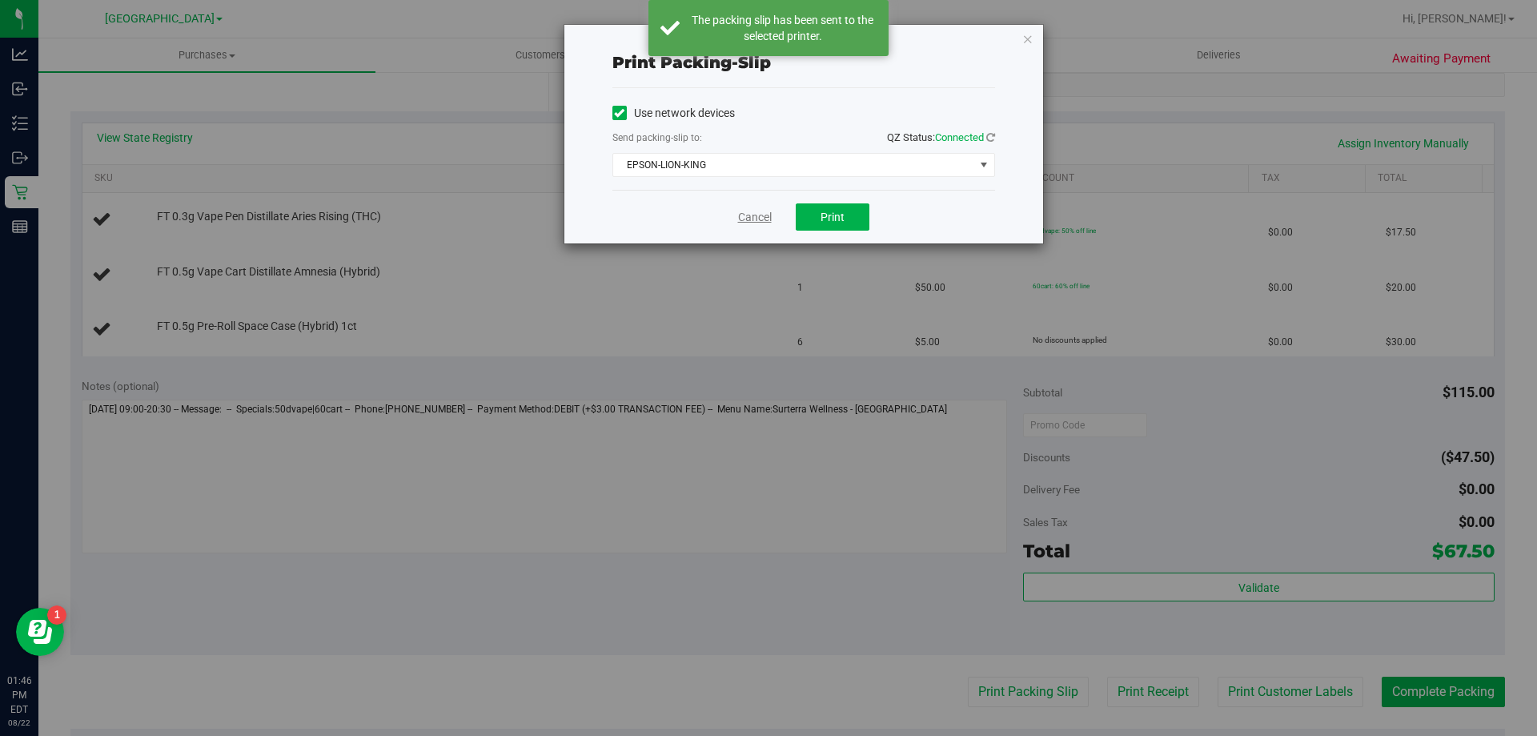
click at [751, 219] on link "Cancel" at bounding box center [755, 217] width 34 height 17
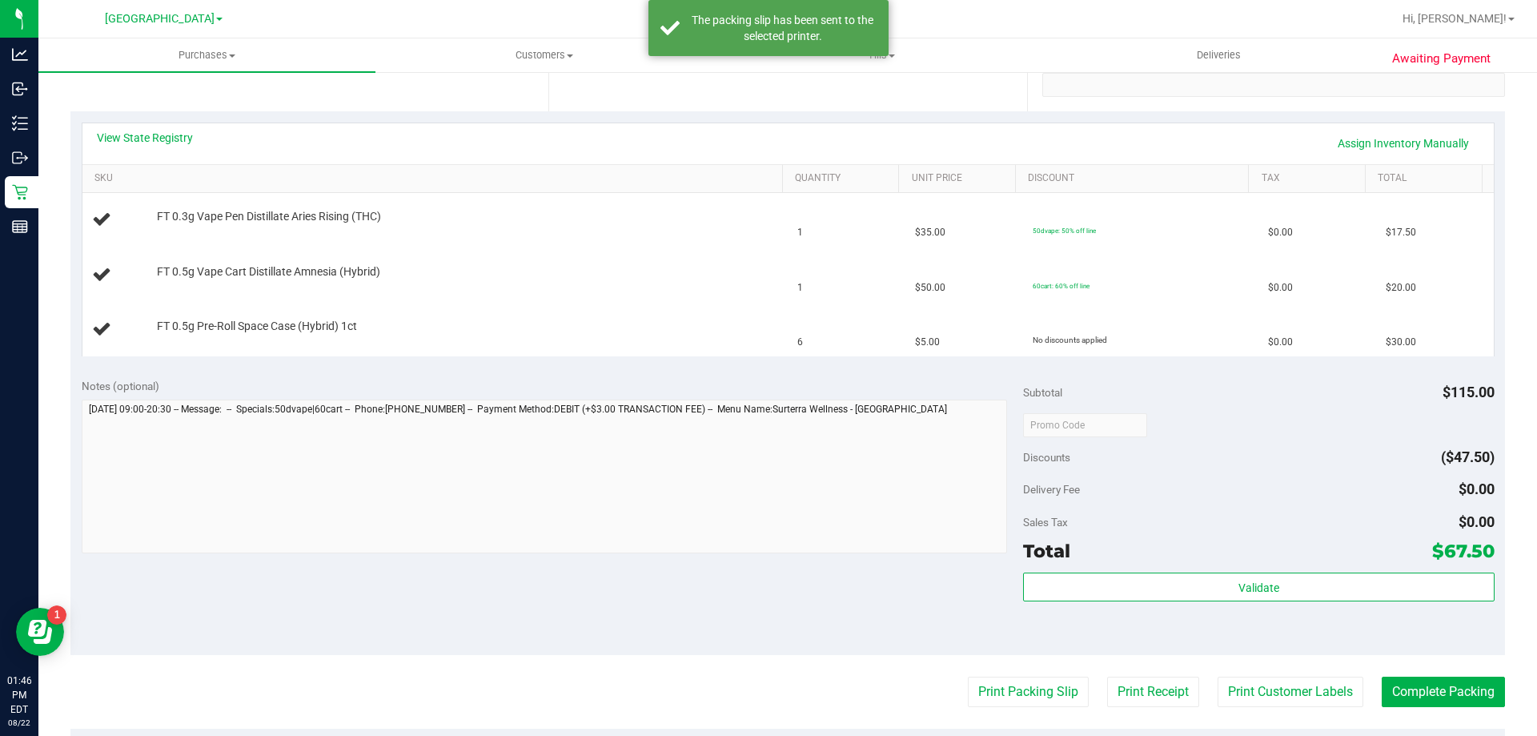
click at [143, 125] on div "View State Registry Assign Inventory Manually" at bounding box center [787, 143] width 1411 height 41
click at [145, 134] on link "View State Registry" at bounding box center [145, 138] width 96 height 16
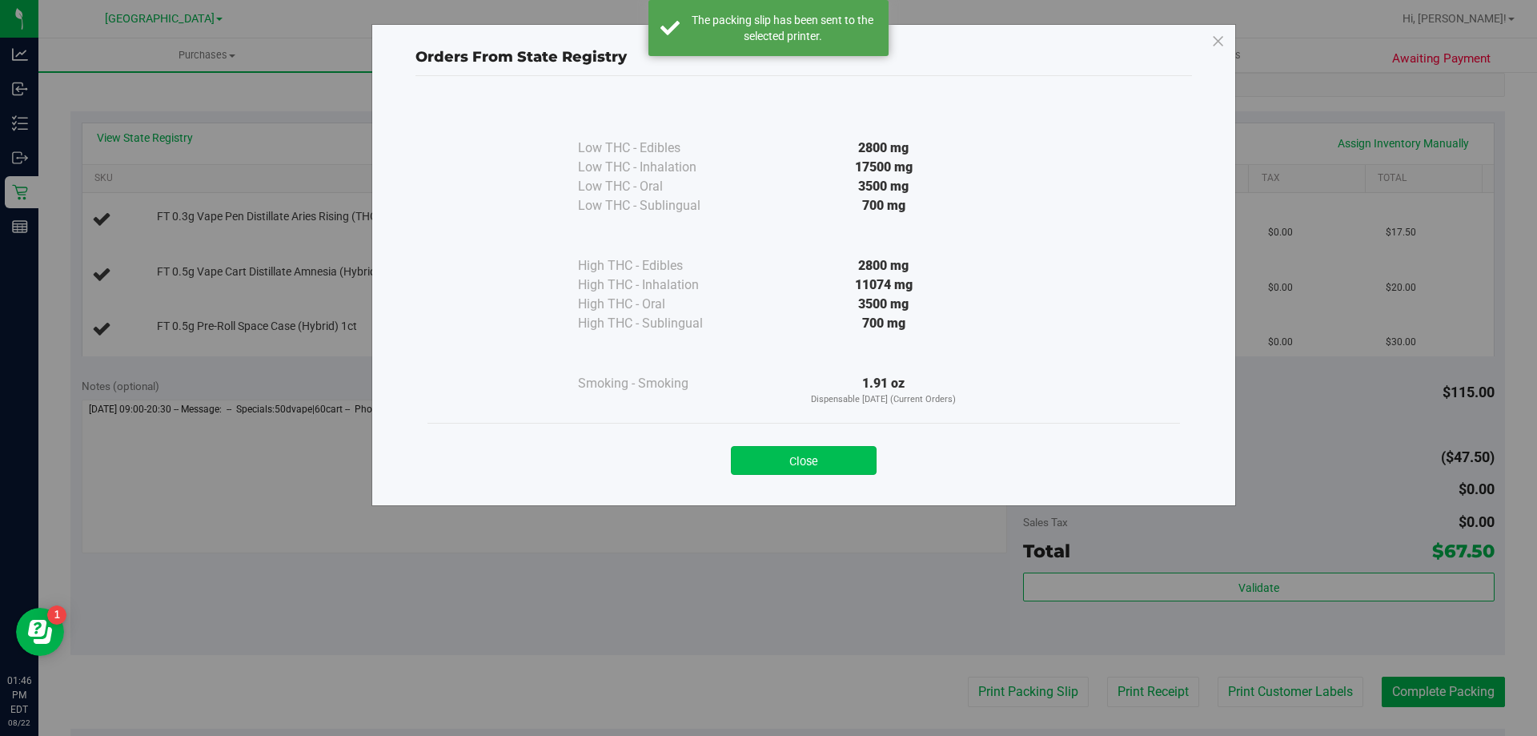
click at [765, 456] on button "Close" at bounding box center [804, 460] width 146 height 29
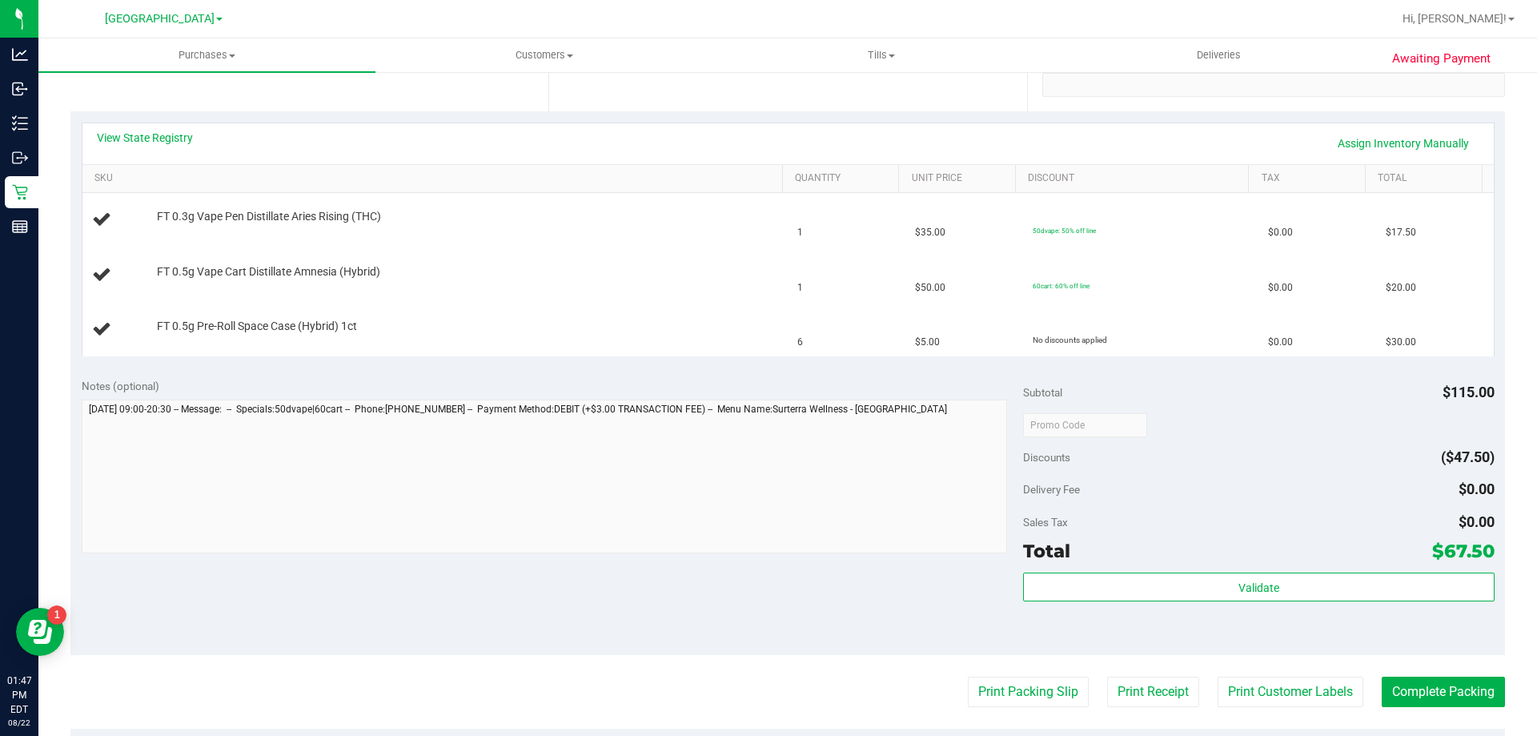
click at [300, 376] on div "Notes (optional) Subtotal $115.00 Discounts ($47.50) Delivery Fee $0.00 Sales T…" at bounding box center [787, 511] width 1435 height 288
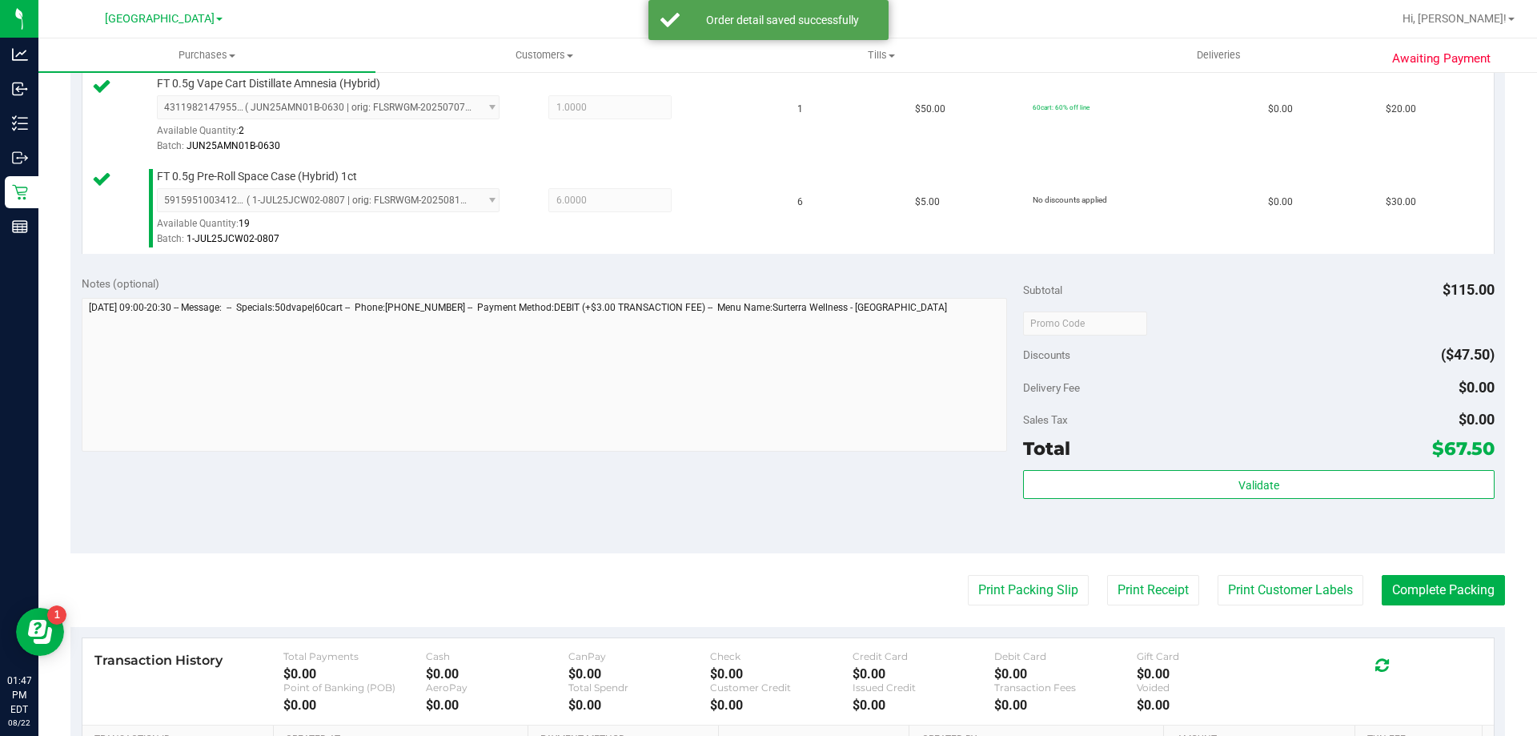
scroll to position [560, 0]
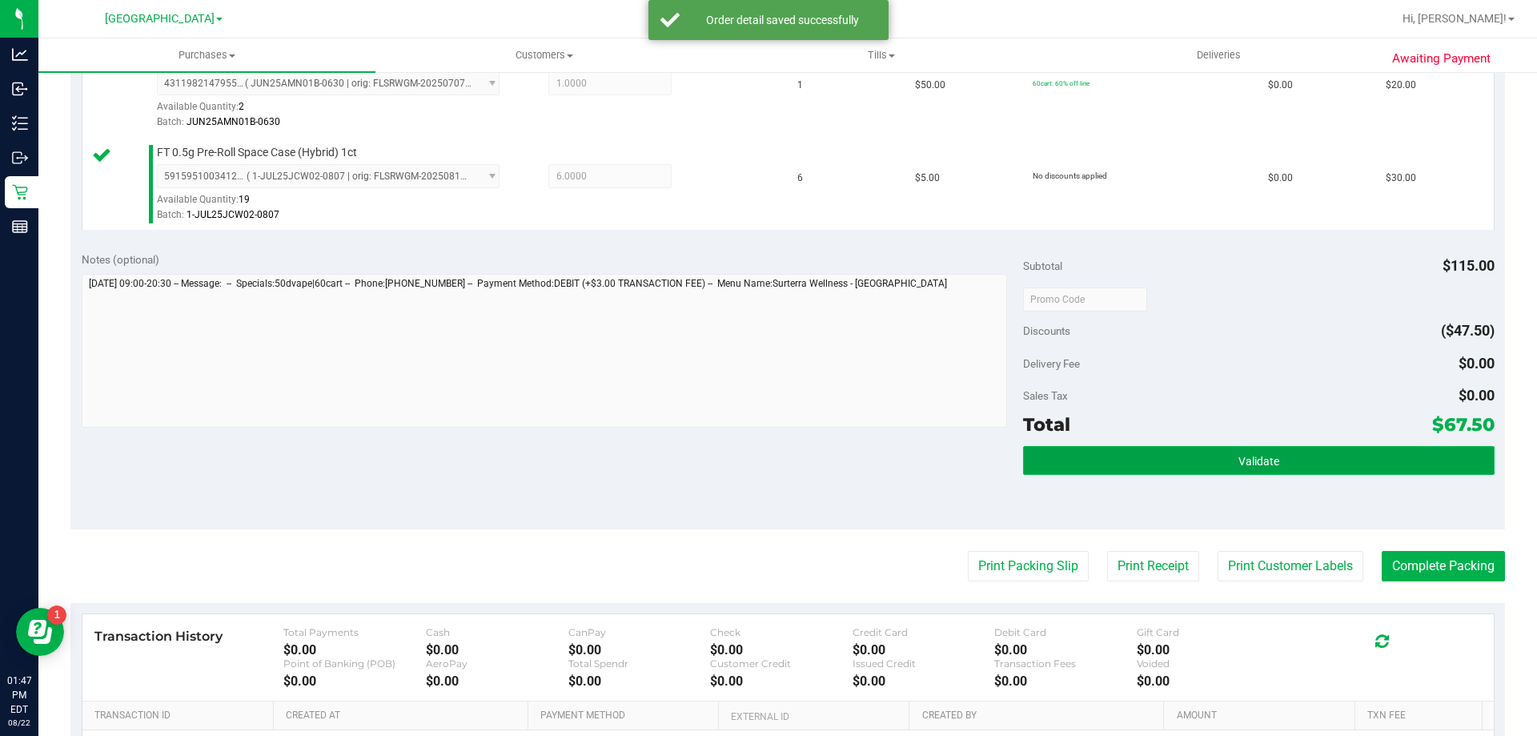
click at [1224, 456] on button "Validate" at bounding box center [1258, 460] width 471 height 29
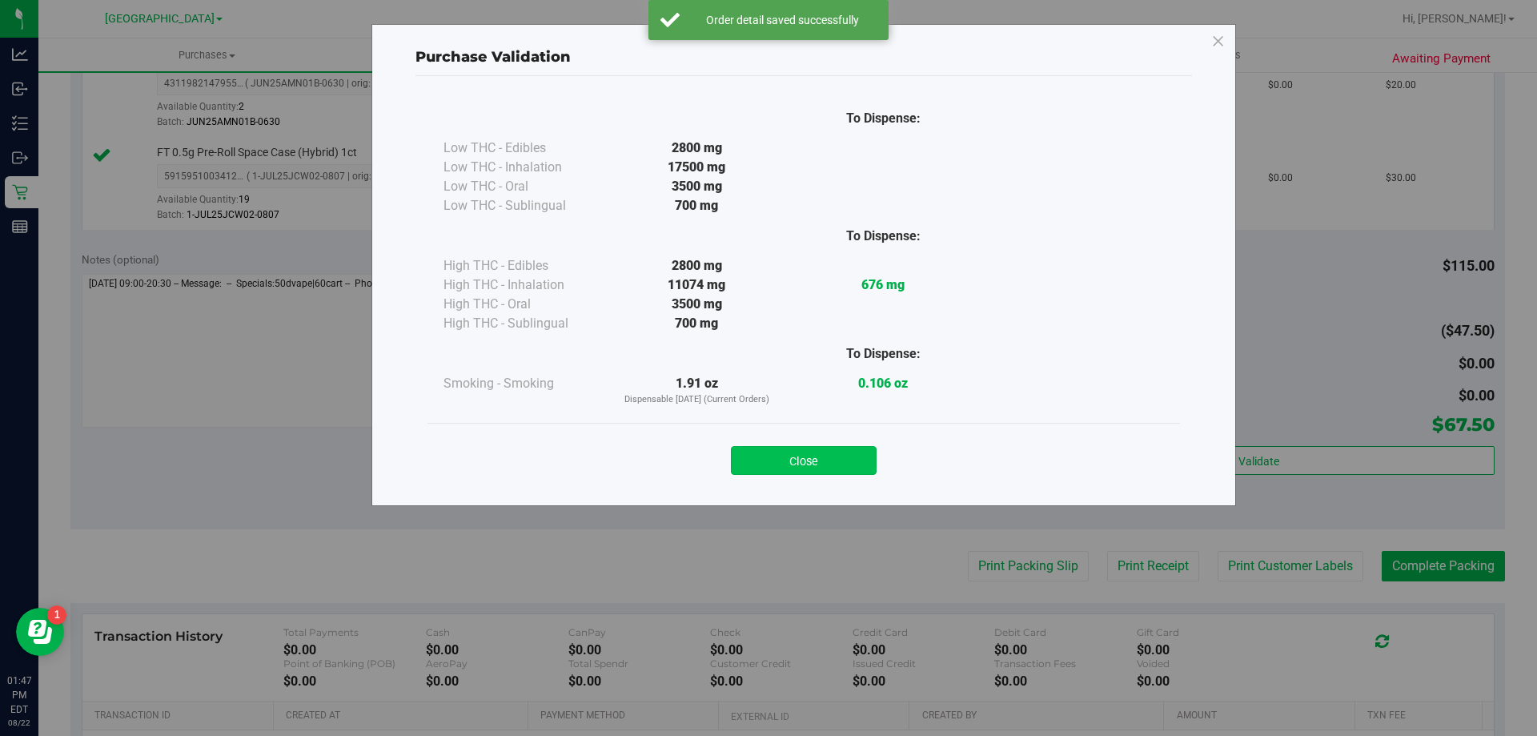
click at [804, 458] on button "Close" at bounding box center [804, 460] width 146 height 29
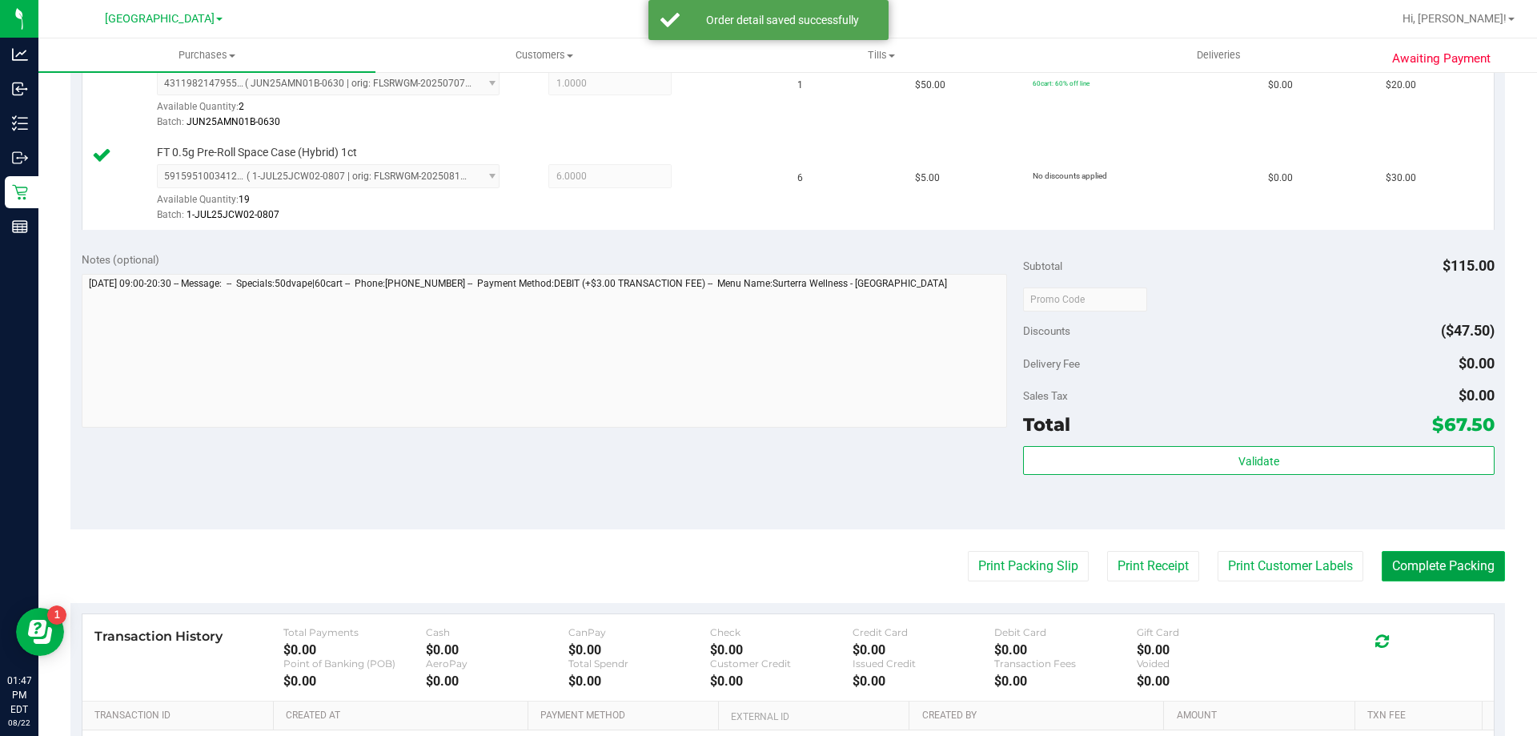
click at [1445, 564] on button "Complete Packing" at bounding box center [1443, 566] width 123 height 30
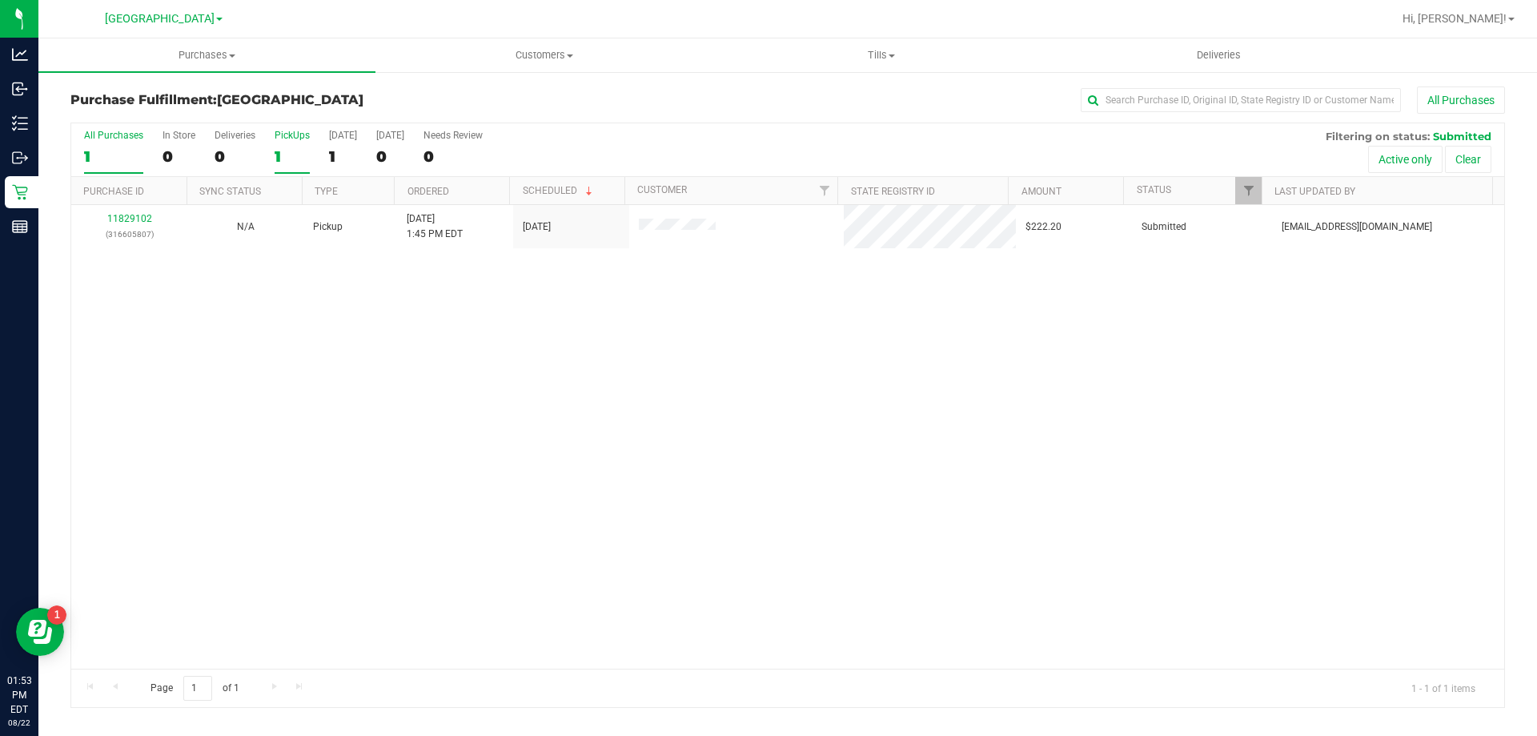
click at [290, 151] on div "1" at bounding box center [292, 156] width 35 height 18
click at [0, 0] on input "PickUps 1" at bounding box center [0, 0] width 0 height 0
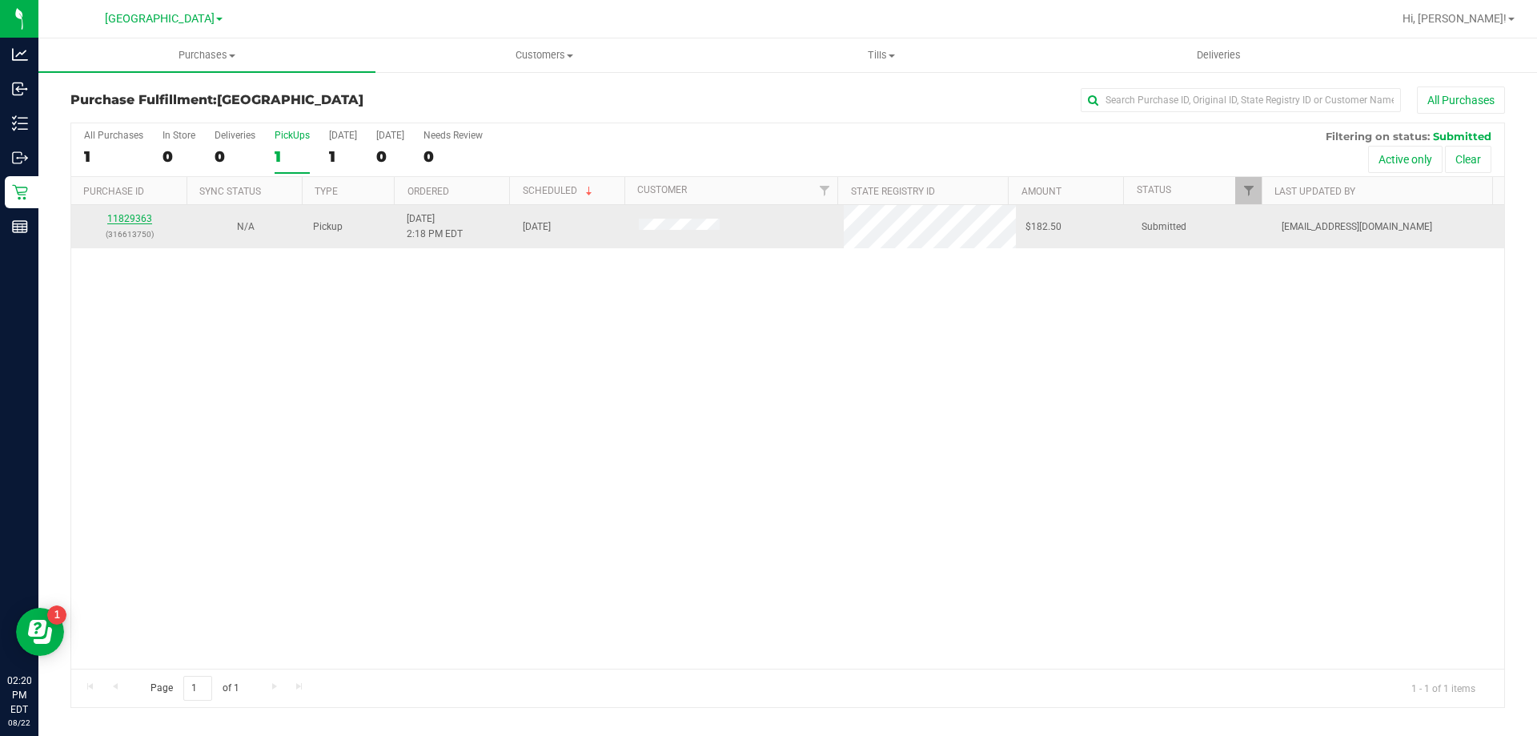
click at [120, 215] on link "11829363" at bounding box center [129, 218] width 45 height 11
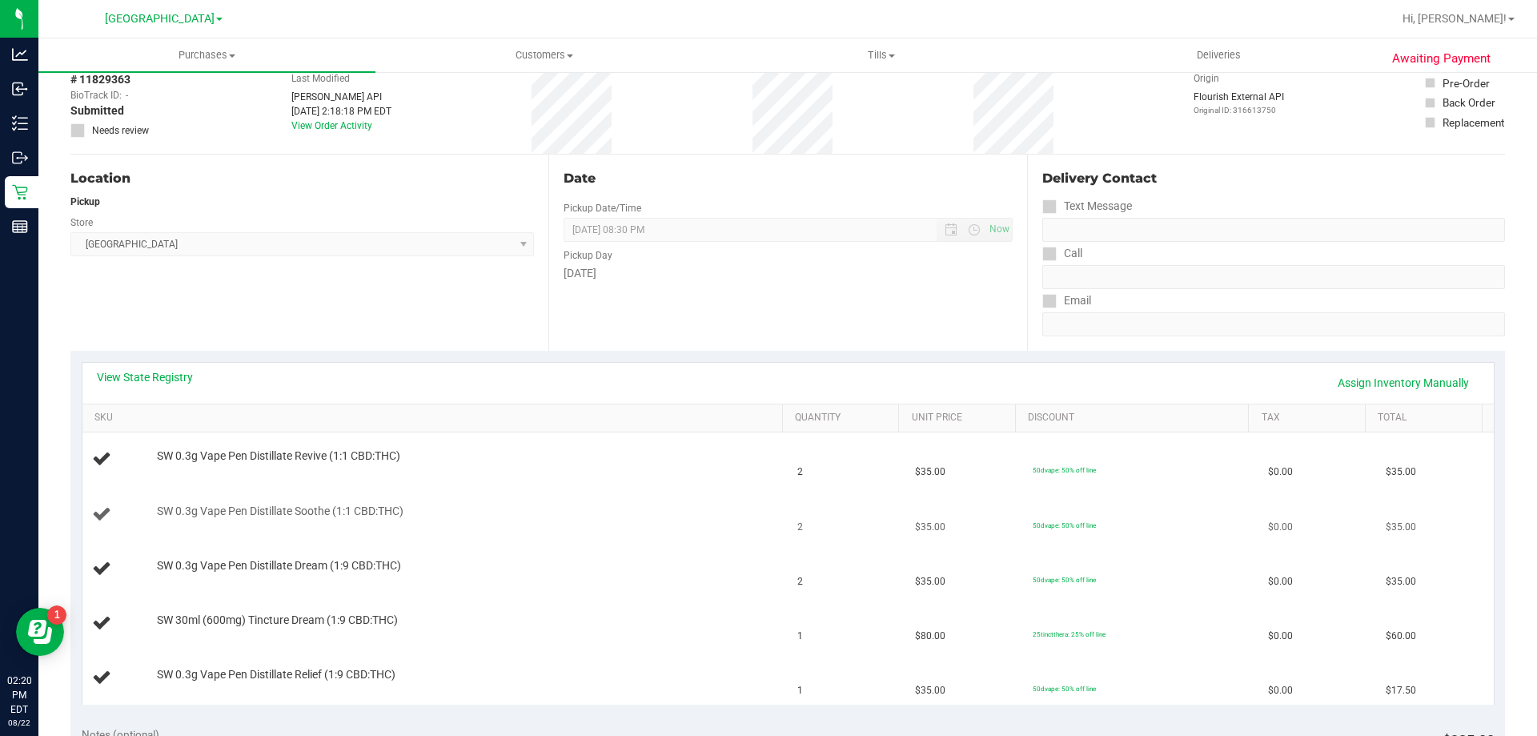
scroll to position [240, 0]
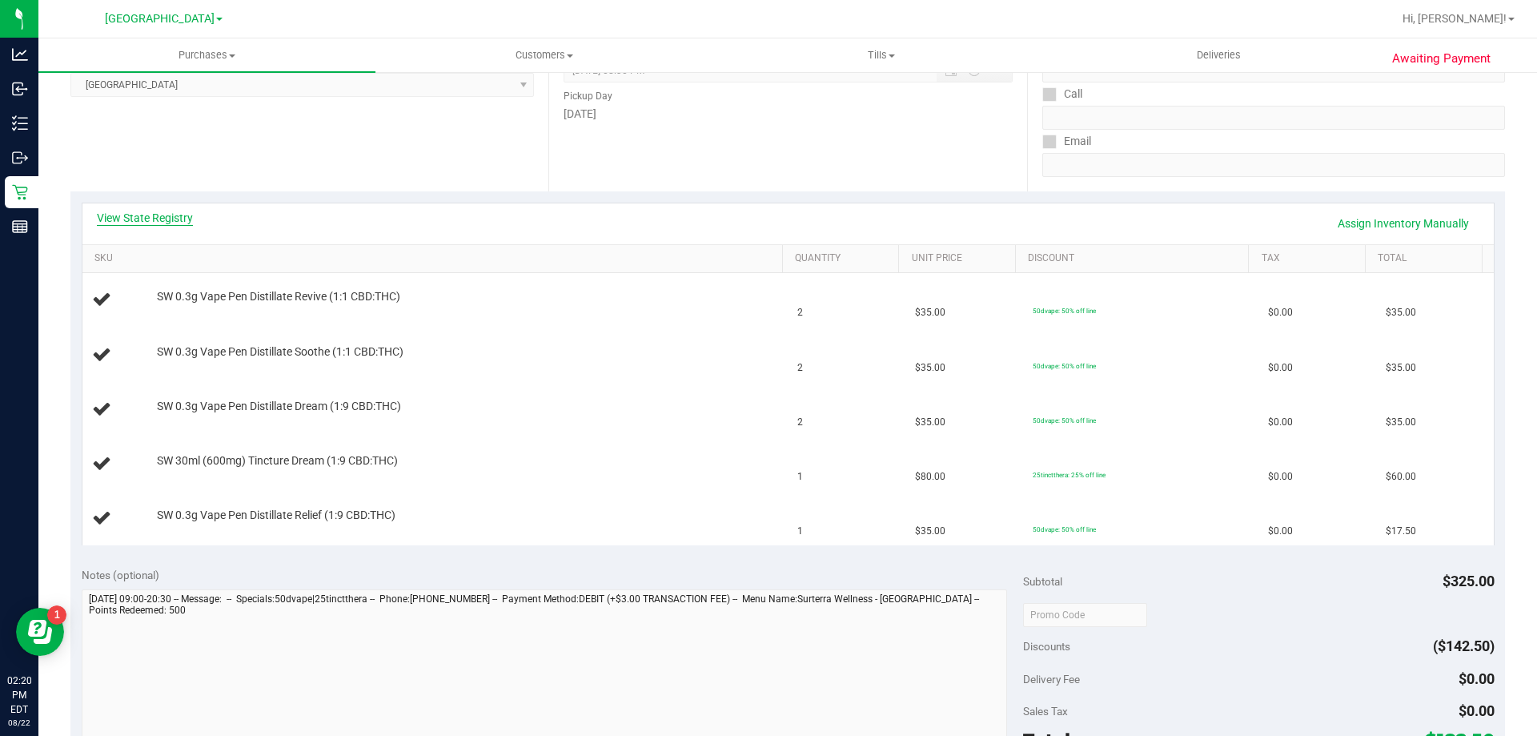
click at [179, 218] on link "View State Registry" at bounding box center [145, 218] width 96 height 16
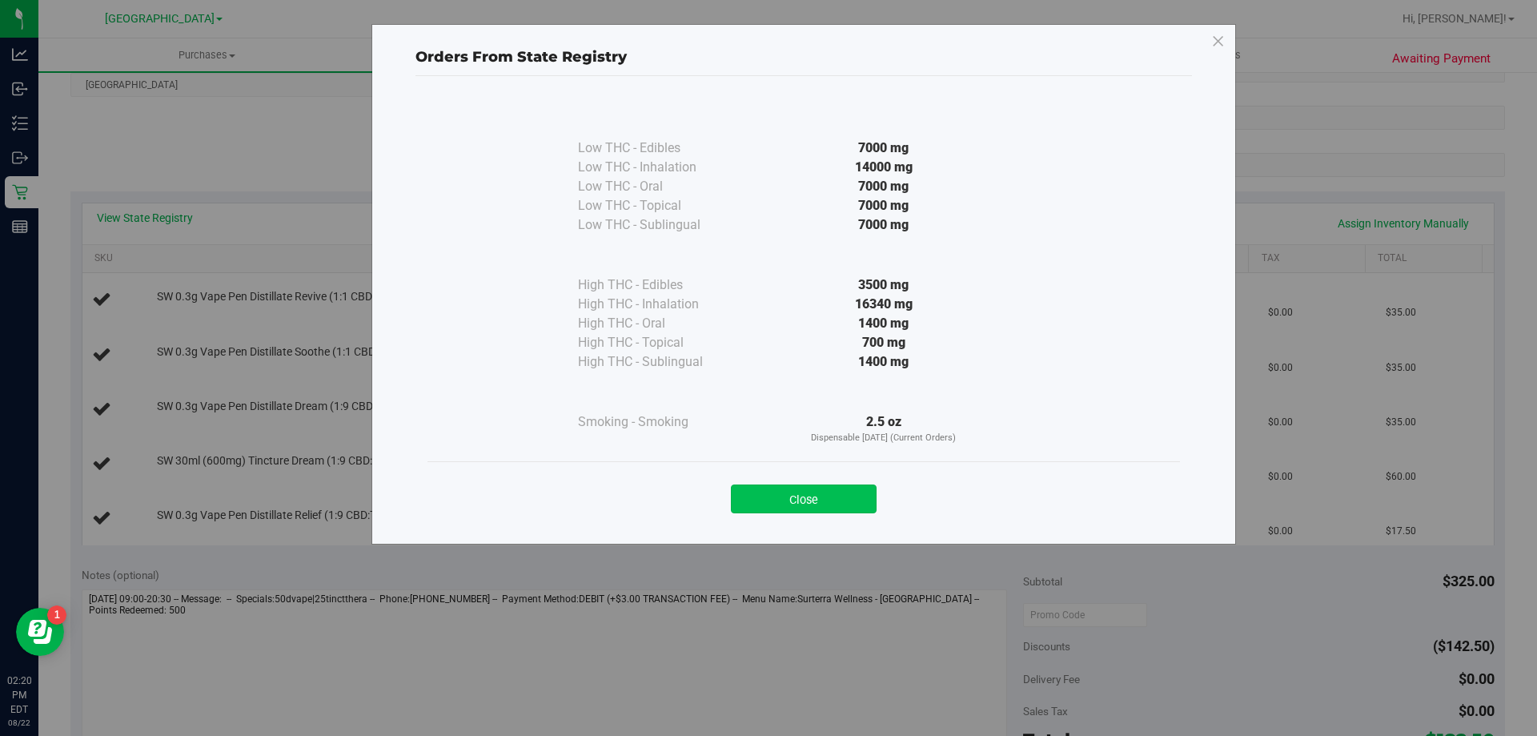
click at [809, 512] on button "Close" at bounding box center [804, 498] width 146 height 29
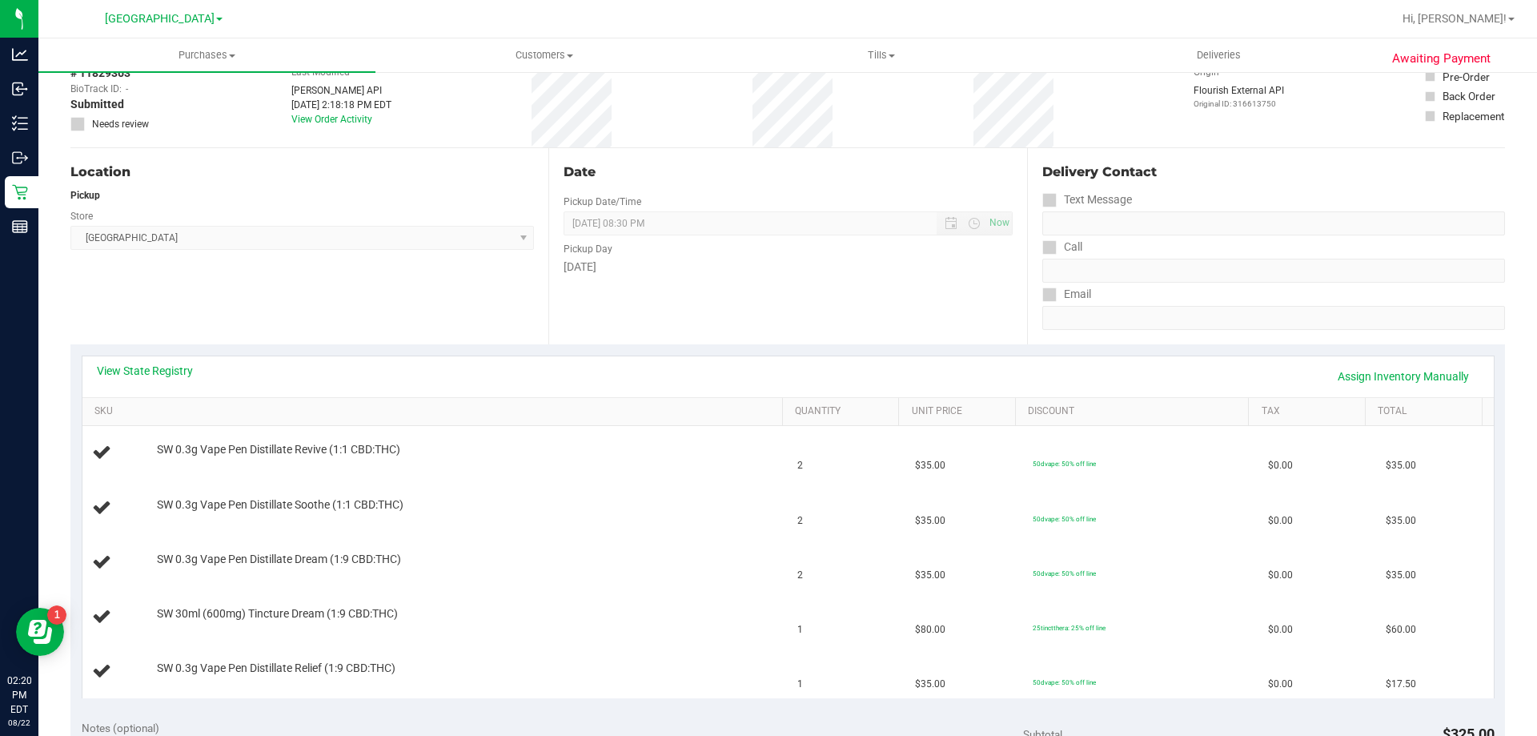
scroll to position [0, 0]
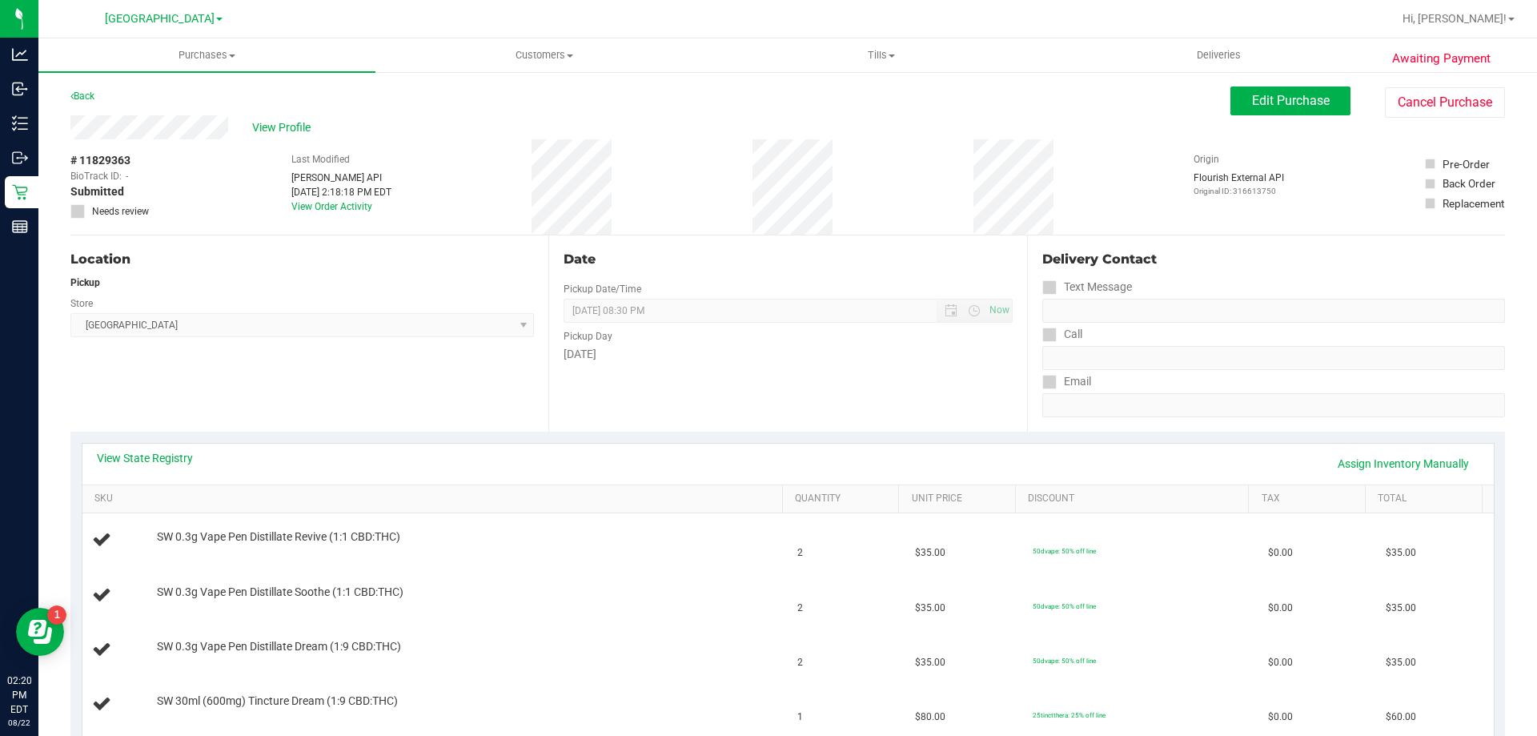
click at [757, 183] on div "# 11829363 BioTrack ID: - Submitted Needs review Last Modified Jane API Aug 22,…" at bounding box center [787, 186] width 1435 height 95
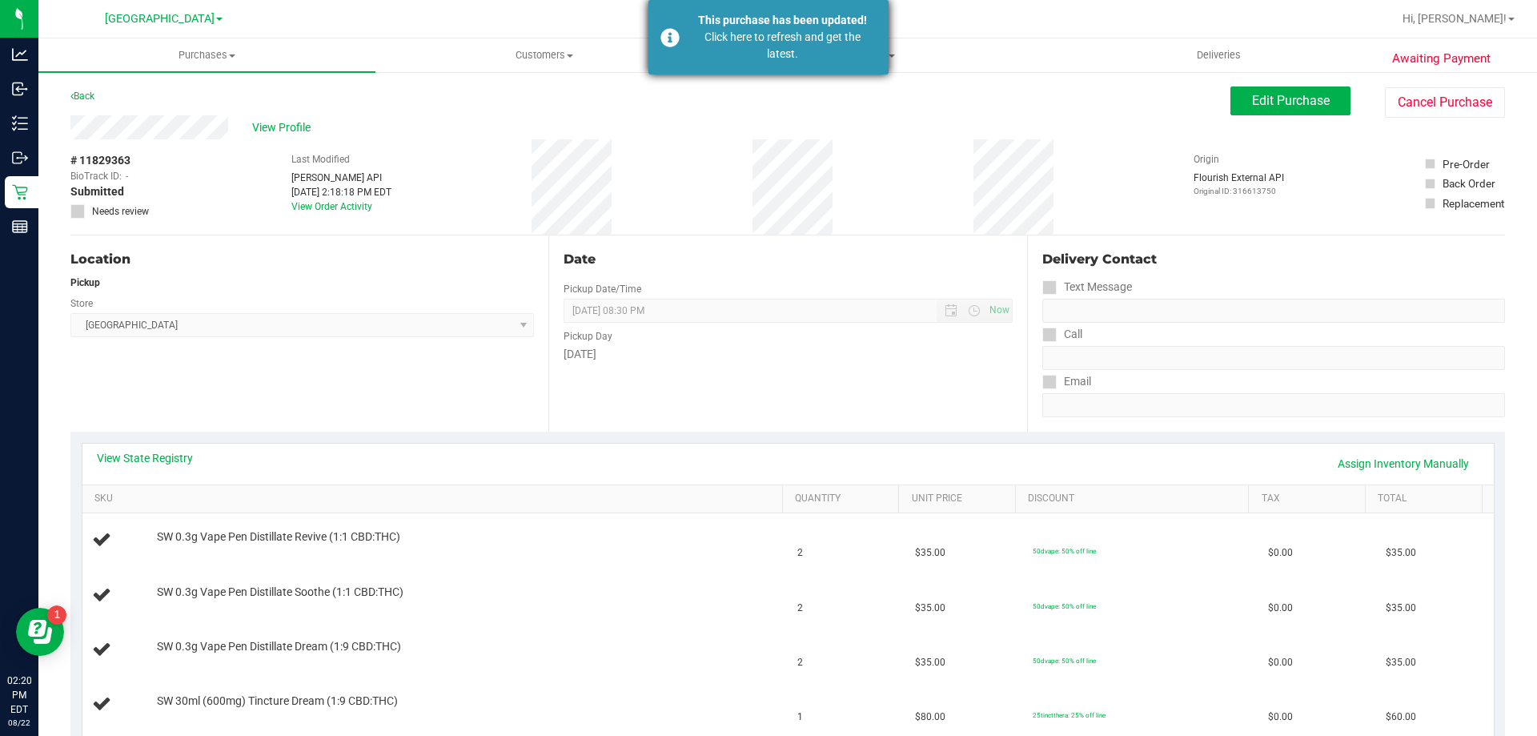
click at [753, 44] on div "Click here to refresh and get the latest." at bounding box center [782, 46] width 188 height 34
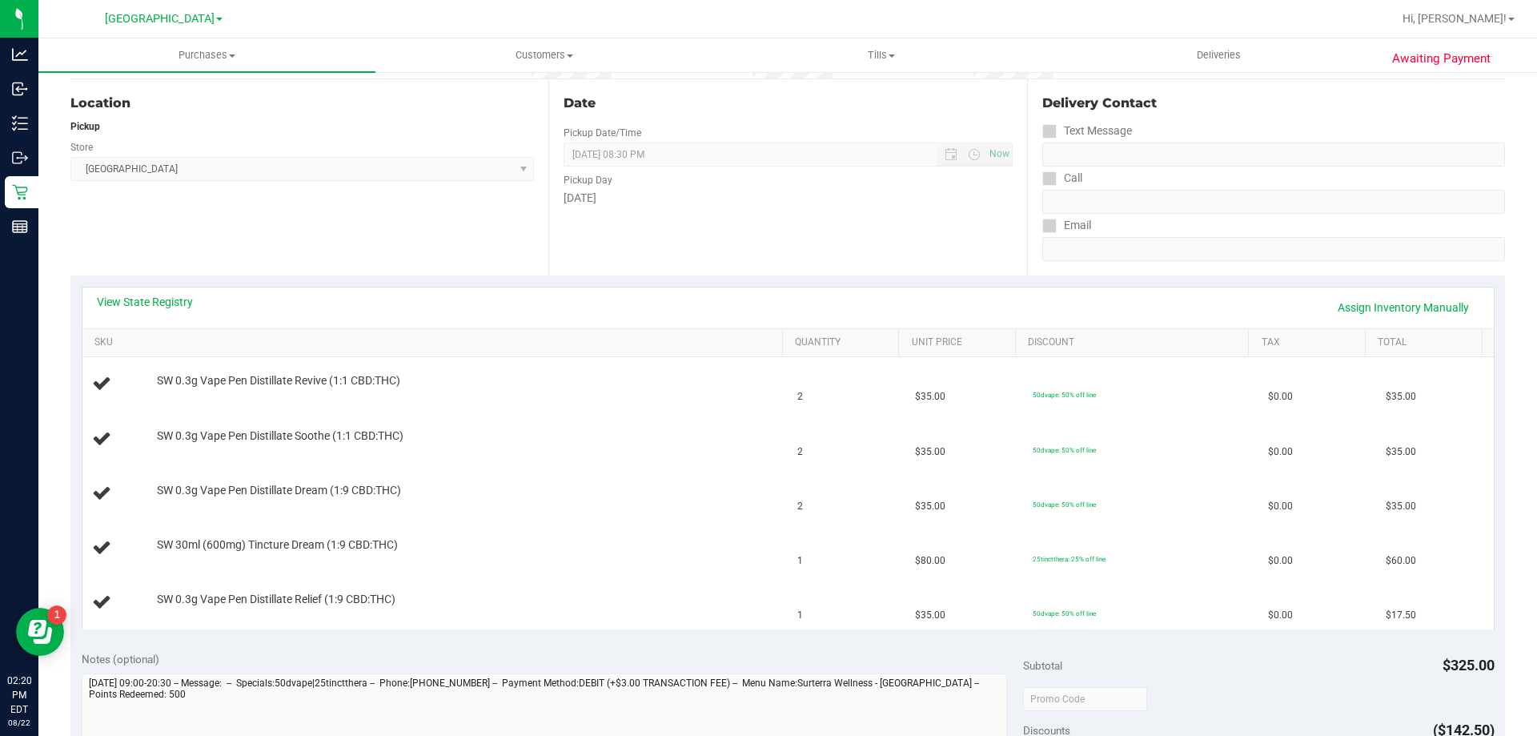
scroll to position [240, 0]
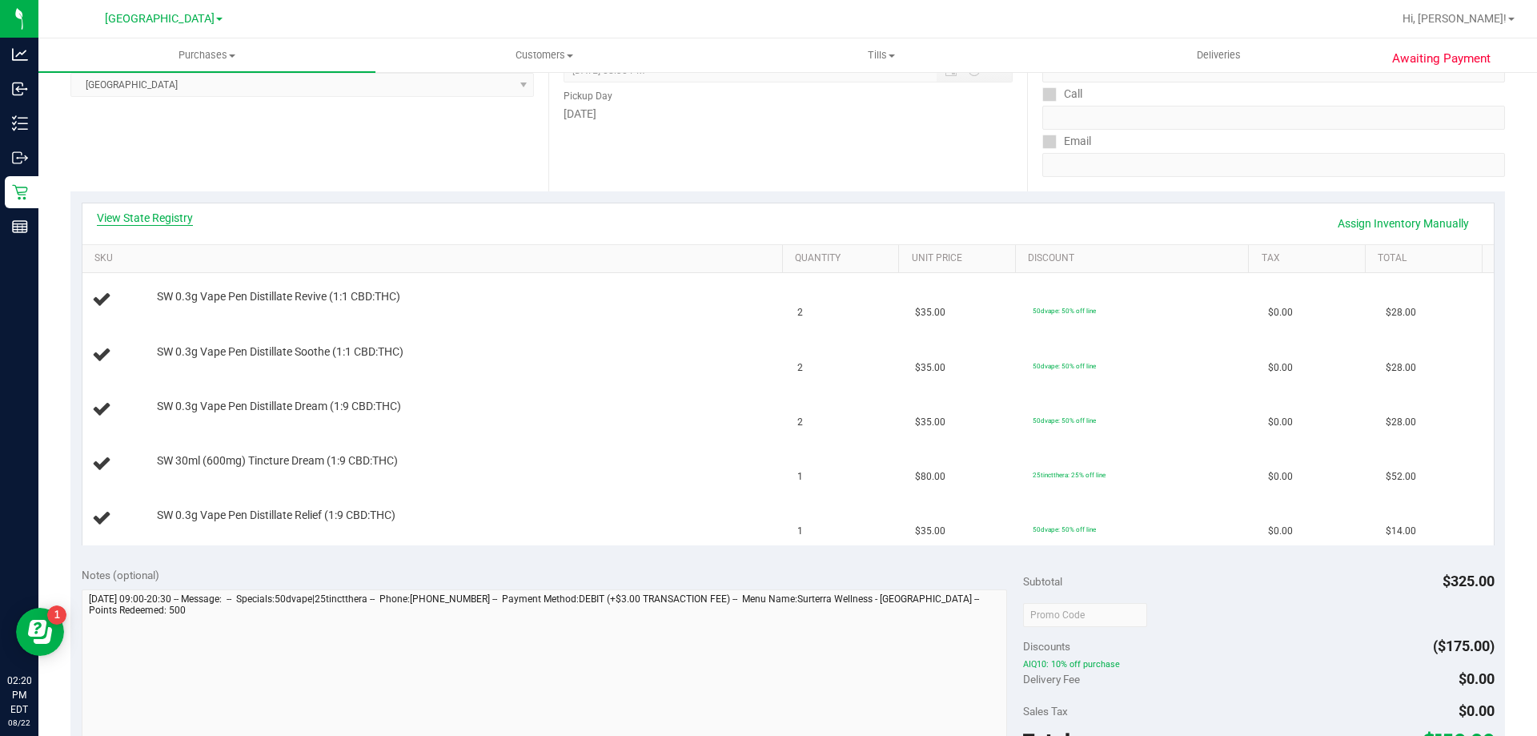
click at [115, 215] on link "View State Registry" at bounding box center [145, 218] width 96 height 16
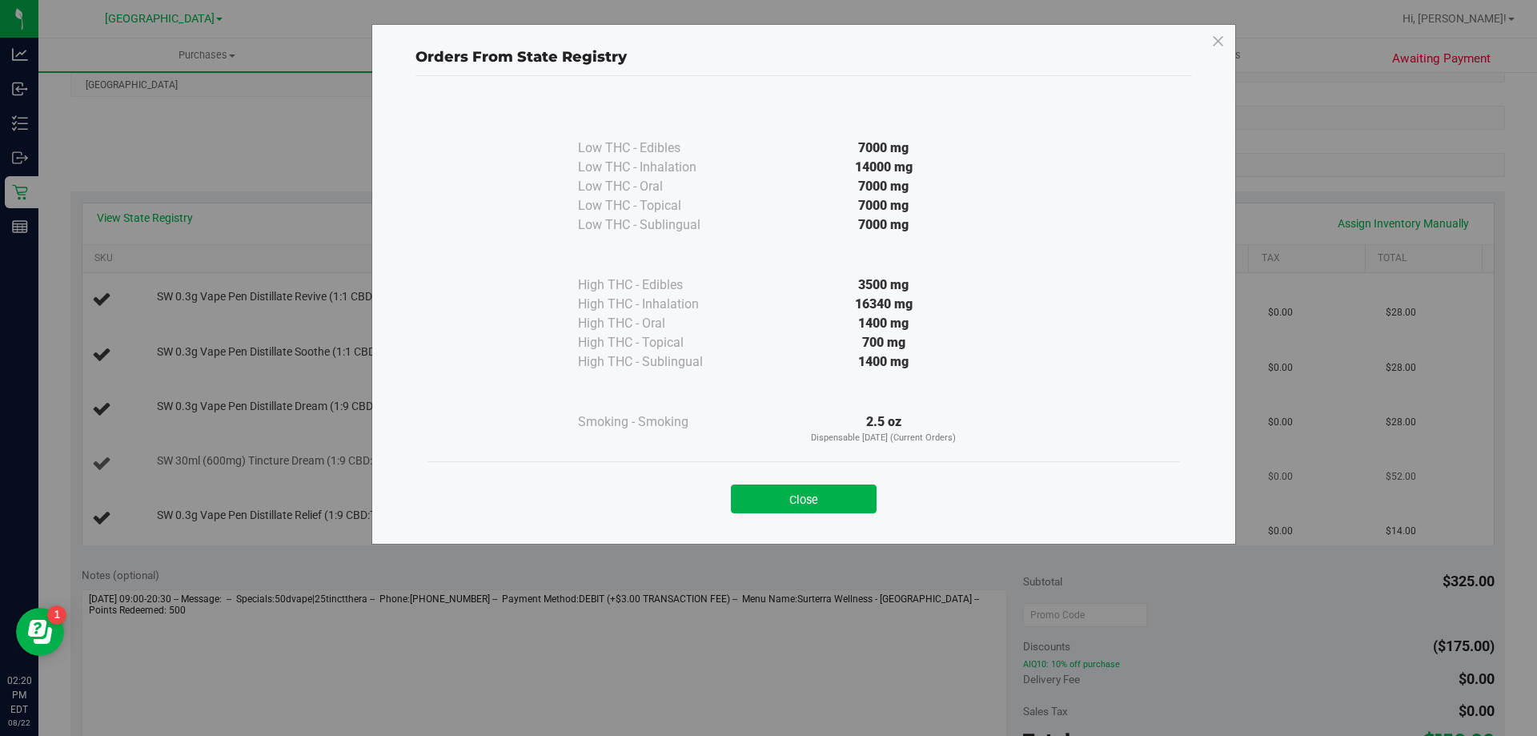
drag, startPoint x: 809, startPoint y: 491, endPoint x: 785, endPoint y: 479, distance: 26.9
click at [804, 491] on button "Close" at bounding box center [804, 498] width 146 height 29
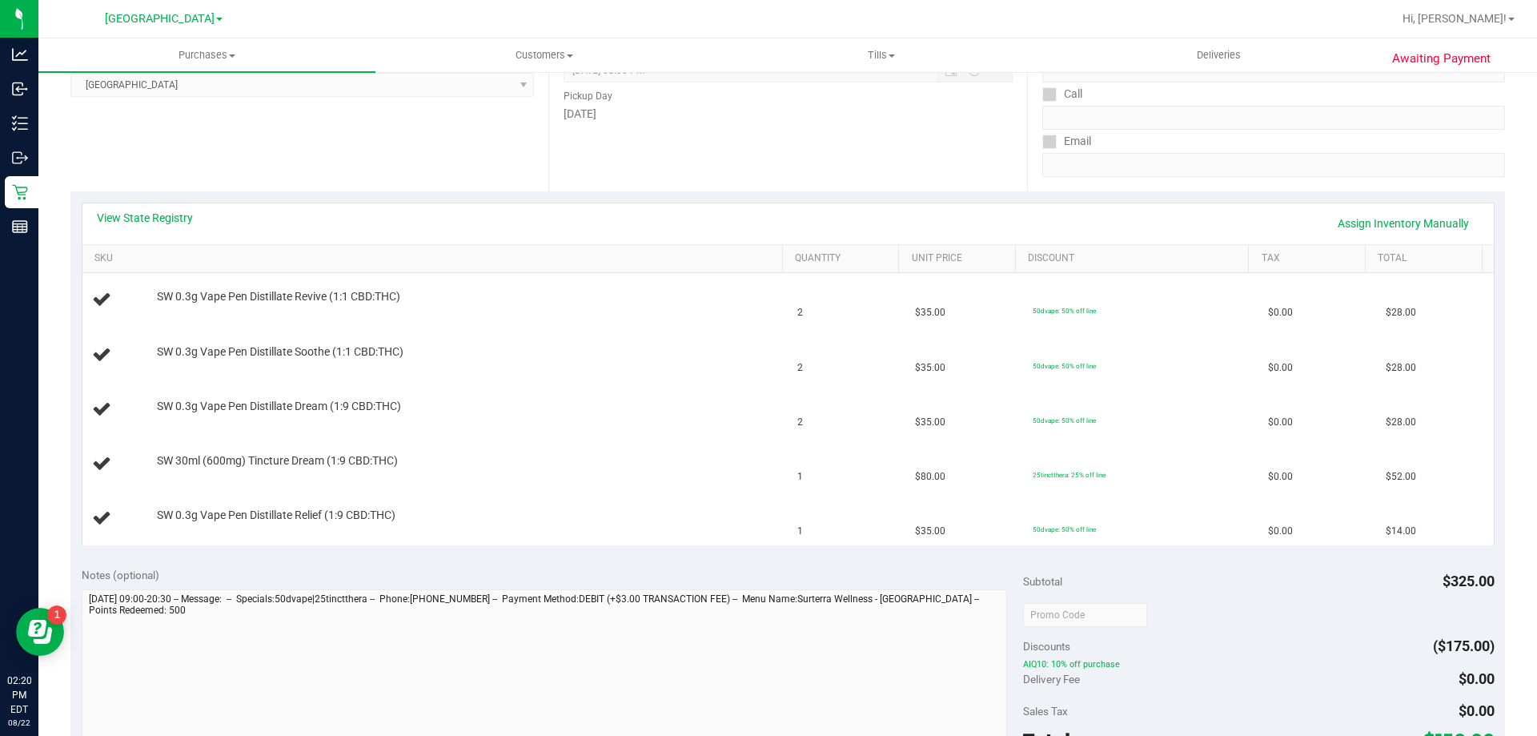
click at [518, 208] on div "View State Registry Assign Inventory Manually" at bounding box center [787, 223] width 1411 height 41
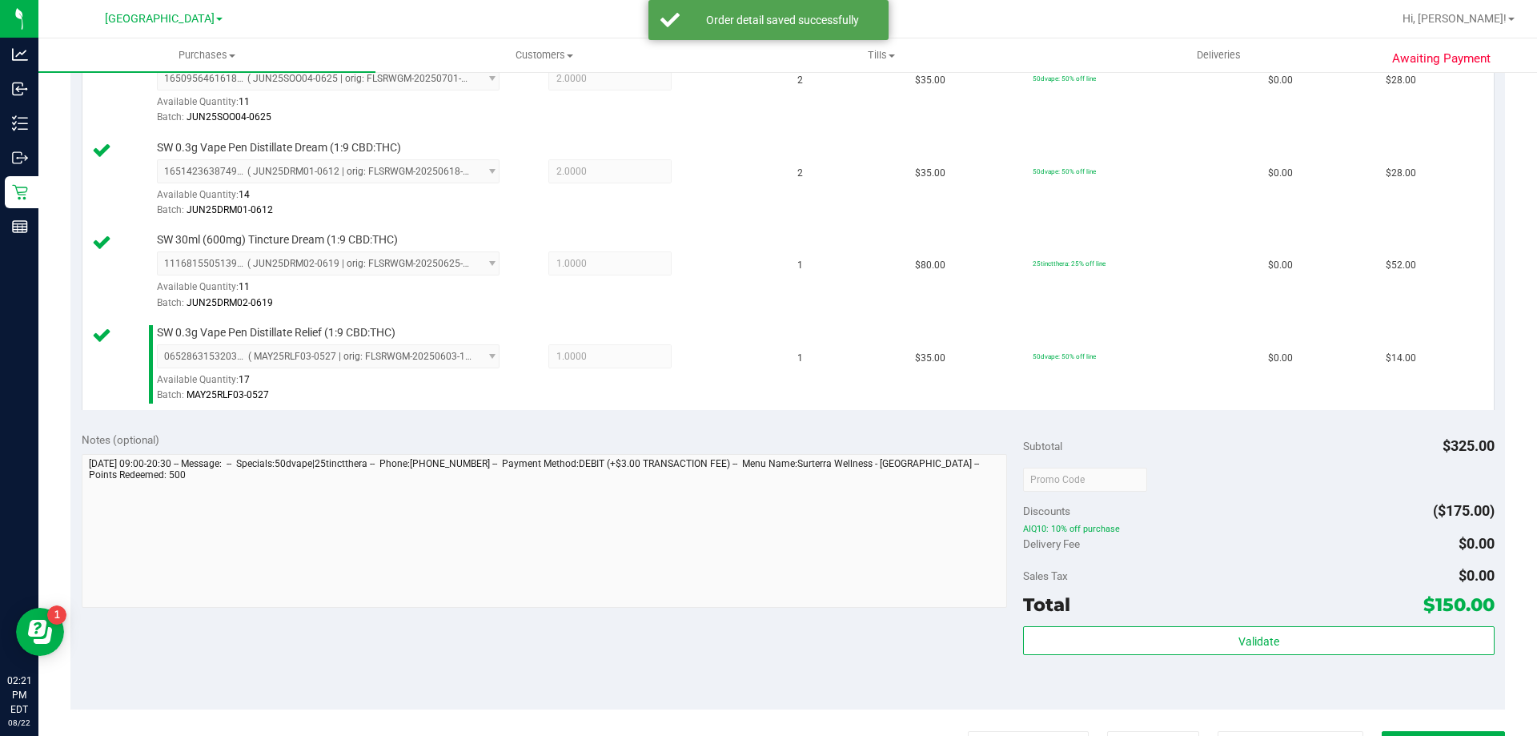
scroll to position [721, 0]
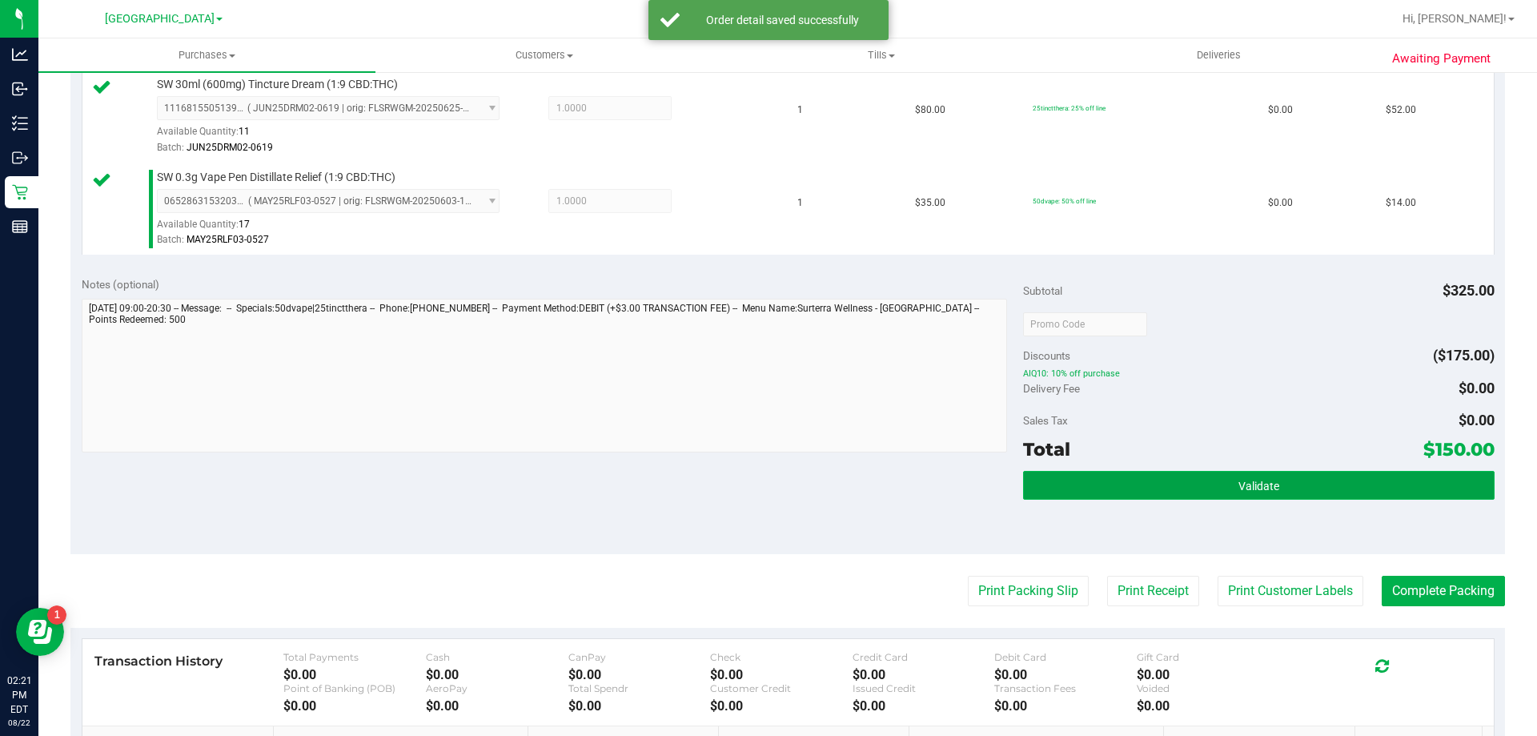
click at [1172, 499] on button "Validate" at bounding box center [1258, 485] width 471 height 29
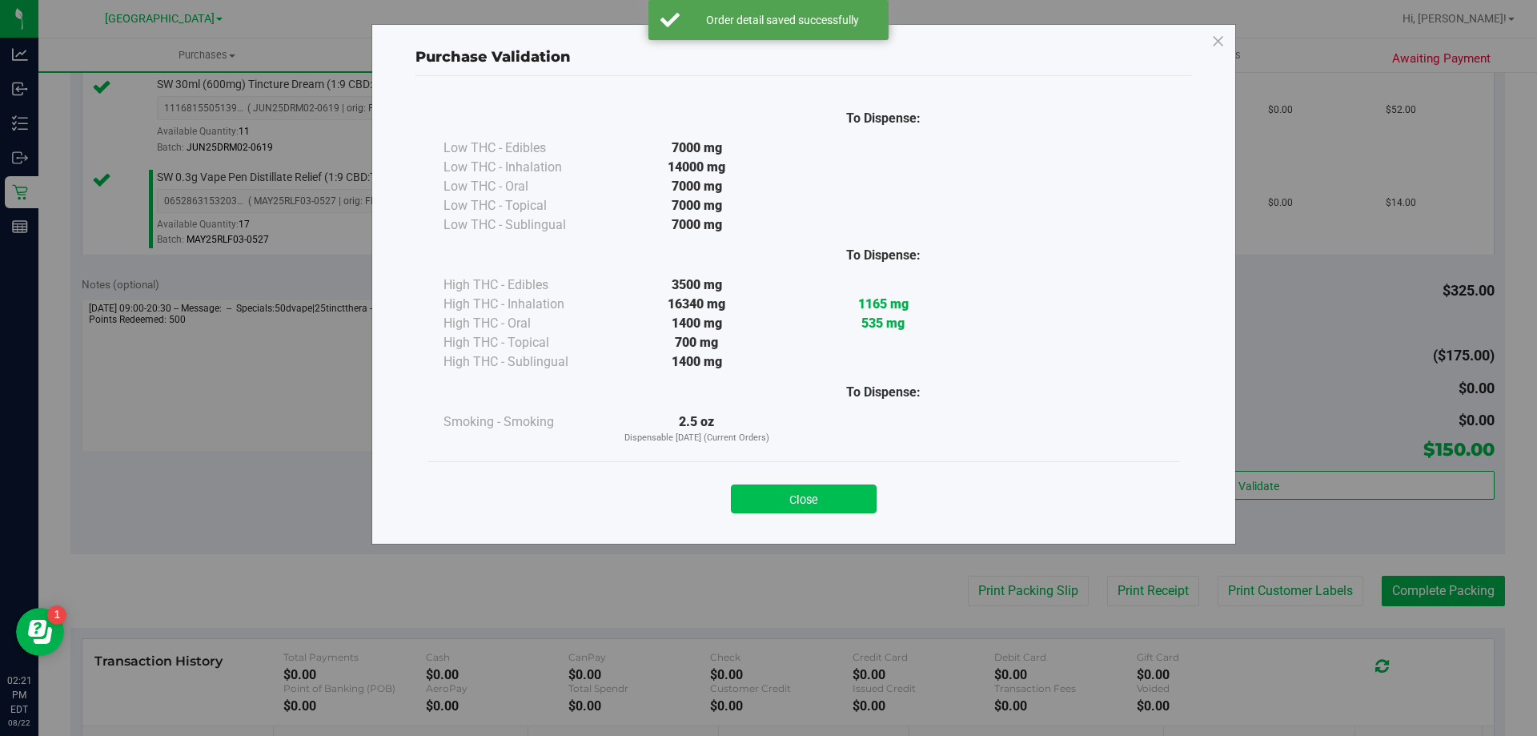
click at [845, 506] on button "Close" at bounding box center [804, 498] width 146 height 29
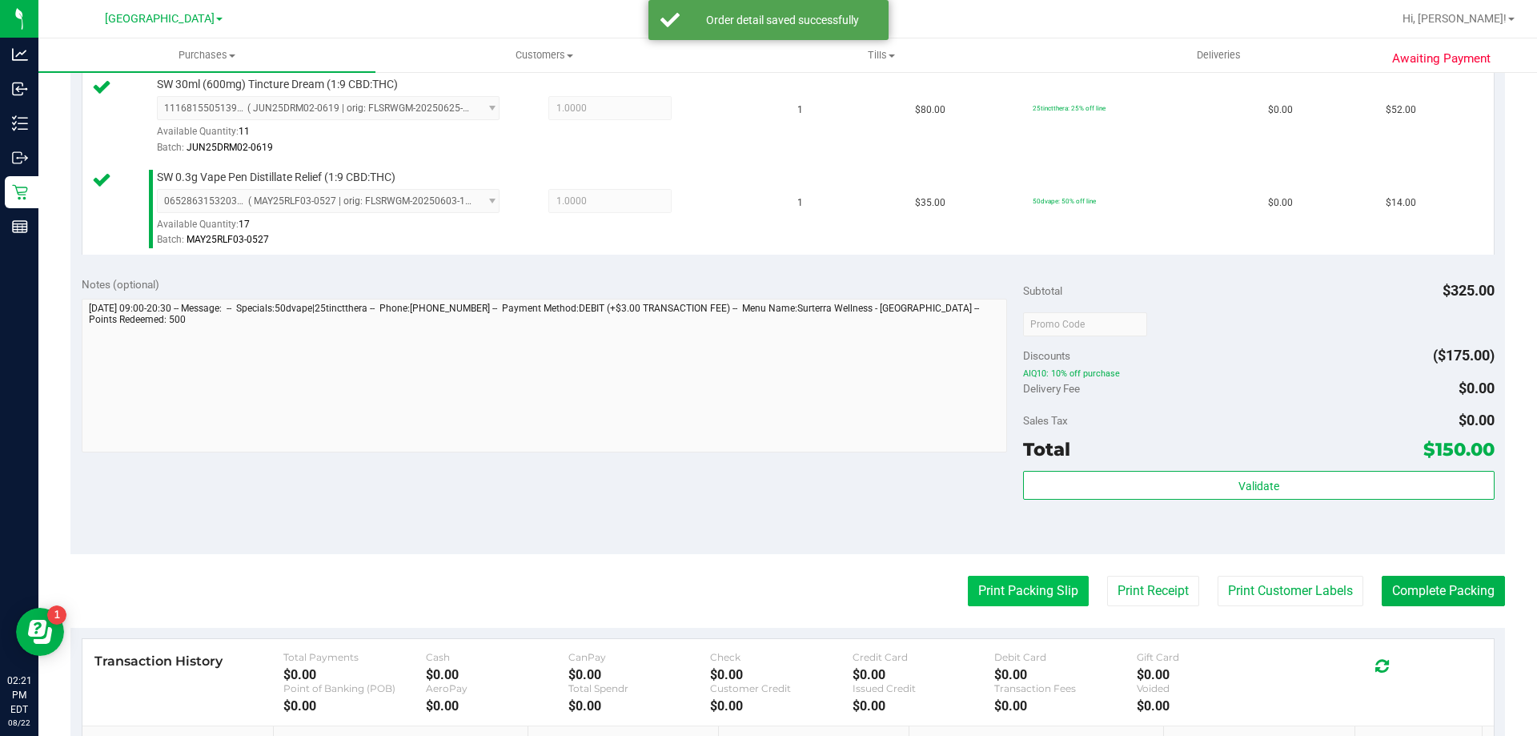
click at [985, 595] on button "Print Packing Slip" at bounding box center [1028, 591] width 121 height 30
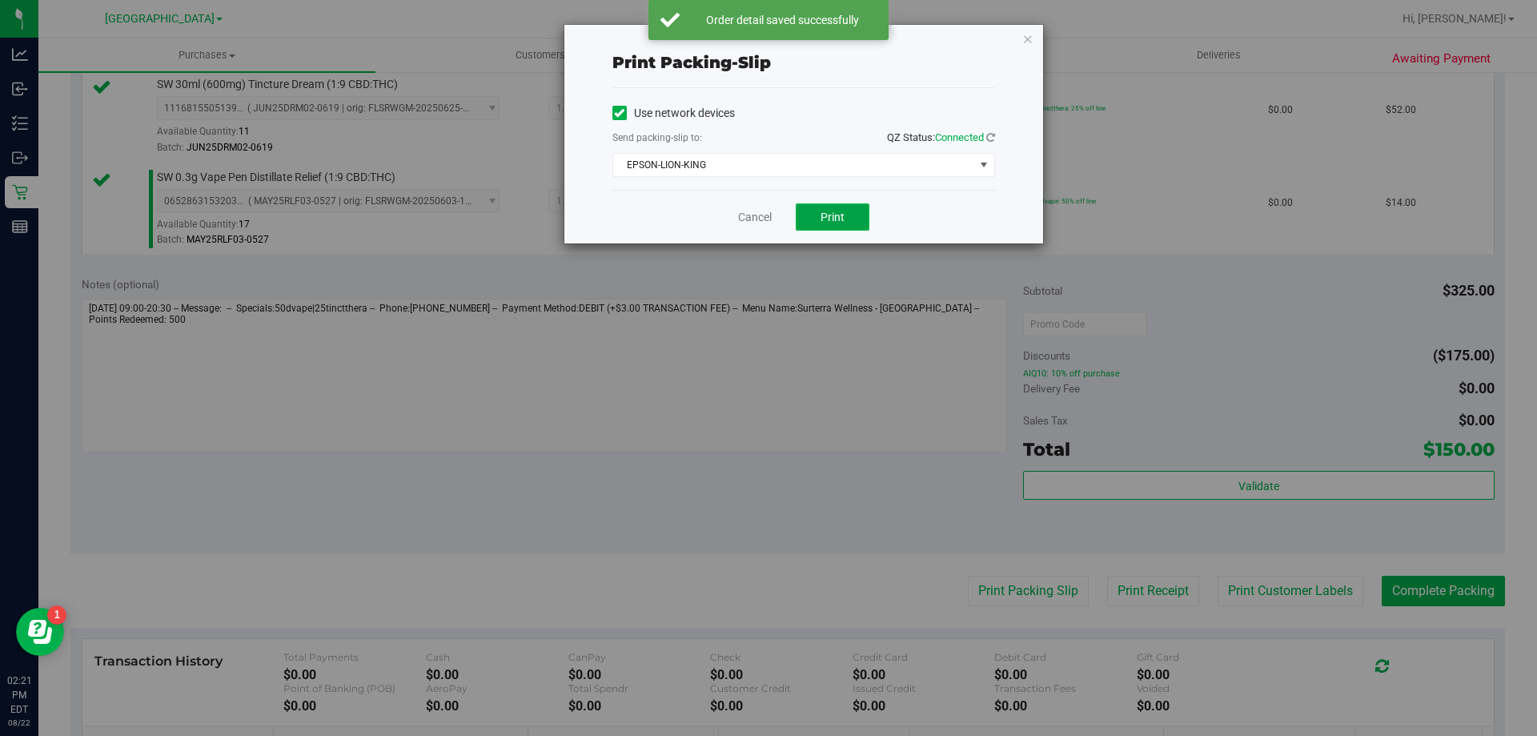
click at [846, 212] on button "Print" at bounding box center [833, 216] width 74 height 27
click at [752, 211] on link "Cancel" at bounding box center [755, 217] width 34 height 17
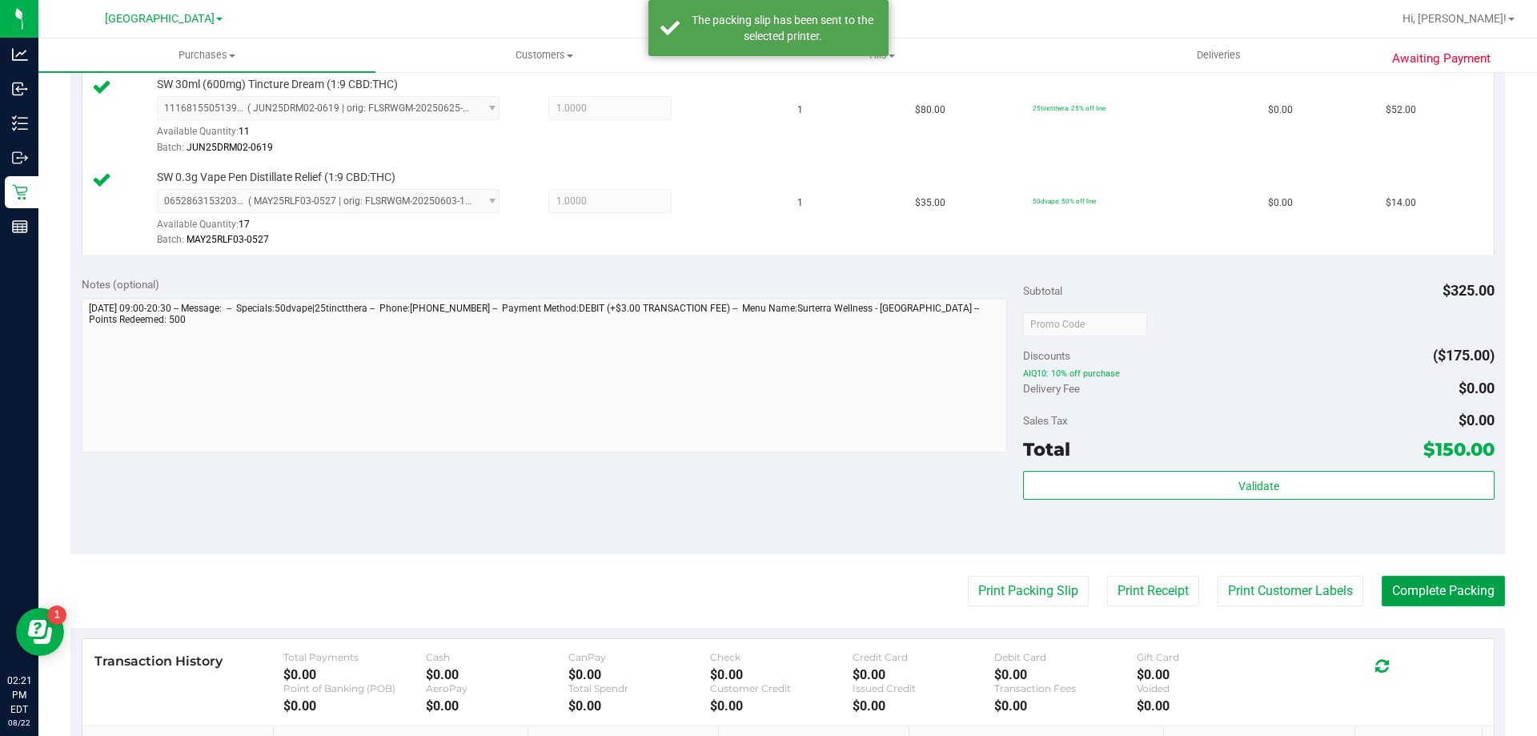
click at [1446, 591] on button "Complete Packing" at bounding box center [1443, 591] width 123 height 30
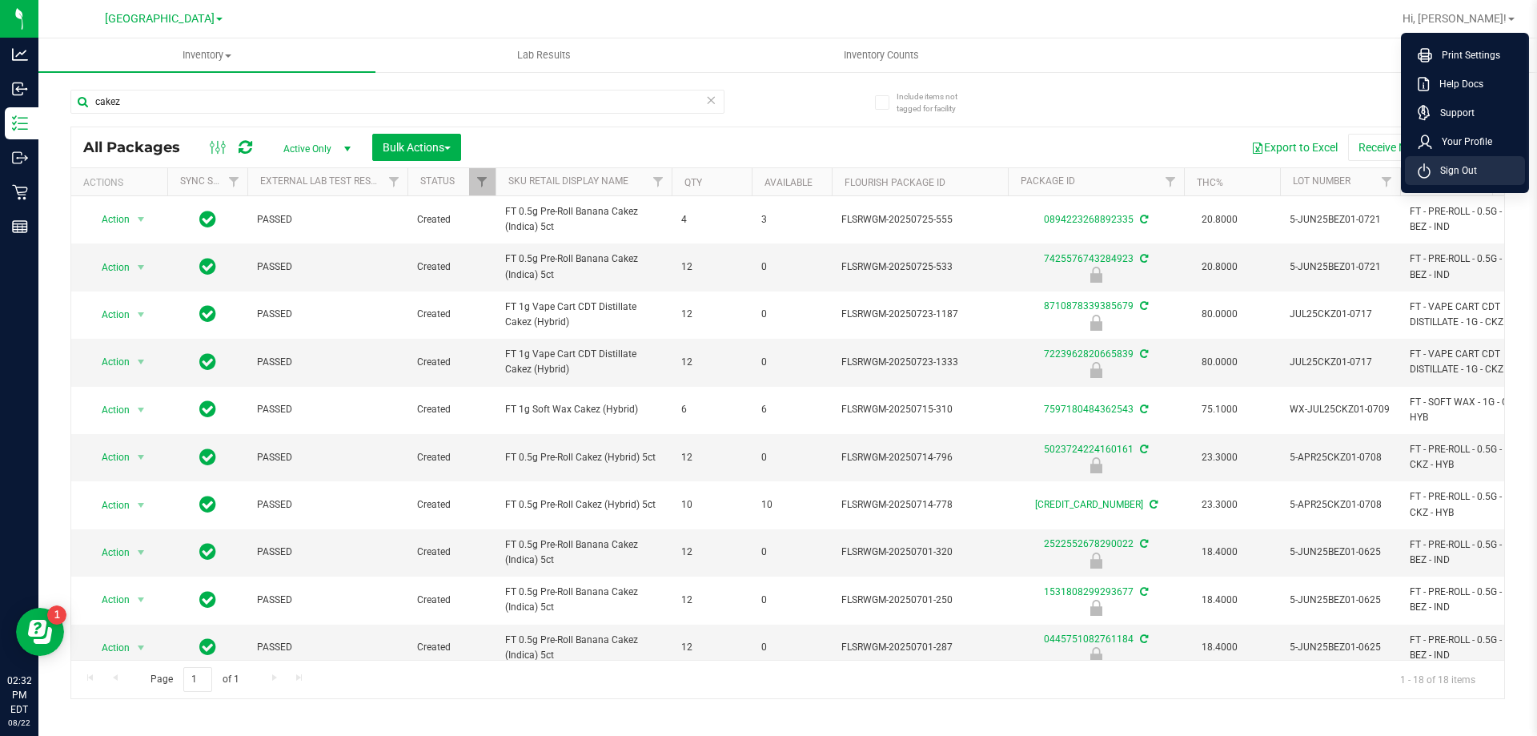
scroll to position [400, 0]
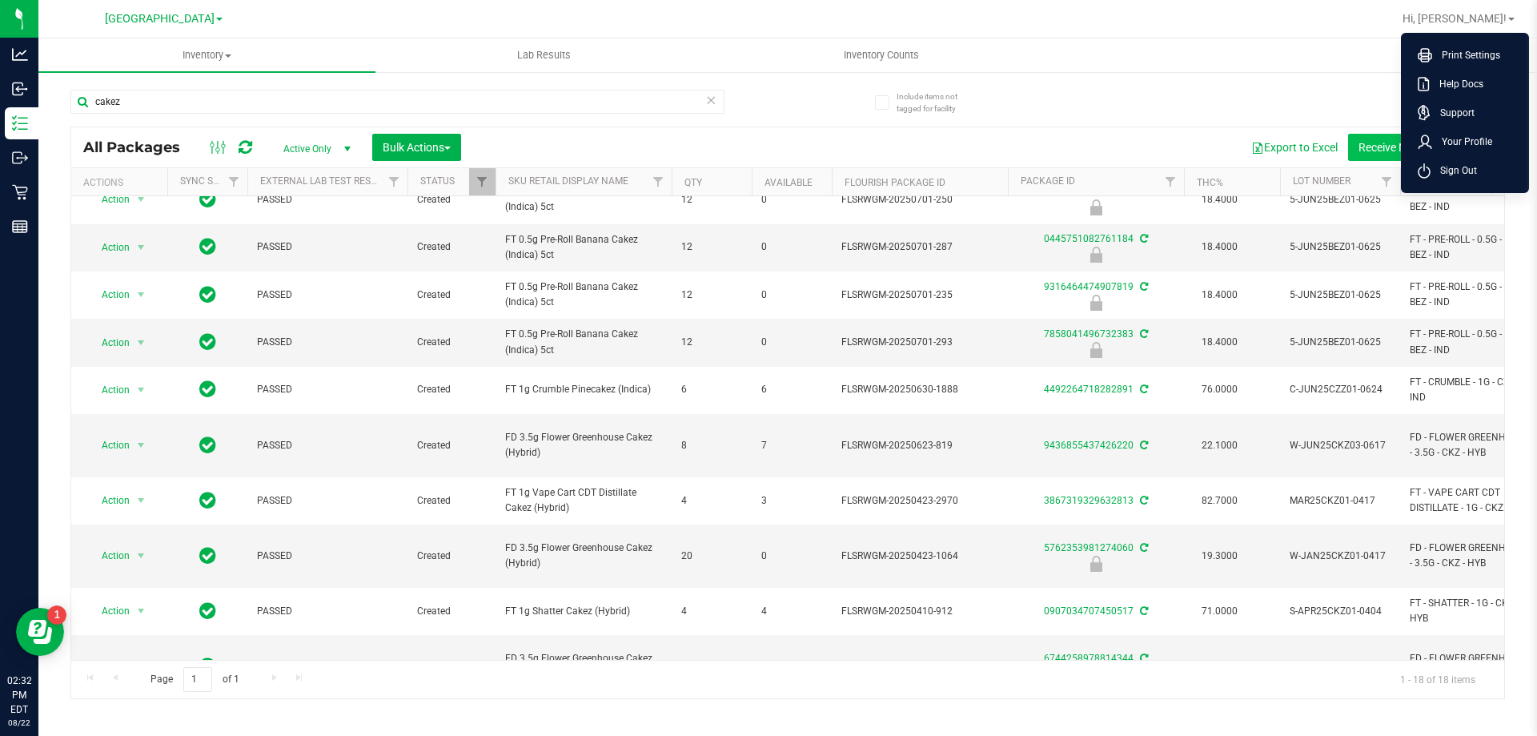
drag, startPoint x: 1459, startPoint y: 171, endPoint x: 1423, endPoint y: 141, distance: 46.6
click at [1459, 171] on span "Sign Out" at bounding box center [1454, 171] width 46 height 16
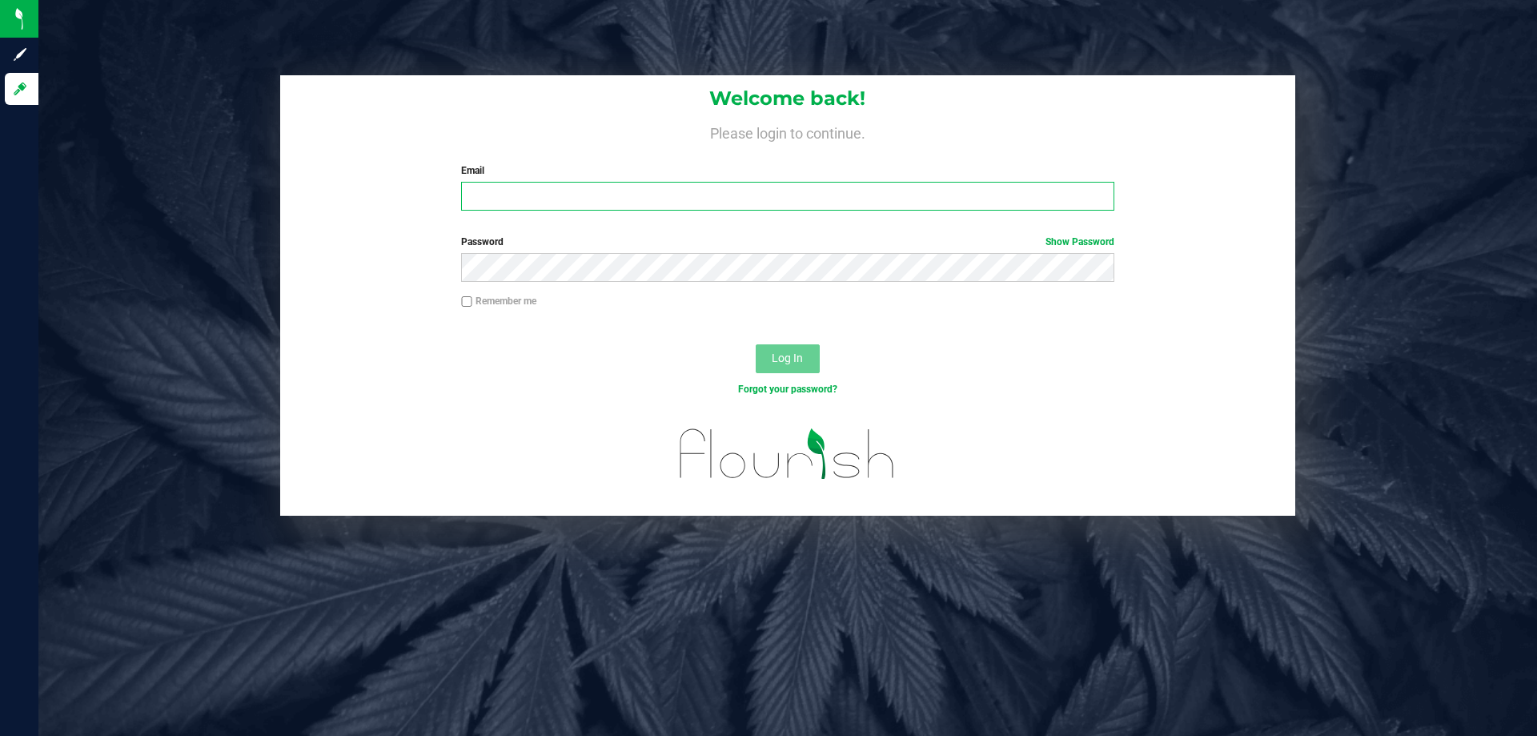
click at [533, 204] on input "Email" at bounding box center [787, 196] width 652 height 29
type input "[EMAIL_ADDRESS][DOMAIN_NAME]"
click at [756, 344] on button "Log In" at bounding box center [788, 358] width 64 height 29
